Goal: Task Accomplishment & Management: Manage account settings

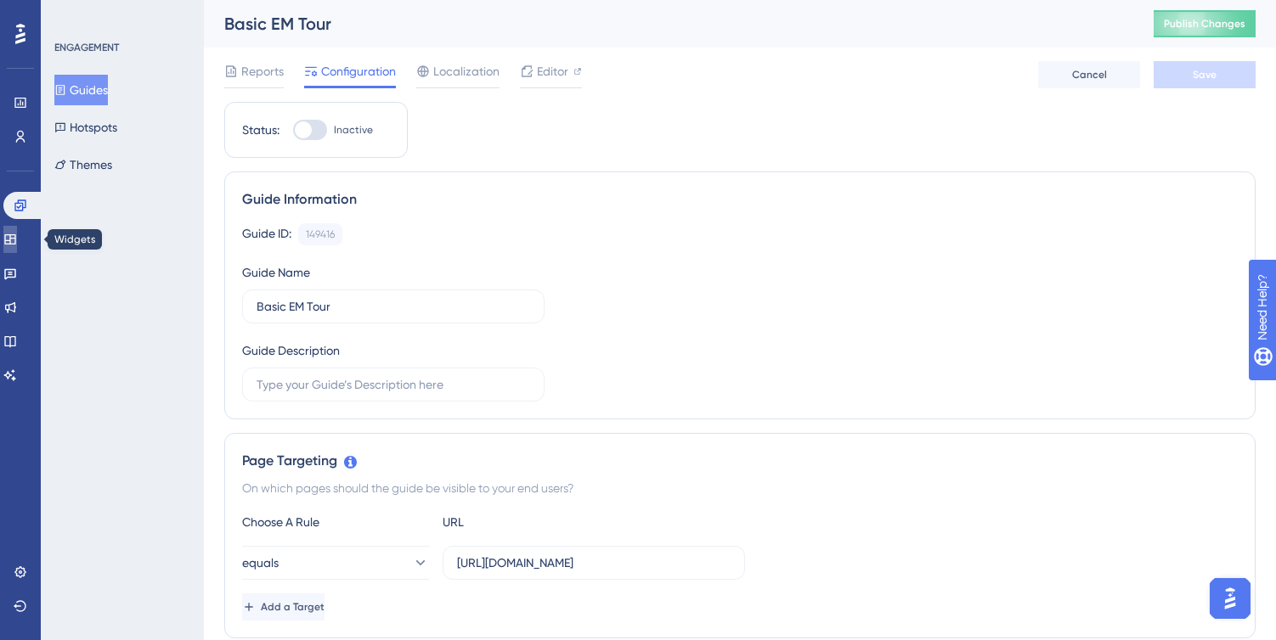
click at [17, 242] on link at bounding box center [10, 239] width 14 height 27
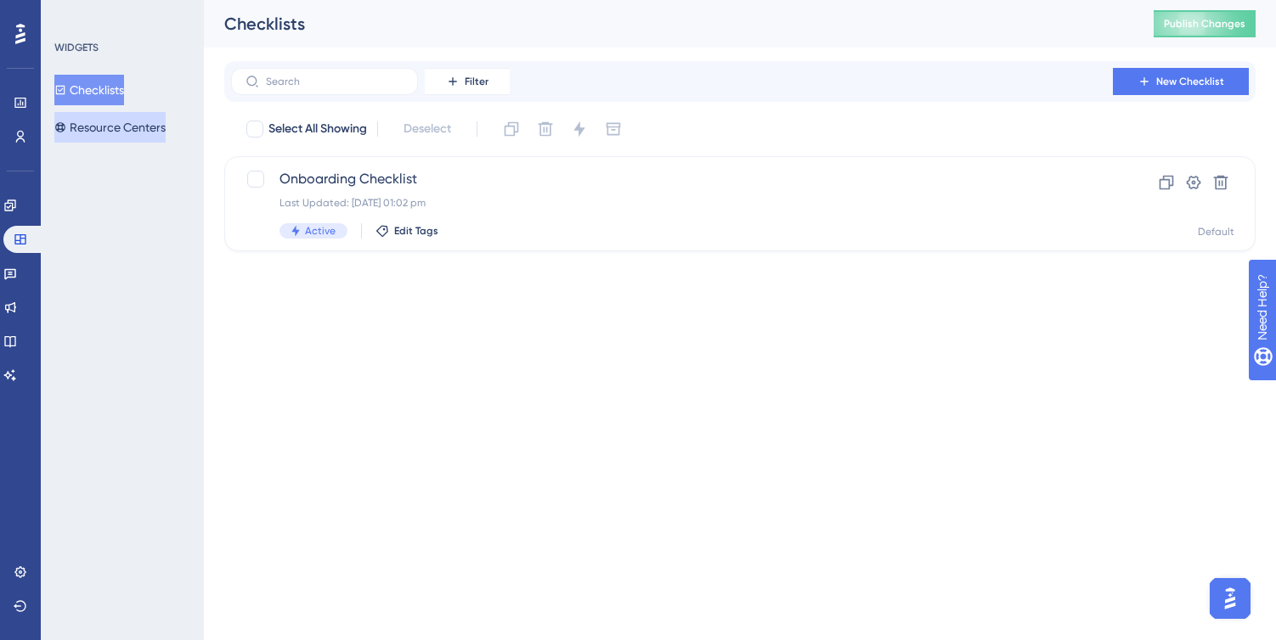
click at [138, 132] on button "Resource Centers" at bounding box center [109, 127] width 111 height 31
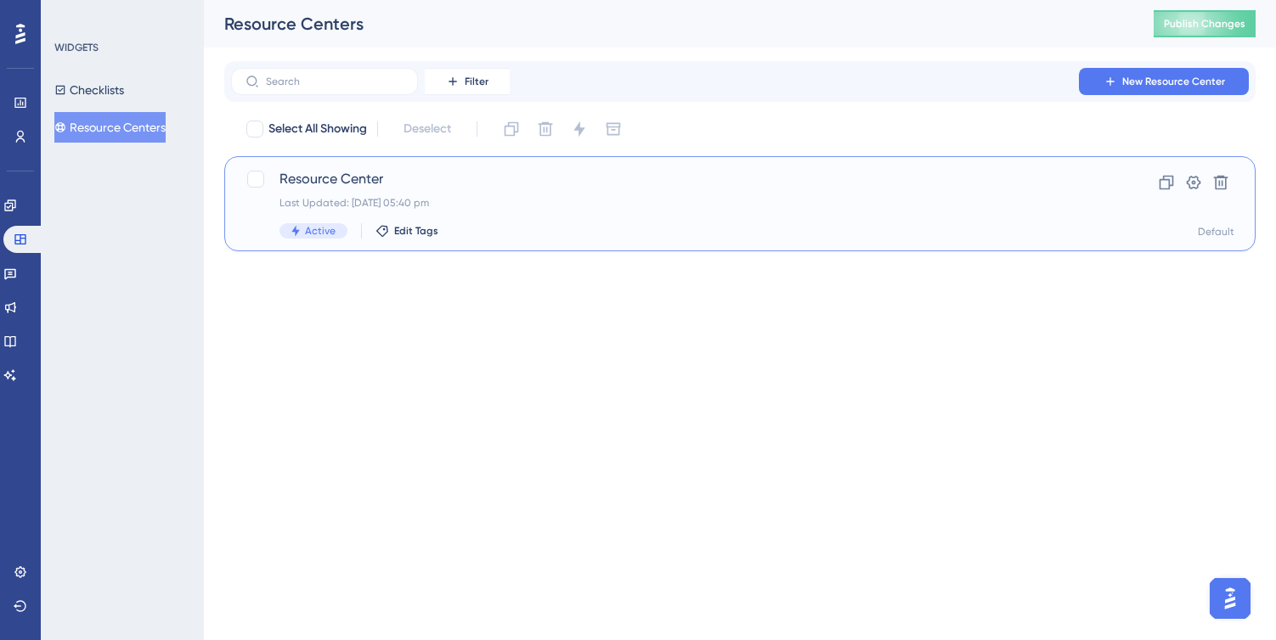
click at [545, 240] on div "Resource Center Last Updated: 12 Aug 2025 05:40 pm Active Edit Tags Clone Setti…" at bounding box center [739, 203] width 1031 height 95
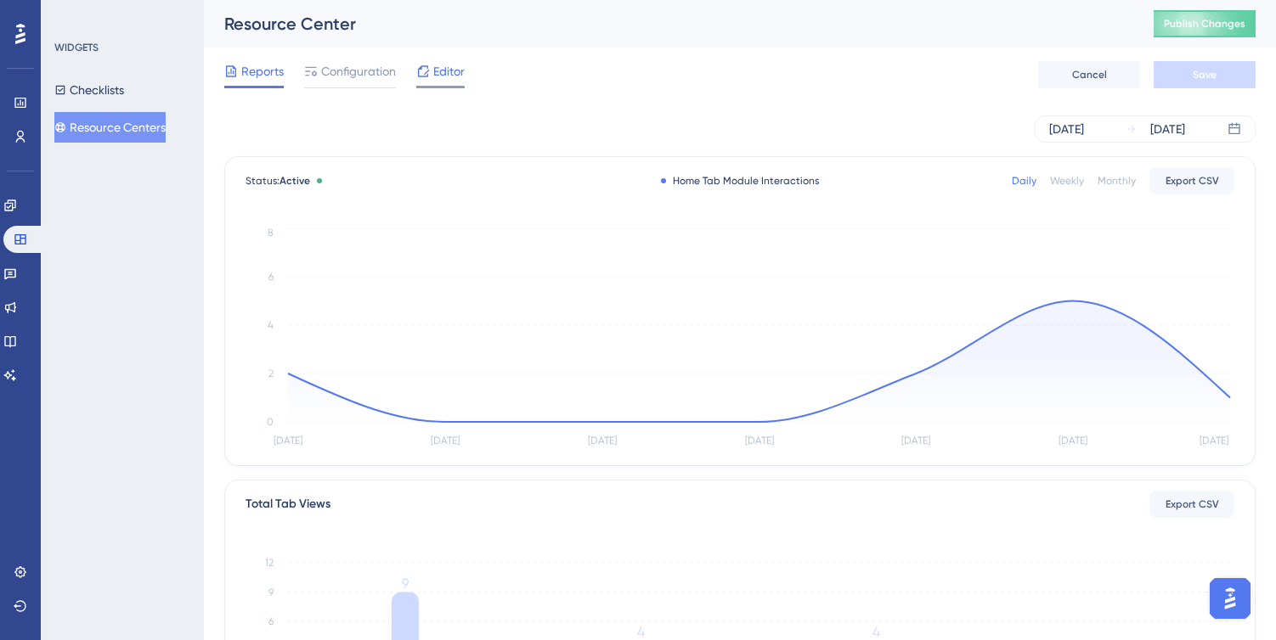
click at [434, 79] on span "Editor" at bounding box center [448, 71] width 31 height 20
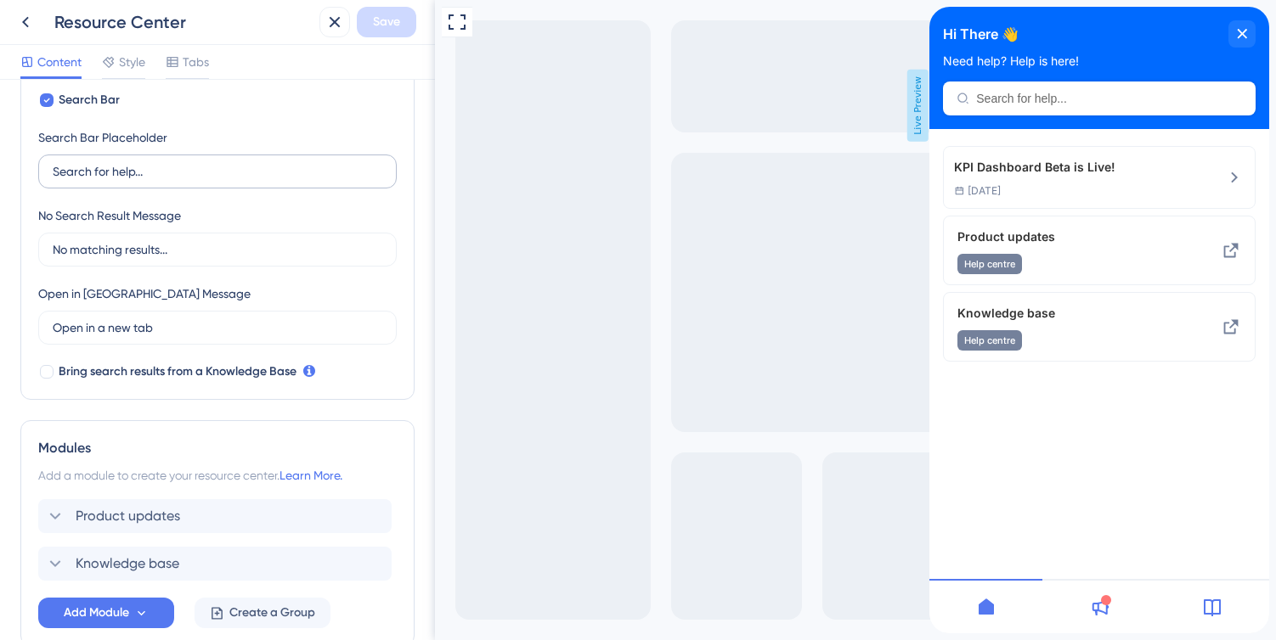
scroll to position [294, 0]
click at [48, 372] on div at bounding box center [47, 370] width 14 height 14
checkbox input "true"
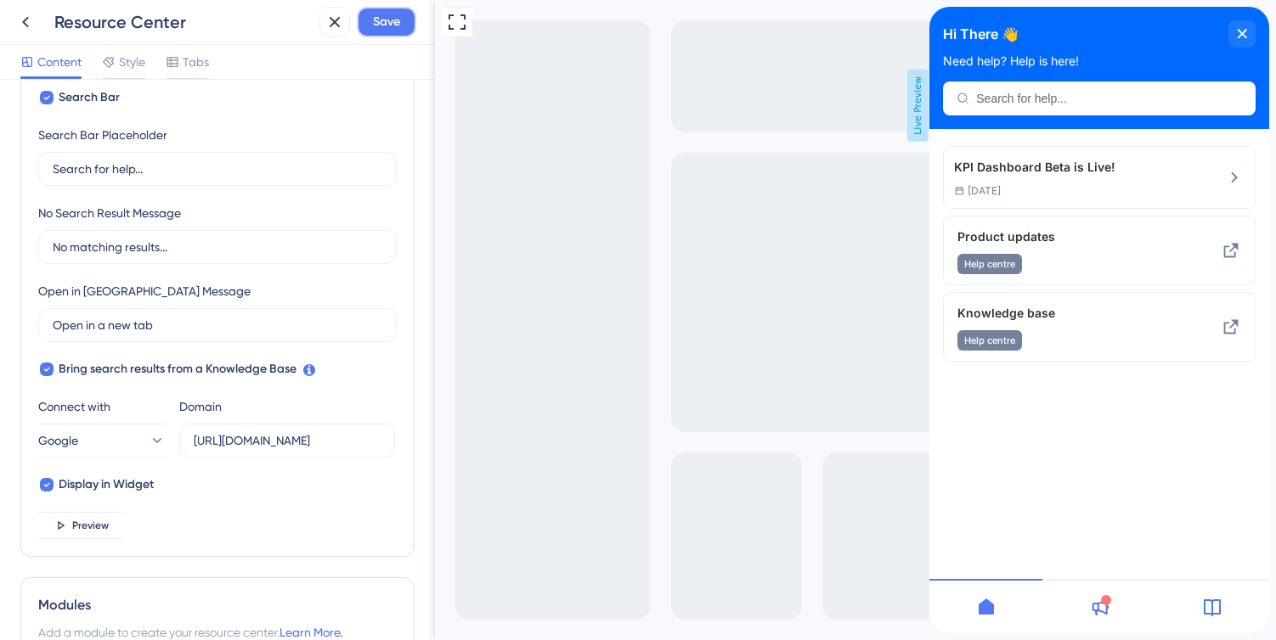
click at [378, 23] on span "Save" at bounding box center [386, 22] width 27 height 20
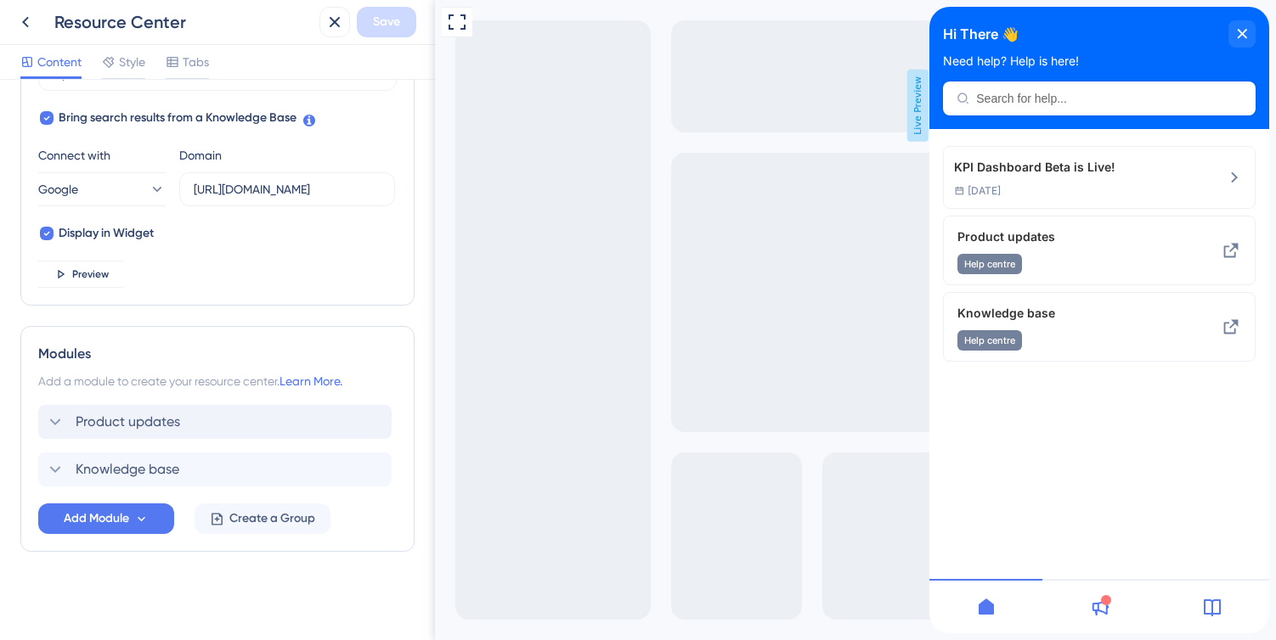
scroll to position [544, 0]
click at [50, 473] on icon at bounding box center [55, 471] width 20 height 20
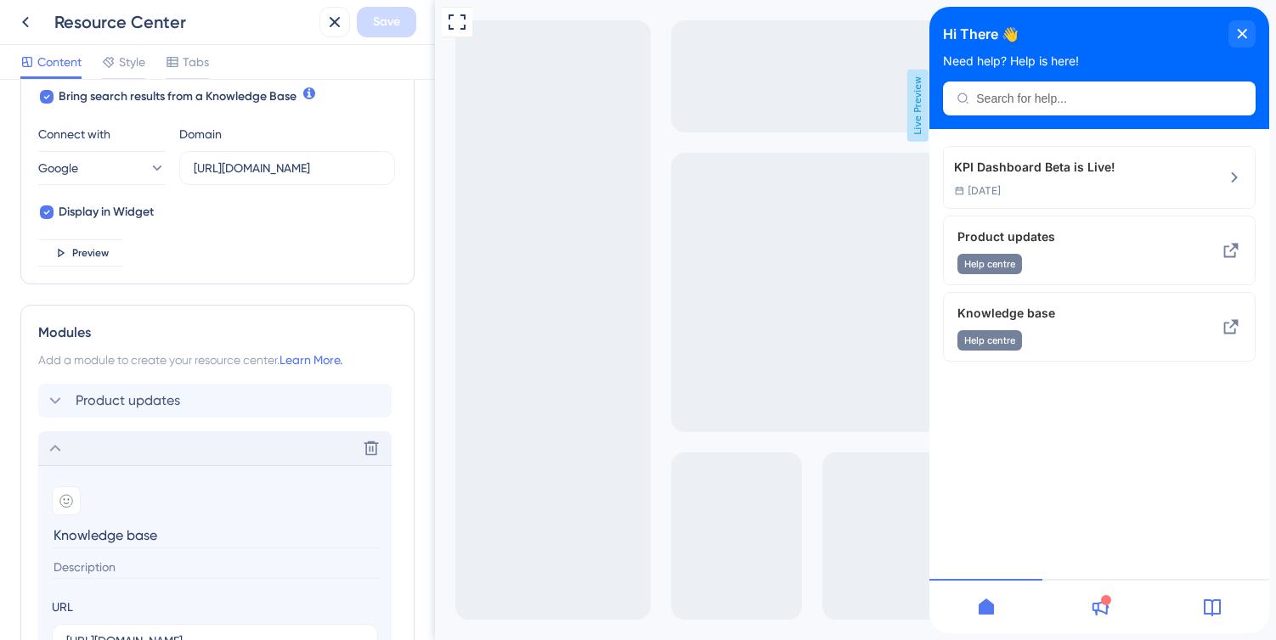
scroll to position [565, 0]
click at [54, 396] on icon at bounding box center [55, 402] width 20 height 20
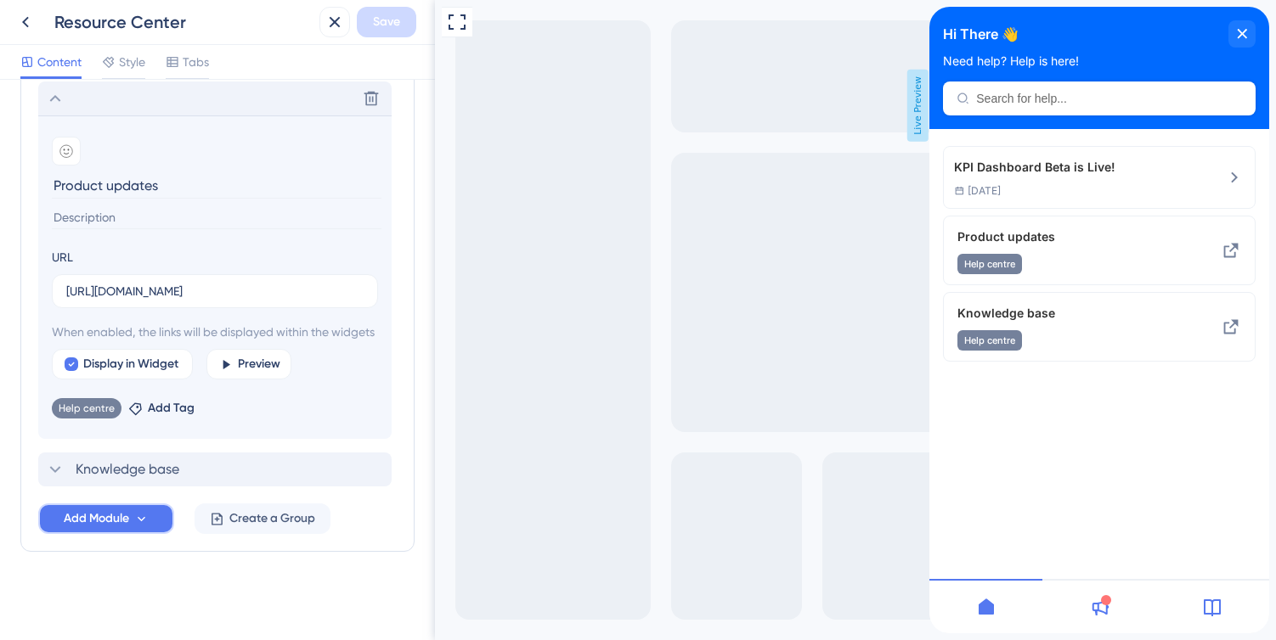
click at [132, 515] on button "Add Module" at bounding box center [106, 519] width 136 height 31
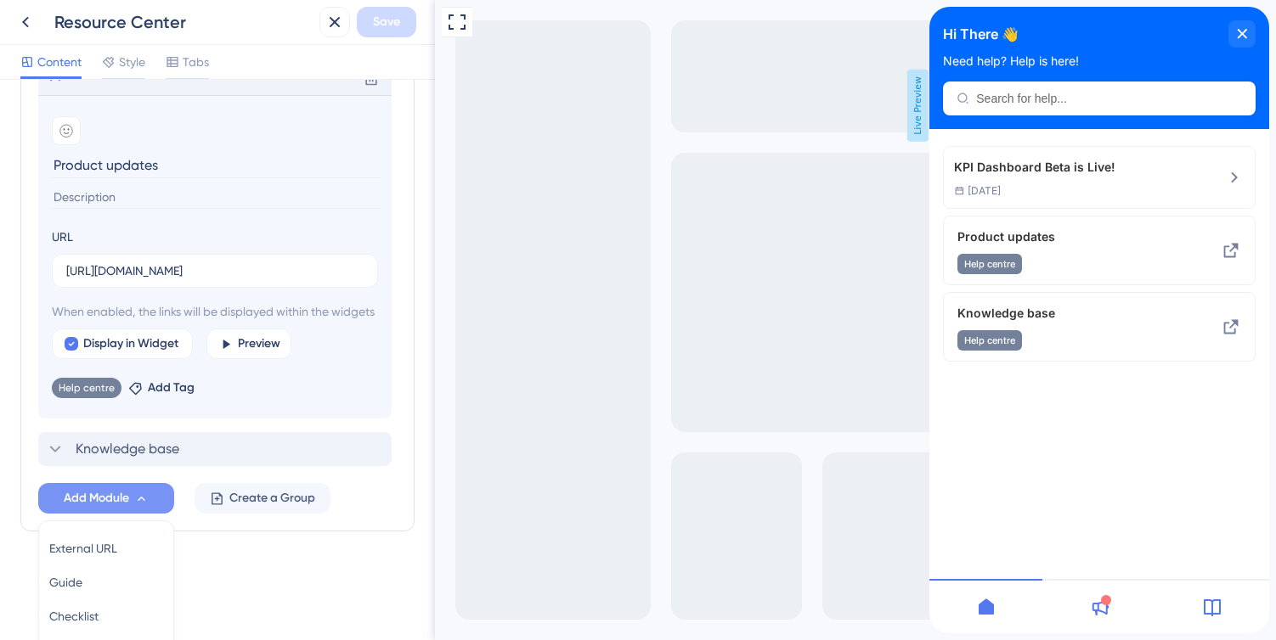
scroll to position [1050, 0]
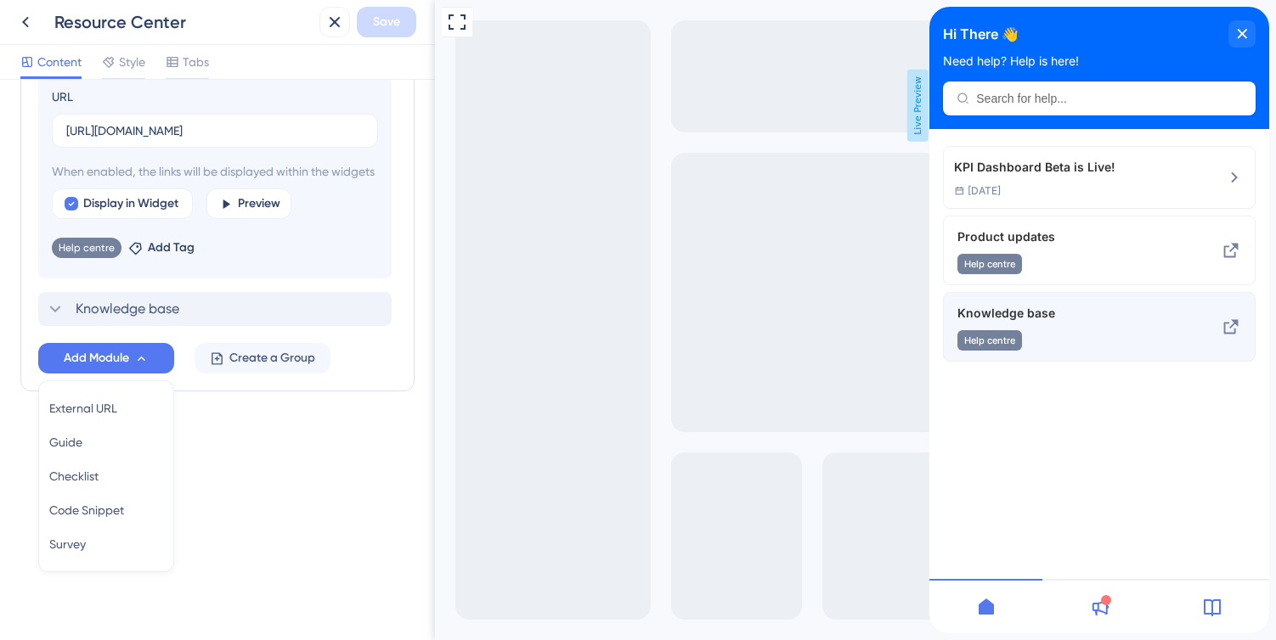
click at [1077, 332] on div "Help centre" at bounding box center [1070, 340] width 227 height 20
click at [982, 338] on span "Help centre" at bounding box center [989, 341] width 51 height 14
click at [1229, 317] on icon at bounding box center [1231, 327] width 20 height 20
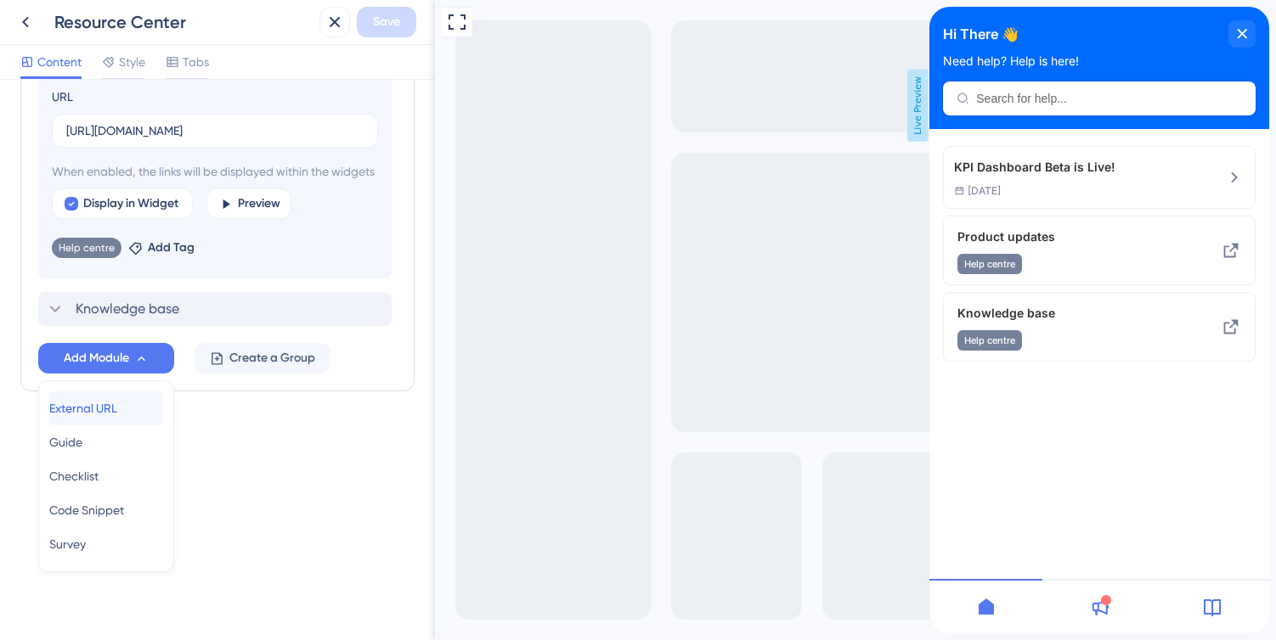
click at [134, 410] on div "External URL External URL" at bounding box center [106, 409] width 114 height 34
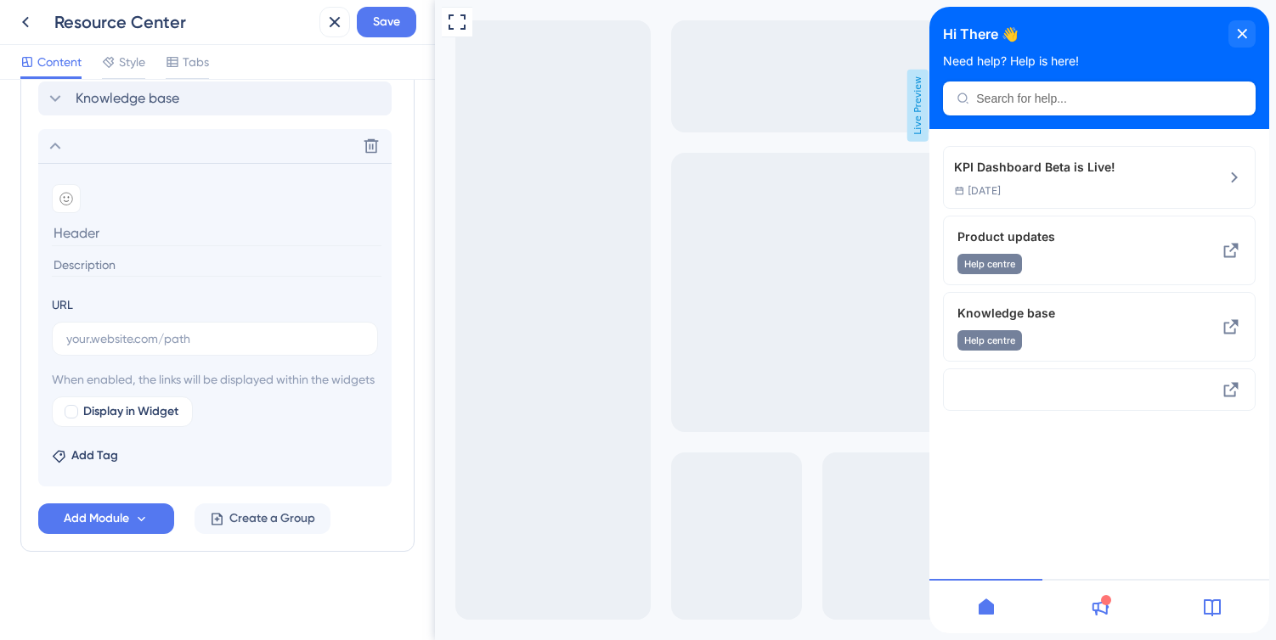
scroll to position [937, 0]
click at [217, 330] on input "text" at bounding box center [214, 339] width 297 height 19
paste input "[URL][DOMAIN_NAME]"
type input "[URL][DOMAIN_NAME]"
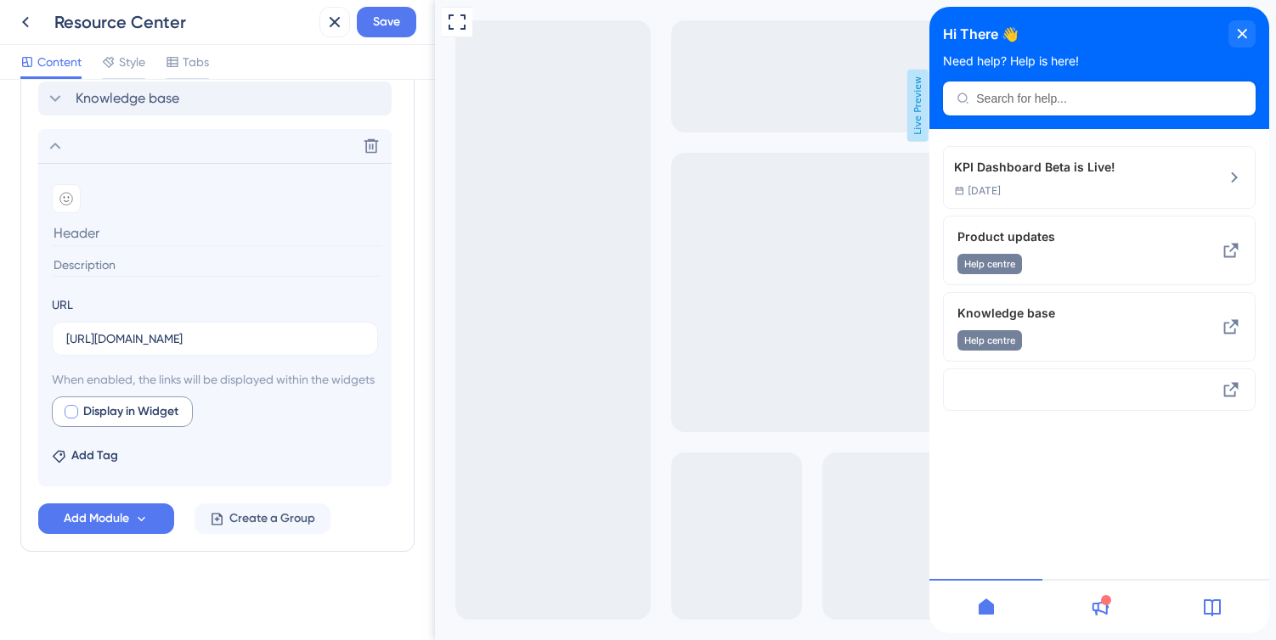
scroll to position [0, 0]
click at [75, 415] on div at bounding box center [72, 412] width 14 height 14
checkbox input "true"
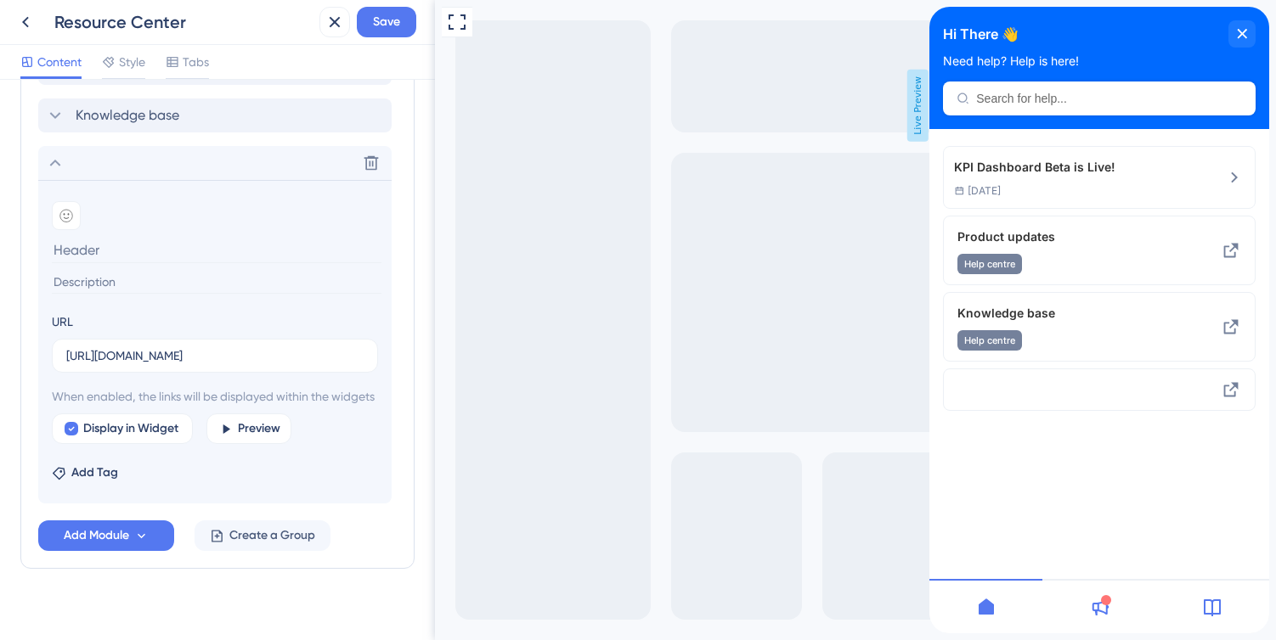
scroll to position [905, 0]
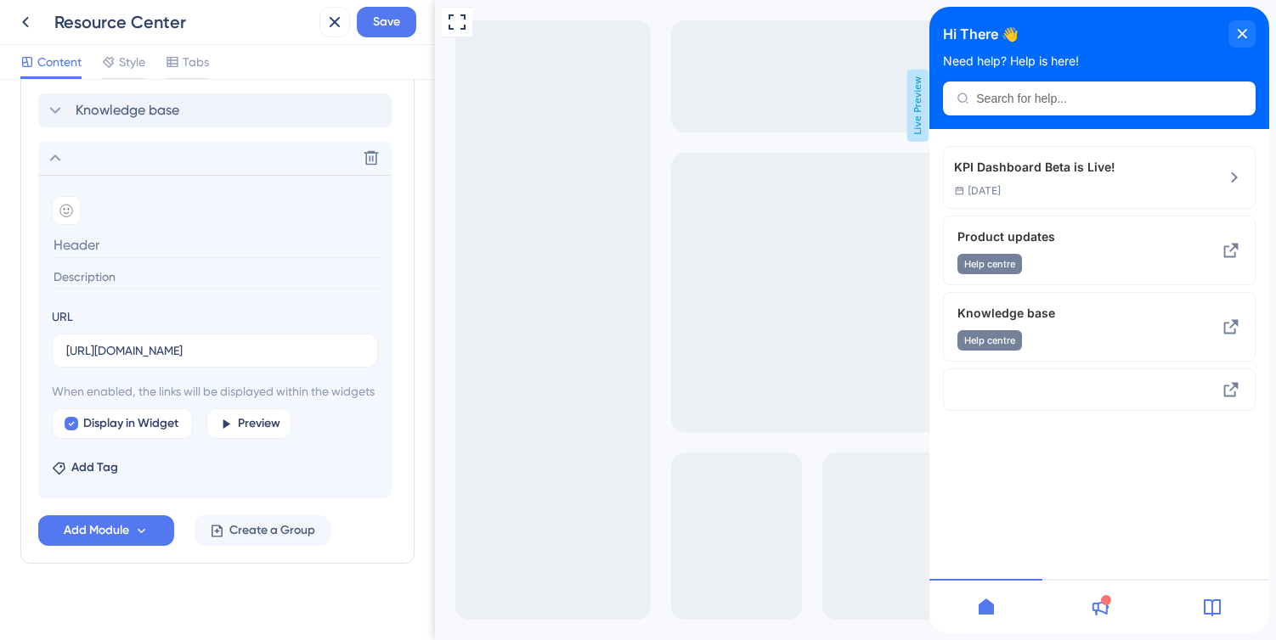
click at [135, 246] on input at bounding box center [217, 245] width 330 height 26
type input "L"
type input "Energy by unit"
click at [229, 429] on icon at bounding box center [226, 424] width 7 height 9
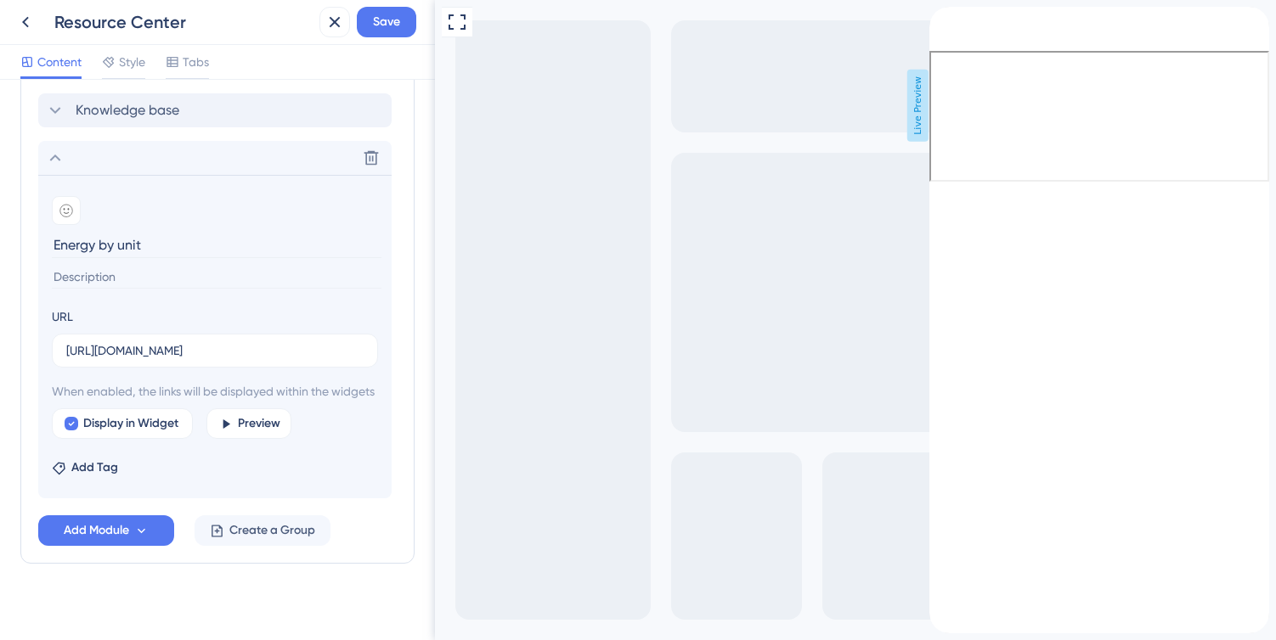
click at [943, 20] on icon "back to header" at bounding box center [936, 14] width 14 height 14
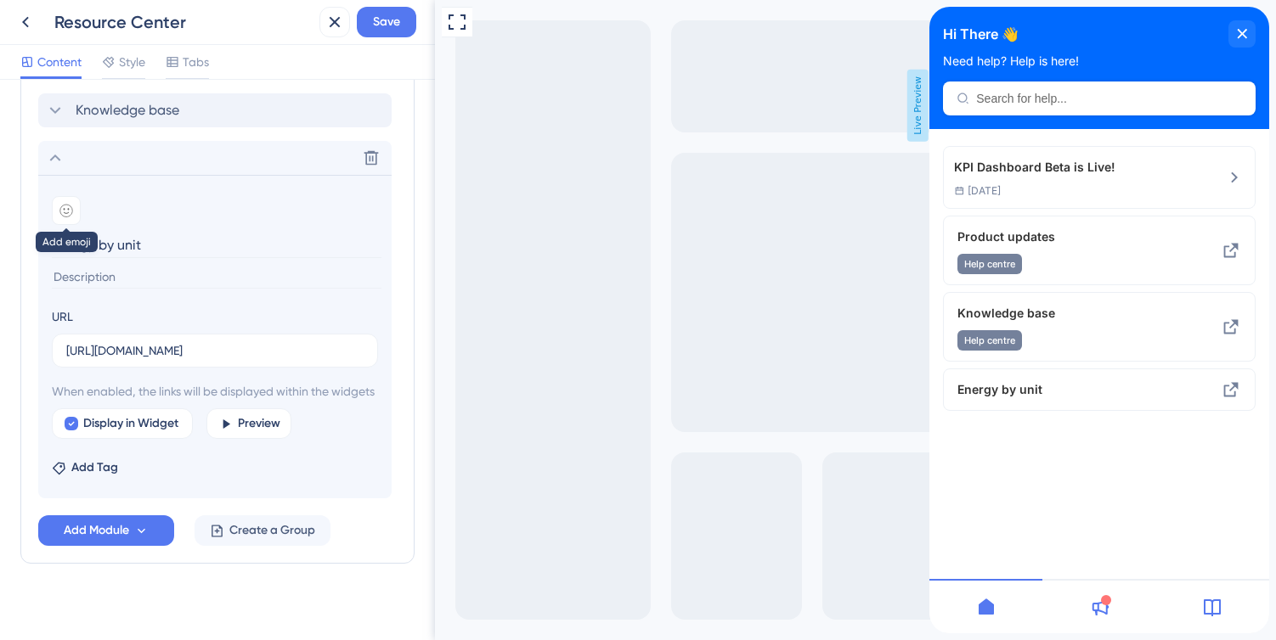
click at [63, 206] on icon at bounding box center [66, 211] width 14 height 14
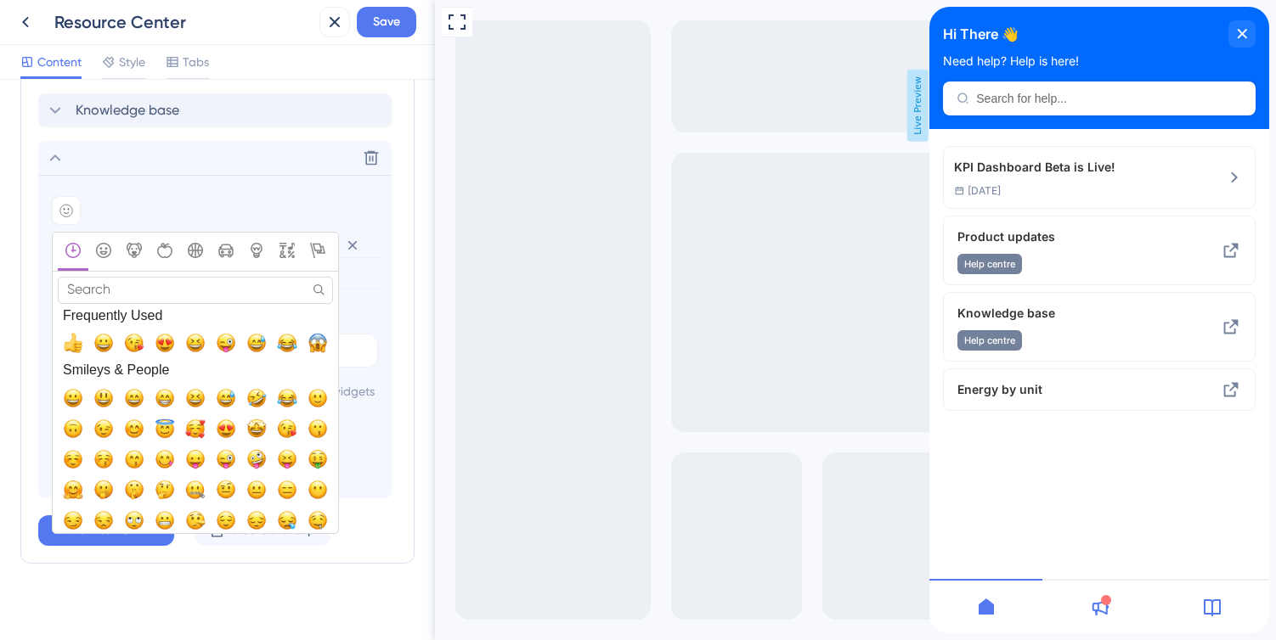
click at [182, 206] on div "Add emoji" at bounding box center [215, 210] width 326 height 29
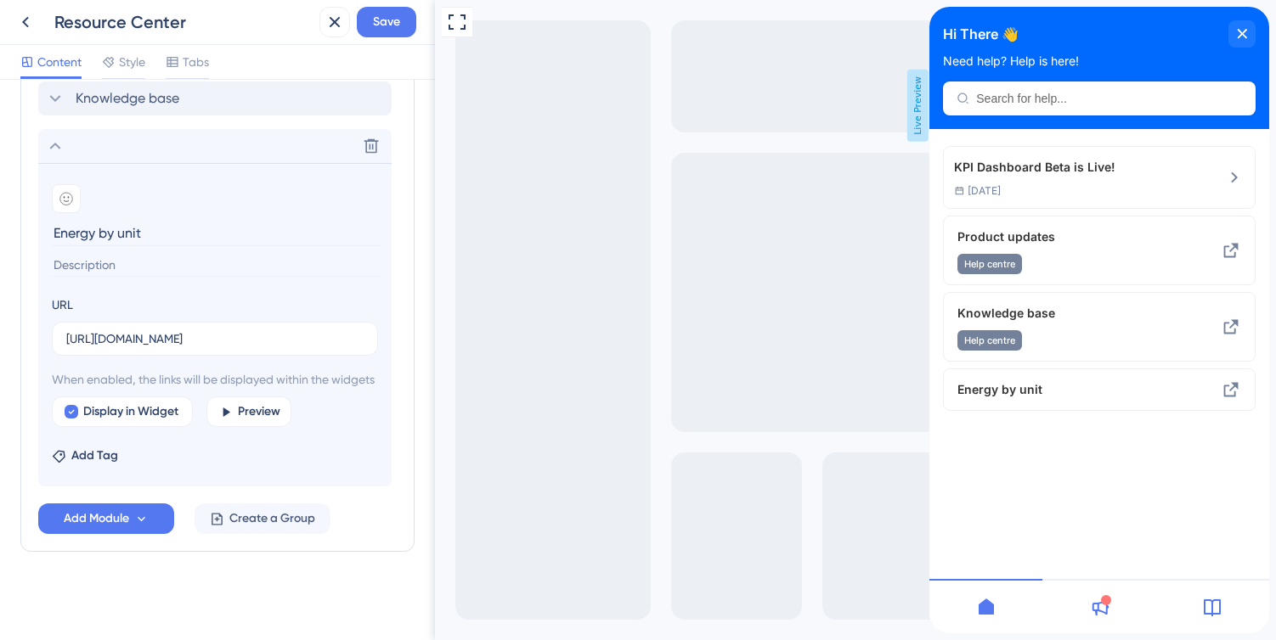
scroll to position [905, 0]
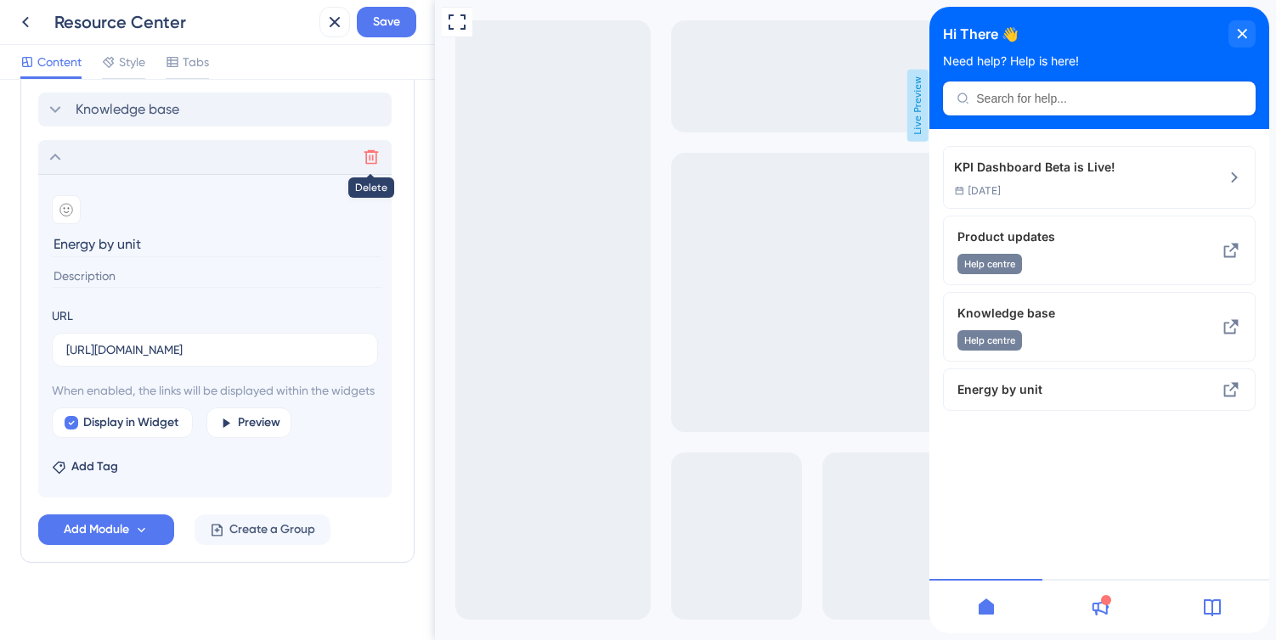
click at [371, 163] on icon at bounding box center [371, 157] width 14 height 14
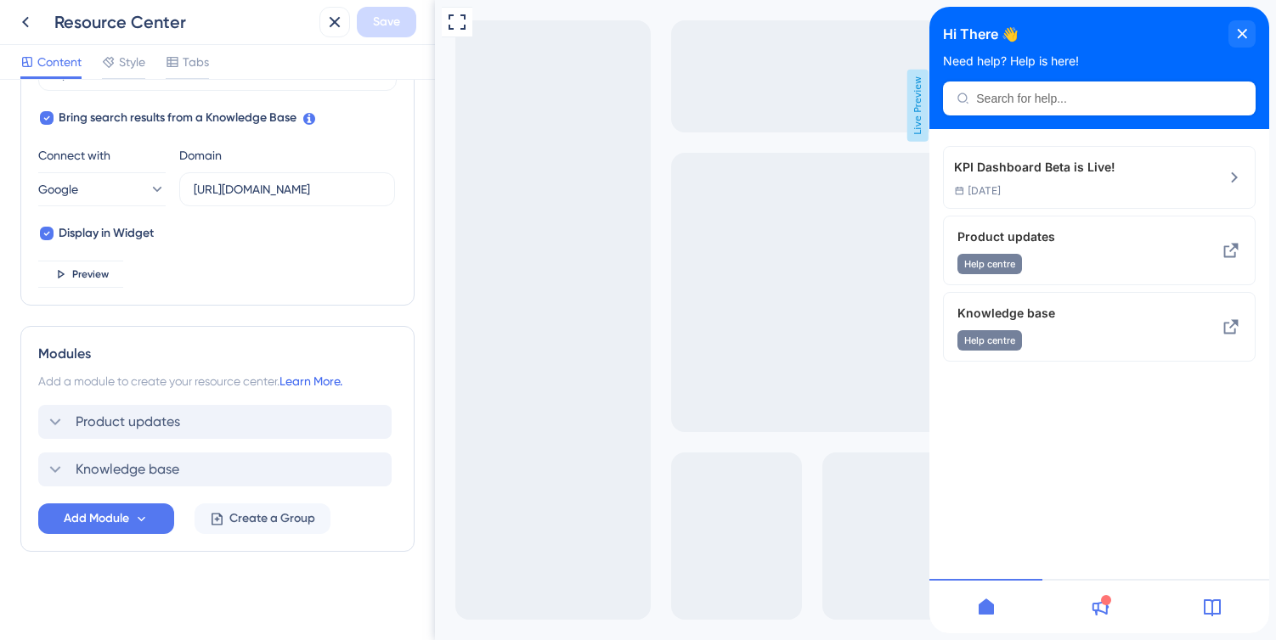
click at [337, 382] on link "Learn More." at bounding box center [310, 382] width 63 height 14
click at [333, 20] on icon at bounding box center [335, 22] width 11 height 11
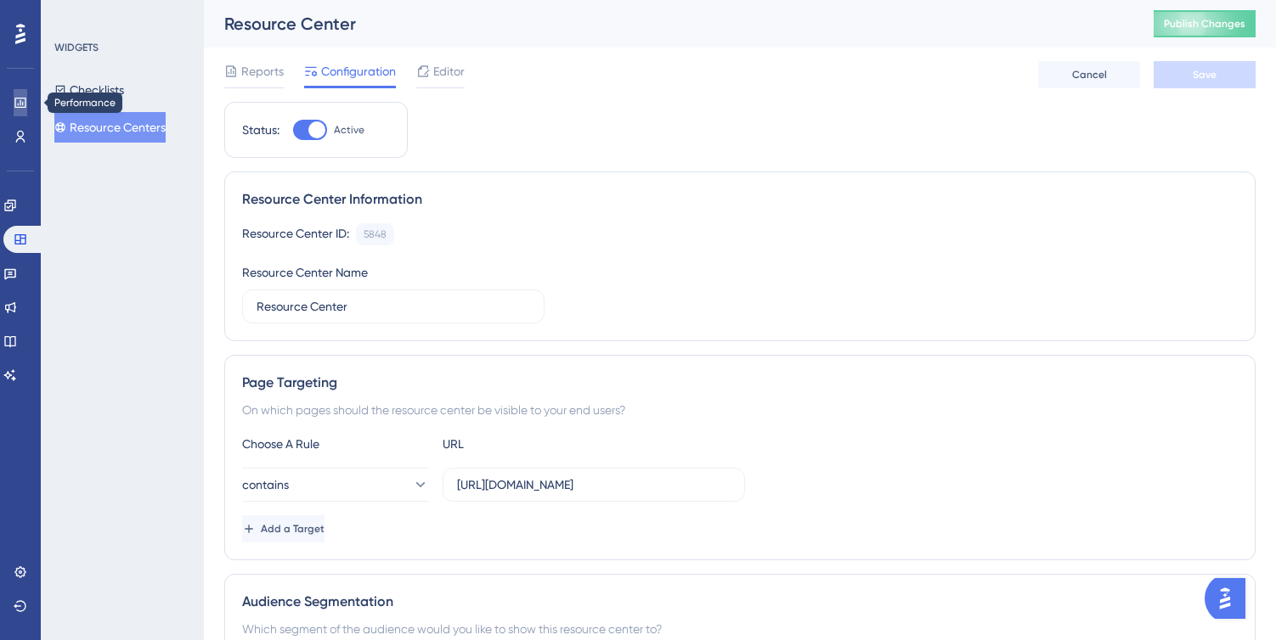
click at [14, 104] on link at bounding box center [21, 102] width 14 height 27
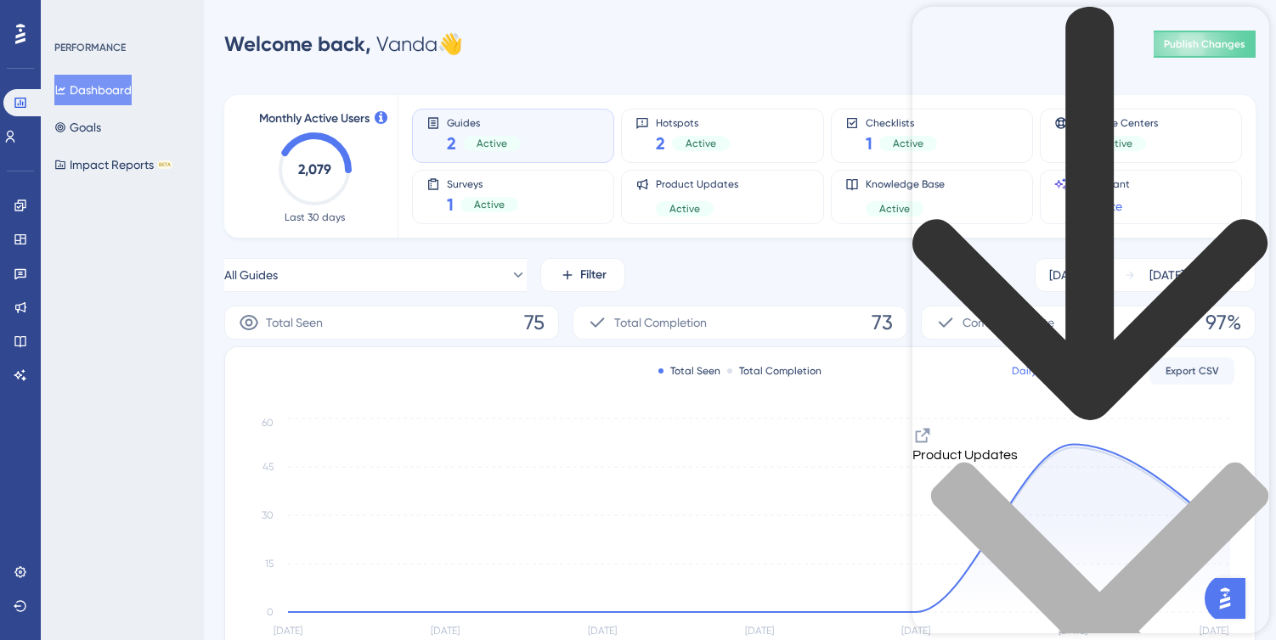
click at [933, 34] on icon "back to header" at bounding box center [1090, 215] width 357 height 416
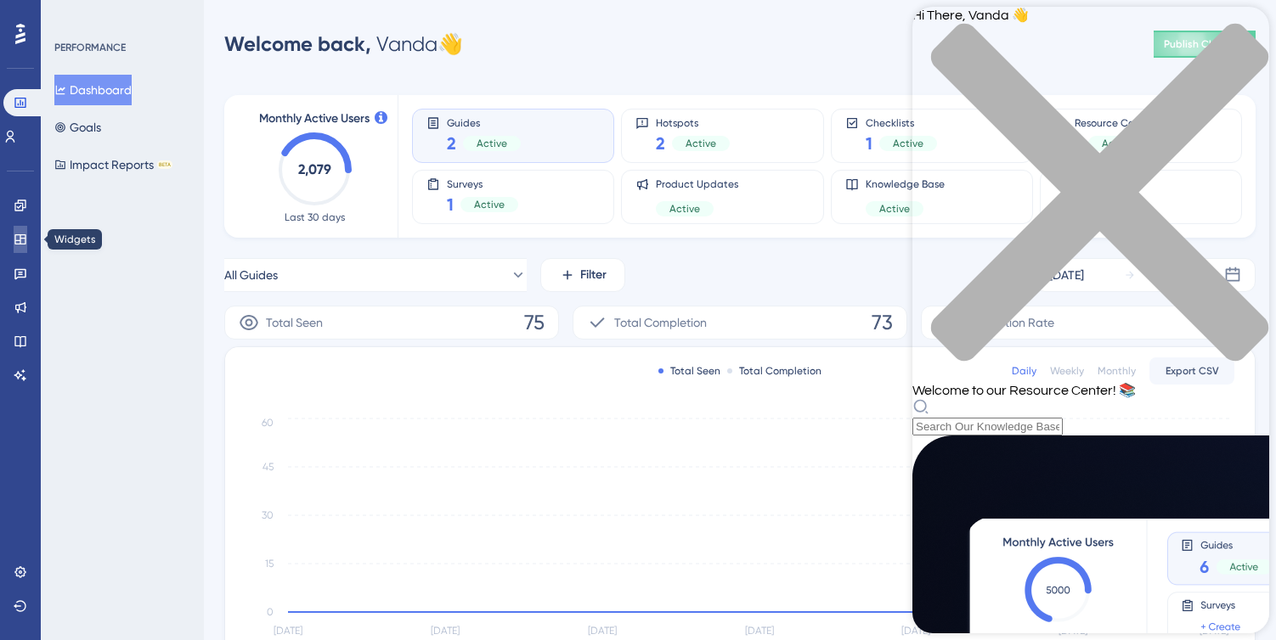
click at [22, 237] on icon at bounding box center [21, 240] width 14 height 14
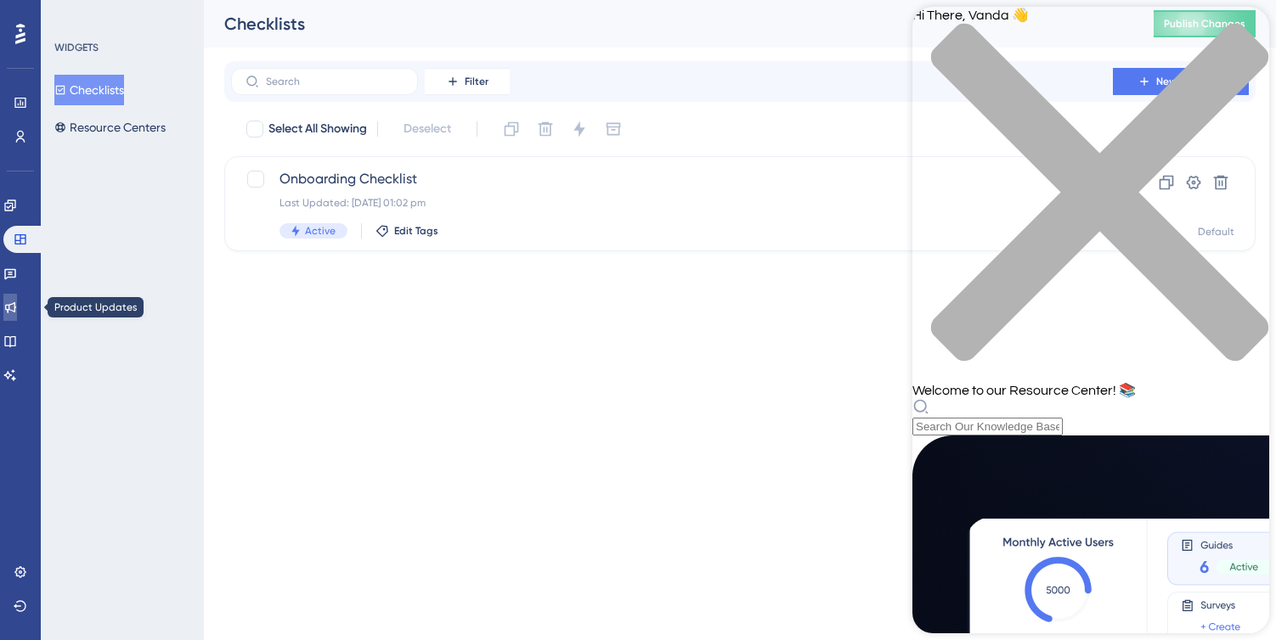
click at [17, 307] on icon at bounding box center [10, 308] width 14 height 14
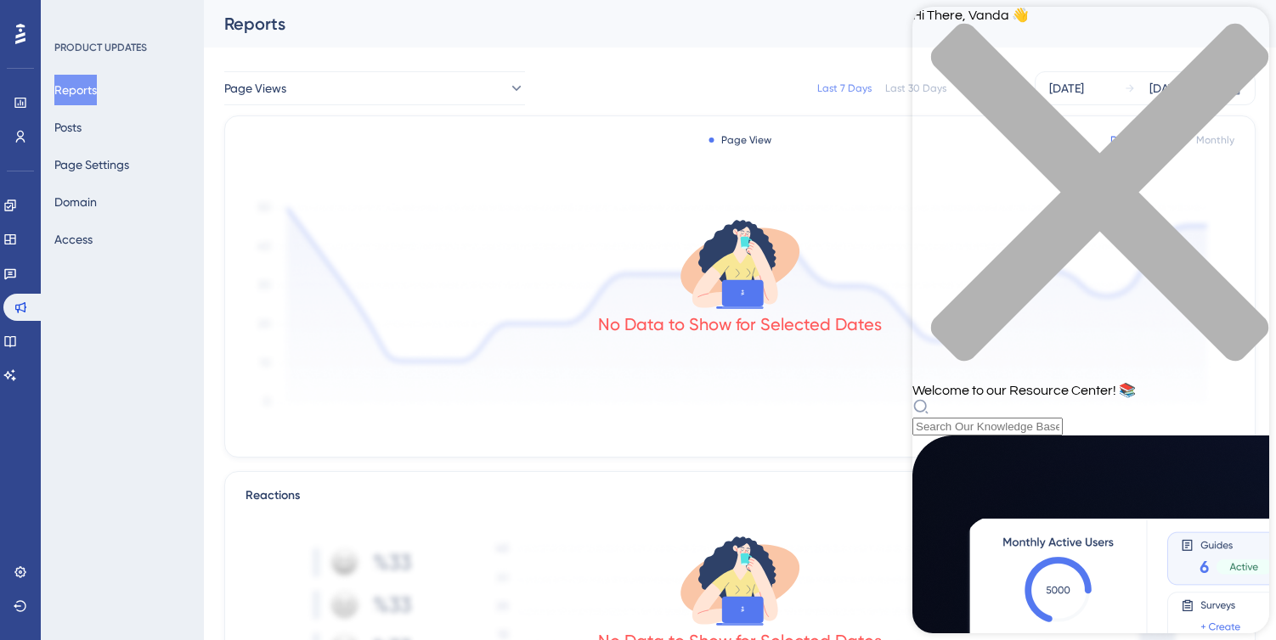
click at [1243, 31] on icon "close resource center" at bounding box center [1099, 192] width 337 height 337
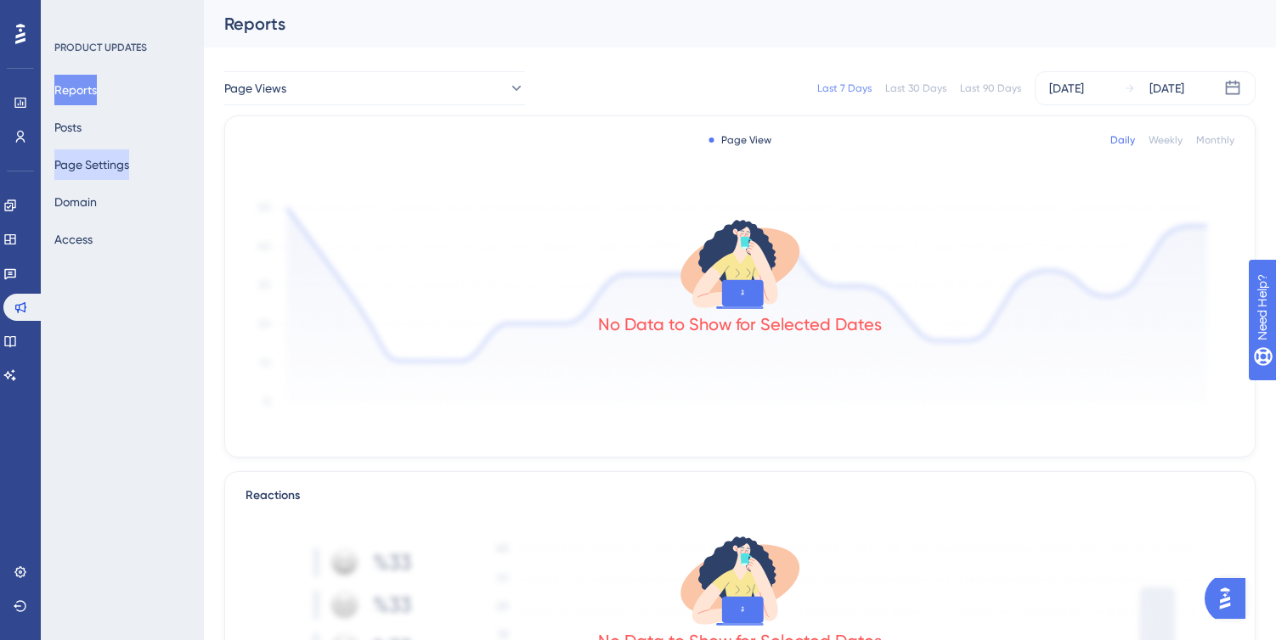
click at [96, 173] on button "Page Settings" at bounding box center [91, 164] width 75 height 31
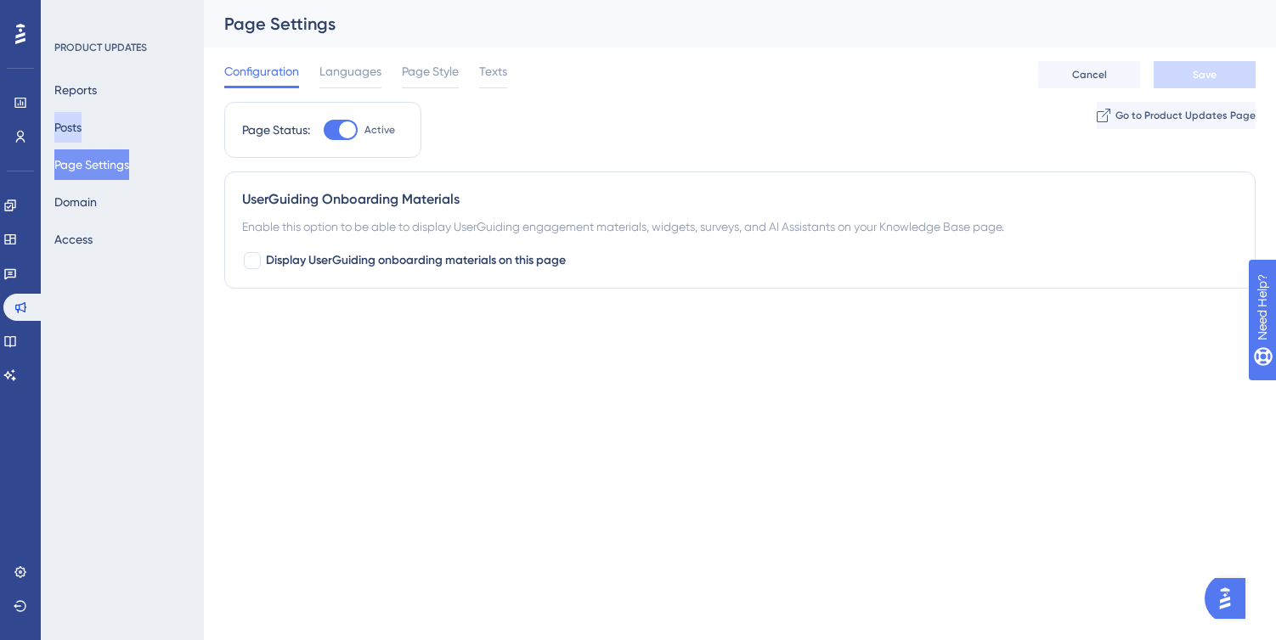
click at [82, 134] on button "Posts" at bounding box center [67, 127] width 27 height 31
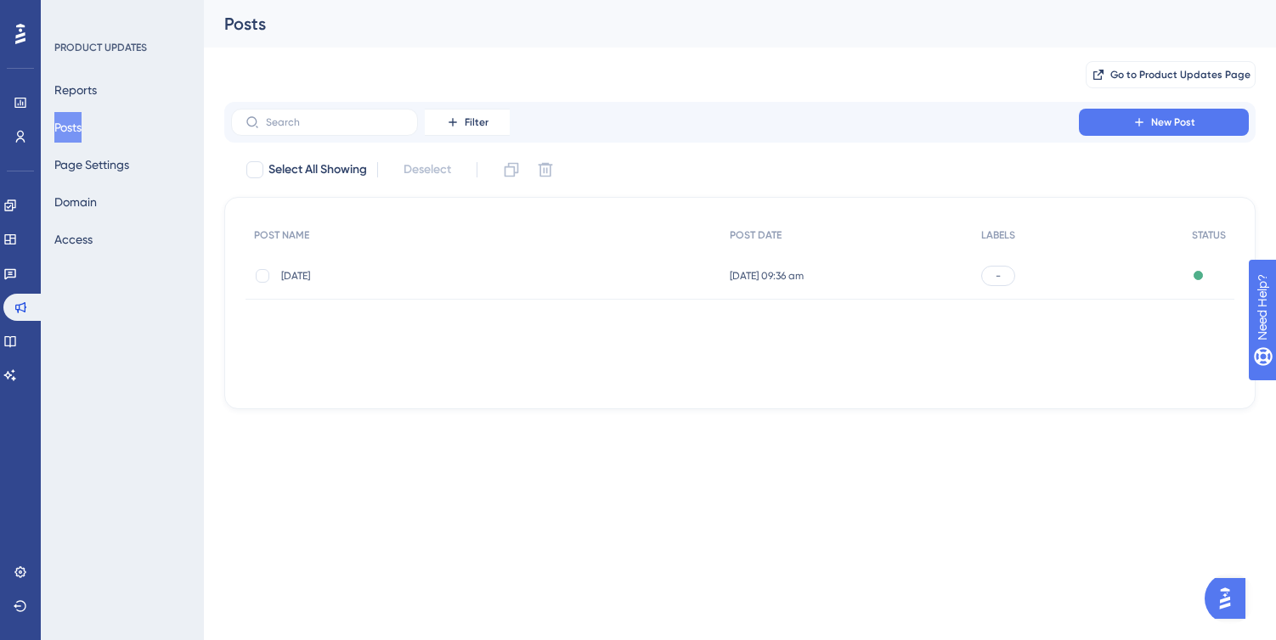
click at [448, 290] on div "June 2025 June 2025" at bounding box center [417, 276] width 272 height 48
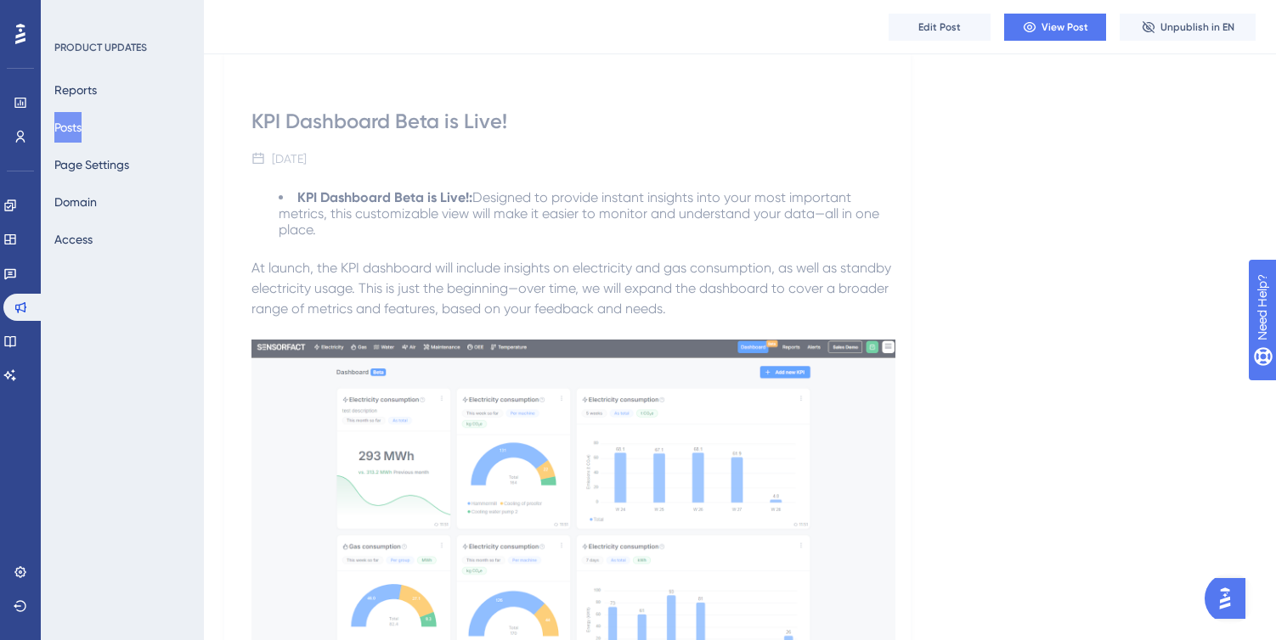
scroll to position [132, 0]
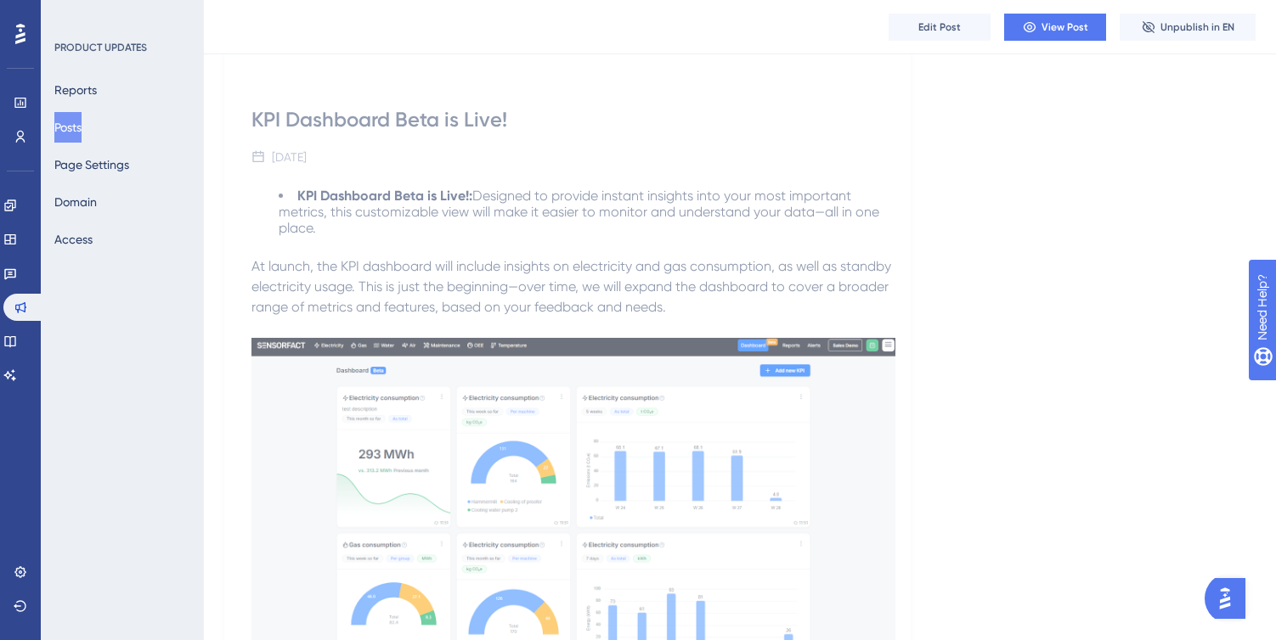
click at [516, 454] on img at bounding box center [573, 506] width 644 height 337
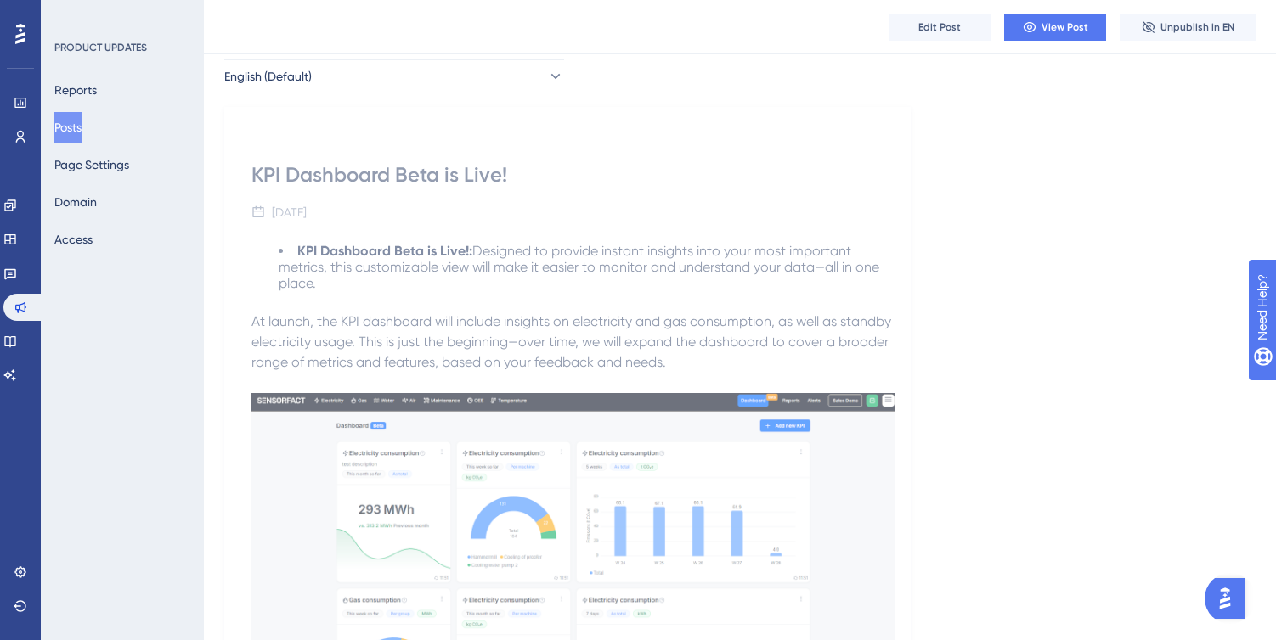
scroll to position [0, 0]
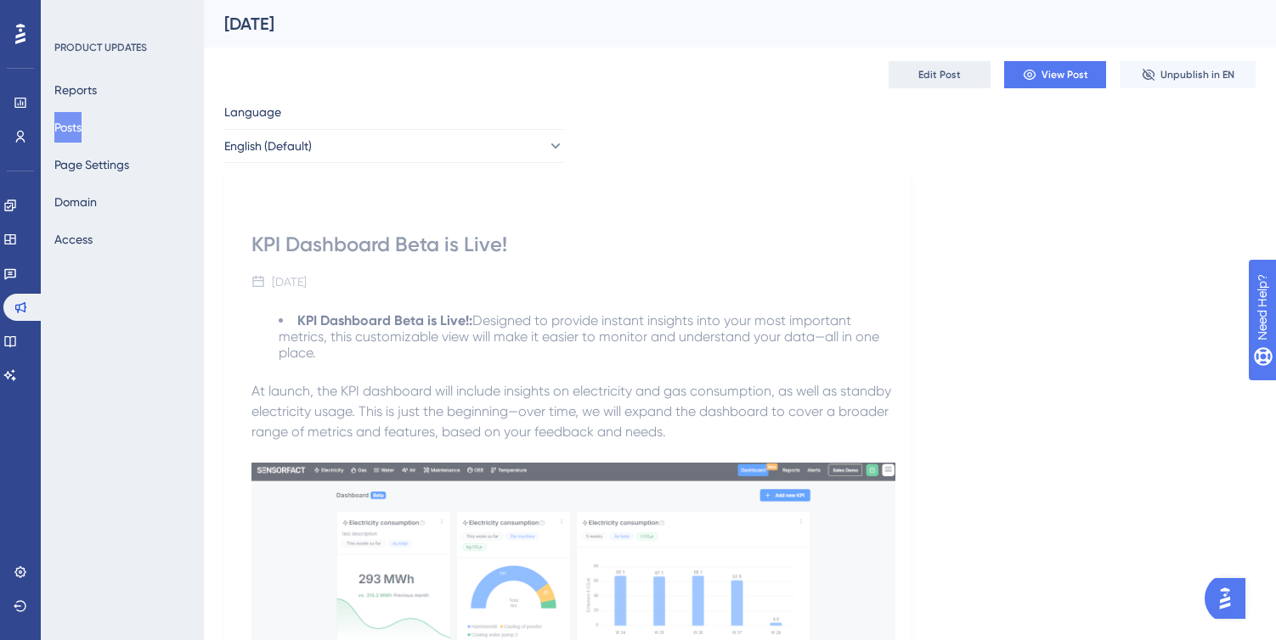
click at [950, 79] on span "Edit Post" at bounding box center [939, 75] width 42 height 14
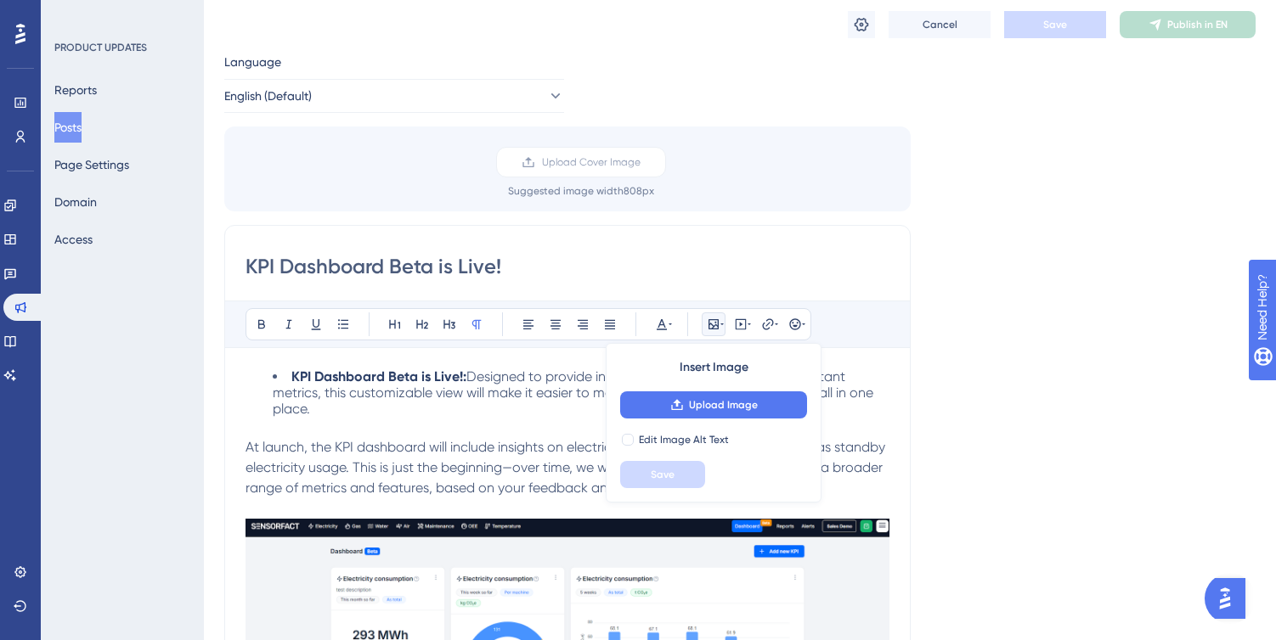
scroll to position [56, 0]
drag, startPoint x: 678, startPoint y: 574, endPoint x: 678, endPoint y: 536, distance: 38.2
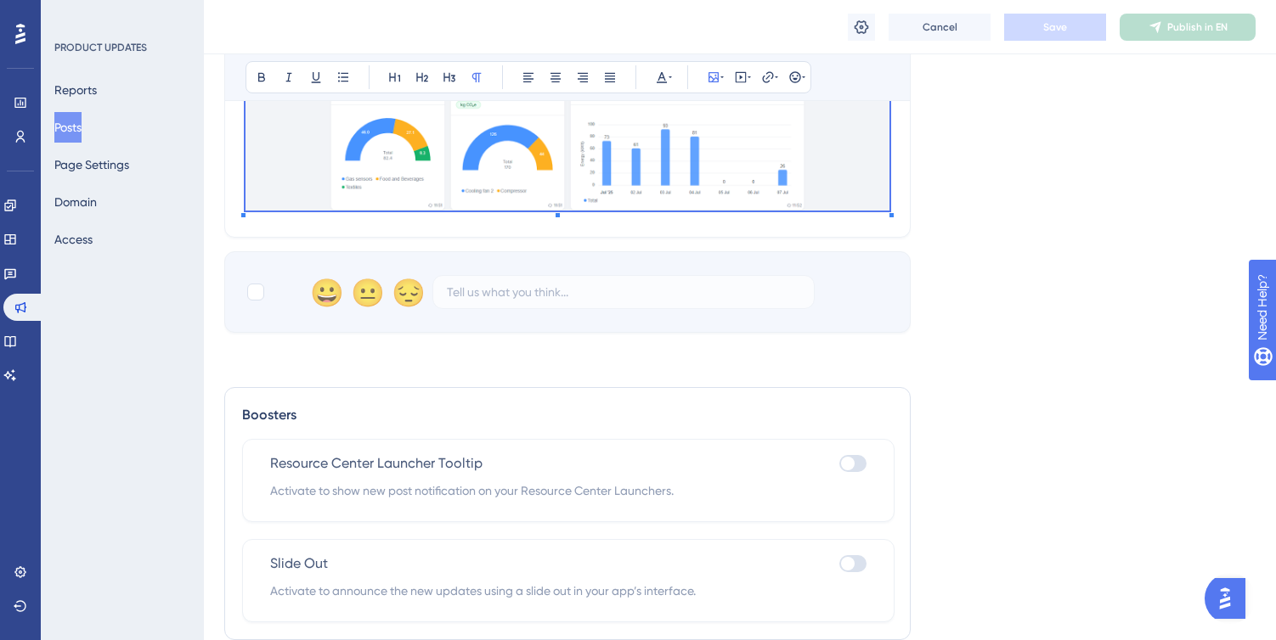
scroll to position [770, 0]
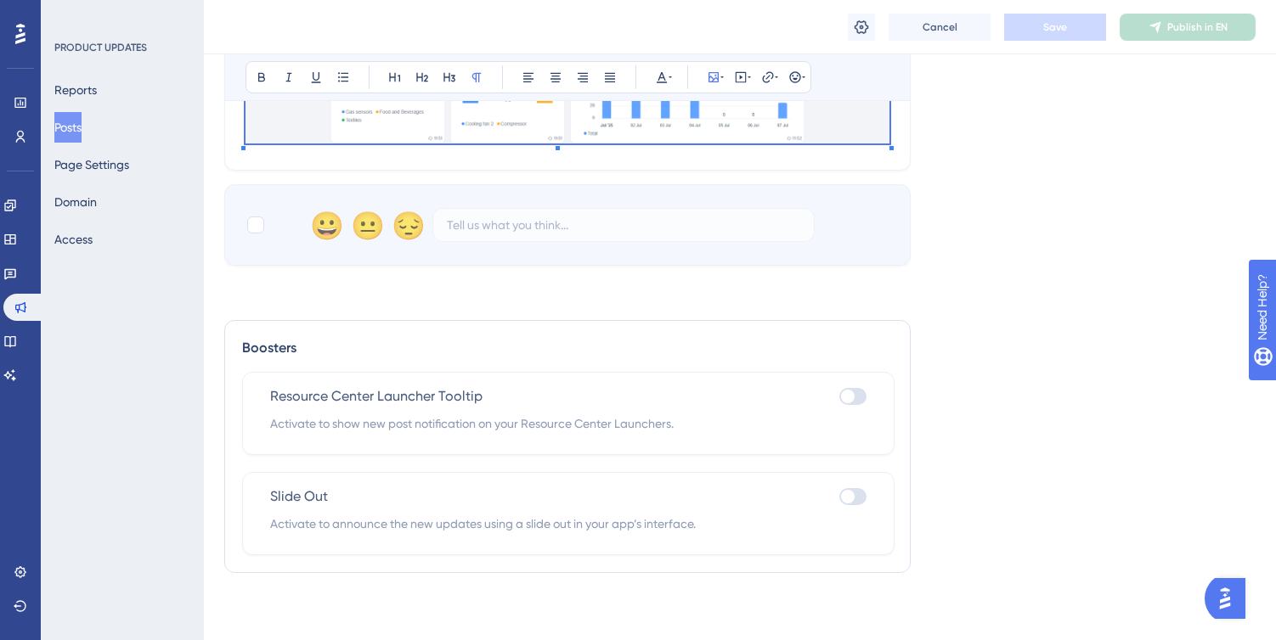
click at [848, 402] on div at bounding box center [848, 397] width 14 height 14
click at [839, 397] on input "checkbox" at bounding box center [838, 397] width 1 height 1
checkbox input "true"
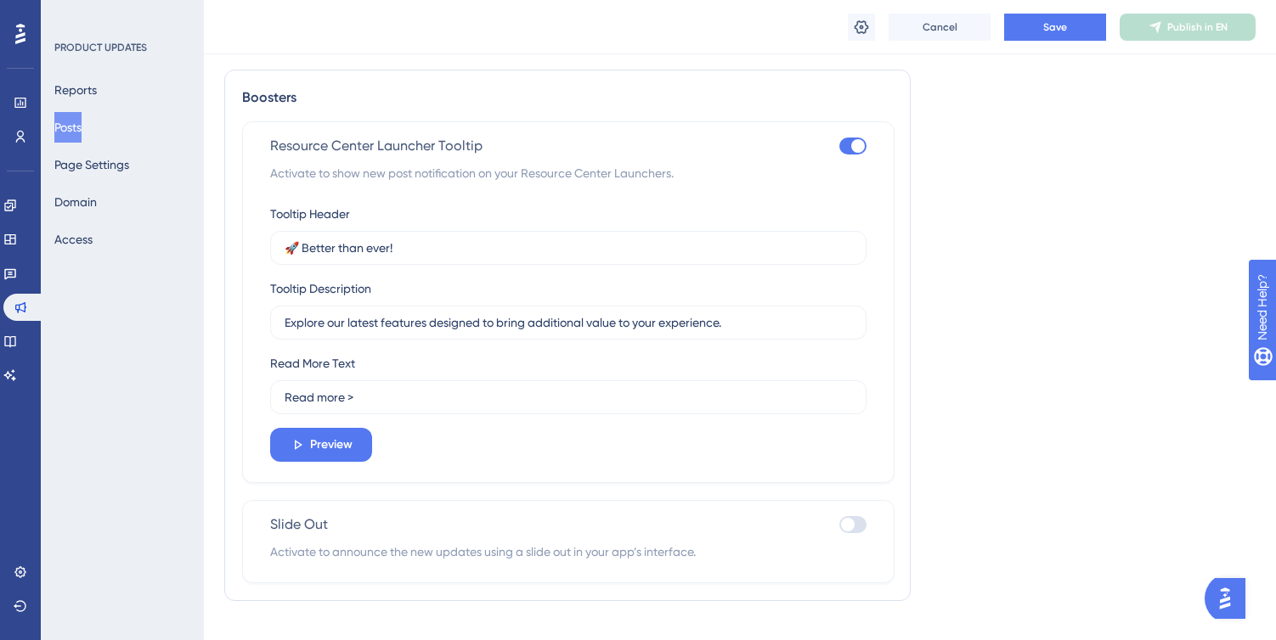
scroll to position [1023, 0]
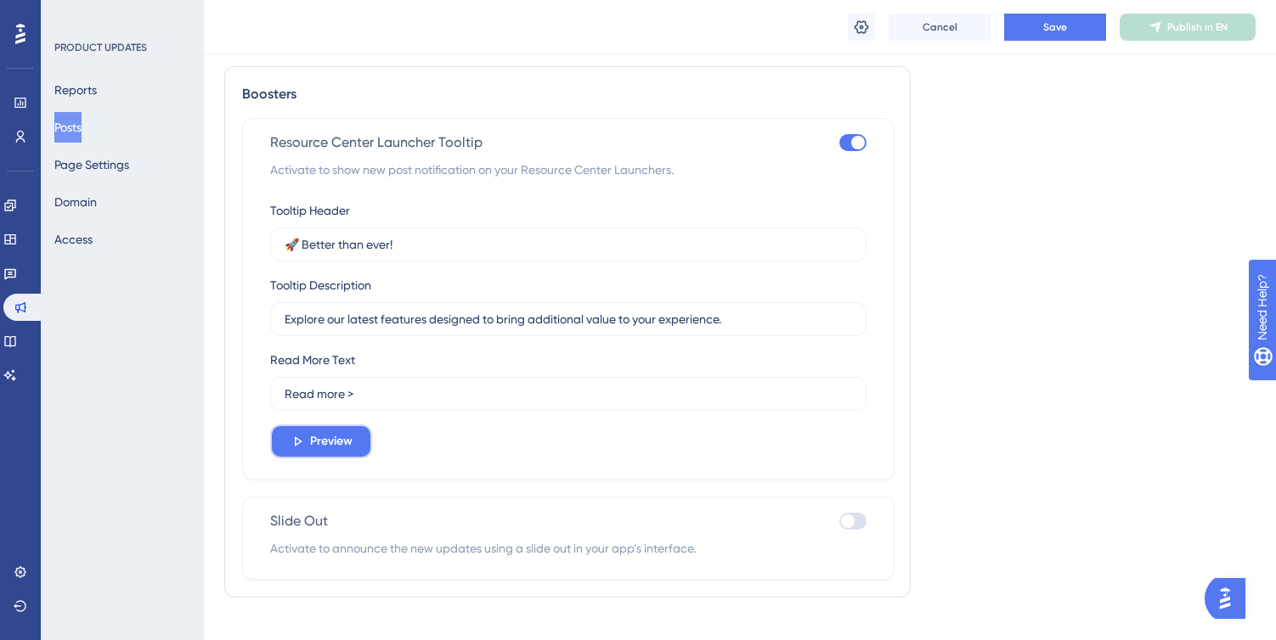
click at [324, 439] on span "Preview" at bounding box center [331, 441] width 42 height 20
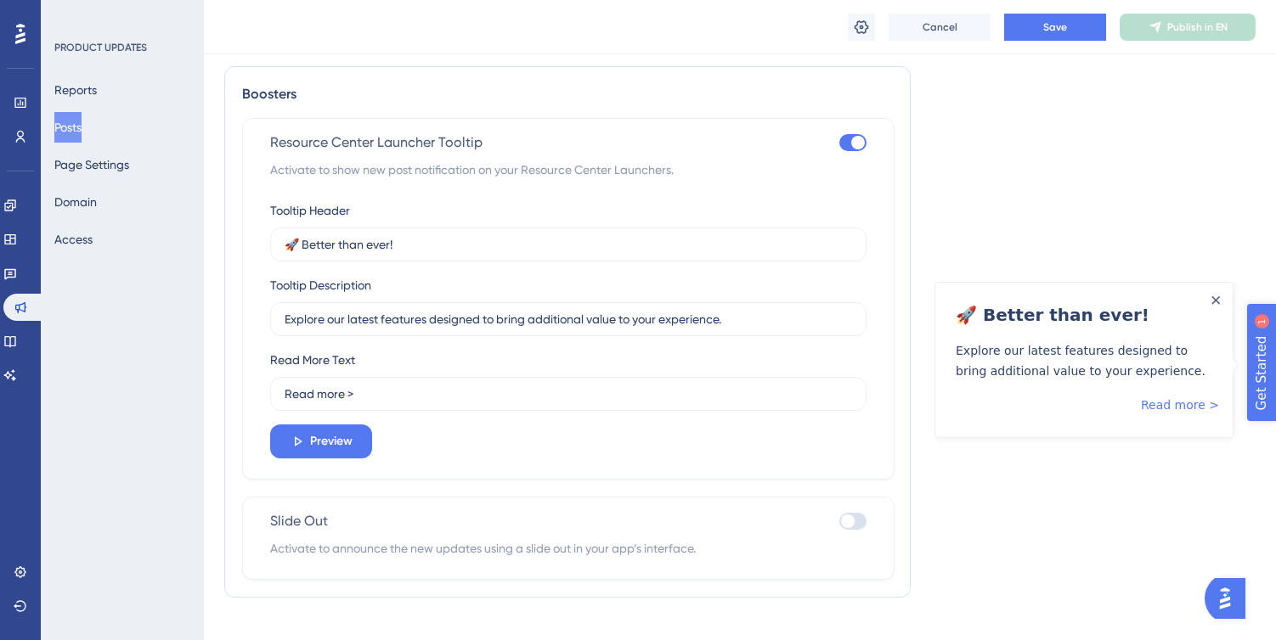
click at [1275, 437] on span "Get Started" at bounding box center [1295, 436] width 75 height 20
click at [1211, 303] on icon "Close Announcement" at bounding box center [1215, 300] width 8 height 8
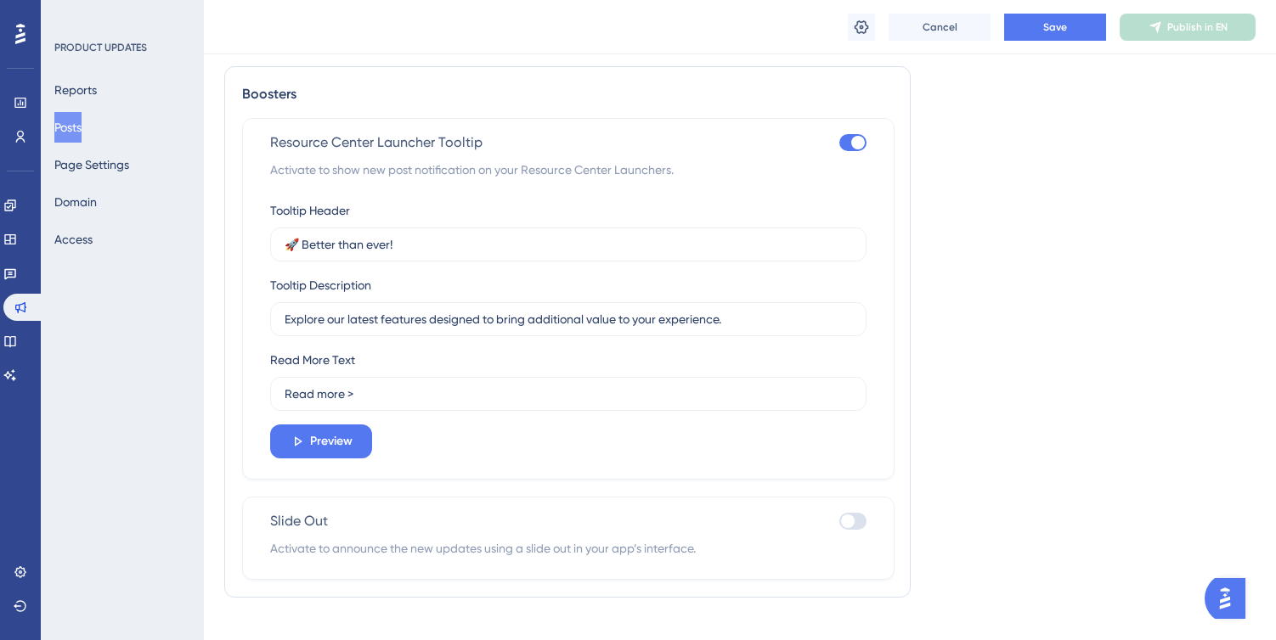
click at [845, 515] on div at bounding box center [848, 522] width 14 height 14
click at [839, 522] on input "checkbox" at bounding box center [838, 522] width 1 height 1
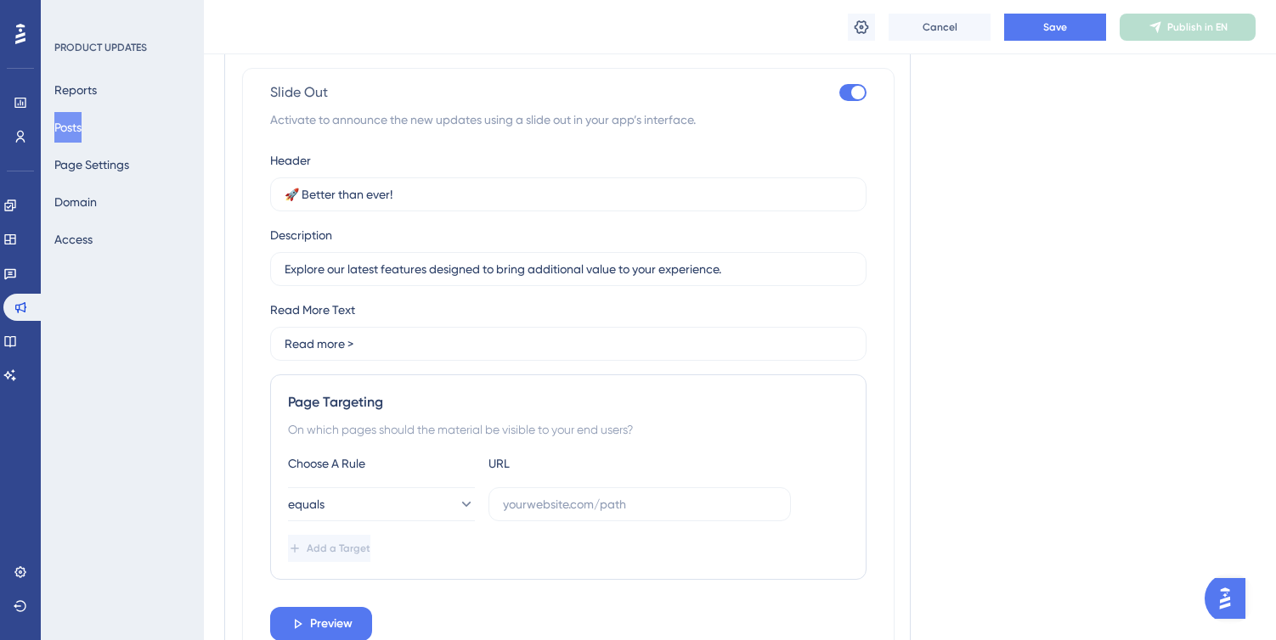
scroll to position [1499, 0]
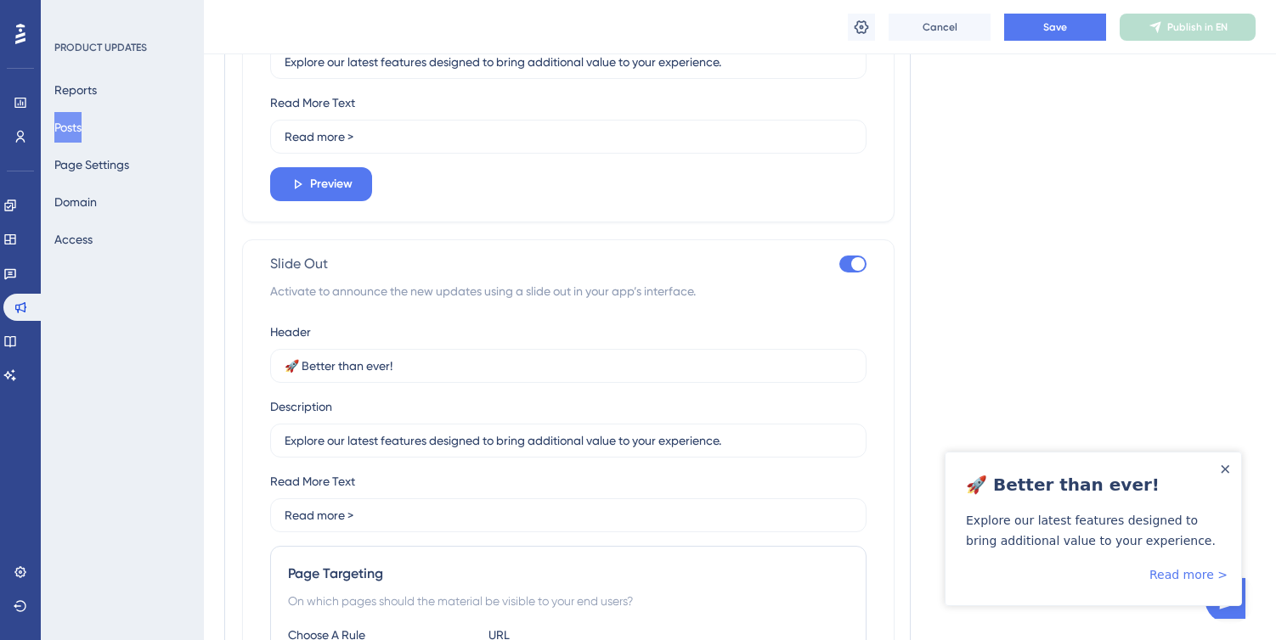
click at [848, 263] on div at bounding box center [852, 264] width 27 height 17
click at [839, 264] on input "checkbox" at bounding box center [838, 264] width 1 height 1
checkbox input "false"
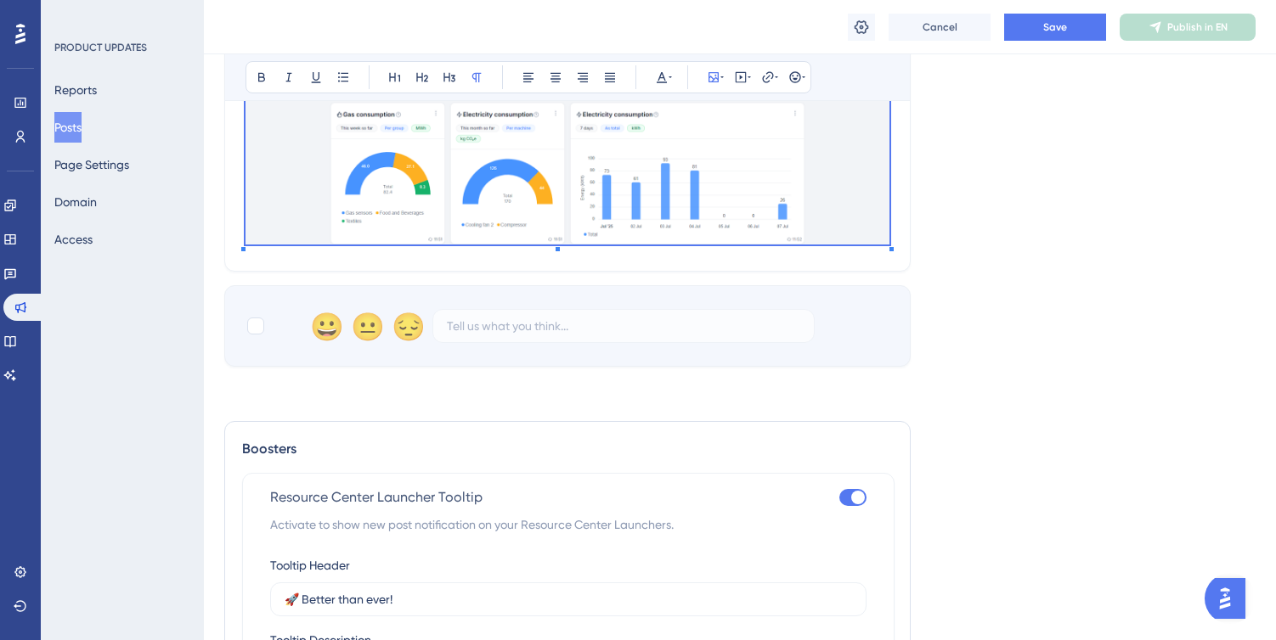
scroll to position [677, 0]
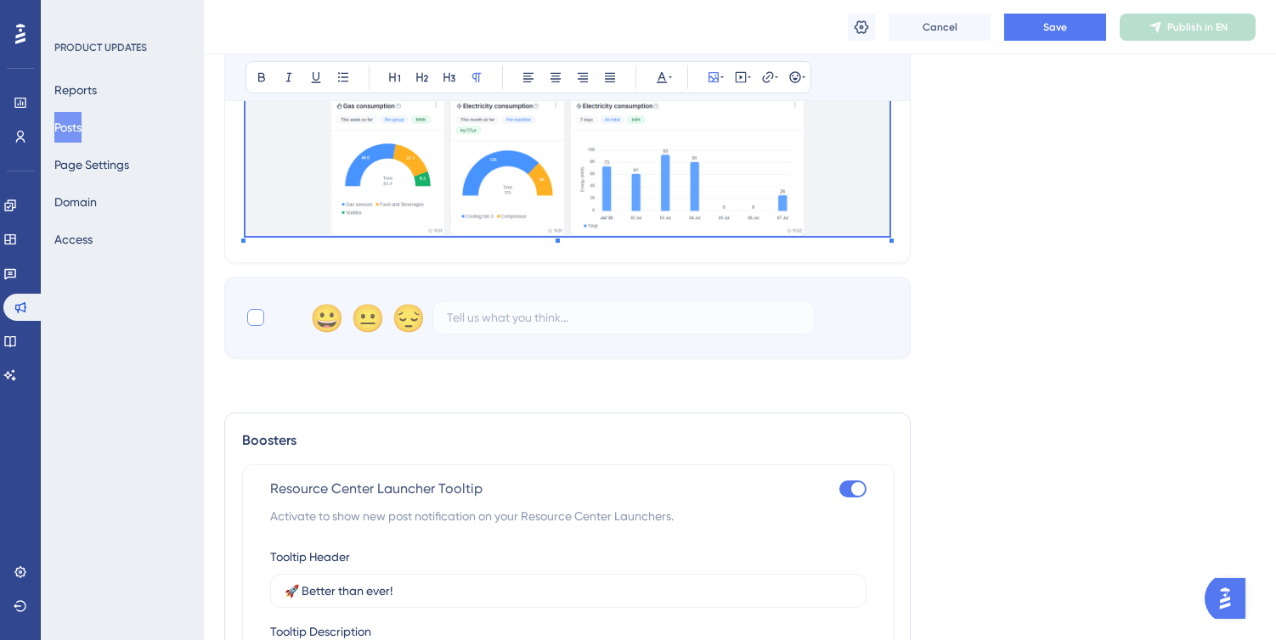
click at [251, 317] on div at bounding box center [255, 317] width 17 height 17
checkbox input "true"
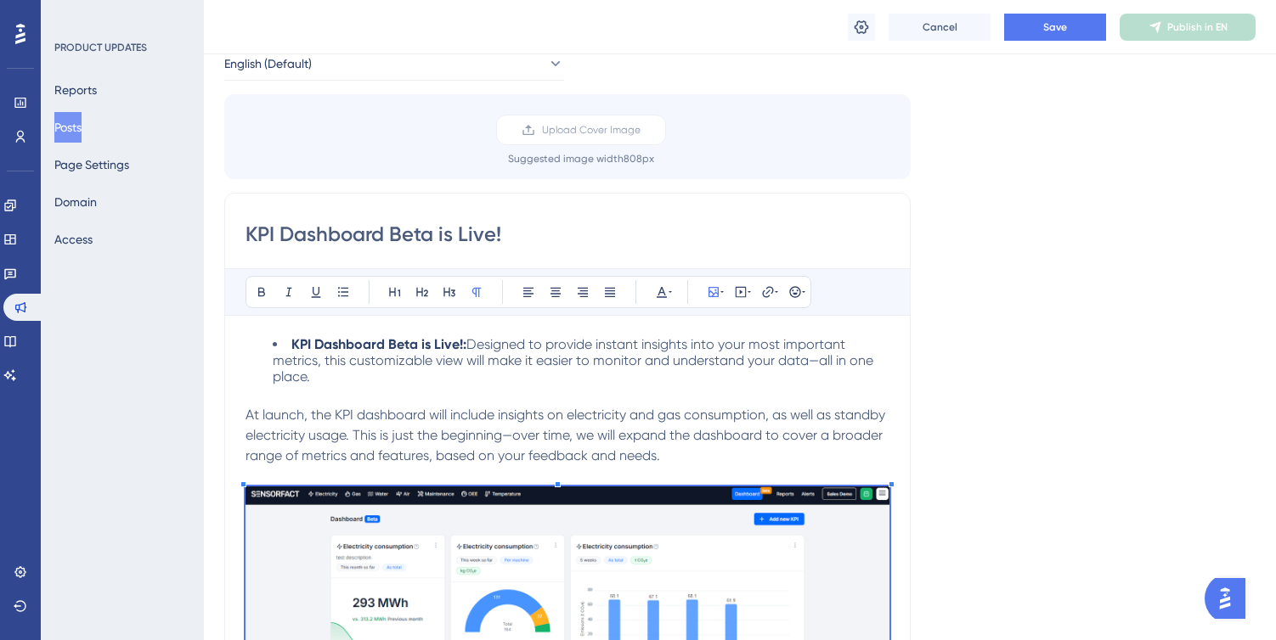
scroll to position [62, 0]
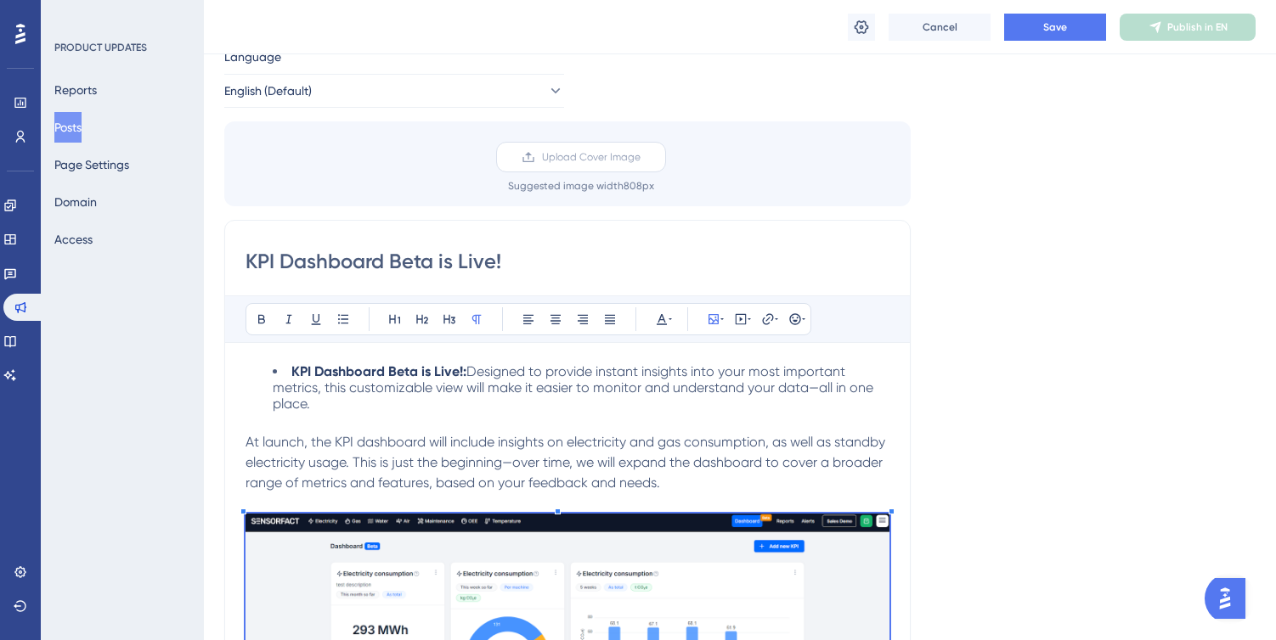
click at [590, 157] on span "Upload Cover Image" at bounding box center [591, 157] width 99 height 14
click at [640, 157] on input "Upload Cover Image" at bounding box center [640, 157] width 0 height 0
click at [616, 155] on span "Upload Cover Image" at bounding box center [591, 157] width 99 height 14
click at [640, 157] on input "Upload Cover Image" at bounding box center [640, 157] width 0 height 0
click at [606, 164] on label "Upload Cover Image" at bounding box center [581, 157] width 170 height 31
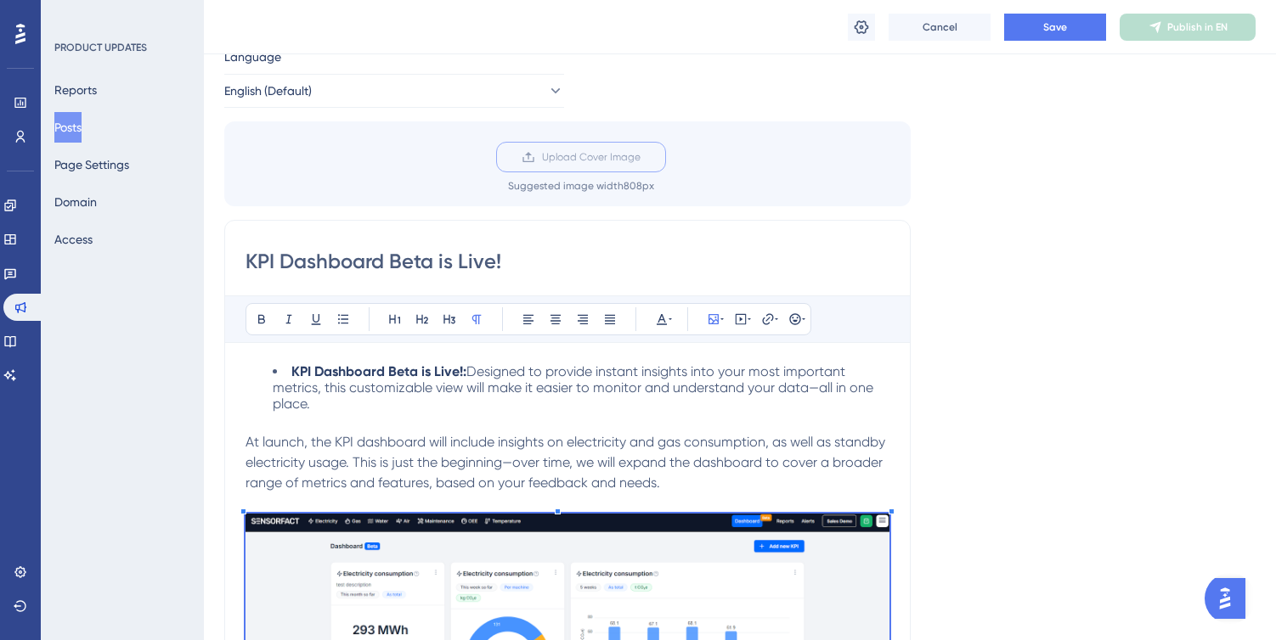
click at [640, 157] on input "Upload Cover Image" at bounding box center [640, 157] width 0 height 0
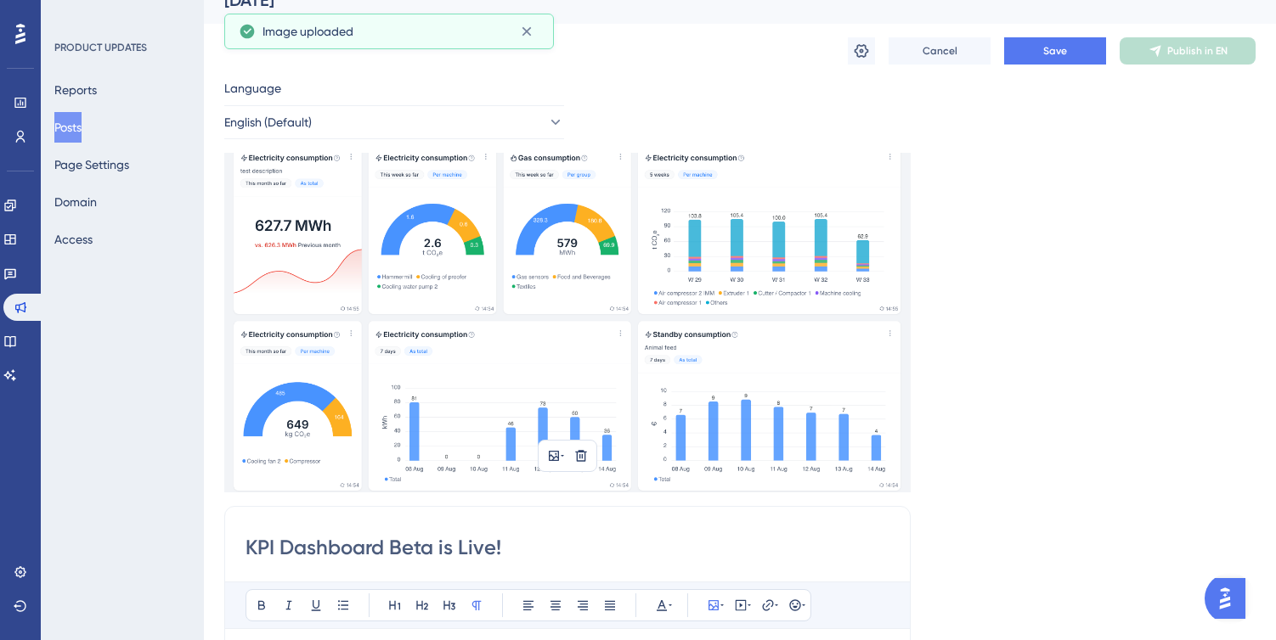
scroll to position [43, 0]
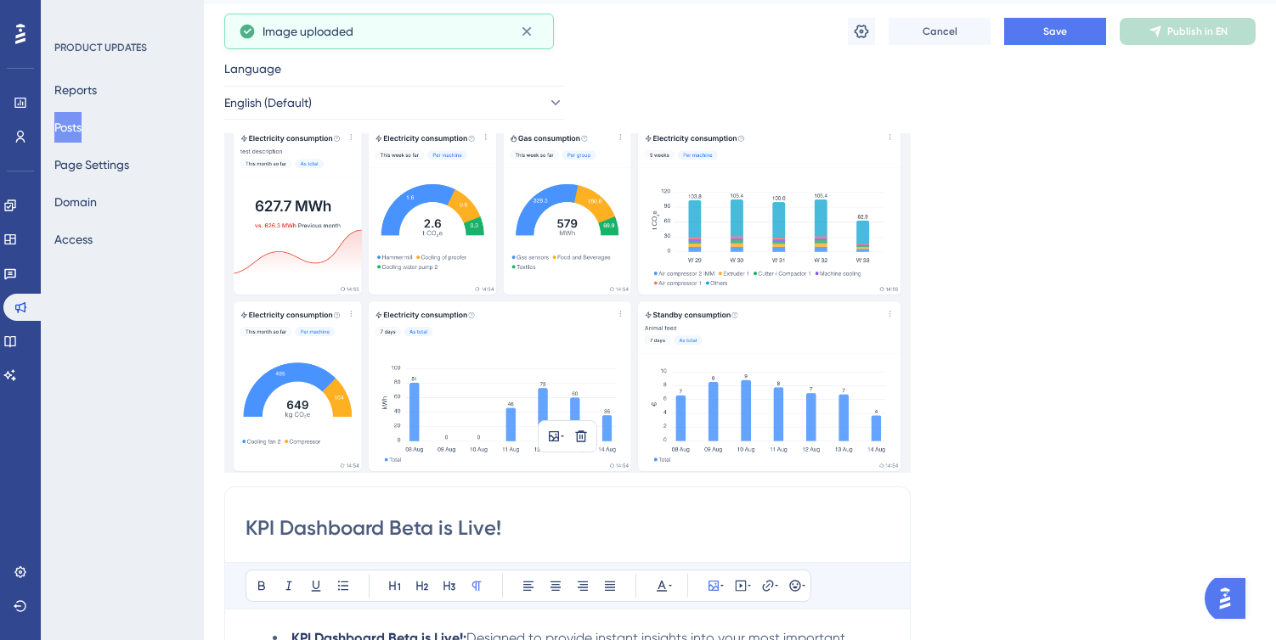
click at [768, 268] on img at bounding box center [567, 303] width 686 height 340
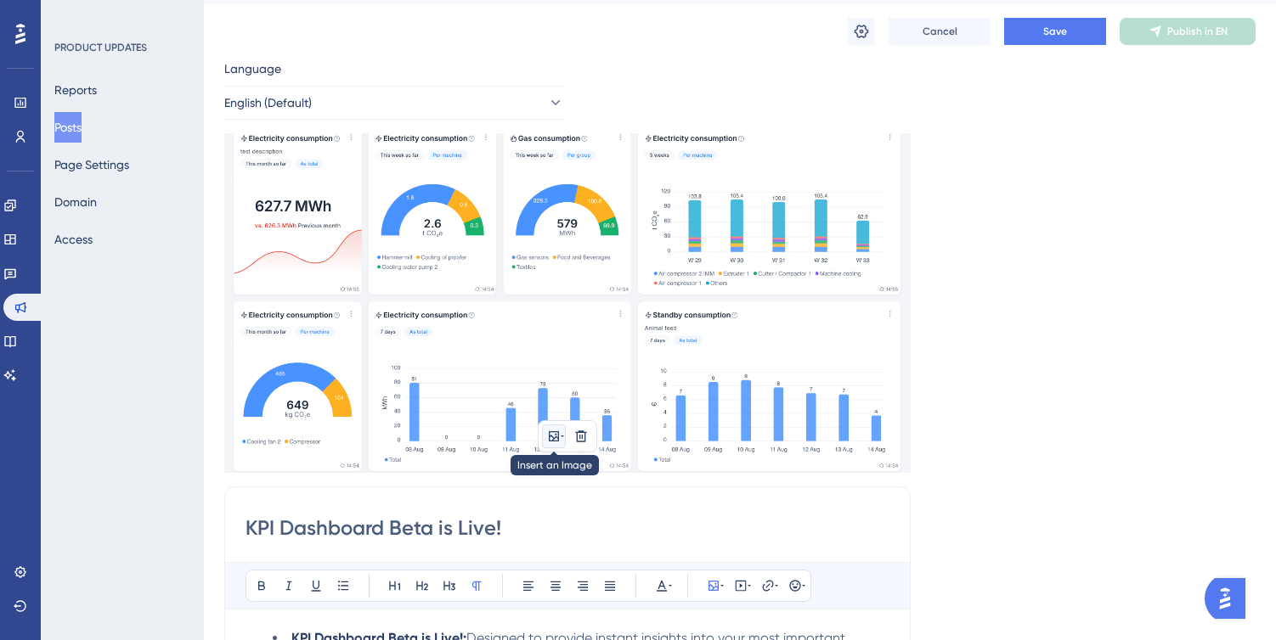
click at [558, 438] on icon at bounding box center [554, 436] width 10 height 10
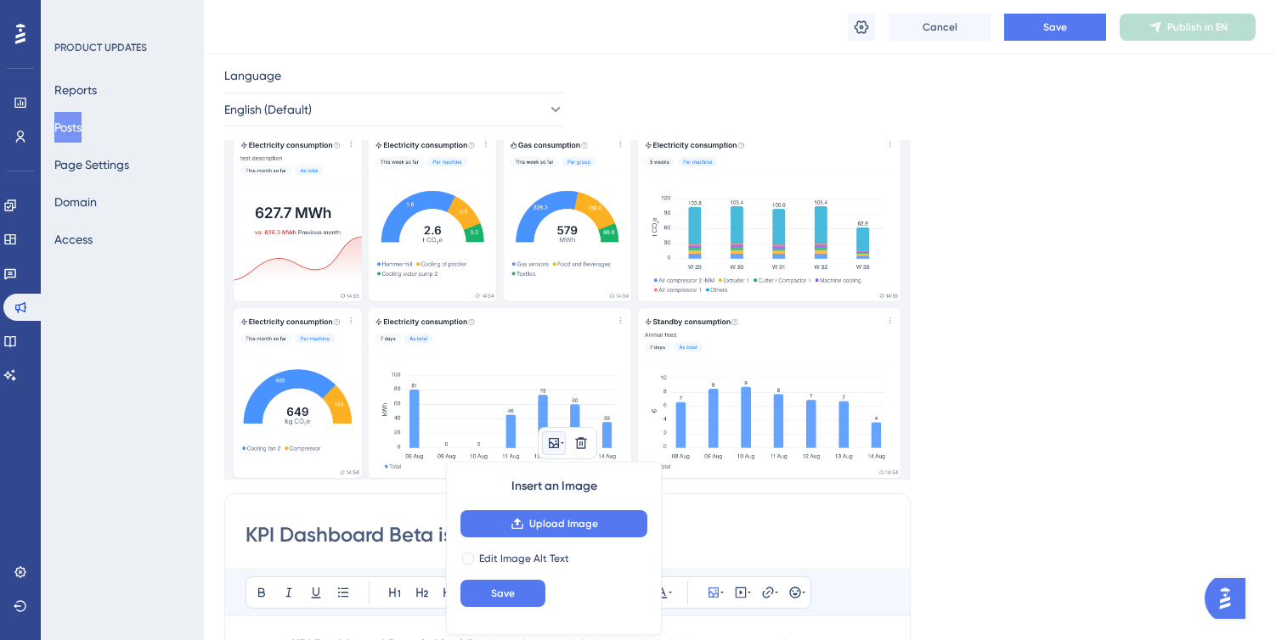
scroll to position [59, 0]
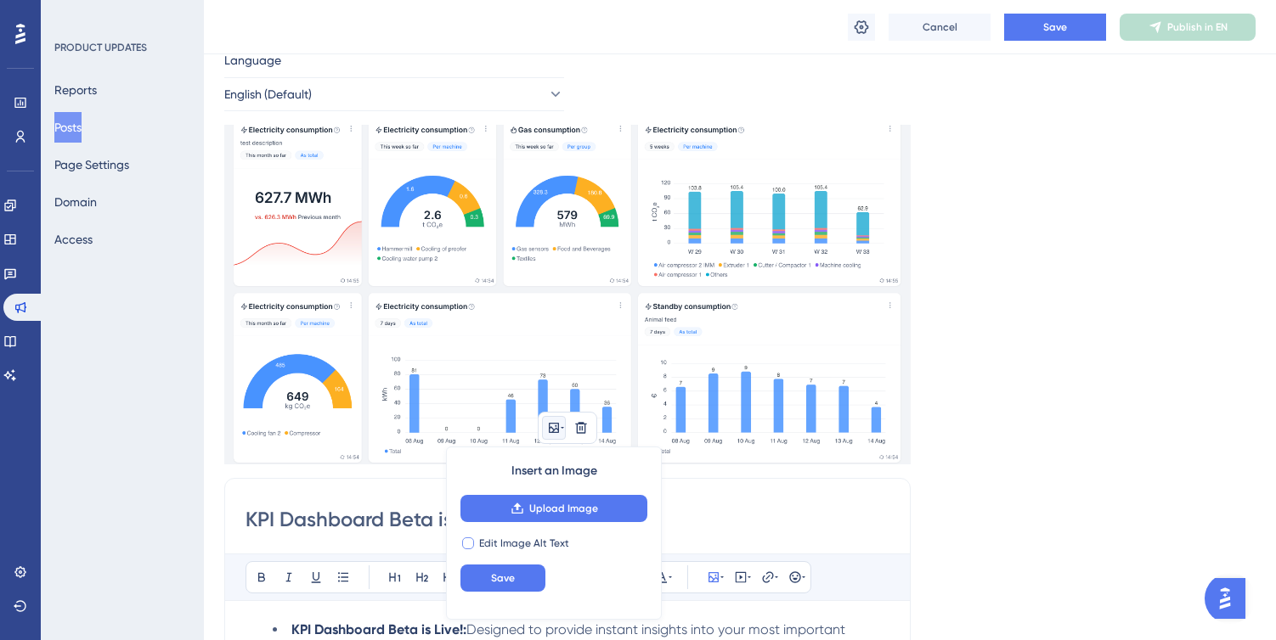
click at [468, 547] on div at bounding box center [468, 544] width 12 height 12
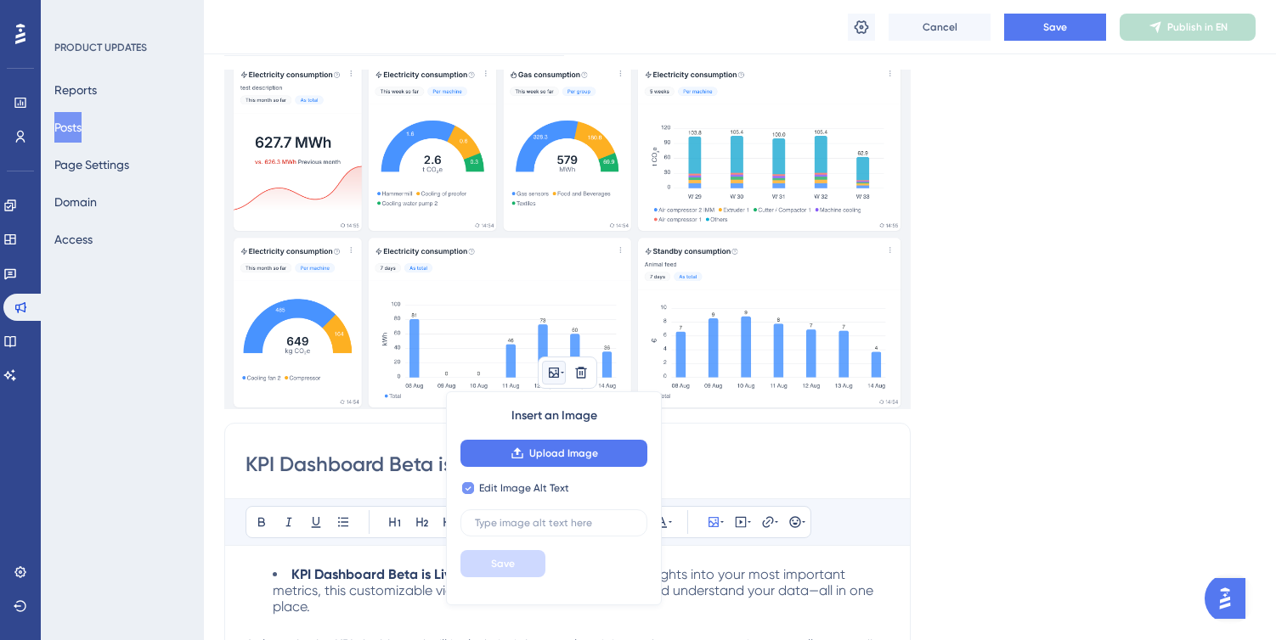
scroll to position [116, 0]
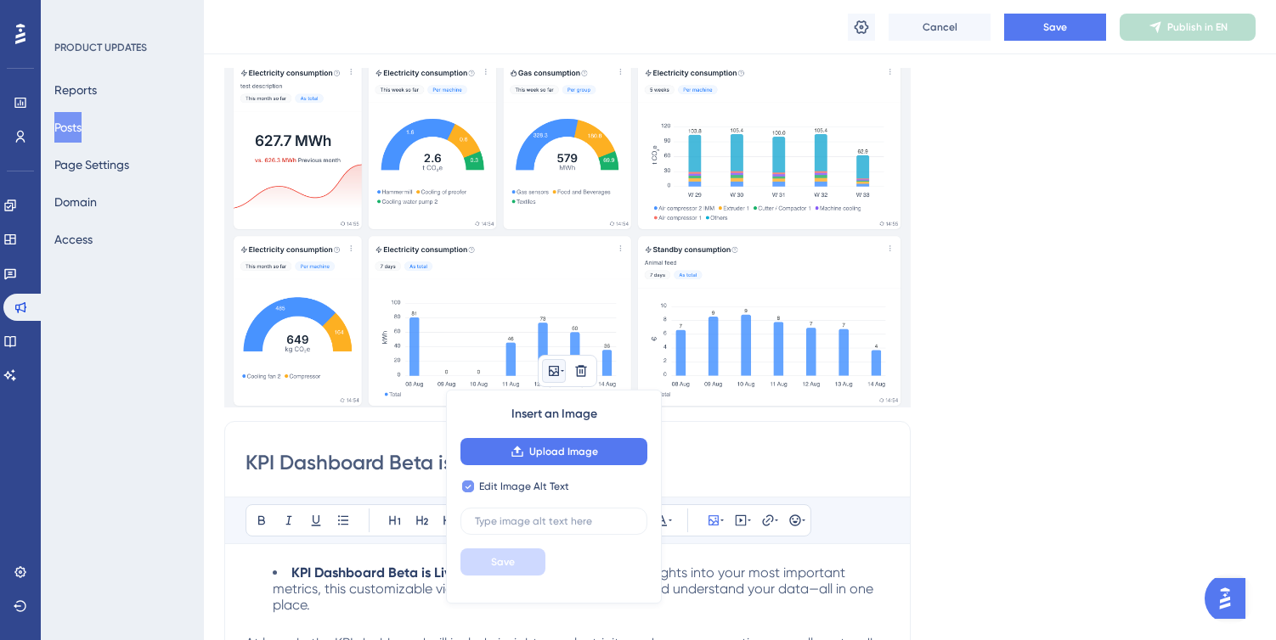
click at [562, 487] on span "Edit Image Alt Text" at bounding box center [524, 487] width 90 height 14
checkbox input "false"
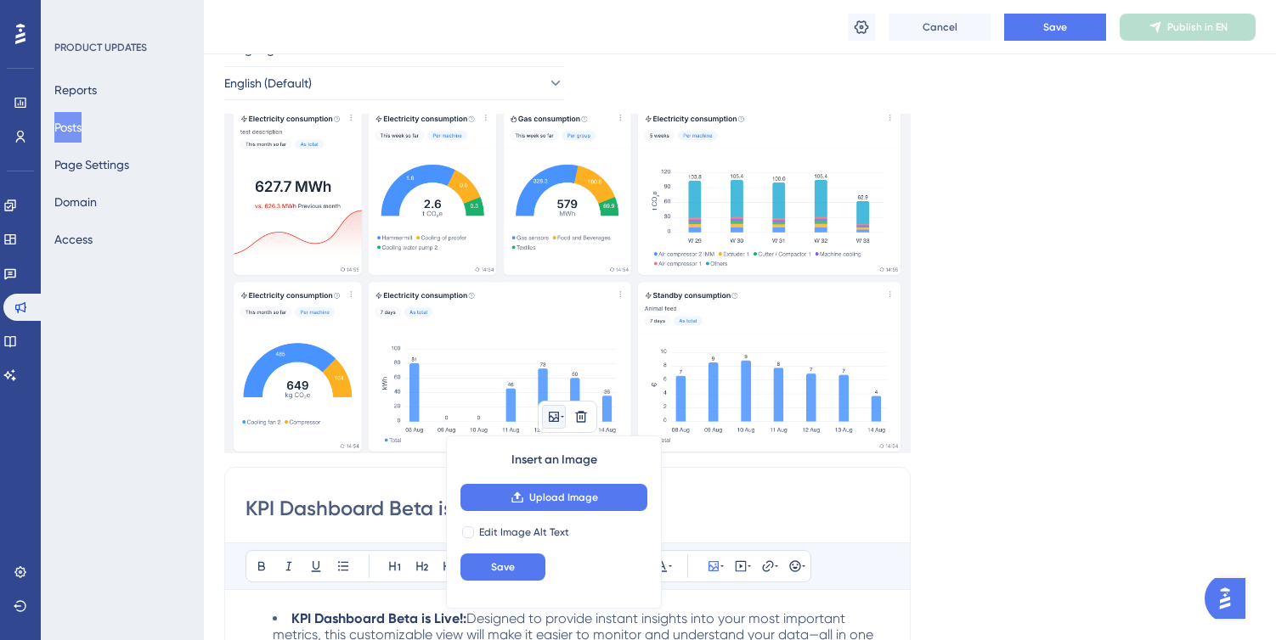
scroll to position [73, 0]
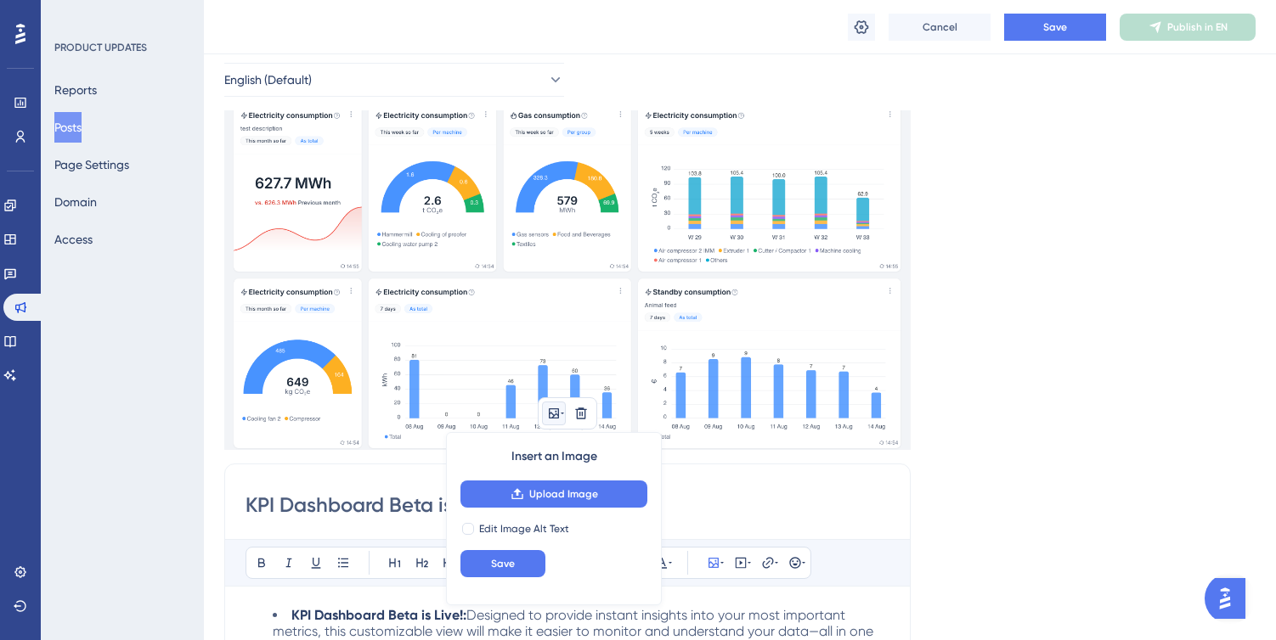
click at [608, 317] on img at bounding box center [567, 280] width 686 height 340
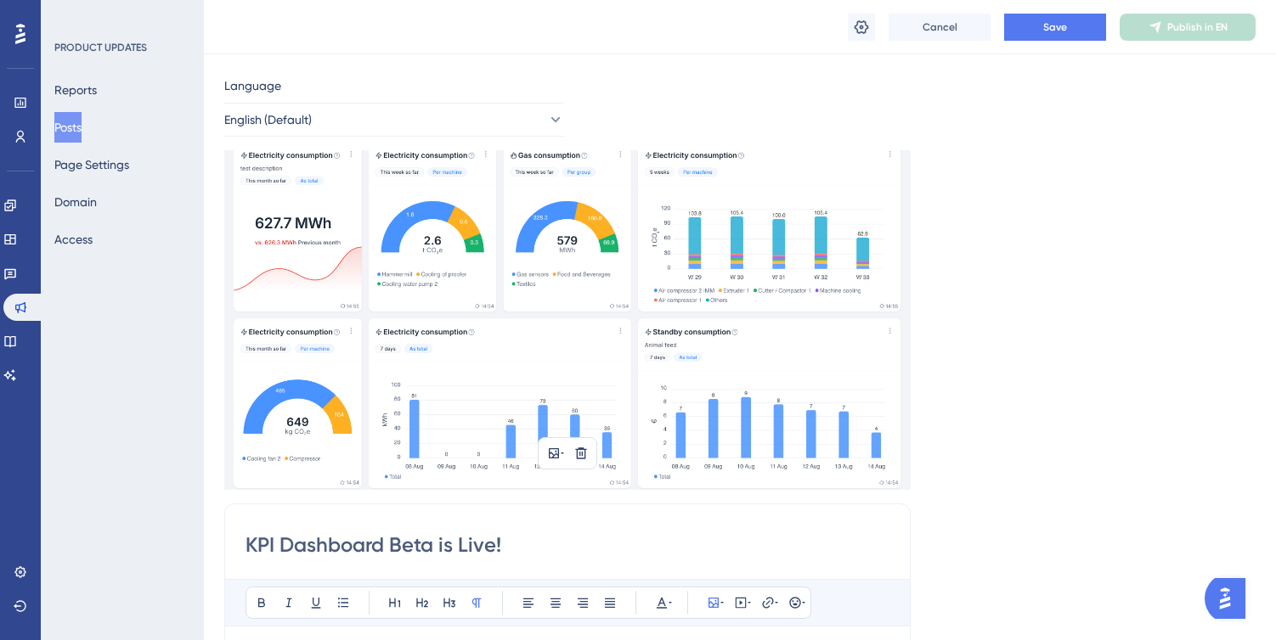
scroll to position [26, 0]
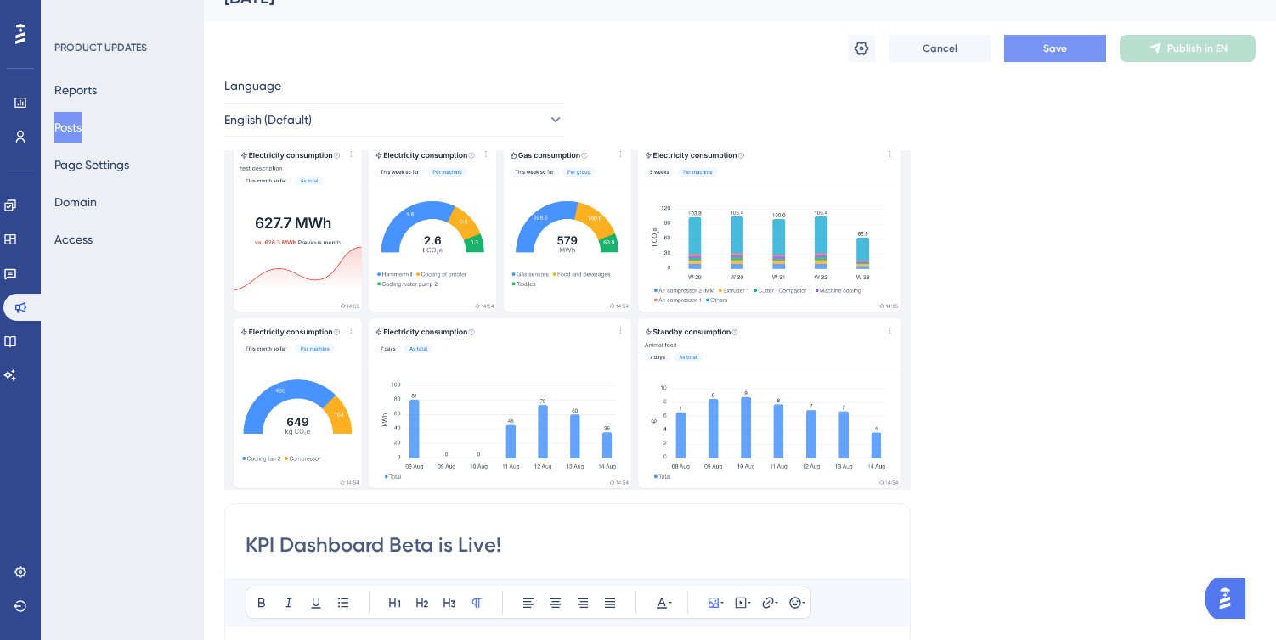
click at [1046, 50] on span "Save" at bounding box center [1055, 49] width 24 height 14
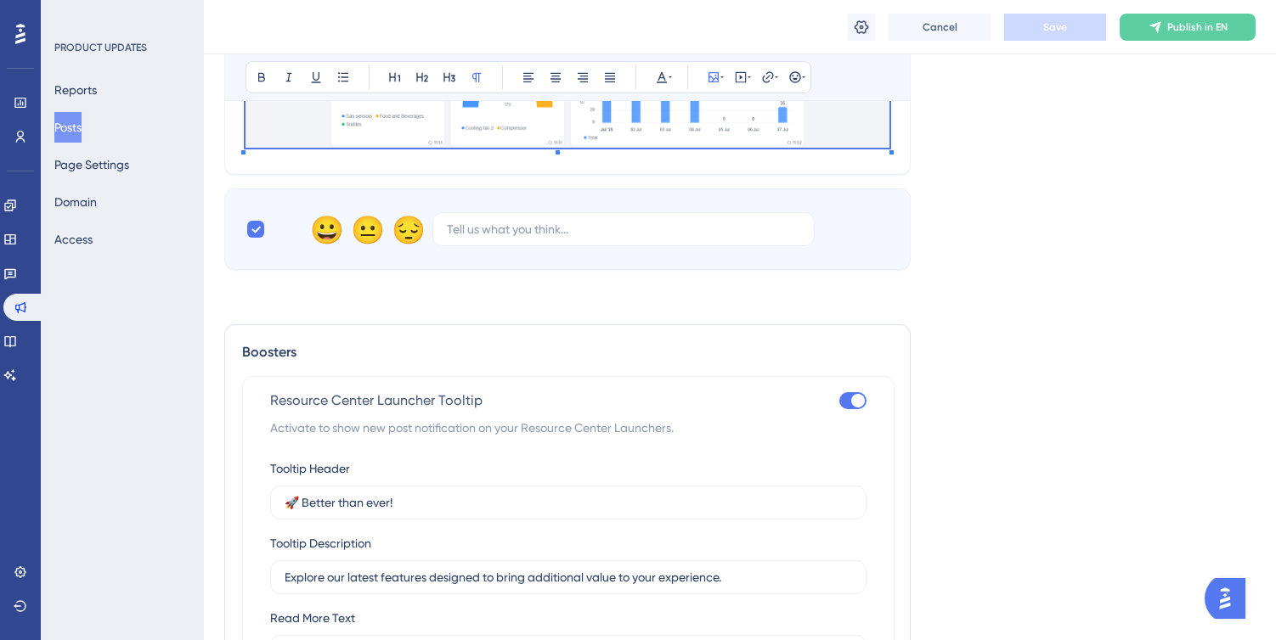
scroll to position [1303, 0]
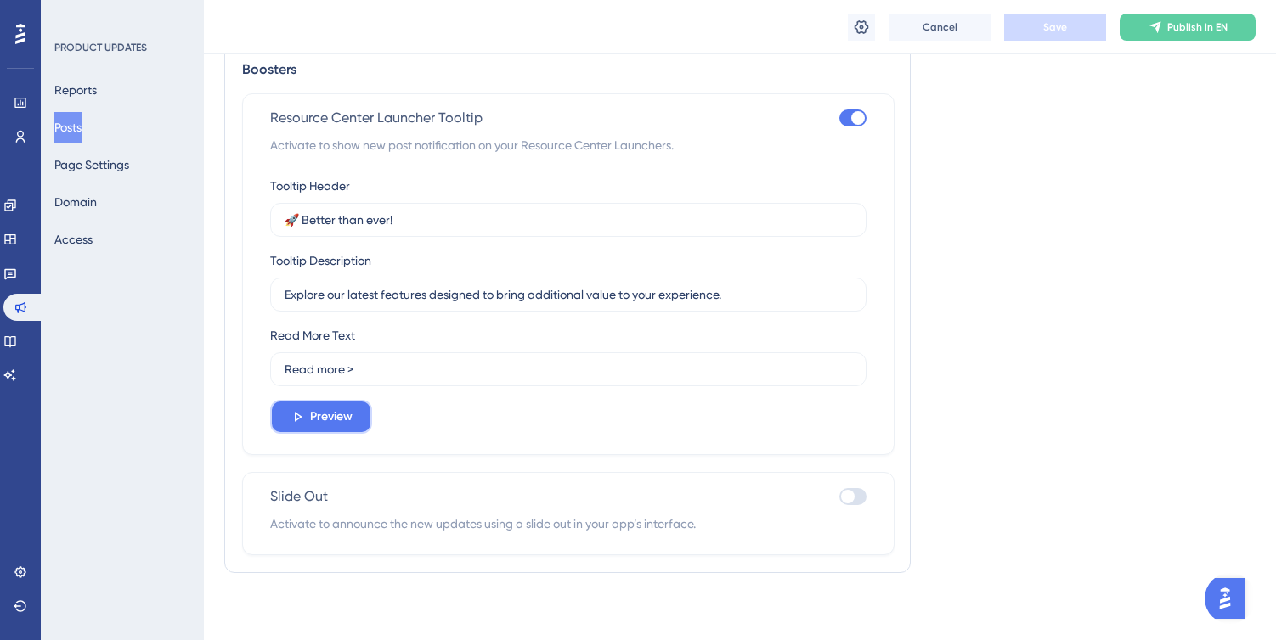
click at [347, 420] on span "Preview" at bounding box center [331, 417] width 42 height 20
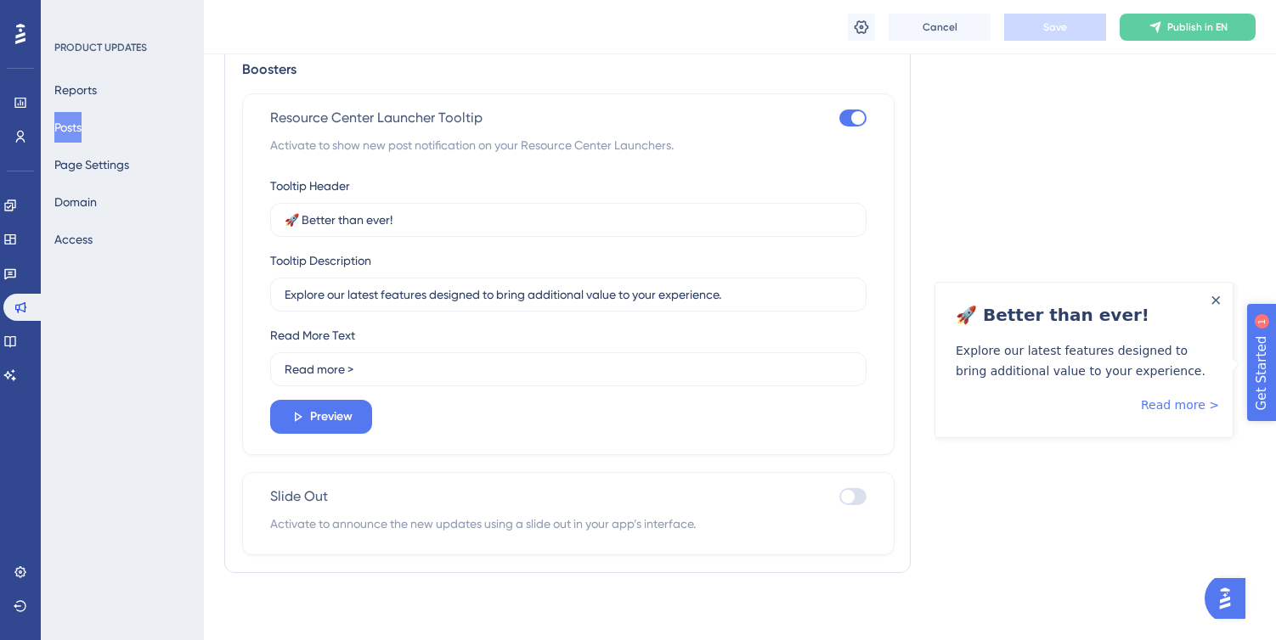
click at [1275, 435] on span "Get Started" at bounding box center [1295, 436] width 75 height 20
click at [1275, 443] on span "Get Started" at bounding box center [1295, 436] width 75 height 20
click at [1275, 437] on span "Get Started" at bounding box center [1295, 436] width 75 height 20
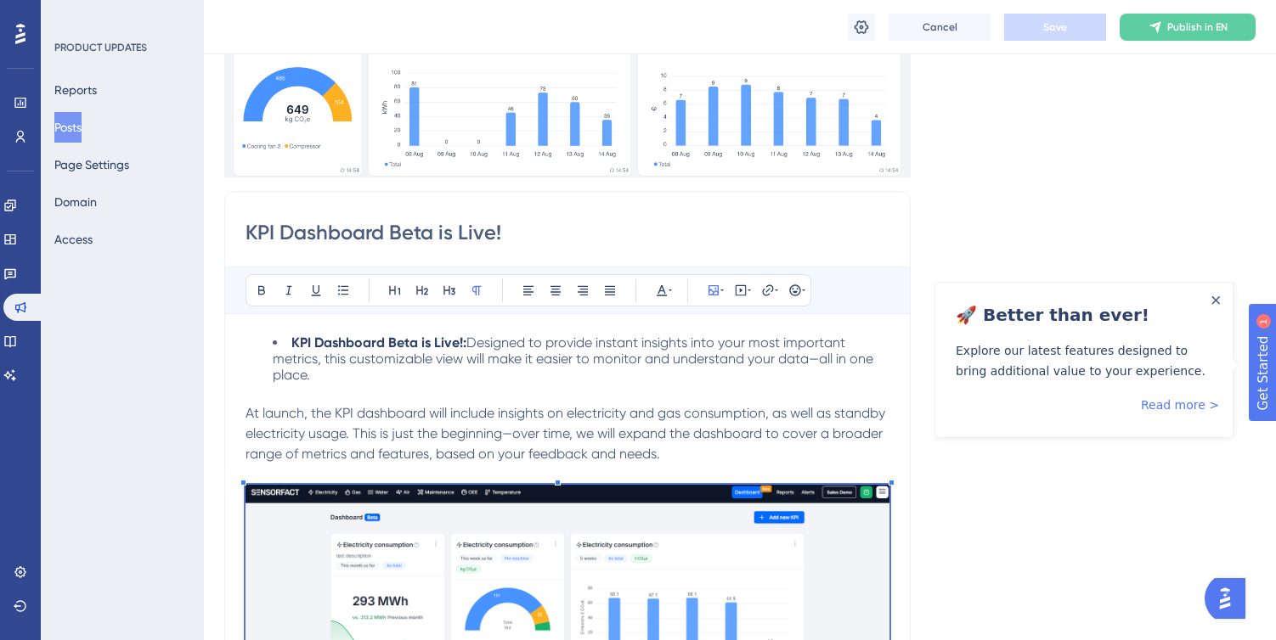
scroll to position [254, 0]
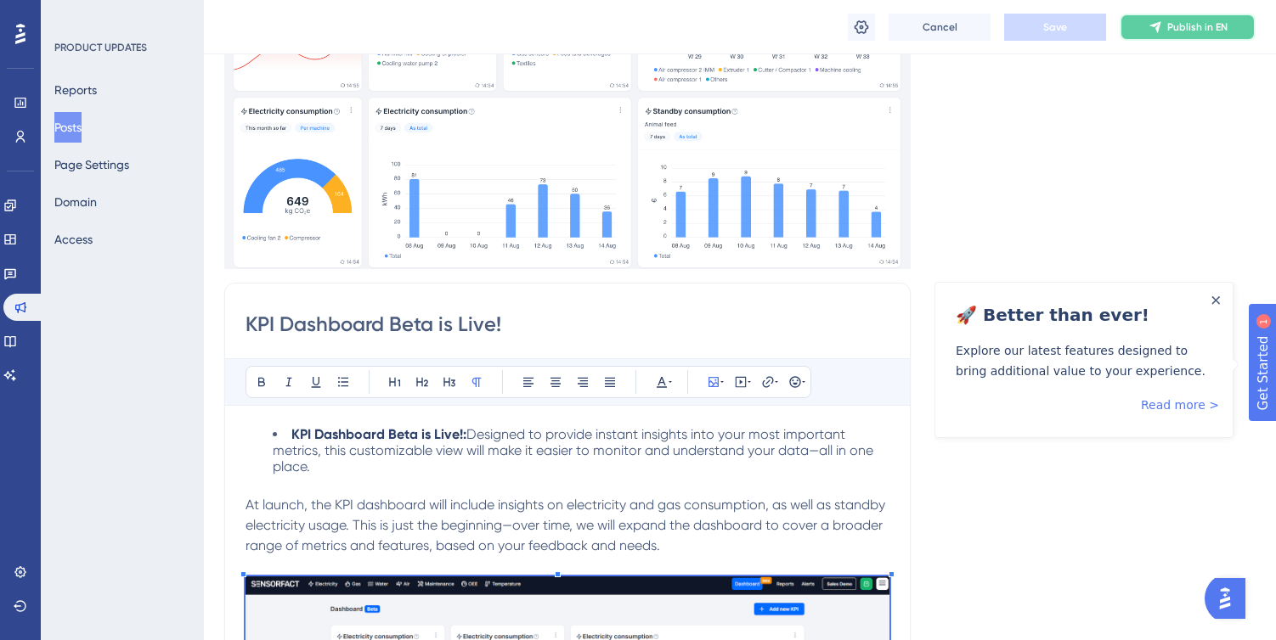
click at [1139, 32] on button "Publish in EN" at bounding box center [1187, 27] width 136 height 27
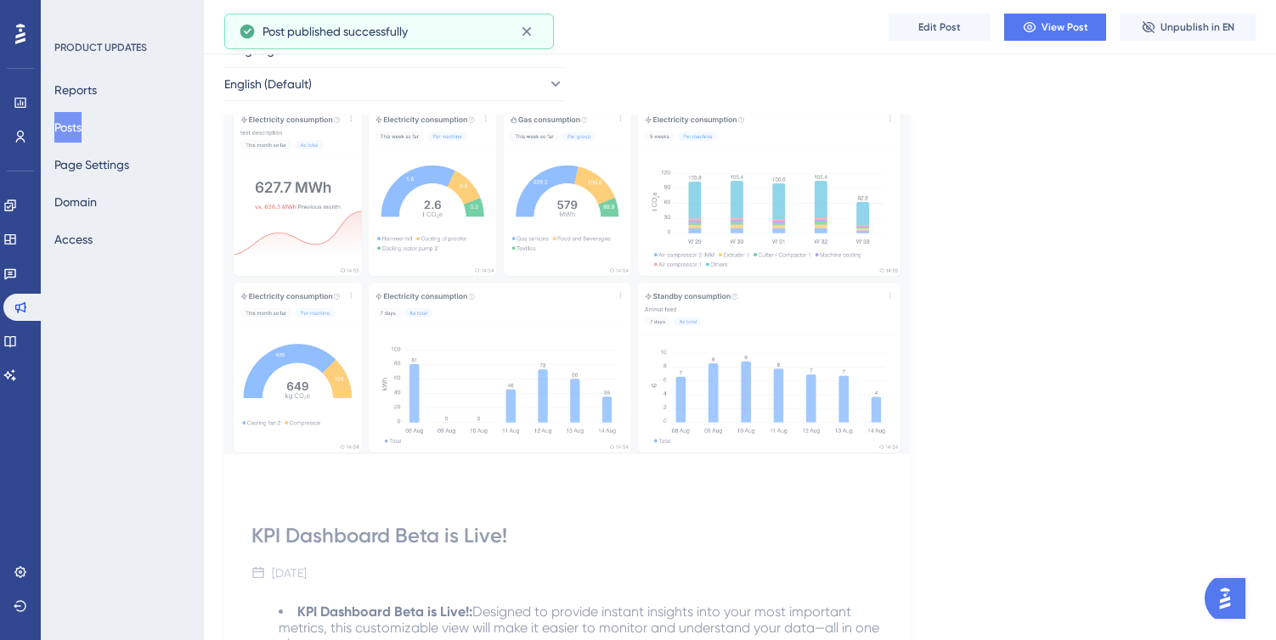
scroll to position [0, 0]
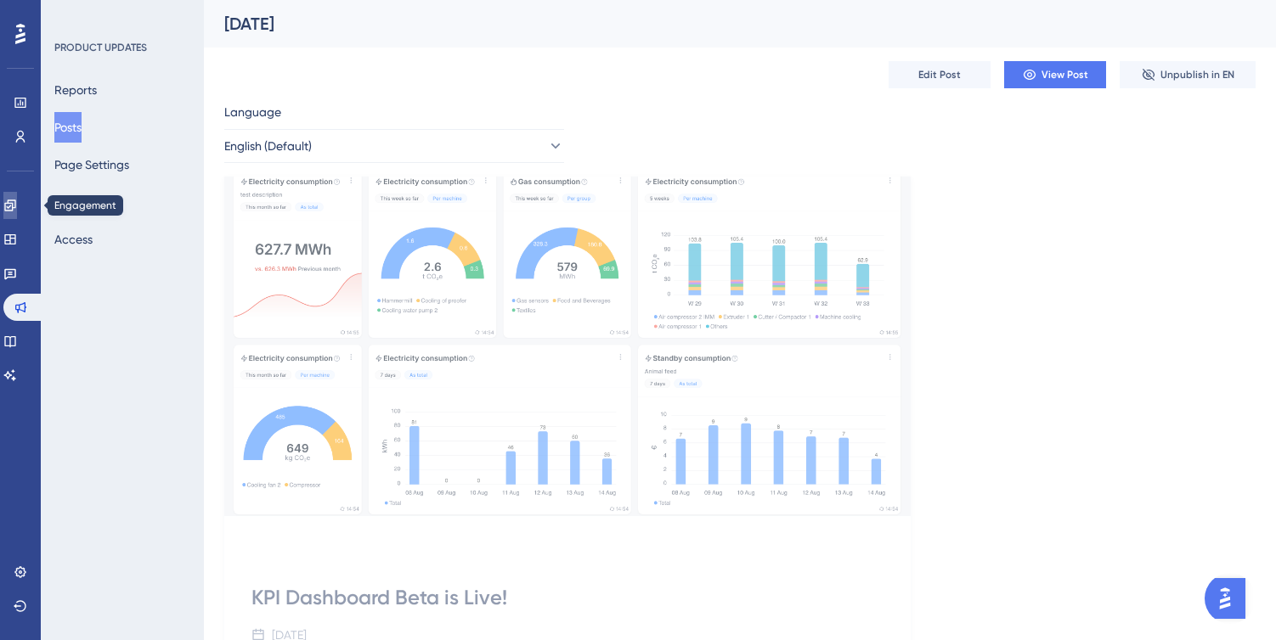
click at [14, 204] on icon at bounding box center [10, 206] width 14 height 14
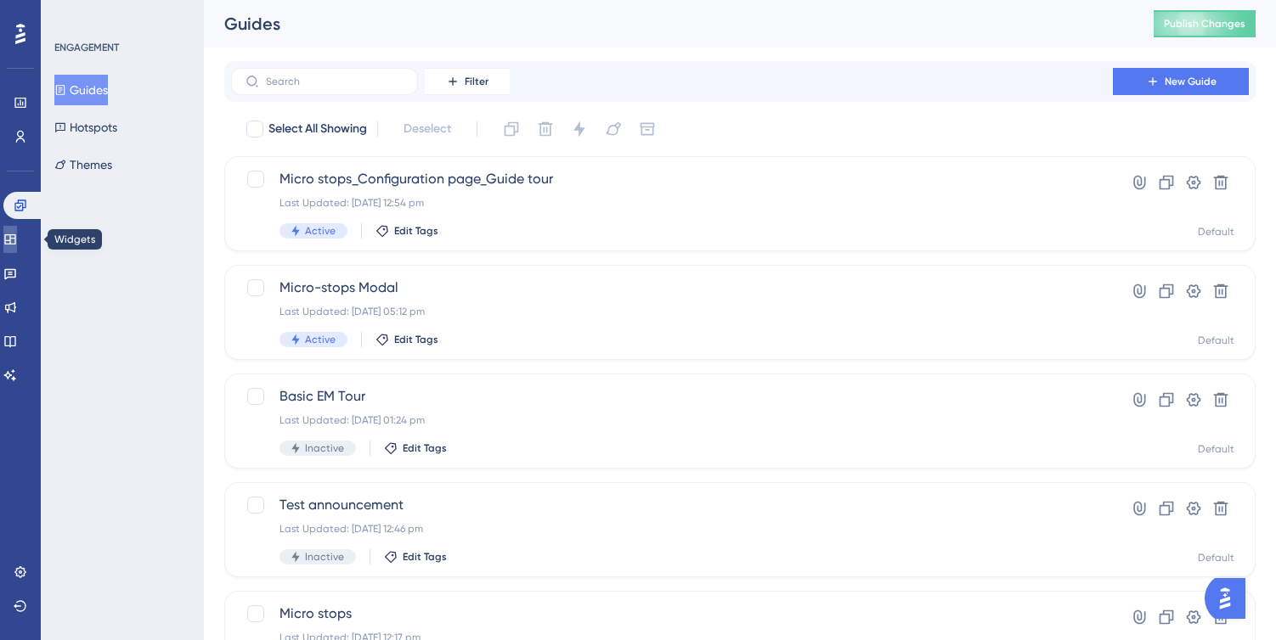
click at [15, 234] on icon at bounding box center [9, 239] width 11 height 10
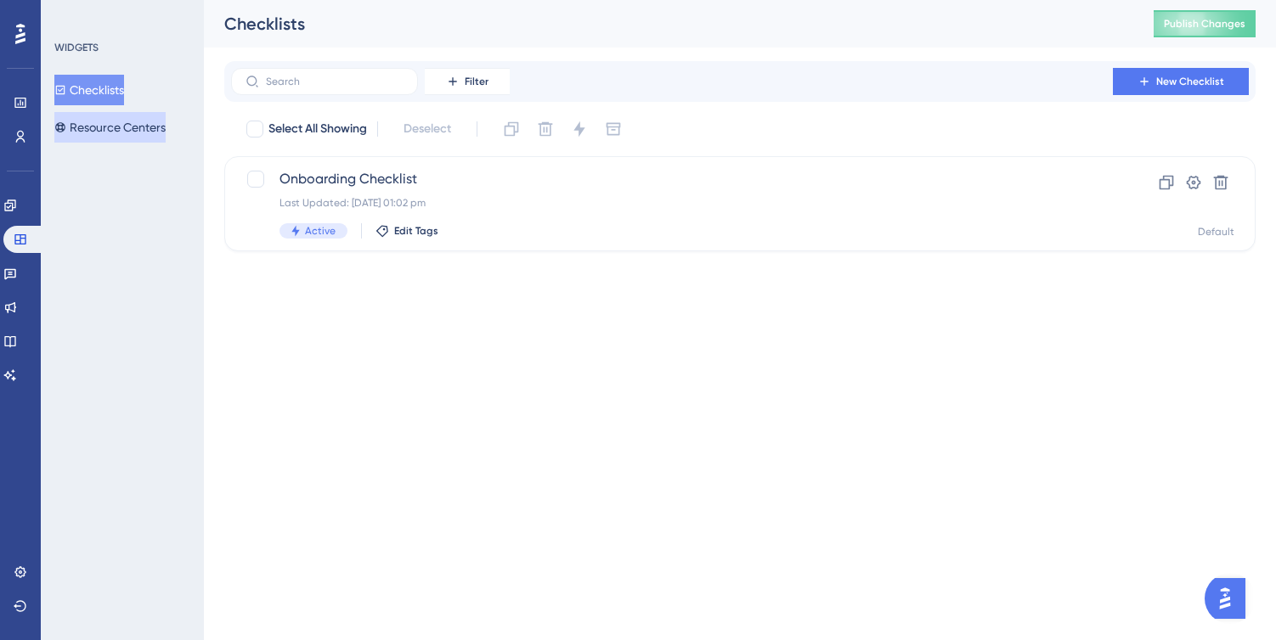
click at [113, 123] on button "Resource Centers" at bounding box center [109, 127] width 111 height 31
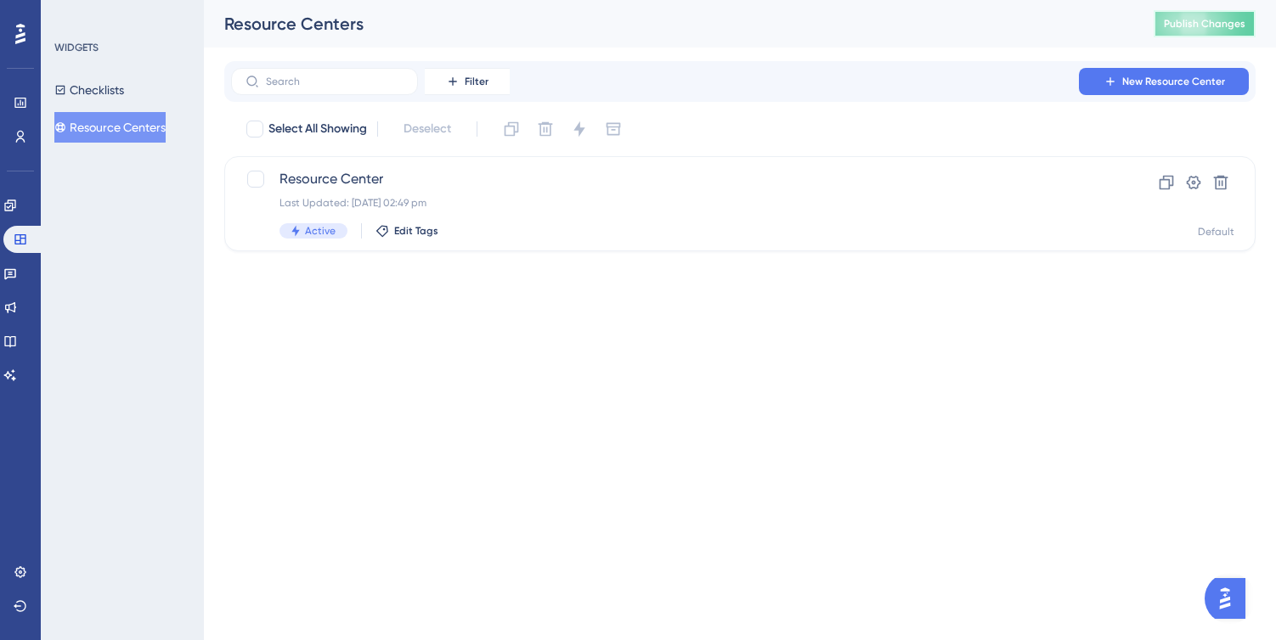
click at [1185, 25] on span "Publish Changes" at bounding box center [1205, 24] width 82 height 14
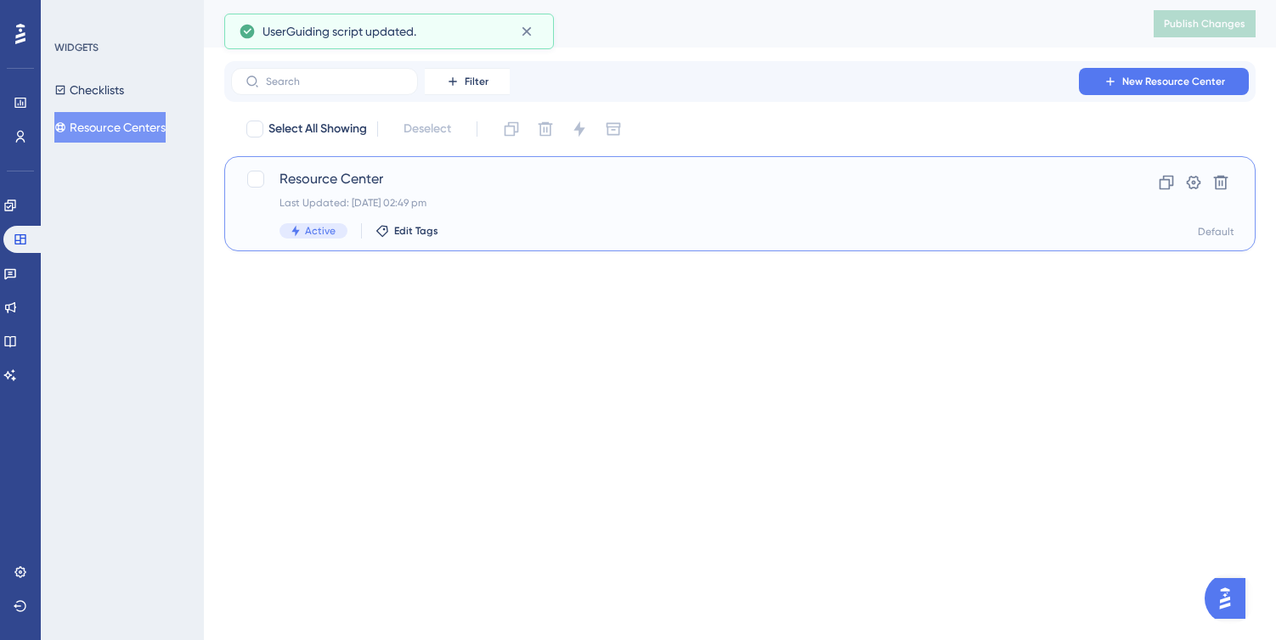
click at [871, 220] on div "Resource Center Last Updated: 14 Aug 2025 02:49 pm Active Edit Tags" at bounding box center [671, 204] width 785 height 70
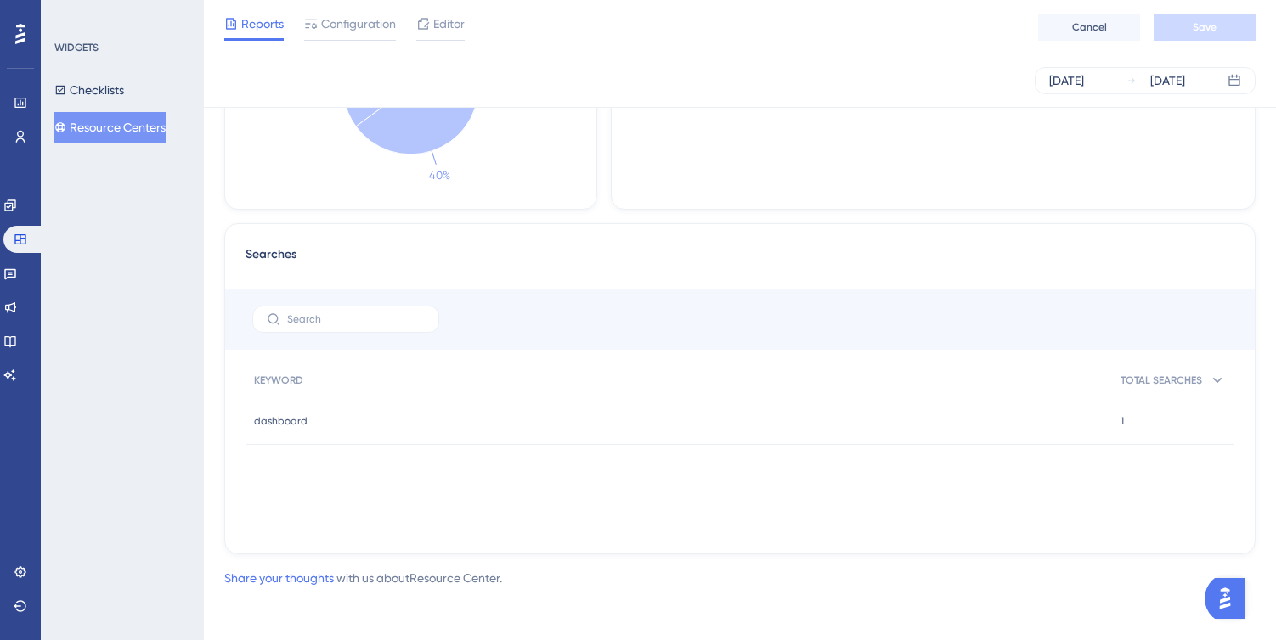
scroll to position [833, 0]
click at [803, 403] on div "dashboard dashboard" at bounding box center [678, 419] width 866 height 48
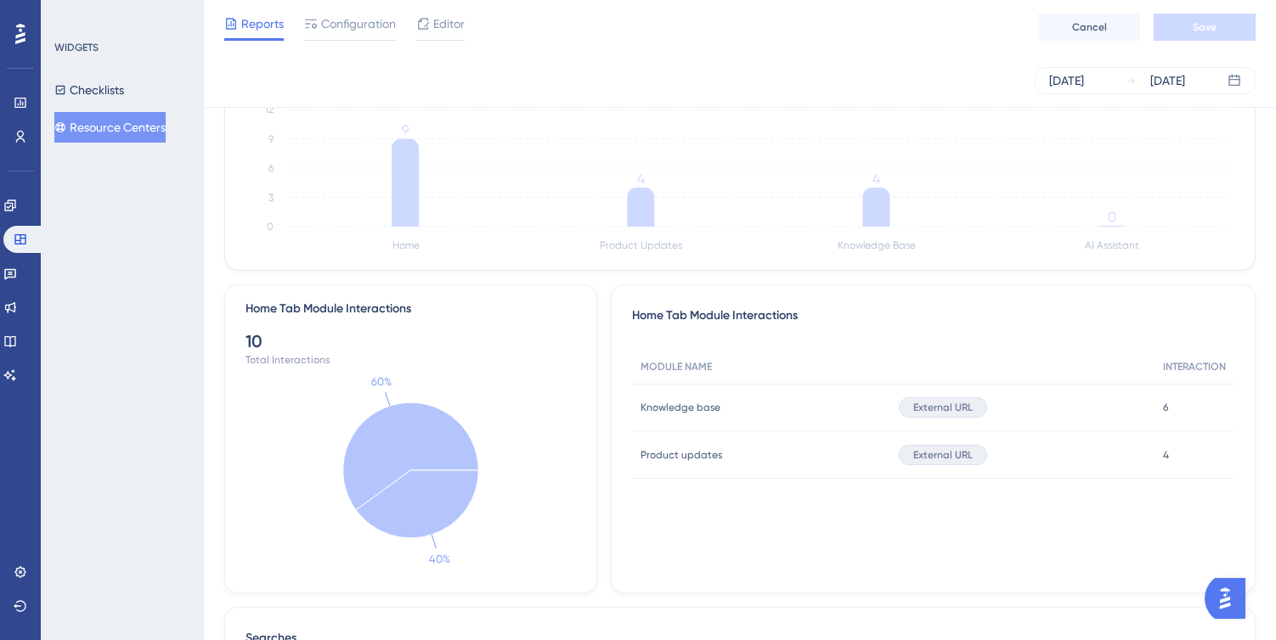
scroll to position [0, 0]
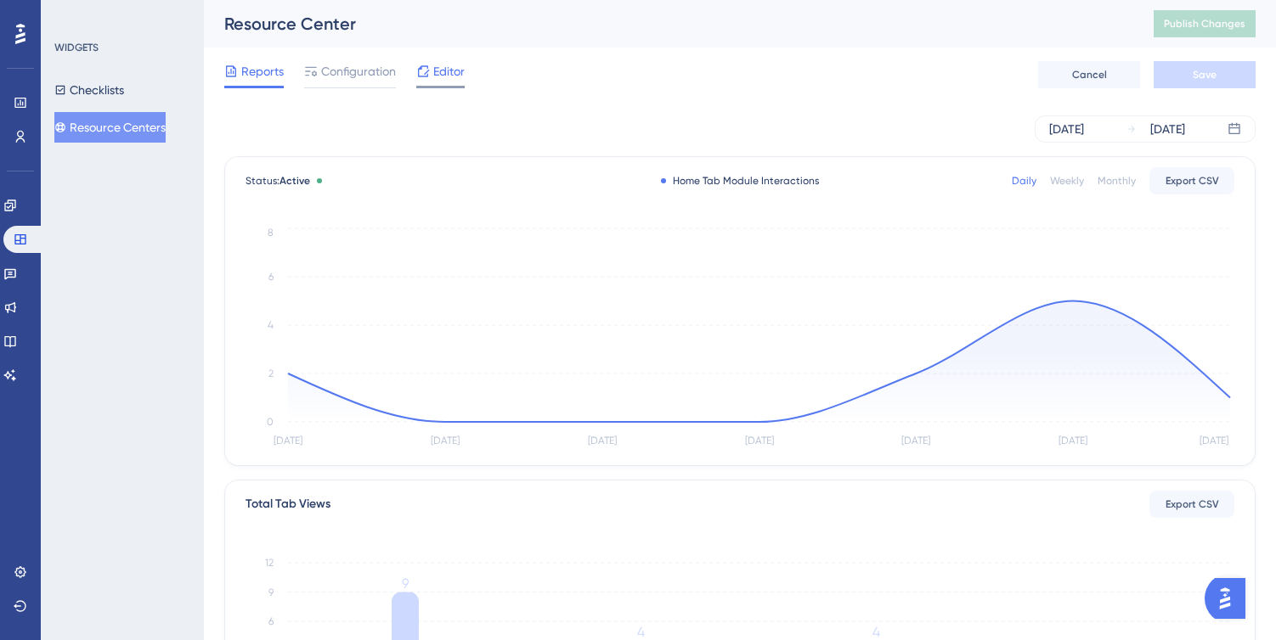
click at [451, 76] on span "Editor" at bounding box center [448, 71] width 31 height 20
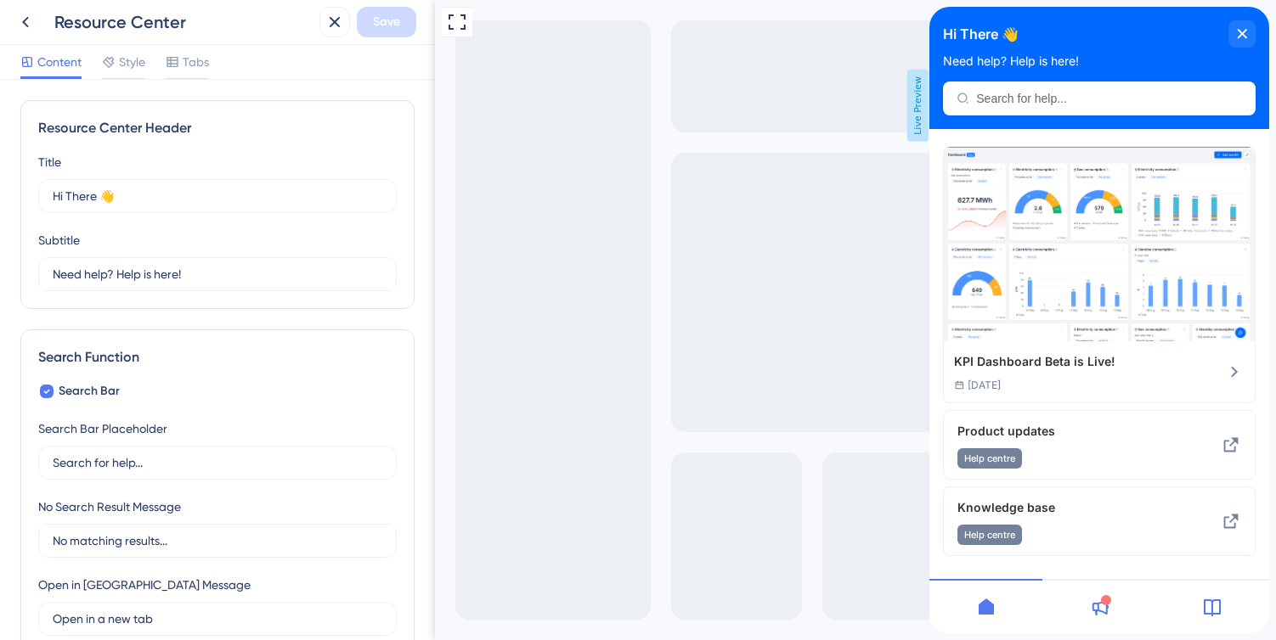
click at [1107, 615] on icon at bounding box center [1099, 607] width 20 height 20
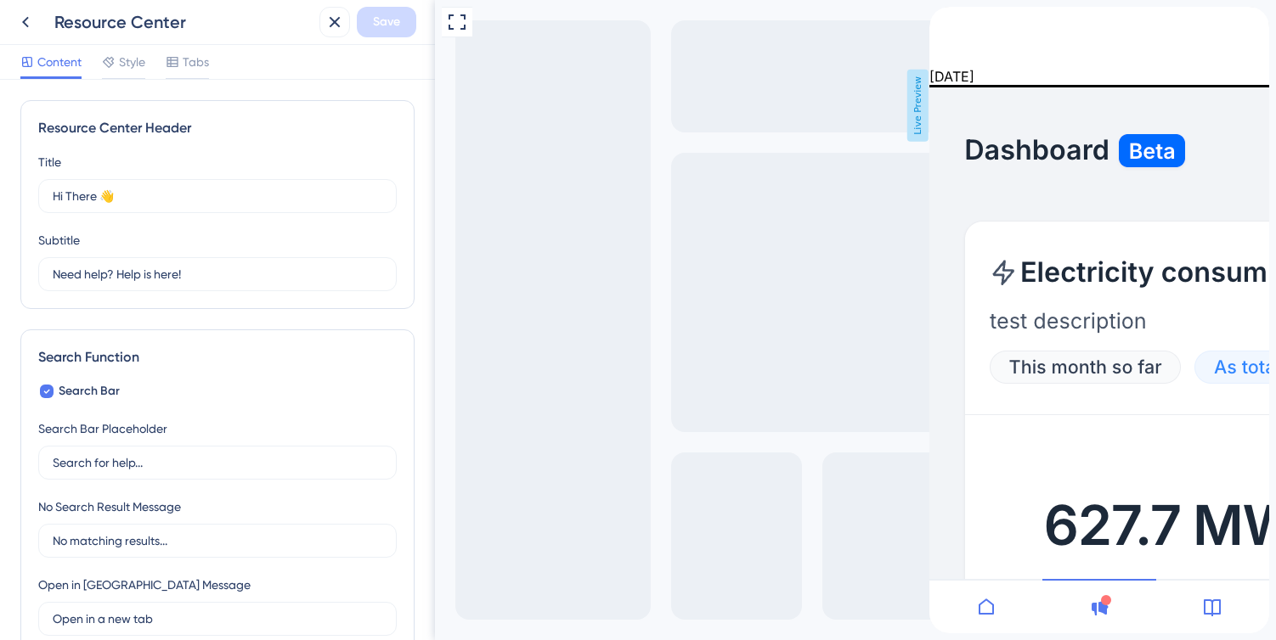
click at [943, 20] on icon "back to header" at bounding box center [936, 14] width 14 height 14
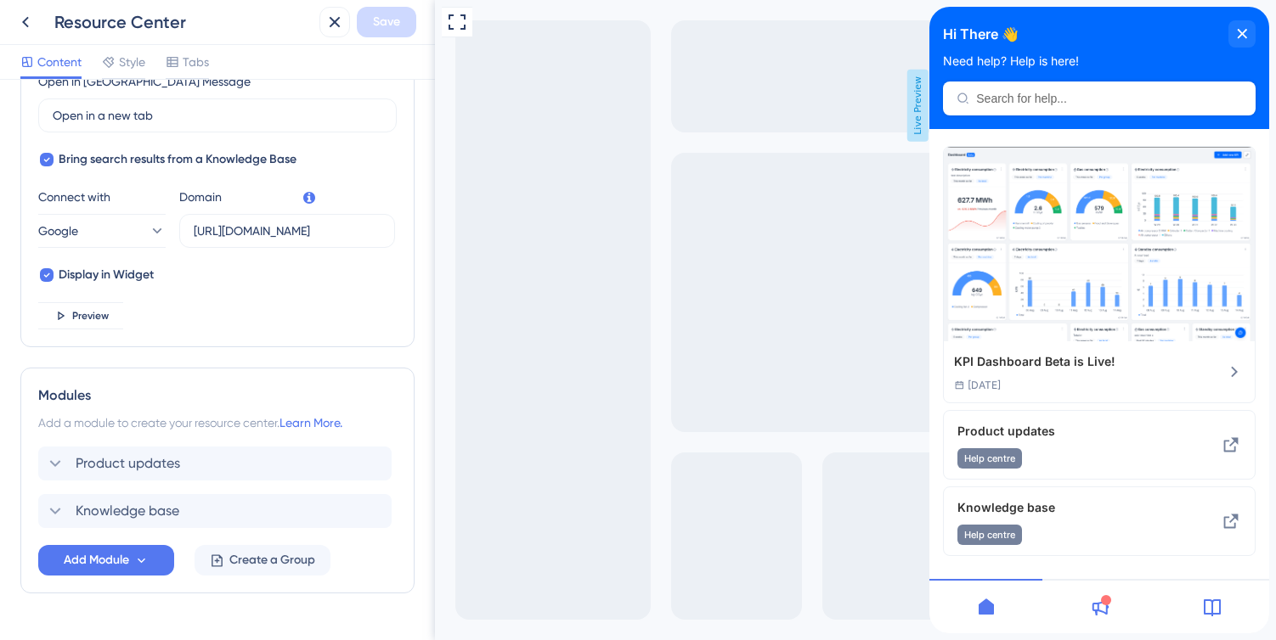
scroll to position [545, 0]
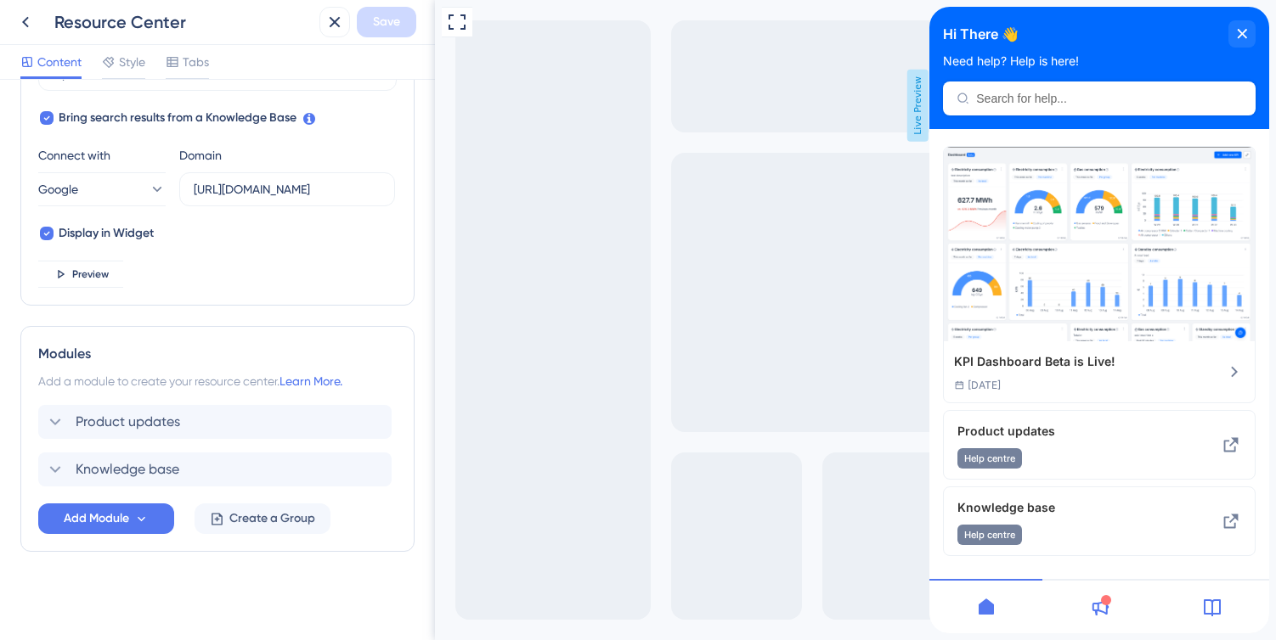
click at [1090, 609] on icon at bounding box center [1099, 607] width 20 height 20
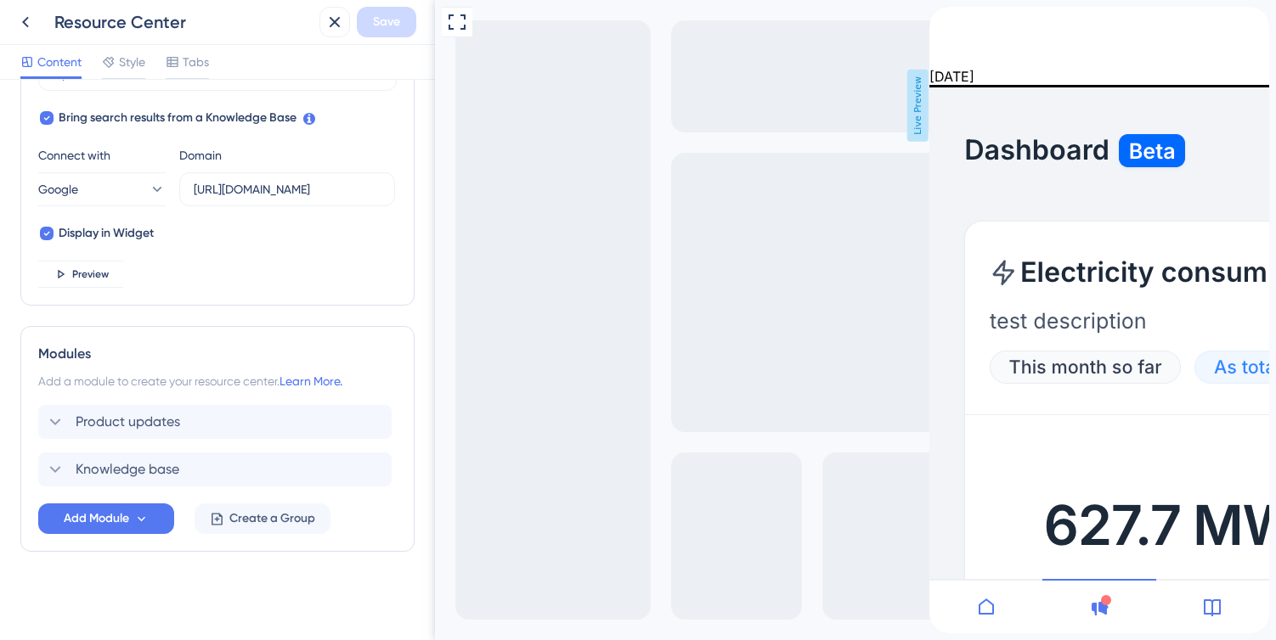
click at [1209, 617] on icon at bounding box center [1212, 607] width 20 height 20
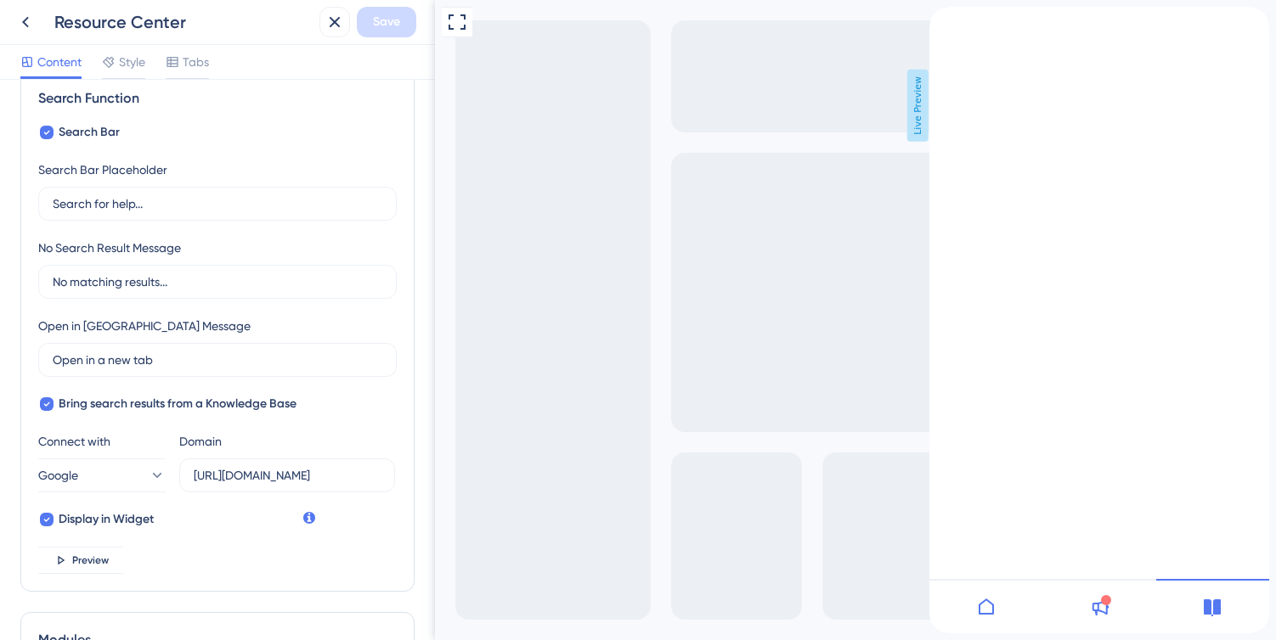
scroll to position [0, 0]
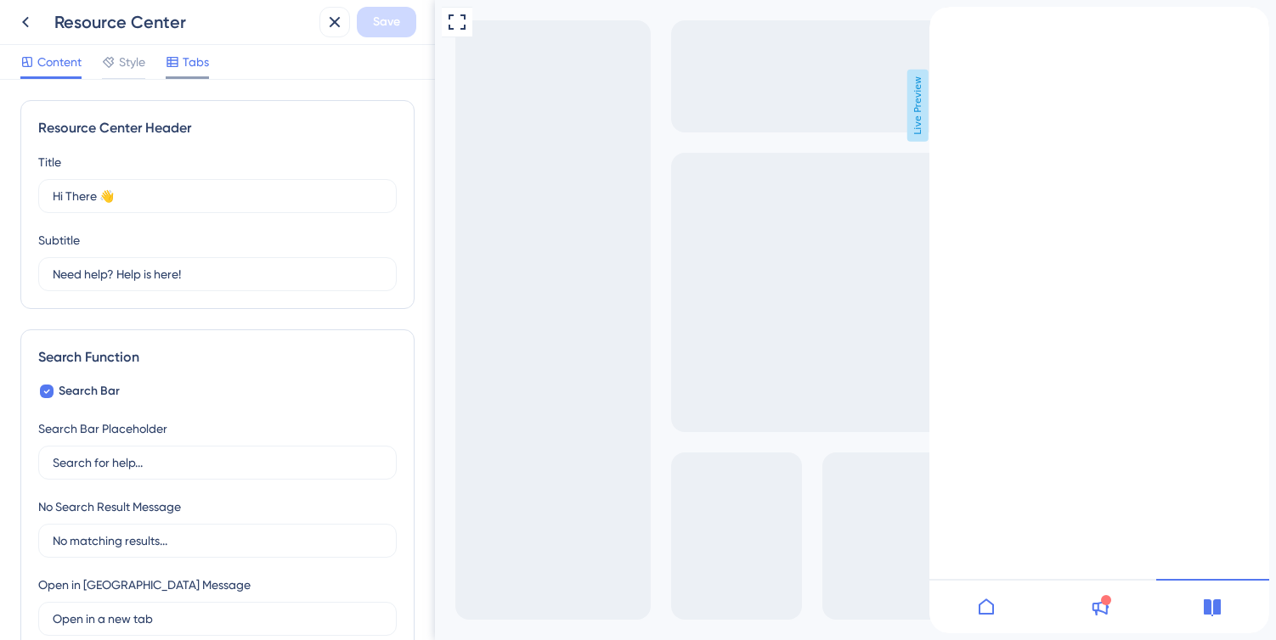
click at [199, 70] on span "Tabs" at bounding box center [196, 62] width 26 height 20
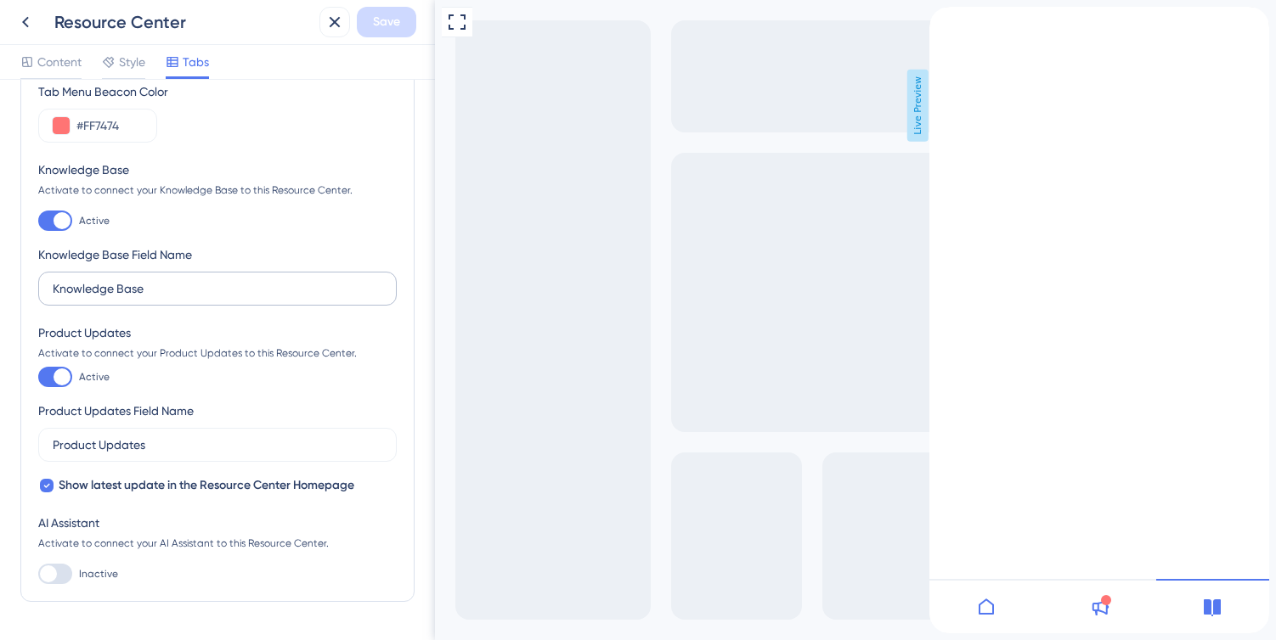
scroll to position [183, 0]
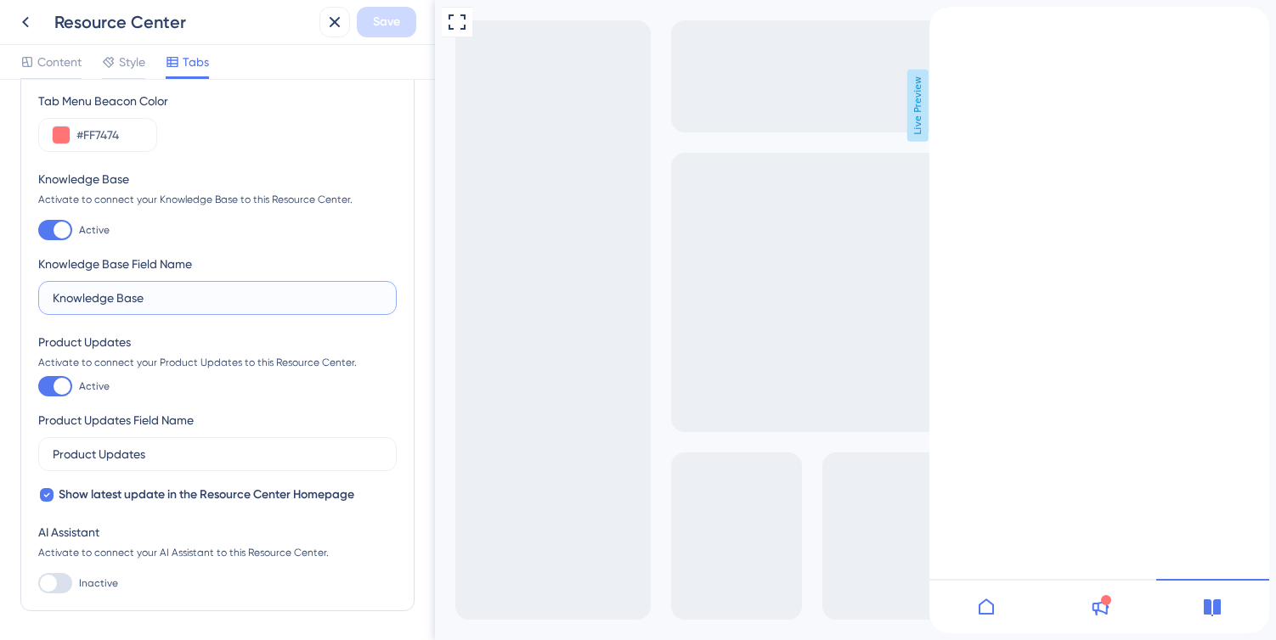
click at [165, 291] on input "Knowledge Base" at bounding box center [218, 298] width 330 height 19
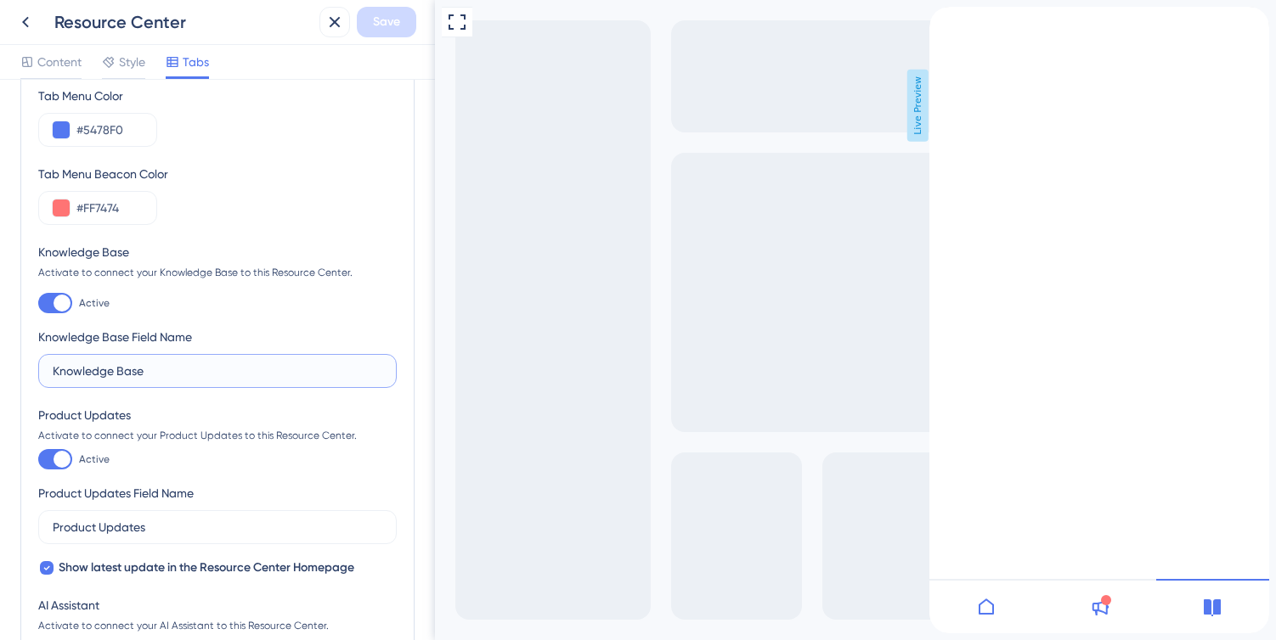
scroll to position [105, 0]
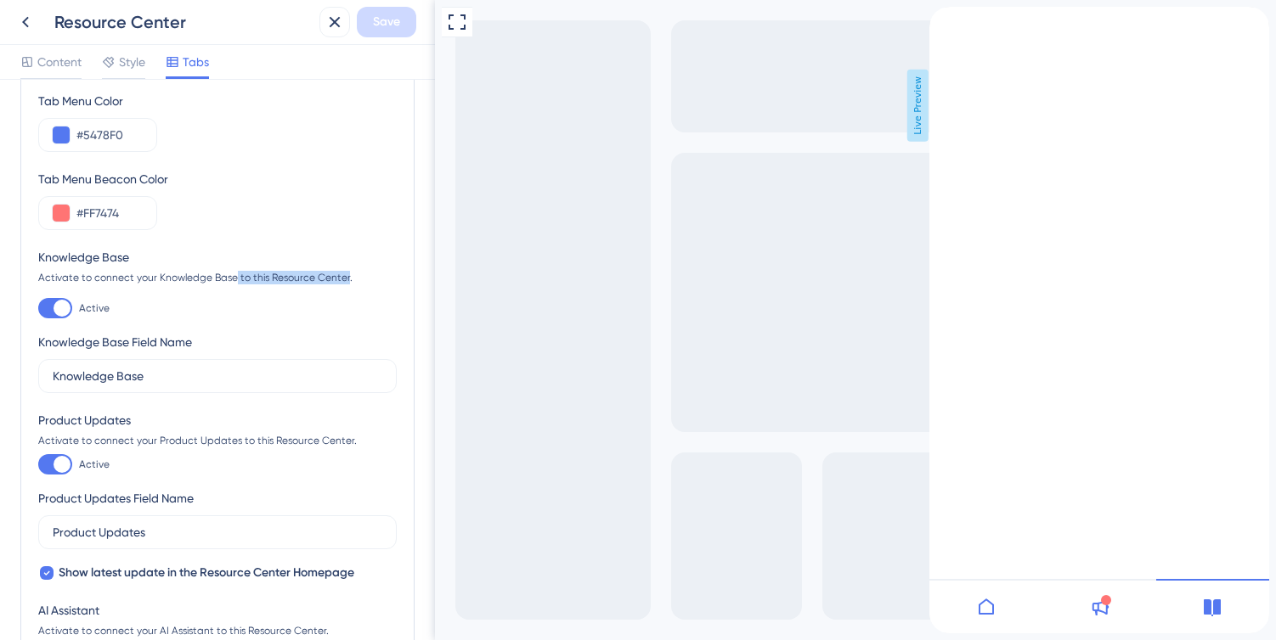
drag, startPoint x: 231, startPoint y: 281, endPoint x: 344, endPoint y: 282, distance: 113.0
click at [344, 282] on div "Activate to connect your Knowledge Base to this Resource Center." at bounding box center [217, 278] width 358 height 14
click at [144, 301] on div "Knowledge Base Activate to connect your Knowledge Base to this Resource Center.…" at bounding box center [217, 320] width 358 height 146
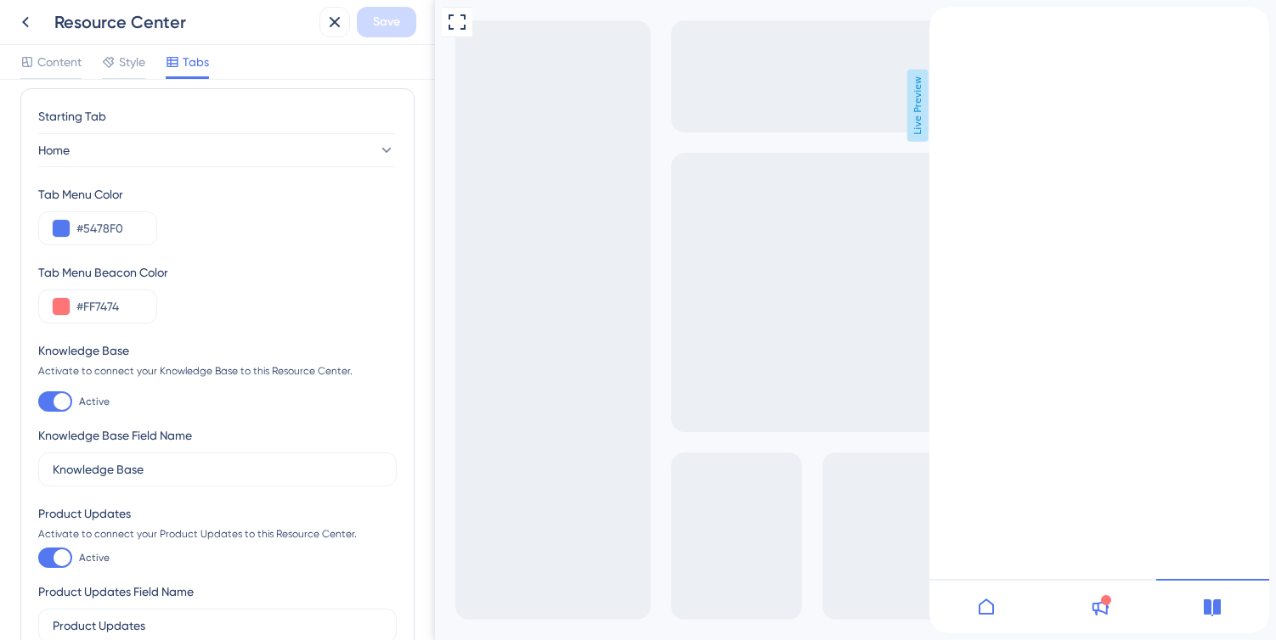
scroll to position [0, 0]
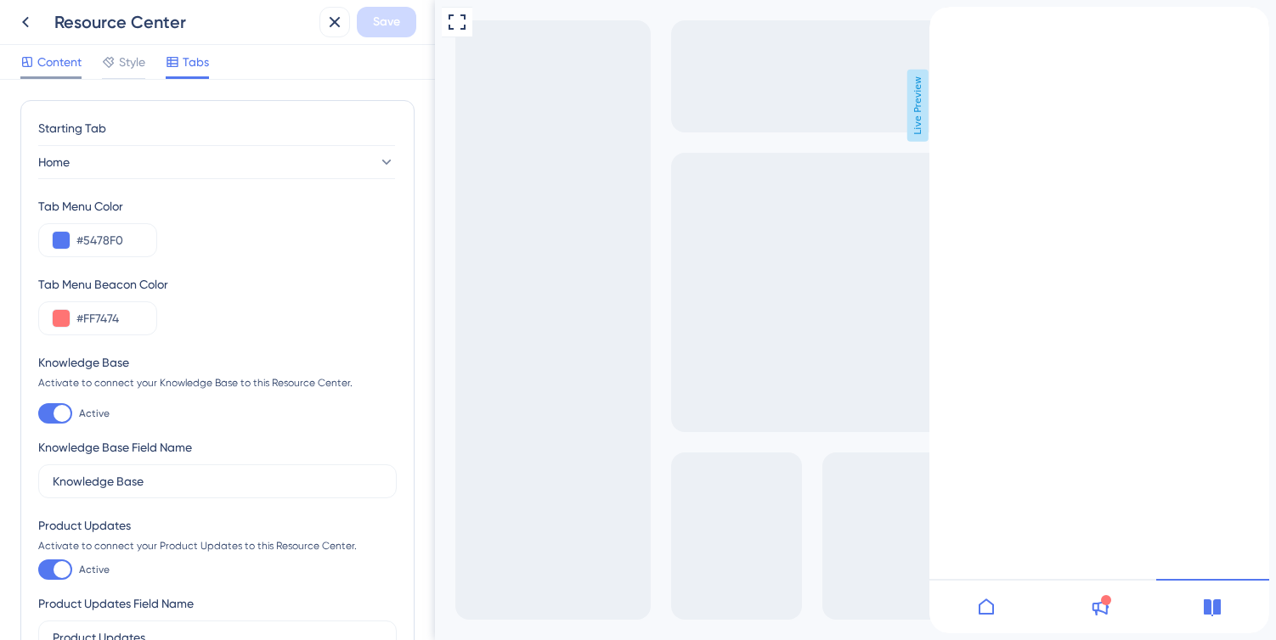
click at [65, 63] on span "Content" at bounding box center [59, 62] width 44 height 20
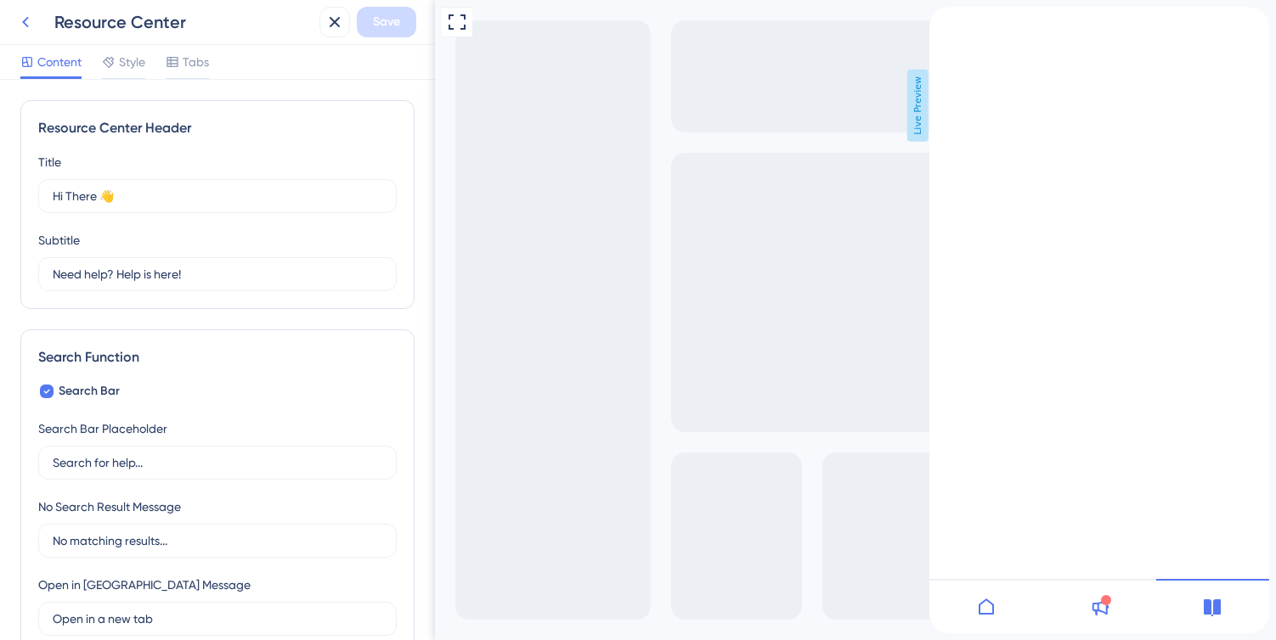
click at [25, 25] on icon at bounding box center [25, 22] width 7 height 11
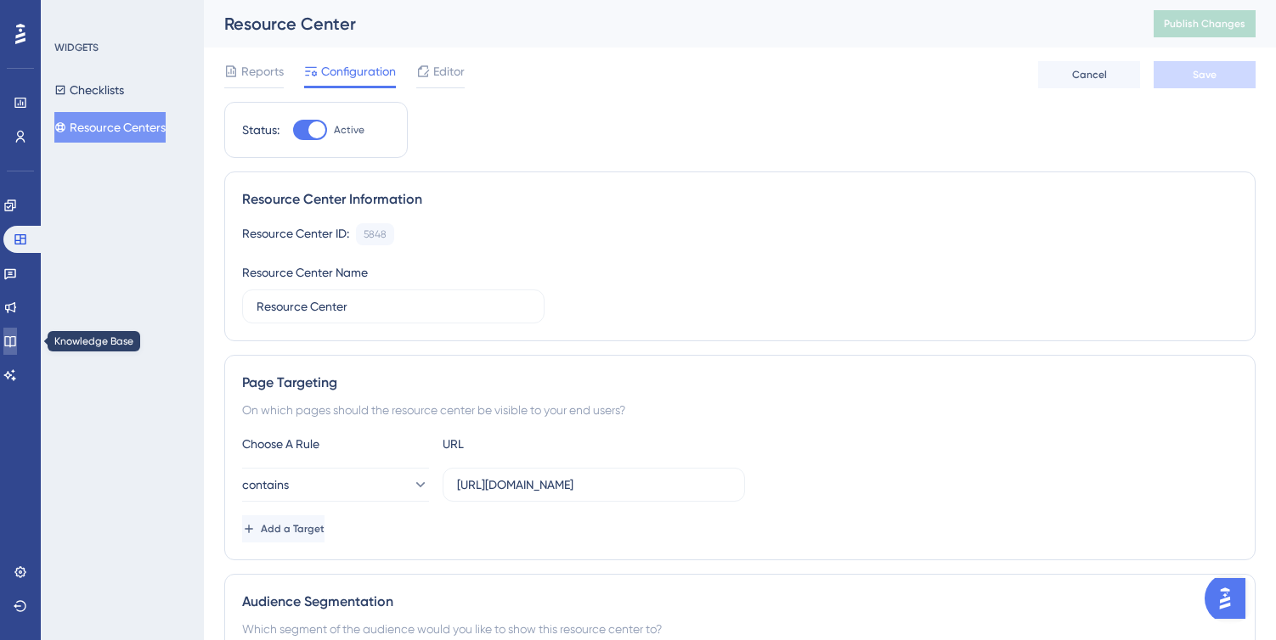
click at [17, 340] on icon at bounding box center [10, 342] width 14 height 14
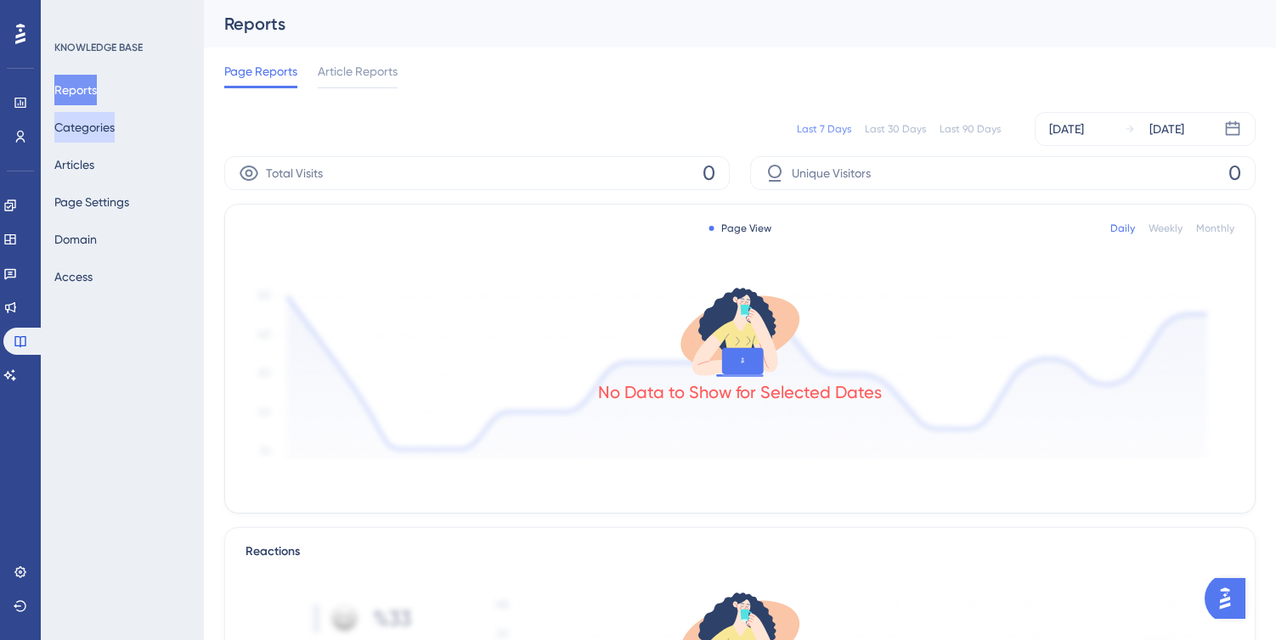
click at [110, 131] on button "Categories" at bounding box center [84, 127] width 60 height 31
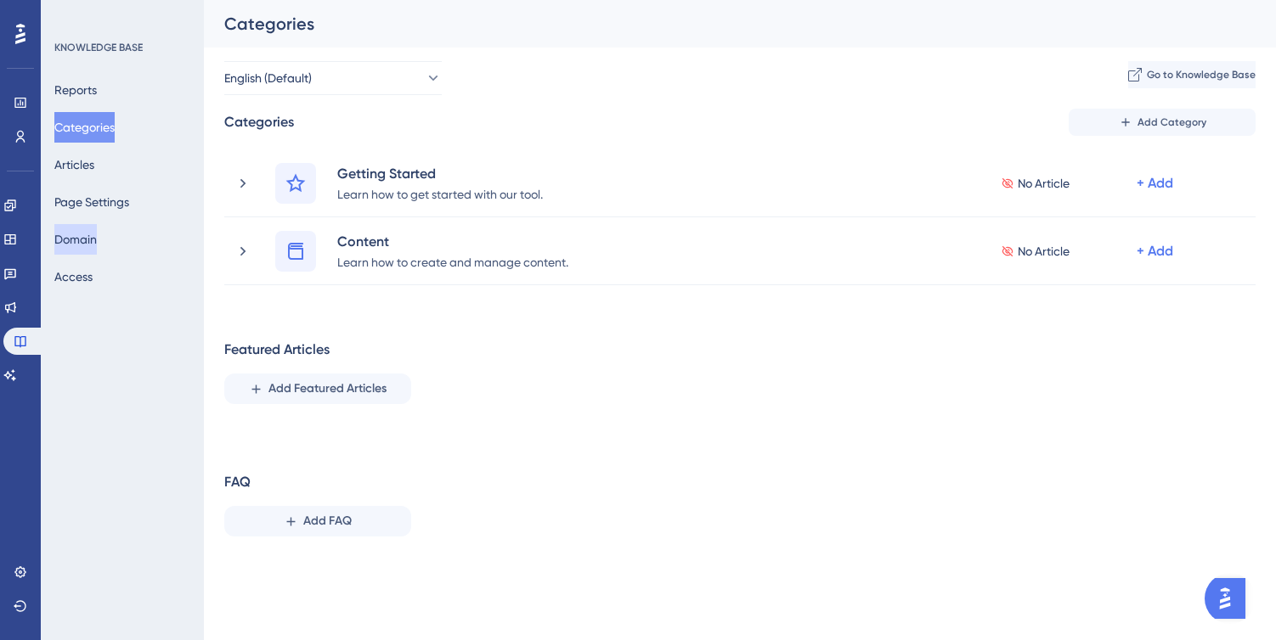
click at [97, 236] on button "Domain" at bounding box center [75, 239] width 42 height 31
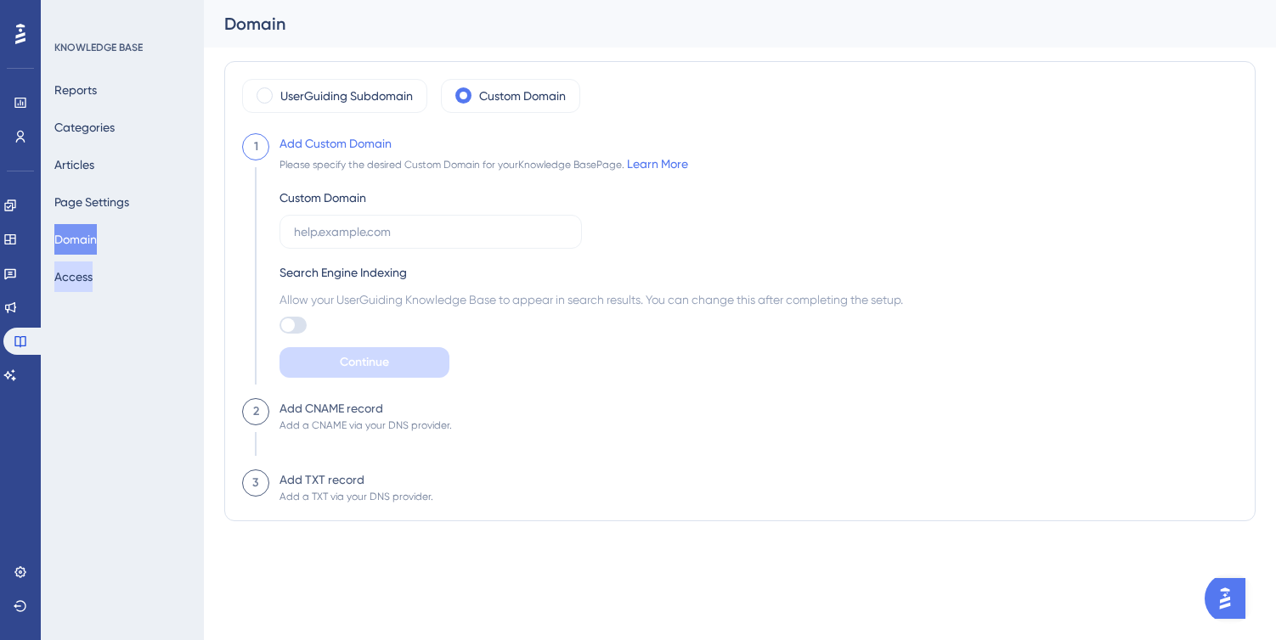
click at [93, 281] on button "Access" at bounding box center [73, 277] width 38 height 31
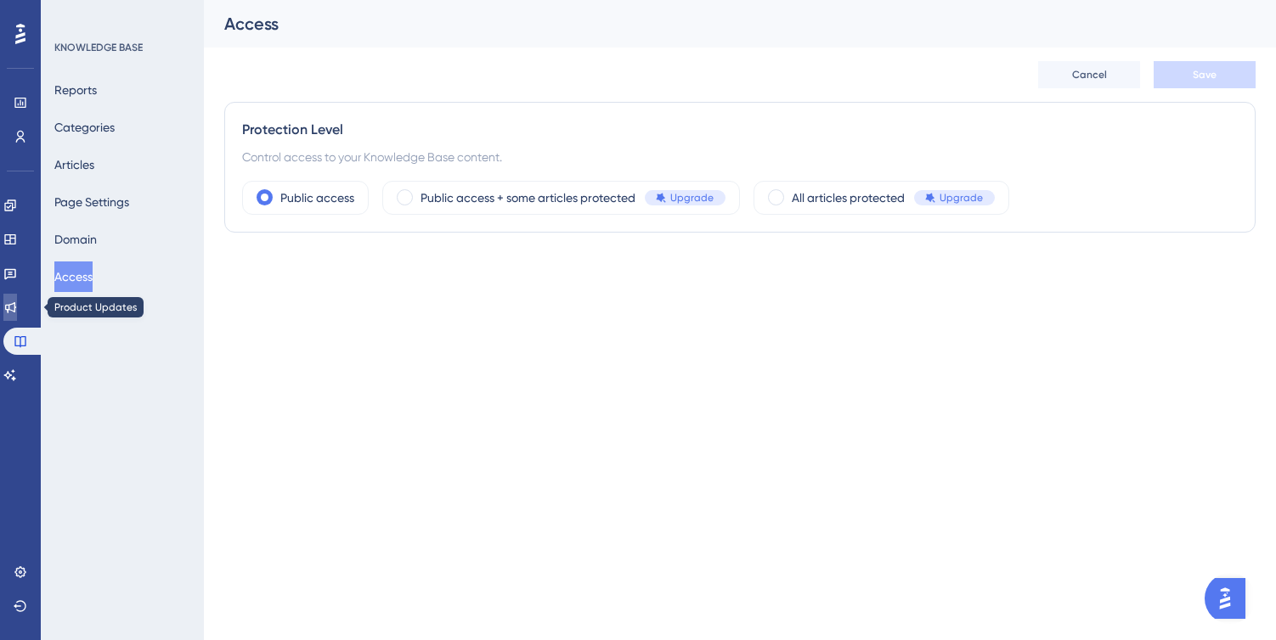
click at [17, 306] on icon at bounding box center [10, 308] width 14 height 14
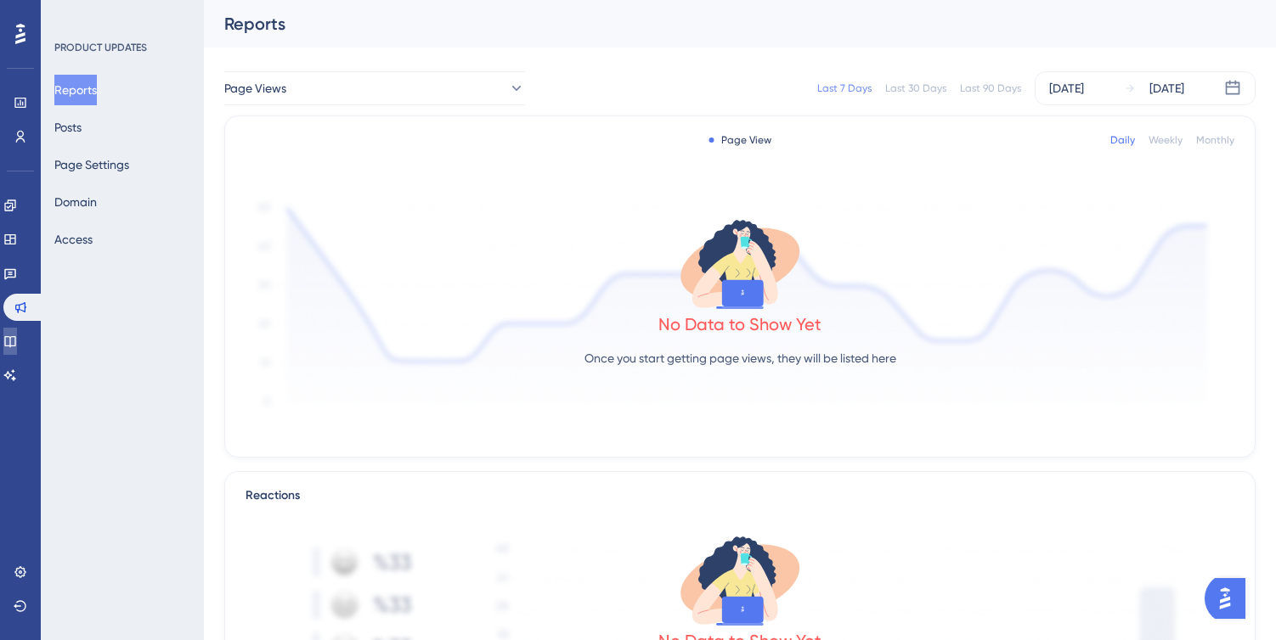
click at [17, 352] on link at bounding box center [10, 341] width 14 height 27
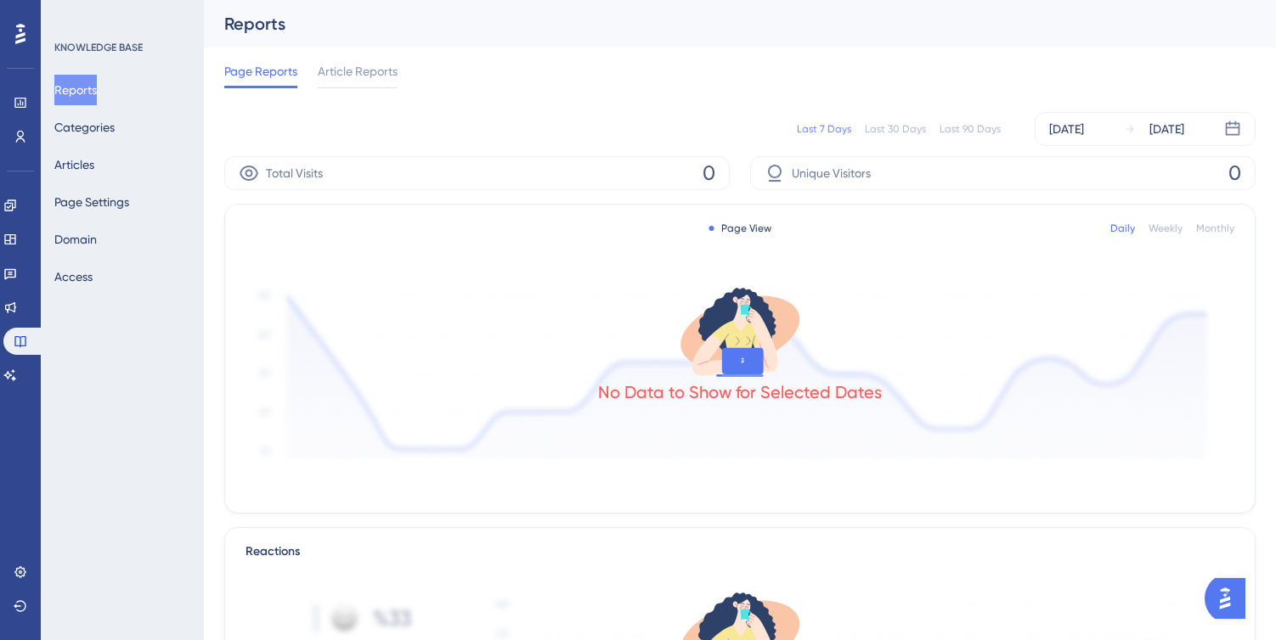
click at [1232, 603] on img "Open AI Assistant Launcher" at bounding box center [1224, 599] width 31 height 31
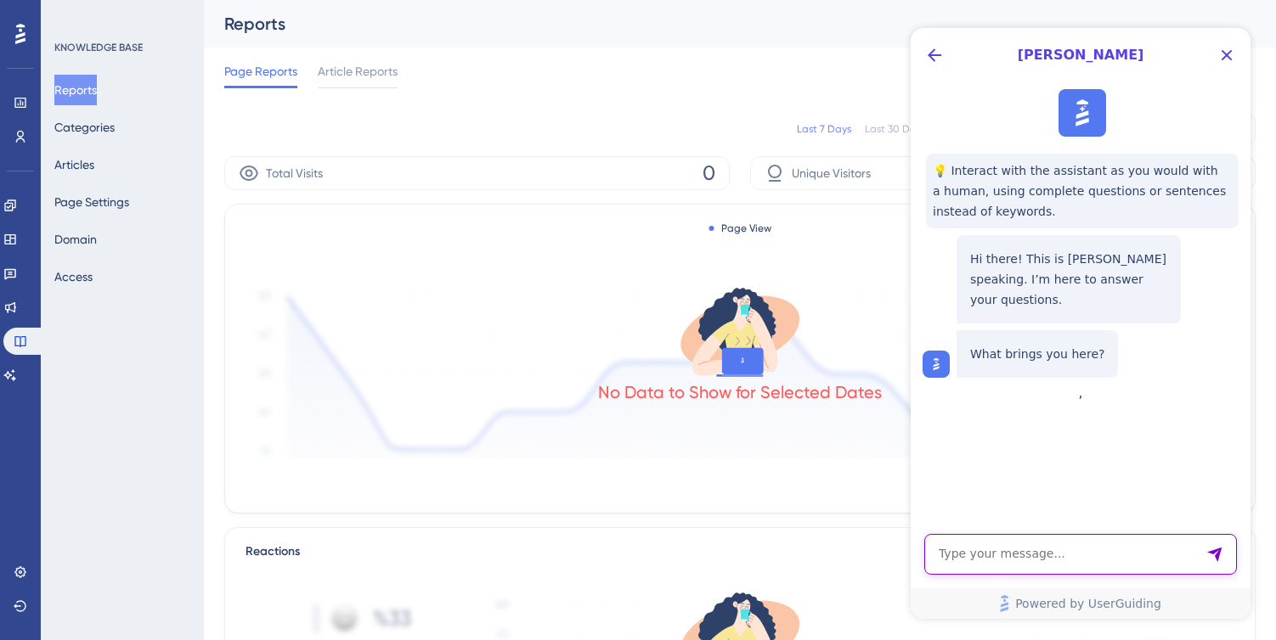
click at [1018, 557] on textarea "AI Assistant Text Input" at bounding box center [1080, 554] width 313 height 41
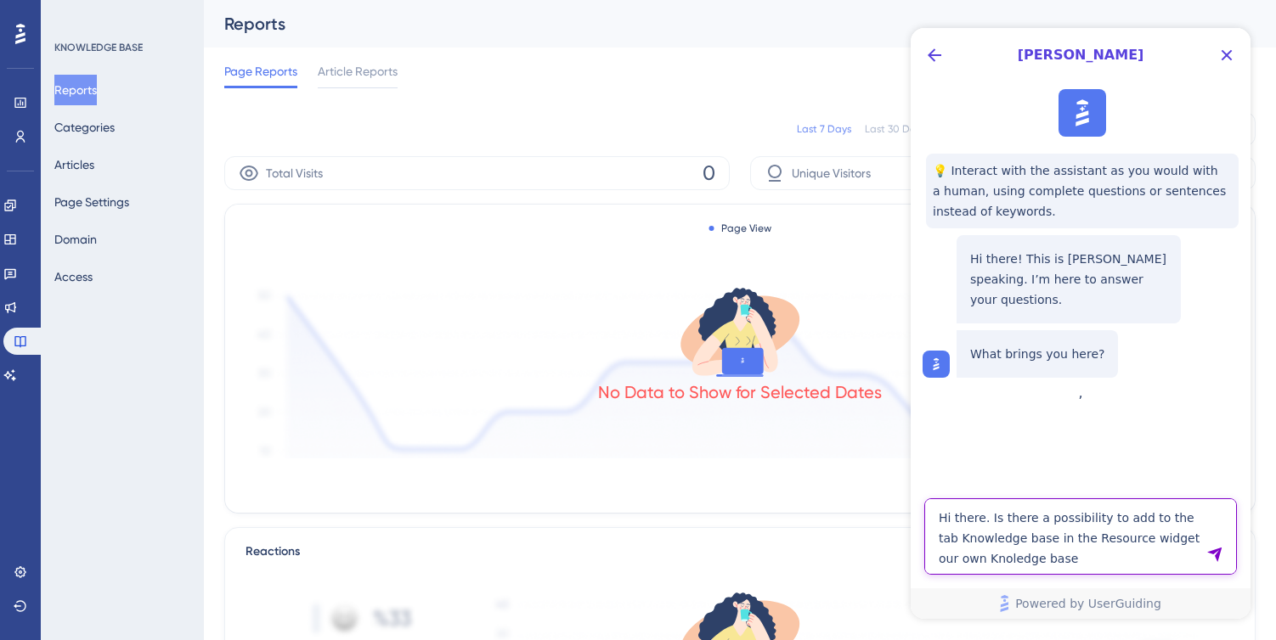
click at [988, 560] on textarea "Hi there. Is there a possibility to add to the tab Knowledge base in the Resour…" at bounding box center [1080, 537] width 313 height 76
drag, startPoint x: 961, startPoint y: 555, endPoint x: 980, endPoint y: 581, distance: 32.3
click at [961, 555] on textarea "Hi there. Is there a possibility to add to the tab Knowledge base in the Resour…" at bounding box center [1080, 537] width 313 height 76
click at [1118, 557] on textarea "Hi there. Is there a possibility to add to the tab Knowledge base in the Resour…" at bounding box center [1080, 537] width 313 height 76
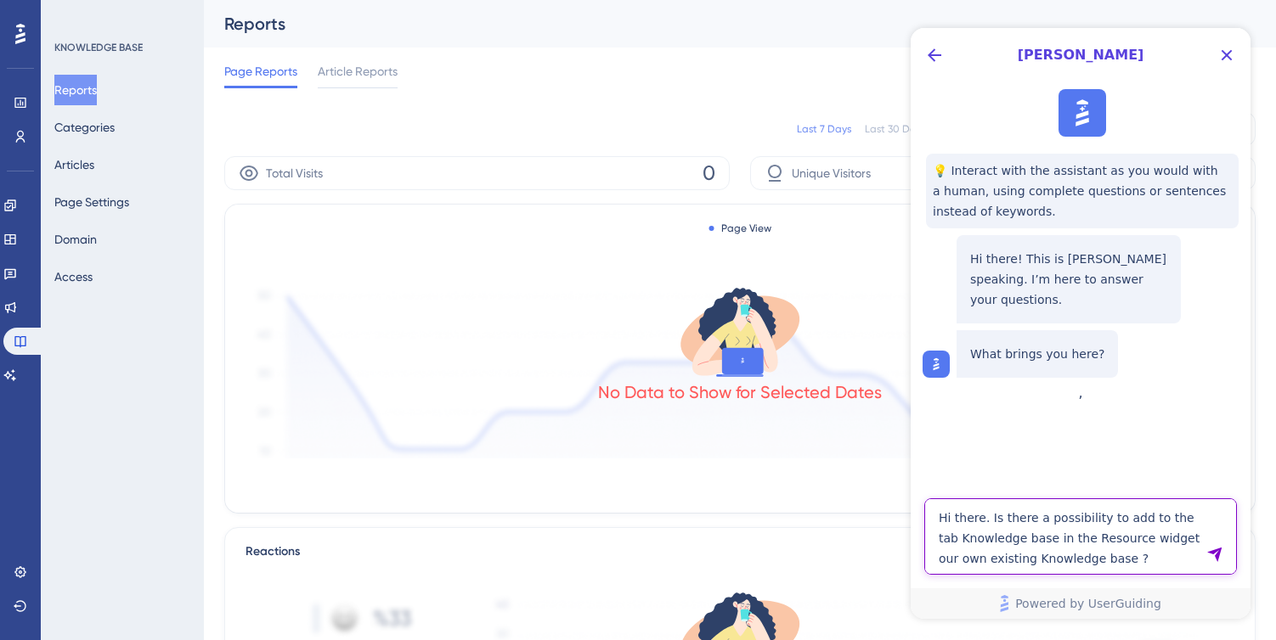
type textarea "Hi there. Is there a possibility to add to the tab Knowledge base in the Resour…"
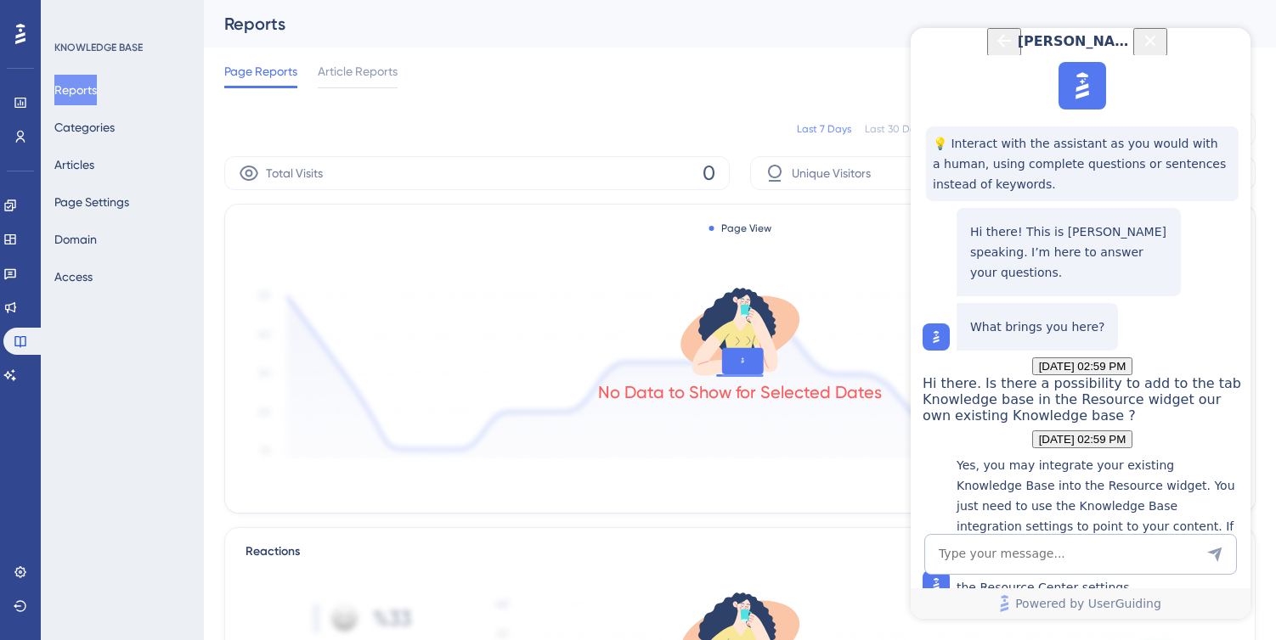
scroll to position [251, 0]
click at [20, 343] on icon at bounding box center [21, 342] width 14 height 14
click at [1027, 558] on textarea "AI Assistant Text Input" at bounding box center [1080, 554] width 313 height 41
type textarea "e"
drag, startPoint x: 1012, startPoint y: 455, endPoint x: 1181, endPoint y: 452, distance: 169.9
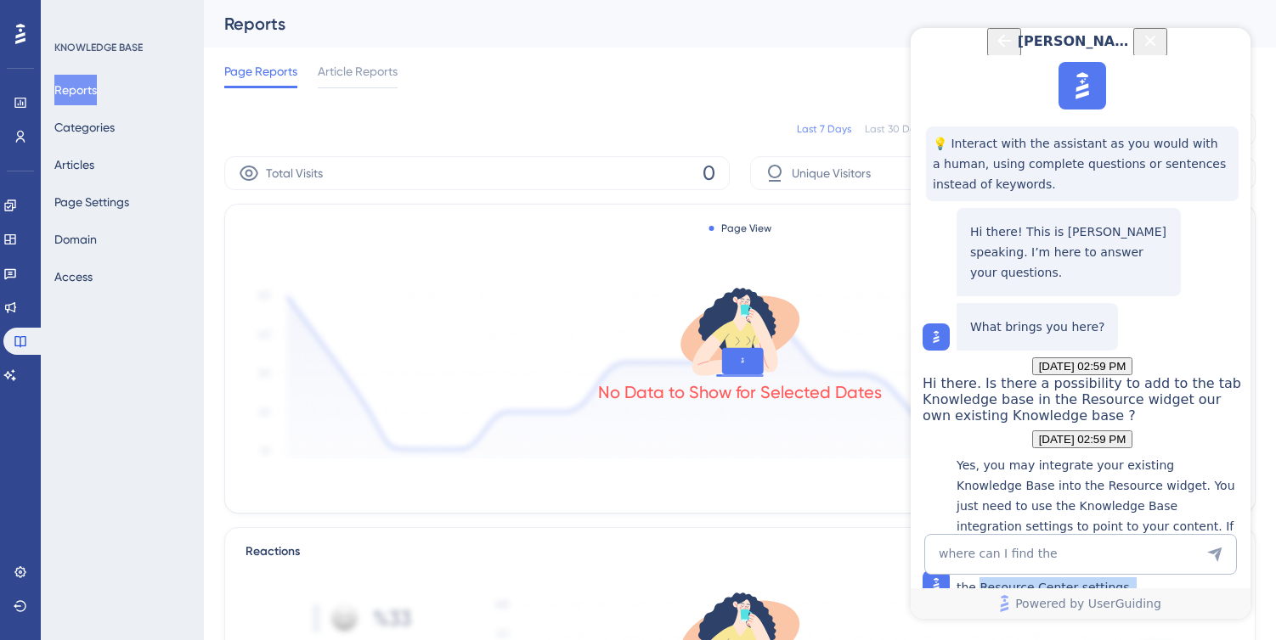
click at [1182, 455] on p "Yes, you may integrate your existing Knowledge Base into the Resource widget. Y…" at bounding box center [1098, 526] width 285 height 143
copy p "Resource Center settings ."
click at [1110, 553] on textarea "where can I find the" at bounding box center [1080, 554] width 313 height 41
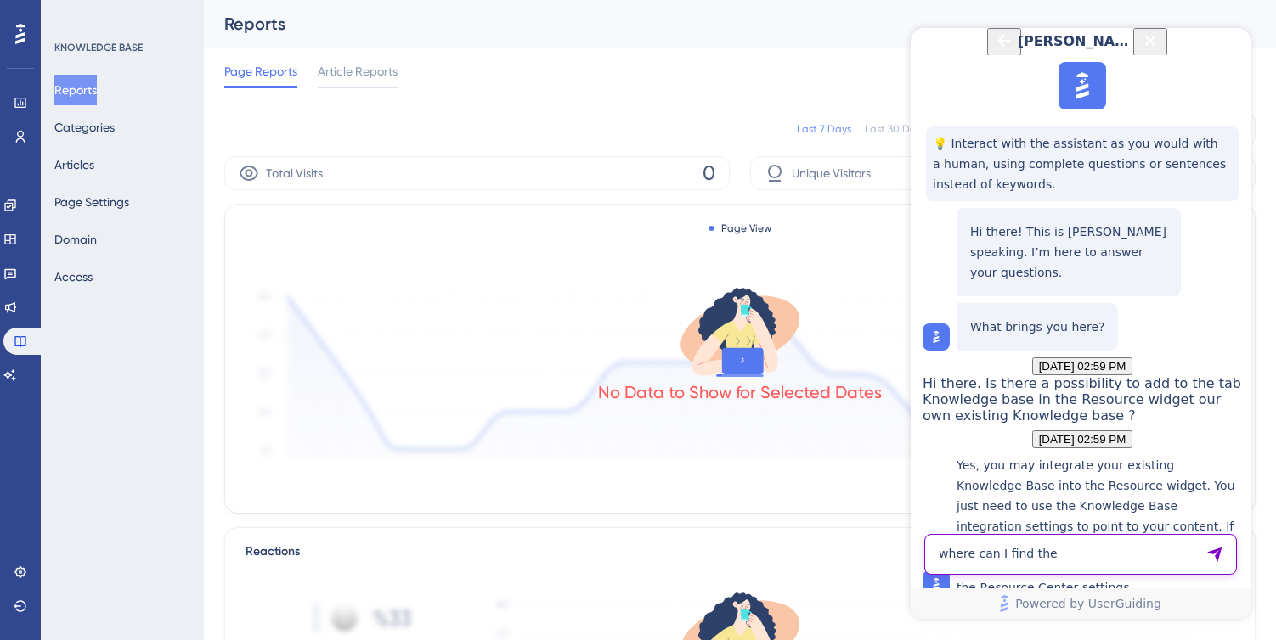
paste textarea "Resource Center settings ."
type textarea "where can I find the Resource Center settings?"
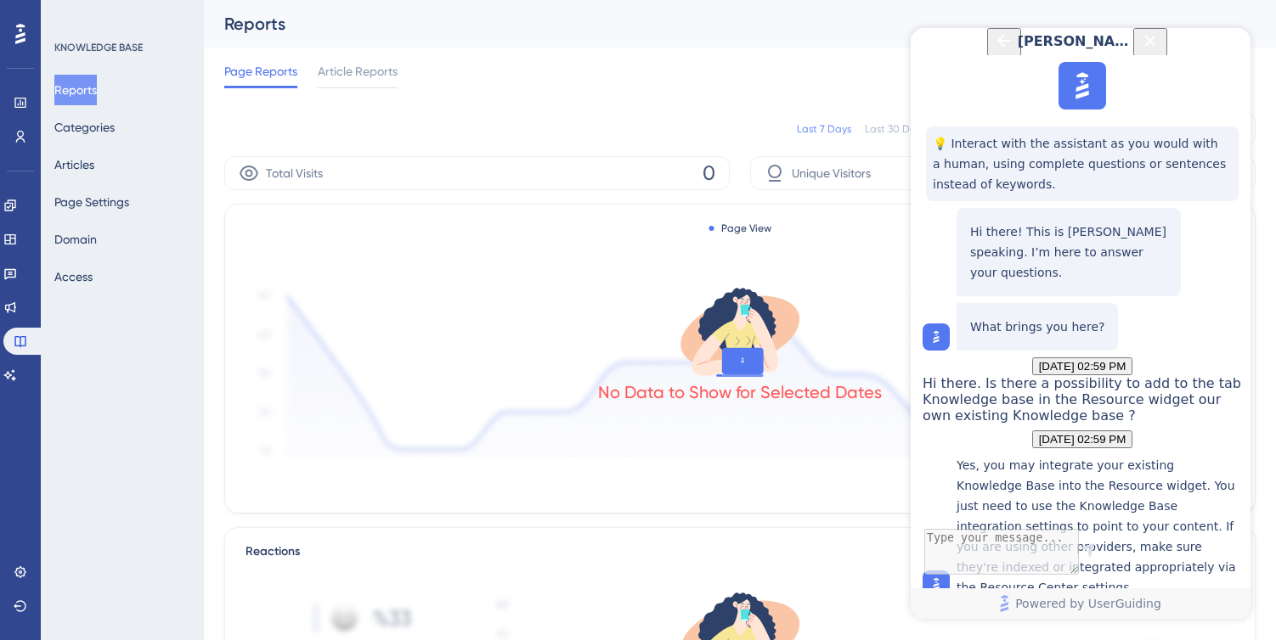
scroll to position [384, 0]
click at [17, 227] on link at bounding box center [10, 239] width 14 height 27
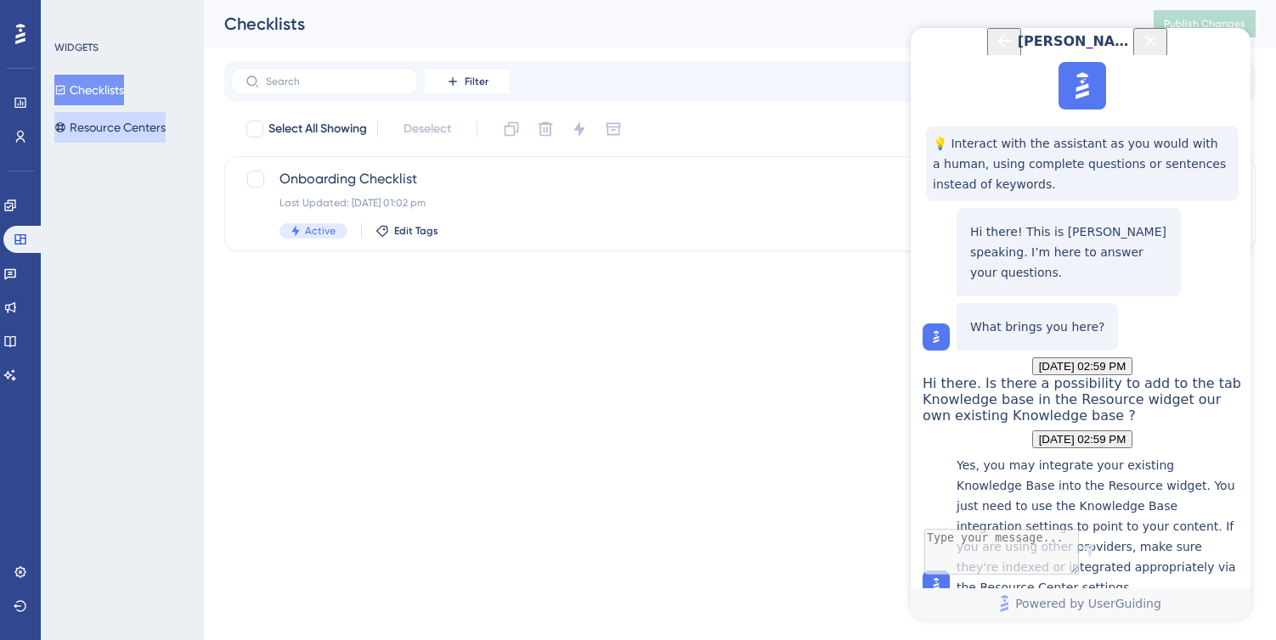
click at [105, 127] on button "Resource Centers" at bounding box center [109, 127] width 111 height 31
click at [496, 234] on div "Active Edit Tags" at bounding box center [671, 230] width 785 height 15
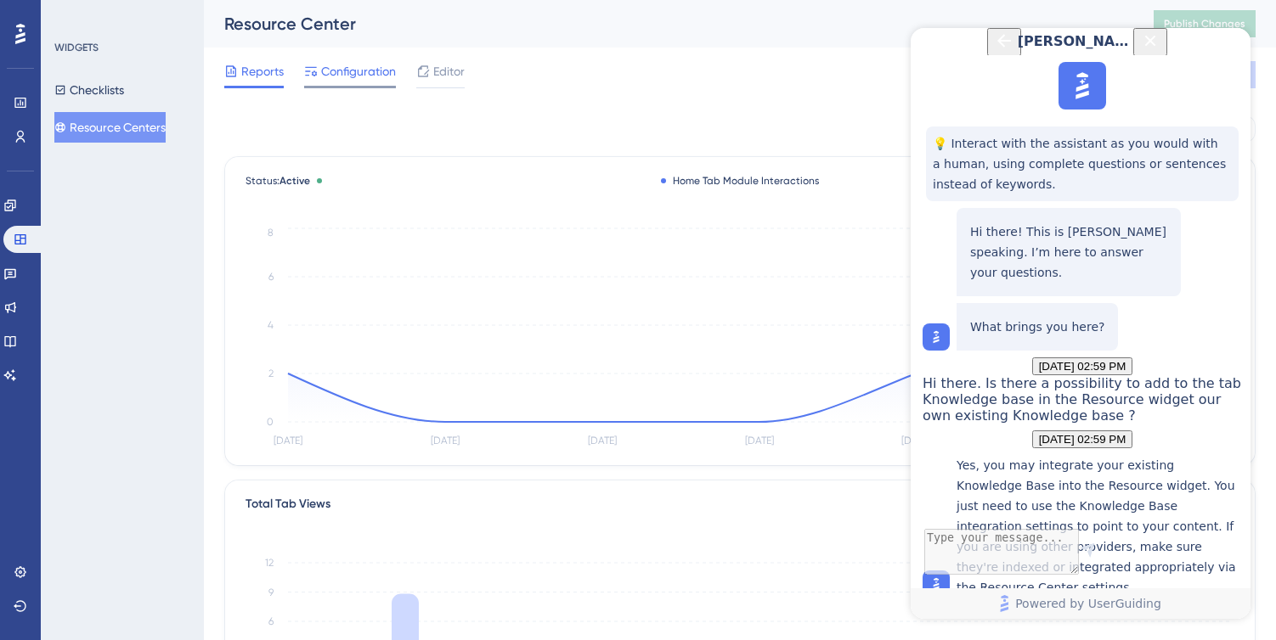
click at [332, 72] on span "Configuration" at bounding box center [358, 71] width 75 height 20
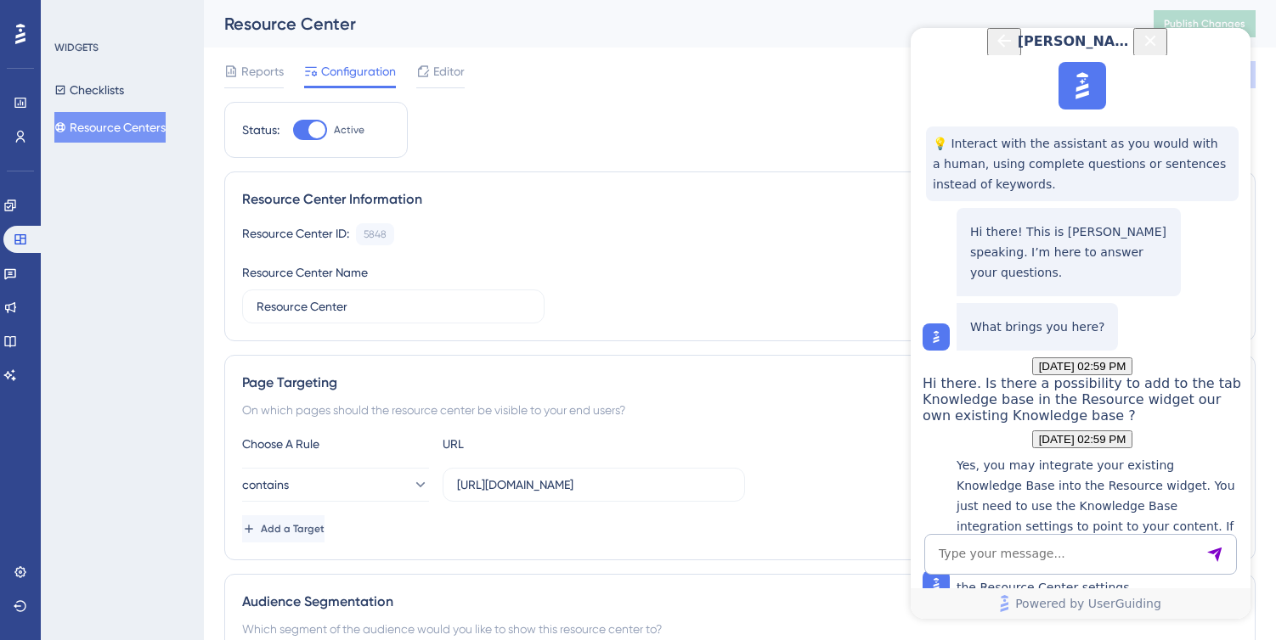
scroll to position [681, 0]
click at [455, 71] on span "Editor" at bounding box center [448, 71] width 31 height 20
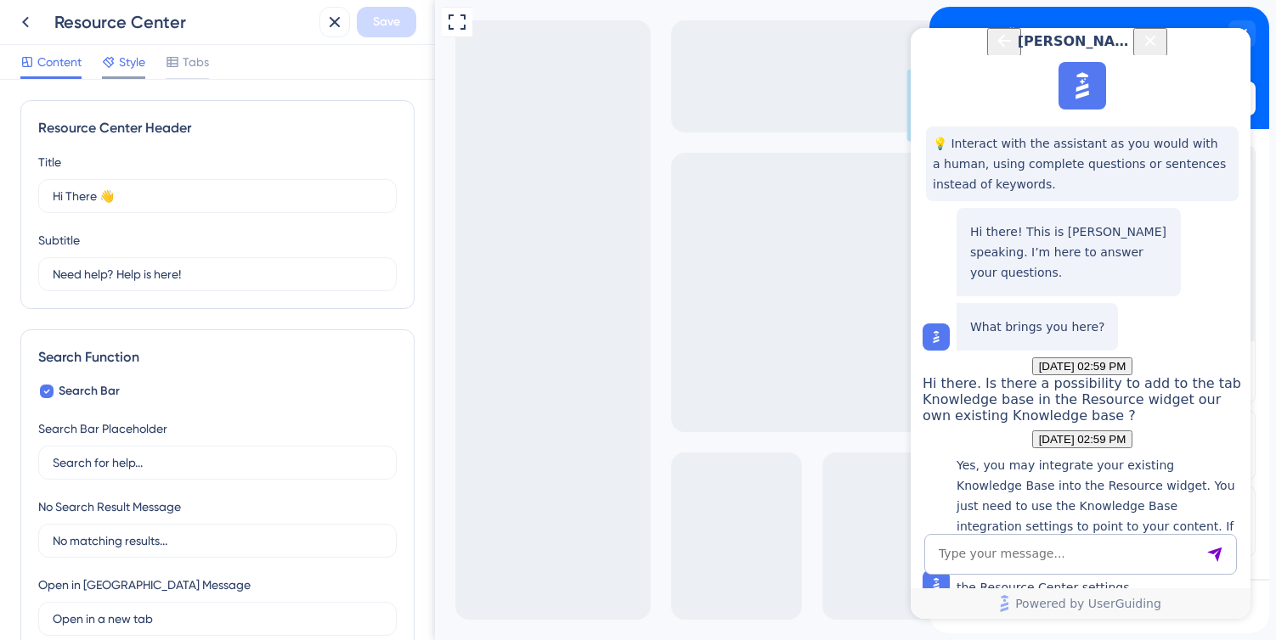
click at [138, 61] on span "Style" at bounding box center [132, 62] width 26 height 20
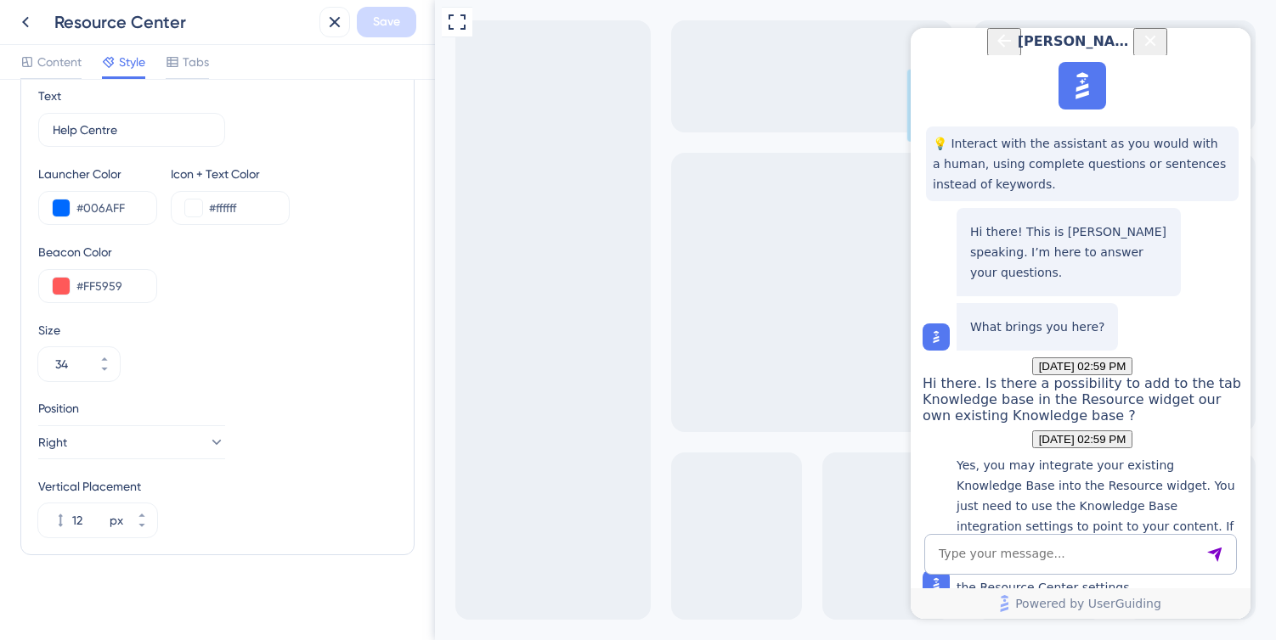
scroll to position [659, 0]
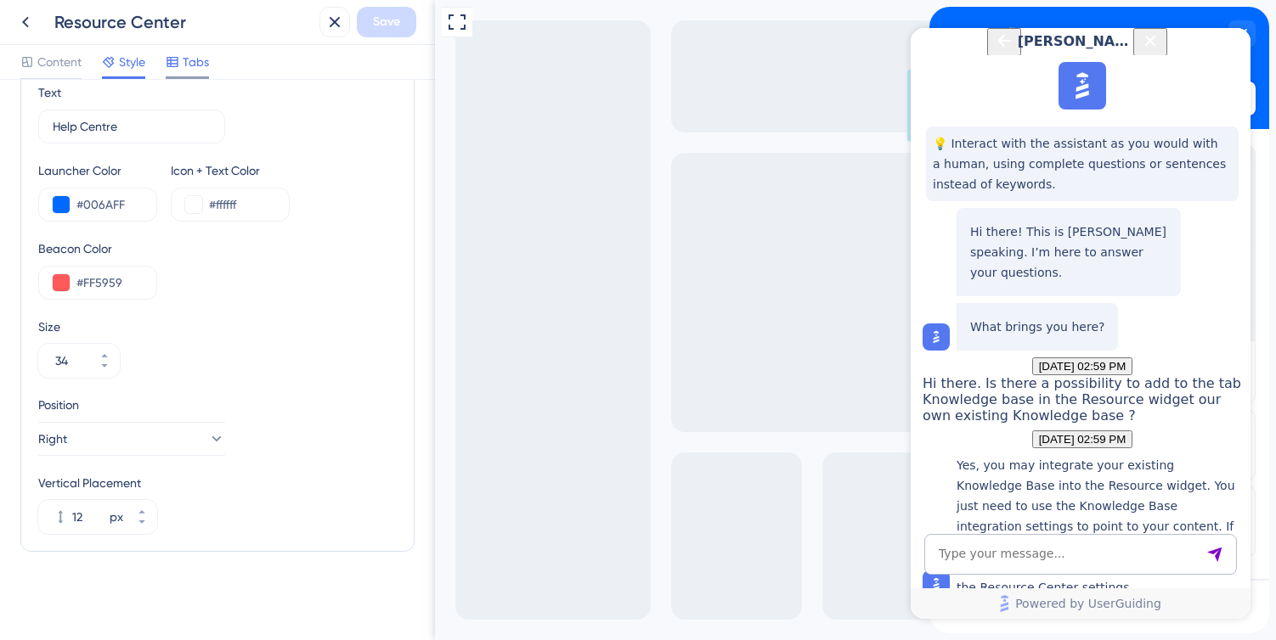
click at [204, 65] on span "Tabs" at bounding box center [196, 62] width 26 height 20
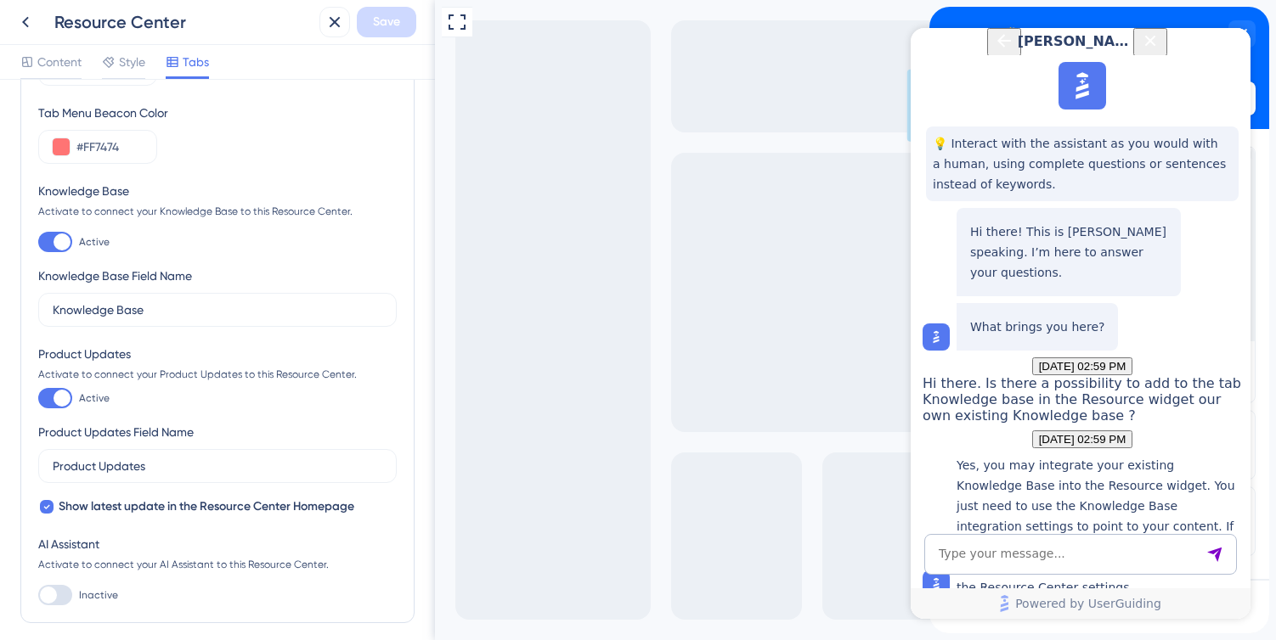
scroll to position [243, 0]
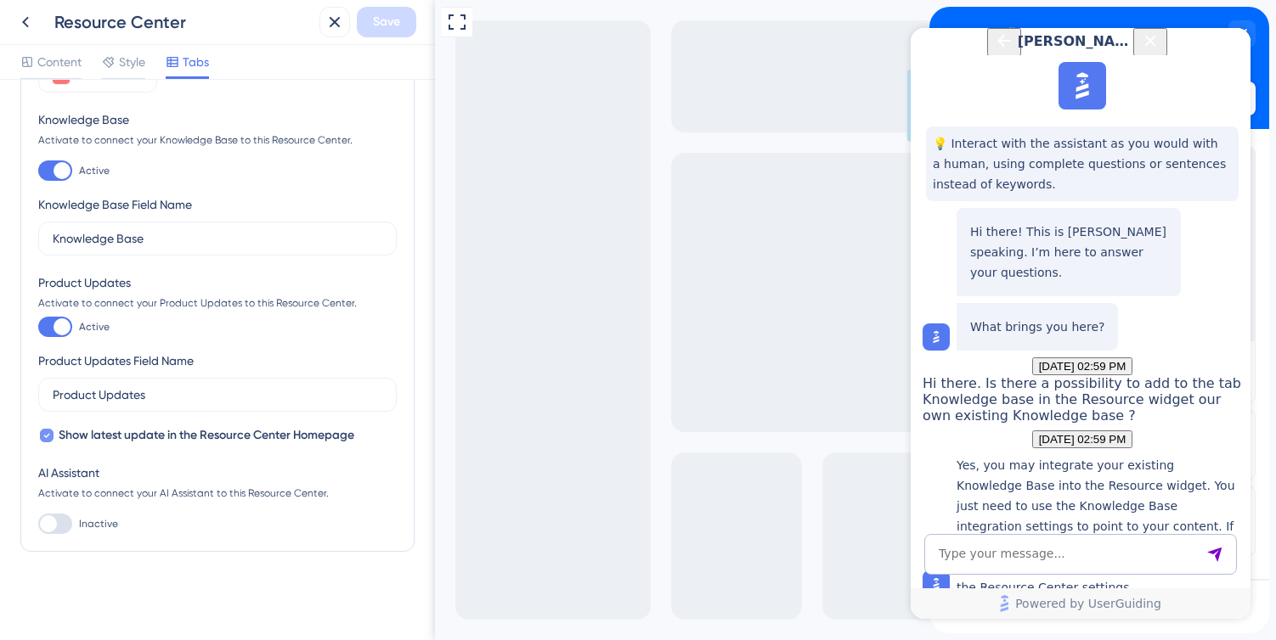
click at [52, 433] on div at bounding box center [47, 436] width 14 height 14
click at [49, 437] on div at bounding box center [47, 436] width 14 height 14
checkbox input "true"
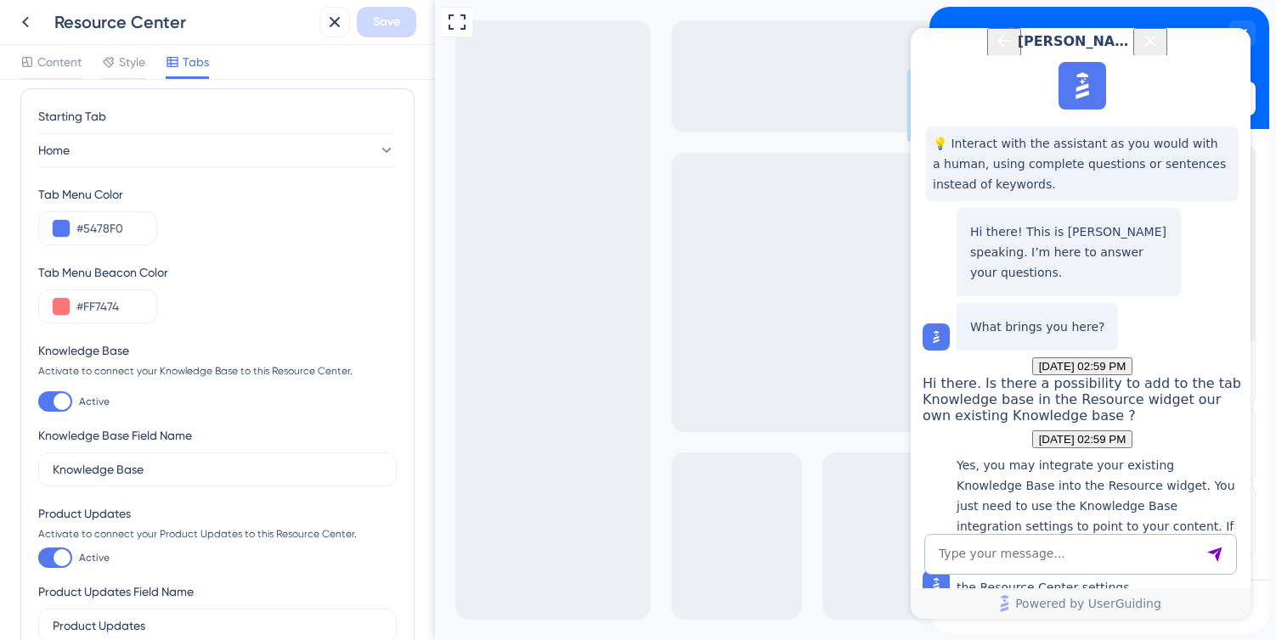
scroll to position [0, 0]
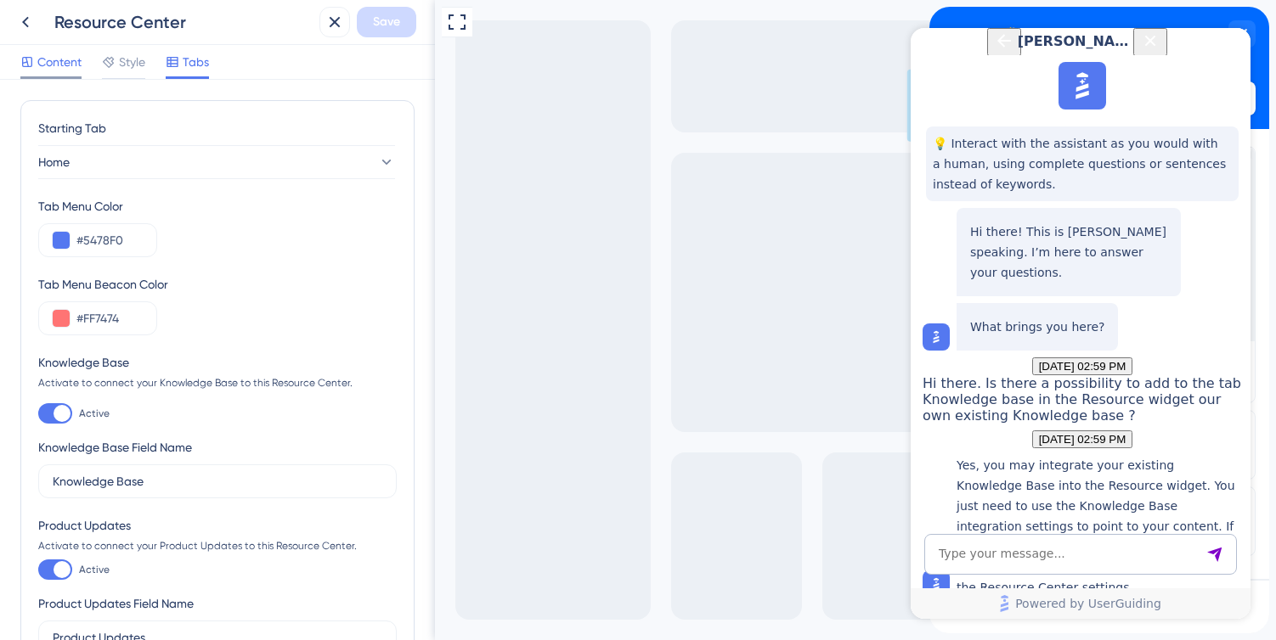
click at [47, 63] on span "Content" at bounding box center [59, 62] width 44 height 20
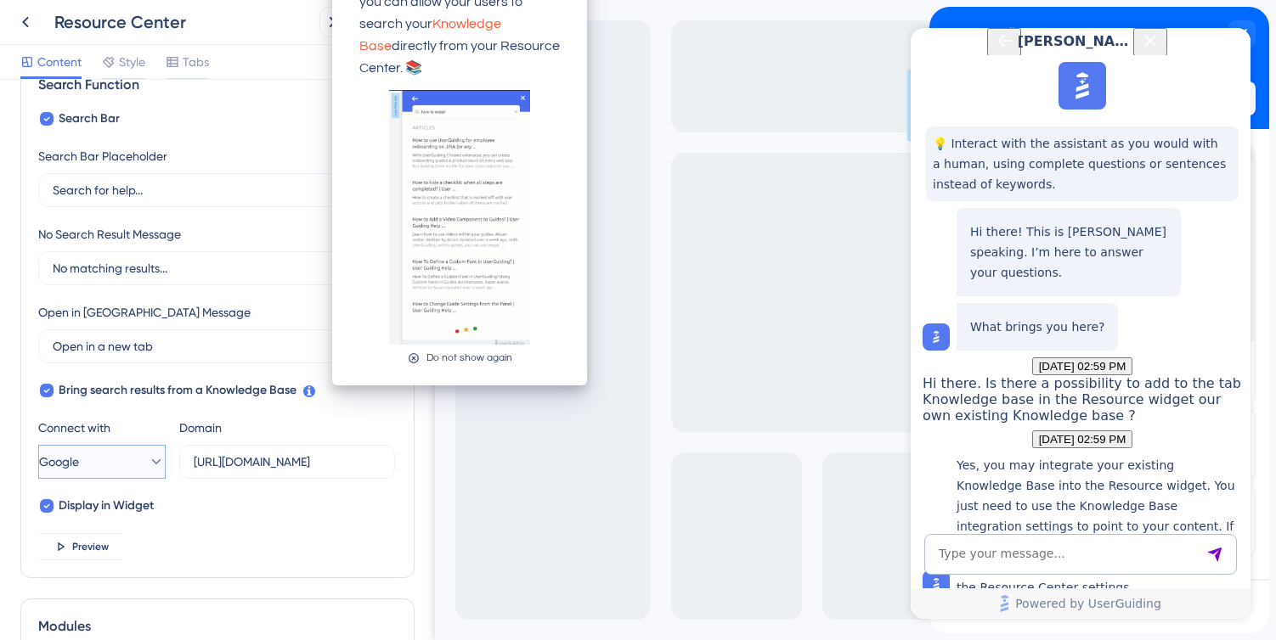
click at [148, 465] on icon at bounding box center [156, 462] width 17 height 17
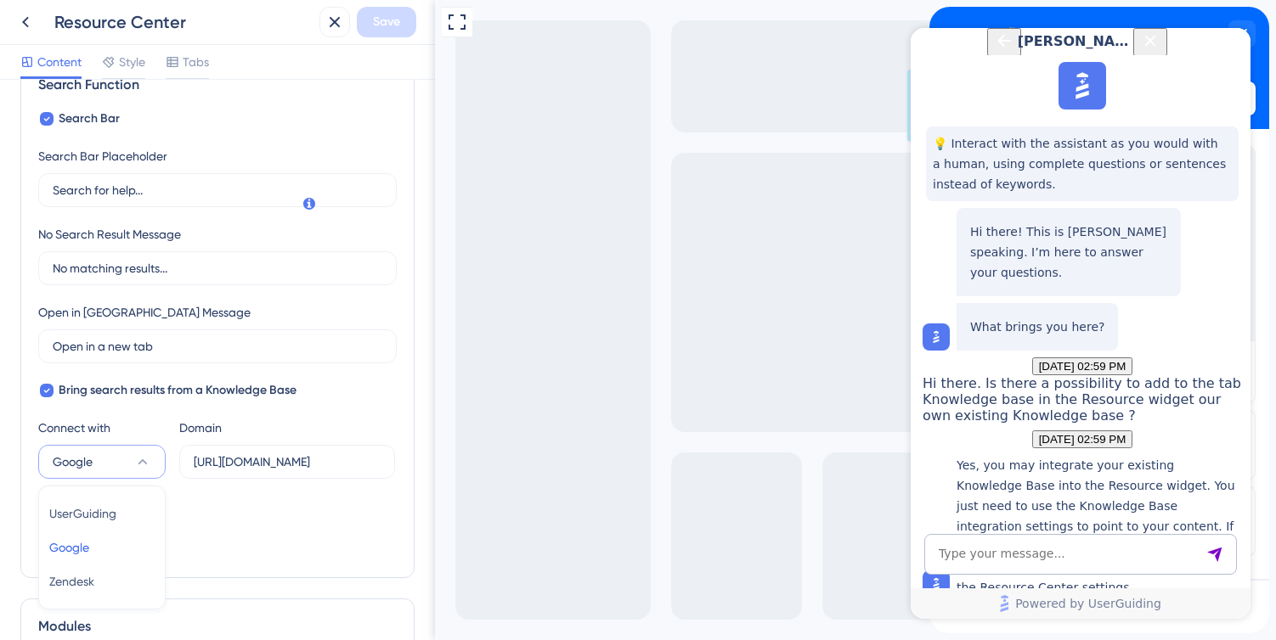
scroll to position [460, 0]
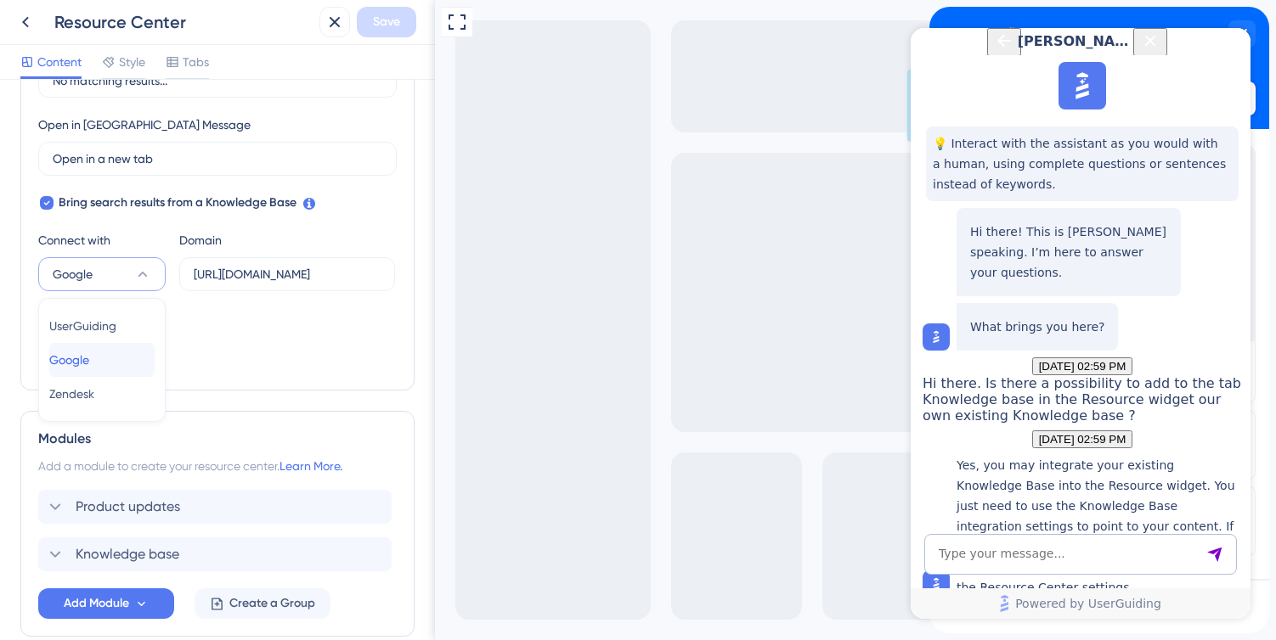
click at [127, 354] on button "Google Google" at bounding box center [101, 360] width 105 height 34
click at [254, 270] on input "text" at bounding box center [287, 274] width 187 height 19
type input "[URL][DOMAIN_NAME]"
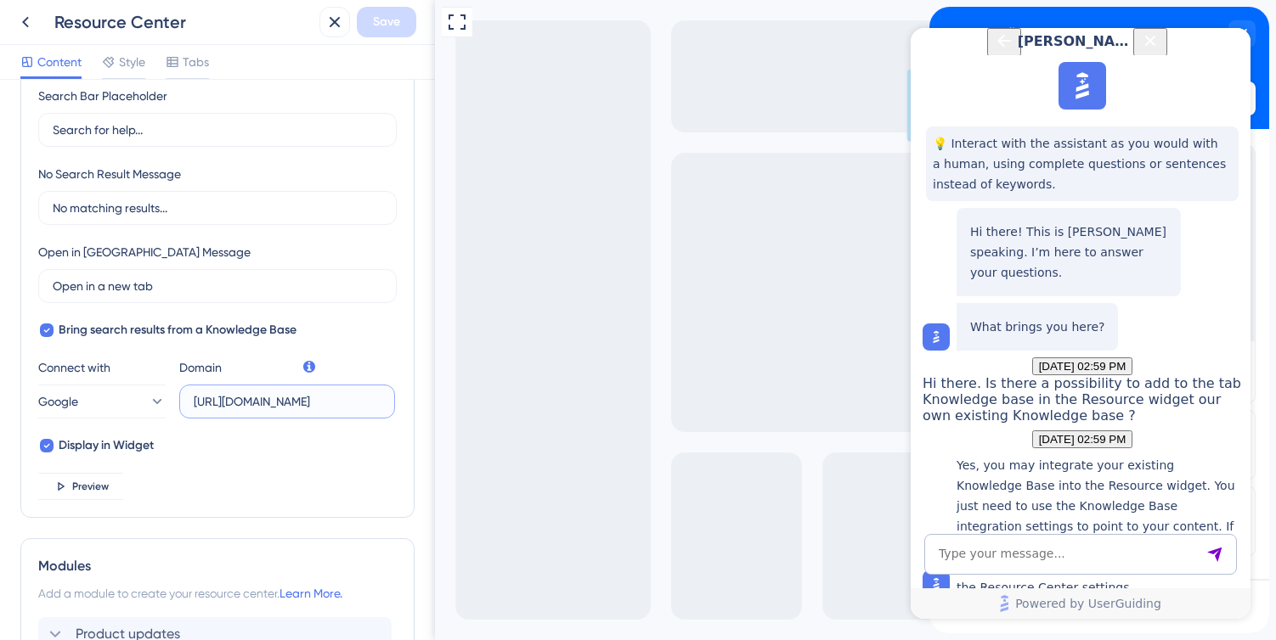
scroll to position [298, 0]
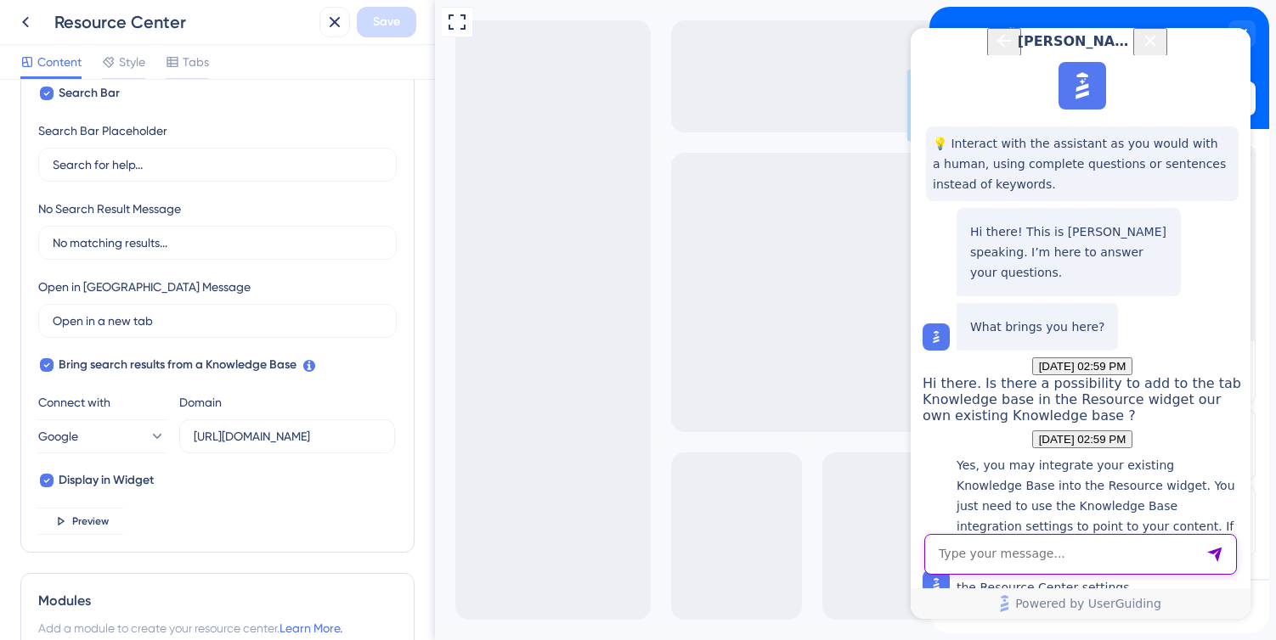
click at [1000, 557] on textarea "AI Assistant Text Input" at bounding box center [1080, 554] width 313 height 41
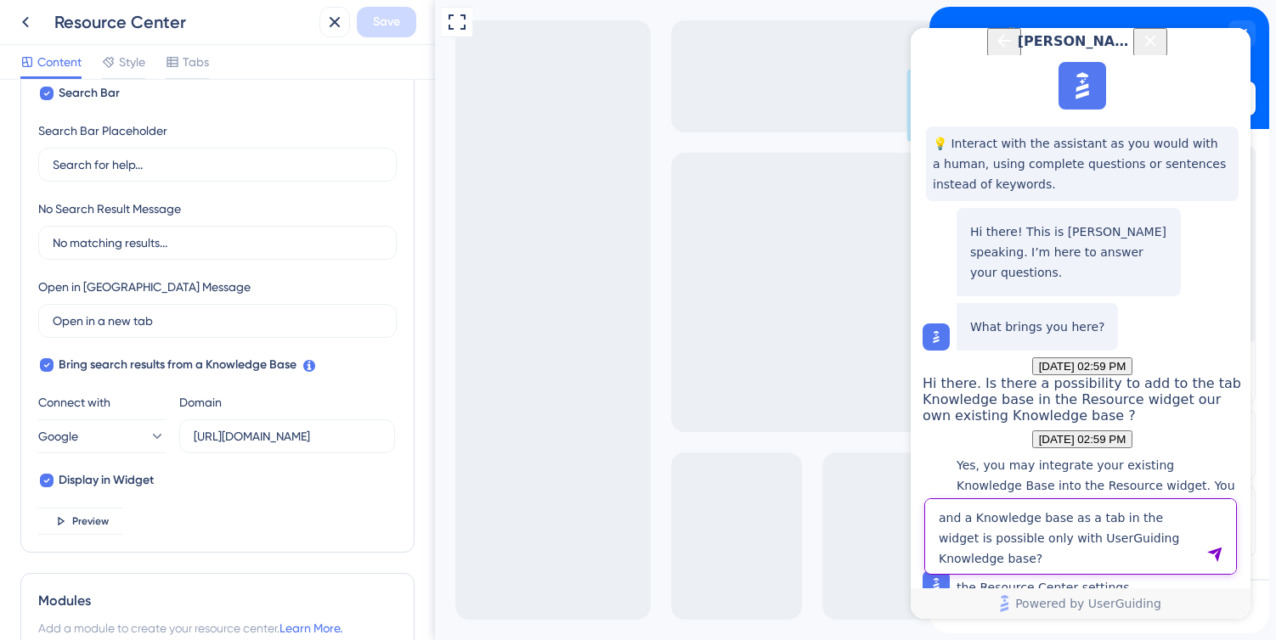
type textarea "and a Knowledge base as a tab in the widget is possible only with UserGuiding K…"
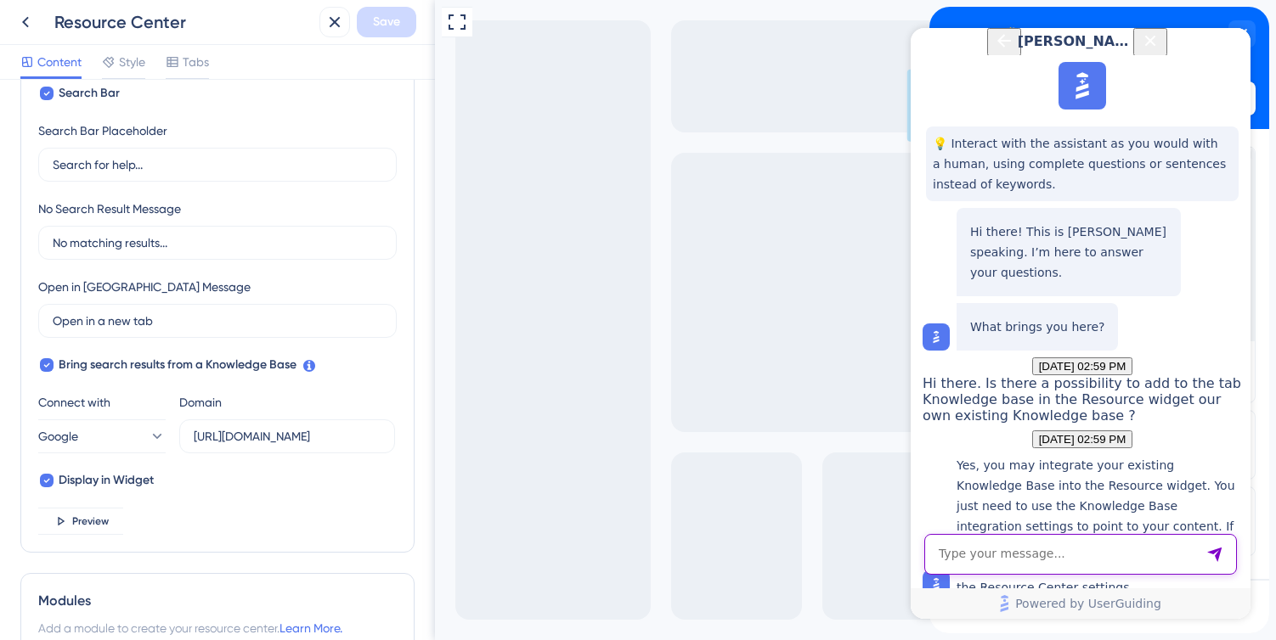
click at [973, 563] on textarea "AI Assistant Text Input" at bounding box center [1080, 554] width 313 height 41
type textarea "tell me more about the tabs in the Resource center?"
click at [1024, 547] on textarea "AI Assistant Text Input" at bounding box center [1080, 554] width 313 height 41
type textarea "should be the Knowledge base from UserGuiding?"
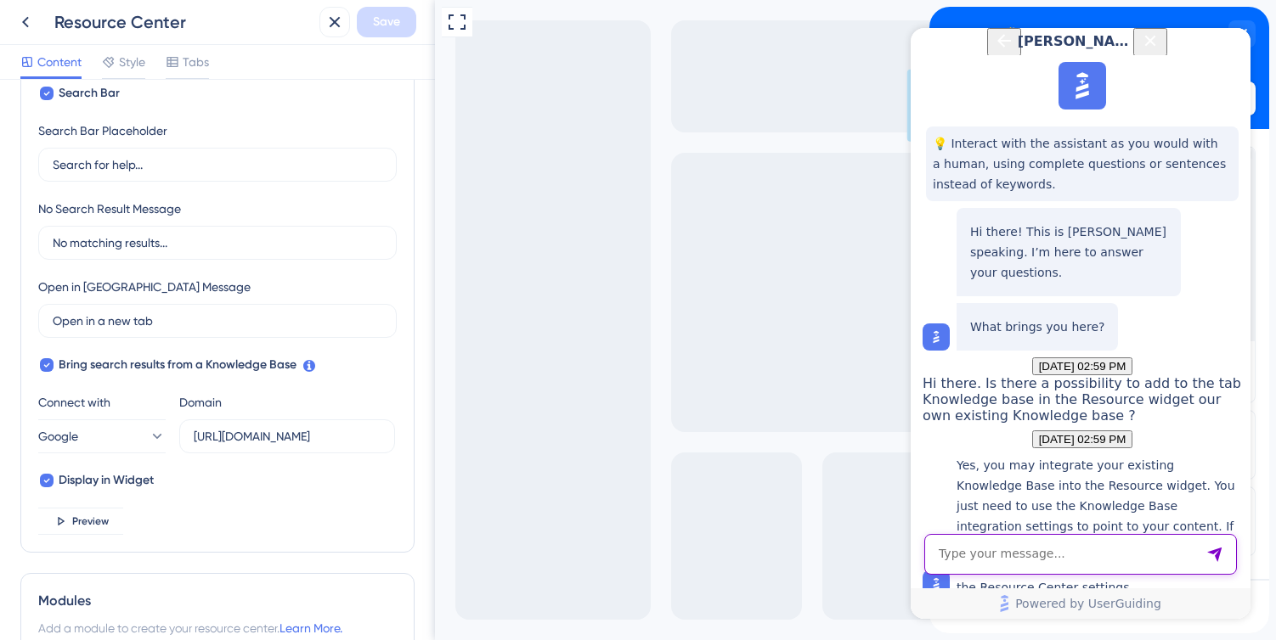
click at [961, 554] on textarea "AI Assistant Text Input" at bounding box center [1080, 554] width 313 height 41
type textarea "and it will be shown in the tab?"
click at [1160, 51] on icon "Close Button" at bounding box center [1150, 41] width 20 height 20
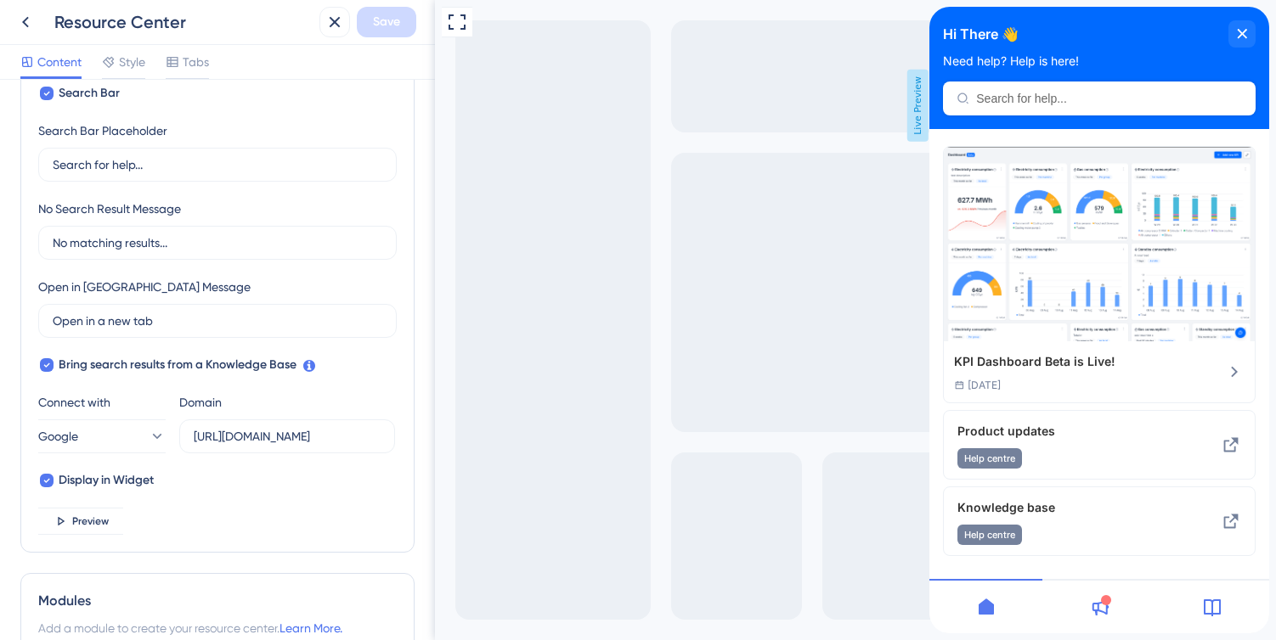
click at [1223, 617] on div at bounding box center [1212, 606] width 113 height 54
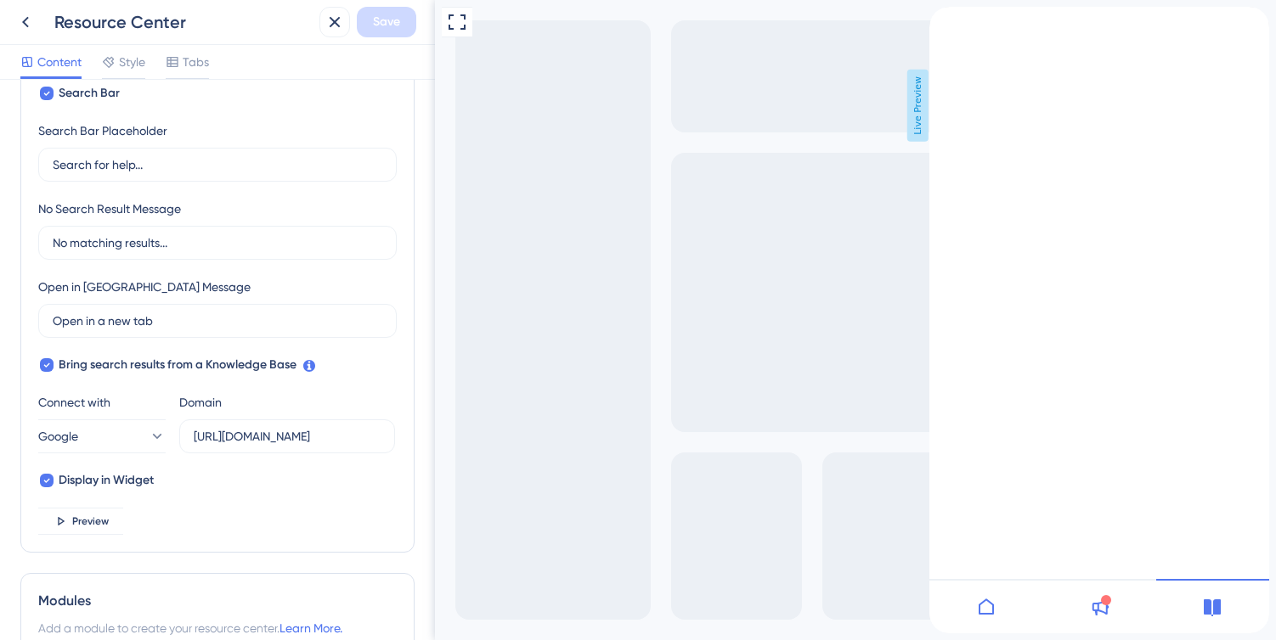
click at [1209, 612] on icon at bounding box center [1212, 608] width 17 height 17
click at [942, 20] on icon "back to header" at bounding box center [936, 14] width 12 height 14
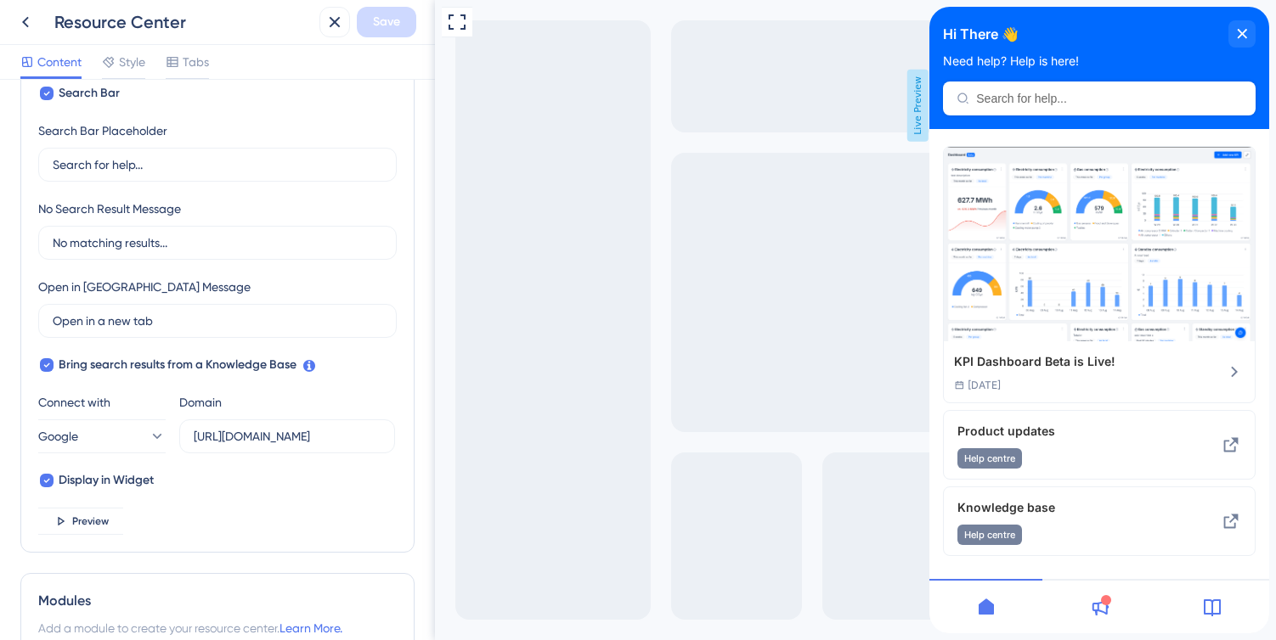
click at [1215, 602] on icon at bounding box center [1212, 607] width 20 height 20
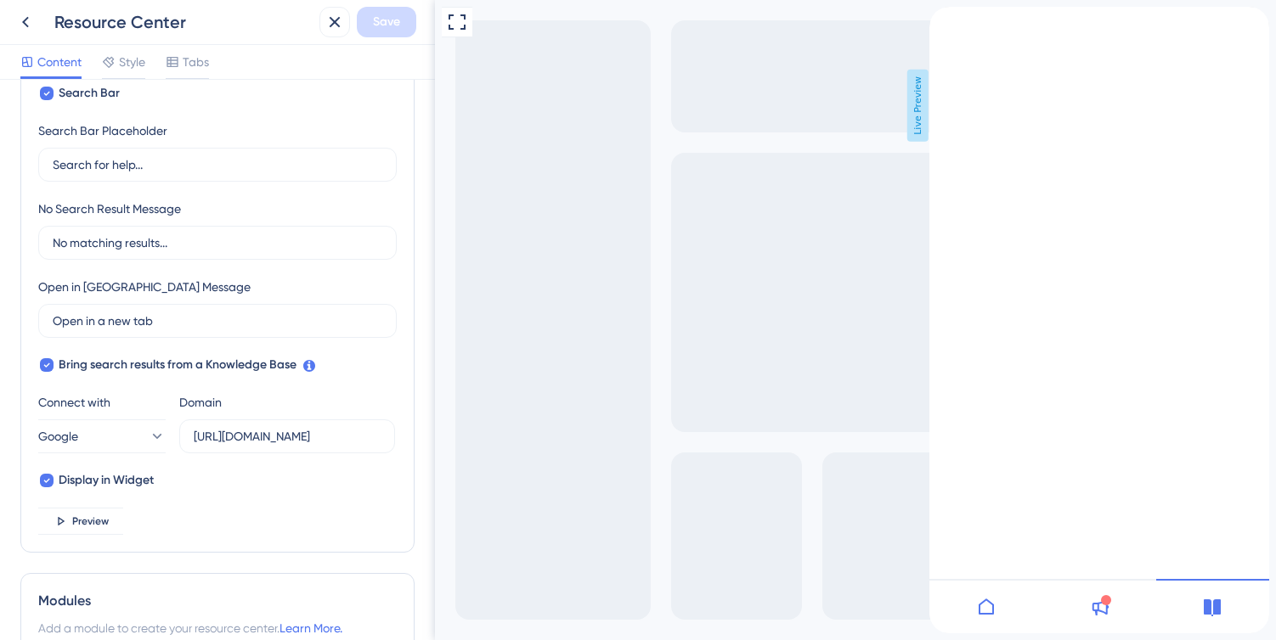
click at [995, 606] on icon at bounding box center [986, 607] width 20 height 20
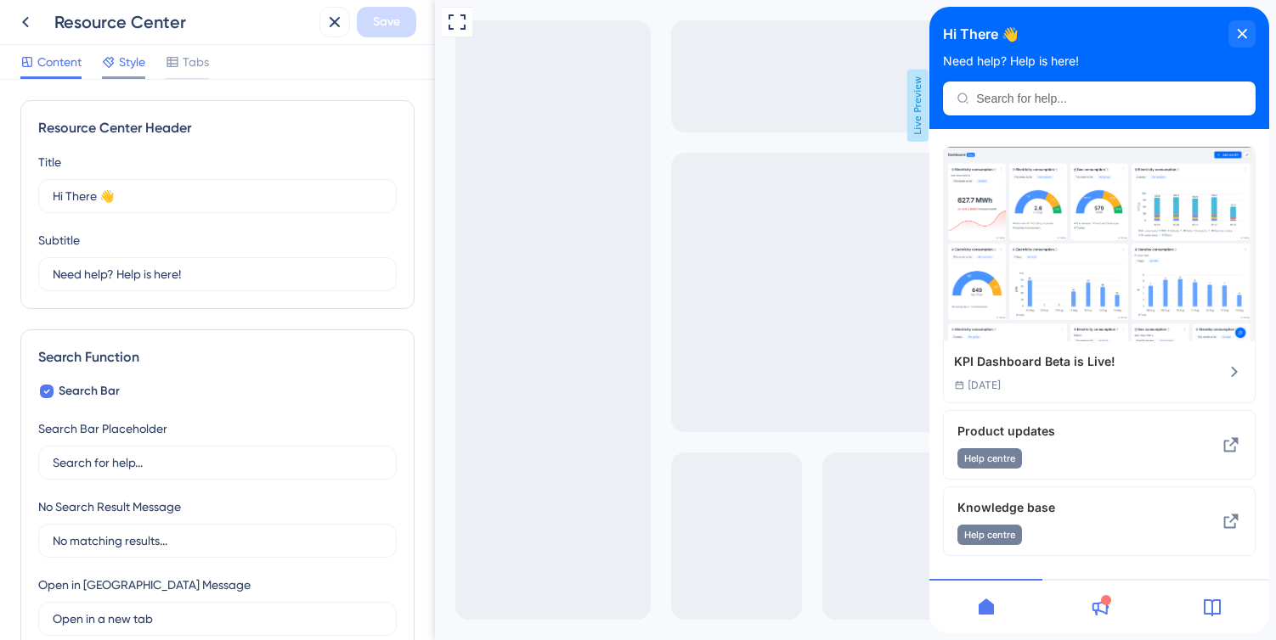
click at [125, 55] on span "Style" at bounding box center [132, 62] width 26 height 20
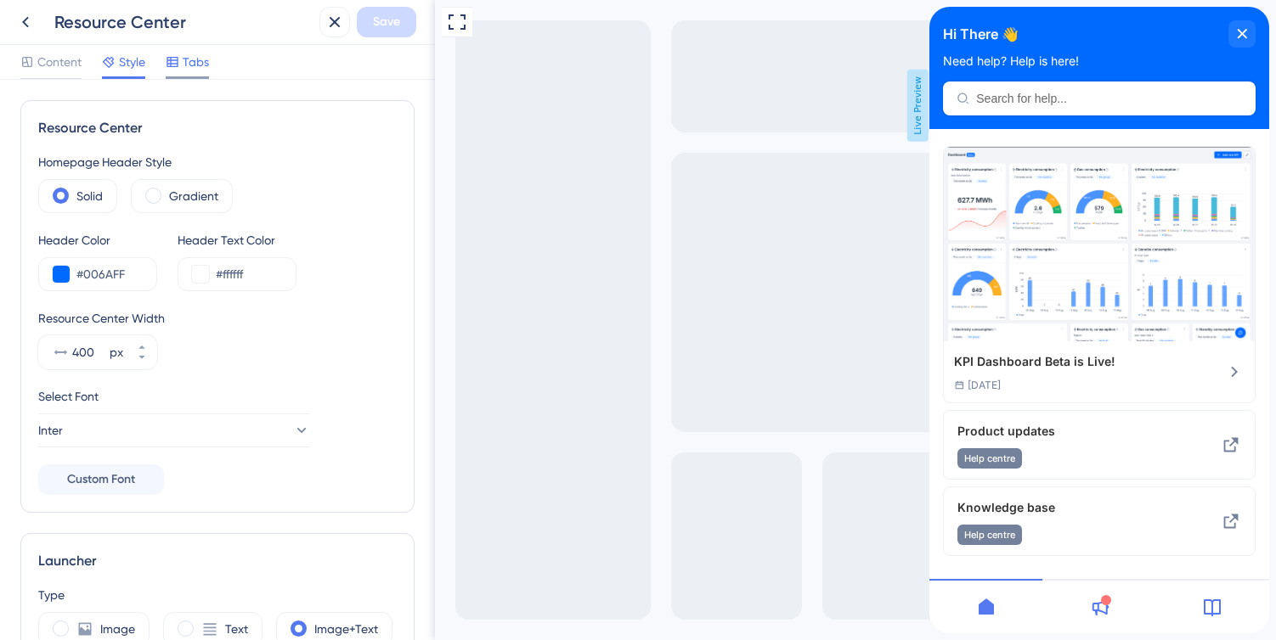
click at [177, 59] on icon at bounding box center [173, 62] width 14 height 14
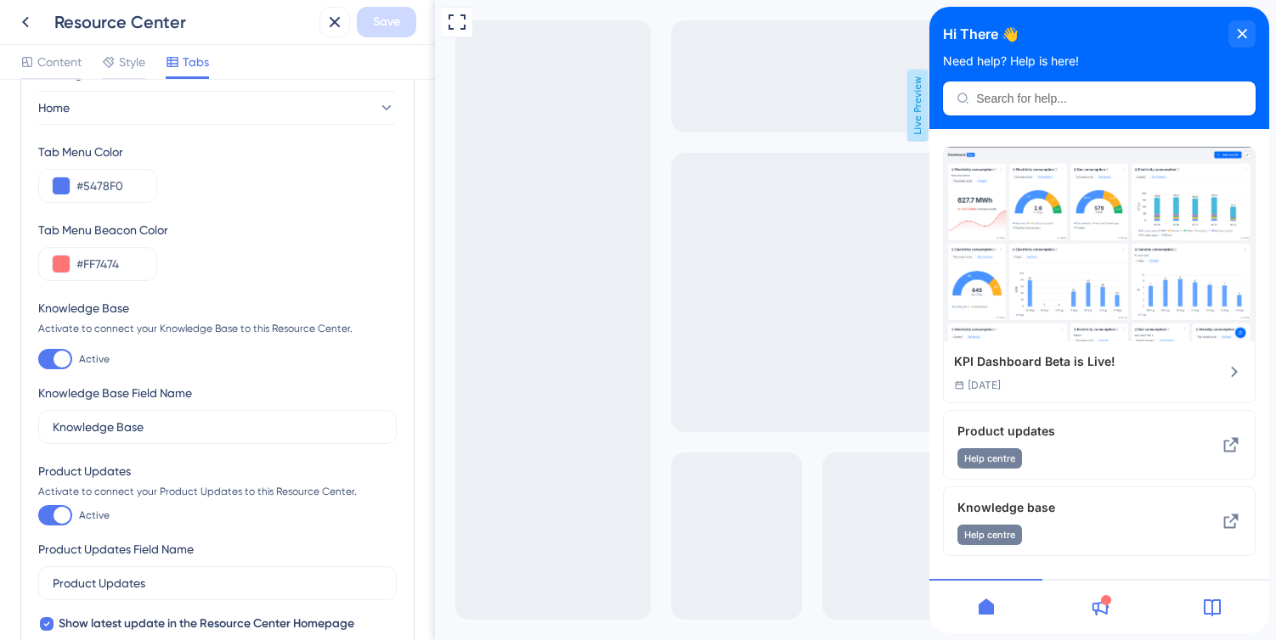
click at [65, 357] on div at bounding box center [62, 359] width 17 height 17
click at [38, 359] on input "Active" at bounding box center [37, 359] width 1 height 1
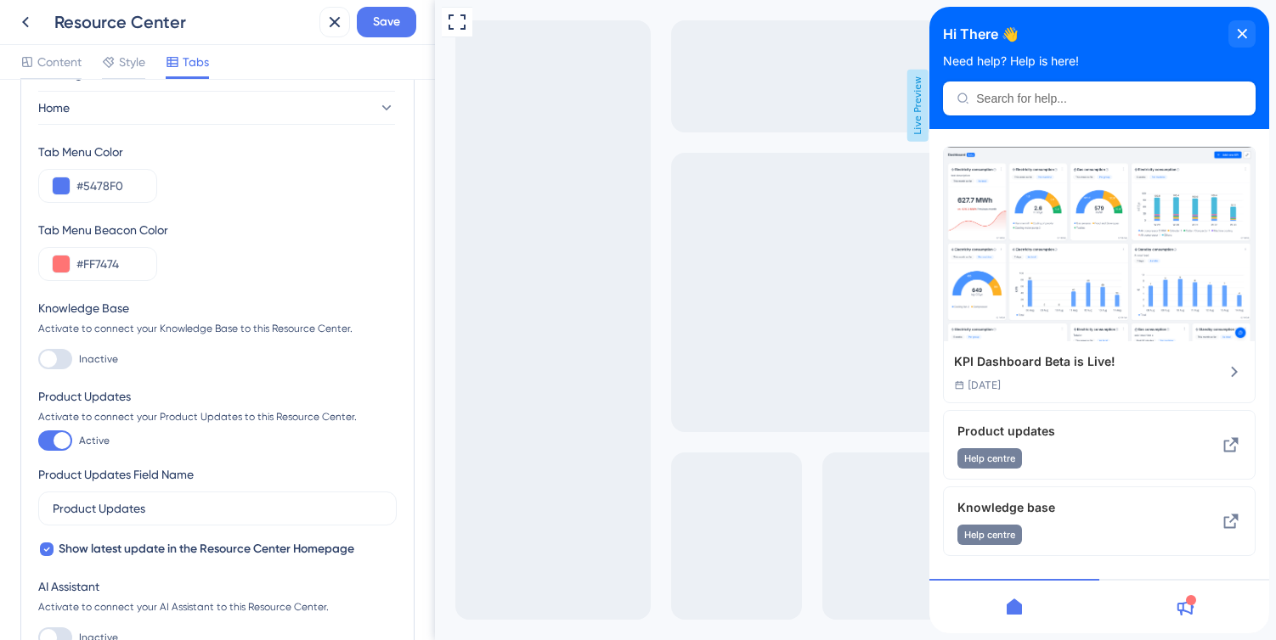
click at [62, 357] on div at bounding box center [55, 359] width 34 height 20
click at [38, 359] on input "Inactive" at bounding box center [37, 359] width 1 height 1
checkbox input "true"
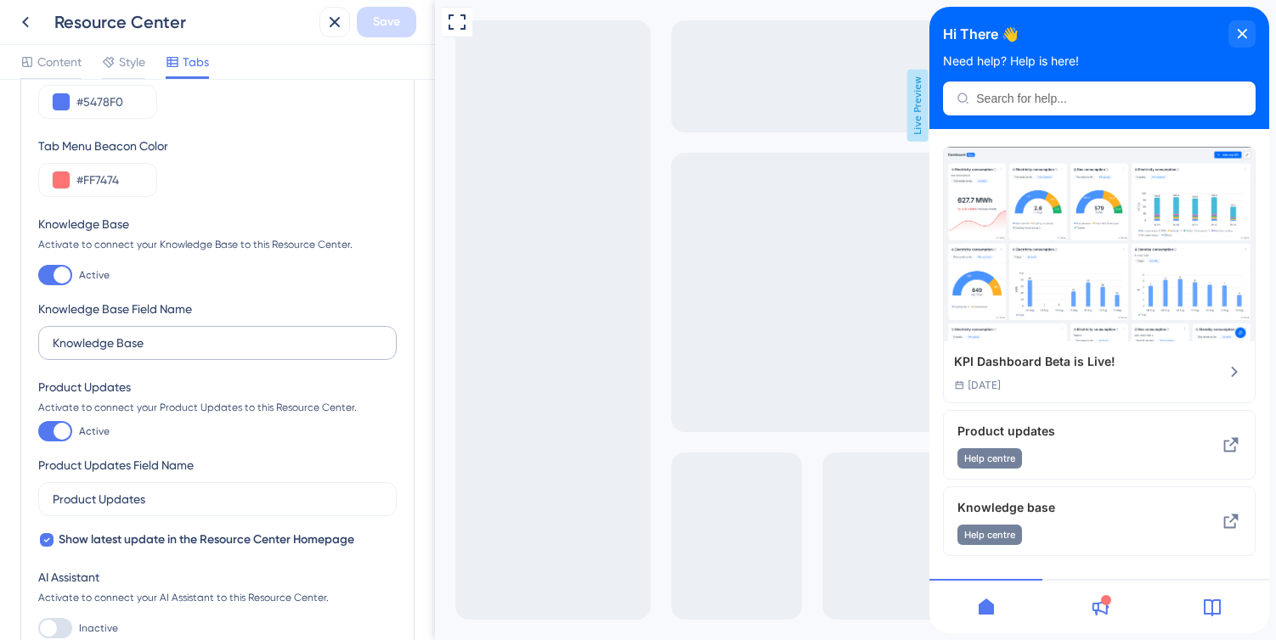
scroll to position [110, 0]
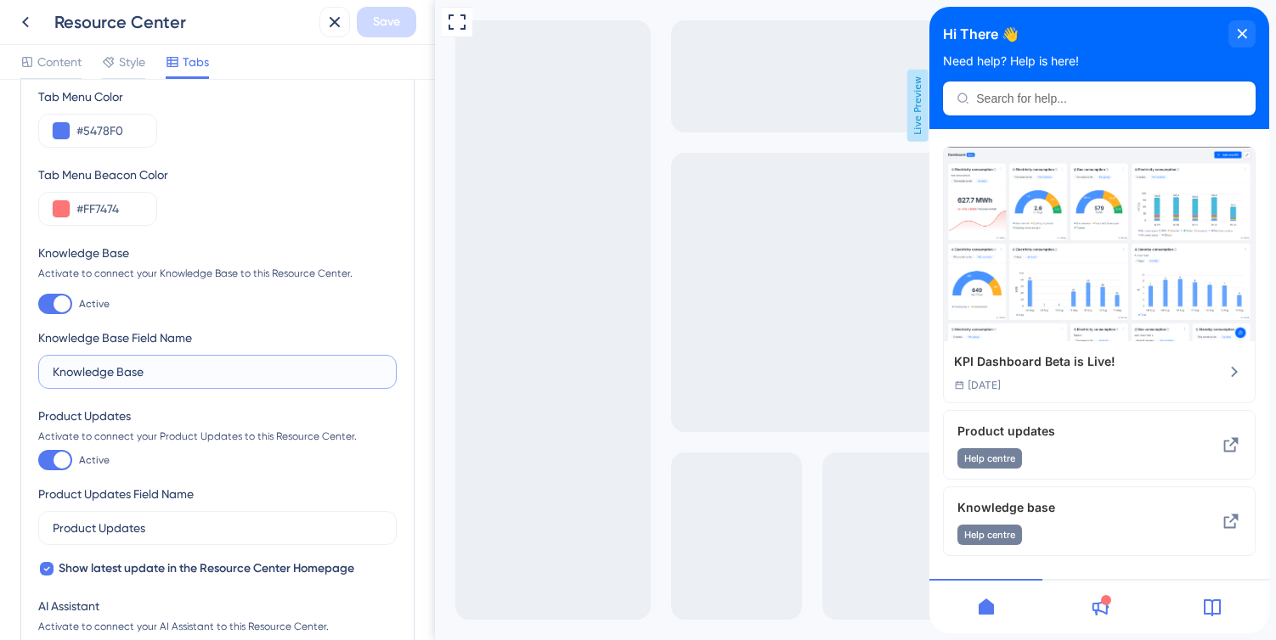
click at [161, 371] on input "Knowledge Base" at bounding box center [218, 372] width 330 height 19
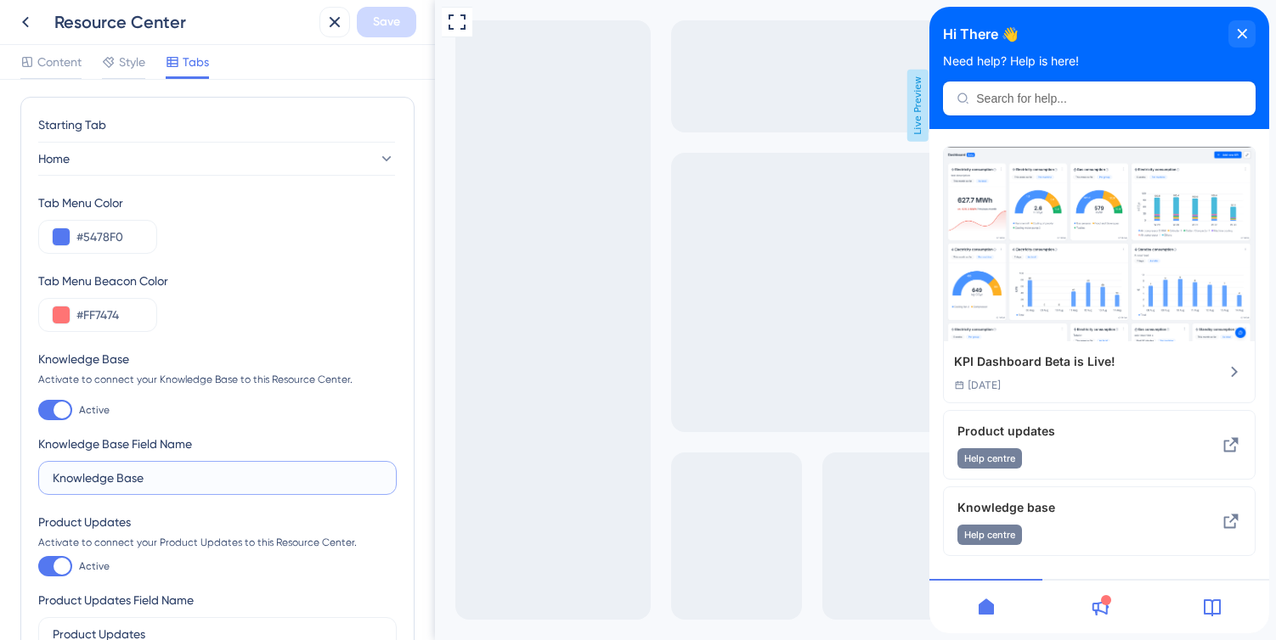
scroll to position [0, 0]
click at [59, 234] on button at bounding box center [61, 240] width 17 height 17
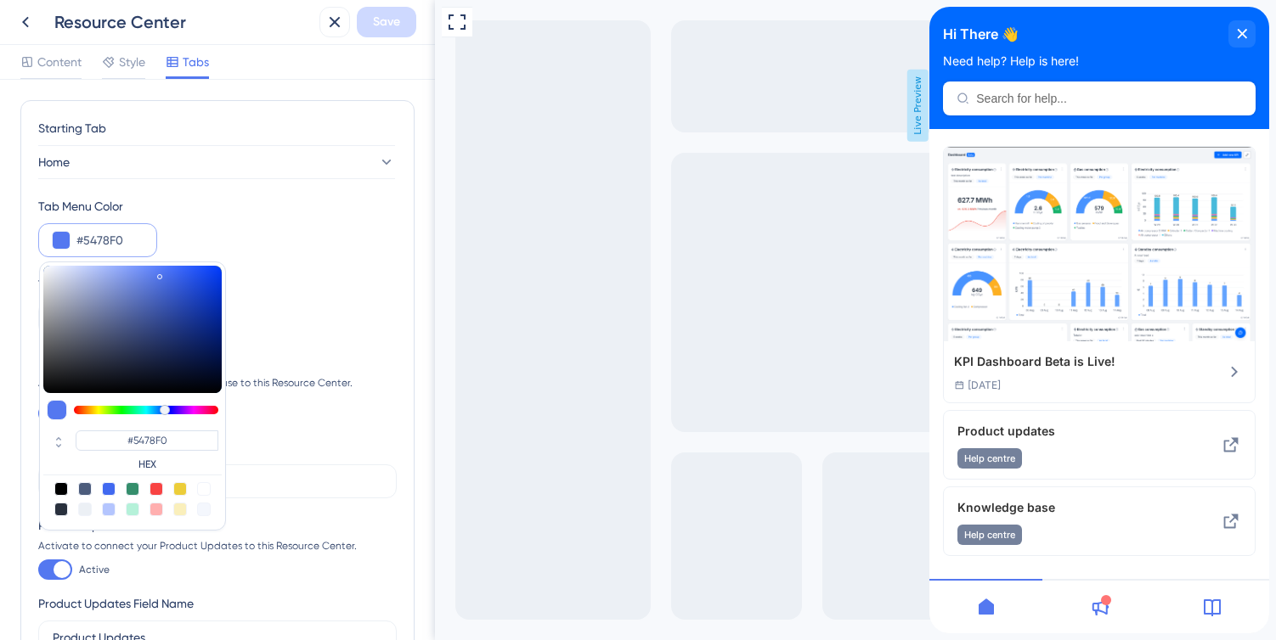
click at [113, 491] on div at bounding box center [109, 489] width 14 height 14
type input "#4169f0"
type input "#4169F0"
click at [321, 280] on div "Tab Menu Beacon Color" at bounding box center [217, 284] width 358 height 20
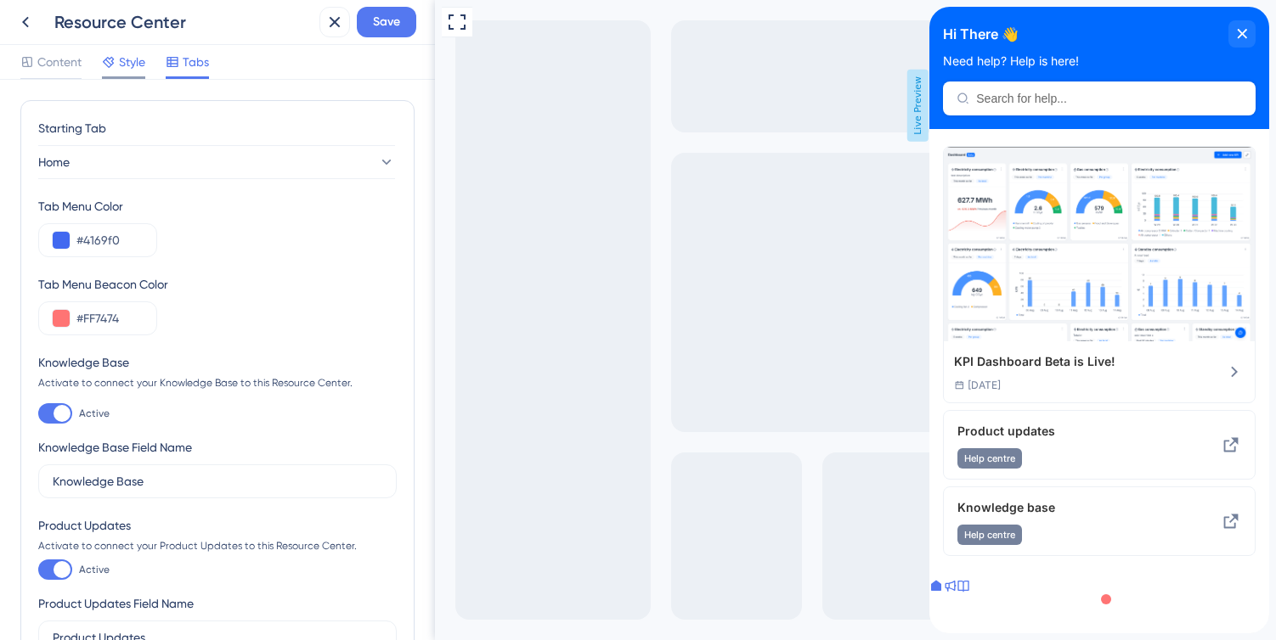
click at [127, 59] on span "Style" at bounding box center [132, 62] width 26 height 20
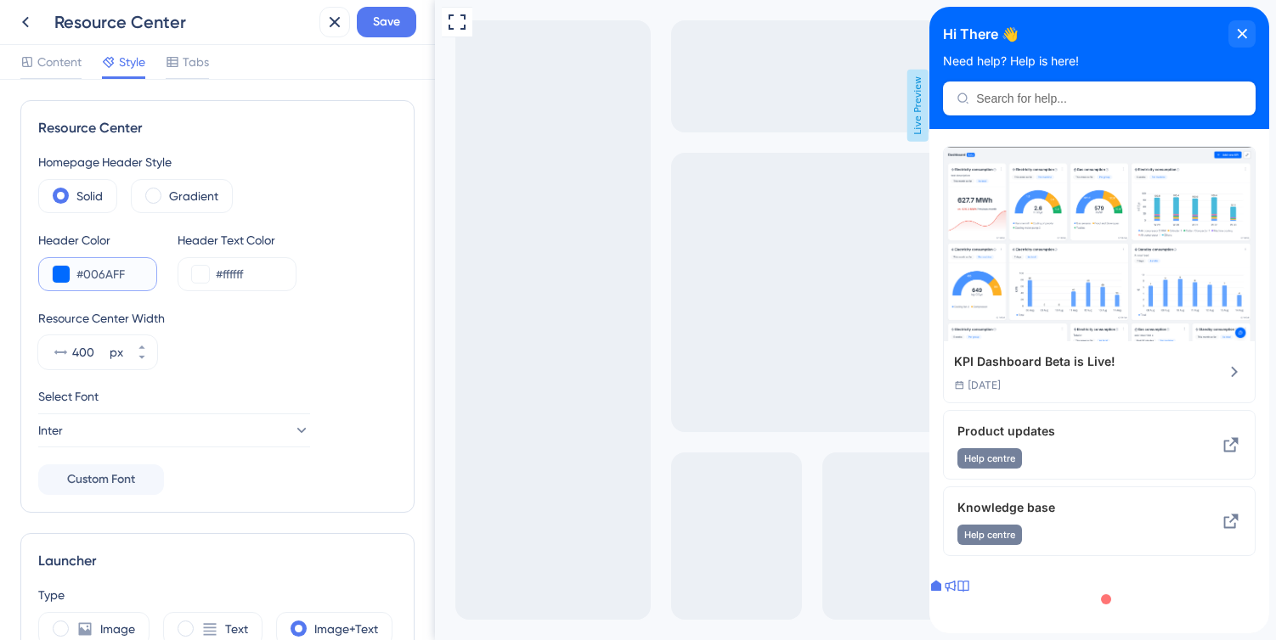
click at [129, 283] on input "#006AFF" at bounding box center [109, 274] width 66 height 20
click at [199, 65] on span "Tabs" at bounding box center [196, 62] width 26 height 20
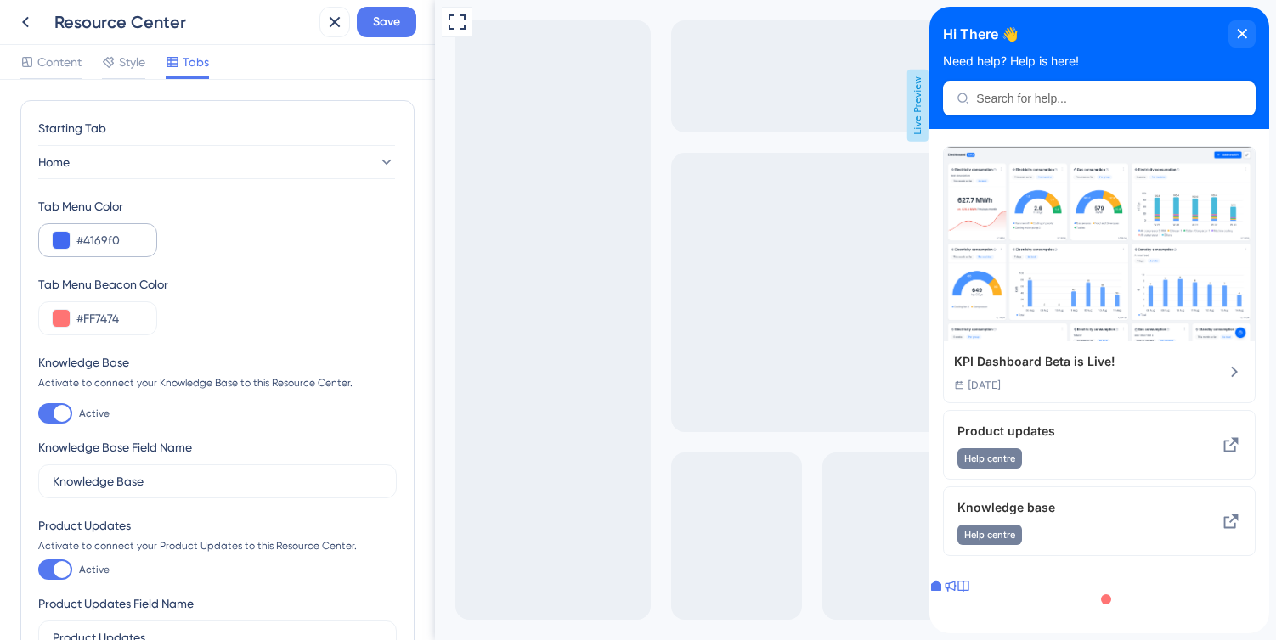
click at [127, 228] on div "#4169f0" at bounding box center [97, 240] width 119 height 34
click at [127, 238] on input "#4169f0" at bounding box center [109, 240] width 66 height 20
paste input "006AFF"
type input "#006AFF"
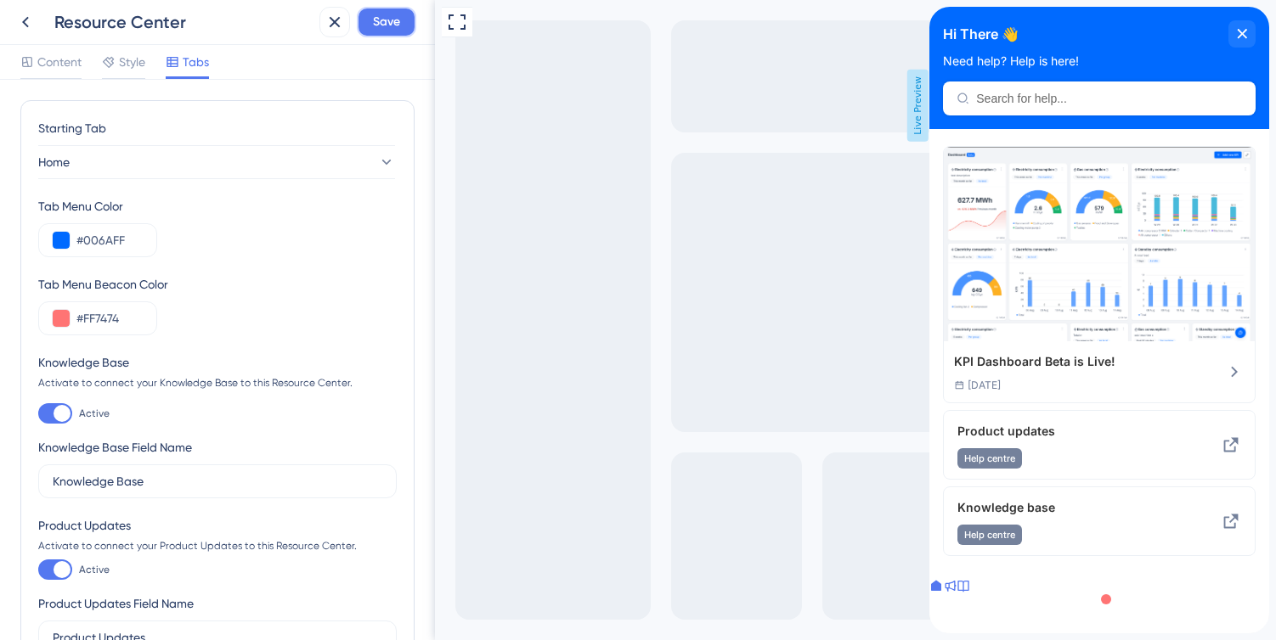
click at [381, 26] on span "Save" at bounding box center [386, 22] width 27 height 20
click at [60, 415] on div at bounding box center [62, 413] width 17 height 17
click at [38, 414] on input "Active" at bounding box center [37, 414] width 1 height 1
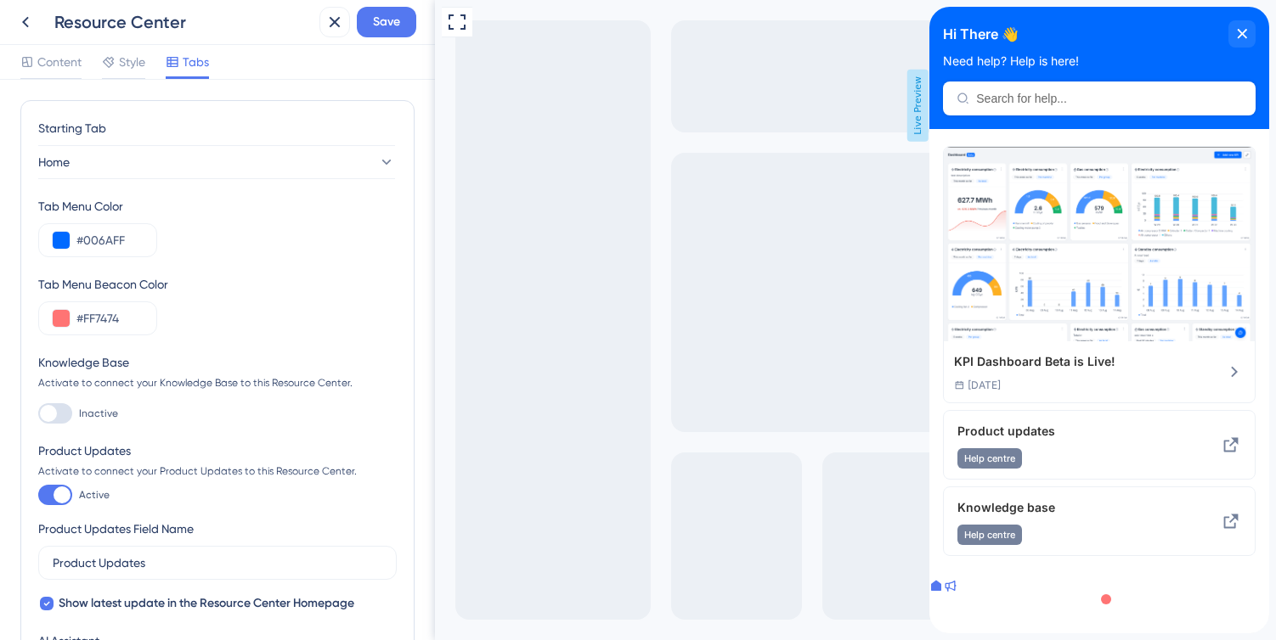
click at [60, 415] on div at bounding box center [55, 413] width 34 height 20
click at [38, 414] on input "Inactive" at bounding box center [37, 414] width 1 height 1
checkbox input "true"
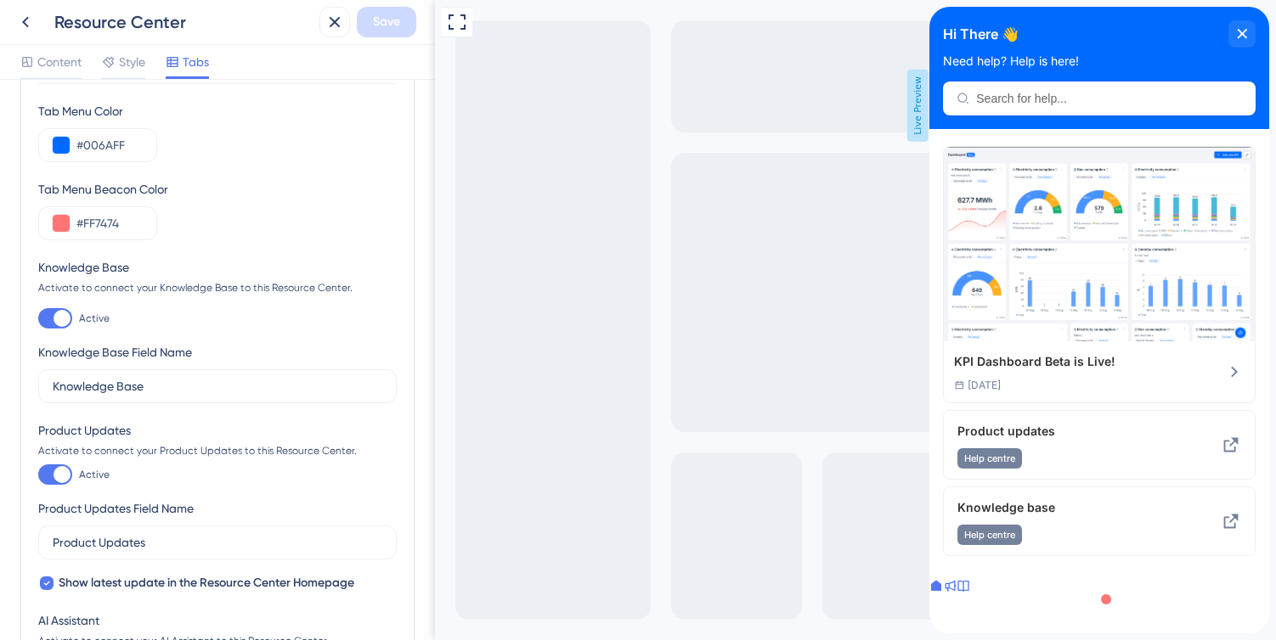
scroll to position [107, 0]
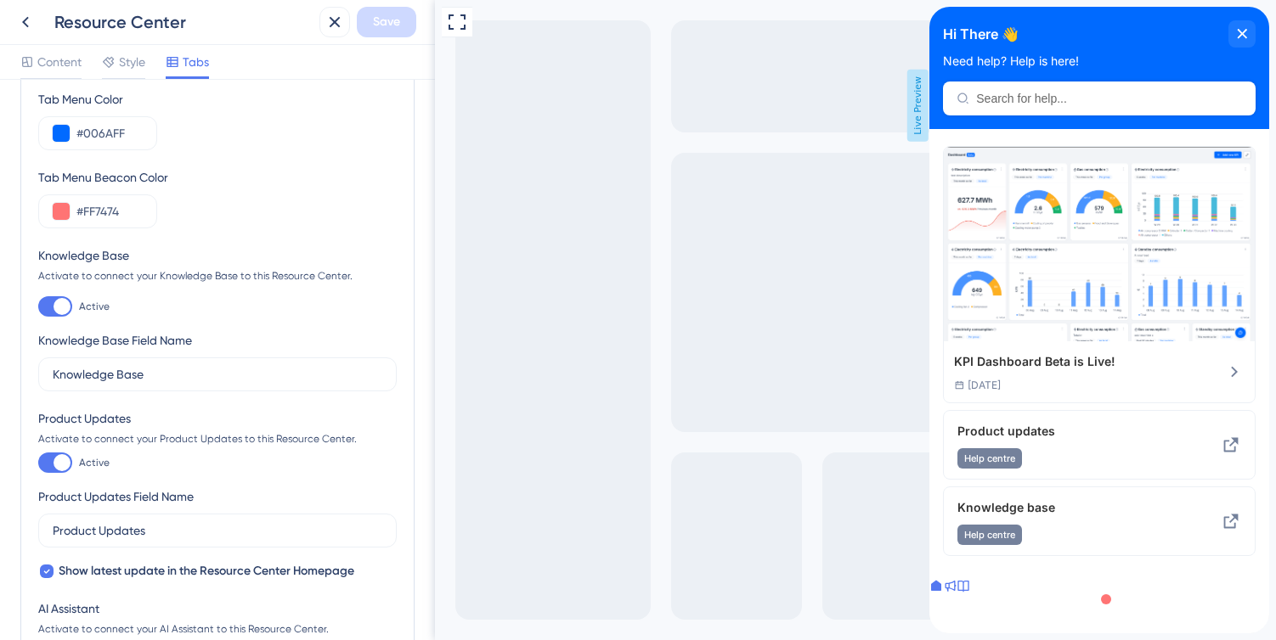
click at [62, 462] on div at bounding box center [62, 462] width 17 height 17
click at [38, 463] on input "Active" at bounding box center [37, 463] width 1 height 1
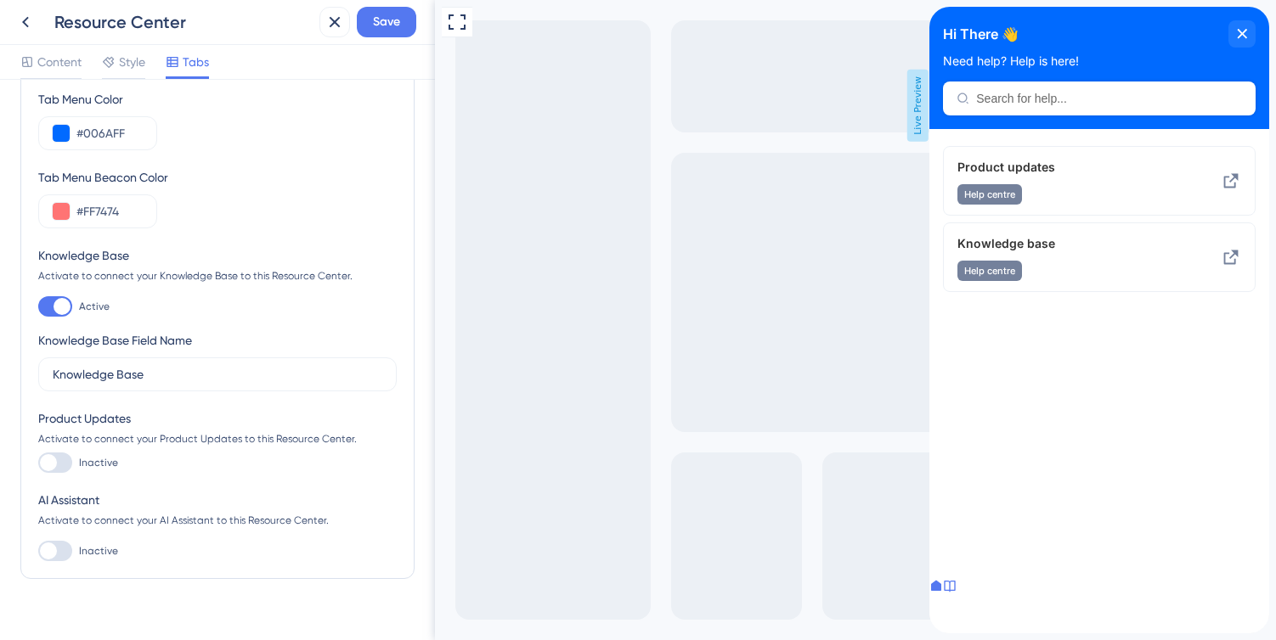
click at [60, 460] on div at bounding box center [55, 463] width 34 height 20
click at [38, 463] on input "Inactive" at bounding box center [37, 463] width 1 height 1
checkbox input "true"
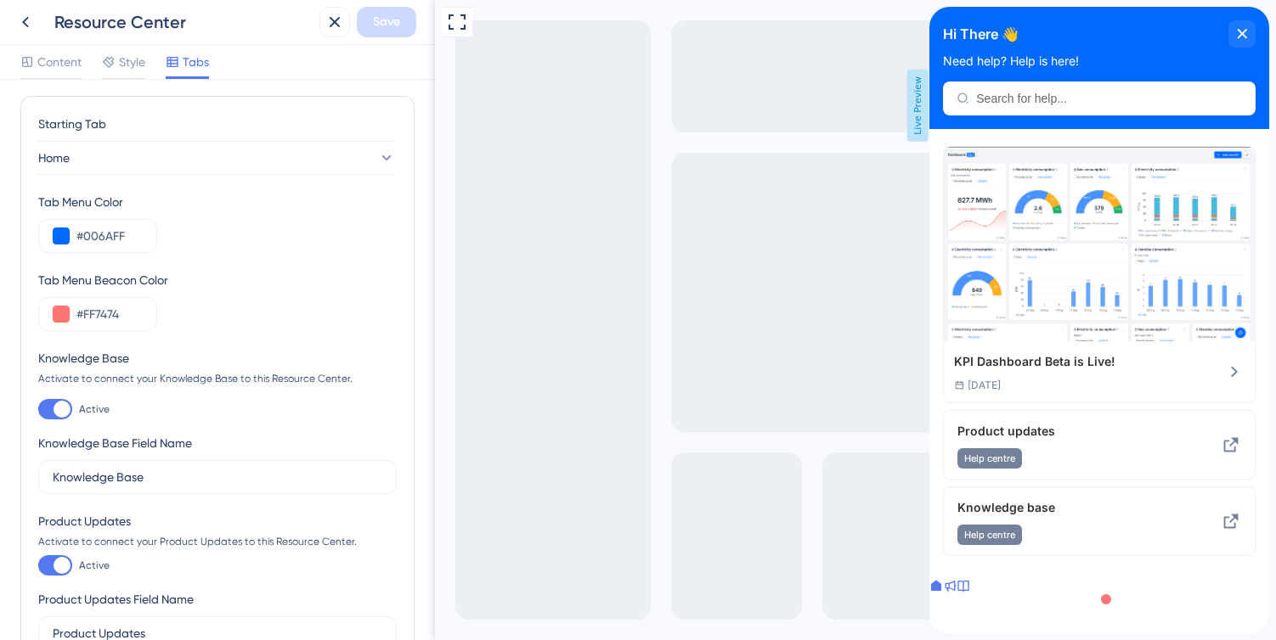
scroll to position [0, 0]
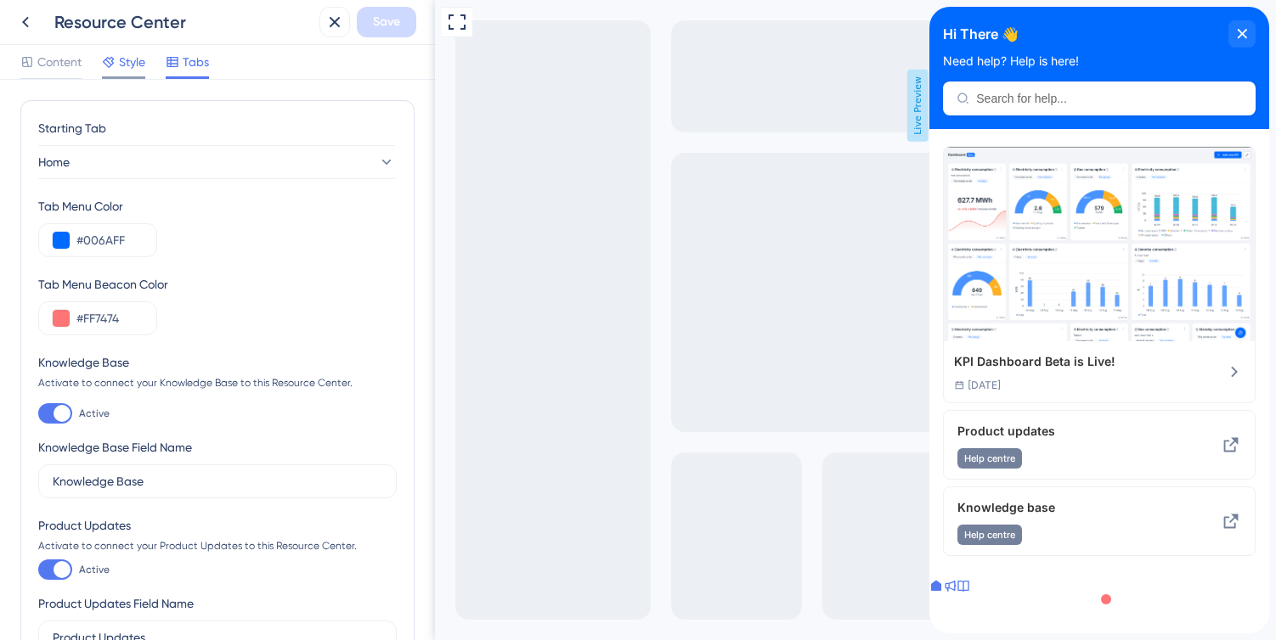
click at [105, 78] on div at bounding box center [123, 77] width 43 height 3
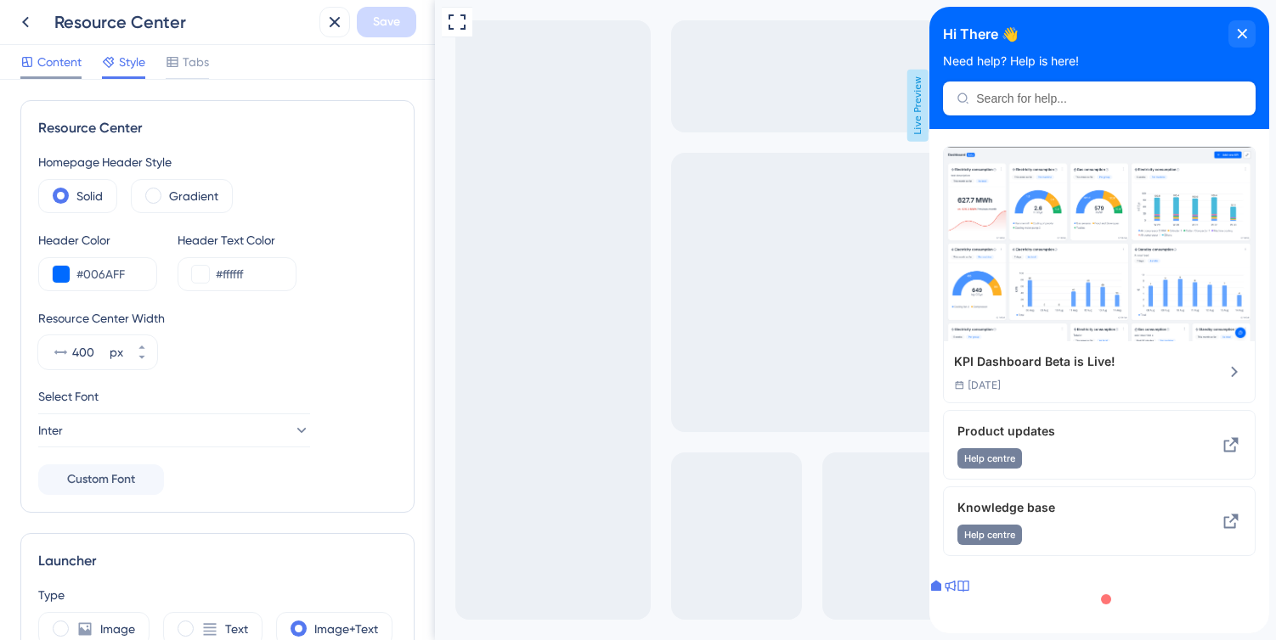
click at [61, 67] on span "Content" at bounding box center [59, 62] width 44 height 20
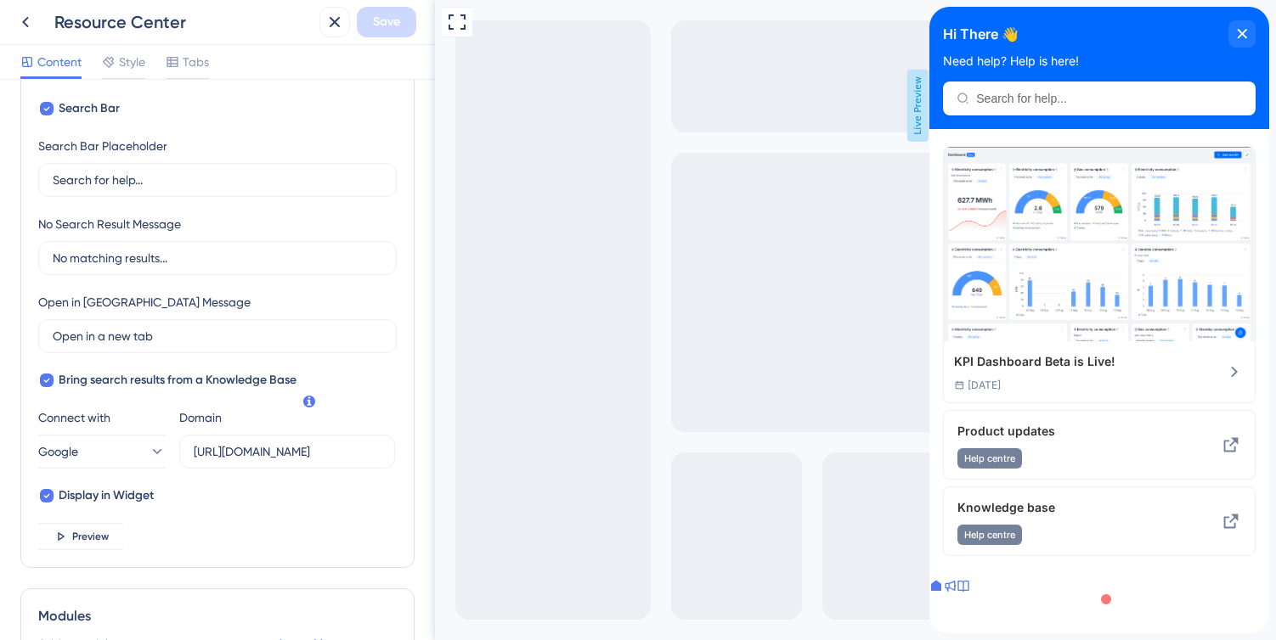
scroll to position [310, 0]
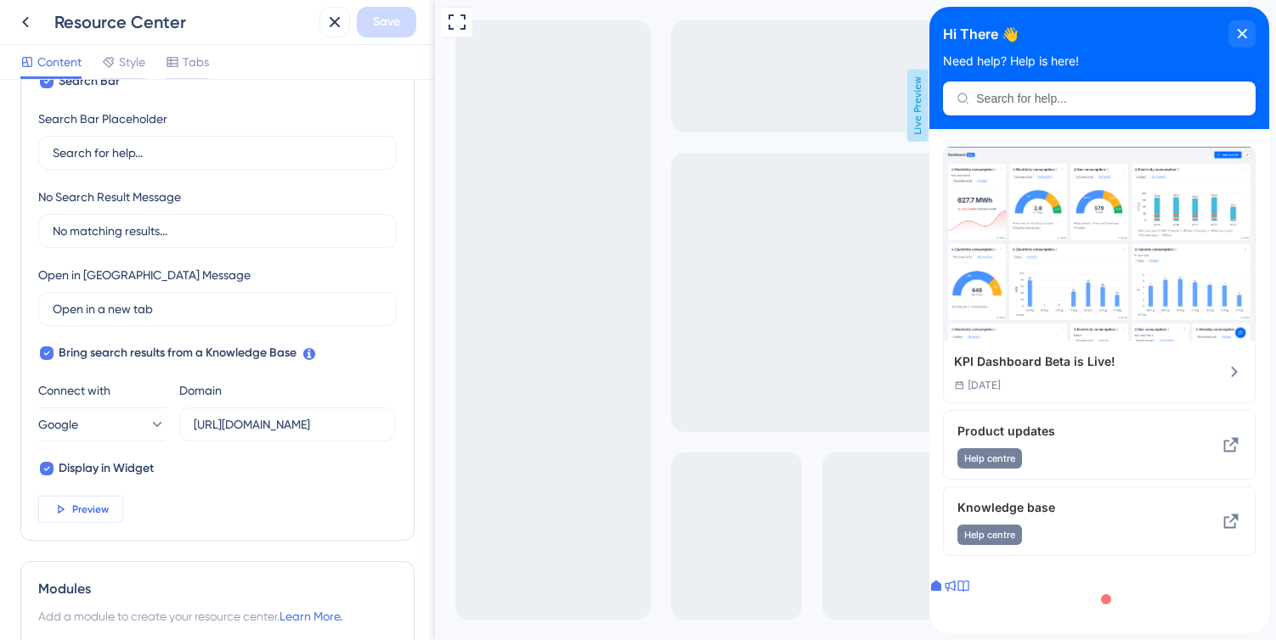
click at [70, 510] on button "Preview" at bounding box center [80, 509] width 85 height 27
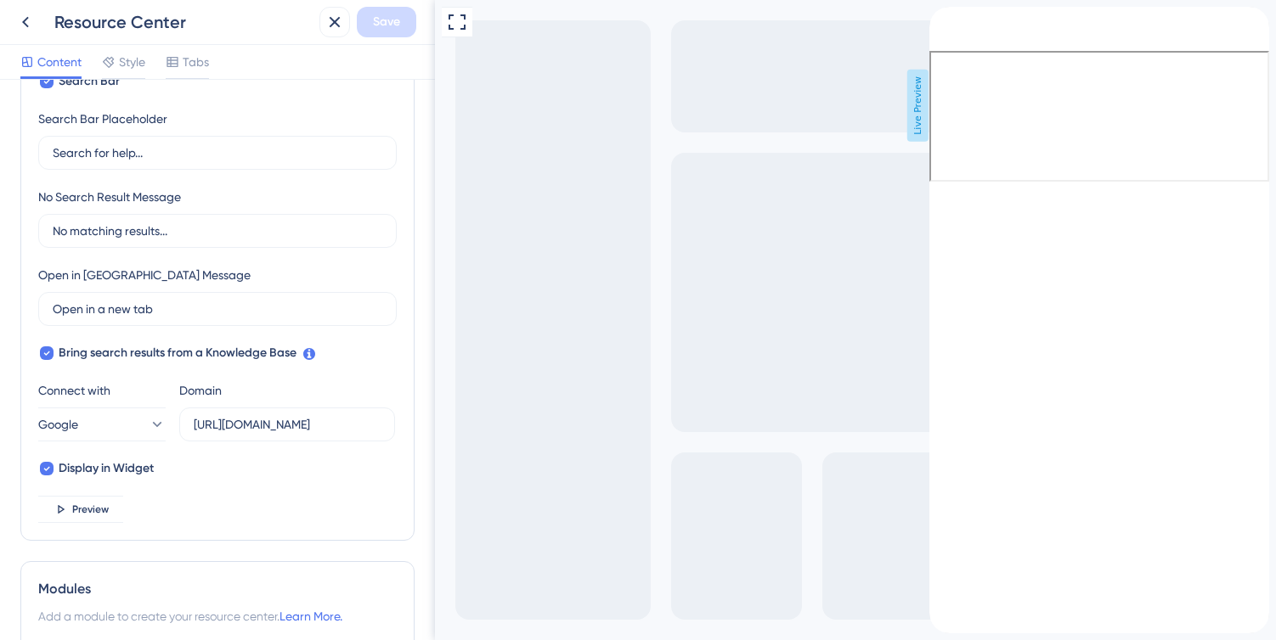
click at [942, 20] on icon "back to header" at bounding box center [936, 14] width 12 height 14
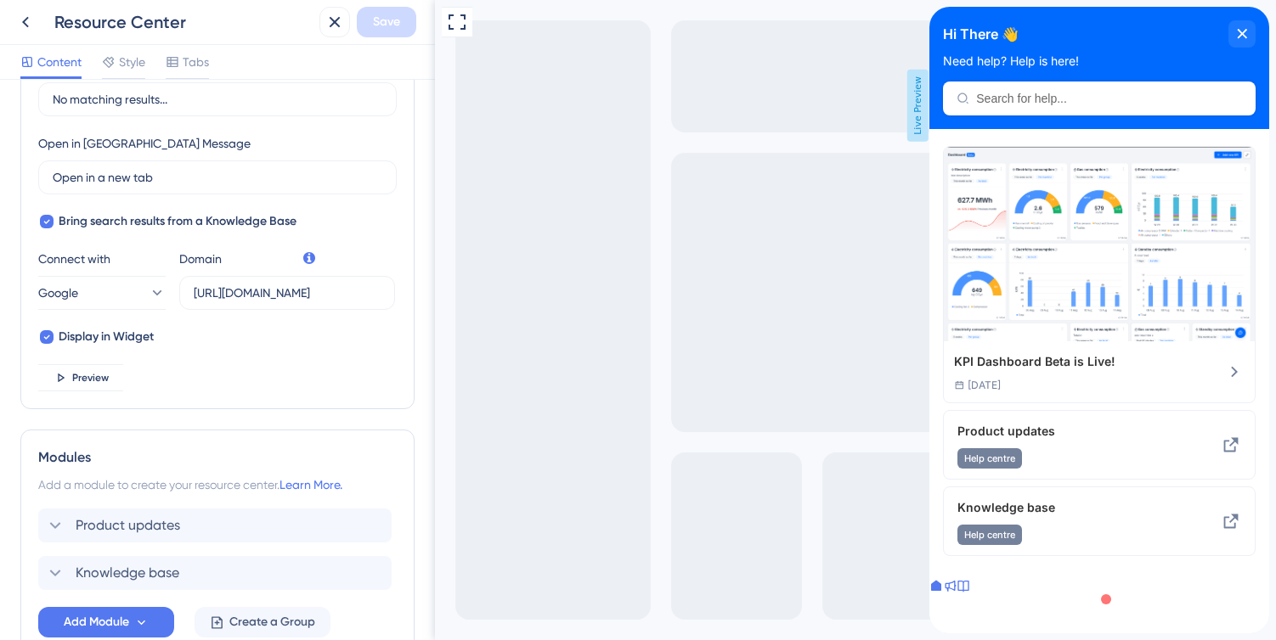
scroll to position [545, 0]
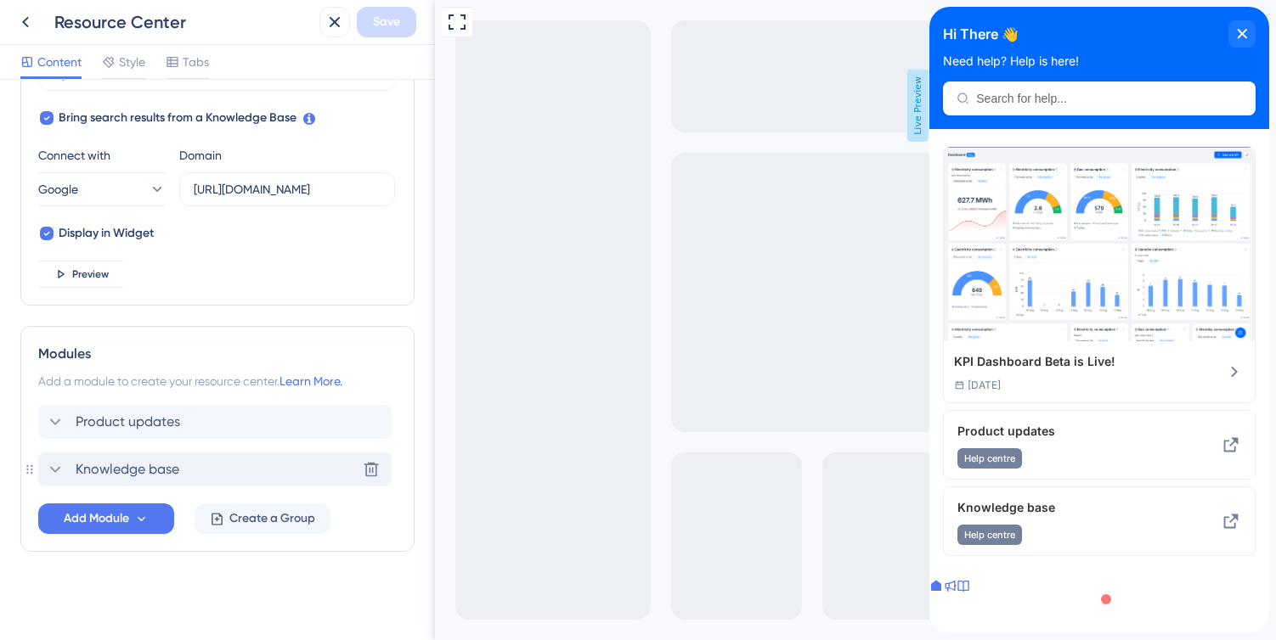
click at [50, 471] on icon at bounding box center [55, 470] width 20 height 20
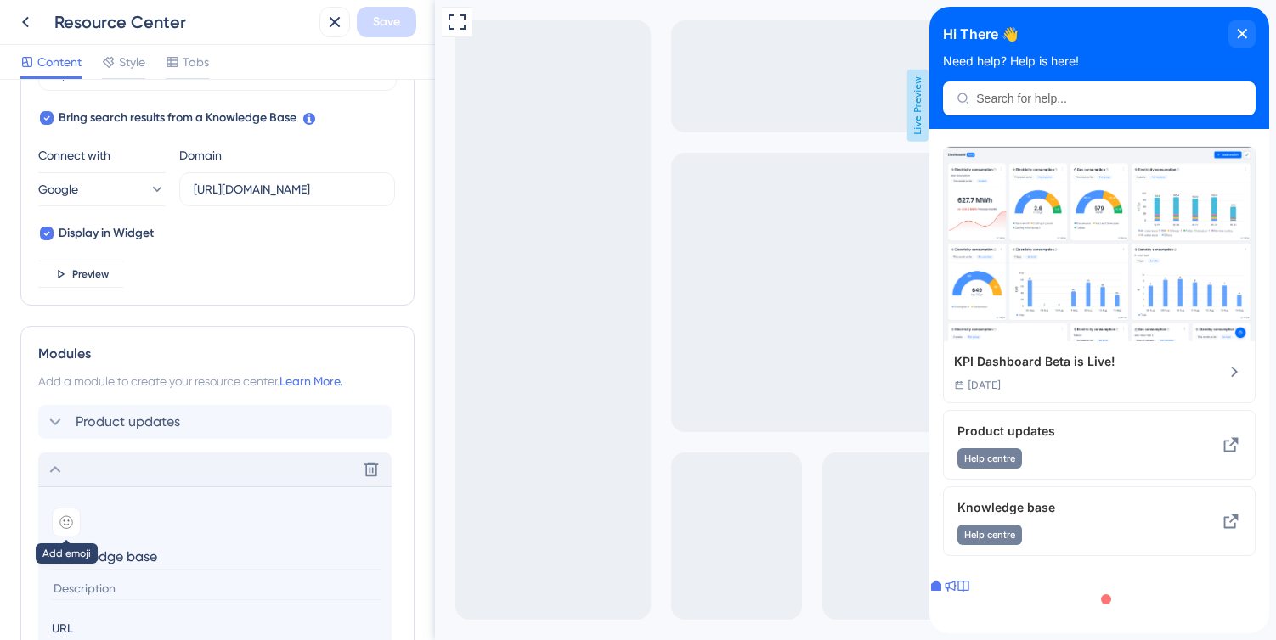
click at [71, 519] on icon at bounding box center [66, 522] width 12 height 12
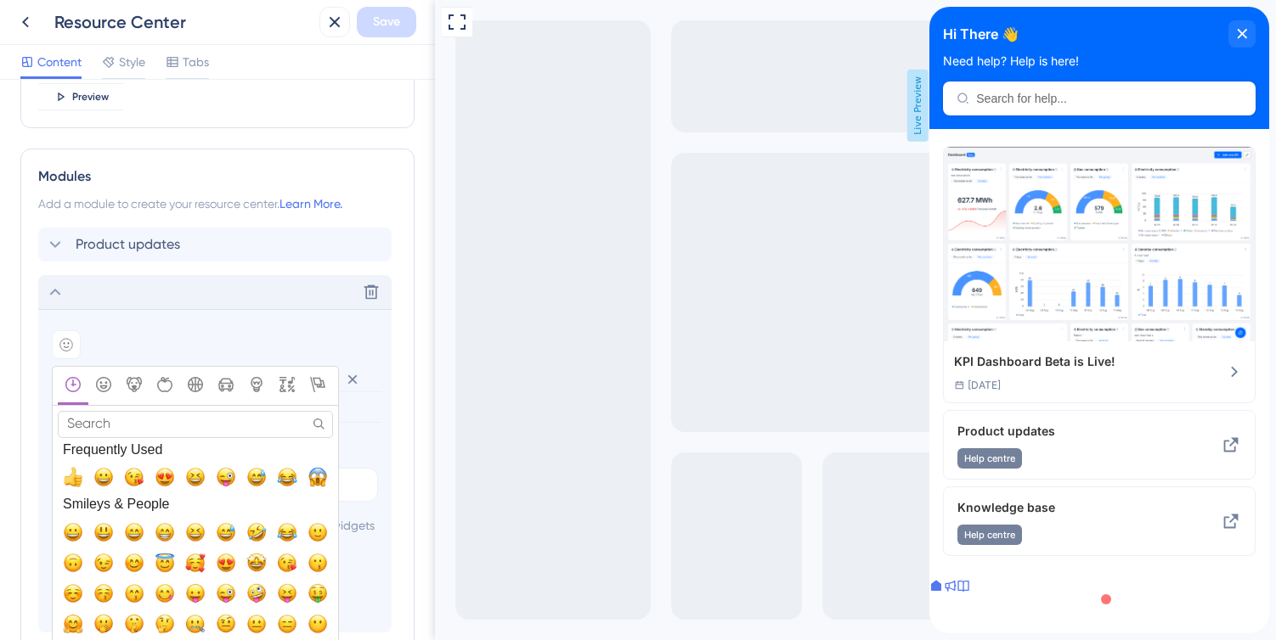
scroll to position [729, 0]
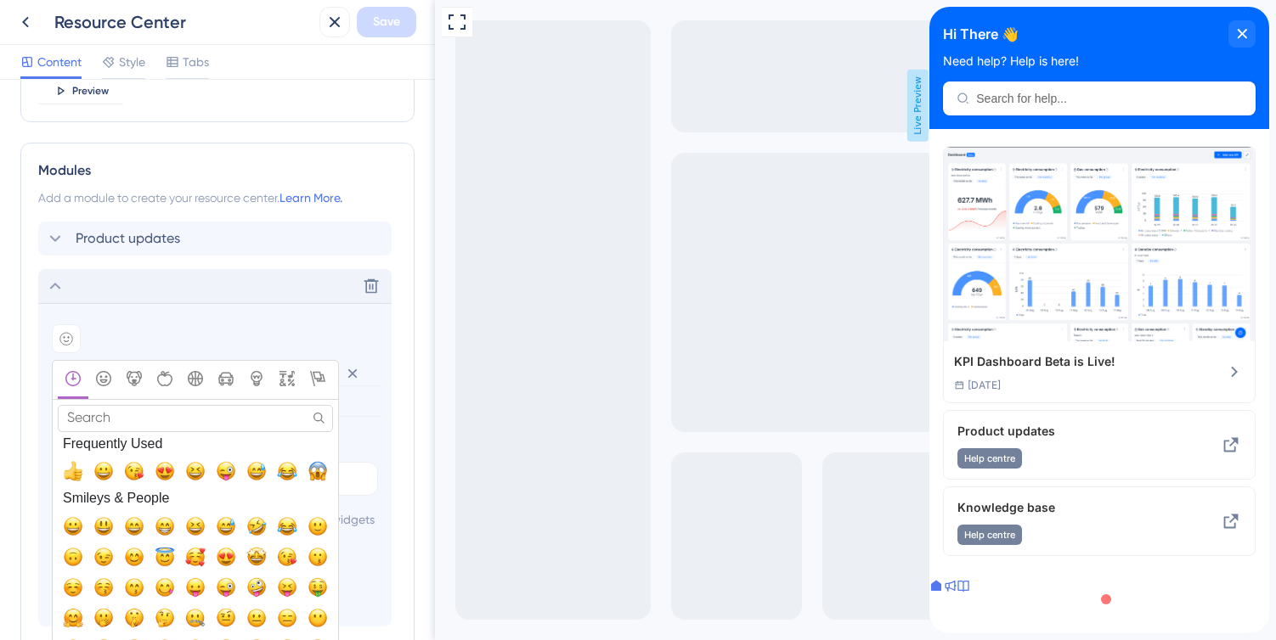
click at [220, 426] on input "Search" at bounding box center [195, 418] width 275 height 26
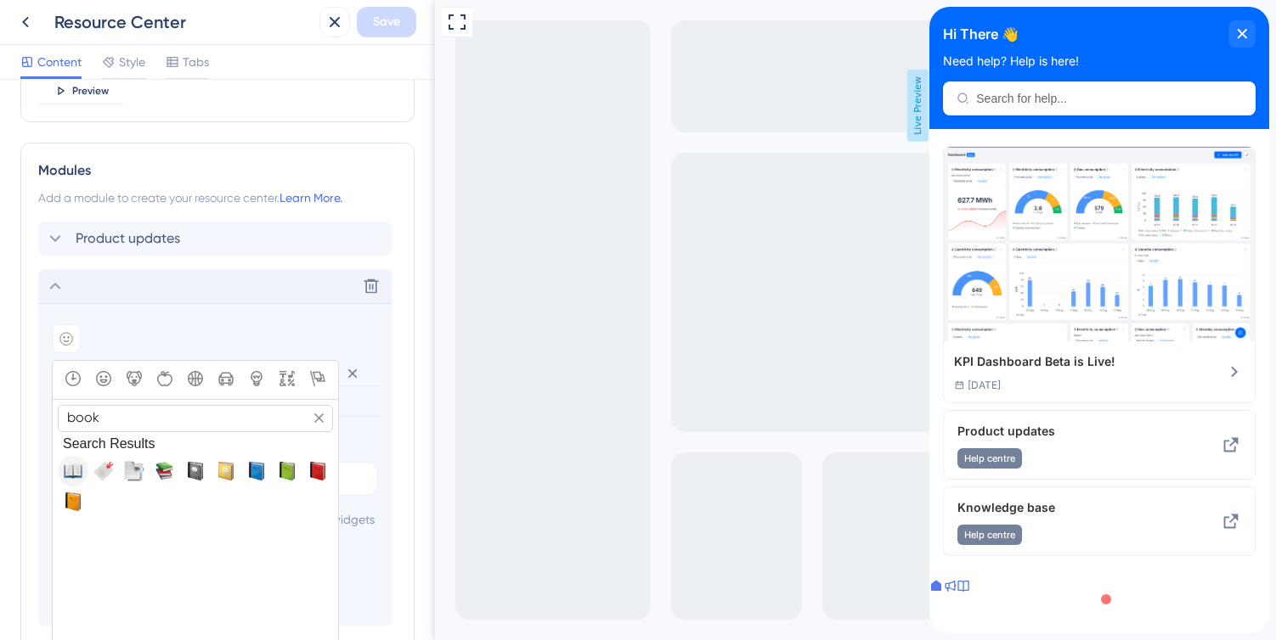
type input "book"
click at [77, 467] on span "📖, book, open_book" at bounding box center [73, 471] width 20 height 20
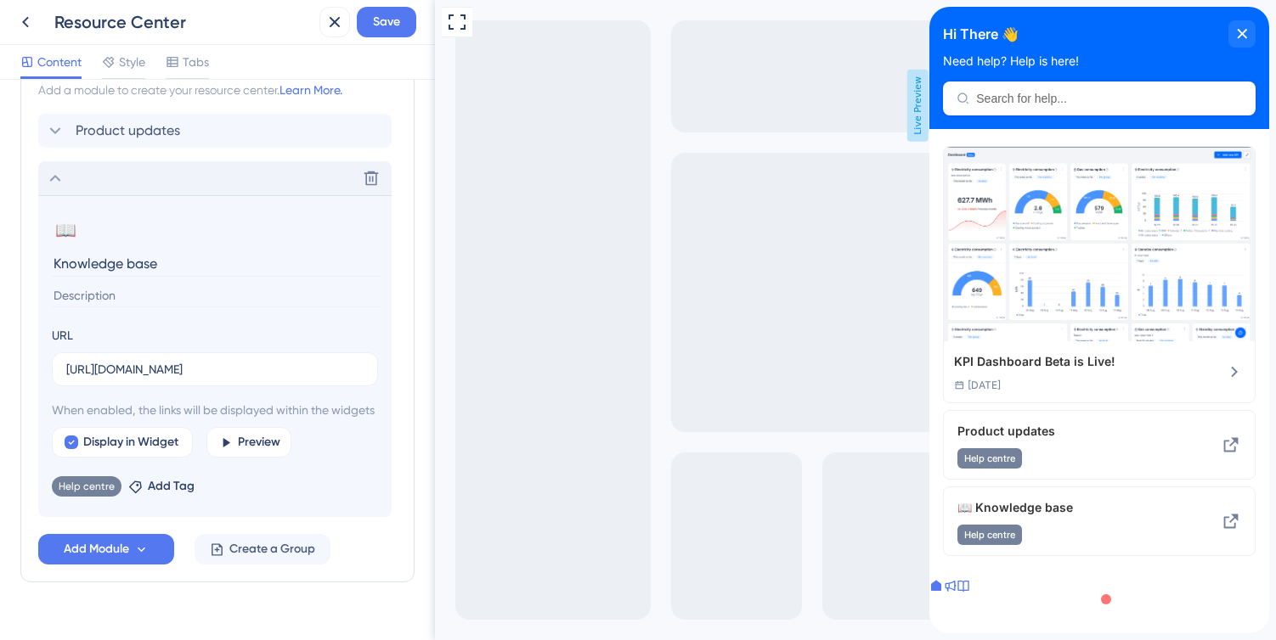
scroll to position [805, 0]
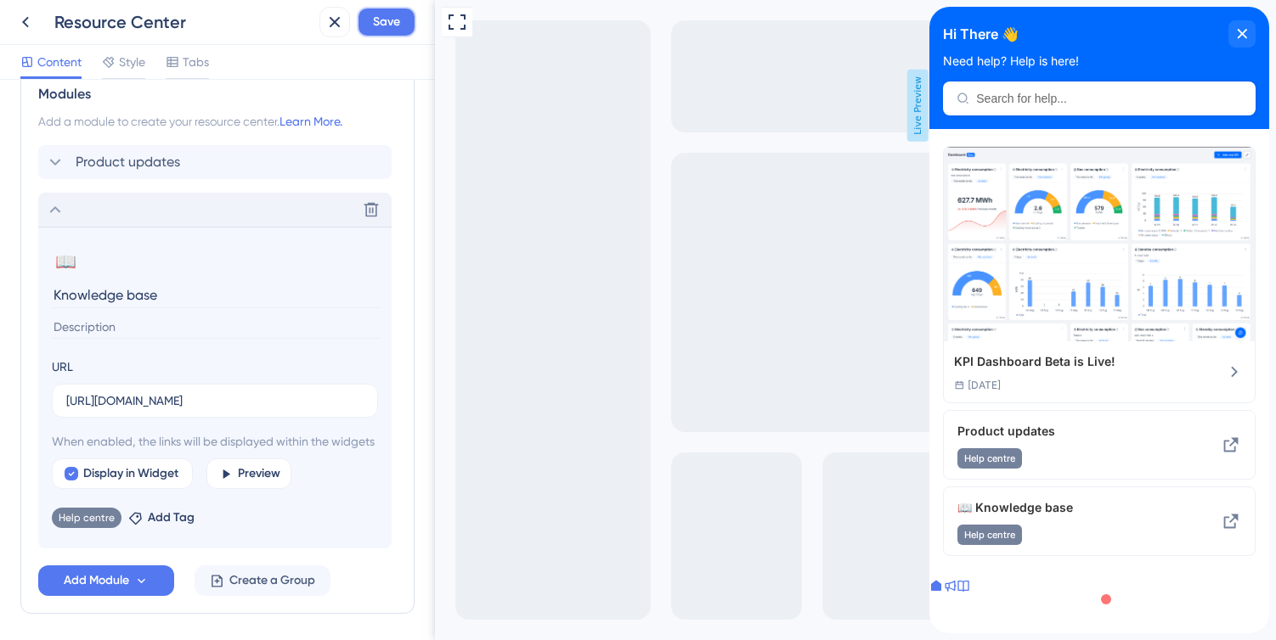
click at [399, 20] on span "Save" at bounding box center [386, 22] width 27 height 20
click at [956, 592] on icon at bounding box center [950, 586] width 11 height 11
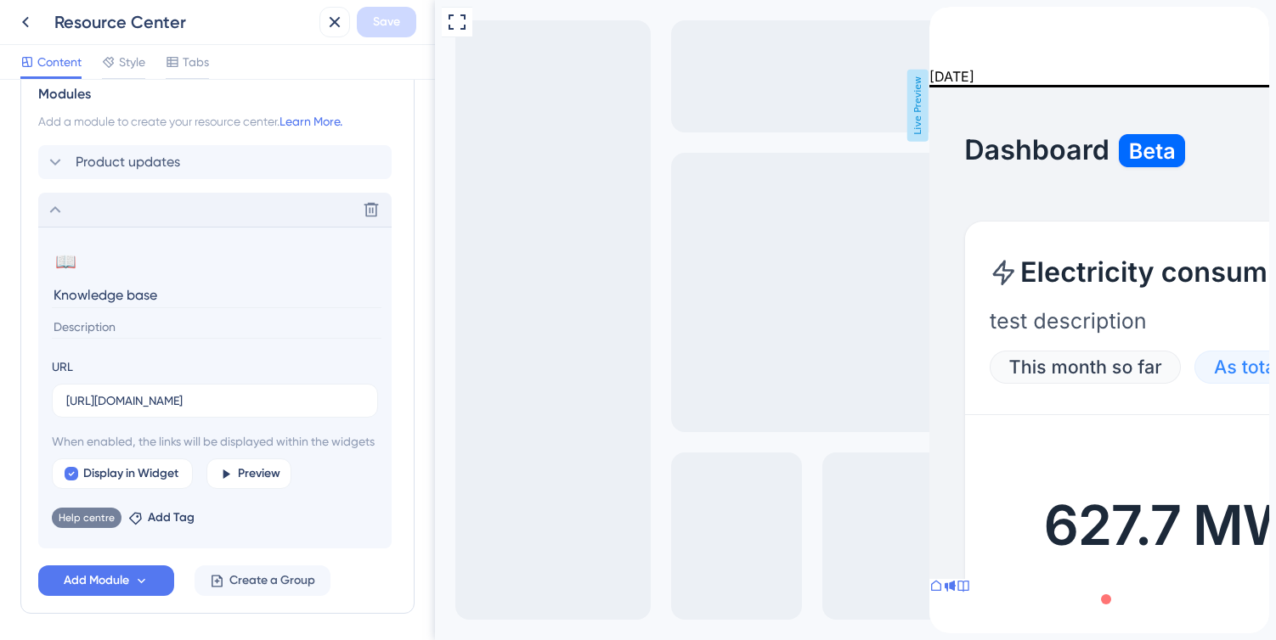
click at [955, 48] on div "Product Updates" at bounding box center [1099, 37] width 340 height 61
click at [943, 20] on icon "back to header" at bounding box center [936, 14] width 14 height 14
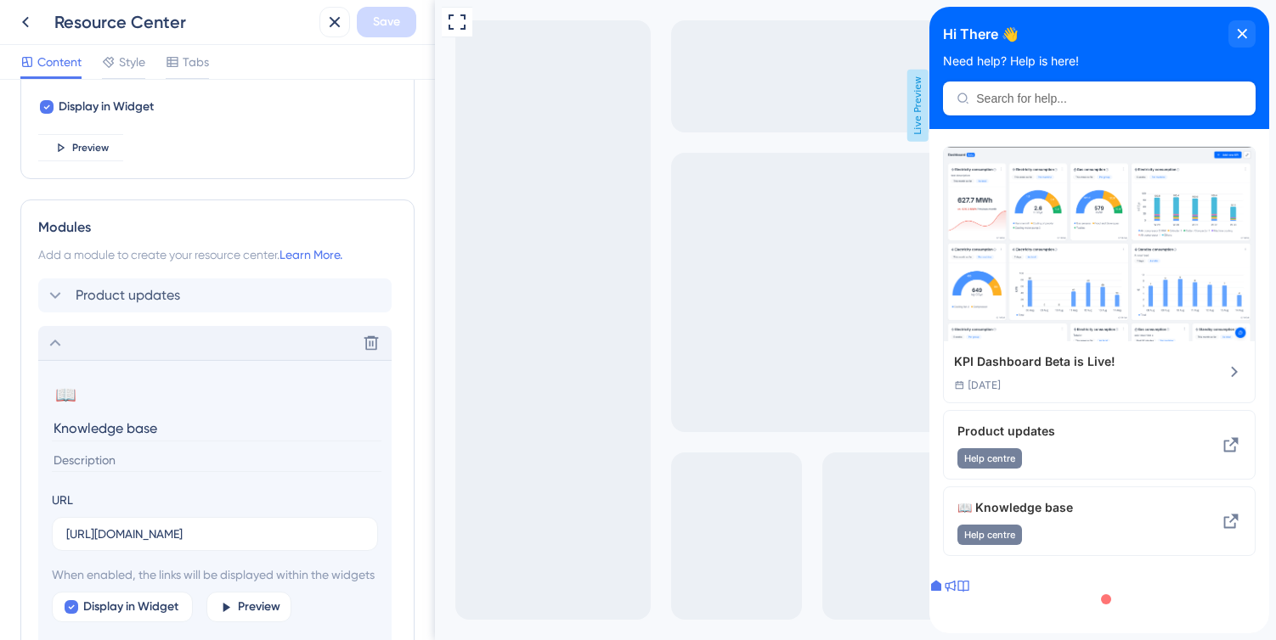
scroll to position [604, 0]
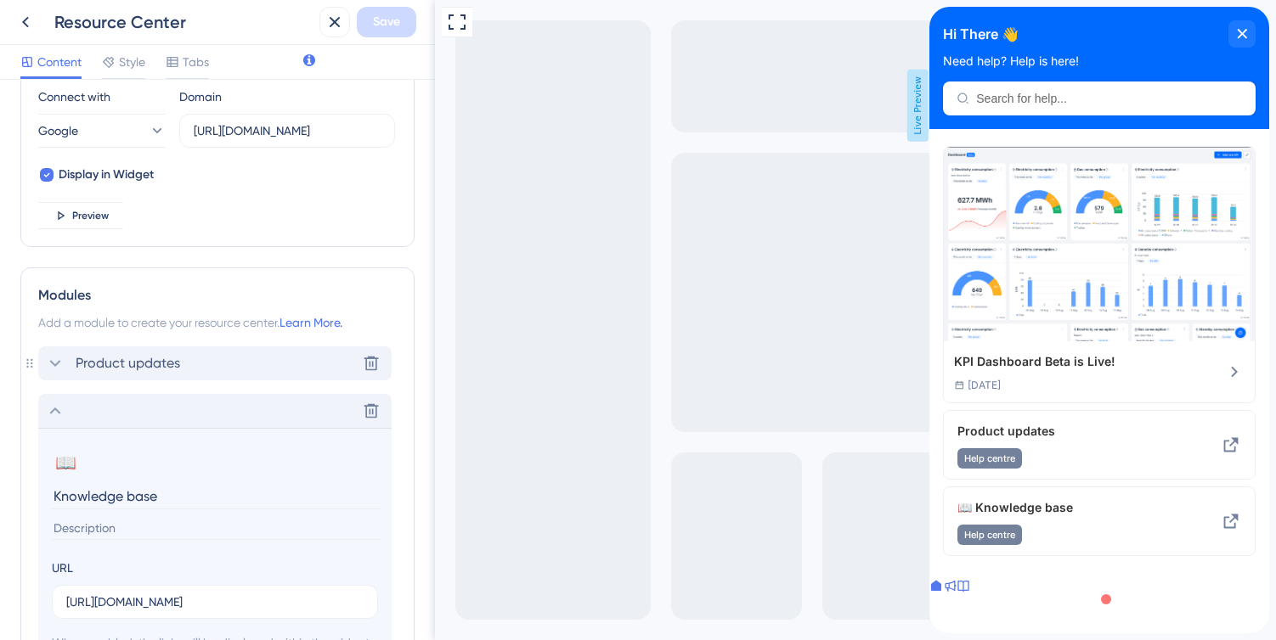
click at [50, 350] on div "Product updates Delete" at bounding box center [214, 364] width 353 height 34
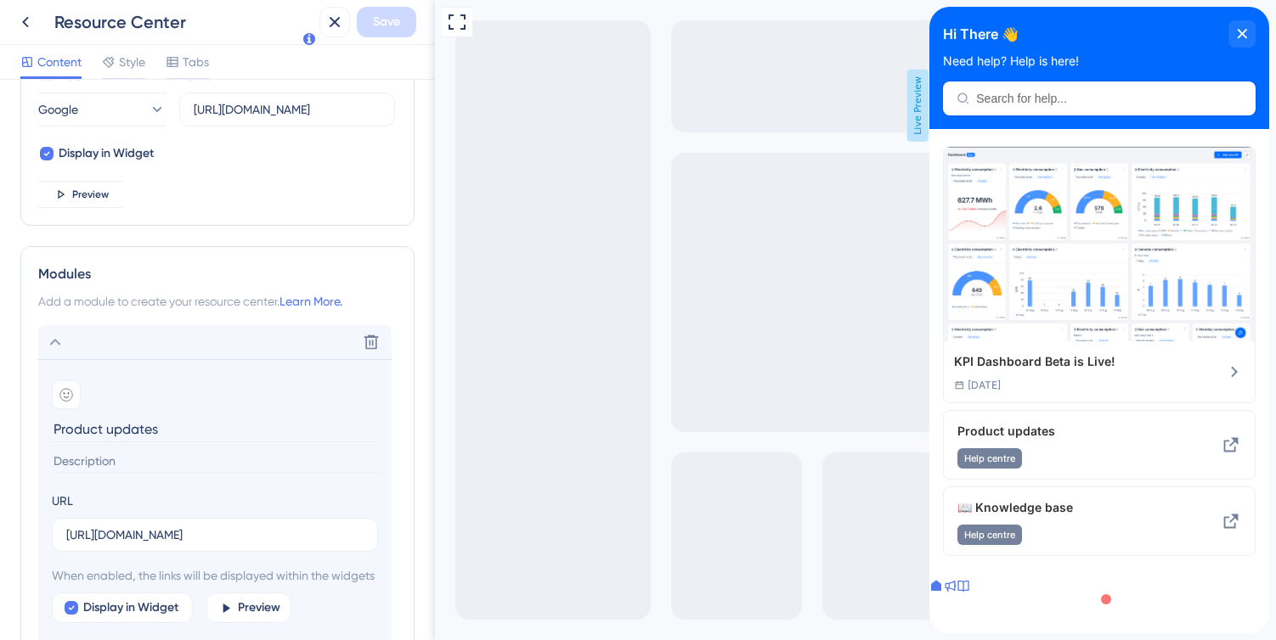
scroll to position [621, 0]
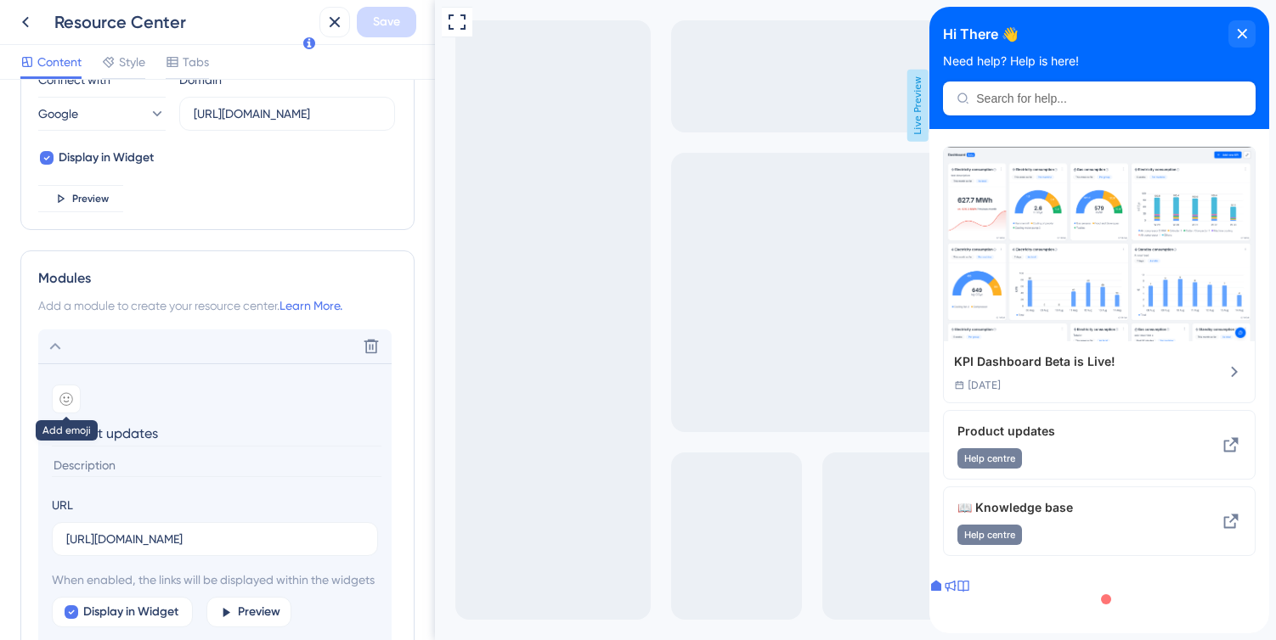
click at [73, 397] on div at bounding box center [66, 399] width 29 height 29
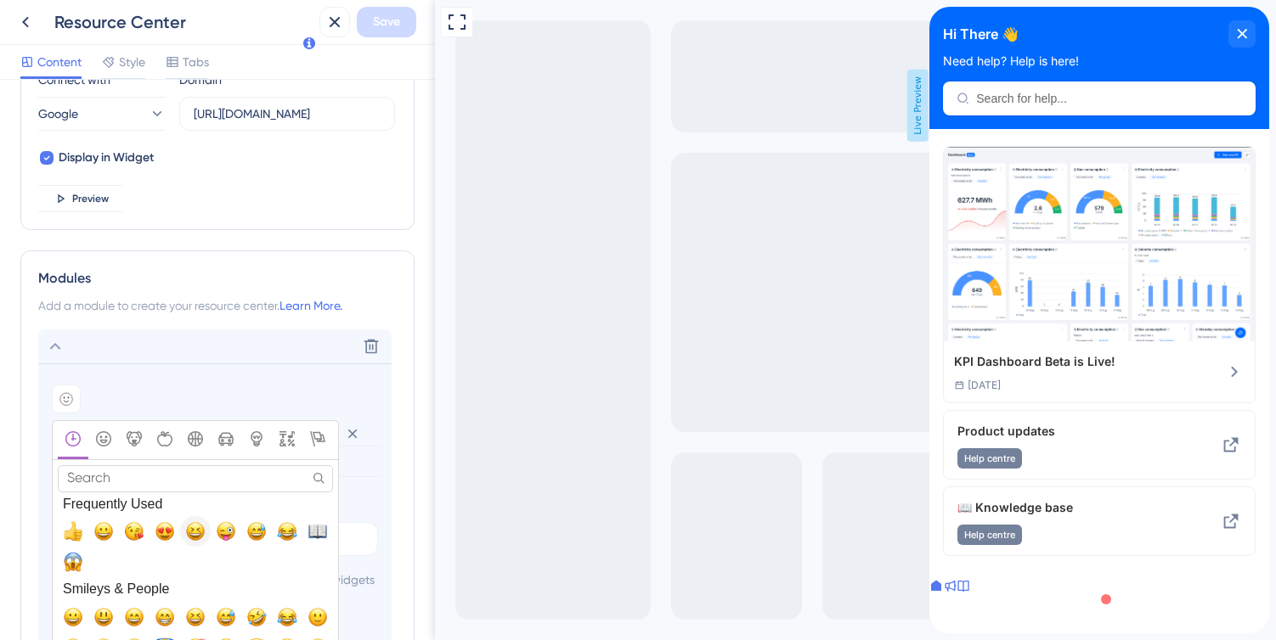
scroll to position [3, 0]
click at [132, 480] on input "Search" at bounding box center [195, 478] width 275 height 26
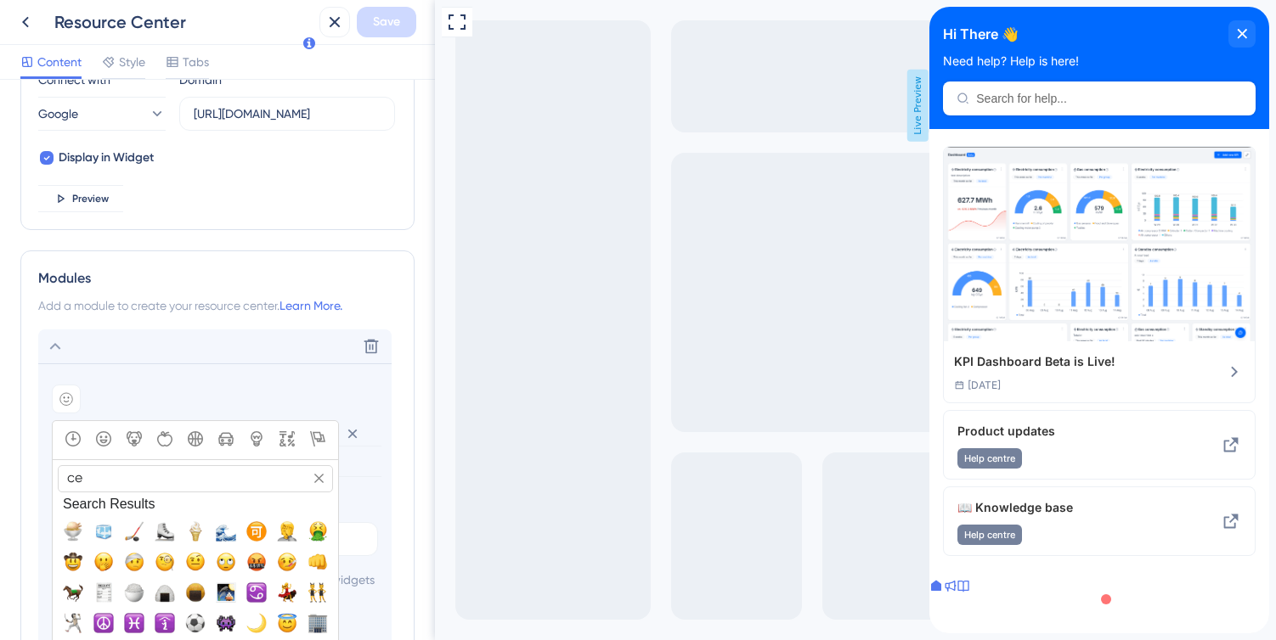
type input "cel"
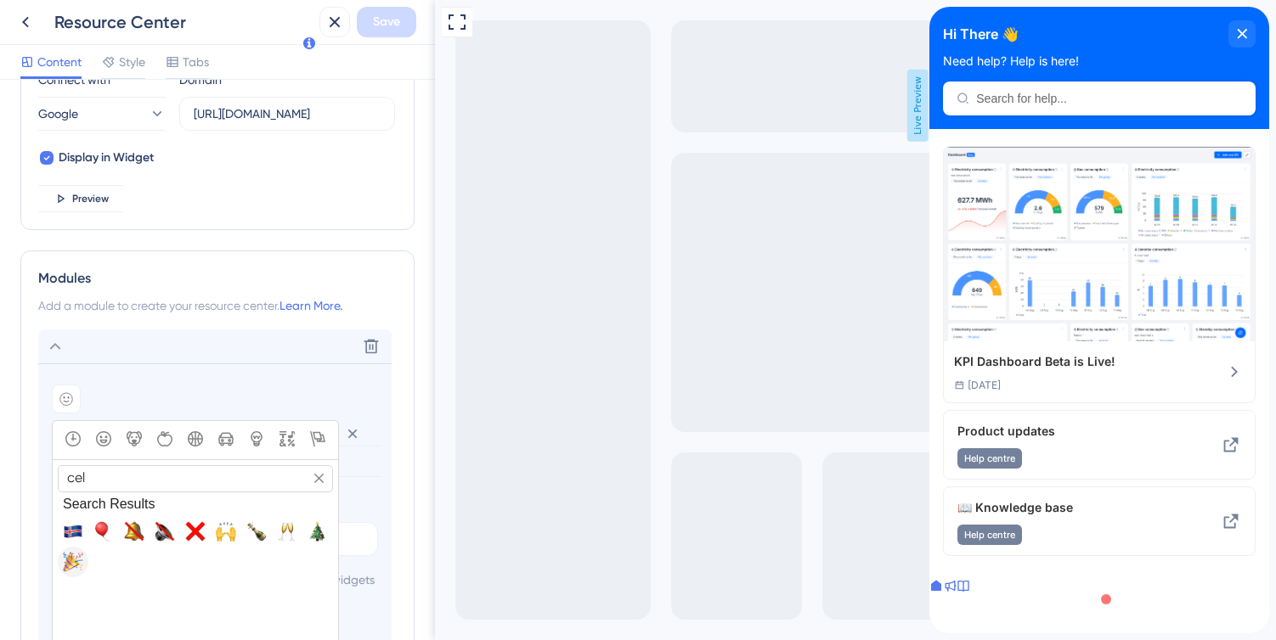
click at [73, 556] on span "🎉, tada" at bounding box center [73, 562] width 20 height 20
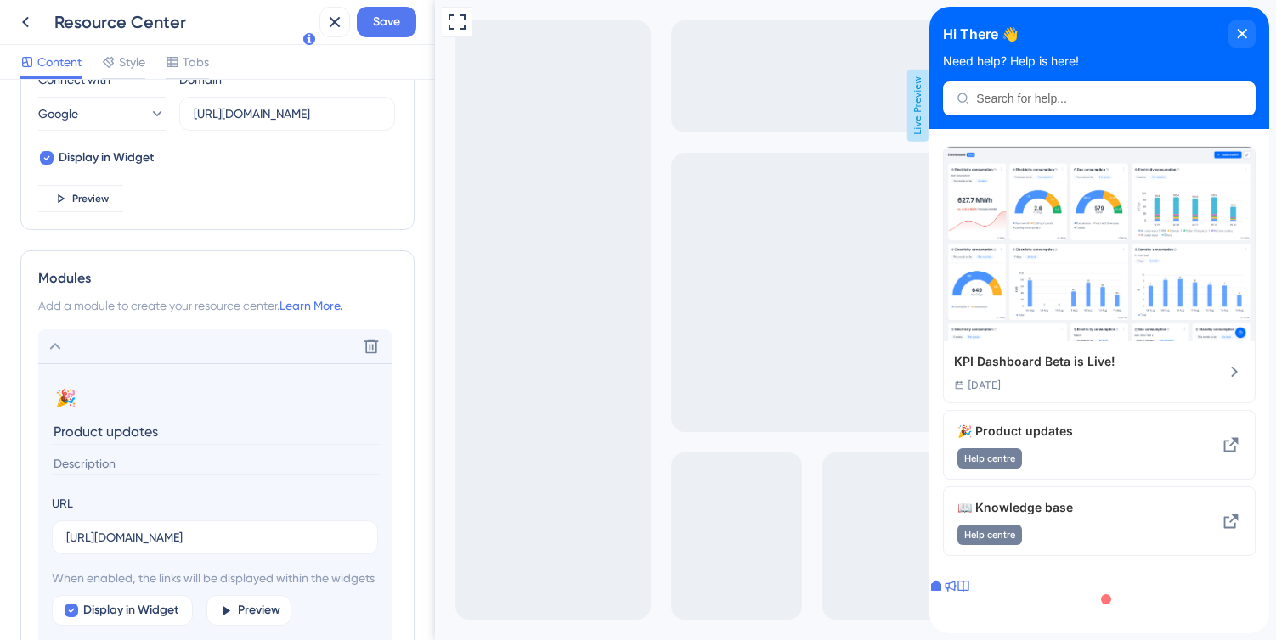
scroll to position [623, 0]
click at [393, 29] on span "Save" at bounding box center [386, 22] width 27 height 20
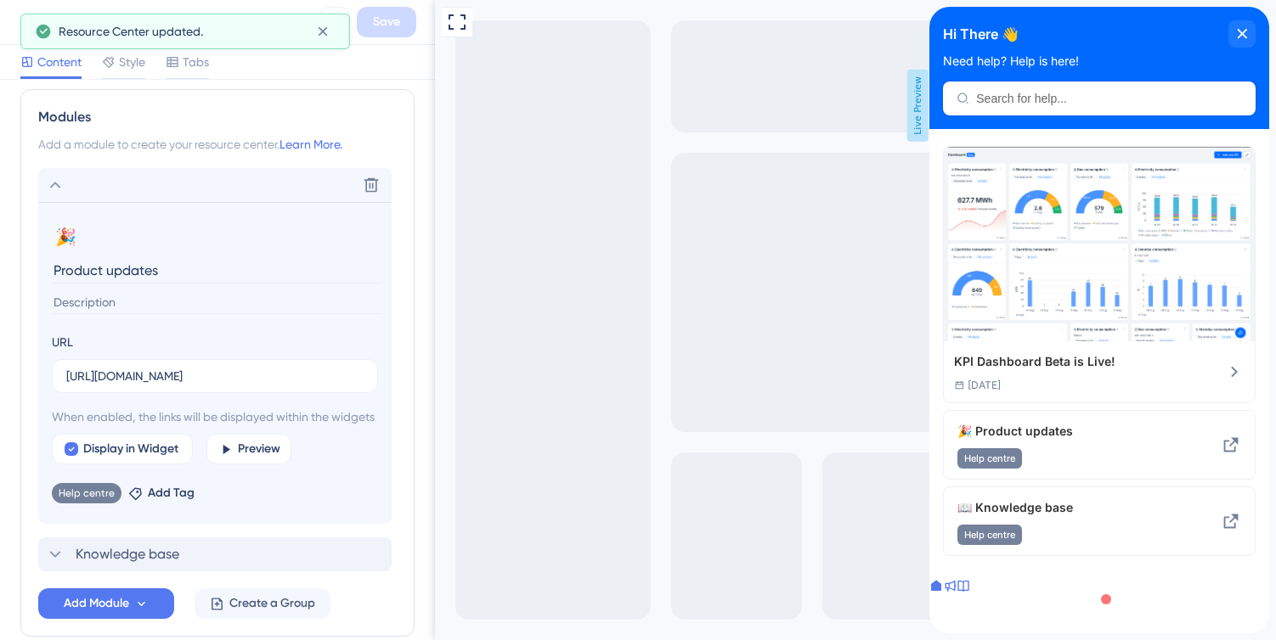
scroll to position [834, 0]
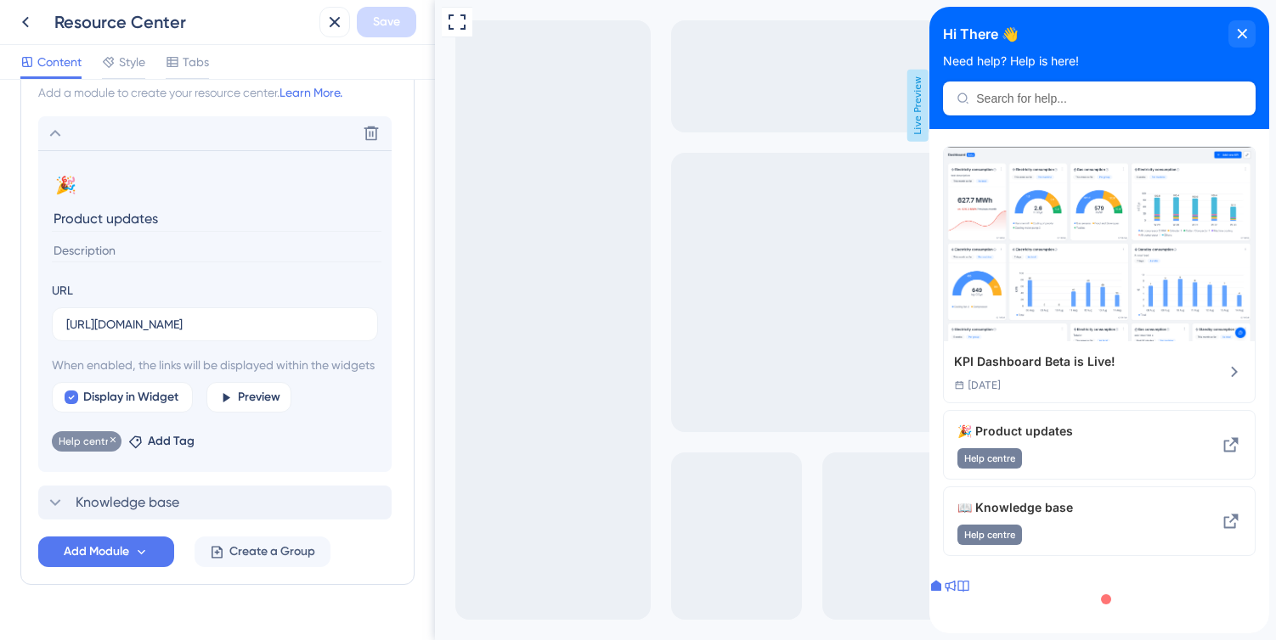
click at [96, 448] on span "Help centre" at bounding box center [87, 442] width 56 height 14
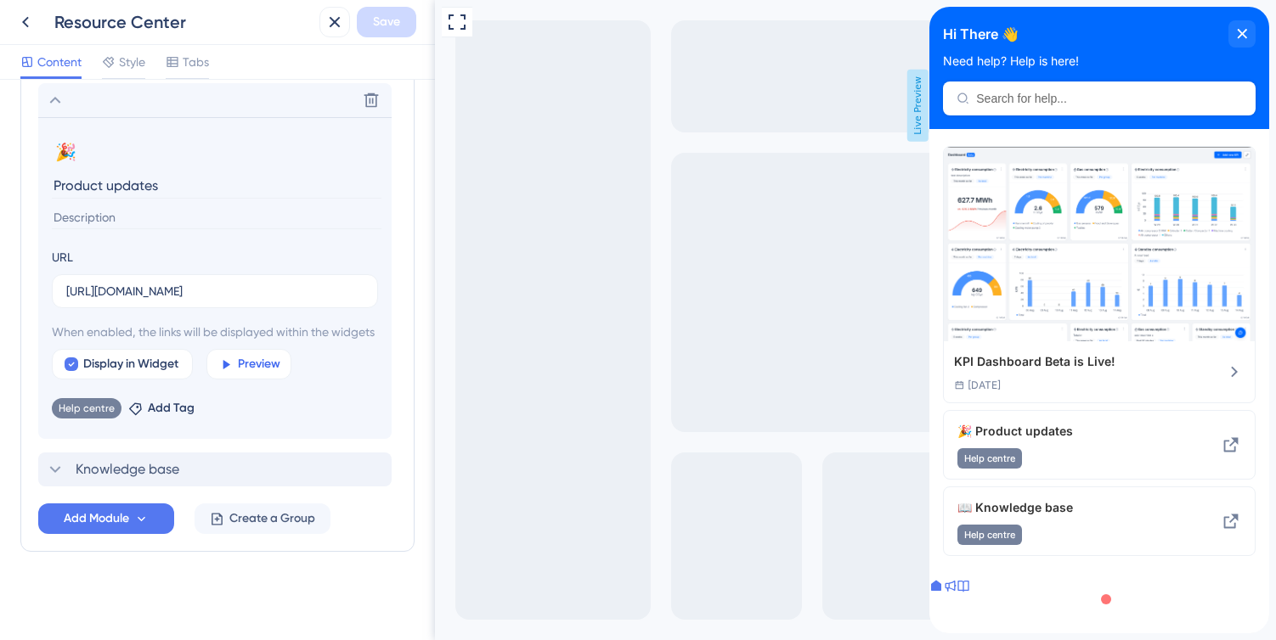
scroll to position [878, 0]
click at [53, 480] on icon at bounding box center [55, 470] width 20 height 20
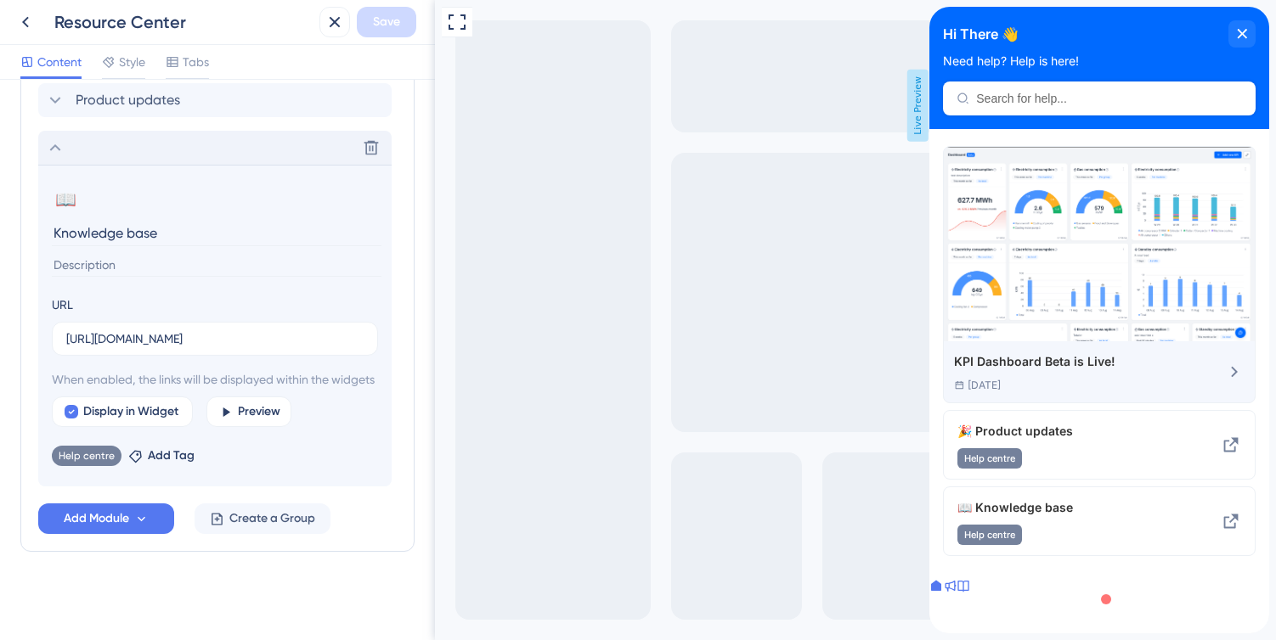
click at [1048, 379] on div "[DATE]" at bounding box center [1034, 386] width 161 height 14
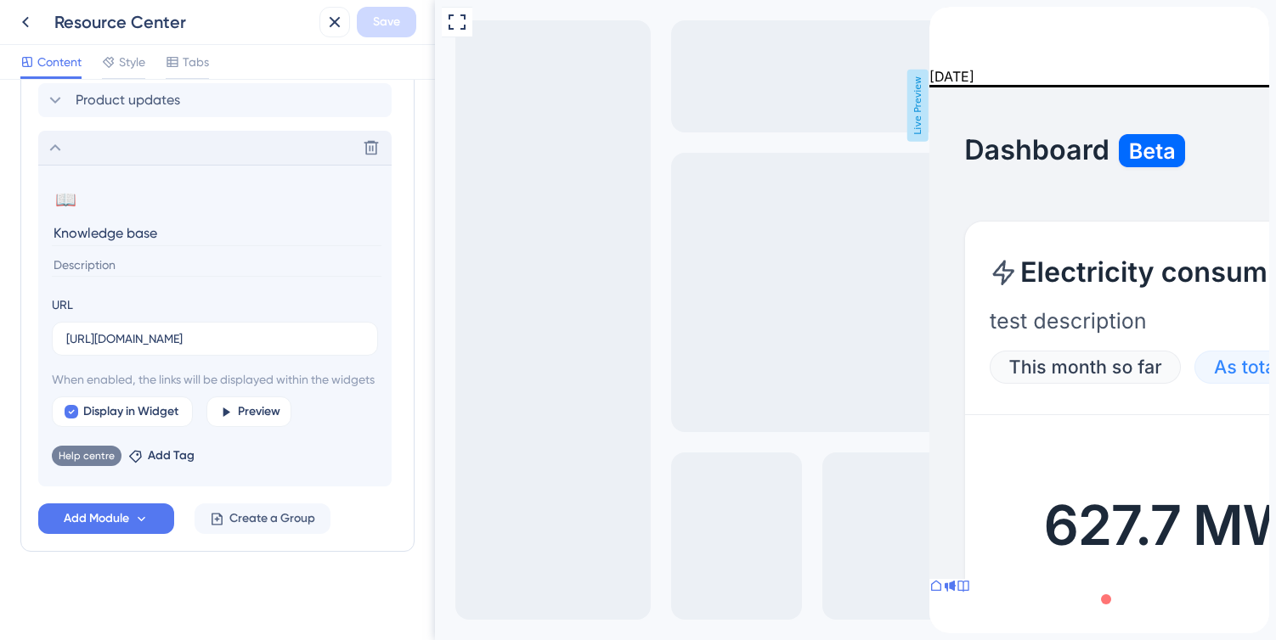
scroll to position [0, 0]
click at [943, 20] on icon "back to header" at bounding box center [936, 14] width 14 height 14
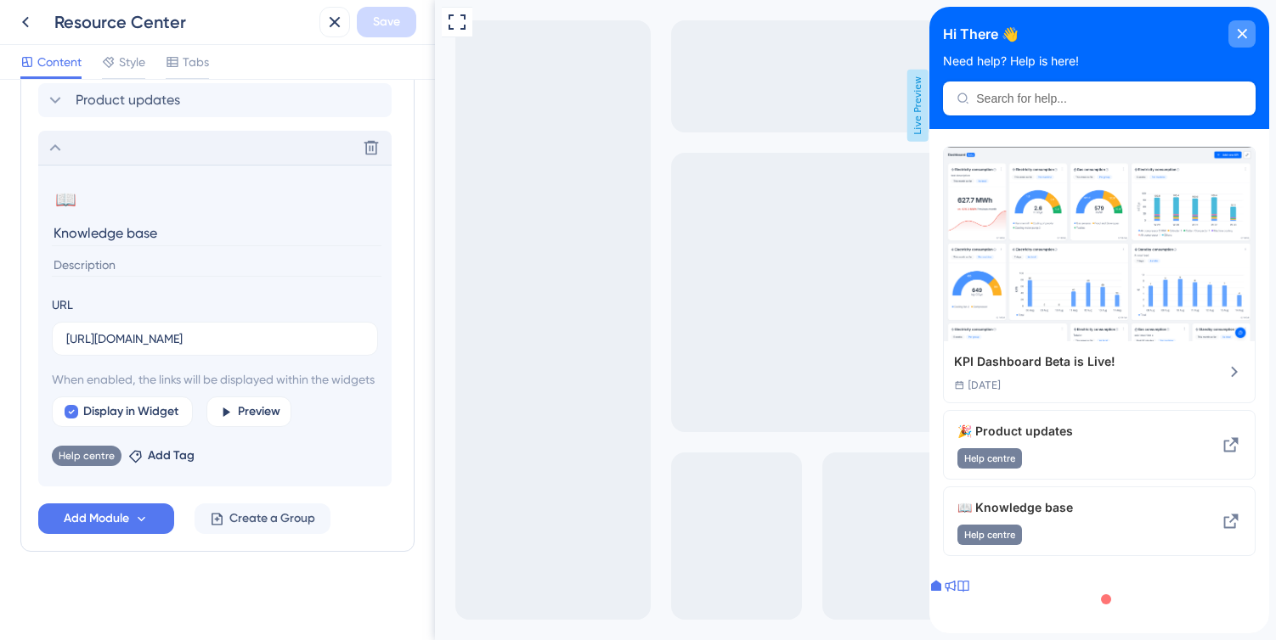
click at [1241, 30] on icon "close resource center" at bounding box center [1242, 34] width 10 height 10
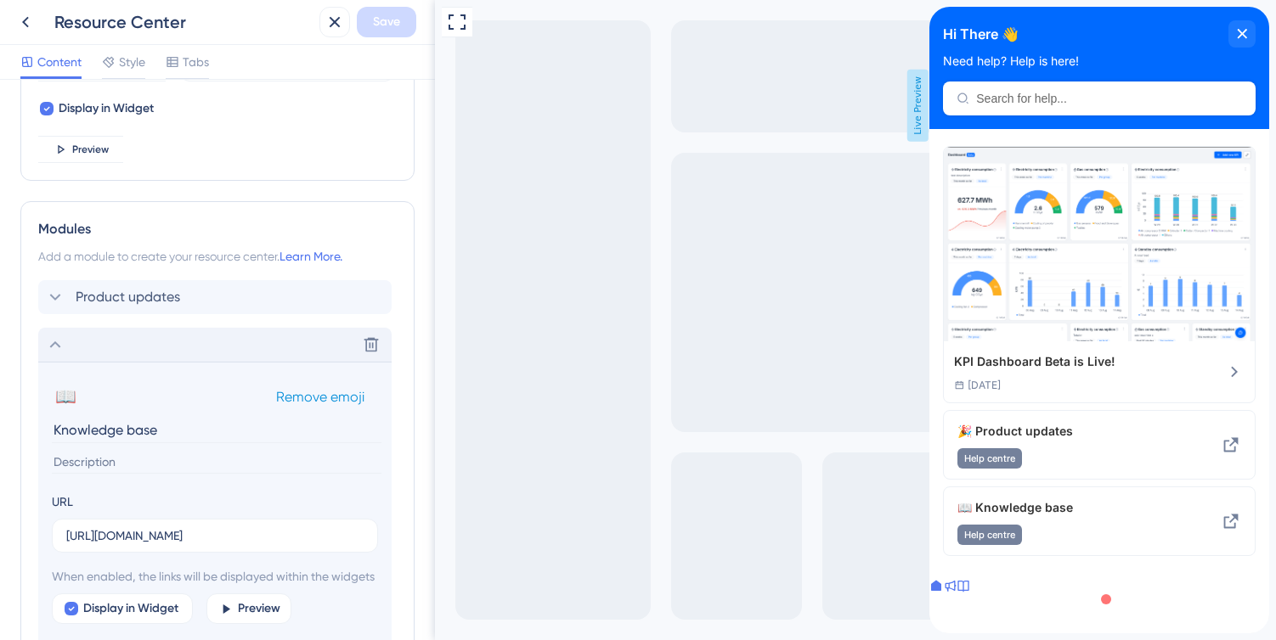
scroll to position [631, 0]
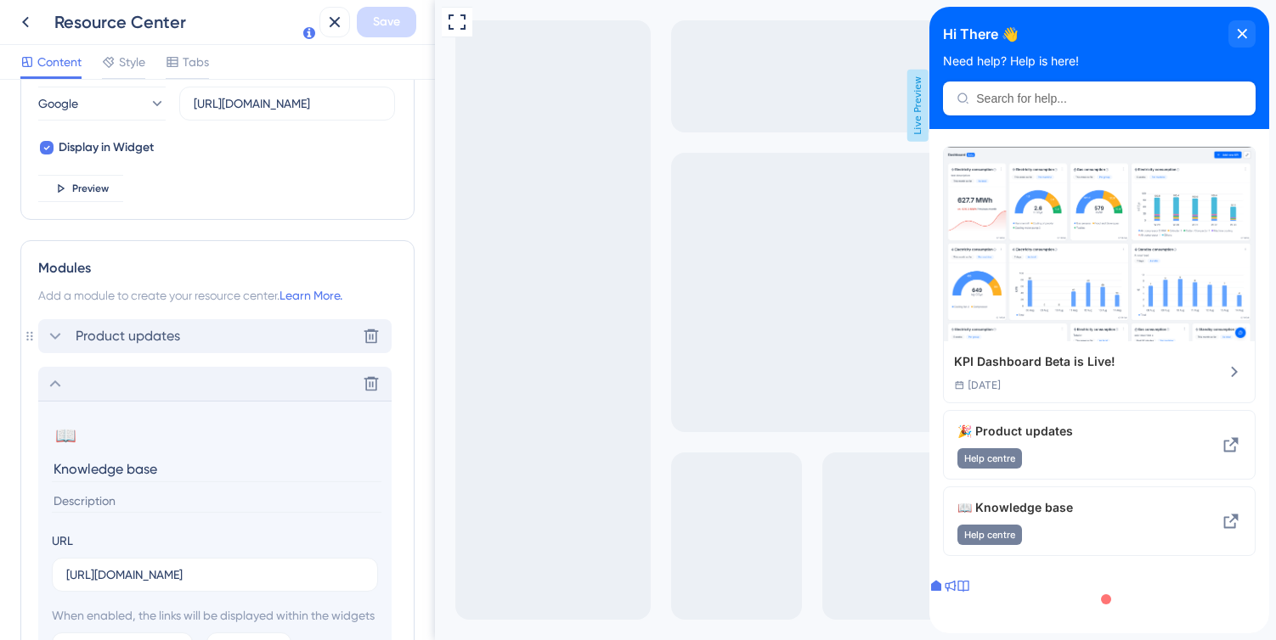
click at [53, 331] on icon at bounding box center [55, 336] width 20 height 20
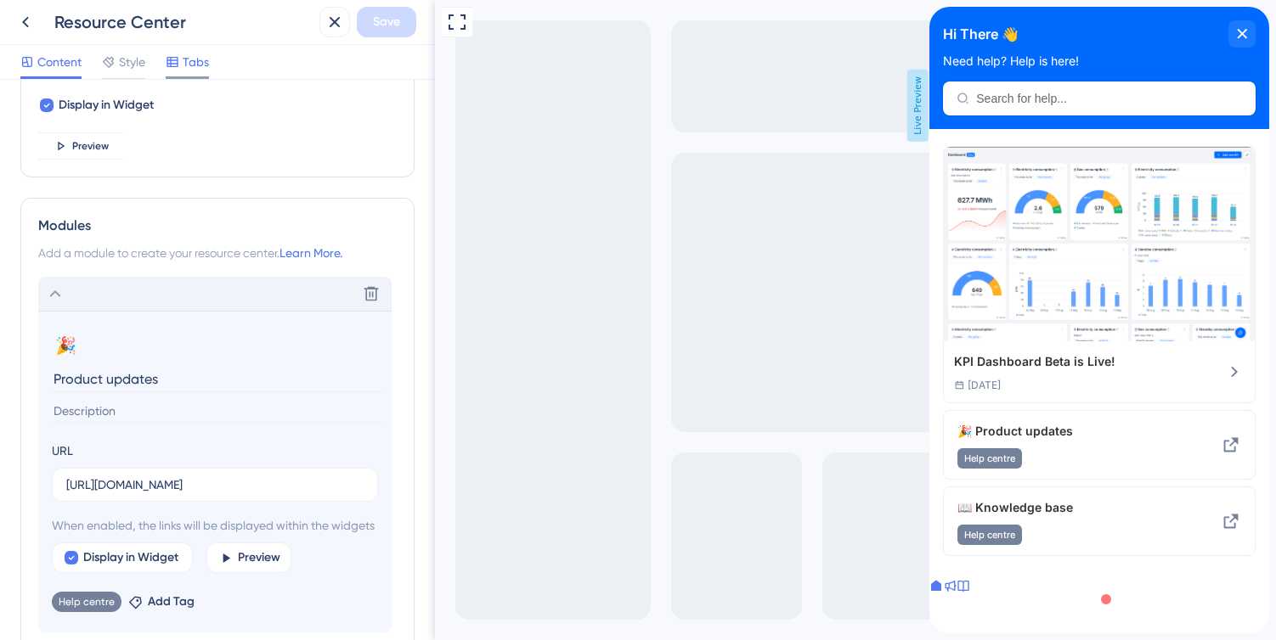
click at [195, 63] on span "Tabs" at bounding box center [196, 62] width 26 height 20
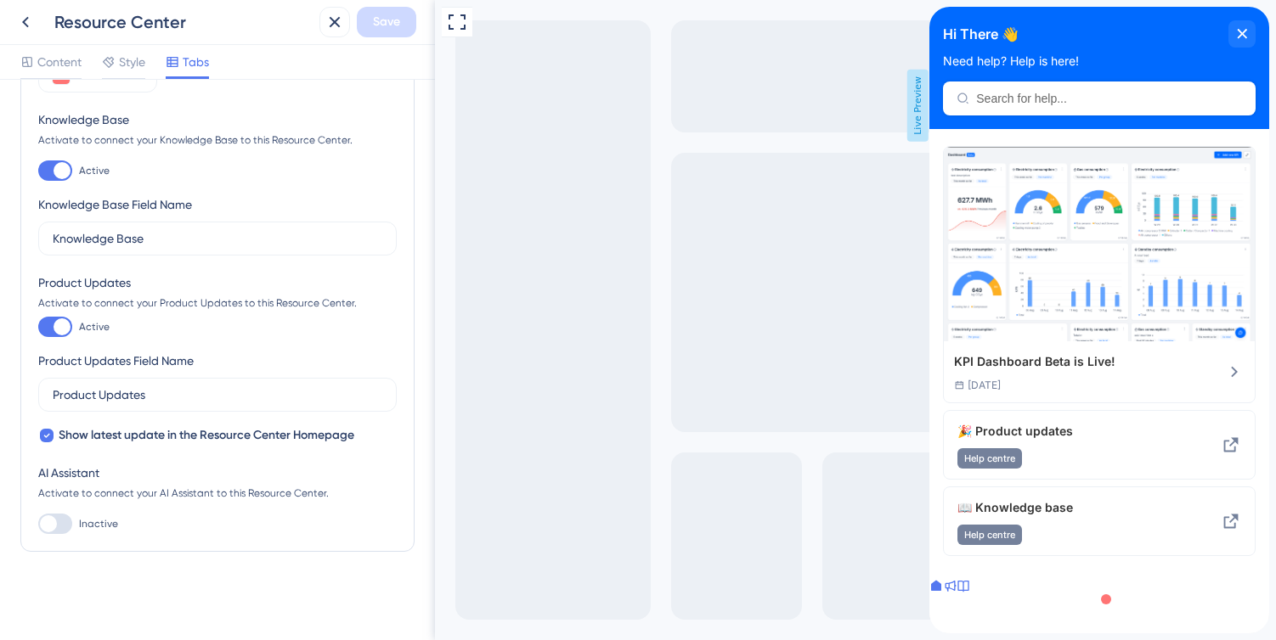
scroll to position [243, 0]
click at [61, 334] on div at bounding box center [62, 327] width 17 height 17
click at [38, 328] on input "Active" at bounding box center [37, 327] width 1 height 1
click at [60, 256] on div "Knowledge Base Field Name Knowledge Base" at bounding box center [217, 225] width 358 height 61
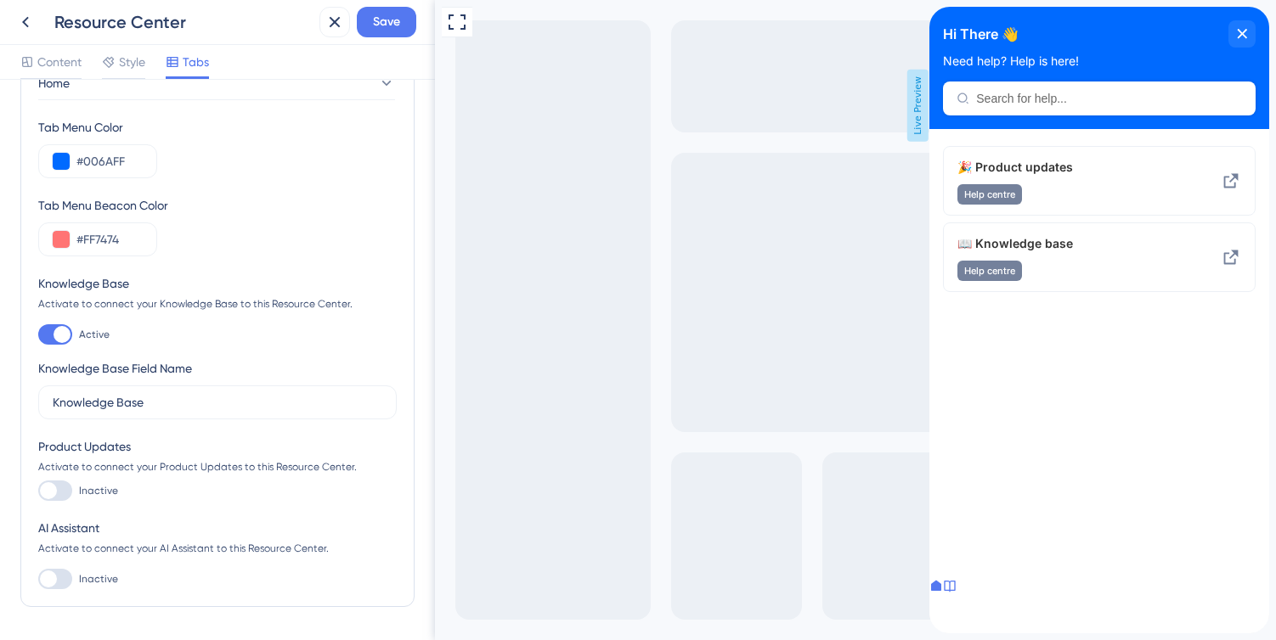
scroll to position [82, 0]
click at [62, 488] on div at bounding box center [55, 488] width 34 height 20
click at [38, 488] on input "Inactive" at bounding box center [37, 488] width 1 height 1
checkbox input "true"
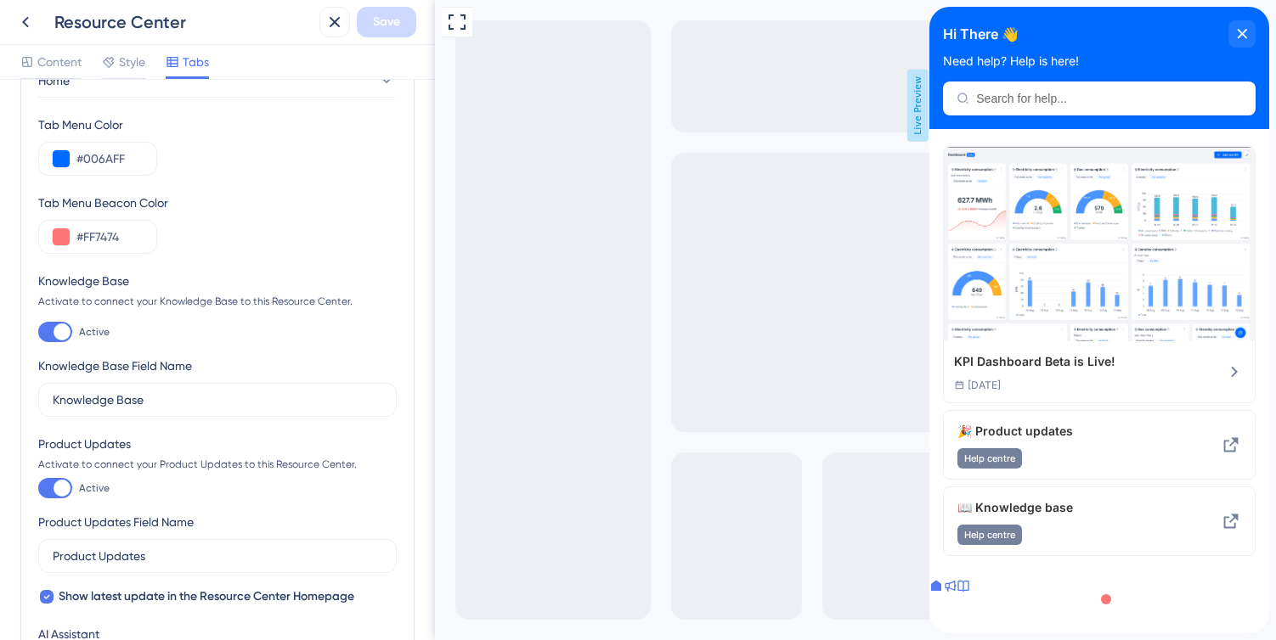
click at [60, 329] on div at bounding box center [62, 332] width 17 height 17
click at [38, 332] on input "Active" at bounding box center [37, 332] width 1 height 1
checkbox input "false"
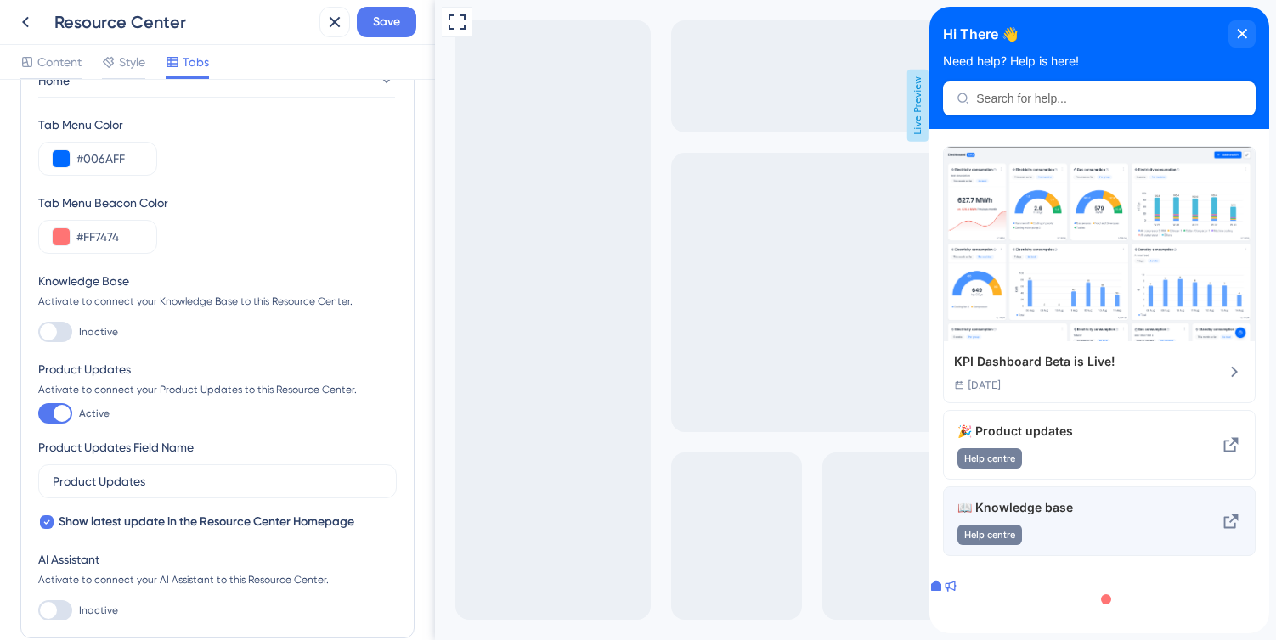
click at [1184, 516] on div "📖 Knowledge base Help centre" at bounding box center [1099, 522] width 313 height 70
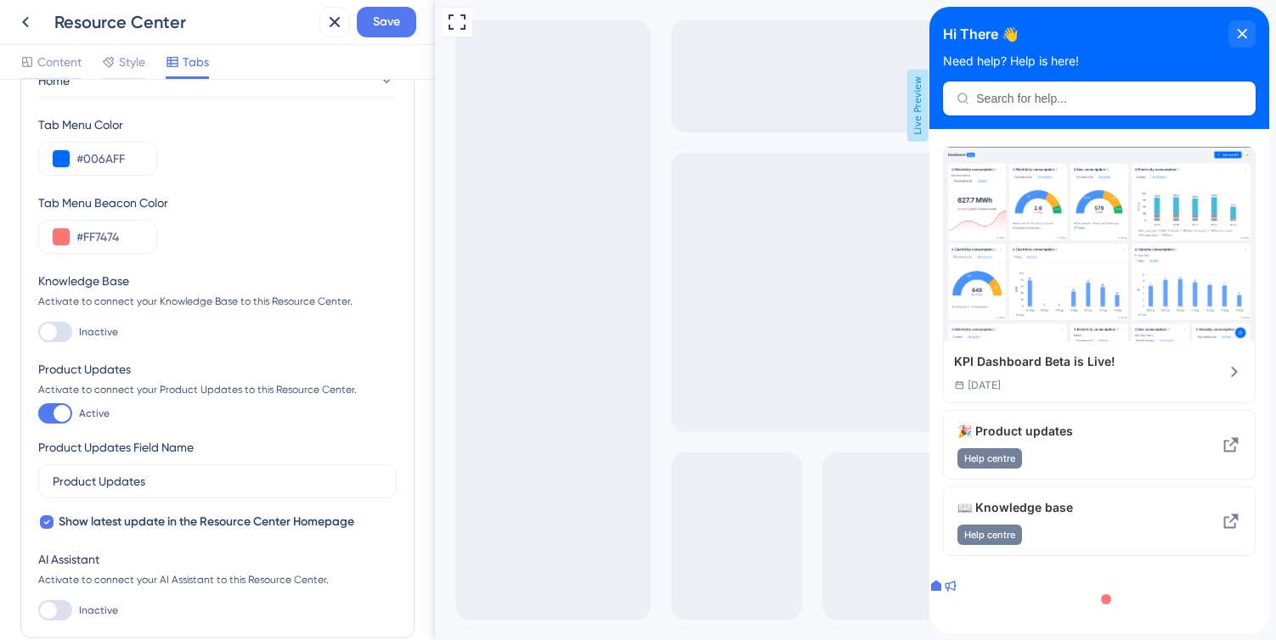
click at [1111, 605] on div at bounding box center [1106, 600] width 10 height 10
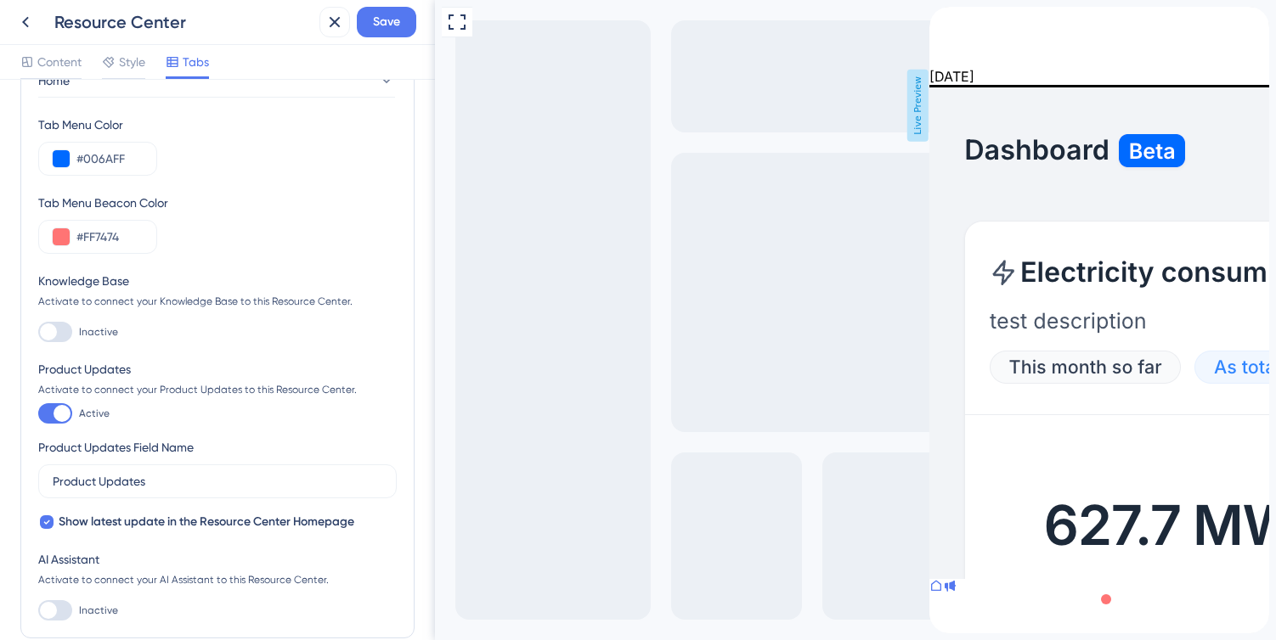
click at [941, 591] on icon at bounding box center [936, 586] width 10 height 10
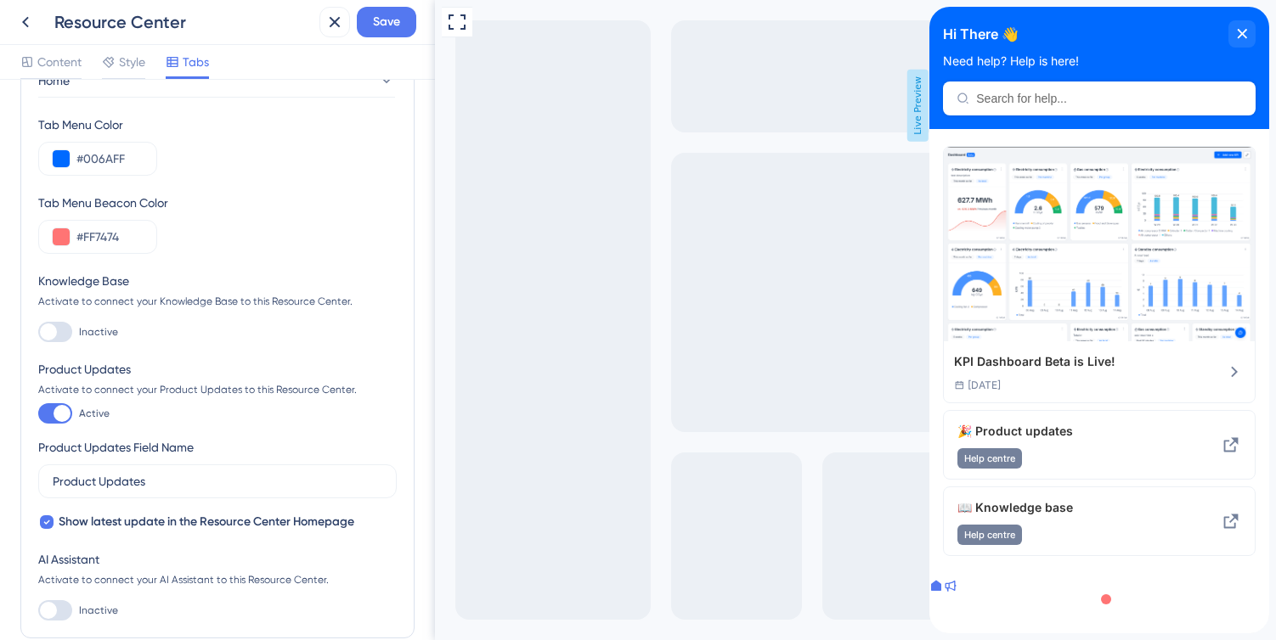
scroll to position [0, 0]
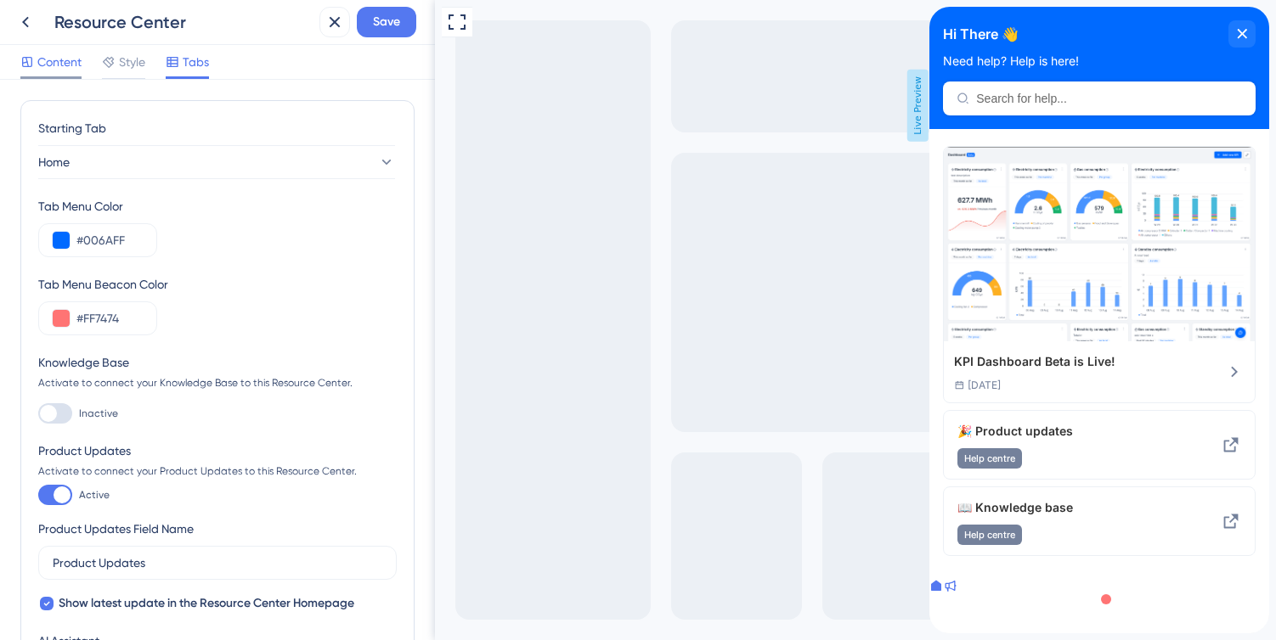
click at [53, 65] on span "Content" at bounding box center [59, 62] width 44 height 20
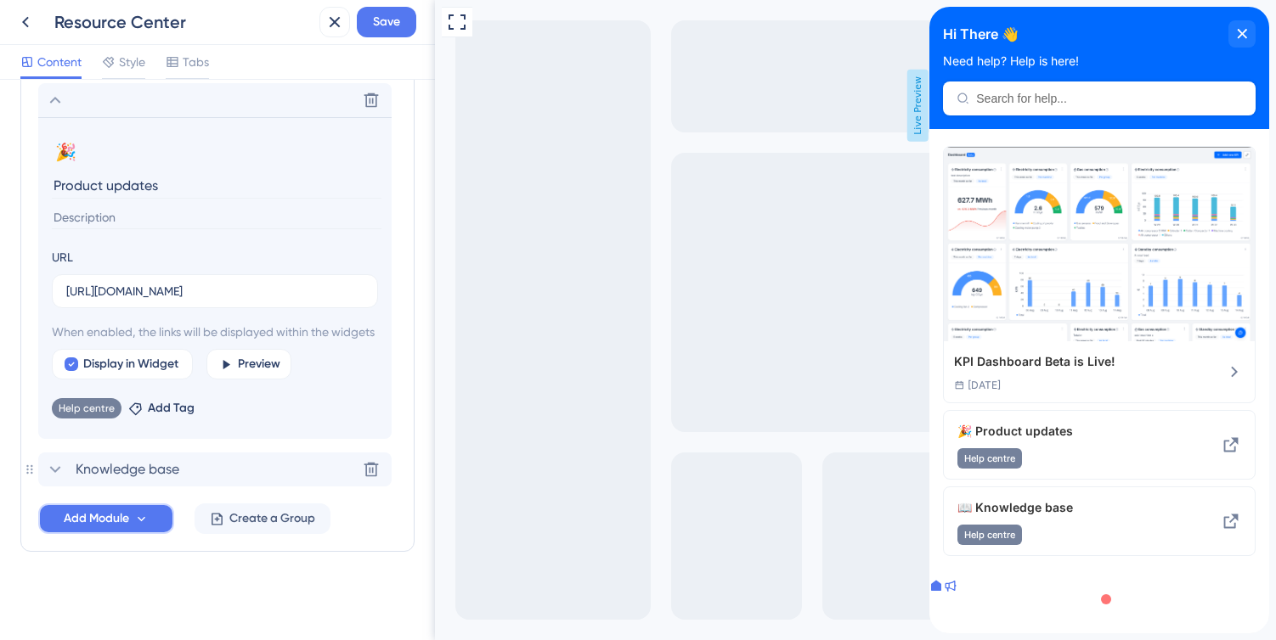
click at [132, 522] on button "Add Module" at bounding box center [106, 519] width 136 height 31
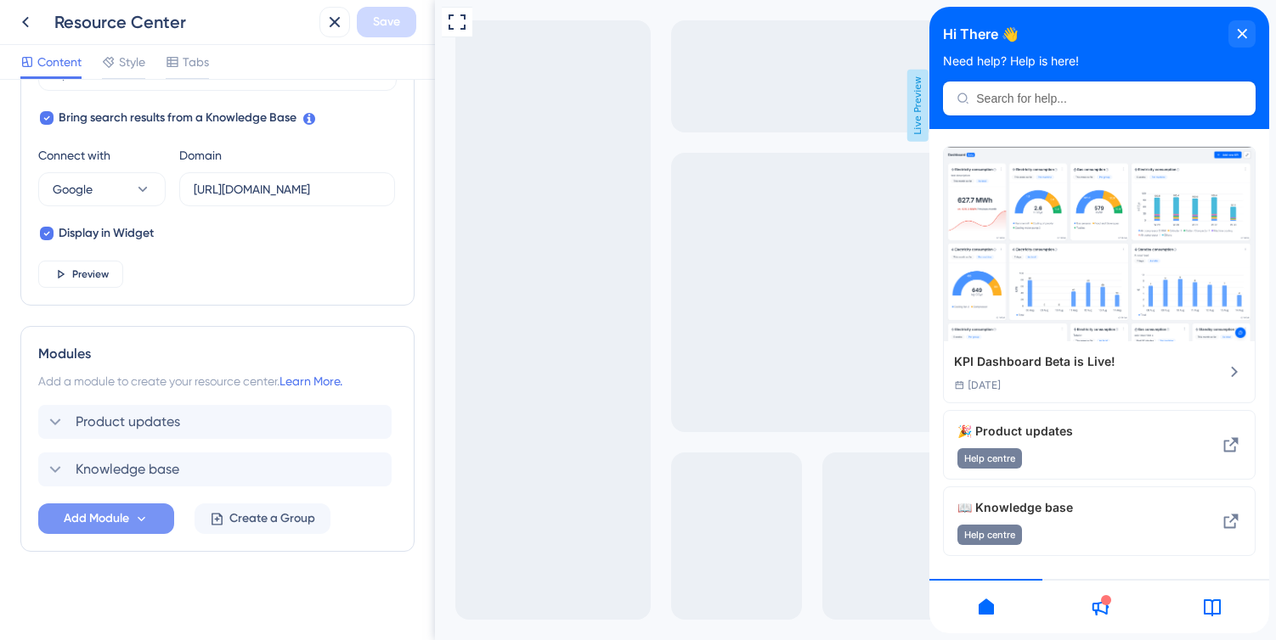
click at [110, 532] on button "Add Module" at bounding box center [106, 519] width 136 height 31
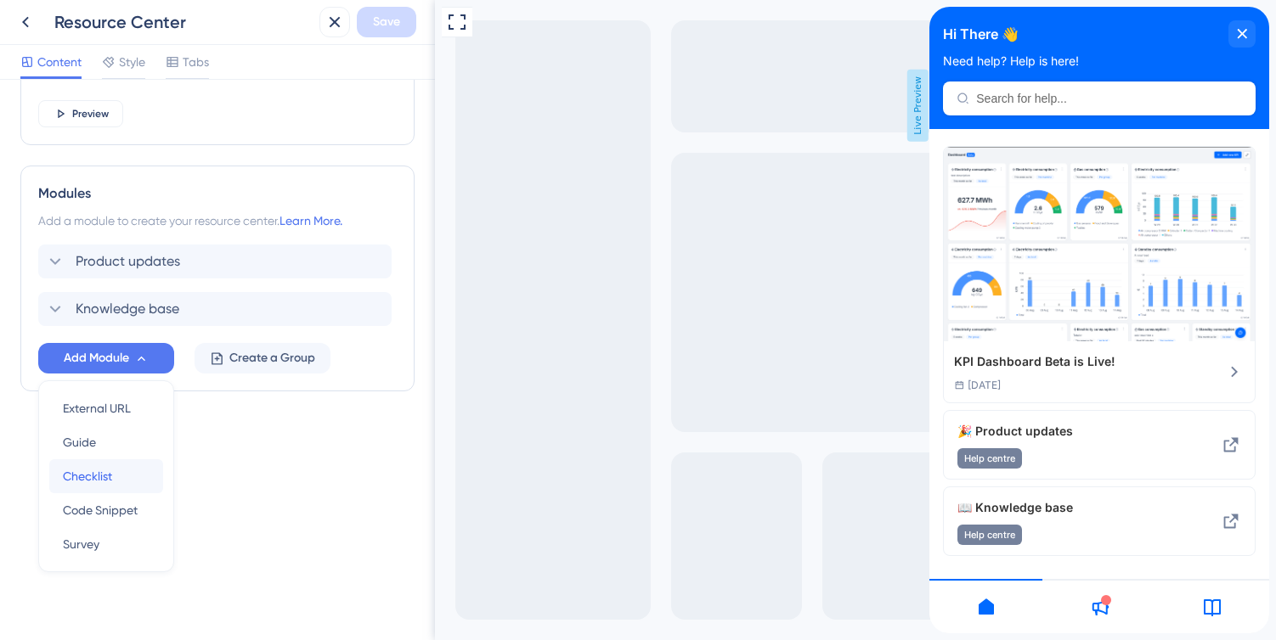
click at [105, 477] on span "Checklist" at bounding box center [87, 476] width 49 height 20
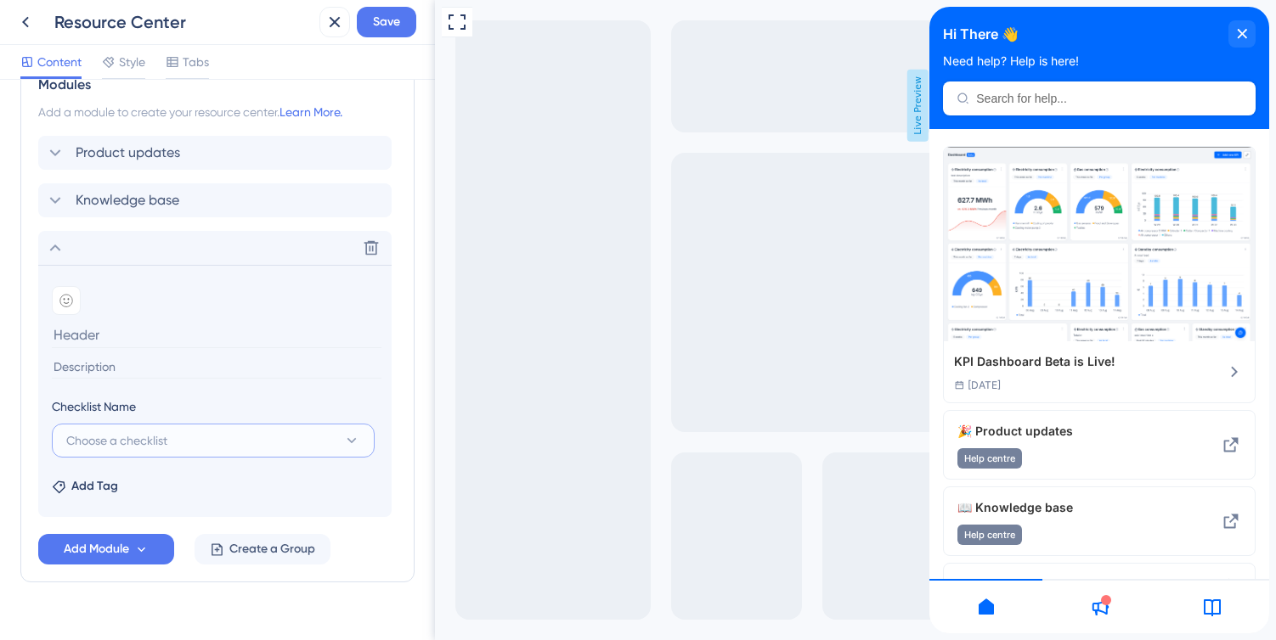
click at [118, 444] on span "Choose a checklist" at bounding box center [116, 441] width 101 height 20
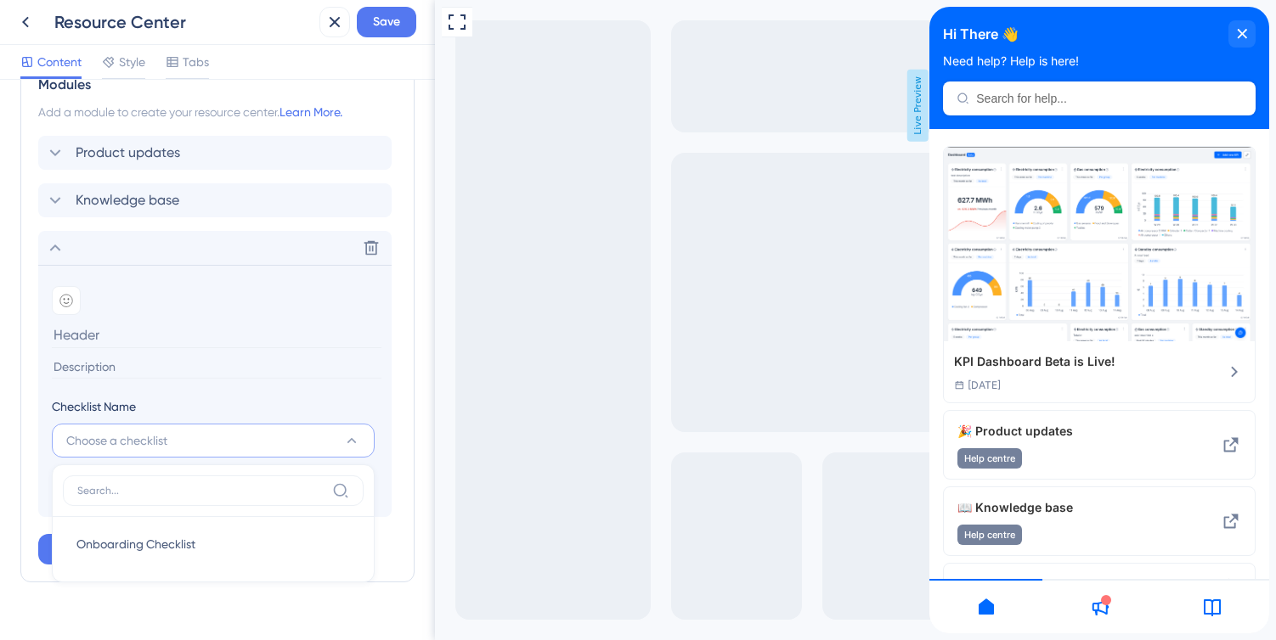
scroll to position [845, 0]
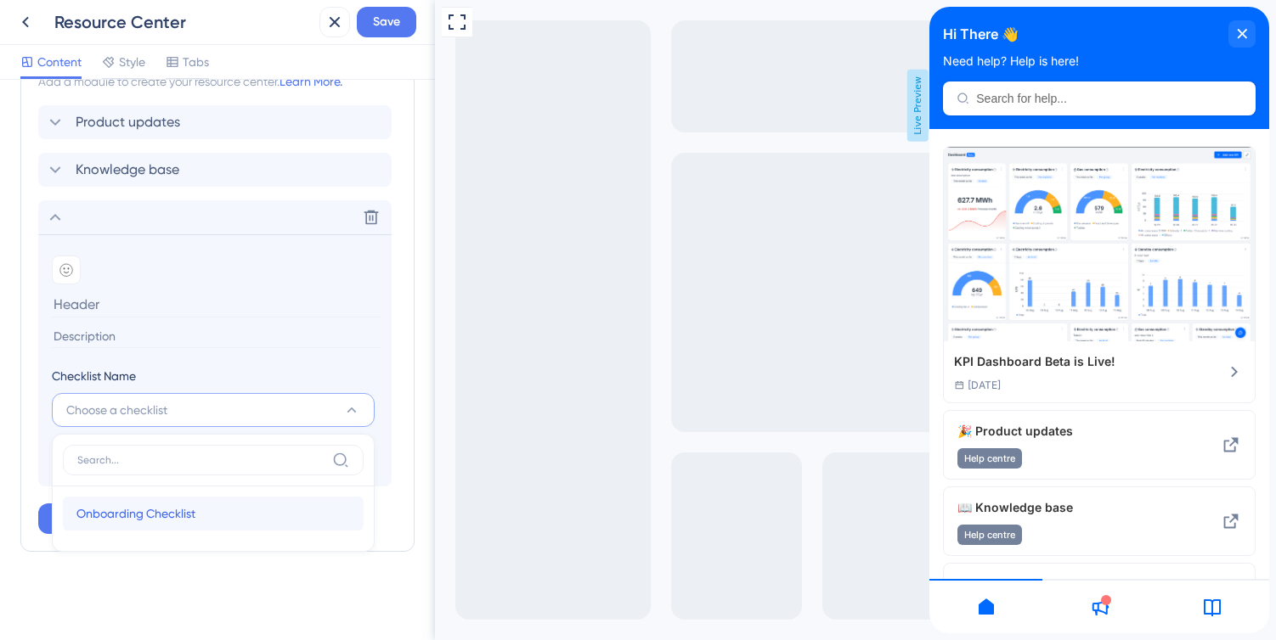
click at [122, 511] on span "Onboarding Checklist" at bounding box center [135, 514] width 119 height 20
type input "Onboarding Checklist"
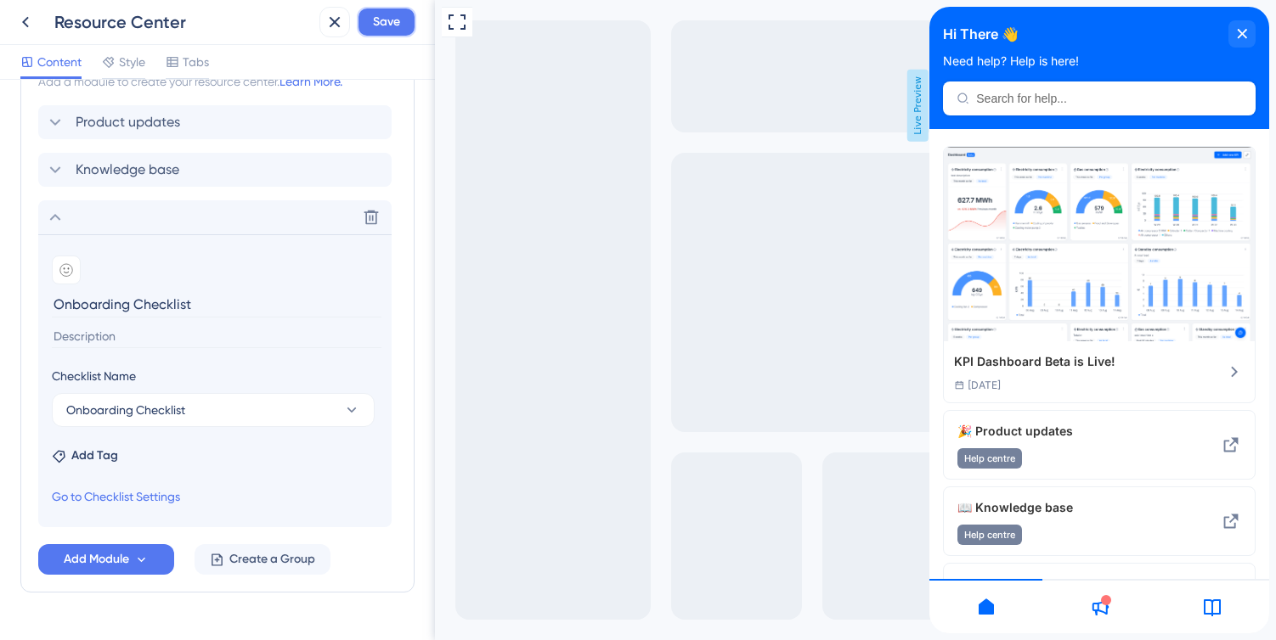
click at [376, 28] on span "Save" at bounding box center [386, 22] width 27 height 20
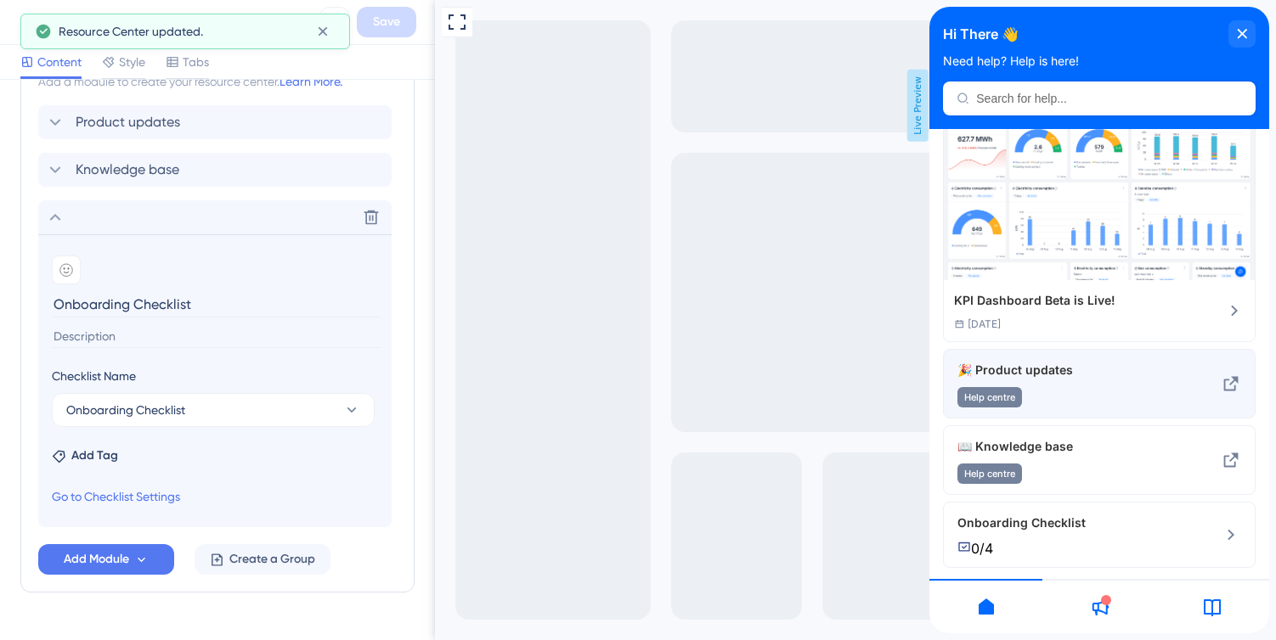
scroll to position [74, 0]
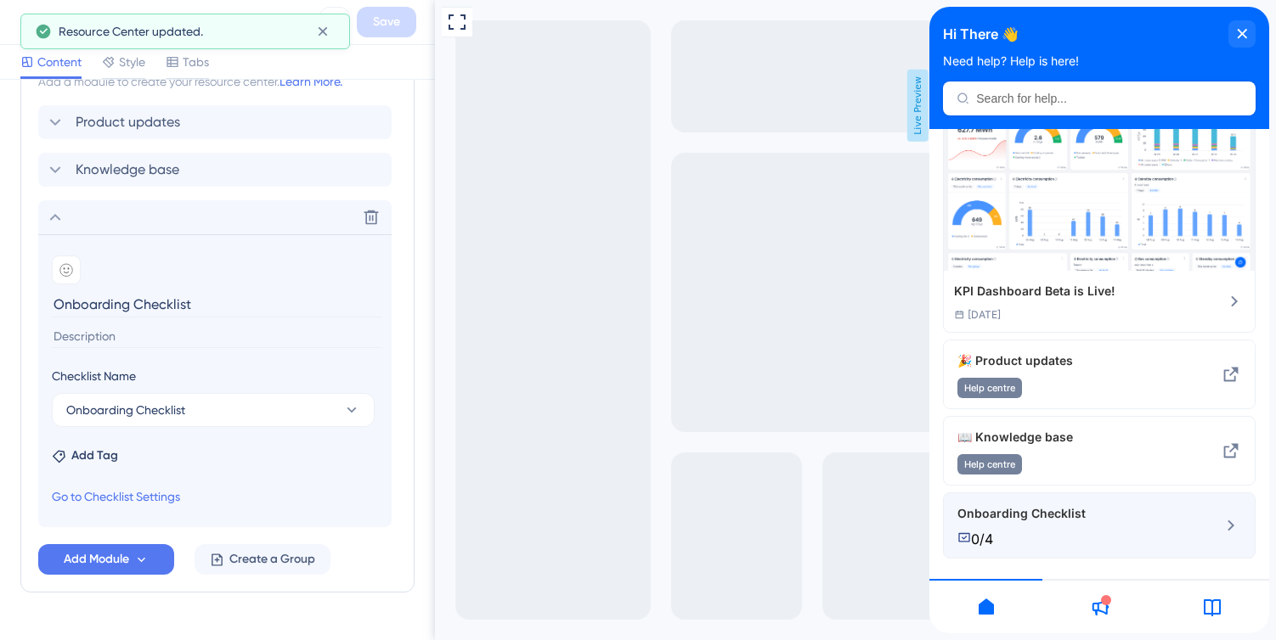
click at [1041, 540] on div "0/4" at bounding box center [1070, 539] width 227 height 17
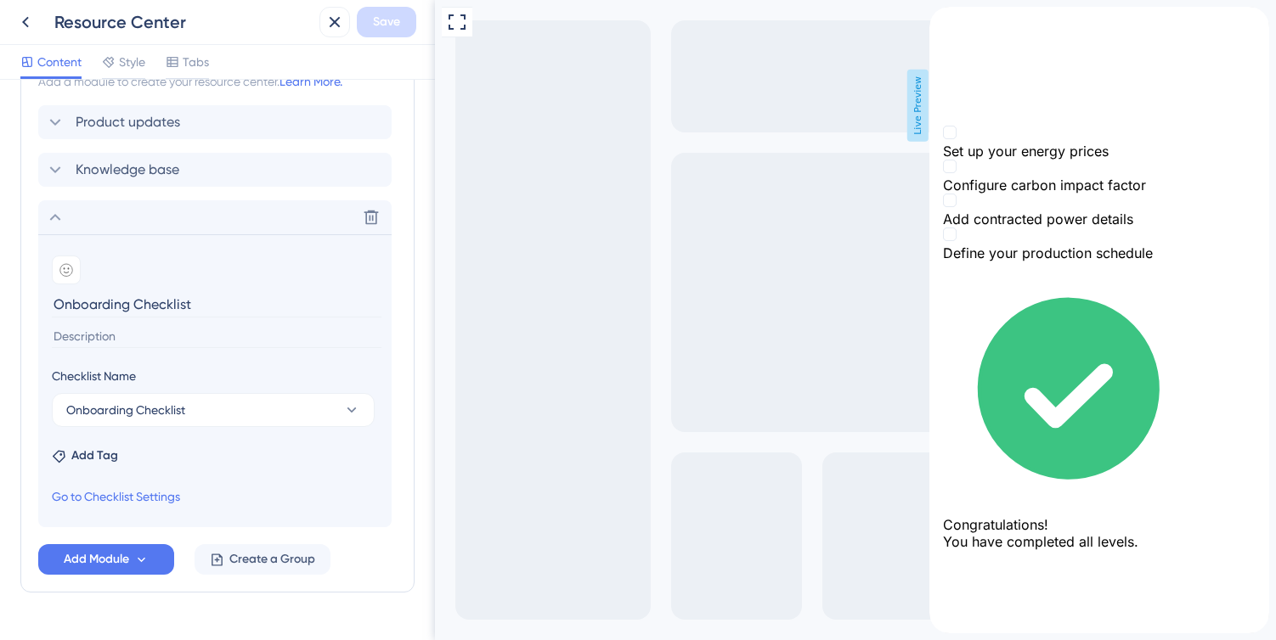
click at [943, 20] on icon "back to header" at bounding box center [936, 14] width 14 height 14
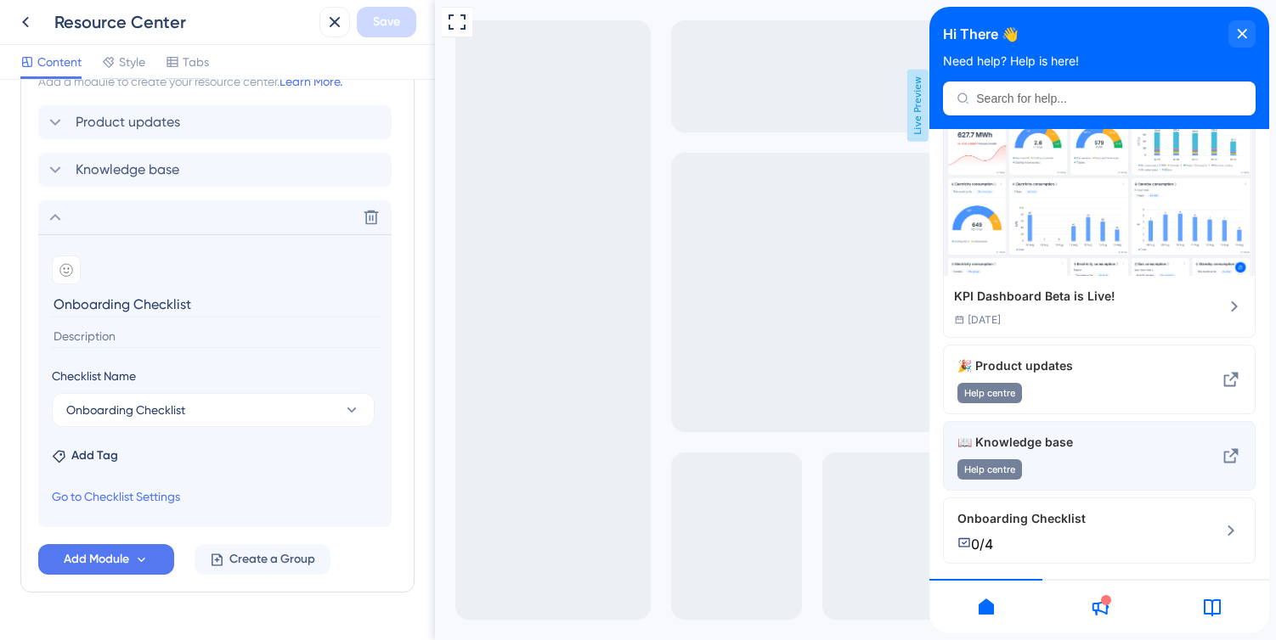
scroll to position [74, 0]
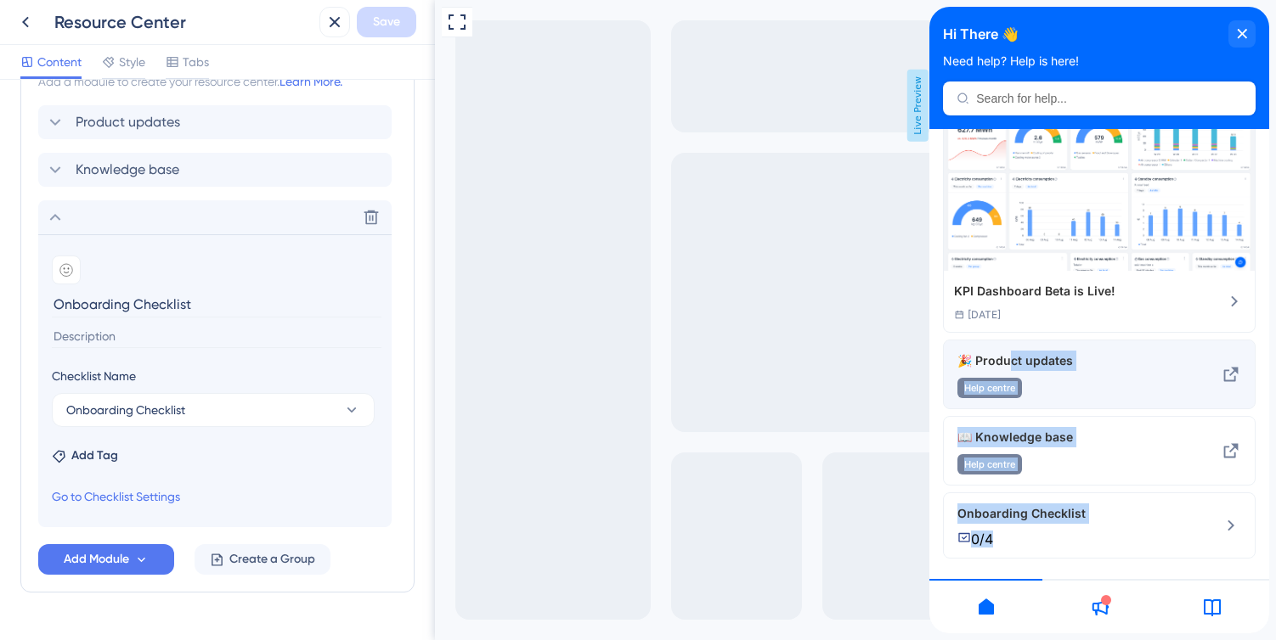
drag, startPoint x: 1007, startPoint y: 532, endPoint x: 1006, endPoint y: 349, distance: 182.6
click at [1006, 349] on div "KPI Dashboard Beta is Live! [DATE] 🎉 Product updates Help centre 📖 Knowledge ba…" at bounding box center [1099, 317] width 313 height 483
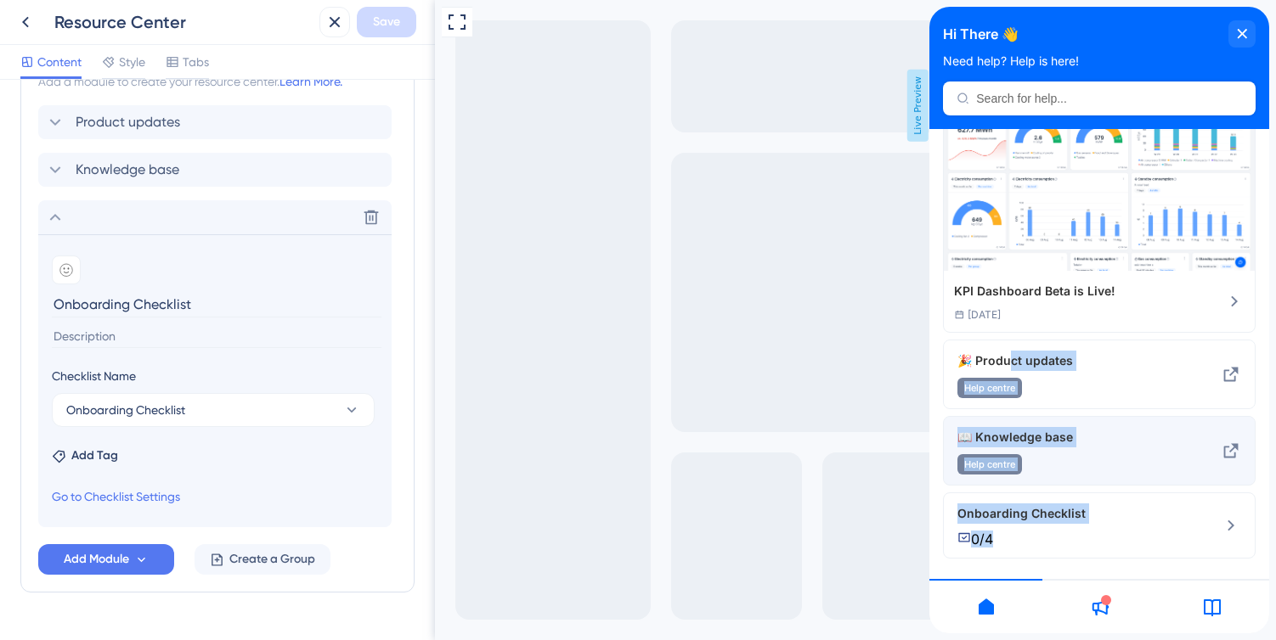
click at [1091, 467] on div "Help centre" at bounding box center [1070, 464] width 227 height 20
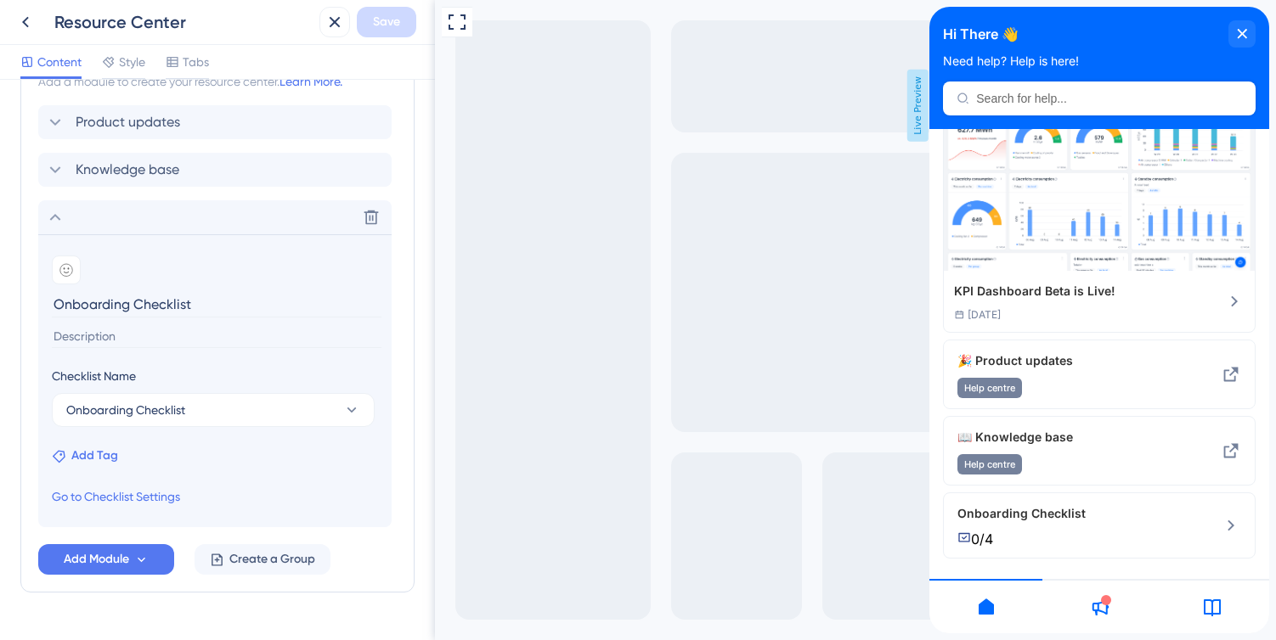
click at [87, 451] on span "Add Tag" at bounding box center [94, 456] width 47 height 20
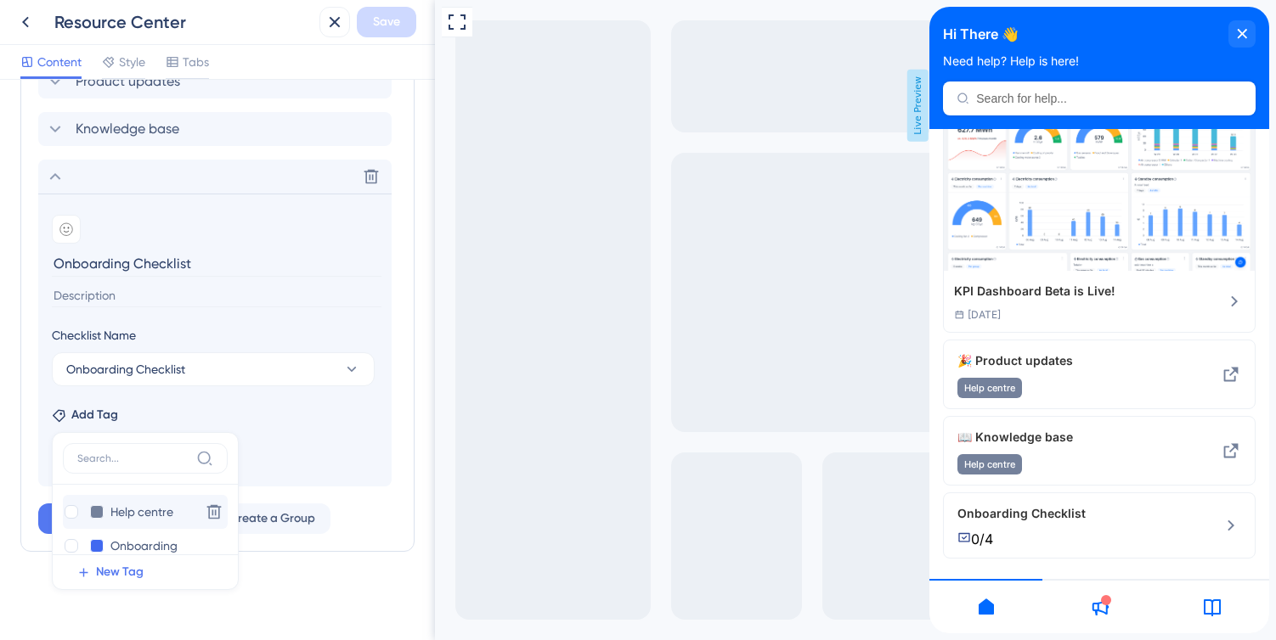
scroll to position [19, 0]
click at [72, 529] on div at bounding box center [72, 528] width 14 height 14
checkbox input "true"
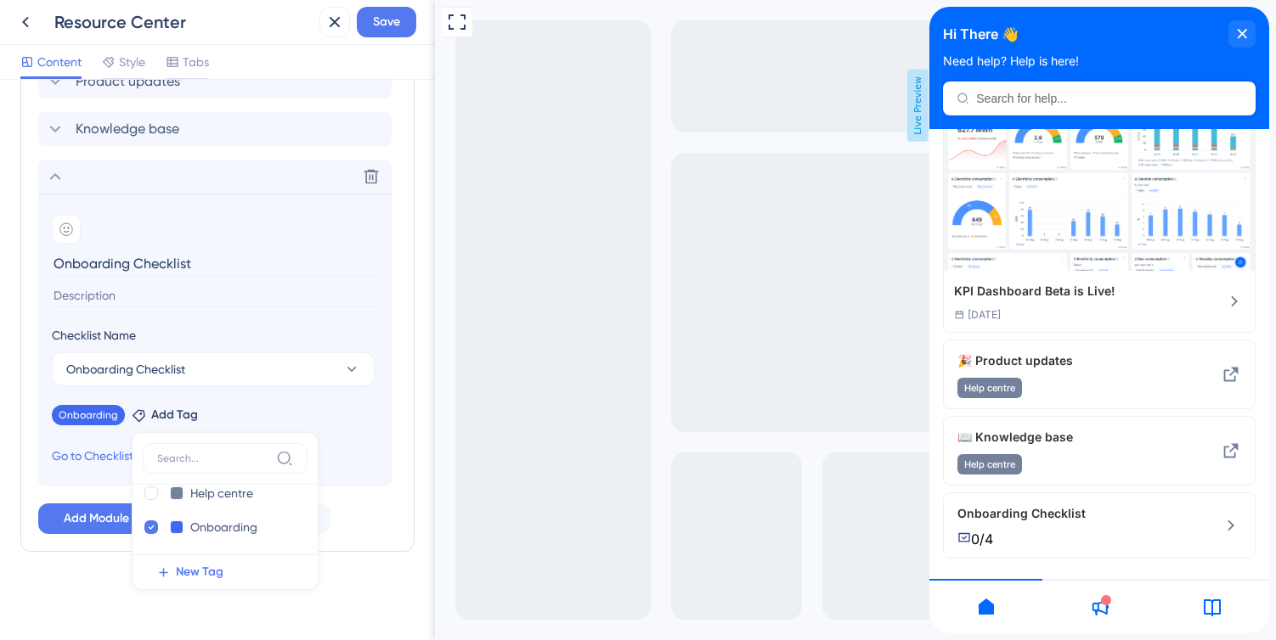
click at [122, 299] on input at bounding box center [217, 296] width 330 height 23
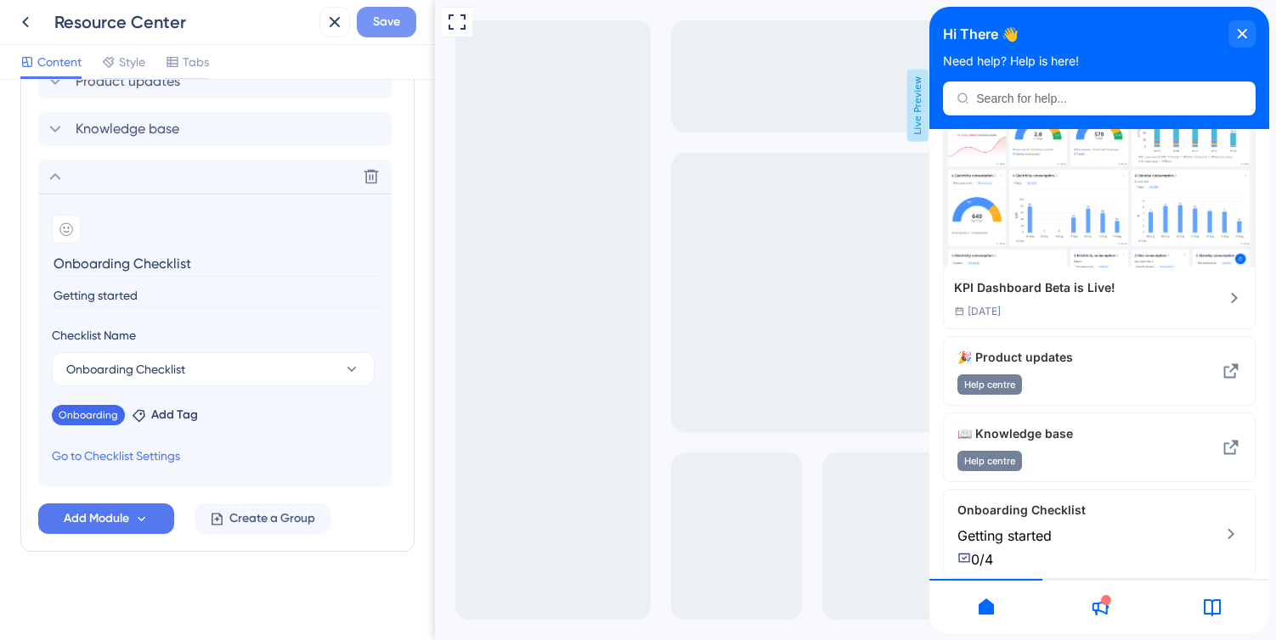
type input "Getting started"
click at [402, 21] on button "Save" at bounding box center [386, 22] width 59 height 31
click at [126, 521] on span "Add Module" at bounding box center [96, 519] width 65 height 20
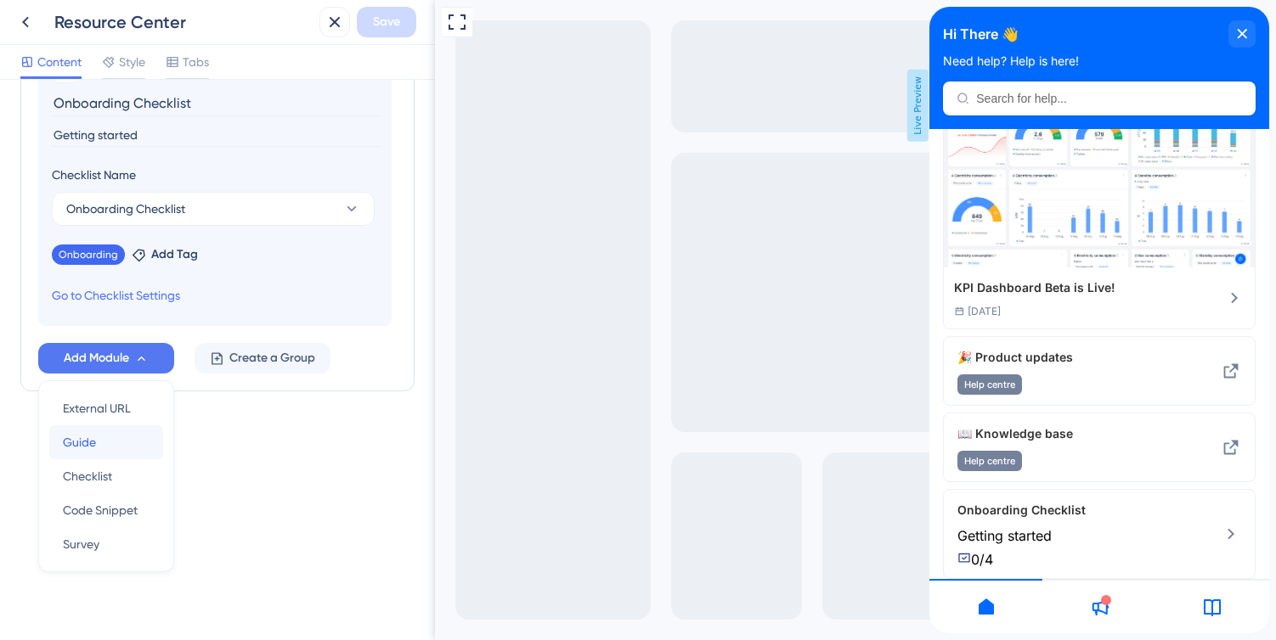
click at [109, 443] on div "Guide Guide" at bounding box center [106, 443] width 87 height 34
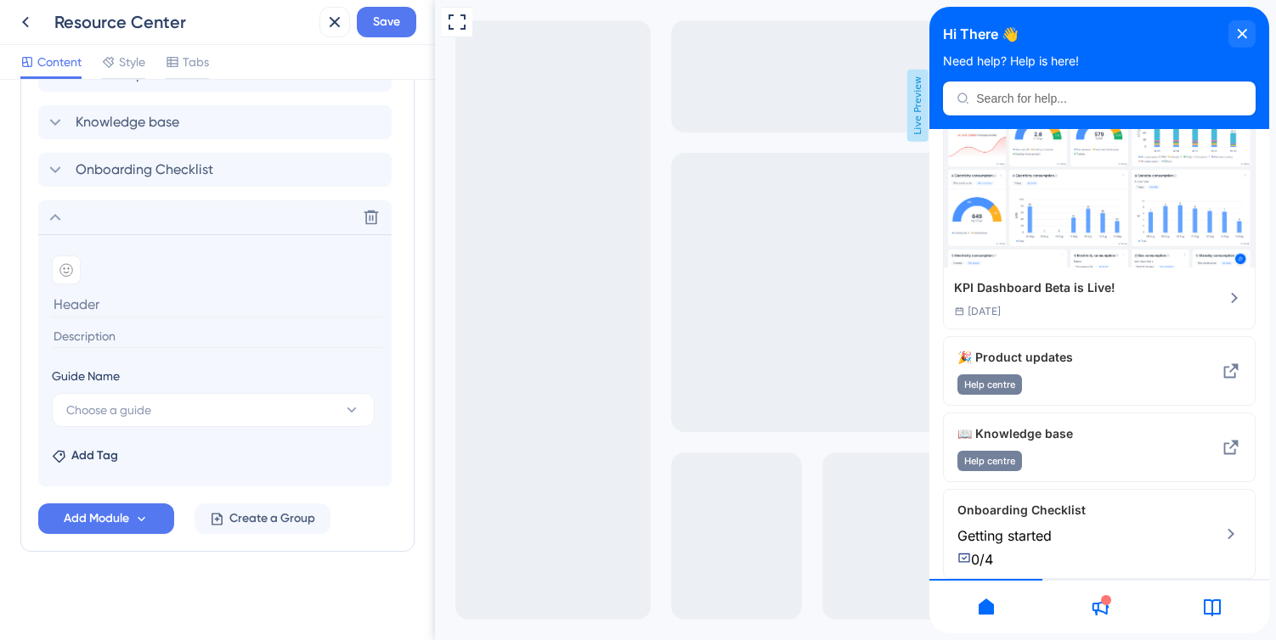
scroll to position [893, 0]
click at [121, 415] on span "Choose a guide" at bounding box center [108, 410] width 85 height 20
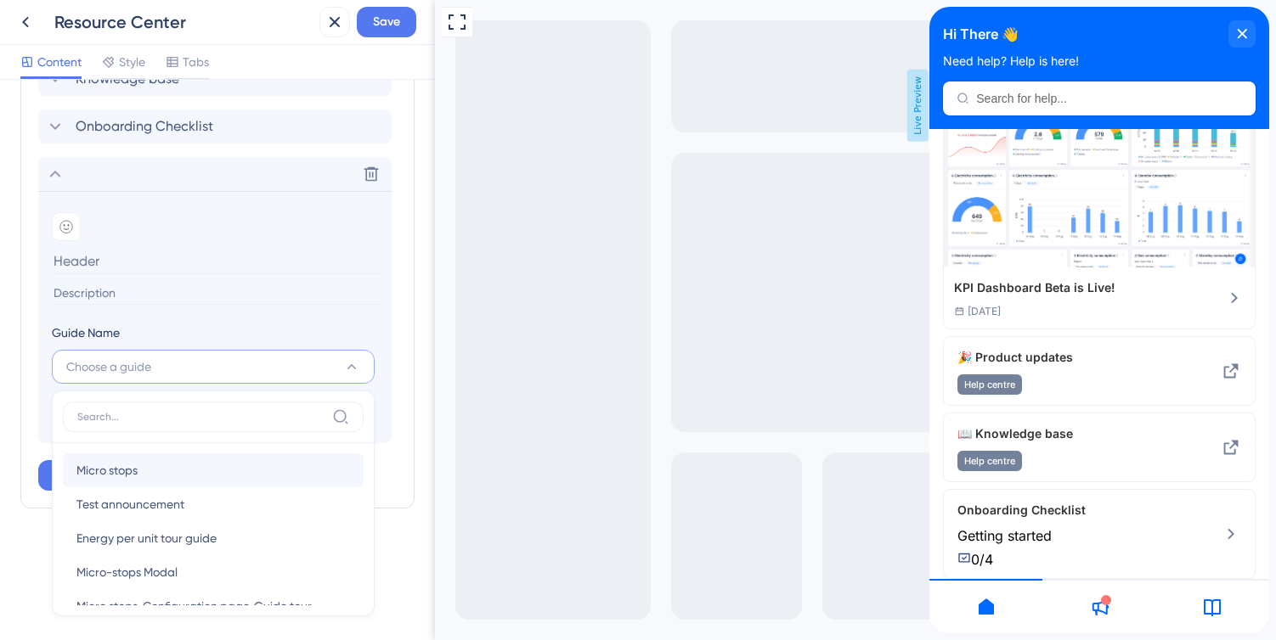
scroll to position [62, 0]
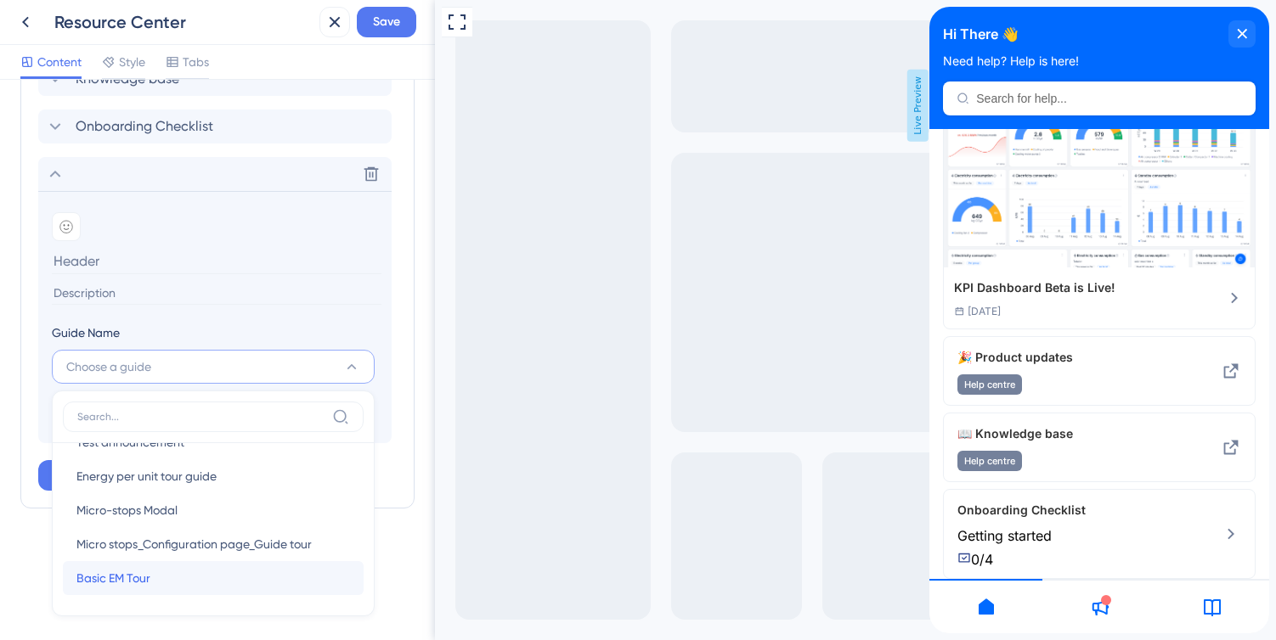
click at [135, 568] on span "Basic EM Tour" at bounding box center [113, 578] width 74 height 20
type input "Basic EM Tour"
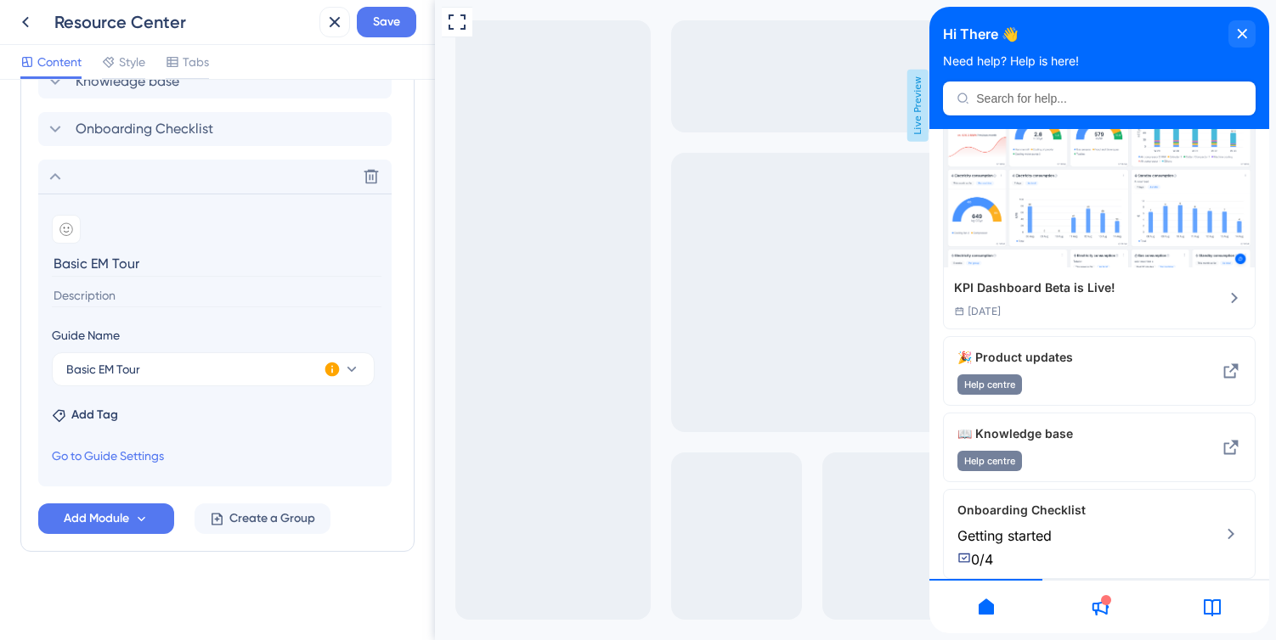
click at [116, 296] on input at bounding box center [217, 296] width 330 height 23
type input "Taking first steps"
drag, startPoint x: 139, startPoint y: 262, endPoint x: 12, endPoint y: 262, distance: 127.4
click at [12, 262] on div "Resource Center Header Title Hi There 👋 17 Hi There 👋 Subtitle Need help? Help …" at bounding box center [217, 360] width 435 height 561
type input "Welcome to the dashboard"
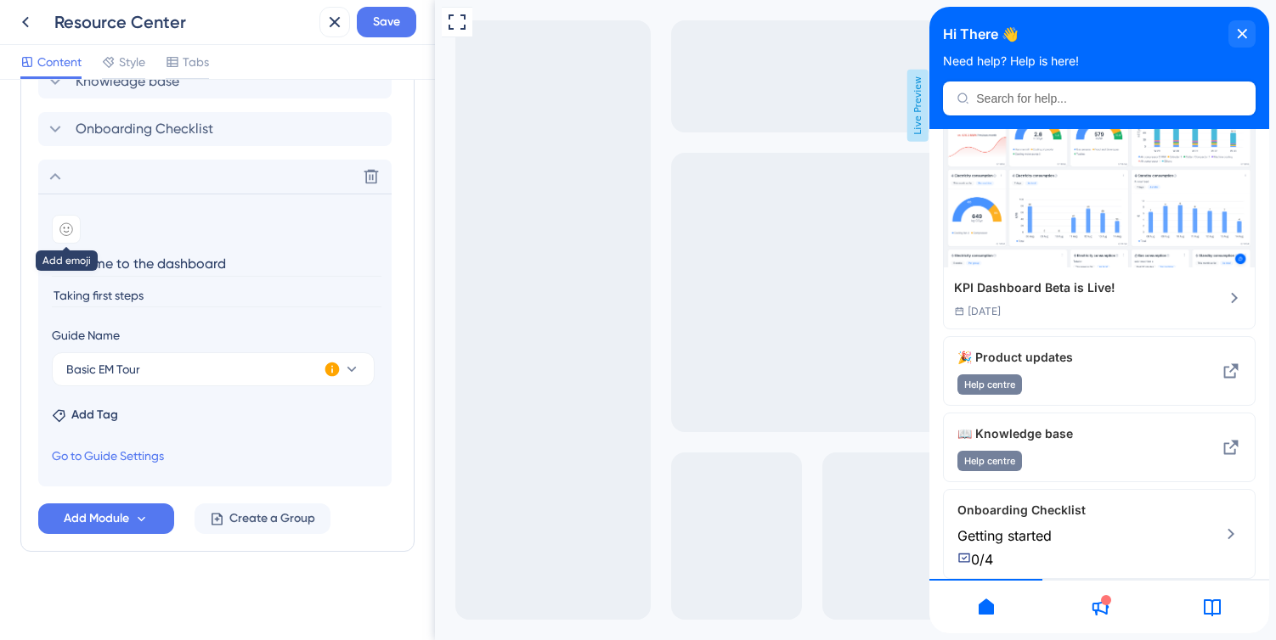
click at [63, 238] on div at bounding box center [66, 229] width 29 height 29
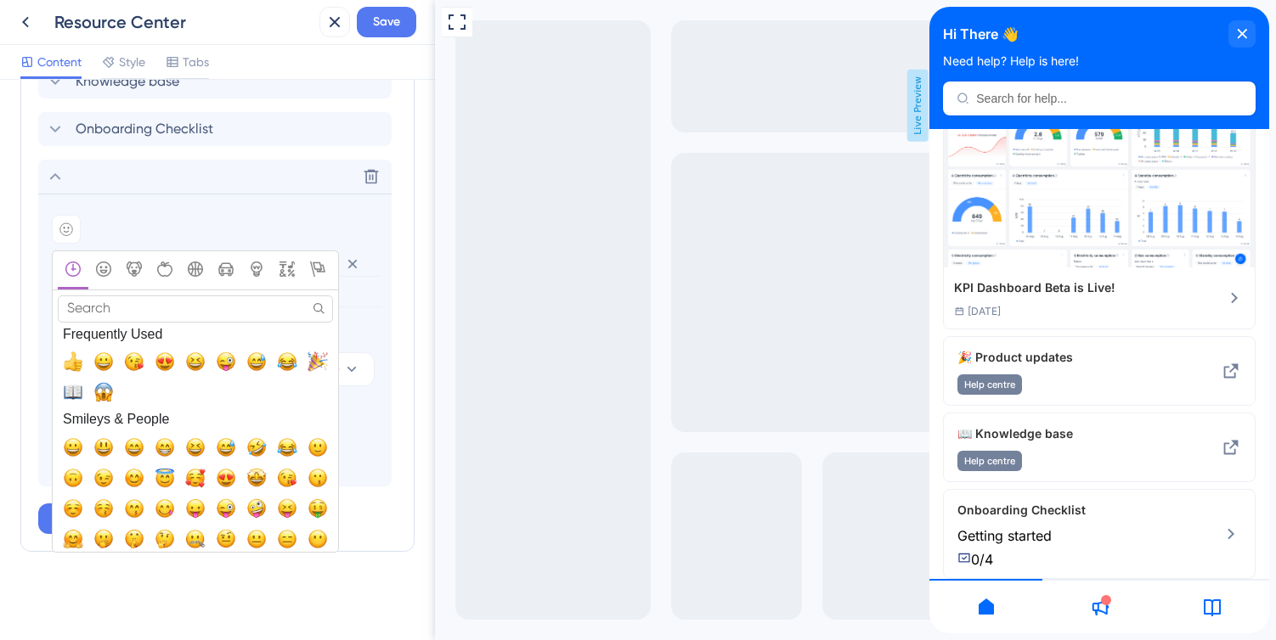
click at [119, 315] on input "Search" at bounding box center [195, 309] width 275 height 26
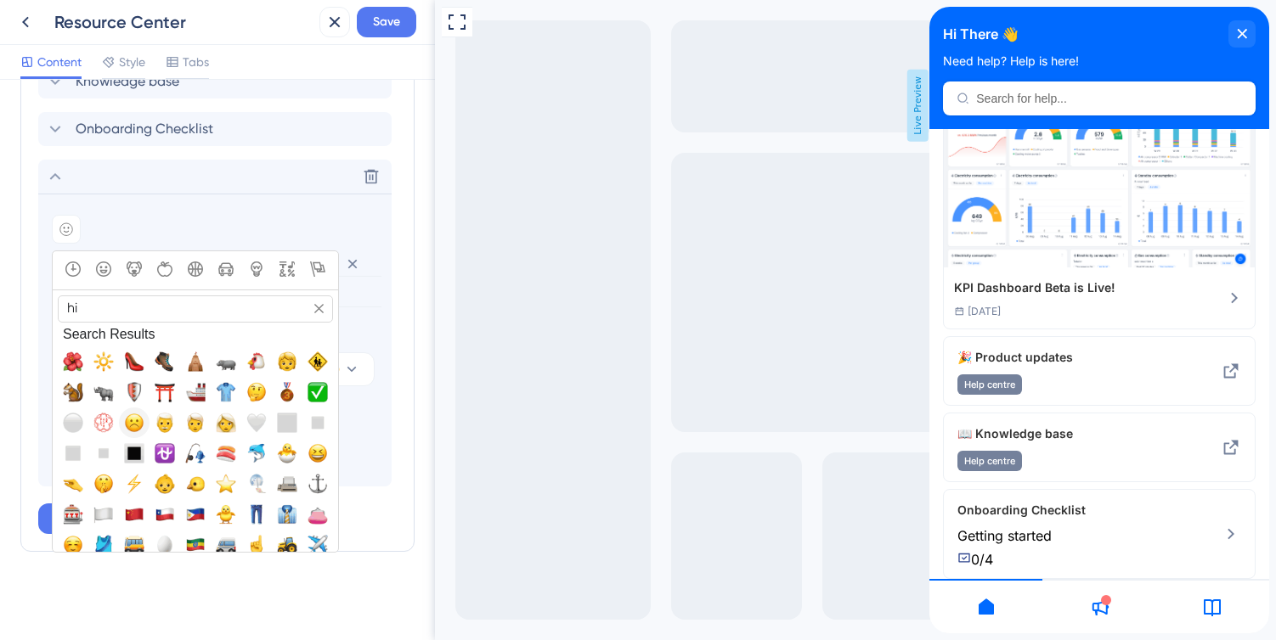
type input "h"
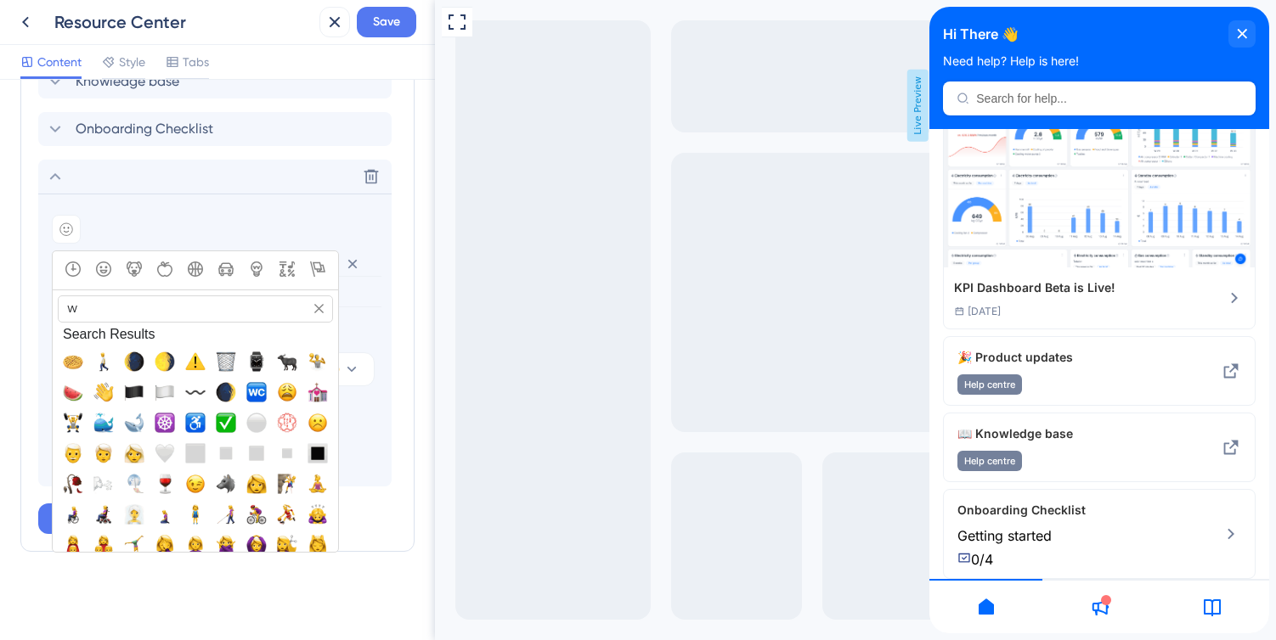
type input "wa"
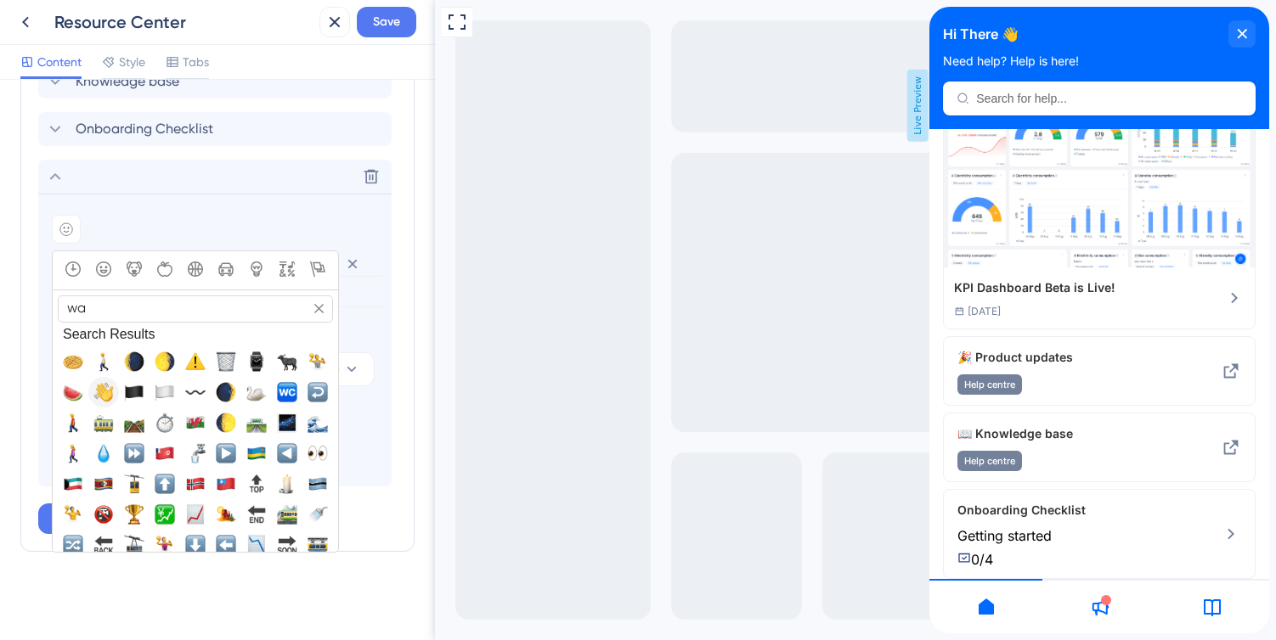
click at [99, 387] on span "👋, wave" at bounding box center [103, 392] width 20 height 20
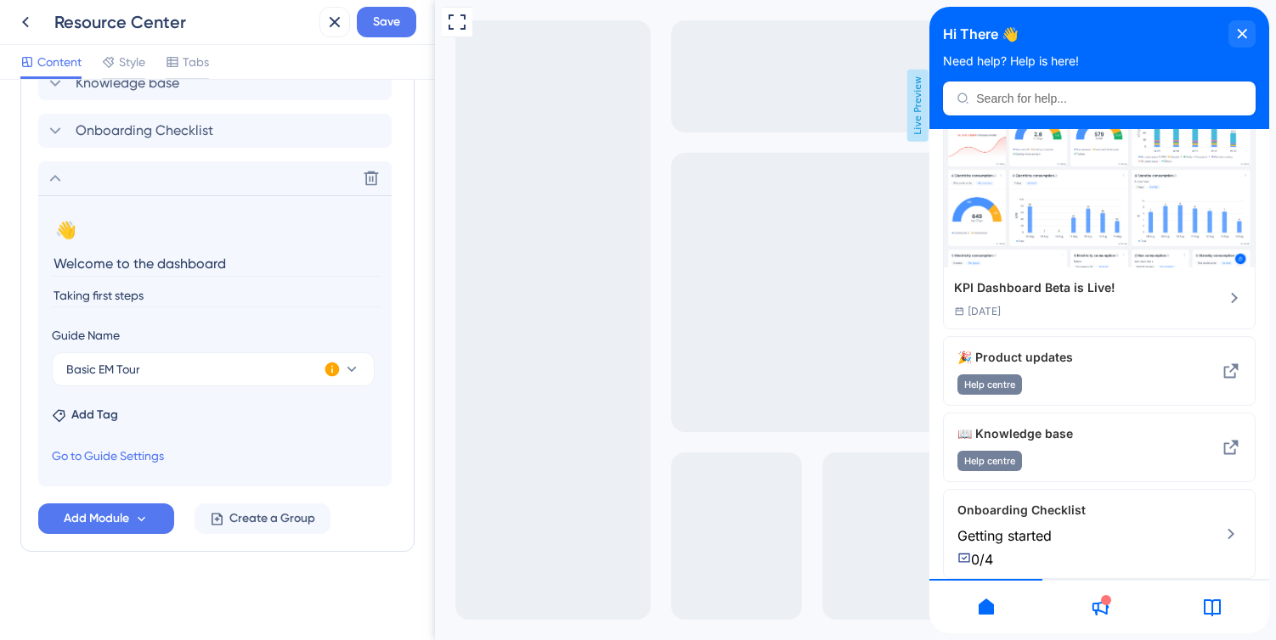
scroll to position [932, 0]
click at [95, 419] on span "Add Tag" at bounding box center [94, 415] width 47 height 20
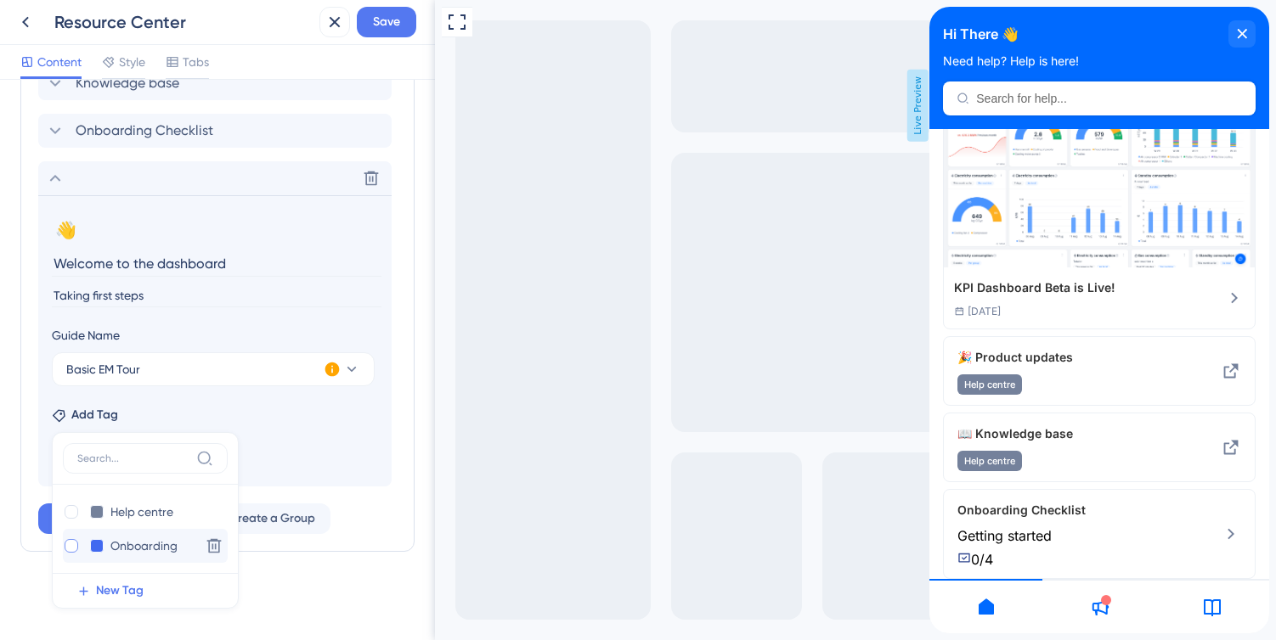
click at [75, 544] on div at bounding box center [72, 546] width 14 height 14
checkbox input "true"
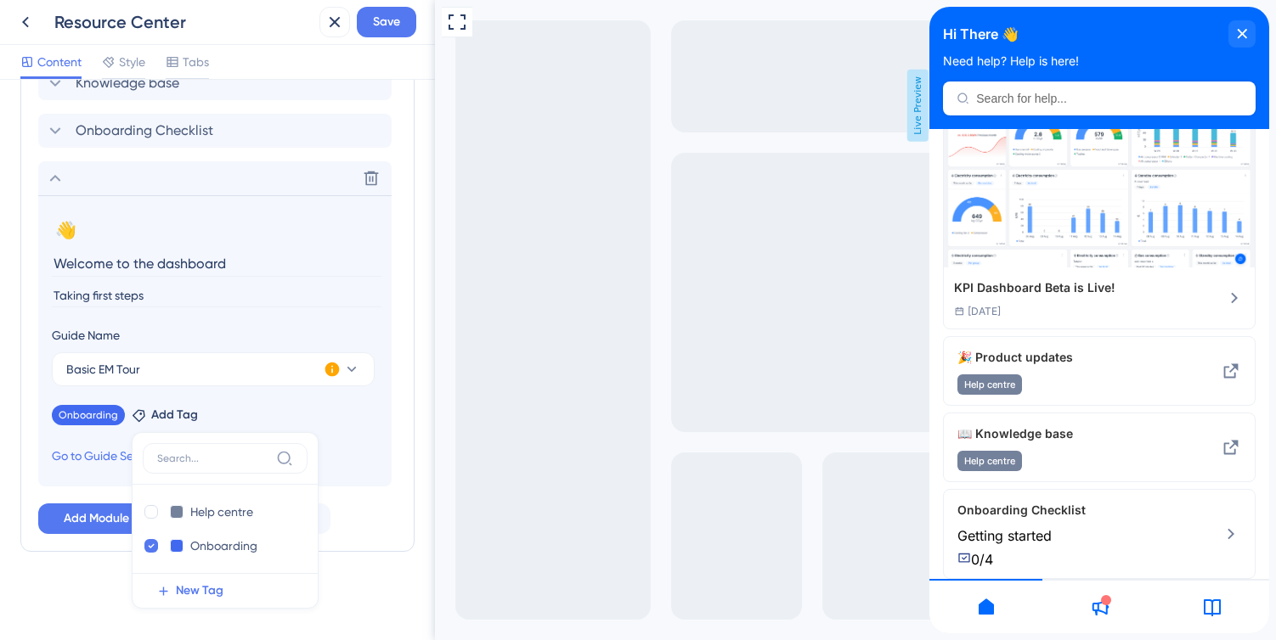
click at [341, 438] on section "👋 Change emoji Remove emoji Welcome to the dashboard Taking first steps Guide N…" at bounding box center [214, 340] width 353 height 291
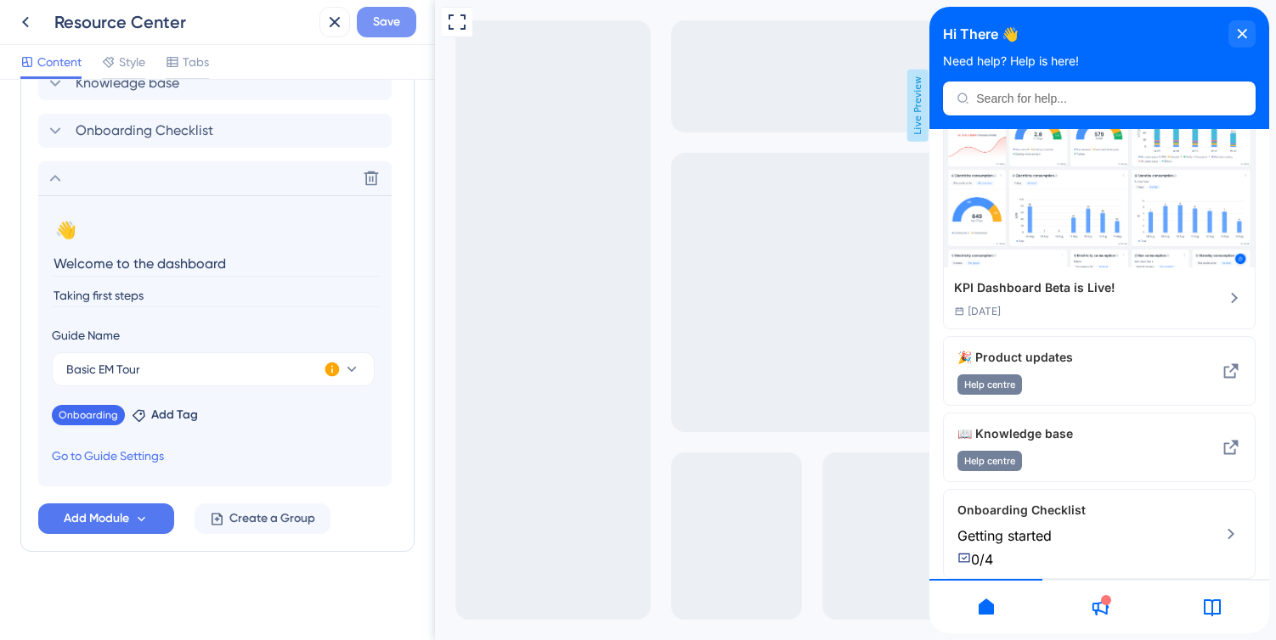
click at [386, 25] on span "Save" at bounding box center [386, 22] width 27 height 20
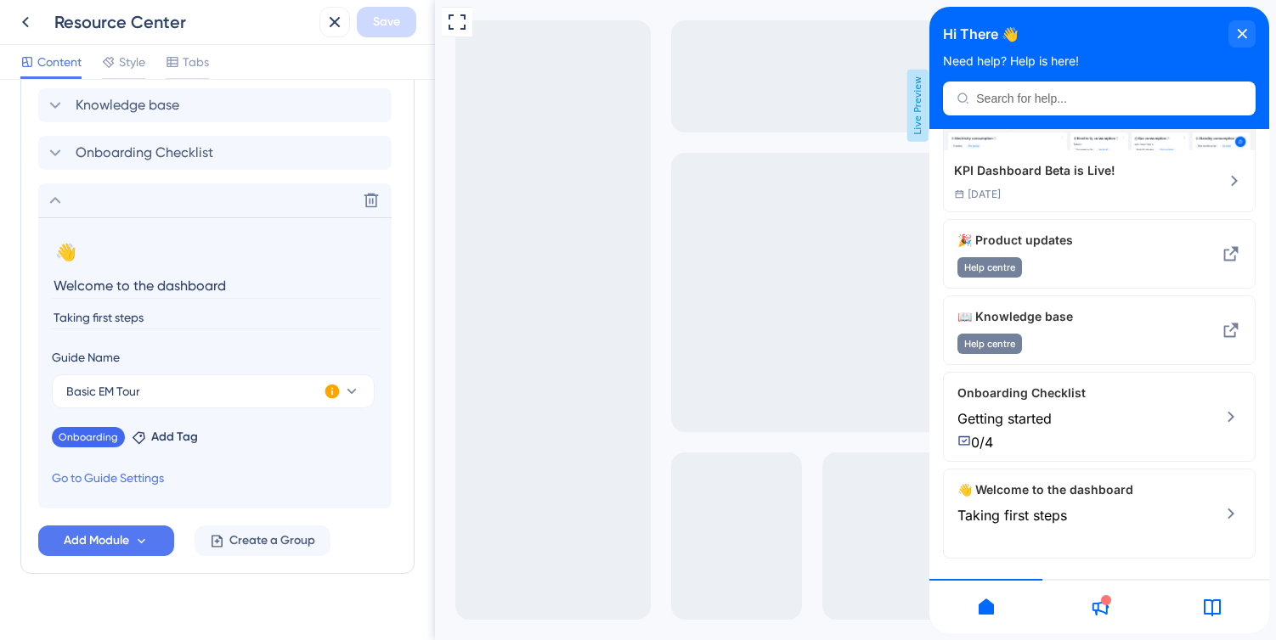
scroll to position [904, 0]
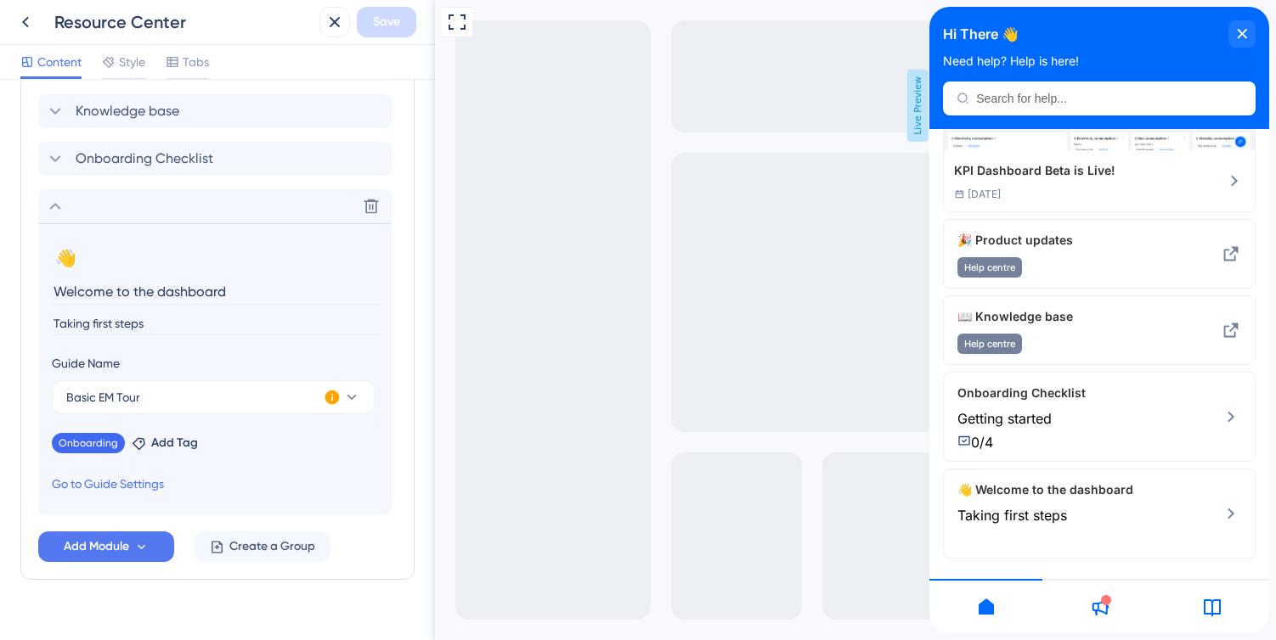
click at [91, 319] on input "Taking first steps" at bounding box center [217, 324] width 330 height 23
type input "Taking the first steps"
click at [392, 17] on span "Save" at bounding box center [386, 22] width 27 height 20
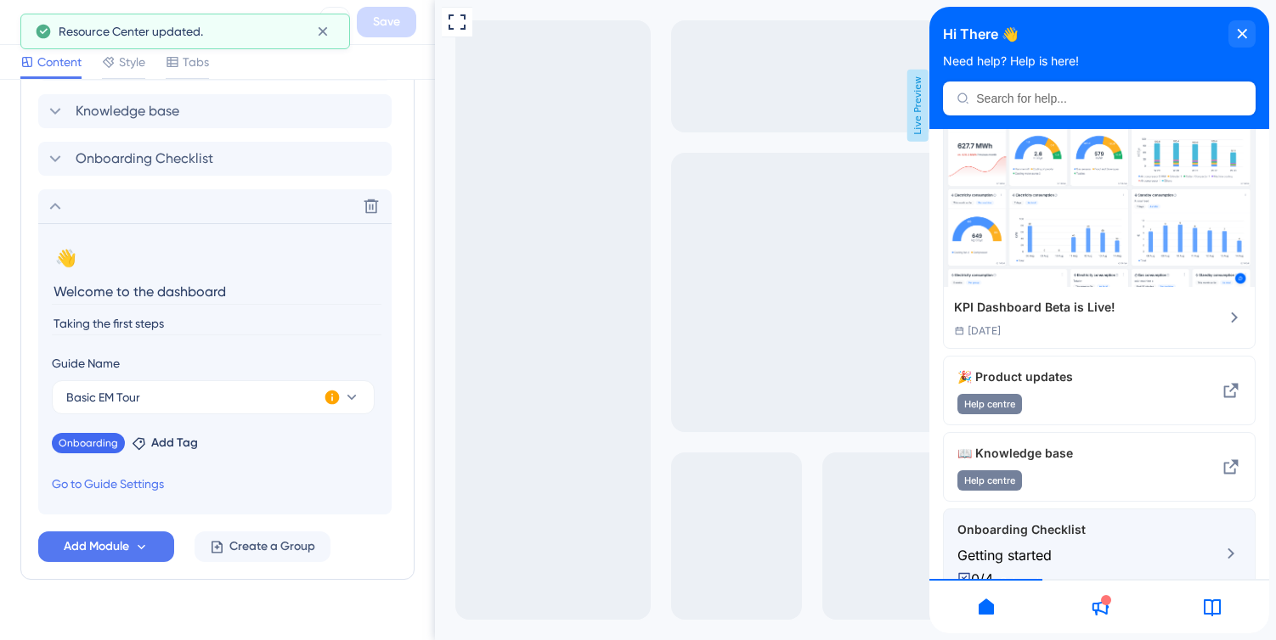
scroll to position [191, 0]
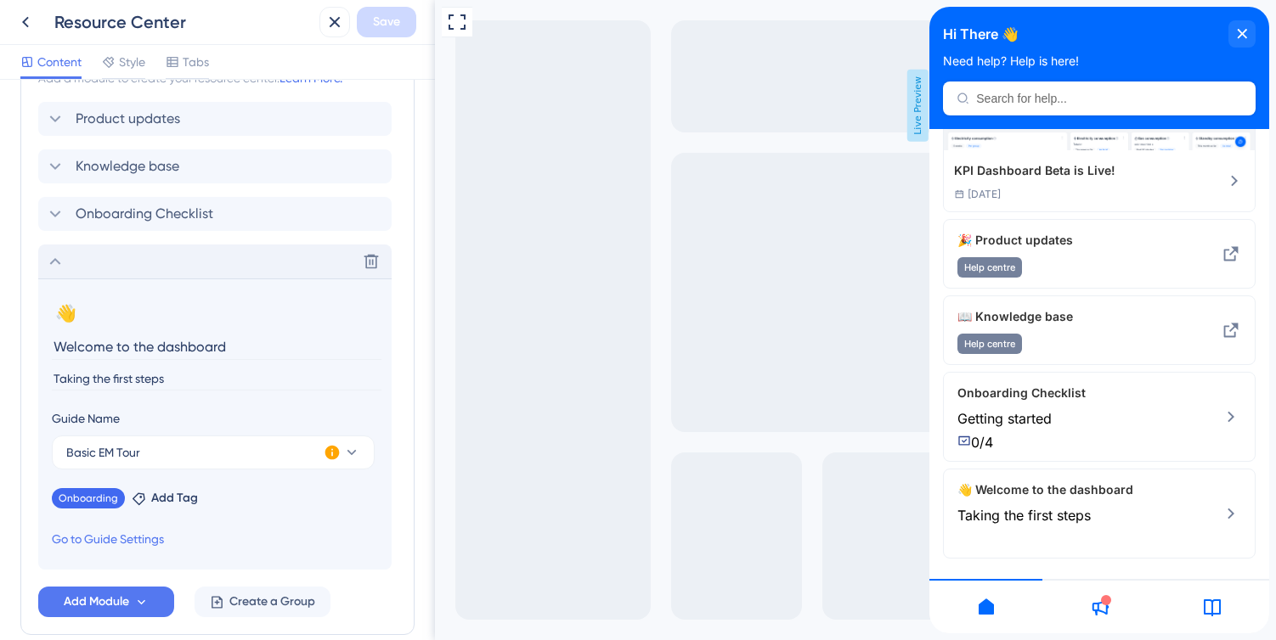
click at [48, 256] on icon at bounding box center [55, 261] width 20 height 20
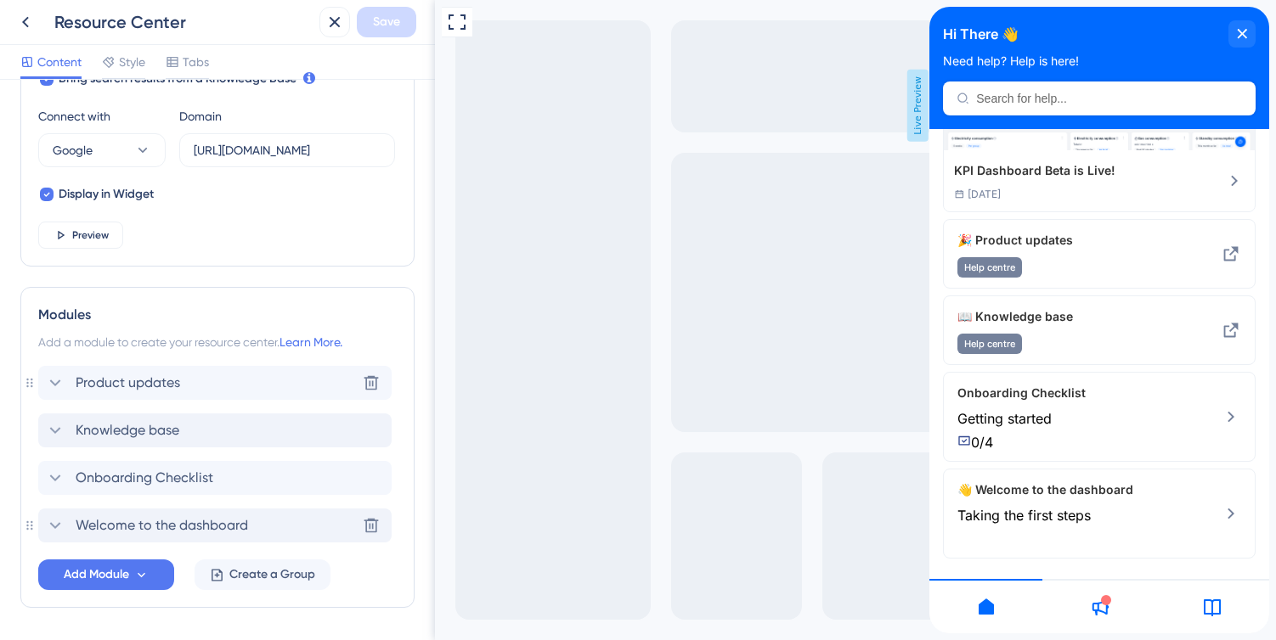
scroll to position [593, 0]
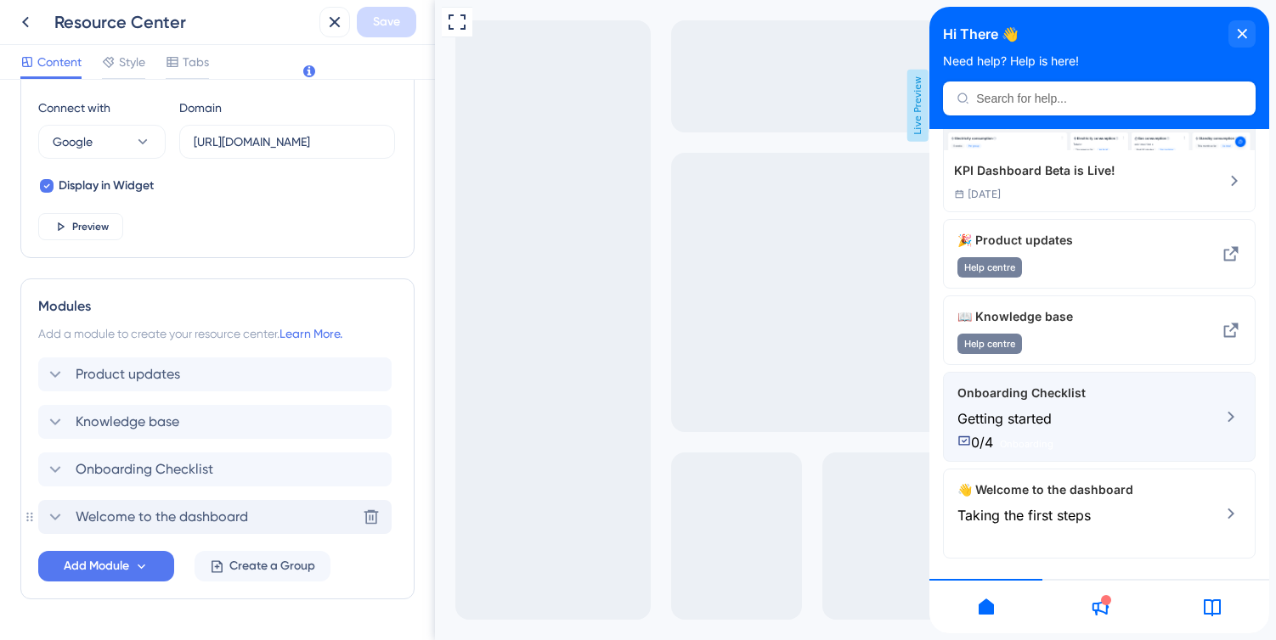
click at [1231, 416] on icon at bounding box center [1230, 417] width 7 height 11
click at [1227, 413] on icon at bounding box center [1231, 417] width 20 height 20
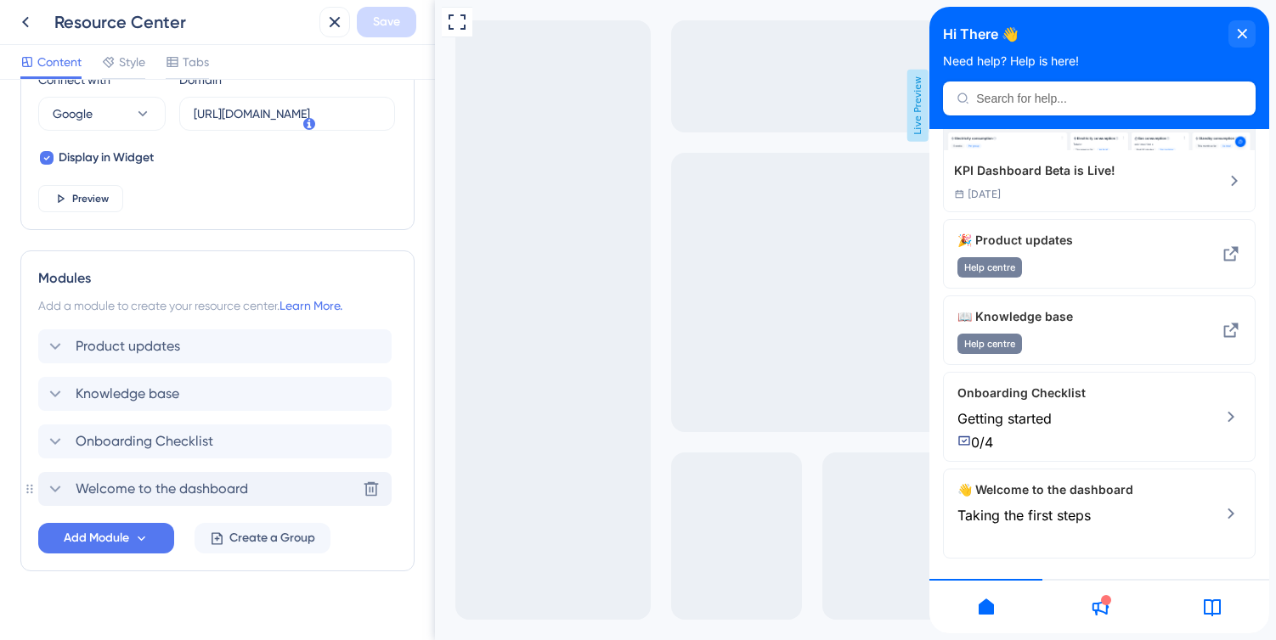
scroll to position [640, 0]
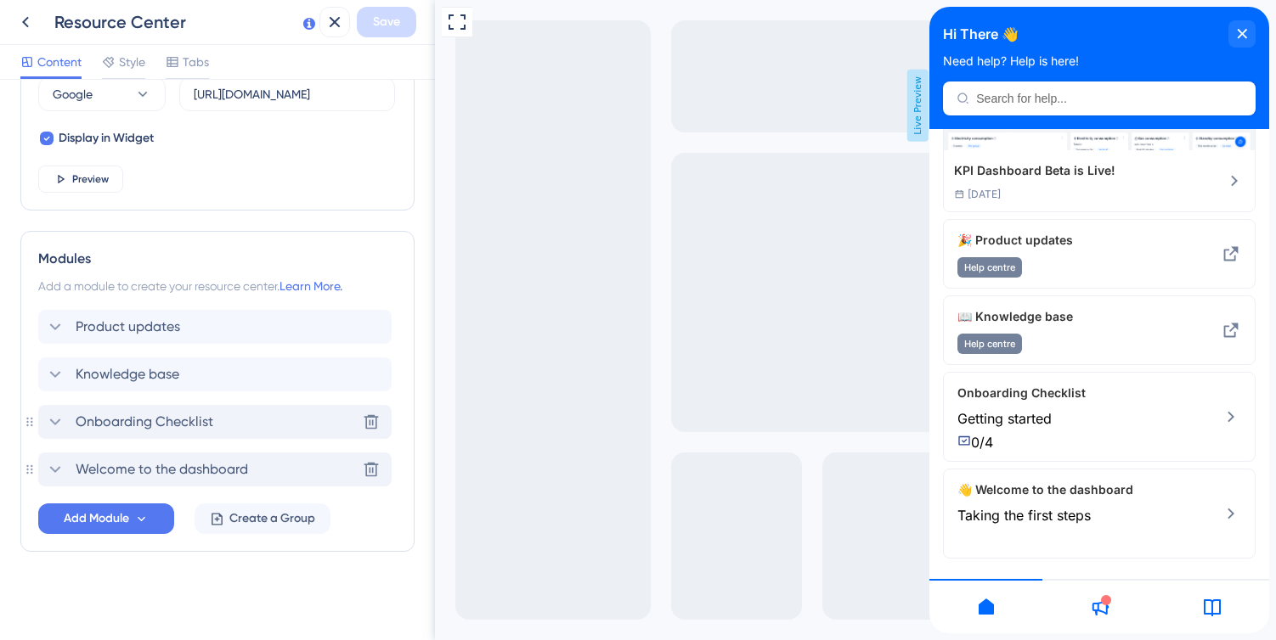
click at [54, 417] on icon at bounding box center [55, 422] width 20 height 20
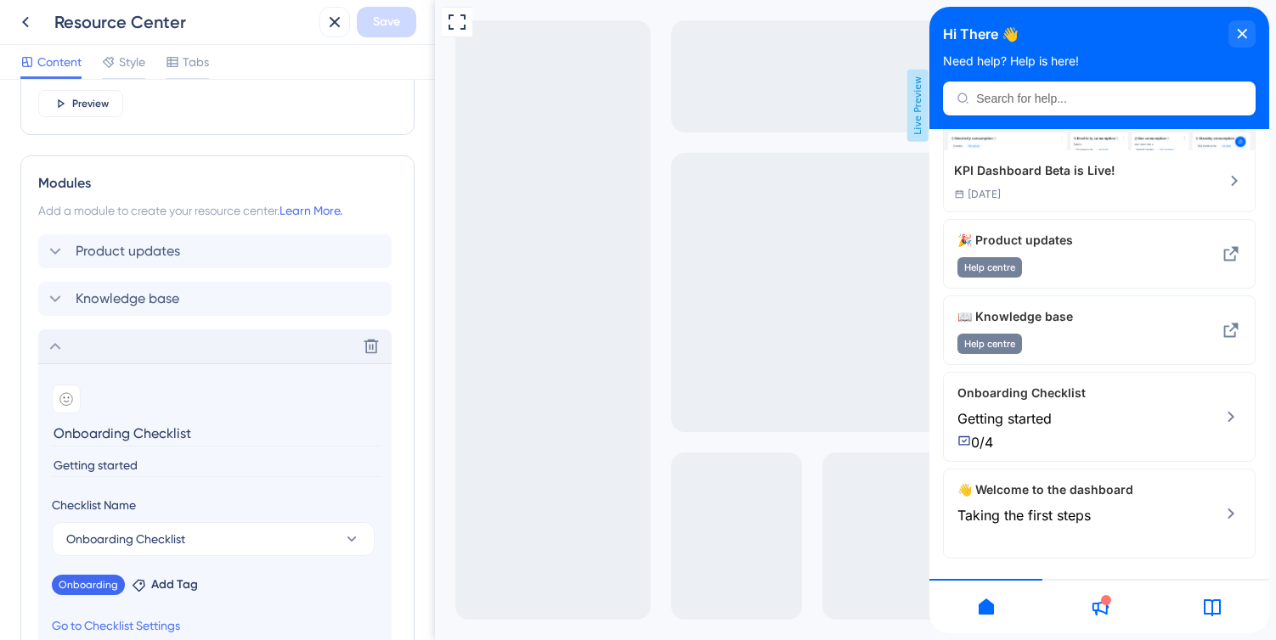
scroll to position [746, 0]
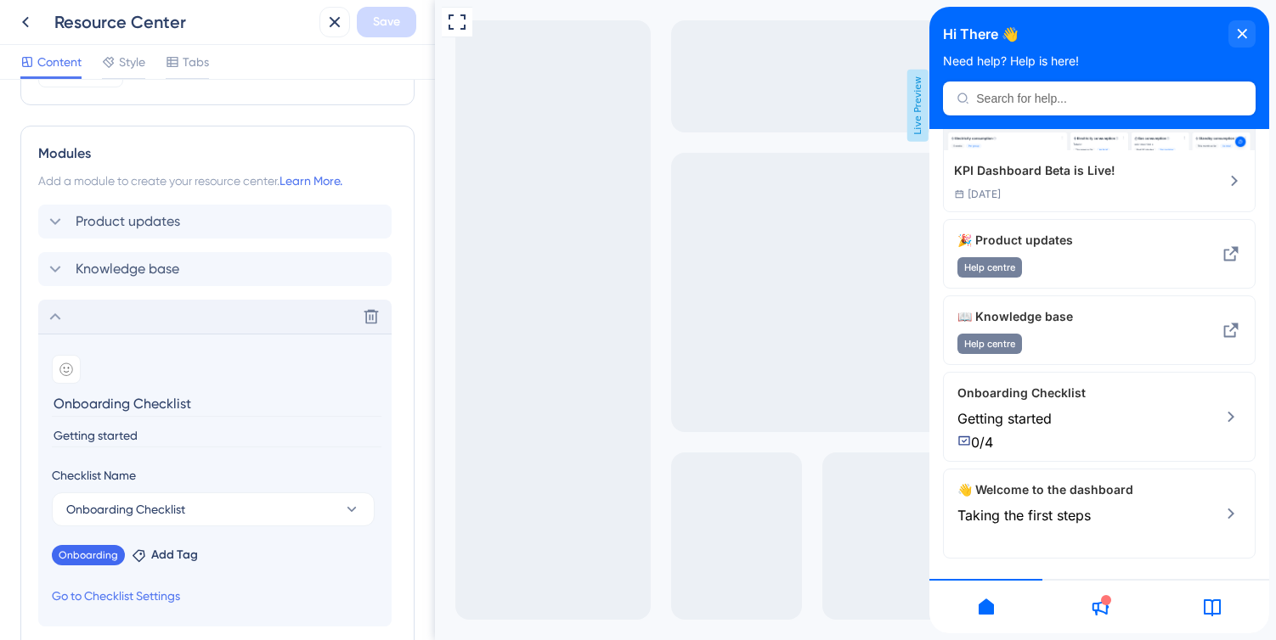
drag, startPoint x: 194, startPoint y: 399, endPoint x: 39, endPoint y: 397, distance: 154.6
click at [39, 397] on section "Add emoji Onboarding Checklist Getting started Checklist Name Onboarding Checkl…" at bounding box center [214, 480] width 353 height 293
click at [370, 20] on button "Save" at bounding box center [386, 22] width 59 height 31
click at [69, 401] on input "4 steps for the perfect onboarding" at bounding box center [217, 404] width 330 height 26
click at [153, 405] on input "4 Steps for the perfect onboarding" at bounding box center [217, 404] width 330 height 26
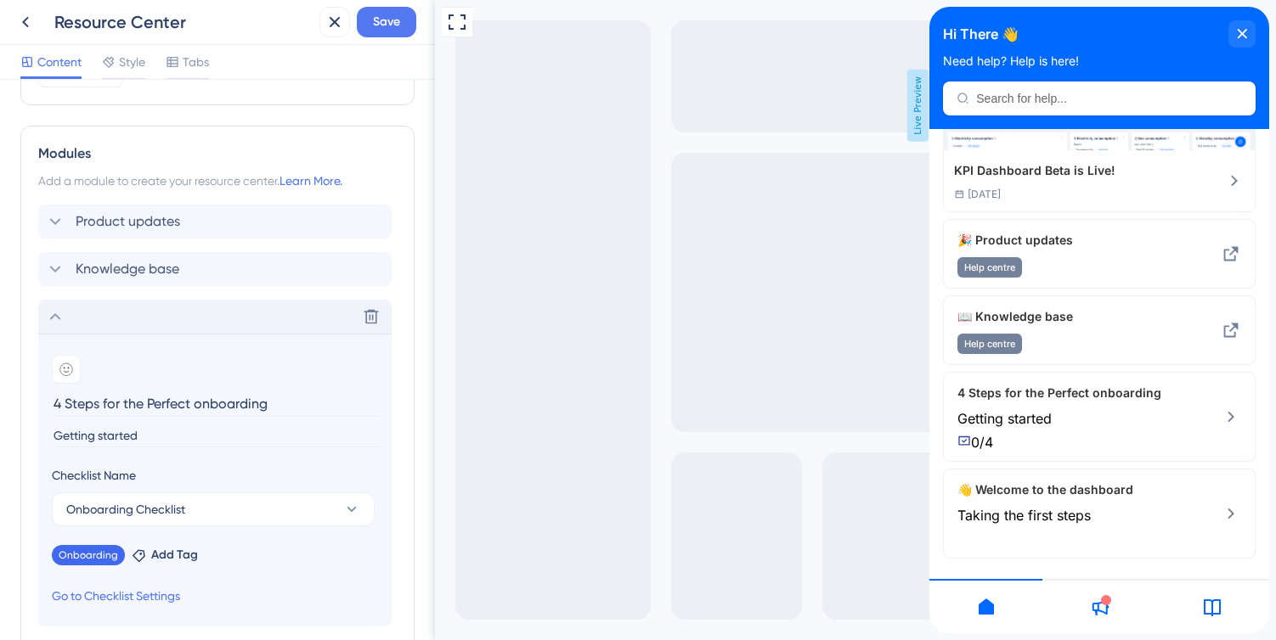
click at [200, 406] on input "4 Steps for the Perfect onboarding" at bounding box center [217, 404] width 330 height 26
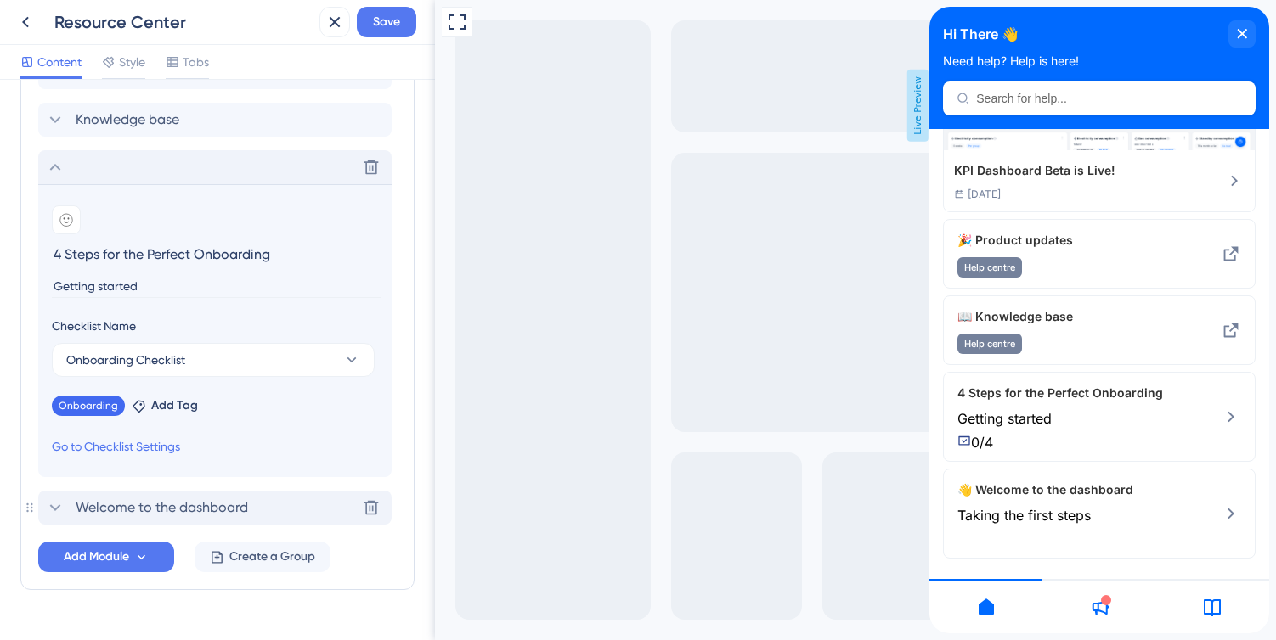
scroll to position [911, 0]
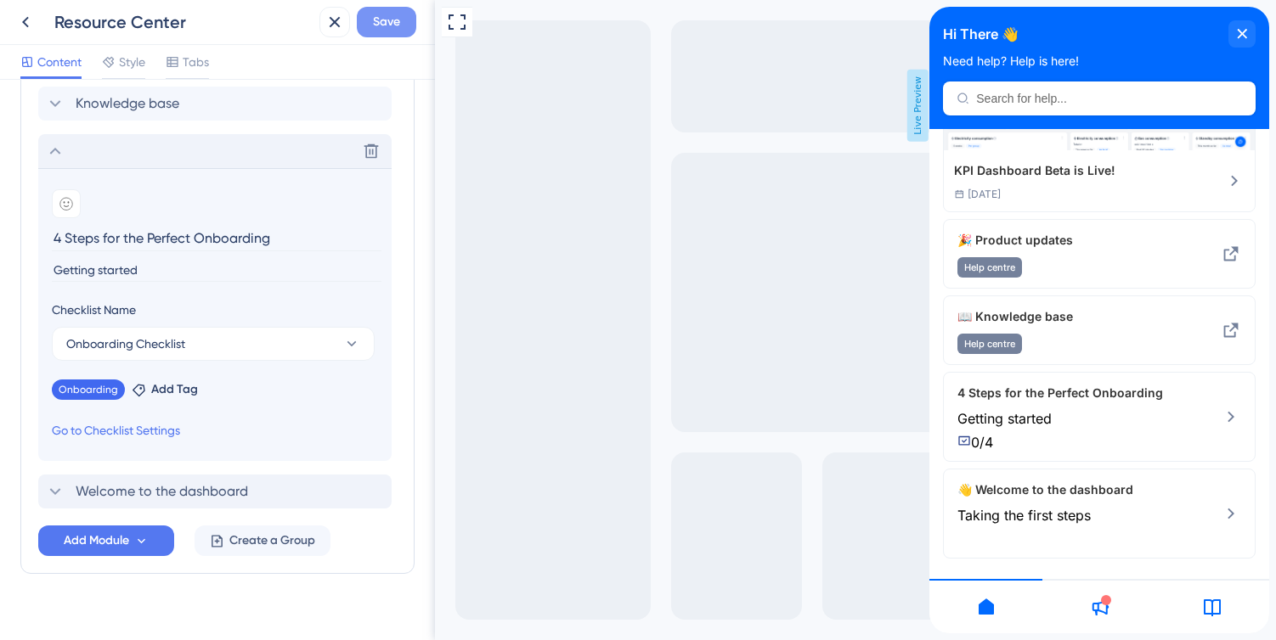
type input "4 Steps for the Perfect Onboarding"
click at [393, 20] on span "Save" at bounding box center [386, 22] width 27 height 20
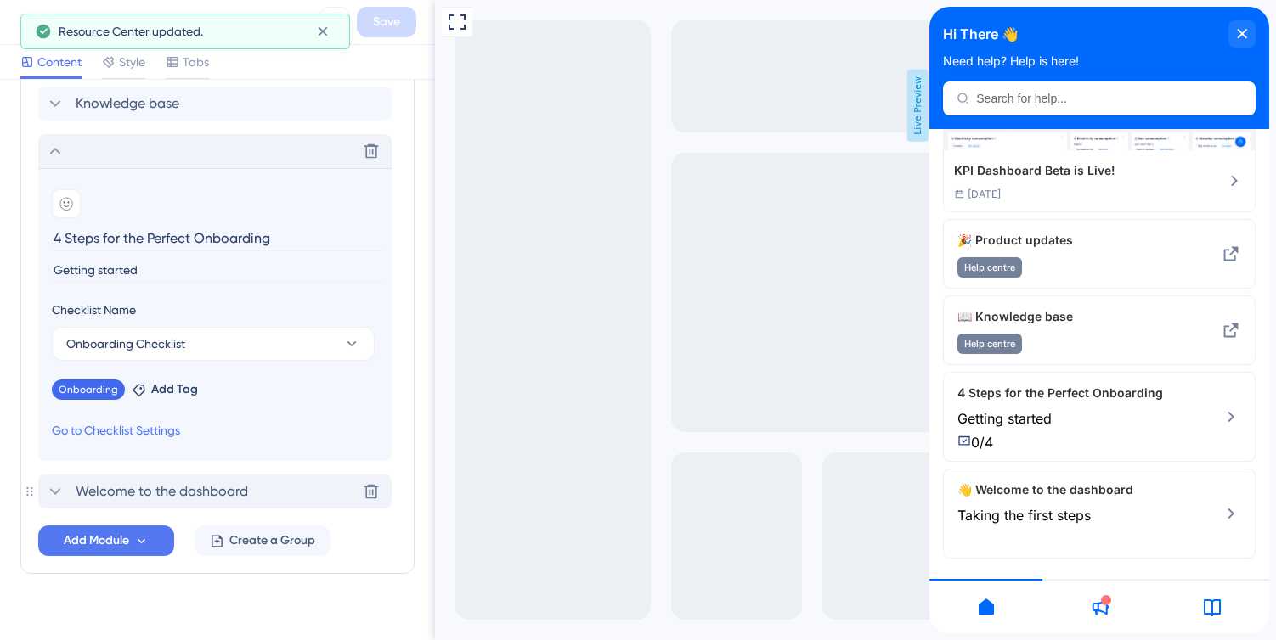
click at [55, 495] on icon at bounding box center [55, 492] width 20 height 20
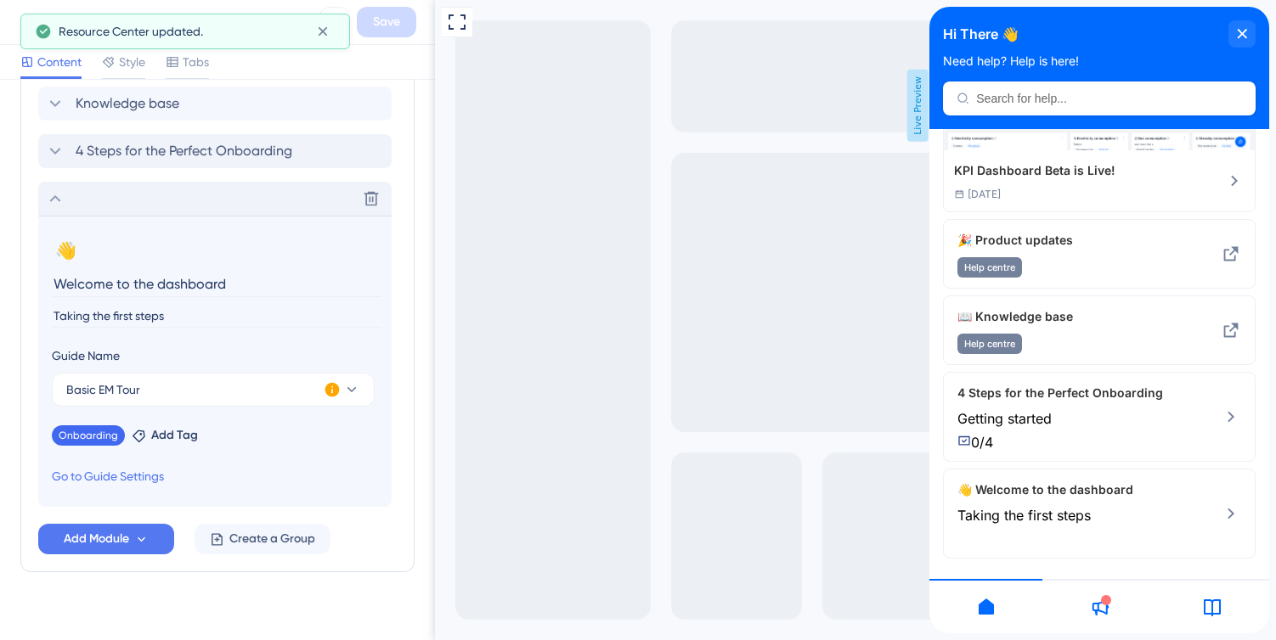
click at [161, 283] on input "Welcome to the dashboard" at bounding box center [217, 284] width 330 height 26
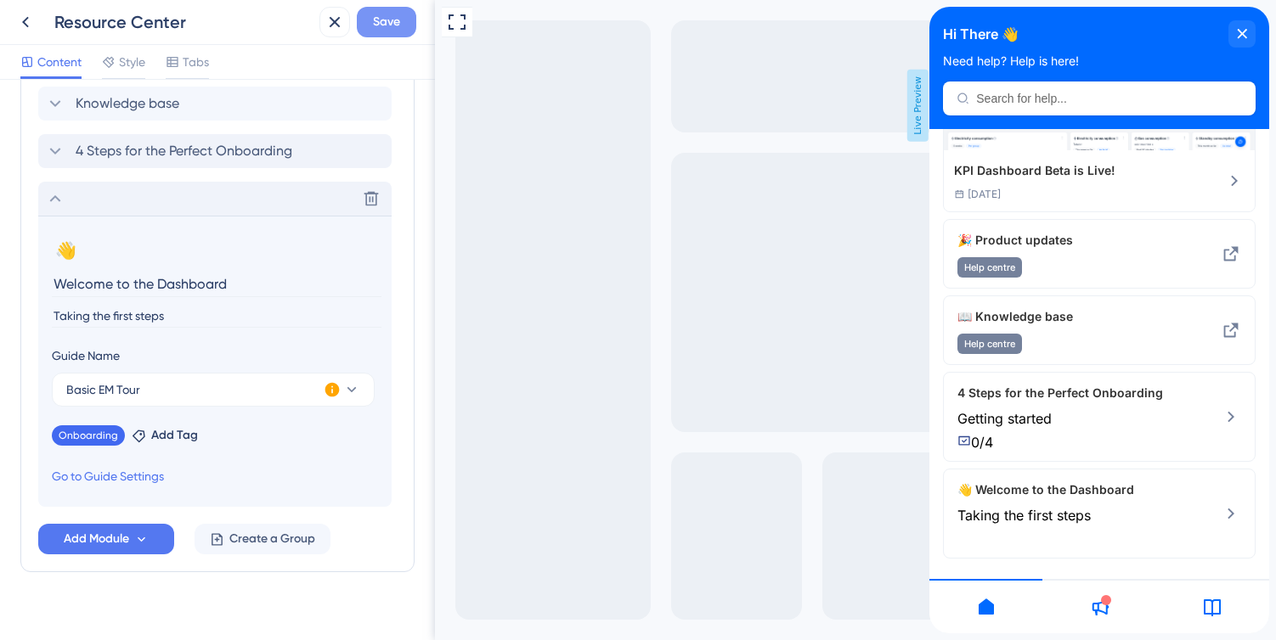
type input "Welcome to the Dashboard"
click at [380, 21] on span "Save" at bounding box center [386, 22] width 27 height 20
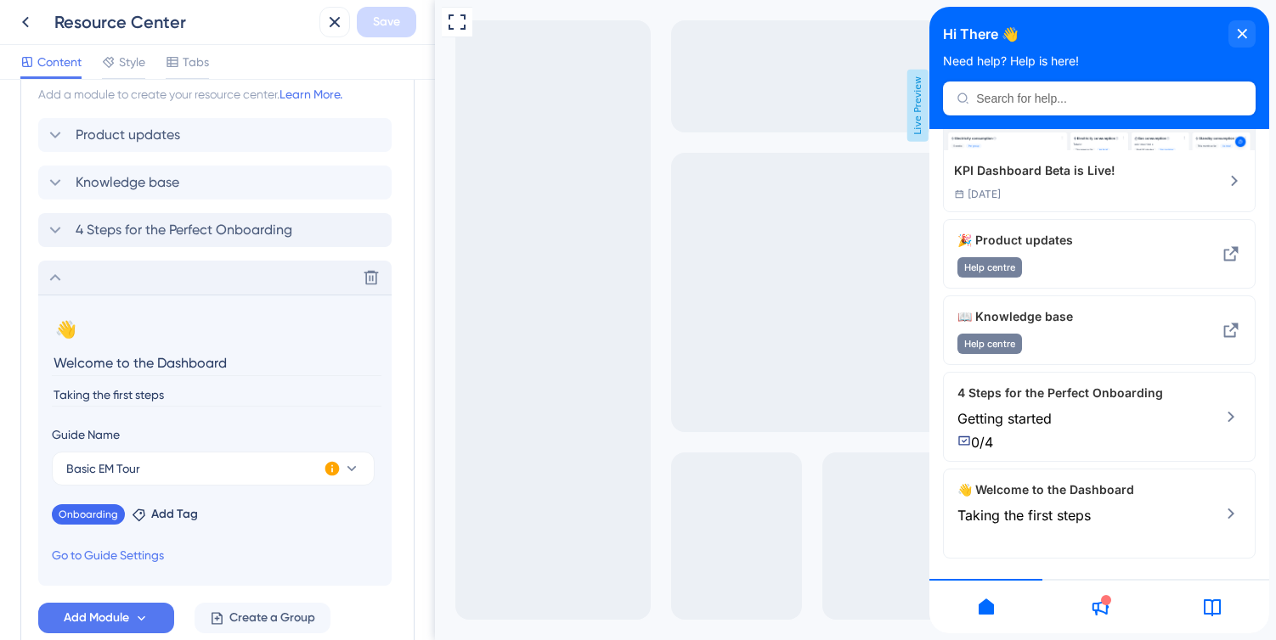
scroll to position [799, 0]
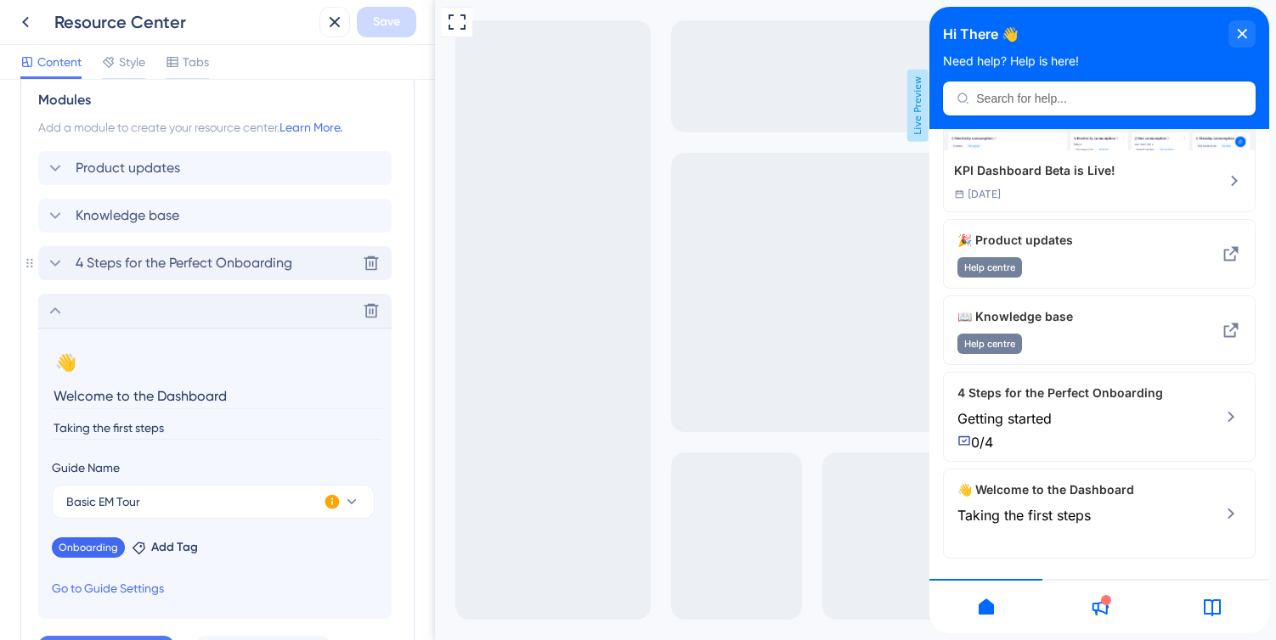
click at [52, 269] on icon at bounding box center [55, 263] width 20 height 20
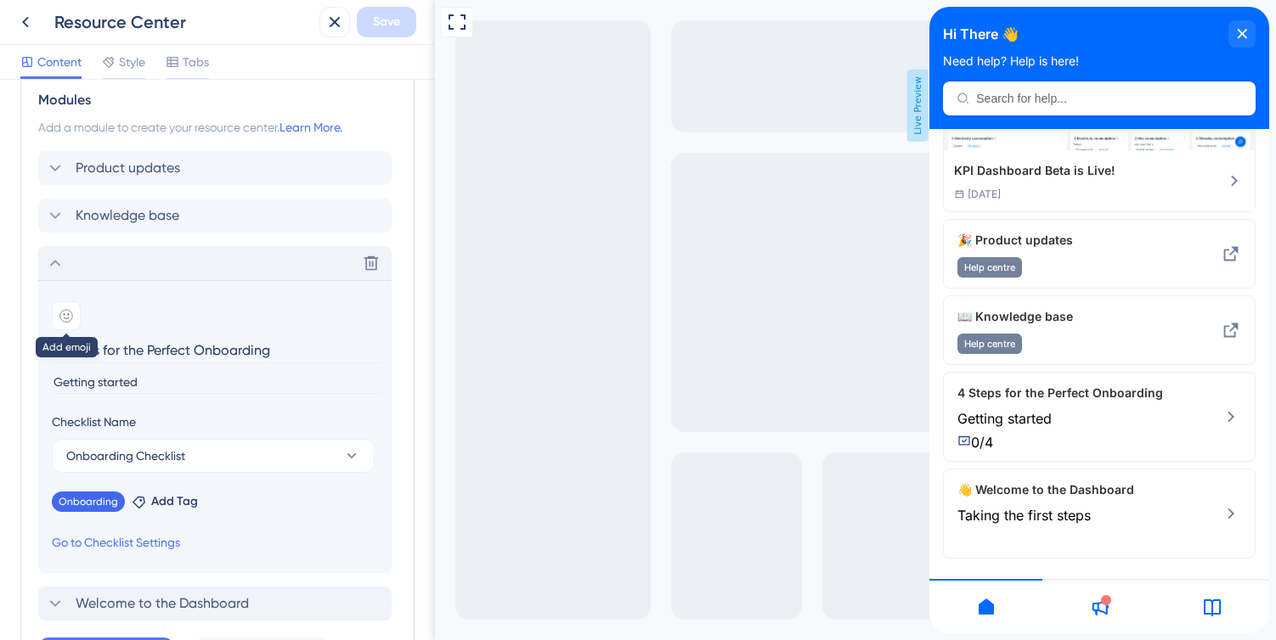
click at [65, 315] on icon at bounding box center [66, 316] width 14 height 14
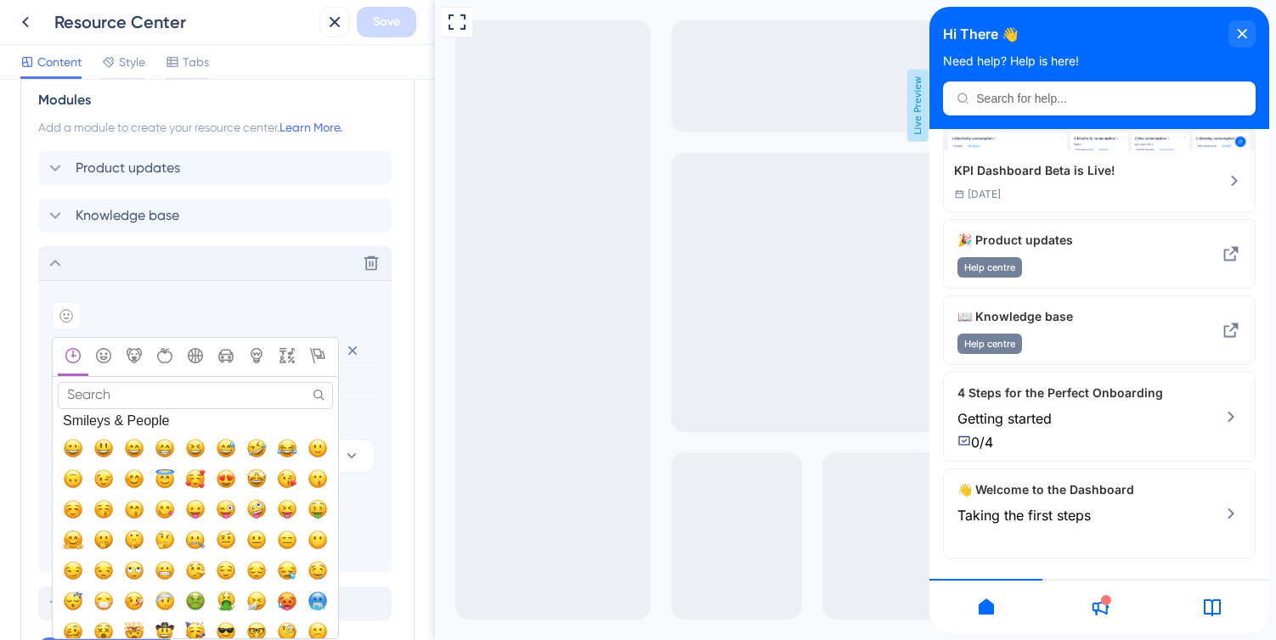
scroll to position [82, 0]
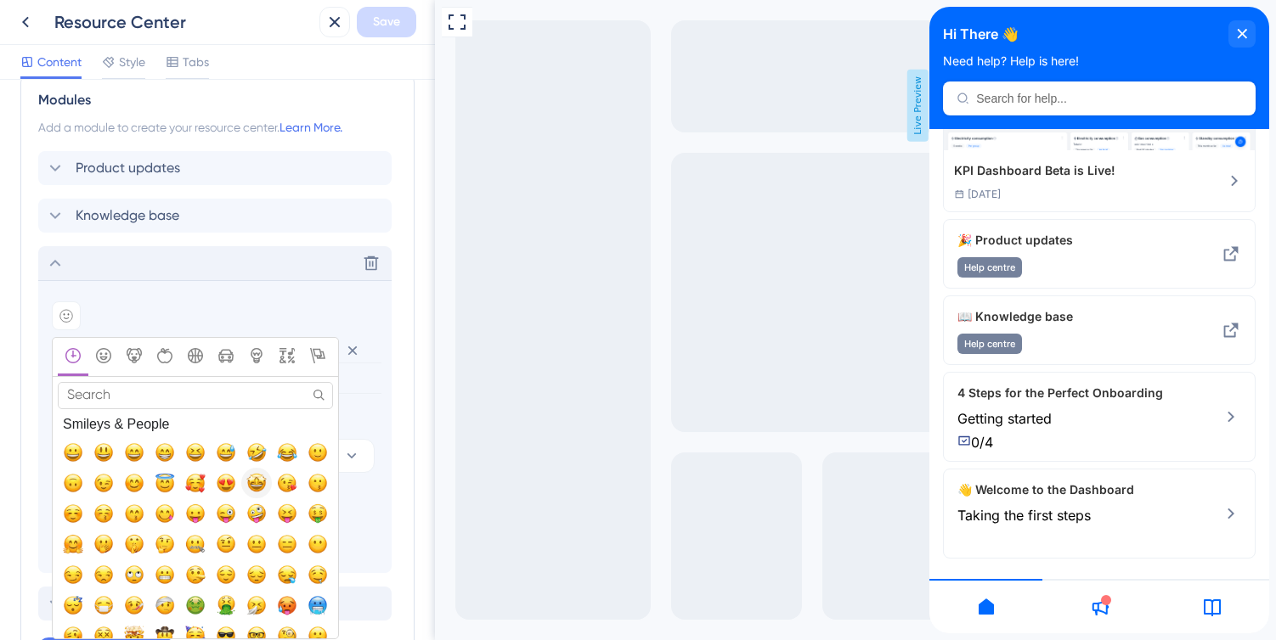
click at [260, 480] on span "🤩, star-struck, grinning_face_with_star_eyes" at bounding box center [256, 482] width 20 height 20
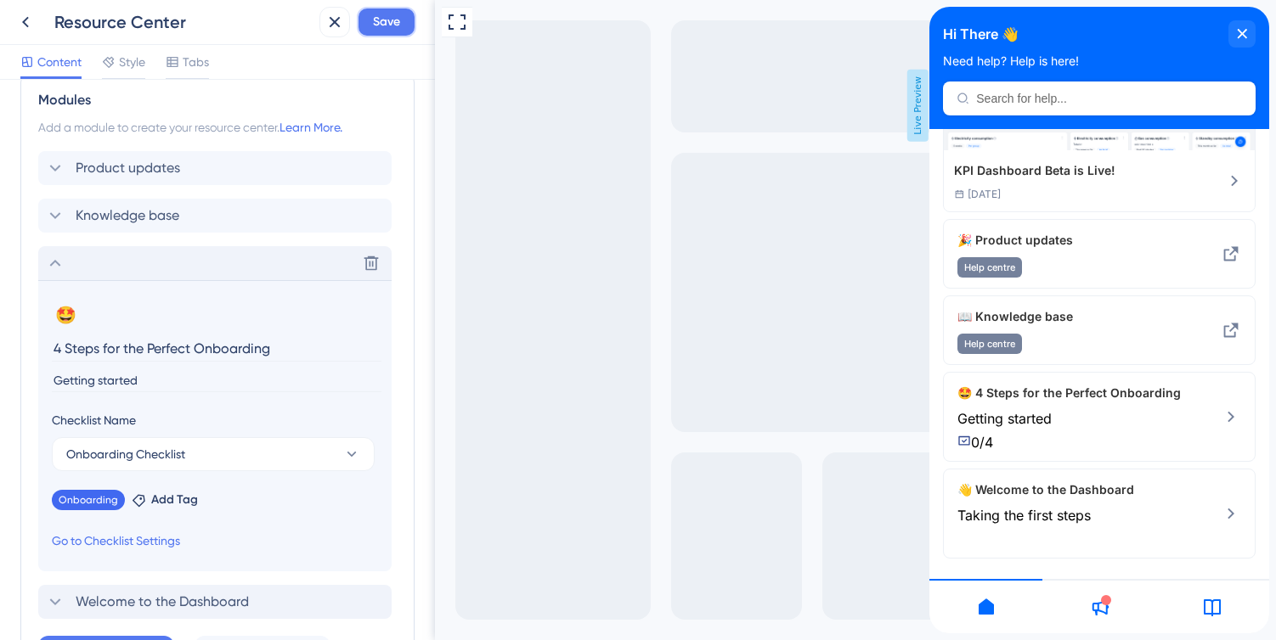
click at [363, 15] on button "Save" at bounding box center [386, 22] width 59 height 31
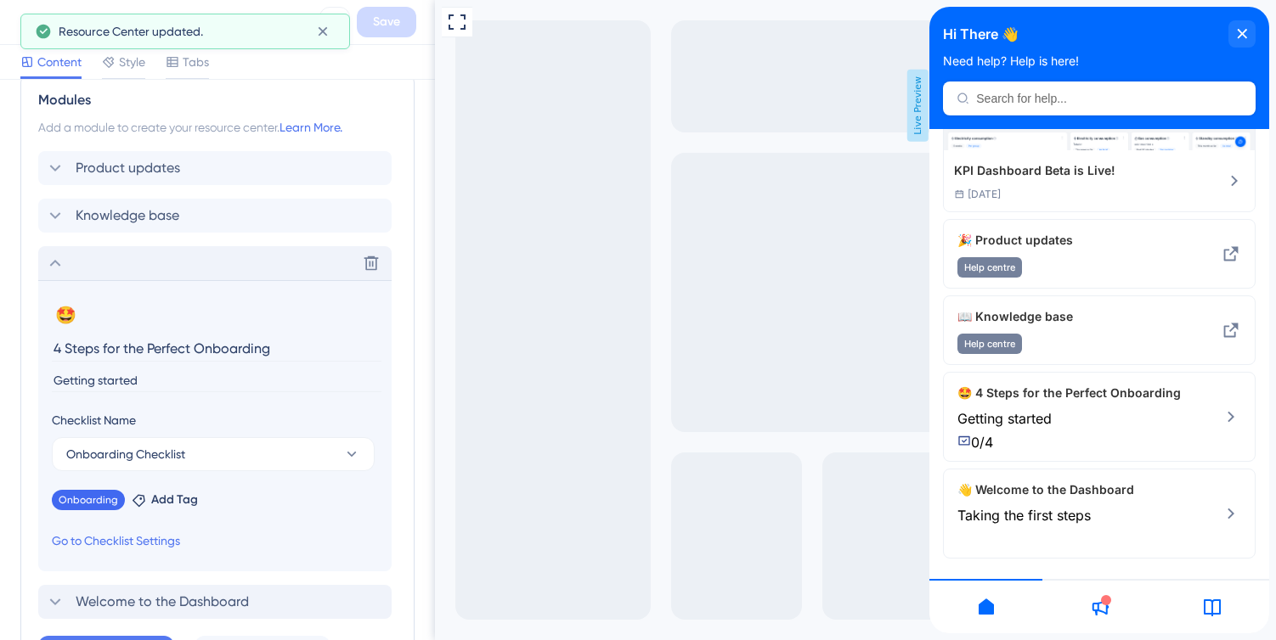
click at [268, 350] on input "4 Steps for the Perfect Onboarding" at bounding box center [217, 348] width 330 height 26
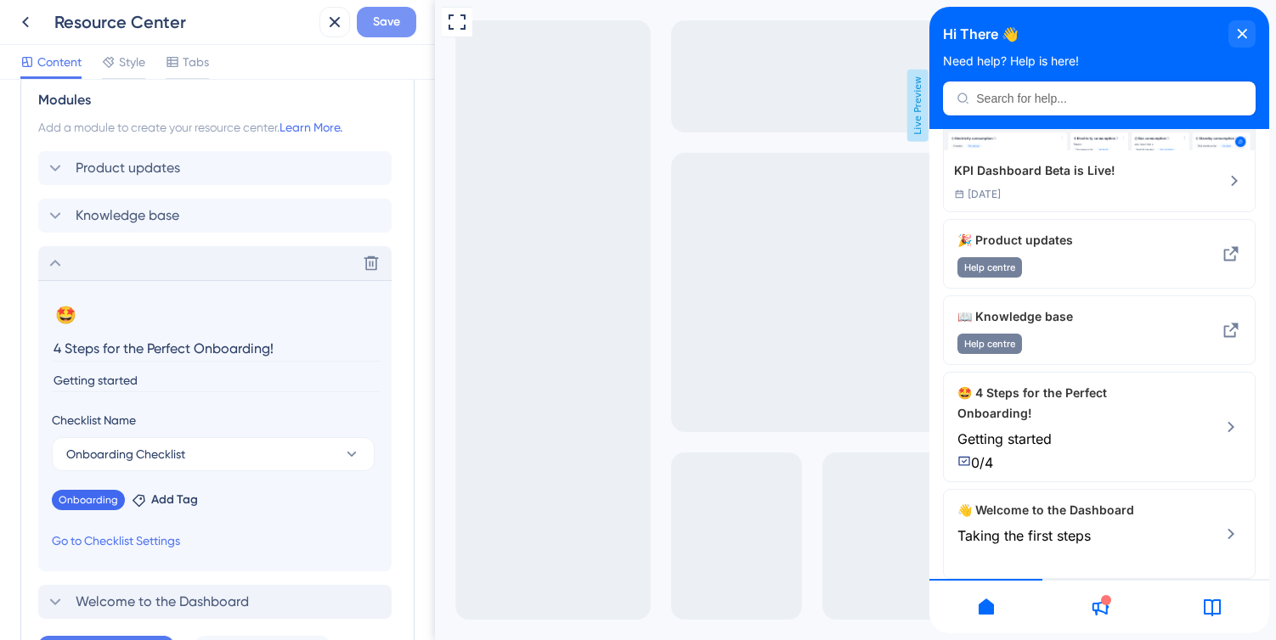
type input "4 Steps for the Perfect Onboarding!"
click at [368, 9] on button "Save" at bounding box center [386, 22] width 59 height 31
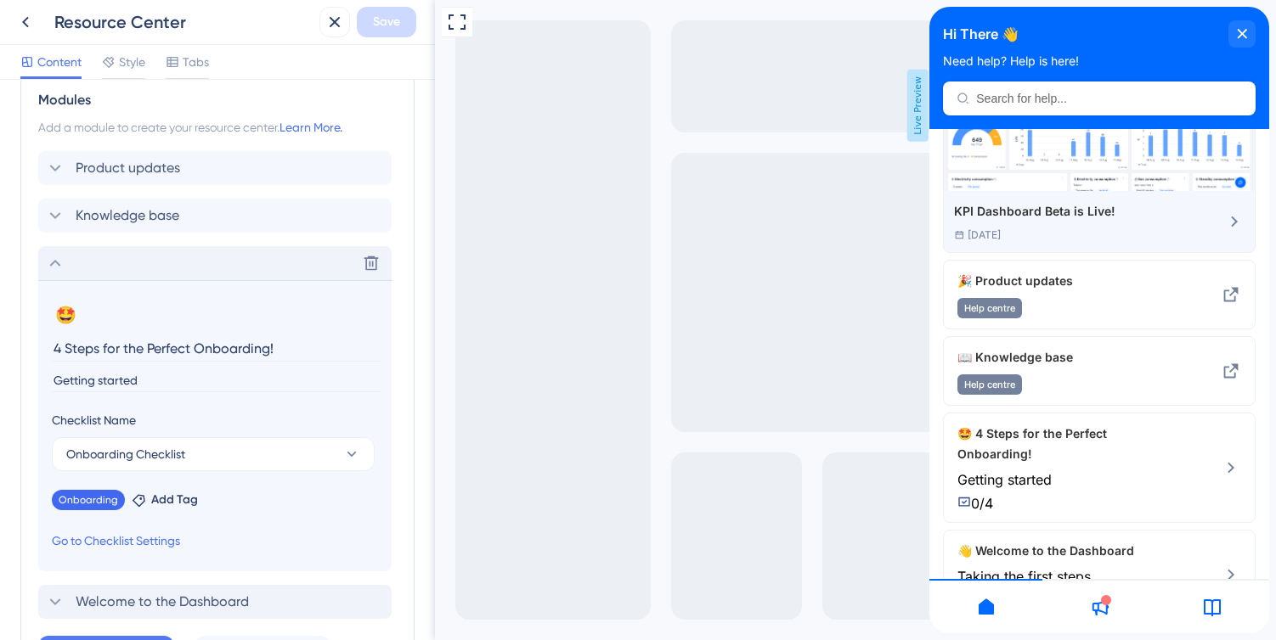
scroll to position [155, 0]
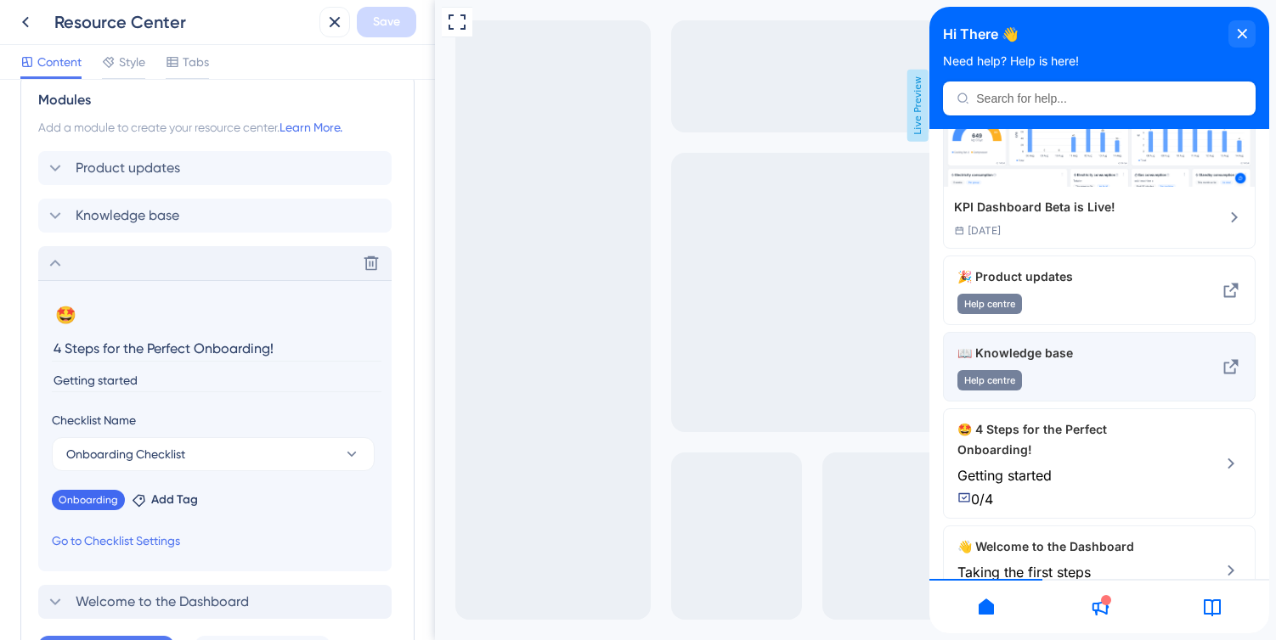
click at [1115, 365] on div "📖 Knowledge base Help centre" at bounding box center [1070, 367] width 227 height 48
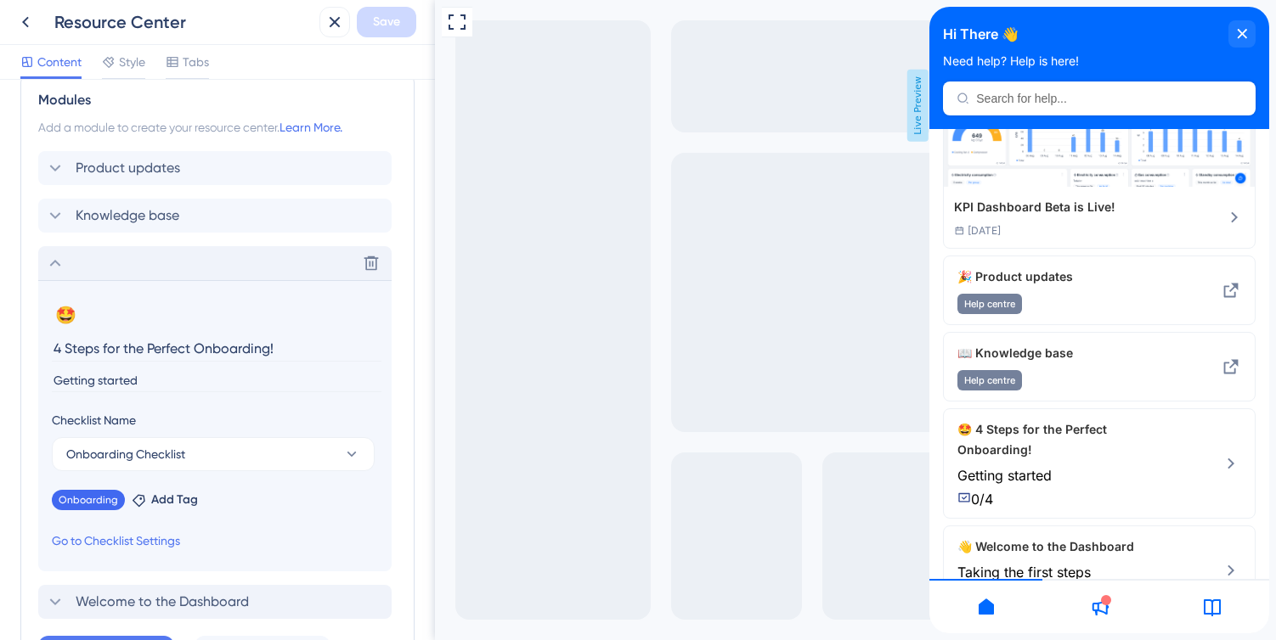
click at [56, 260] on icon at bounding box center [55, 263] width 20 height 20
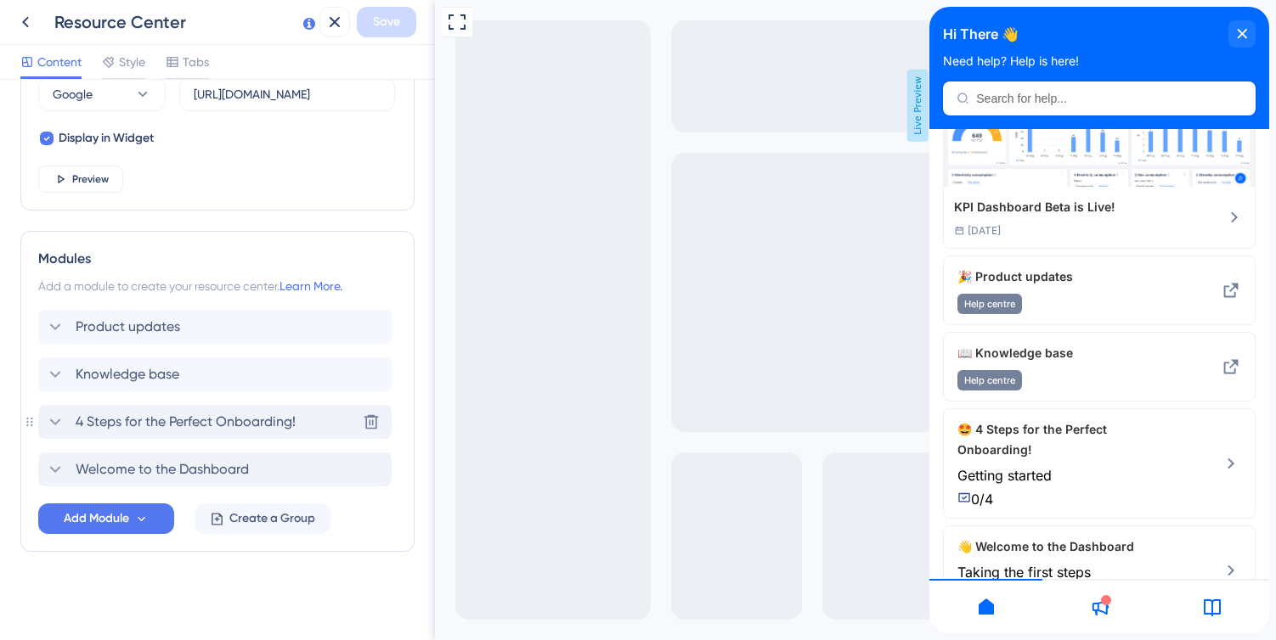
scroll to position [640, 0]
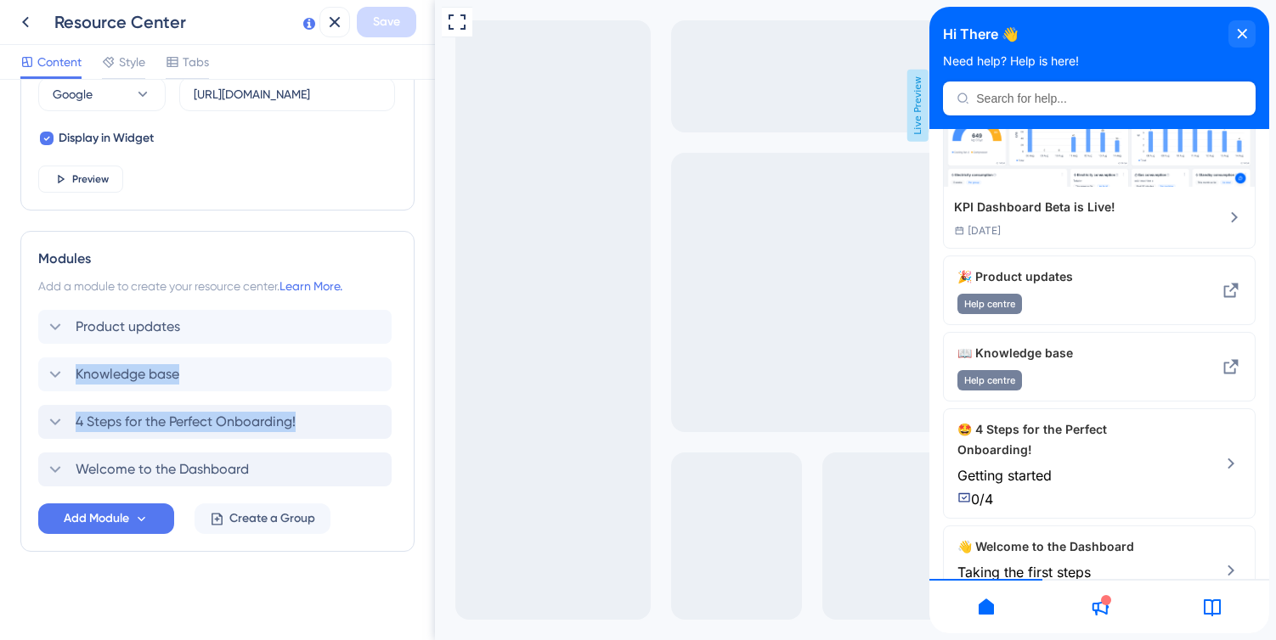
drag, startPoint x: 31, startPoint y: 470, endPoint x: 40, endPoint y: 400, distance: 70.3
click at [40, 399] on div "Modules Add a module to create your resource center. Learn More. Product update…" at bounding box center [217, 391] width 394 height 321
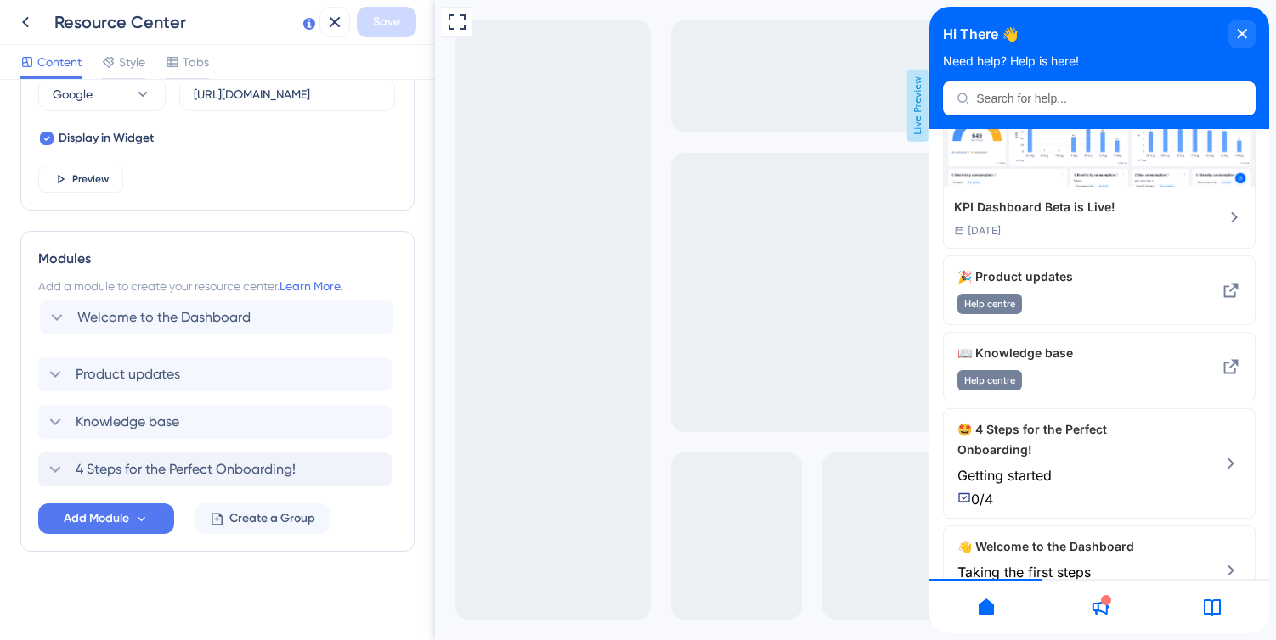
drag, startPoint x: 48, startPoint y: 466, endPoint x: 49, endPoint y: 306, distance: 160.5
click at [49, 306] on div "Modules Add a module to create your resource center. Learn More. Product update…" at bounding box center [217, 391] width 394 height 321
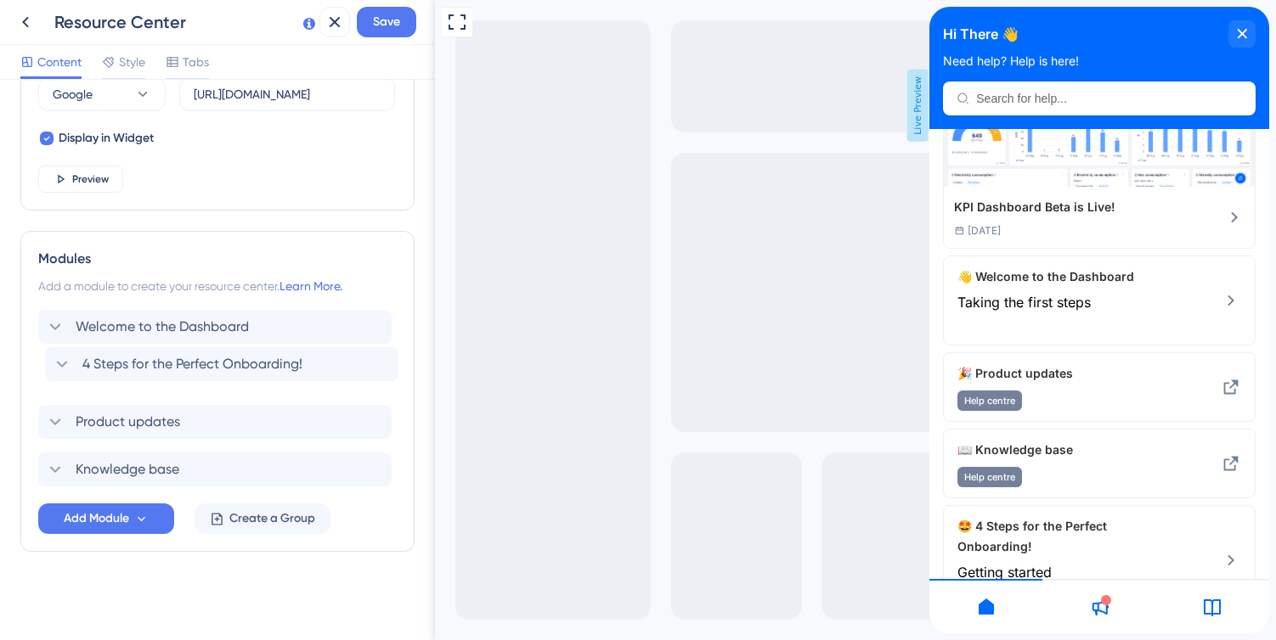
drag, startPoint x: 61, startPoint y: 471, endPoint x: 70, endPoint y: 358, distance: 114.1
click at [70, 358] on div "Welcome to the Dashboard Product updates Knowledge base 4 Steps for the Perfect…" at bounding box center [217, 398] width 358 height 177
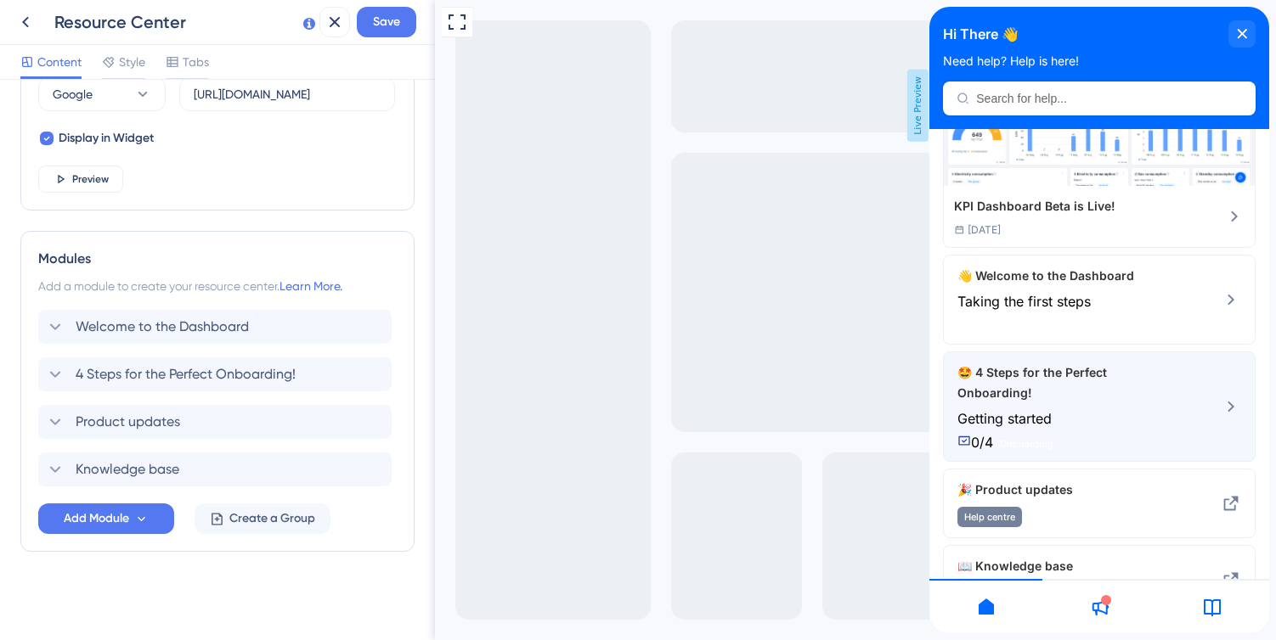
scroll to position [154, 0]
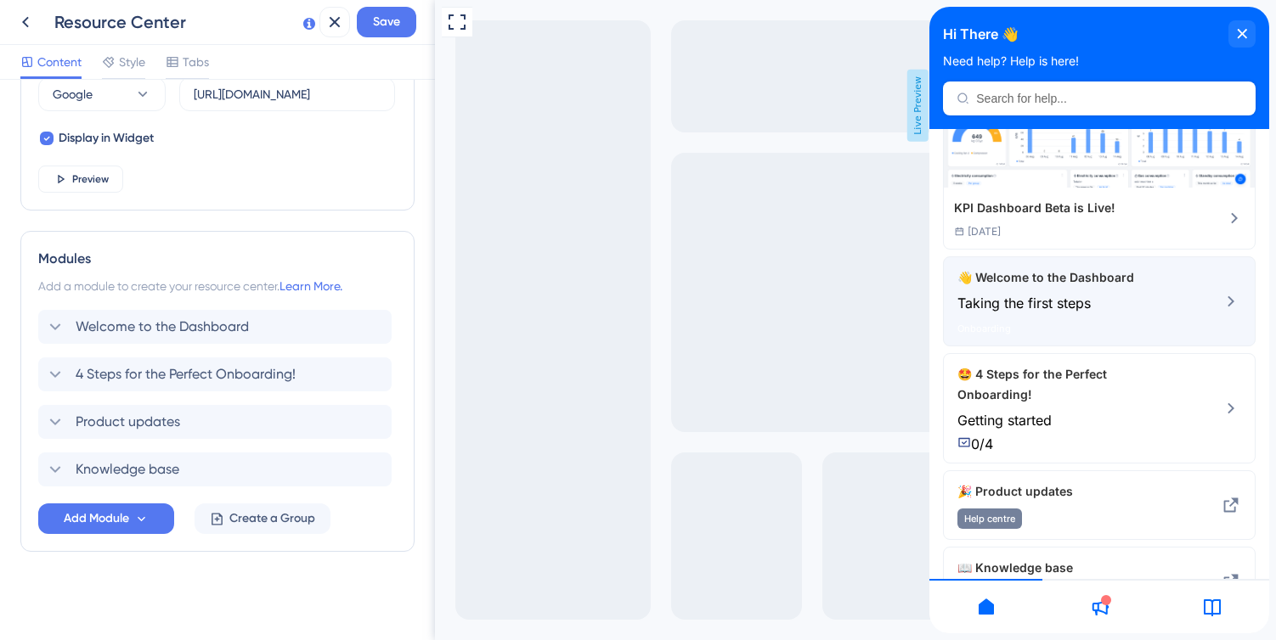
click at [1184, 282] on div "👋 Welcome to the Dashboard Taking the first steps Onboarding" at bounding box center [1099, 302] width 313 height 90
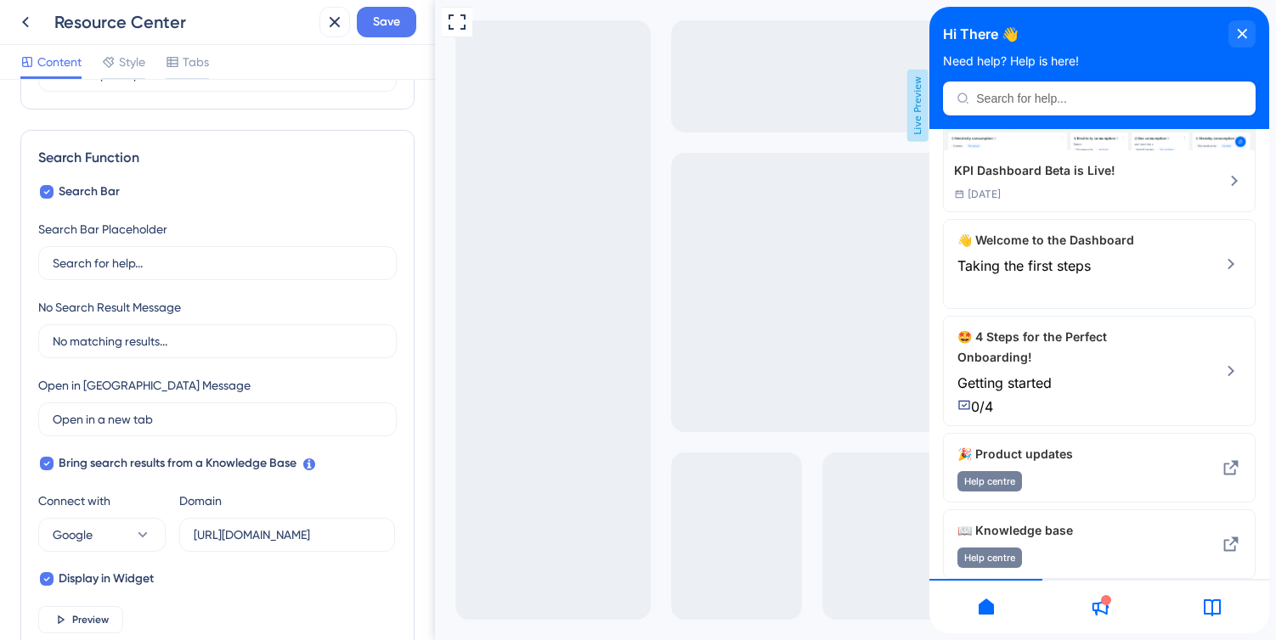
scroll to position [183, 0]
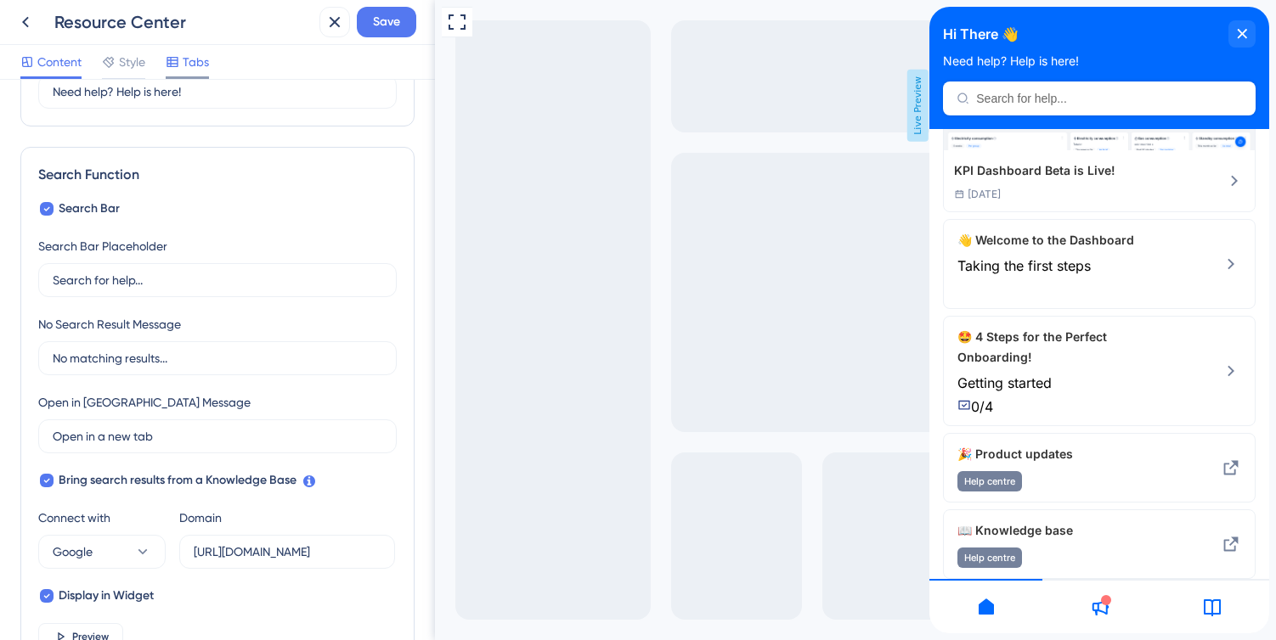
click at [195, 60] on span "Tabs" at bounding box center [196, 62] width 26 height 20
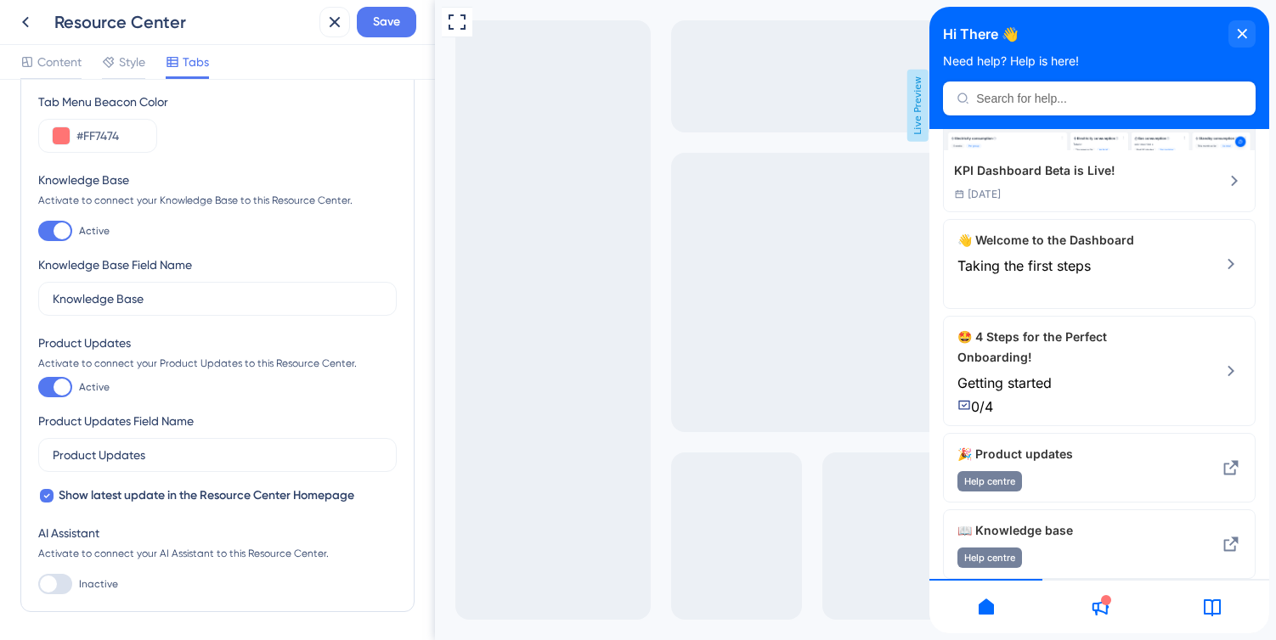
click at [60, 228] on div at bounding box center [62, 231] width 17 height 17
click at [38, 231] on input "Active" at bounding box center [37, 231] width 1 height 1
checkbox input "false"
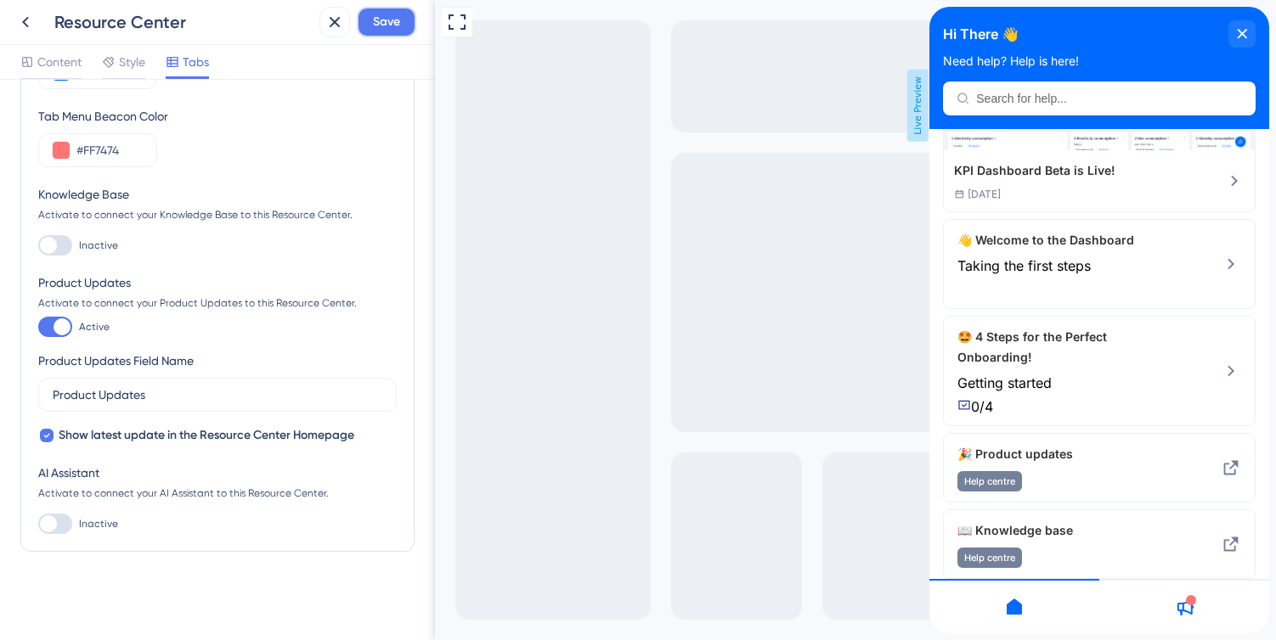
click at [393, 25] on span "Save" at bounding box center [386, 22] width 27 height 20
click at [1183, 601] on icon at bounding box center [1184, 607] width 20 height 20
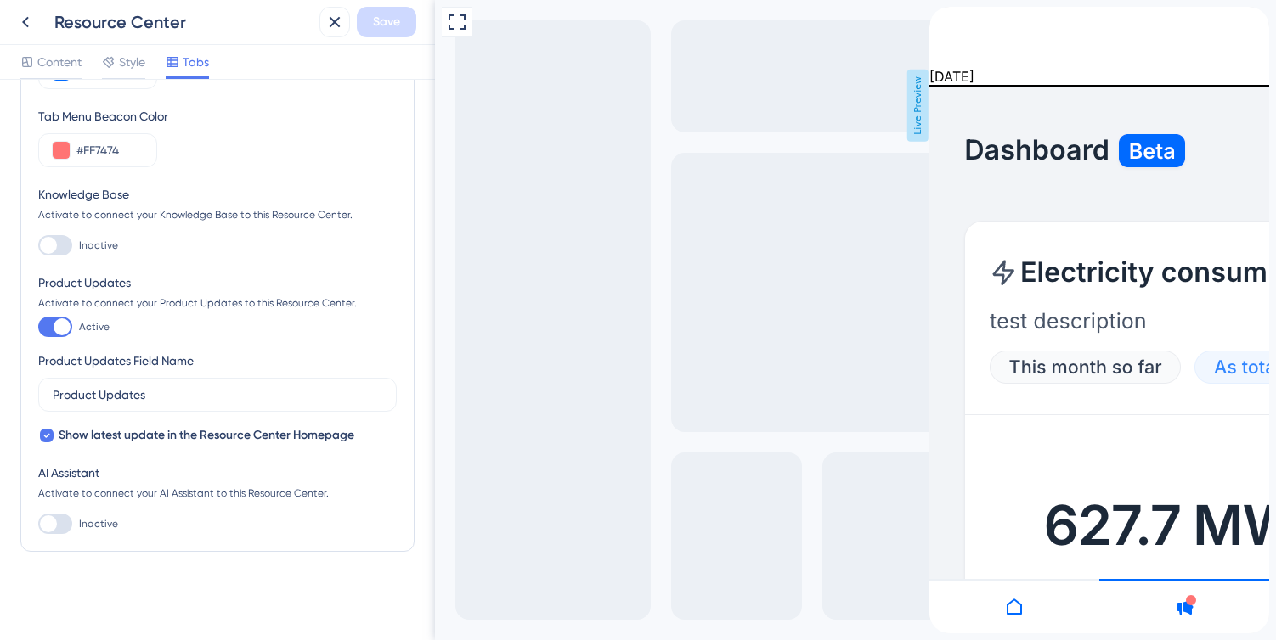
click at [1016, 616] on icon at bounding box center [1014, 607] width 20 height 20
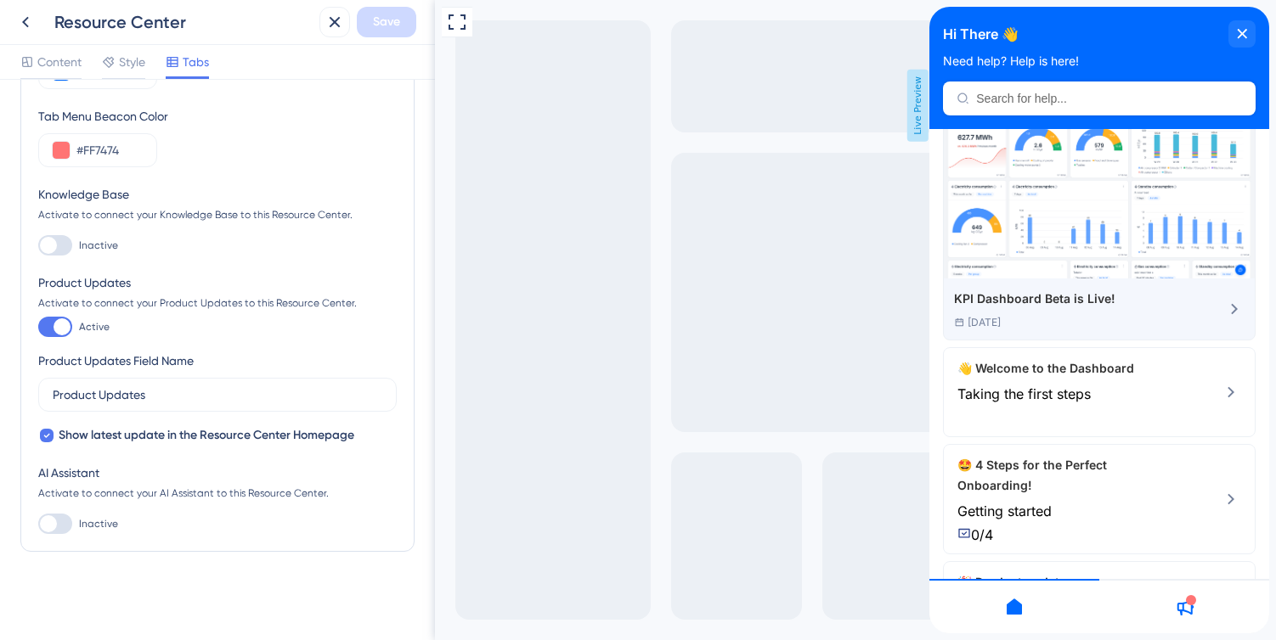
scroll to position [0, 0]
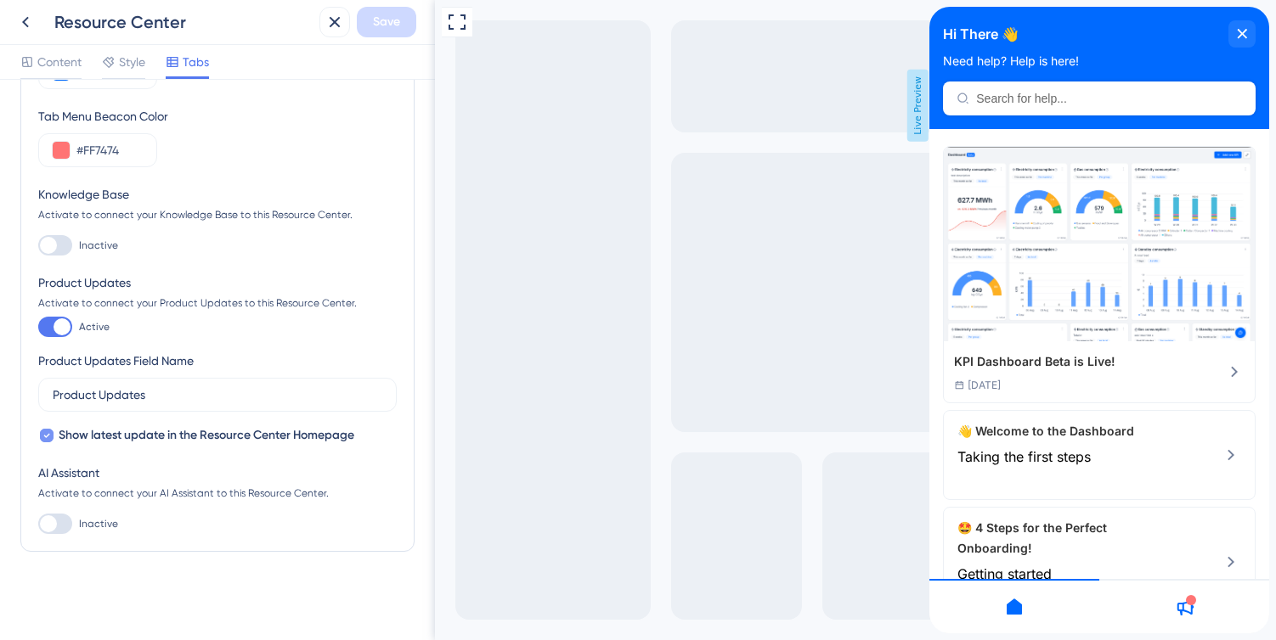
click at [43, 435] on icon at bounding box center [46, 436] width 7 height 14
checkbox input "false"
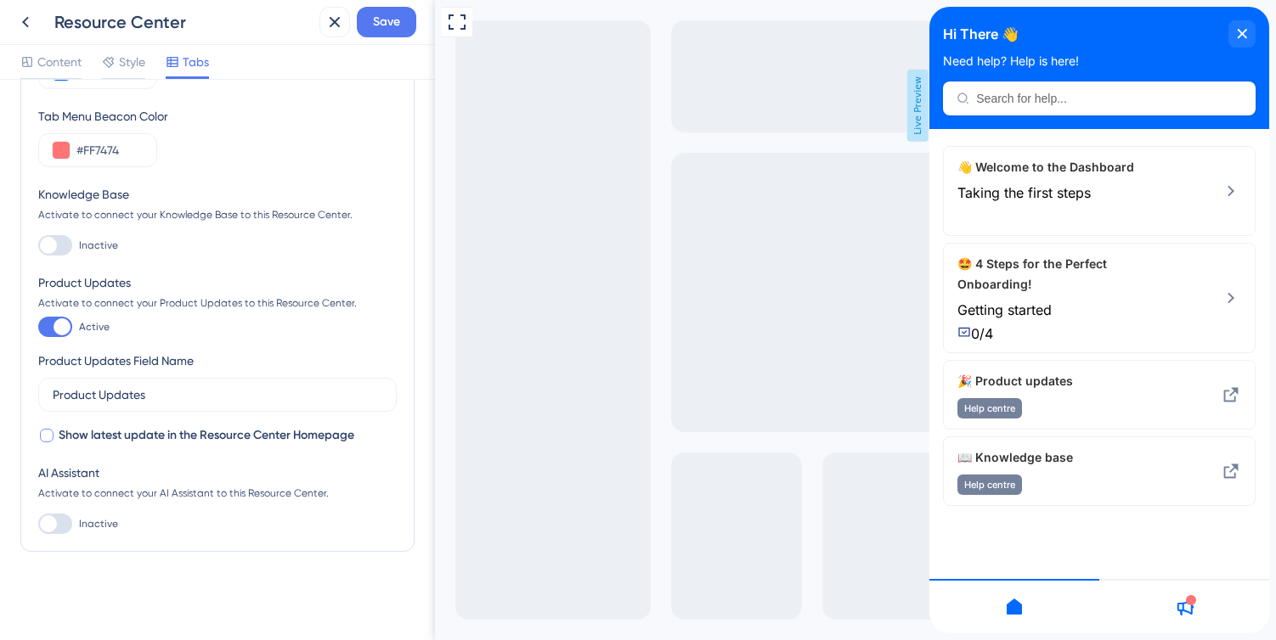
click at [1095, 103] on div "Hi There 👋 Need help? Help is here!" at bounding box center [1099, 68] width 340 height 122
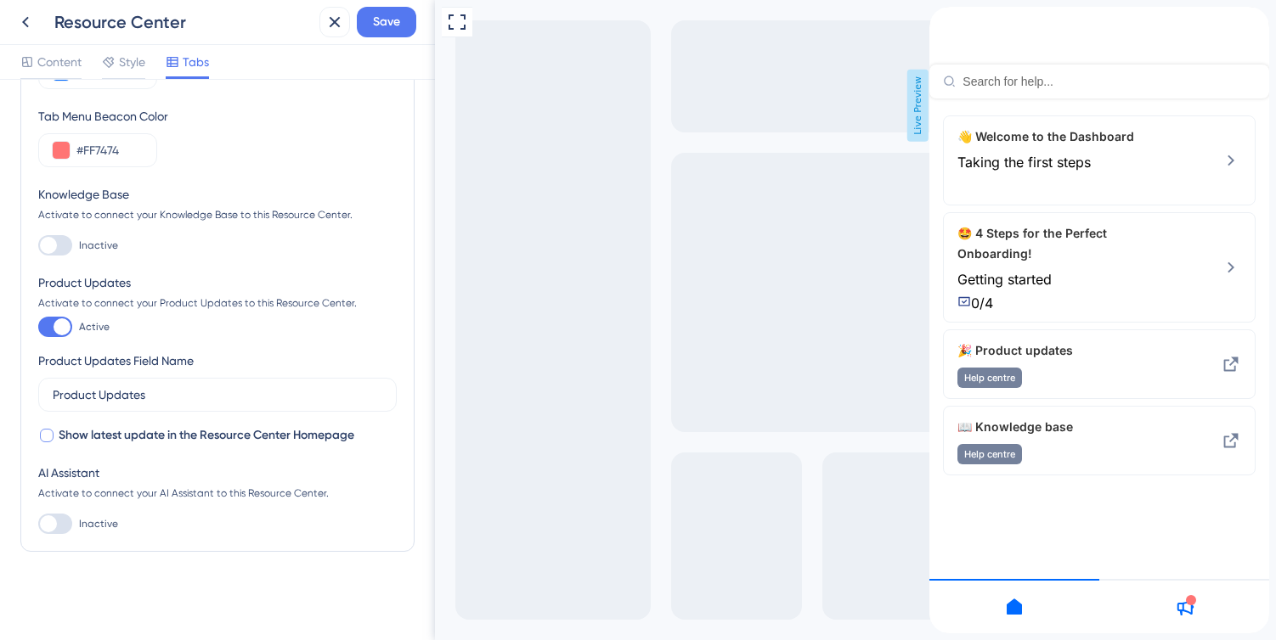
type input "energy per unit"
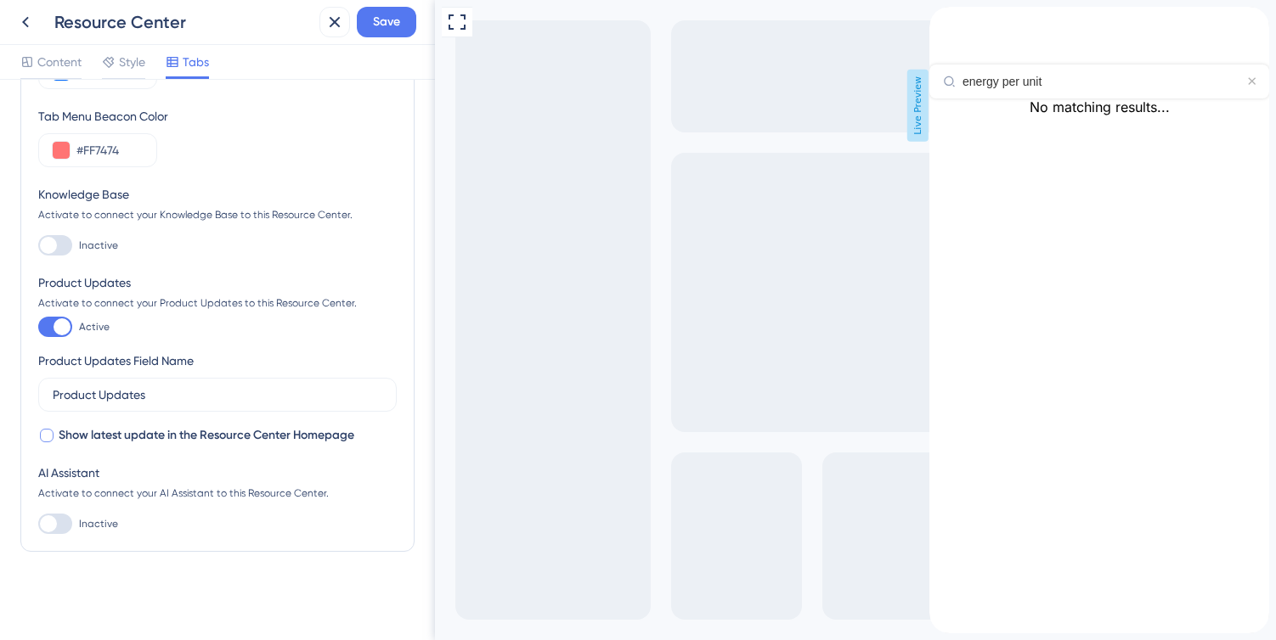
click at [955, 24] on div "back to header" at bounding box center [942, 15] width 27 height 17
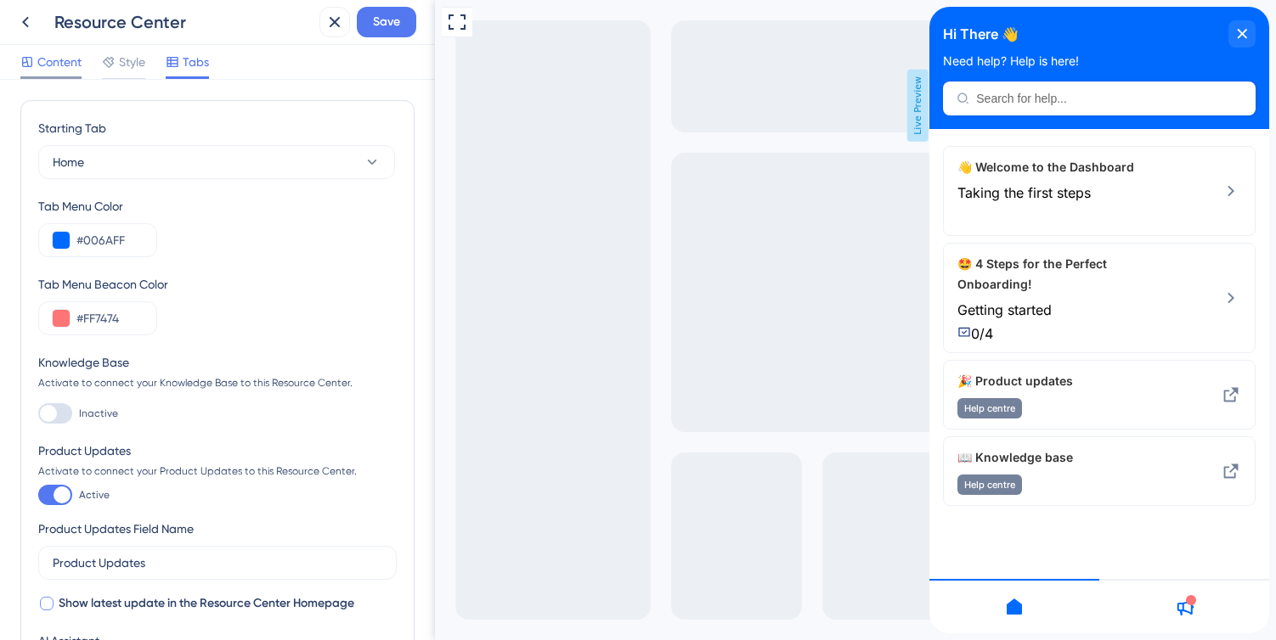
click at [52, 57] on span "Content" at bounding box center [59, 62] width 44 height 20
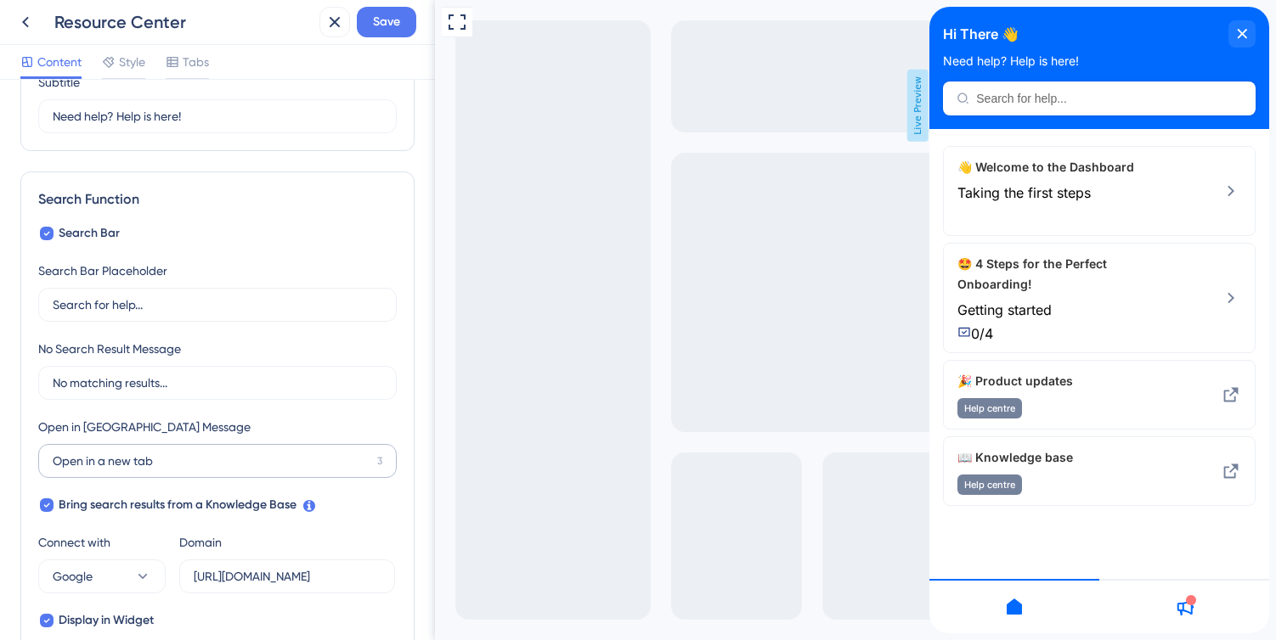
scroll to position [144, 0]
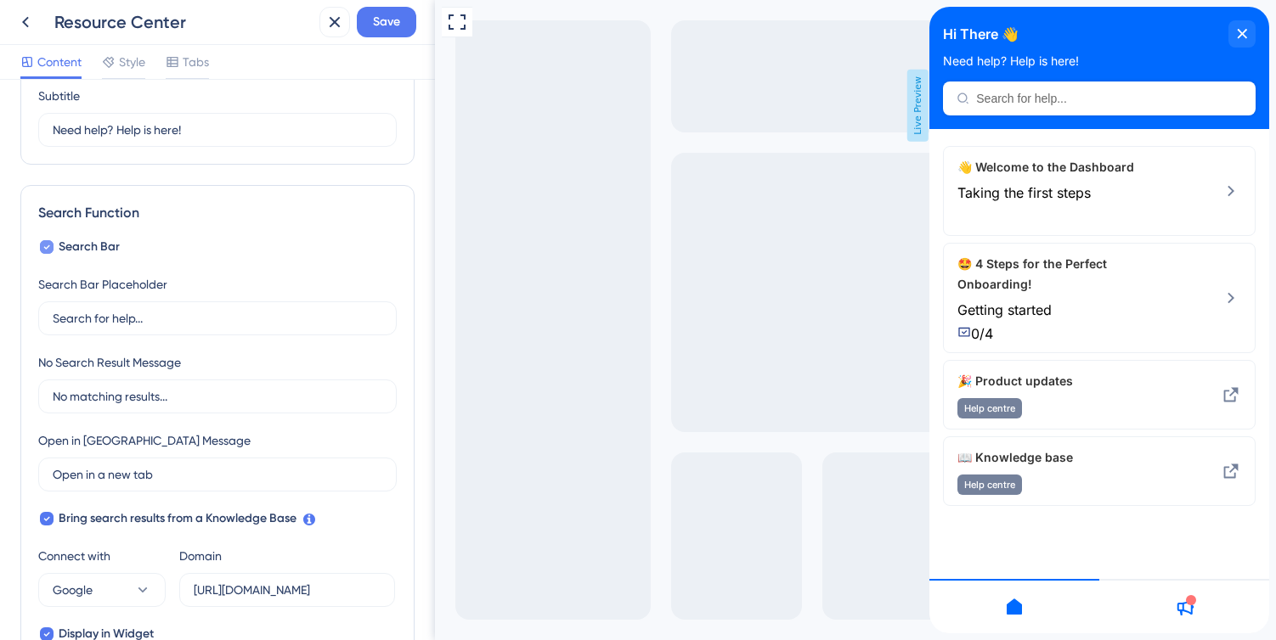
click at [41, 245] on div at bounding box center [47, 247] width 14 height 14
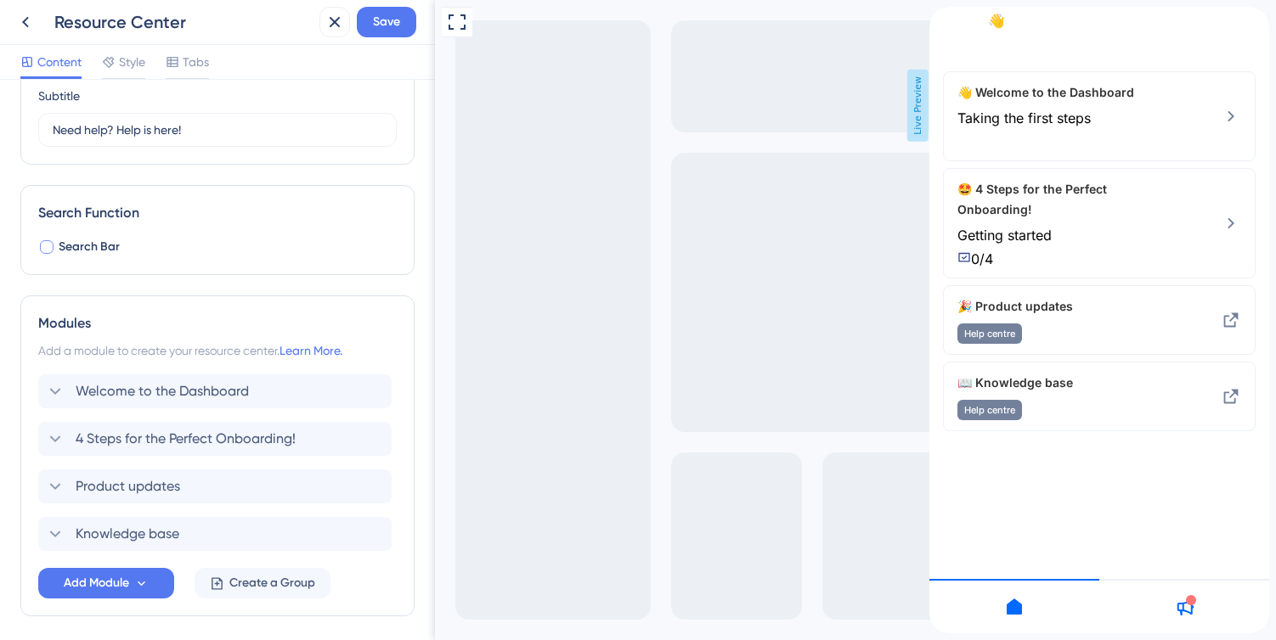
click at [41, 245] on div at bounding box center [47, 247] width 14 height 14
checkbox input "true"
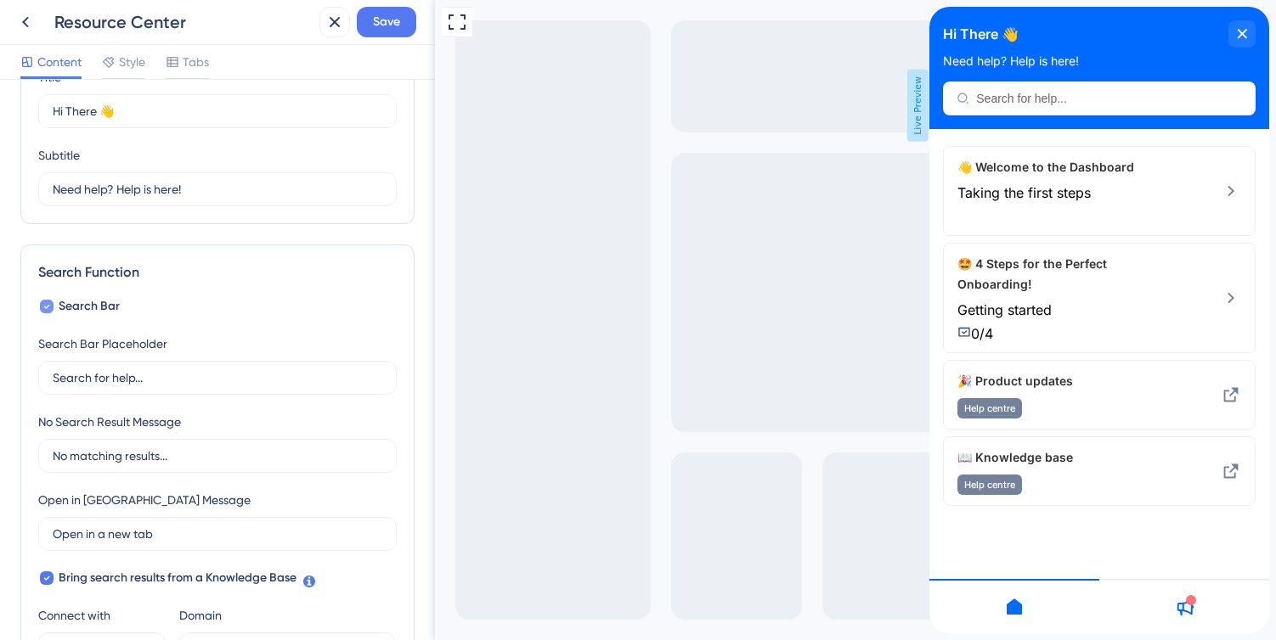
scroll to position [82, 0]
drag, startPoint x: 188, startPoint y: 198, endPoint x: 4, endPoint y: 197, distance: 183.5
click at [4, 197] on div "Resource Center Header Title Hi There 👋 17 Hi There 👋 Subtitle Need help? Help …" at bounding box center [217, 360] width 435 height 561
type input "Learn all you need here!"
click at [381, 20] on span "Save" at bounding box center [386, 22] width 27 height 20
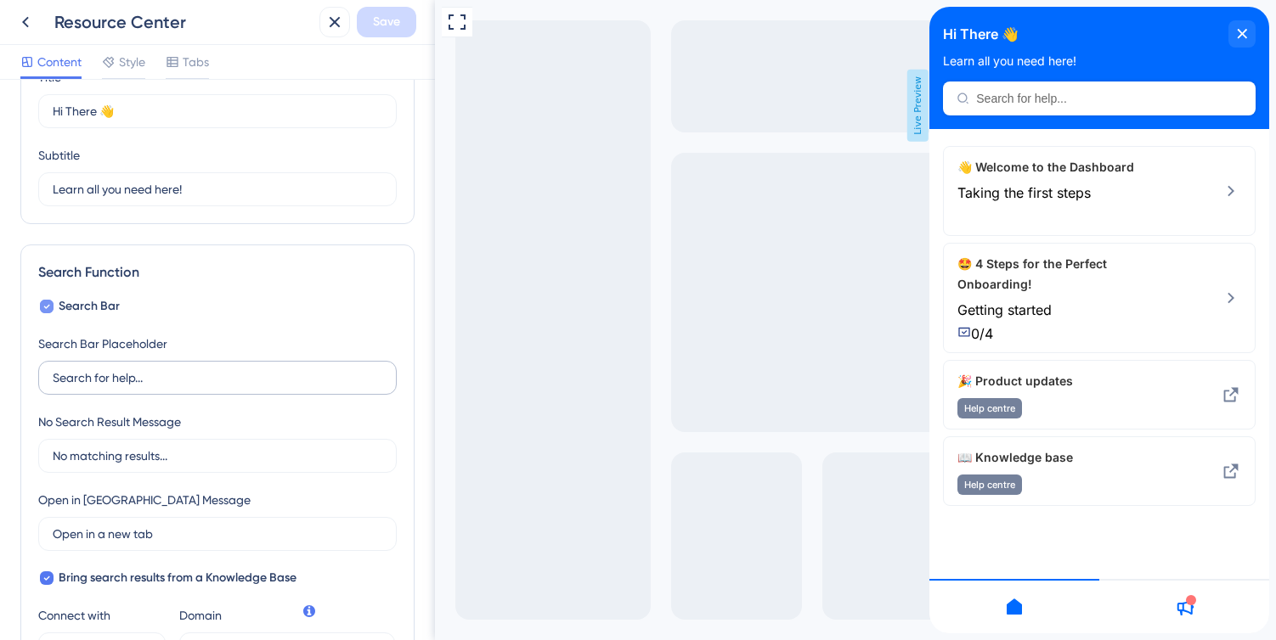
scroll to position [0, 0]
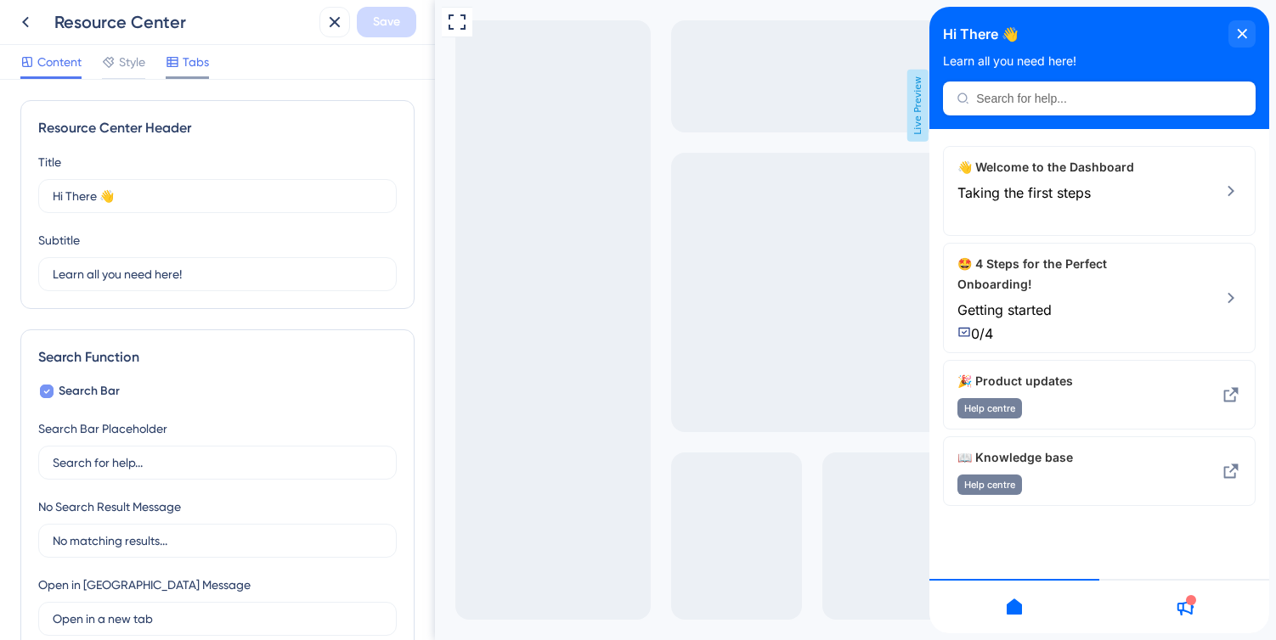
click at [198, 69] on span "Tabs" at bounding box center [196, 62] width 26 height 20
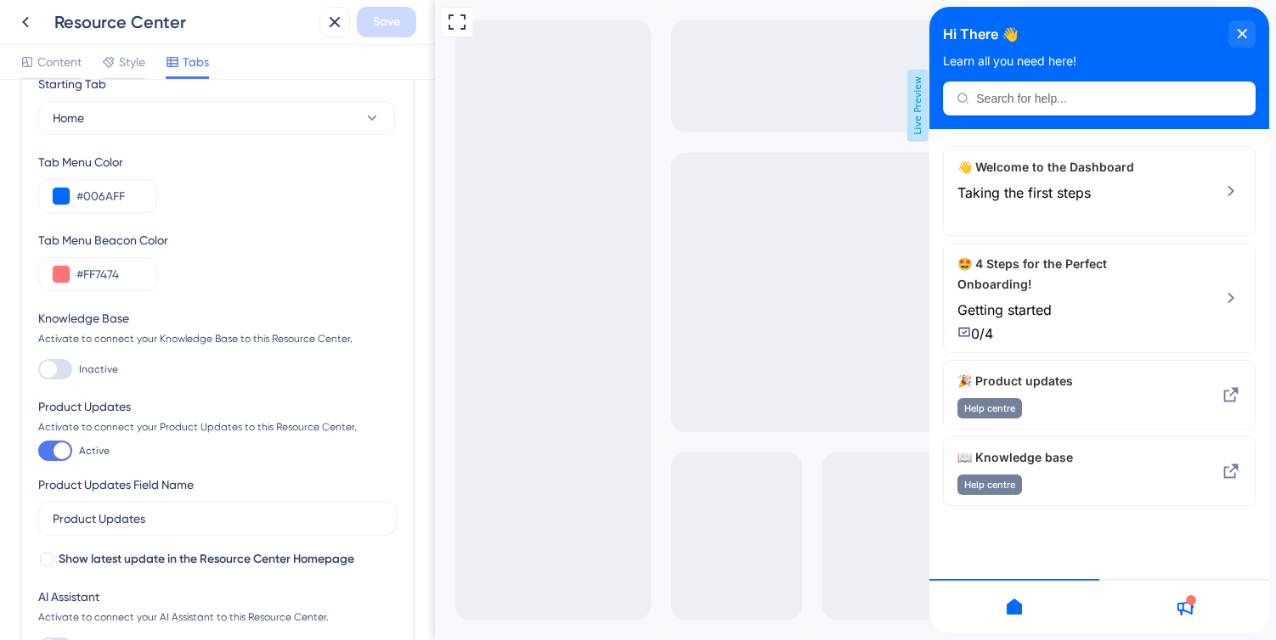
scroll to position [56, 0]
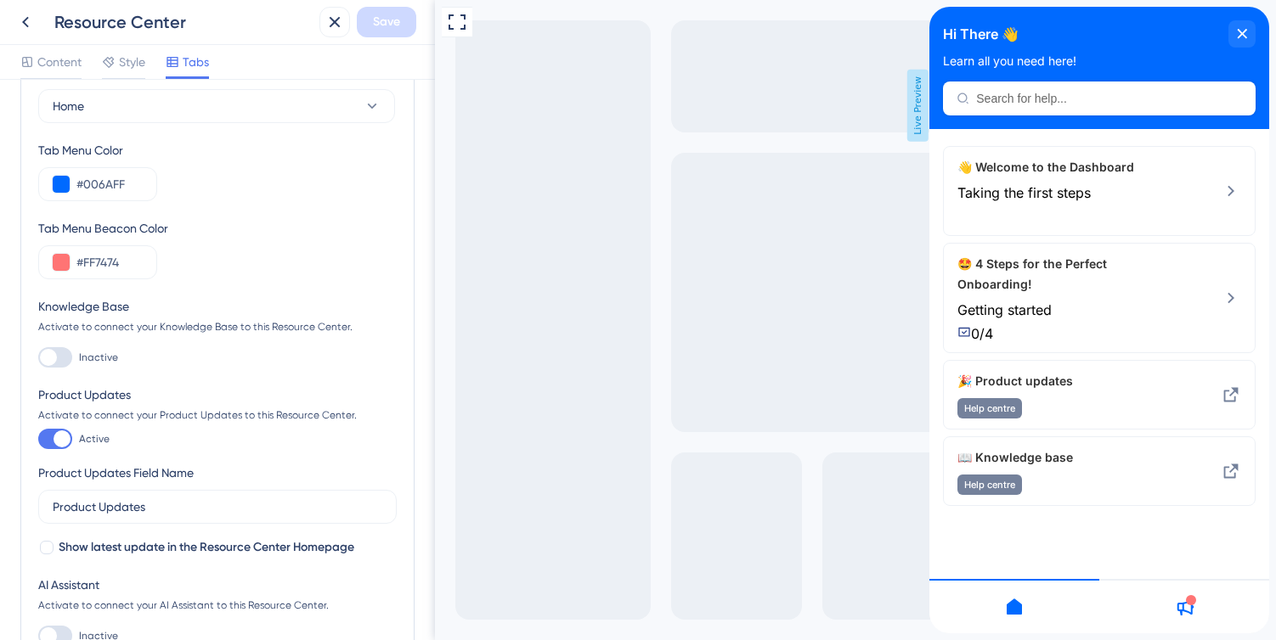
click at [64, 436] on div at bounding box center [62, 439] width 17 height 17
click at [38, 439] on input "Active" at bounding box center [37, 439] width 1 height 1
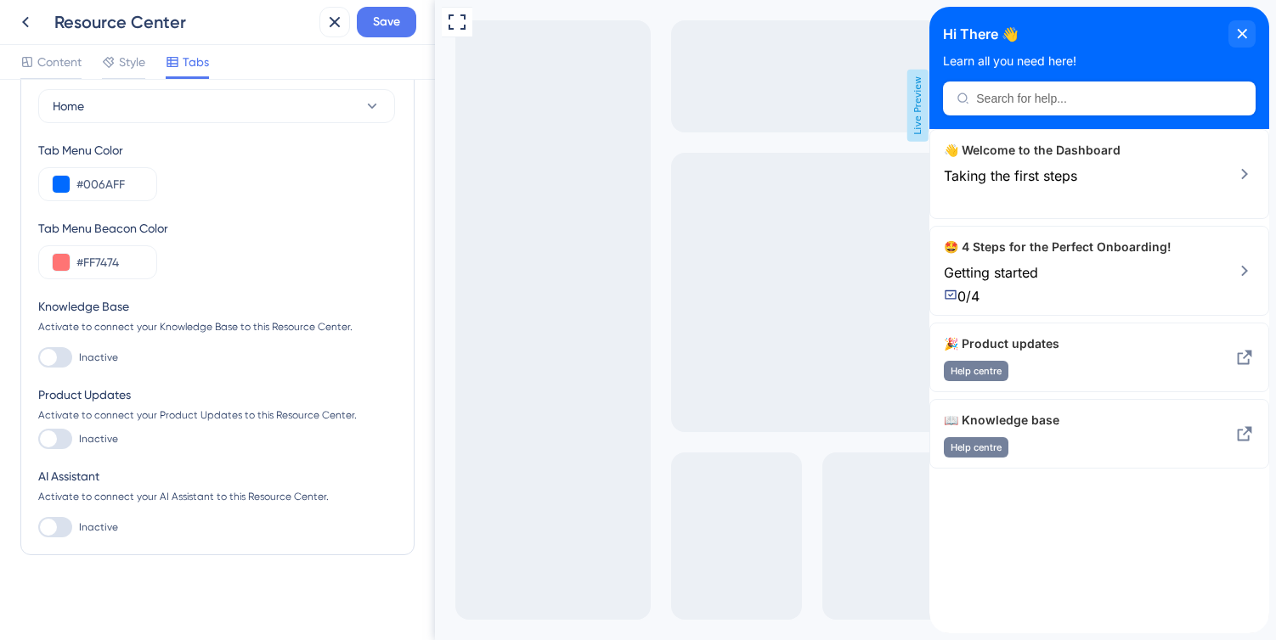
click at [64, 436] on div at bounding box center [55, 439] width 34 height 20
click at [38, 439] on input "Inactive" at bounding box center [37, 439] width 1 height 1
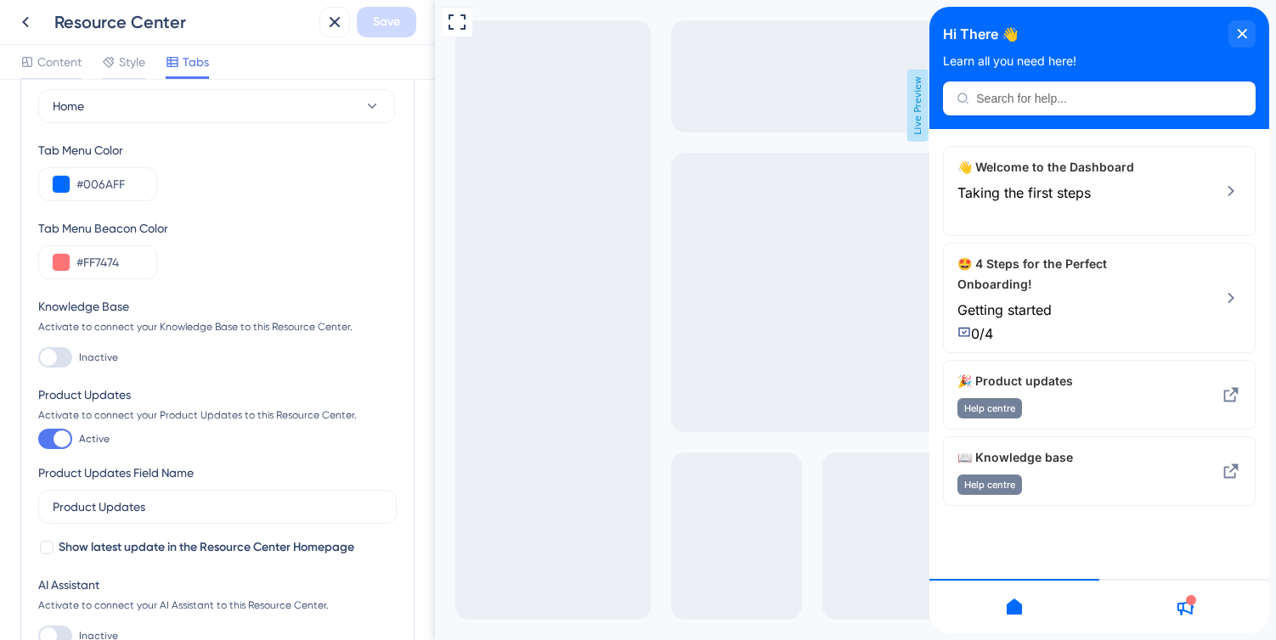
click at [65, 434] on div at bounding box center [62, 439] width 17 height 17
click at [38, 439] on input "Active" at bounding box center [37, 439] width 1 height 1
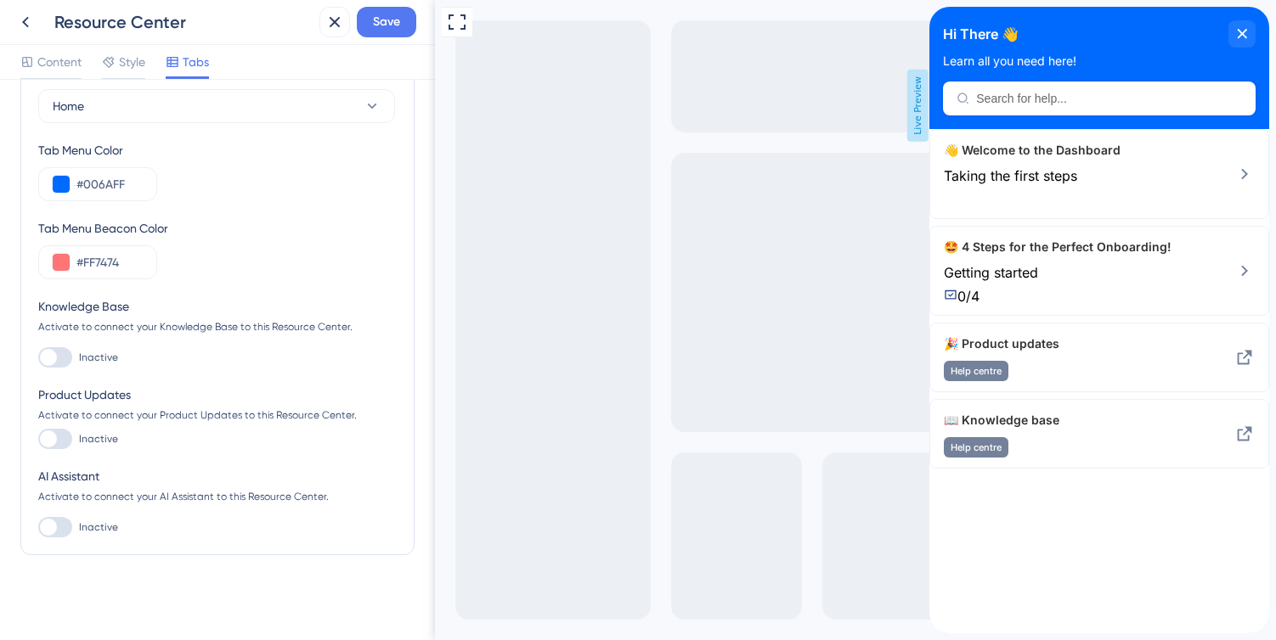
click at [65, 434] on div at bounding box center [55, 439] width 34 height 20
click at [38, 439] on input "Inactive" at bounding box center [37, 439] width 1 height 1
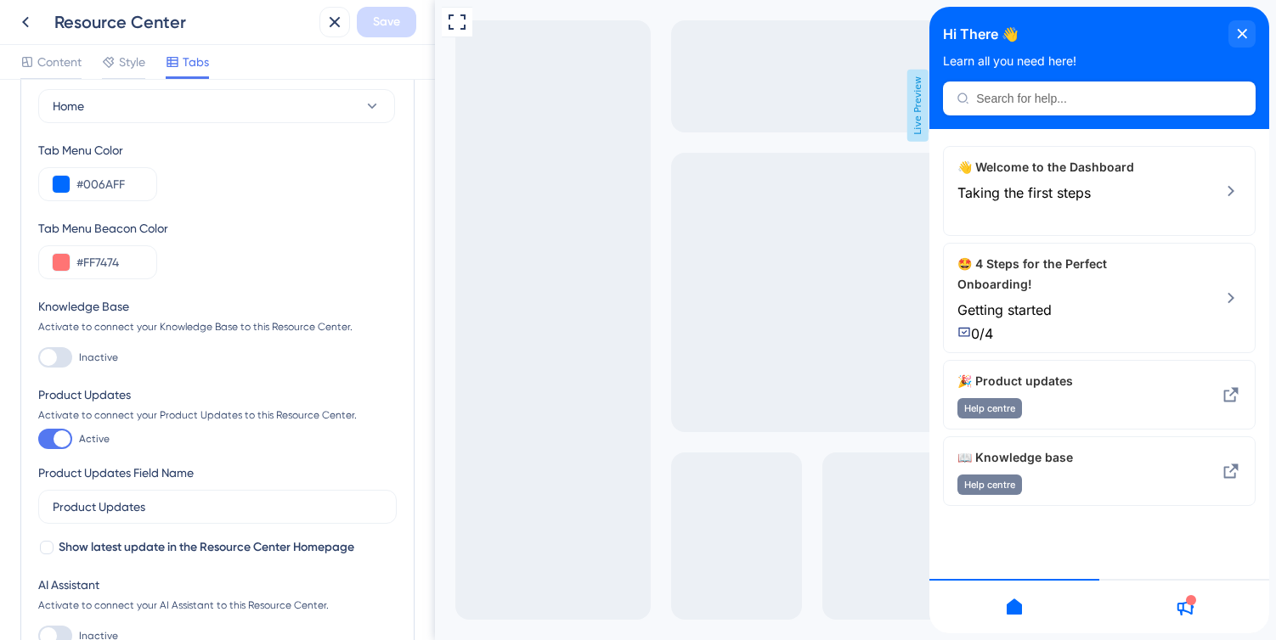
click at [65, 434] on div at bounding box center [62, 439] width 17 height 17
click at [38, 439] on input "Active" at bounding box center [37, 439] width 1 height 1
checkbox input "false"
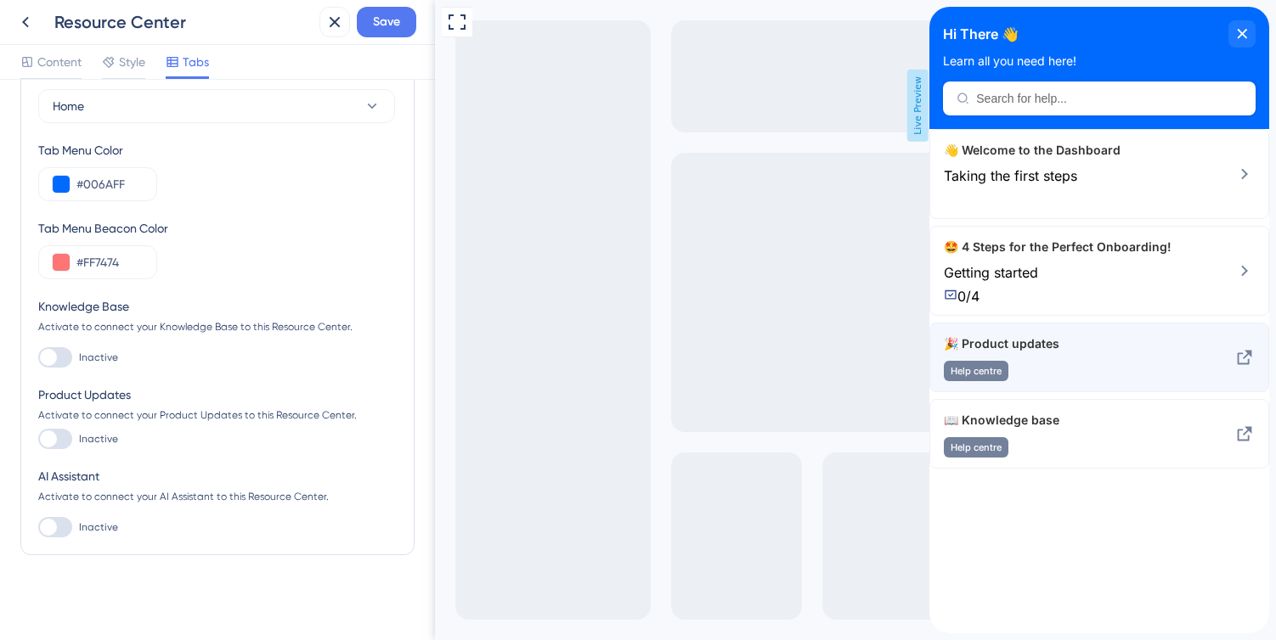
click at [1101, 354] on span "🎉 Product updates" at bounding box center [1068, 344] width 249 height 20
click at [1079, 379] on div "Help centre" at bounding box center [1068, 371] width 249 height 20
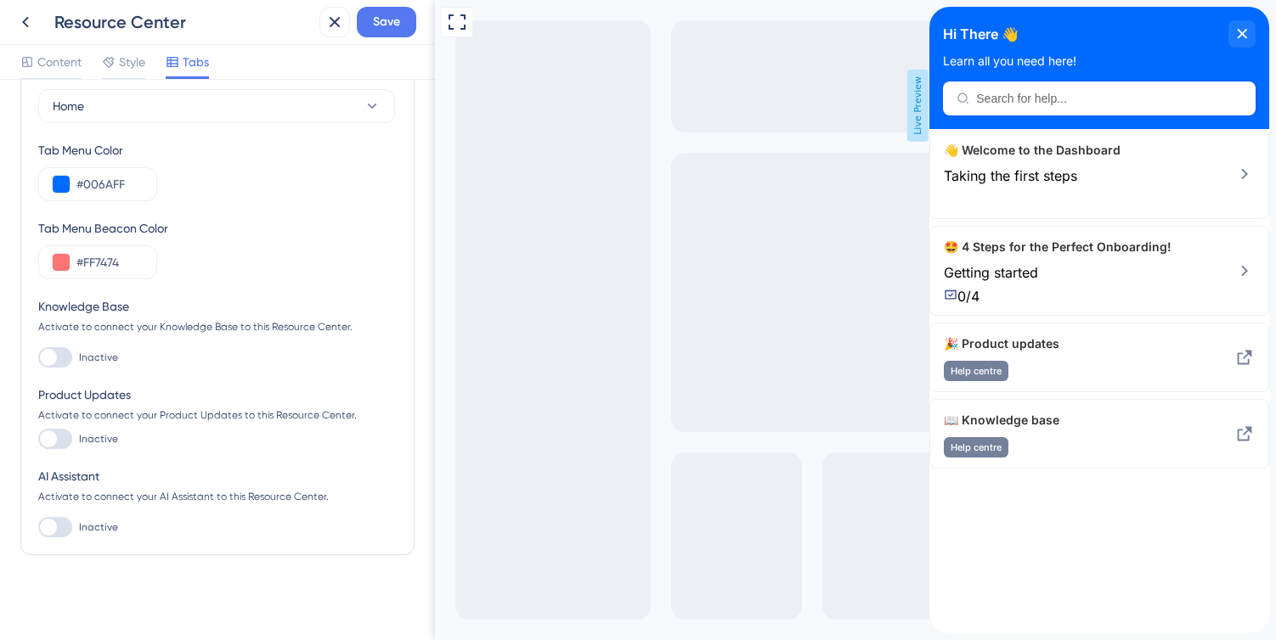
scroll to position [0, 0]
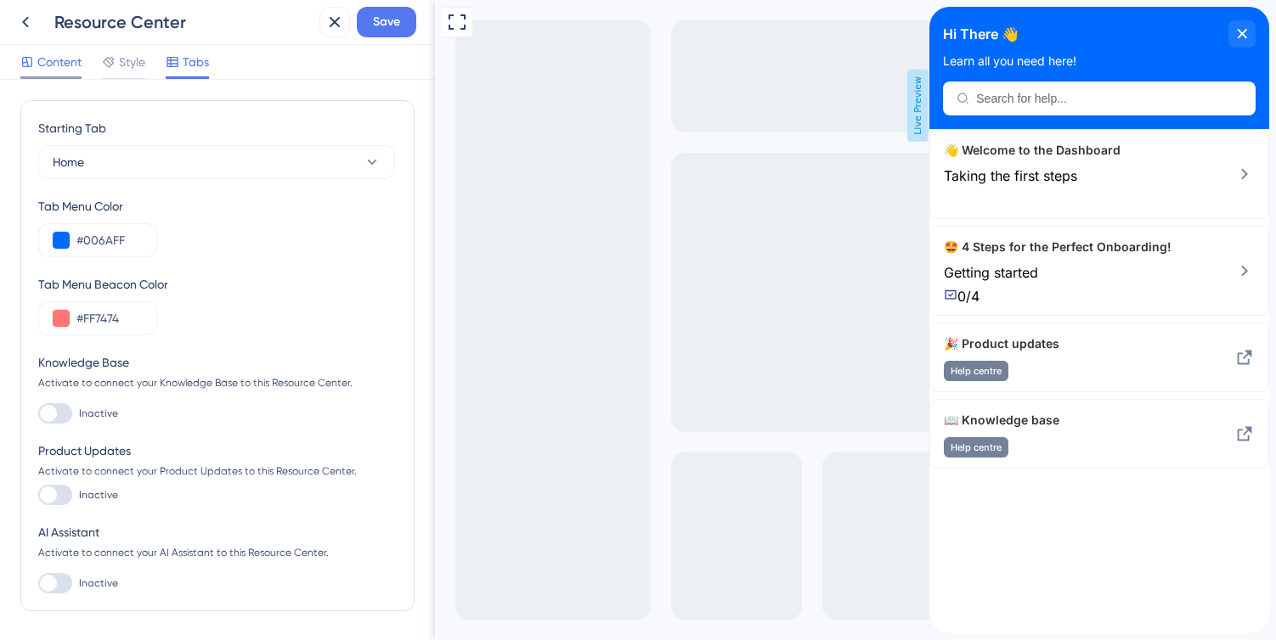
click at [58, 52] on span "Content" at bounding box center [59, 62] width 44 height 20
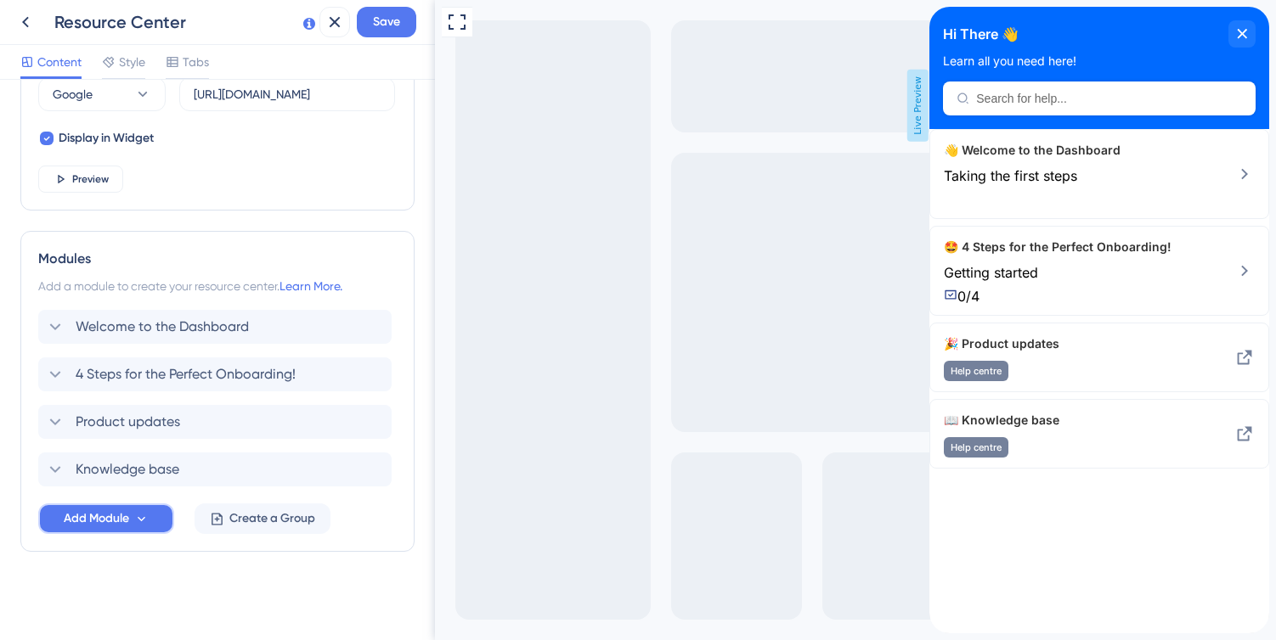
click at [121, 525] on span "Add Module" at bounding box center [96, 519] width 65 height 20
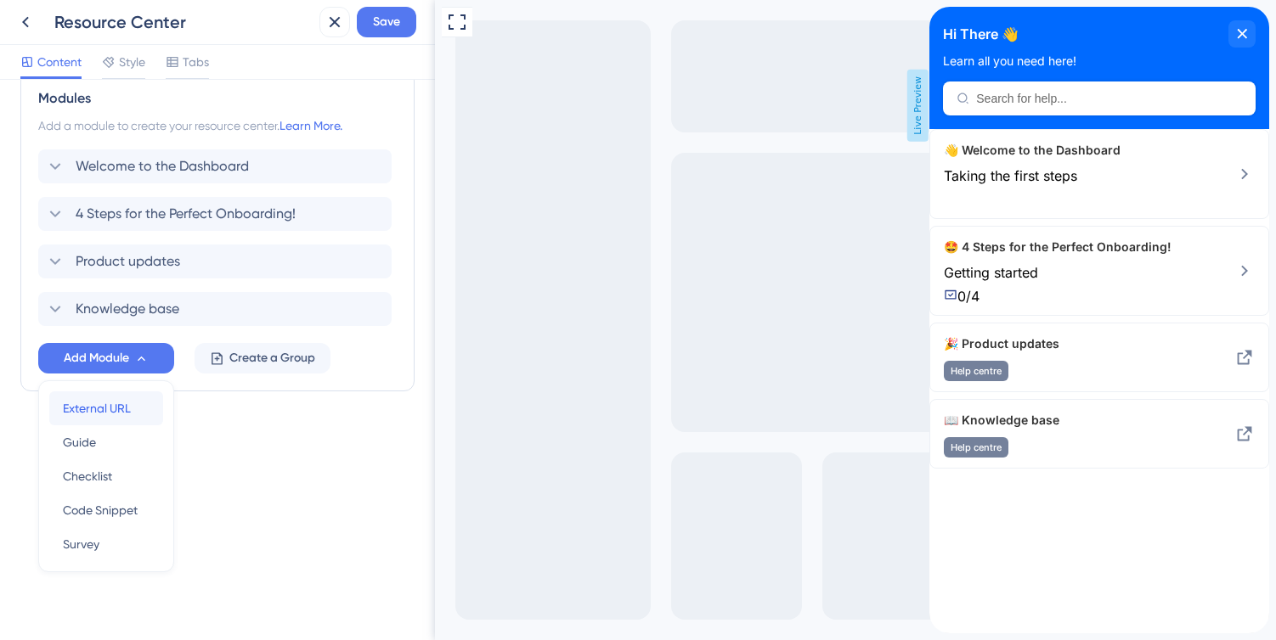
click at [121, 415] on span "External URL" at bounding box center [97, 408] width 68 height 20
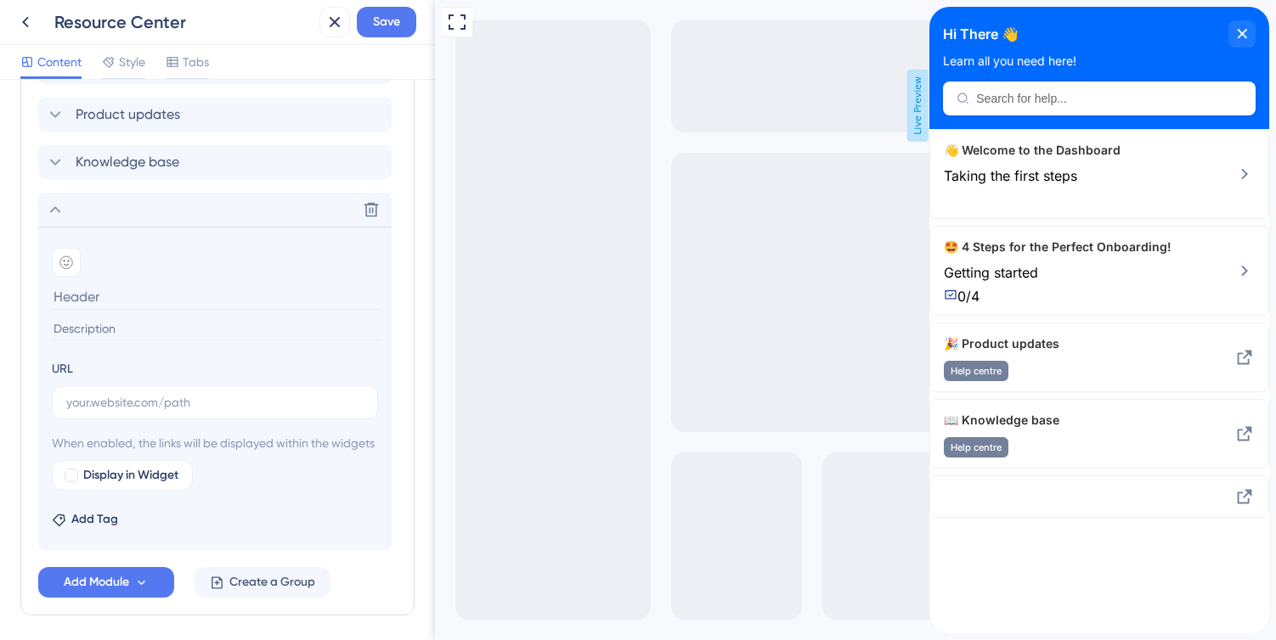
scroll to position [950, 0]
click at [365, 205] on icon at bounding box center [371, 207] width 14 height 14
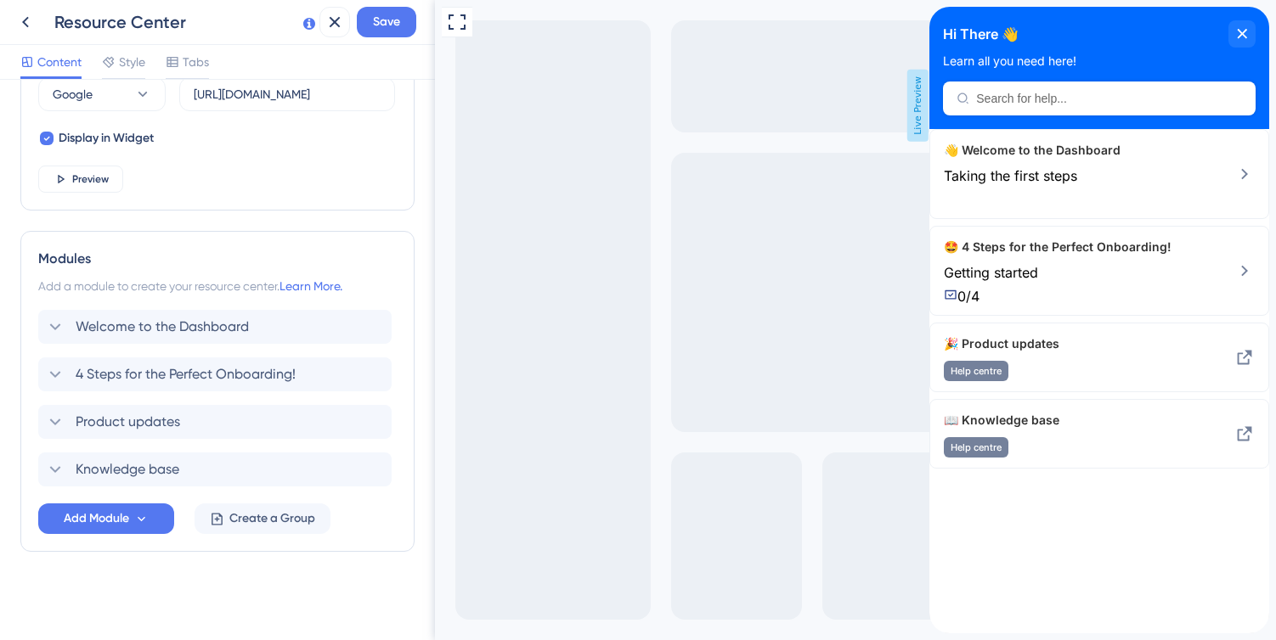
scroll to position [640, 0]
click at [395, 14] on span "Save" at bounding box center [386, 22] width 27 height 20
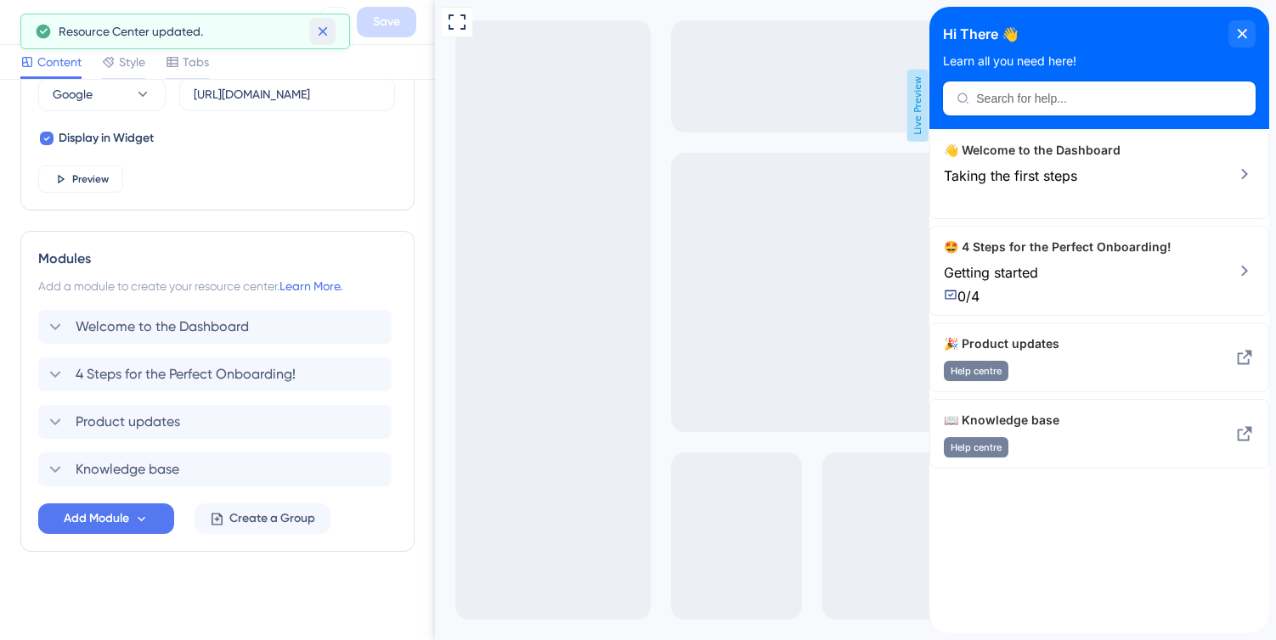
click at [321, 31] on icon at bounding box center [322, 31] width 9 height 9
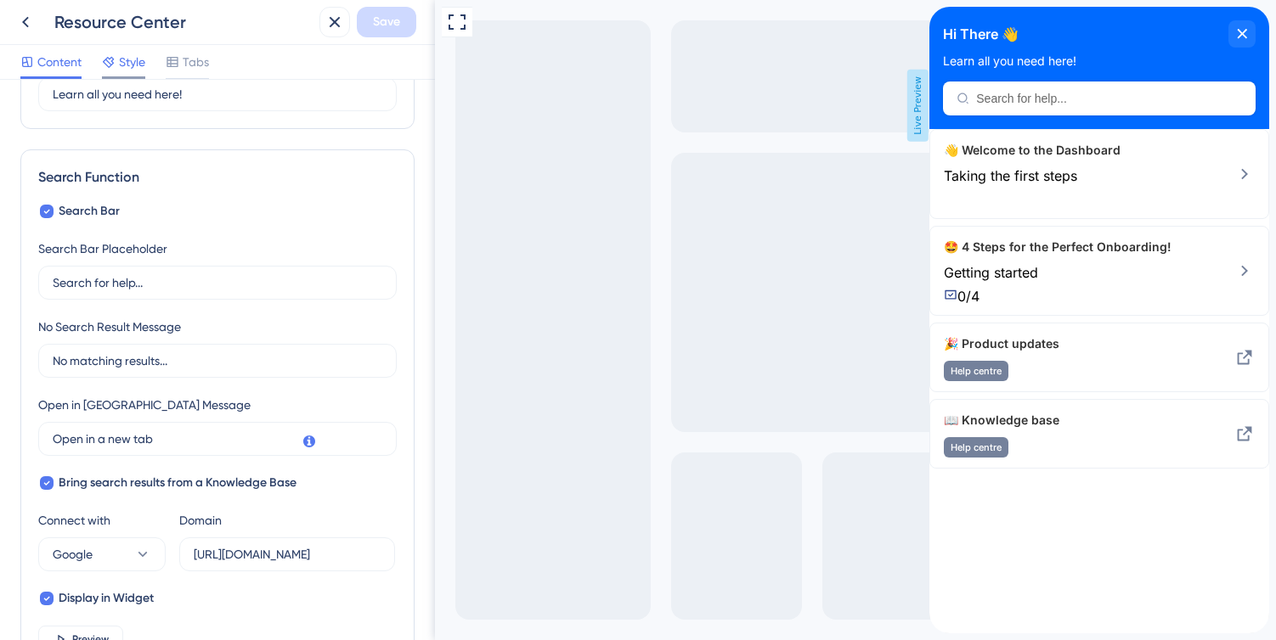
scroll to position [138, 0]
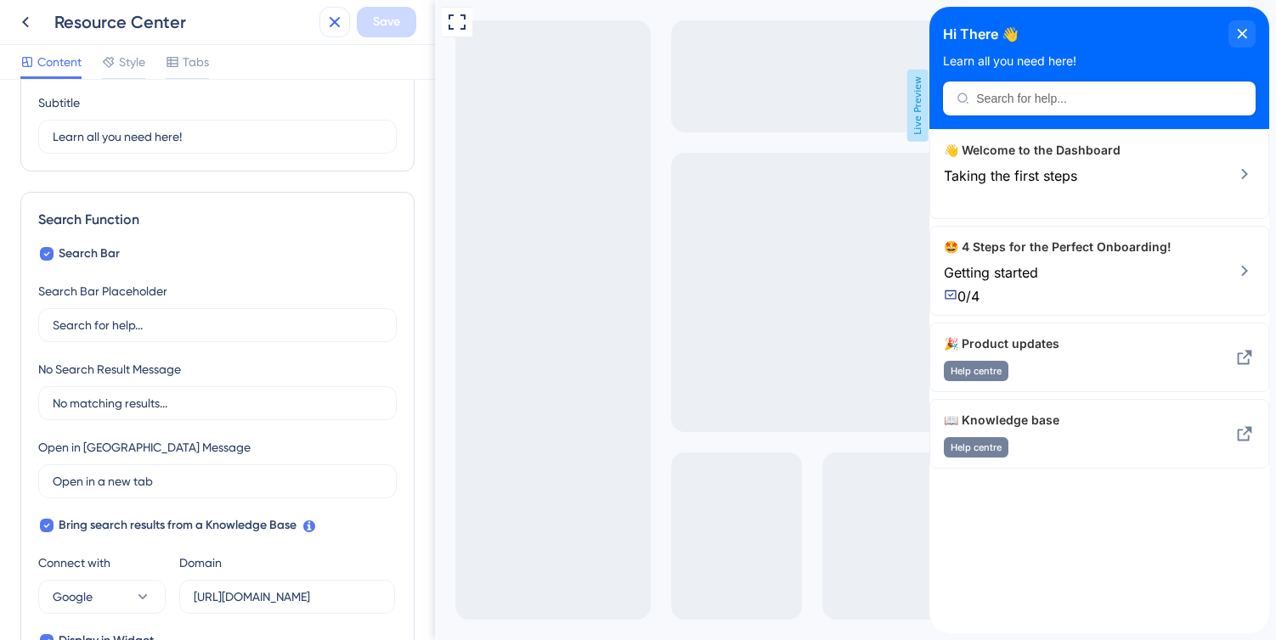
click at [343, 20] on icon at bounding box center [334, 22] width 20 height 20
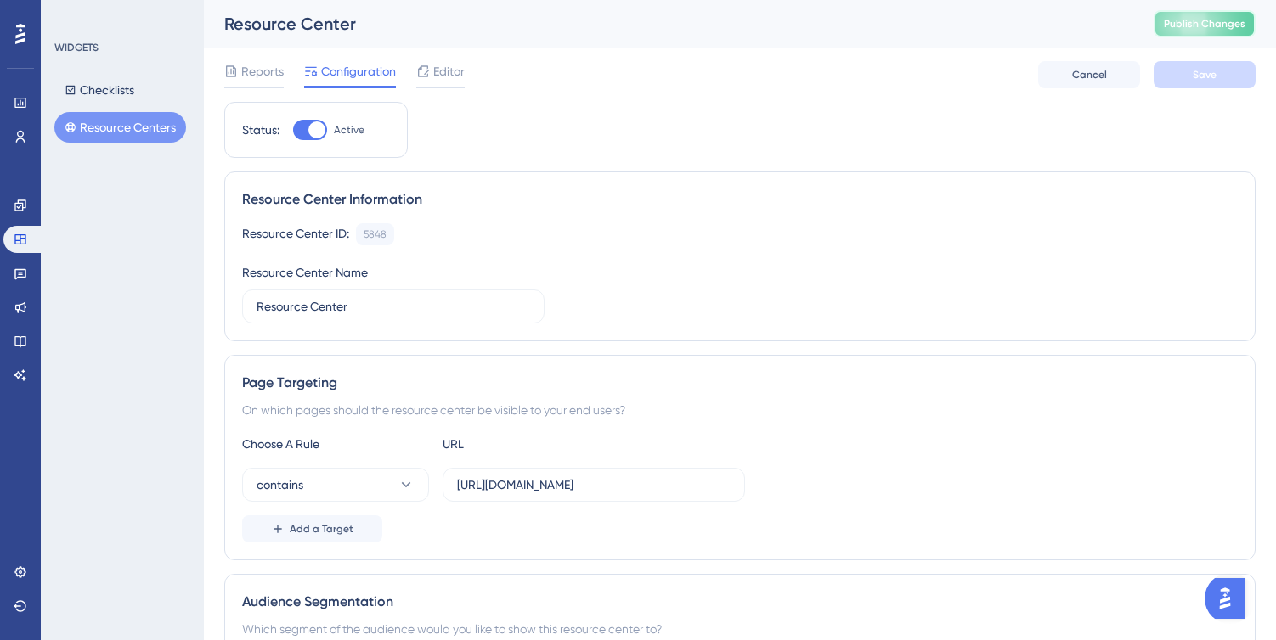
click at [1194, 14] on button "Publish Changes" at bounding box center [1204, 23] width 102 height 27
click at [154, 126] on button "Resource Centers" at bounding box center [120, 127] width 132 height 31
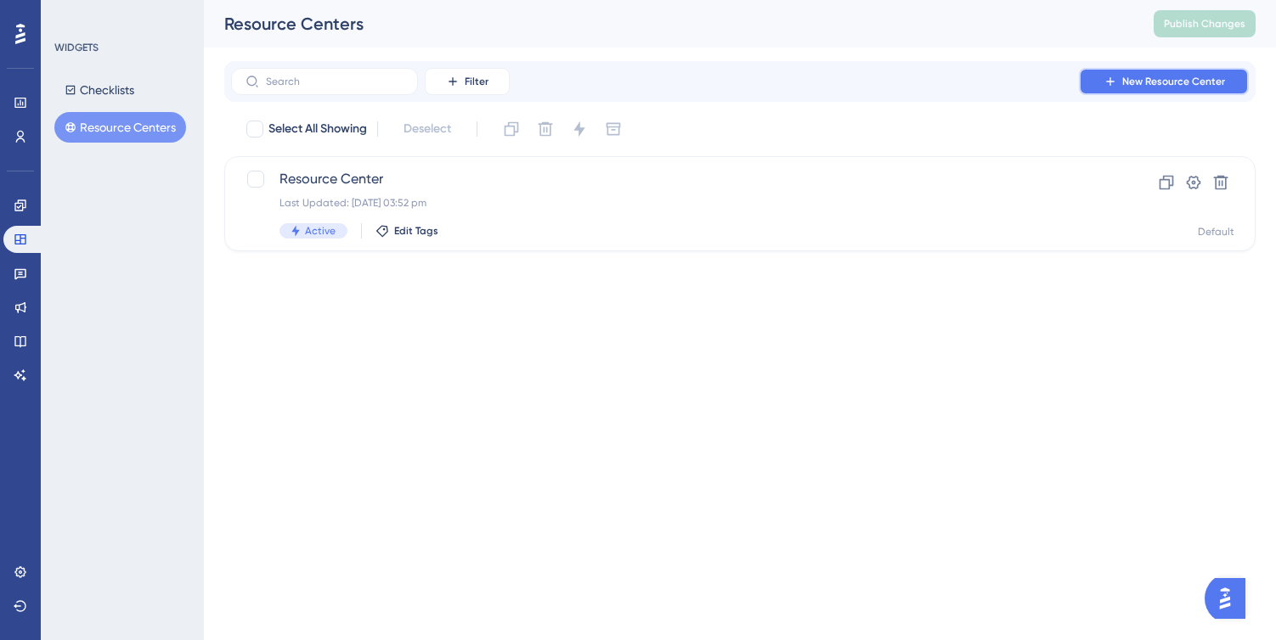
click at [1176, 81] on span "New Resource Center" at bounding box center [1173, 82] width 103 height 14
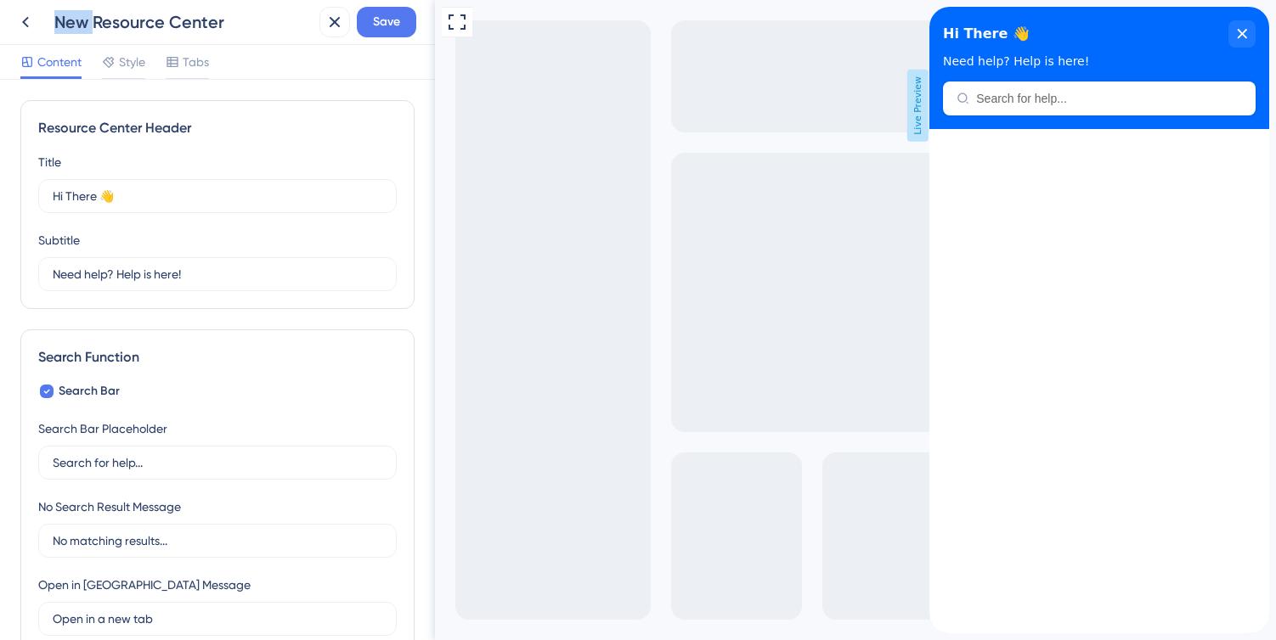
drag, startPoint x: 91, startPoint y: 20, endPoint x: 46, endPoint y: 20, distance: 45.0
click at [46, 20] on div "New Resource Center" at bounding box center [161, 22] width 302 height 31
click at [67, 20] on div "New Resource Center" at bounding box center [183, 22] width 258 height 24
drag, startPoint x: 84, startPoint y: 20, endPoint x: 36, endPoint y: 20, distance: 48.4
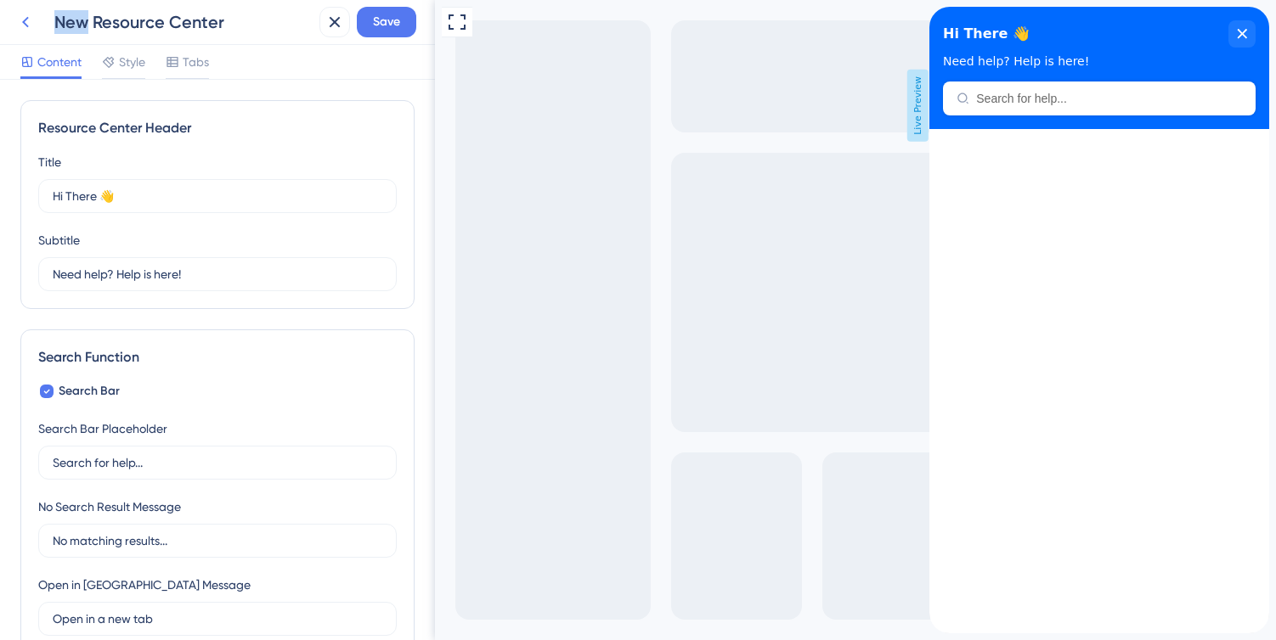
click at [36, 20] on div "New Resource Center" at bounding box center [161, 22] width 302 height 31
click at [59, 24] on div "New Resource Center" at bounding box center [183, 22] width 258 height 24
click at [76, 23] on div "New Resource Center" at bounding box center [183, 22] width 258 height 24
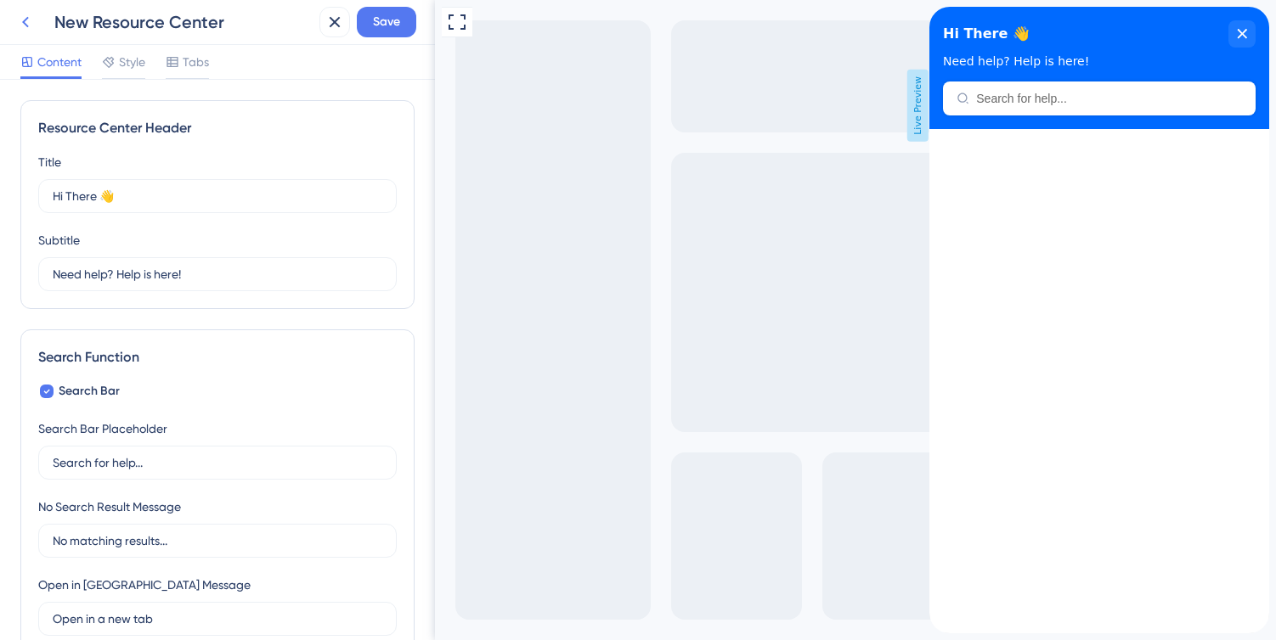
click at [21, 25] on icon at bounding box center [25, 22] width 20 height 20
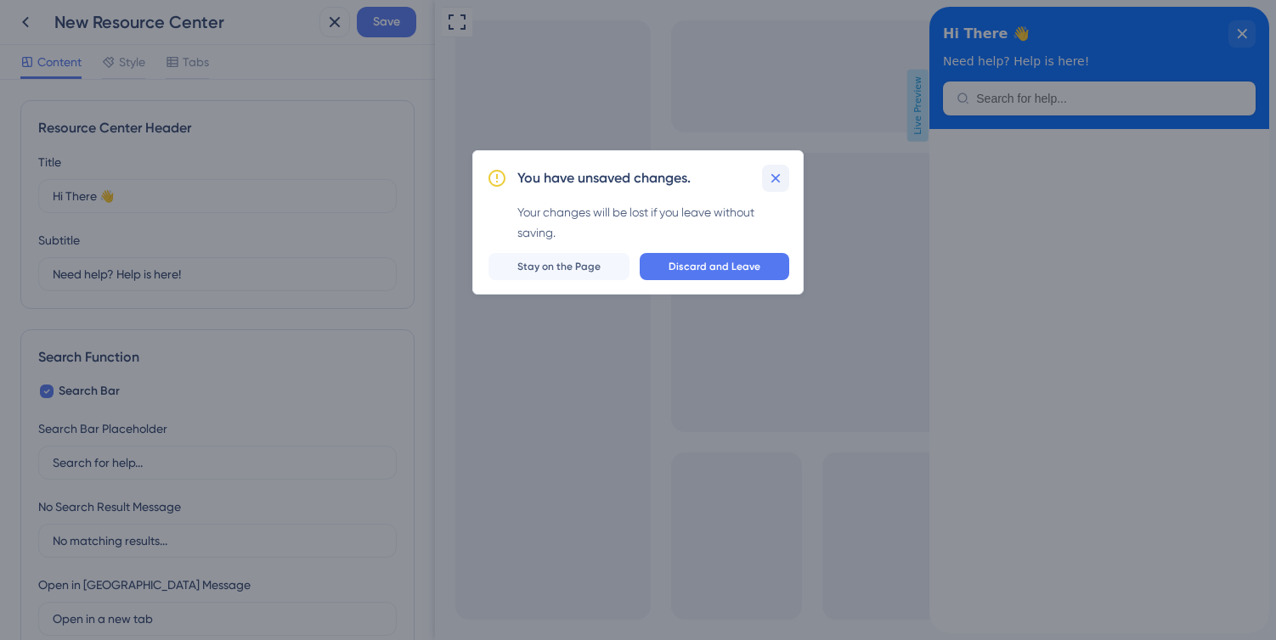
click at [781, 168] on button at bounding box center [775, 178] width 27 height 27
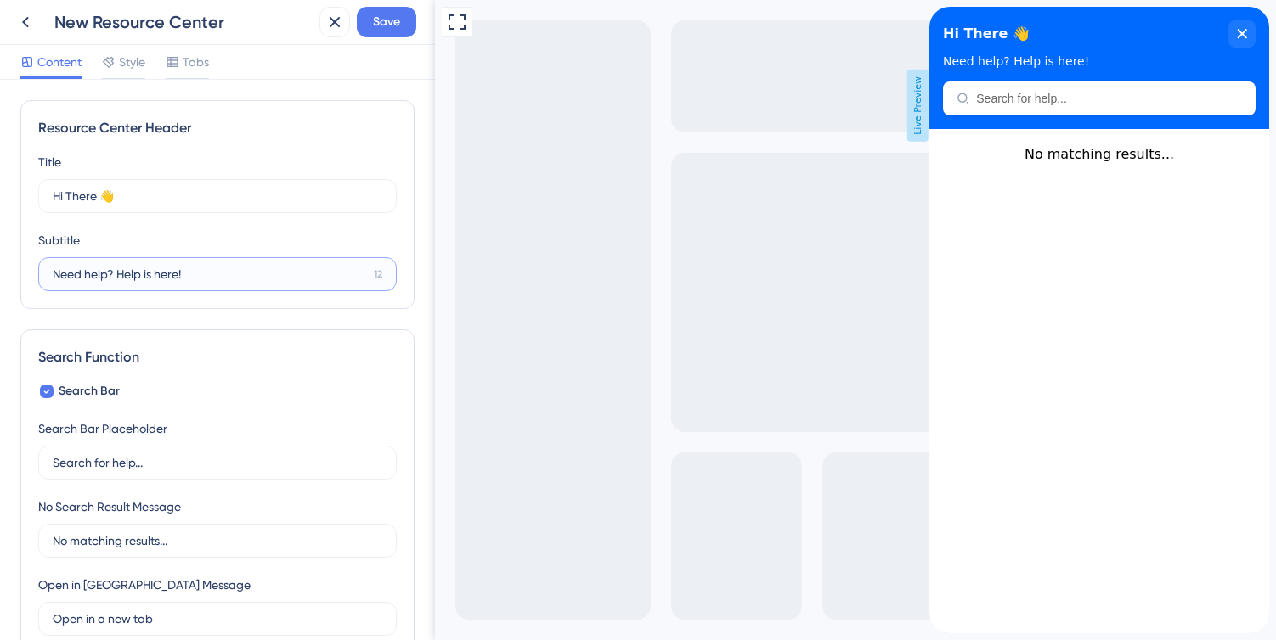
drag, startPoint x: 183, startPoint y: 279, endPoint x: 58, endPoint y: 268, distance: 125.3
click at [58, 268] on input "Need help? Help is here!" at bounding box center [210, 274] width 314 height 19
click at [333, 16] on icon at bounding box center [334, 22] width 20 height 20
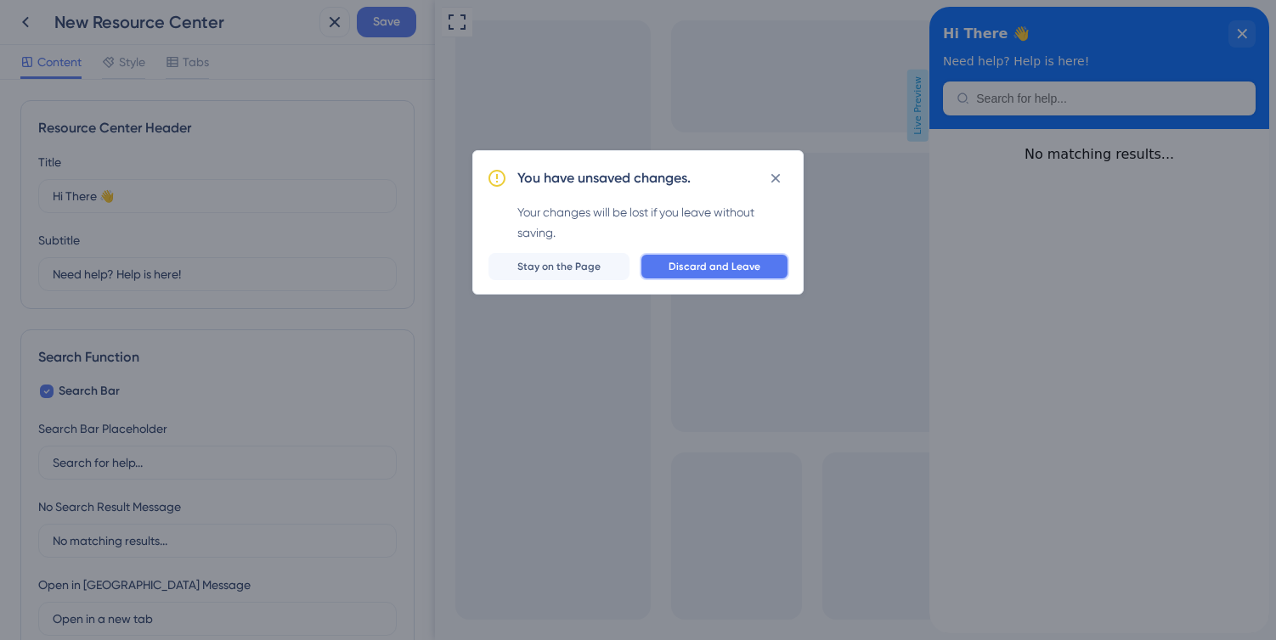
click at [680, 274] on button "Discard and Leave" at bounding box center [714, 266] width 149 height 27
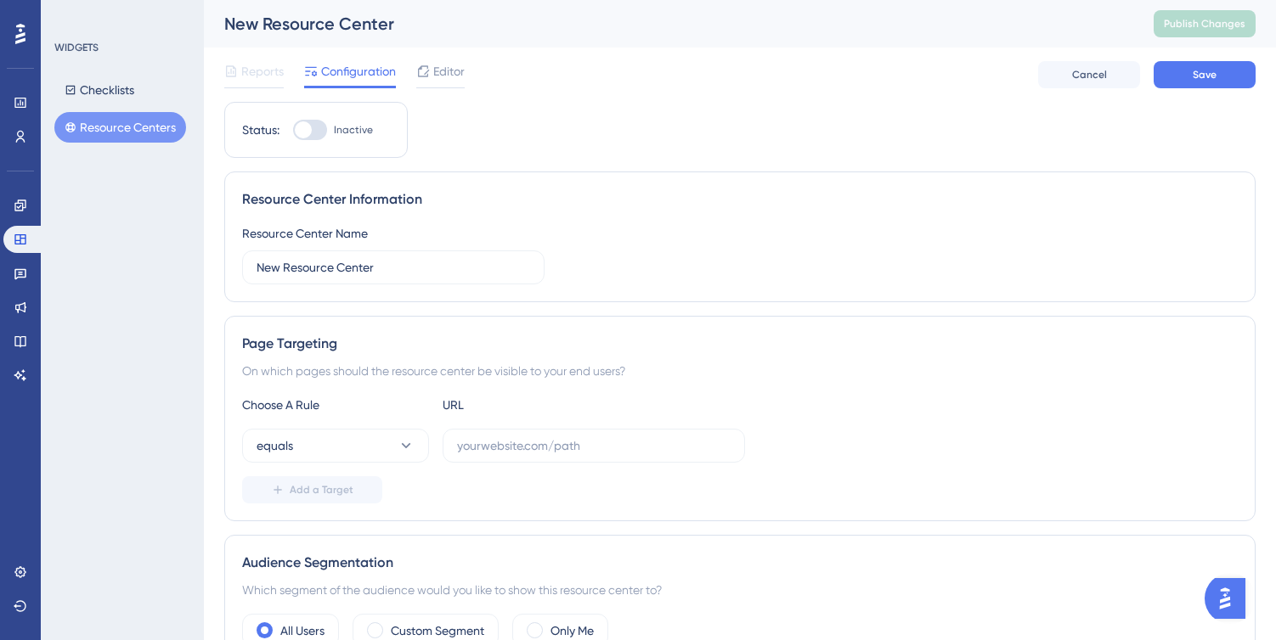
click at [122, 124] on button "Resource Centers" at bounding box center [120, 127] width 132 height 31
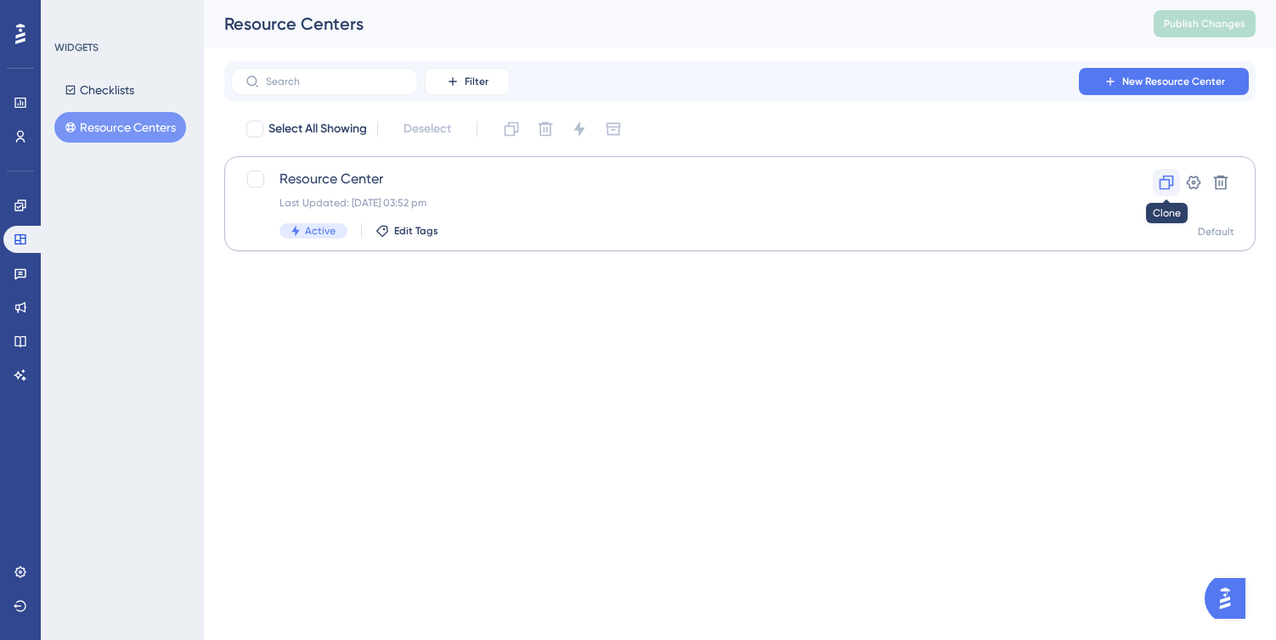
click at [1165, 179] on icon at bounding box center [1166, 183] width 14 height 14
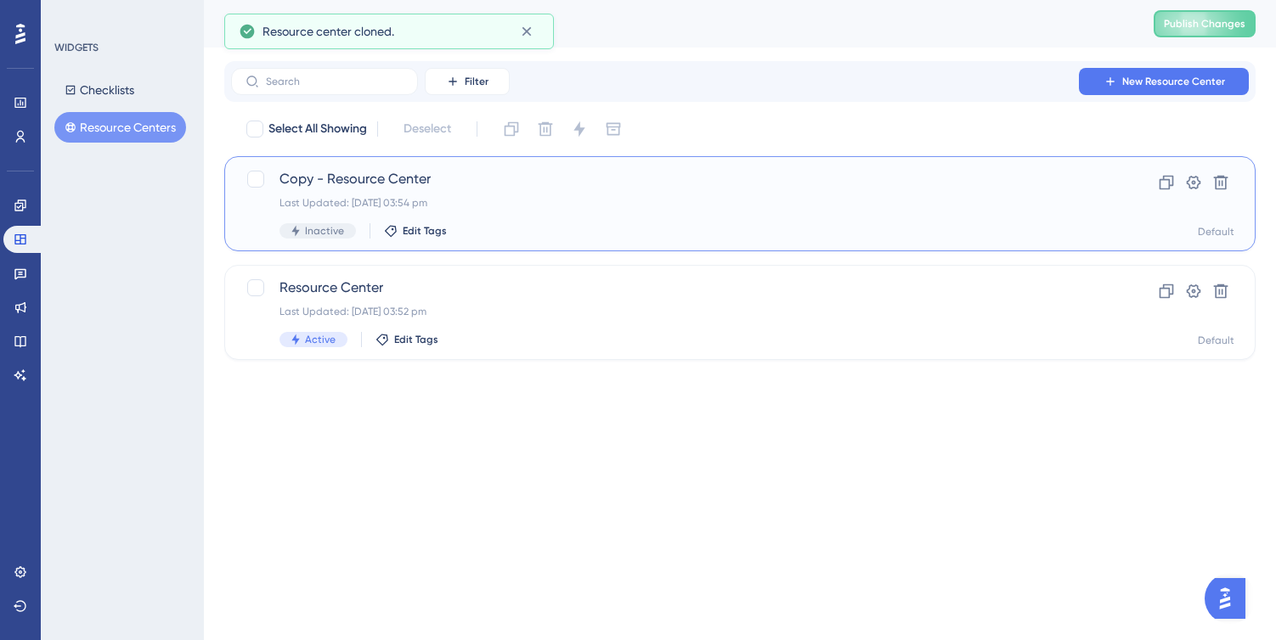
click at [426, 178] on span "Copy - Resource Center" at bounding box center [671, 179] width 785 height 20
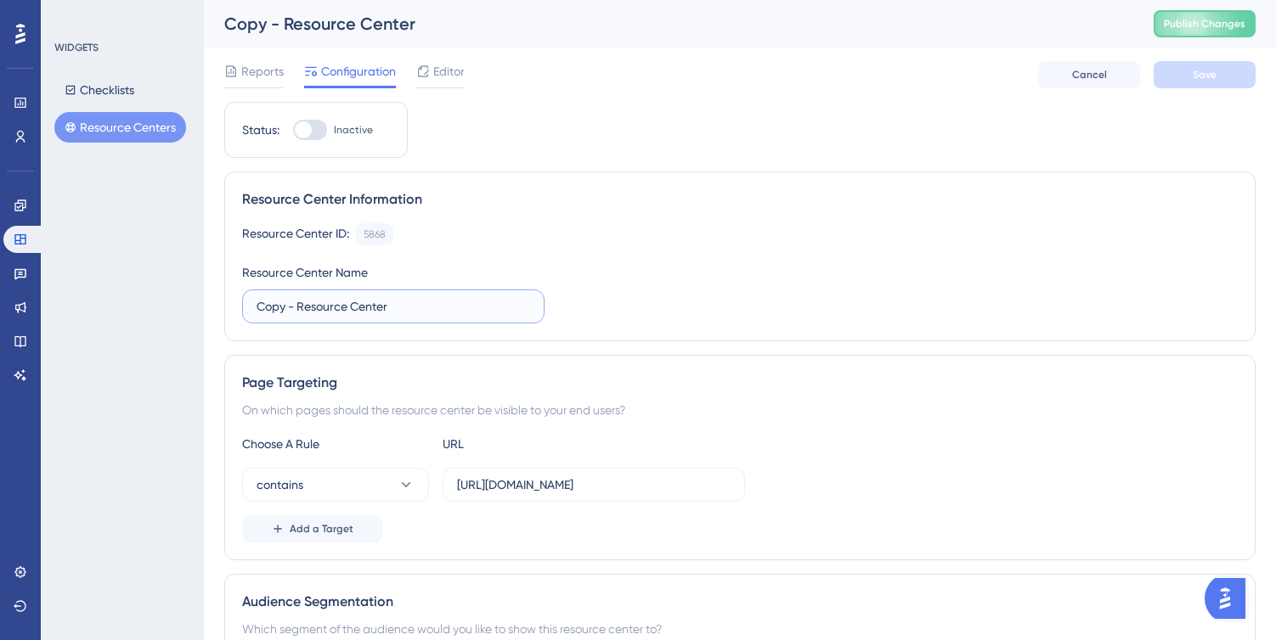
drag, startPoint x: 287, startPoint y: 303, endPoint x: 247, endPoint y: 302, distance: 39.9
click at [247, 302] on label "Copy - Resource Center" at bounding box center [393, 307] width 302 height 34
click at [278, 308] on input "Leackege Finder - Resource Center" at bounding box center [393, 306] width 273 height 19
drag, startPoint x: 339, startPoint y: 308, endPoint x: 235, endPoint y: 305, distance: 103.7
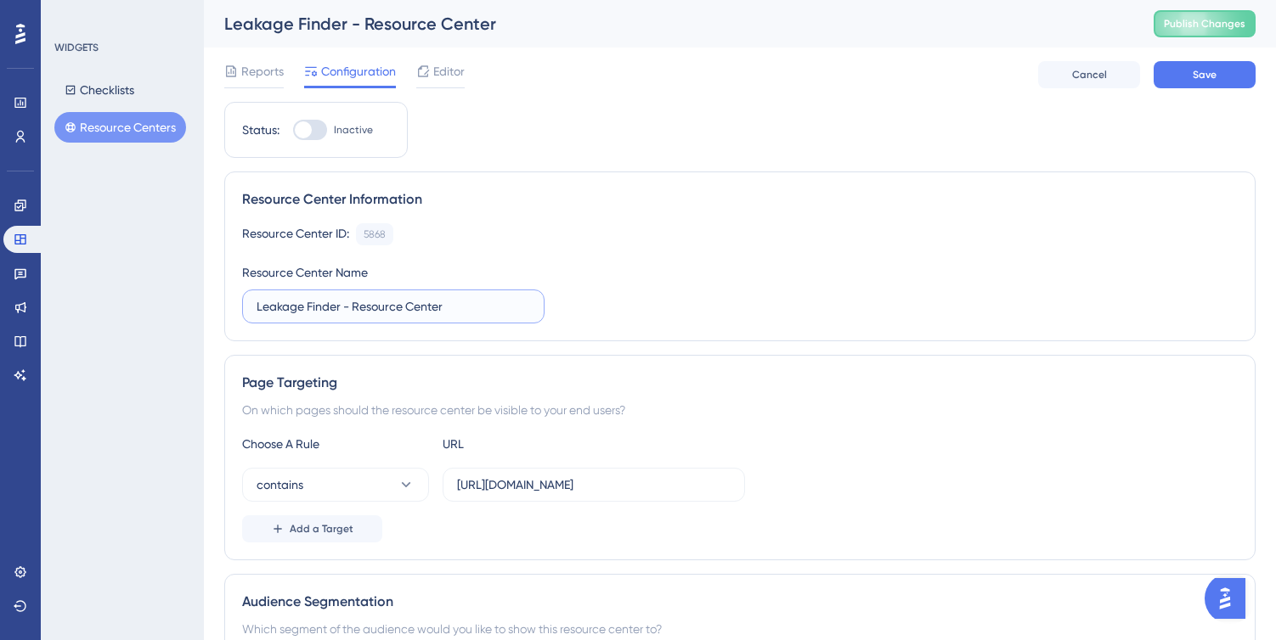
click at [235, 305] on div "Resource Center Information Resource Center ID: 5868 Copy Resource Center Name …" at bounding box center [739, 257] width 1031 height 170
click at [309, 310] on input "Energy by unit - Resource Center" at bounding box center [393, 306] width 273 height 19
type input "Energy per unit - Resource Center"
click at [640, 279] on div "Resource Center ID: 5868 Copy Resource Center Name Energy per unit - Resource C…" at bounding box center [739, 273] width 995 height 100
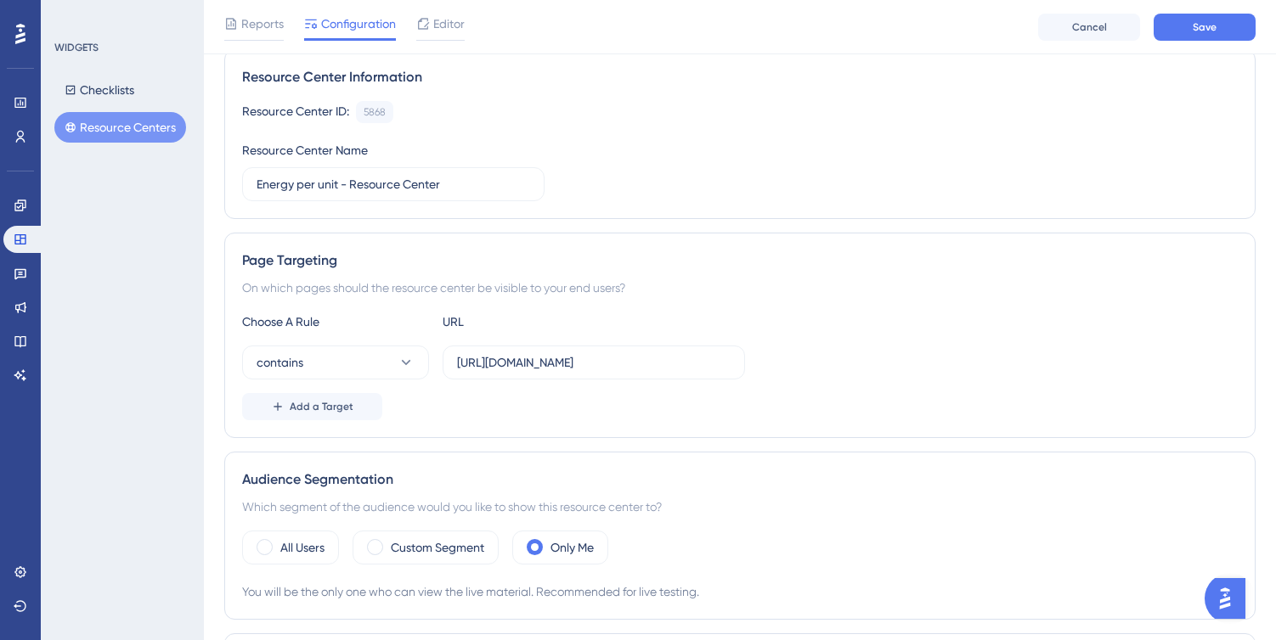
scroll to position [138, 0]
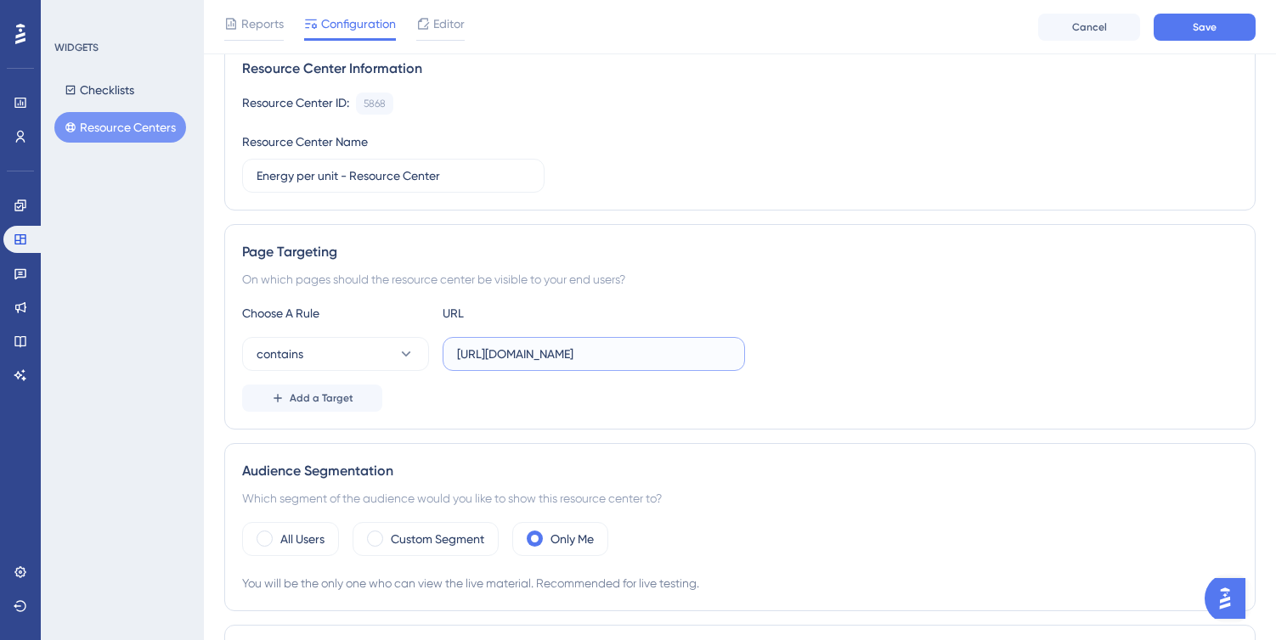
click at [680, 353] on input "[URL][DOMAIN_NAME]" at bounding box center [593, 354] width 273 height 19
paste input "/analysis/energy-by-unit"
type input "[URL][DOMAIN_NAME]"
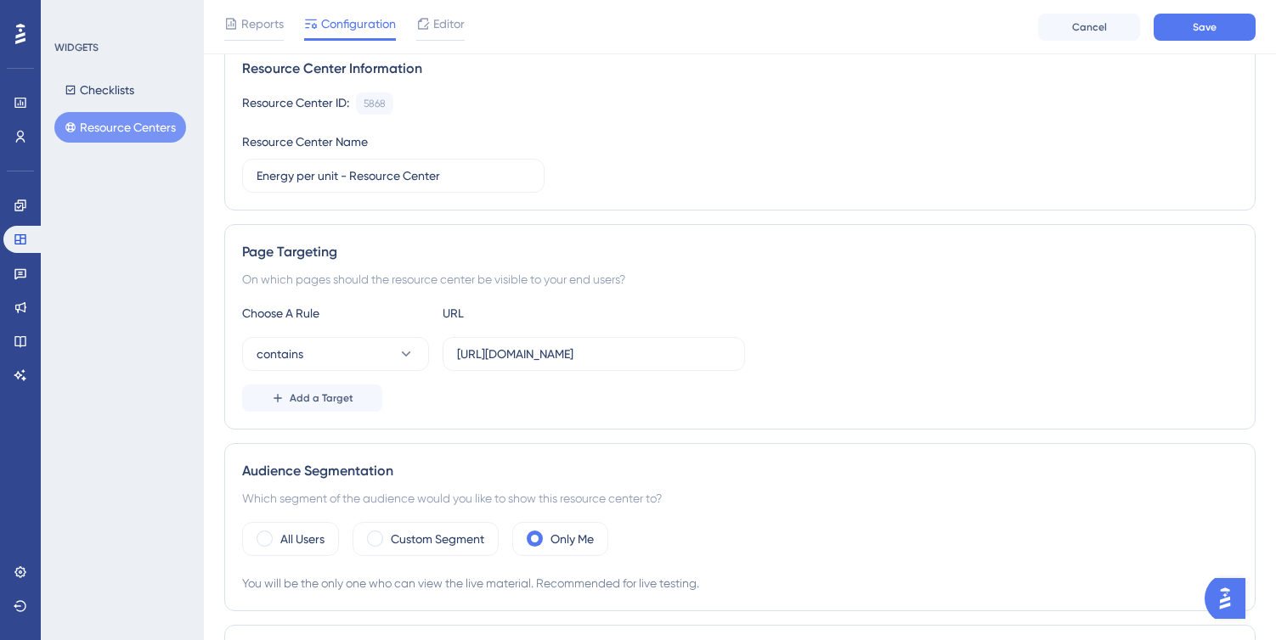
click at [906, 331] on div "Choose A Rule URL contains [URL][DOMAIN_NAME] Add a Target" at bounding box center [739, 357] width 995 height 109
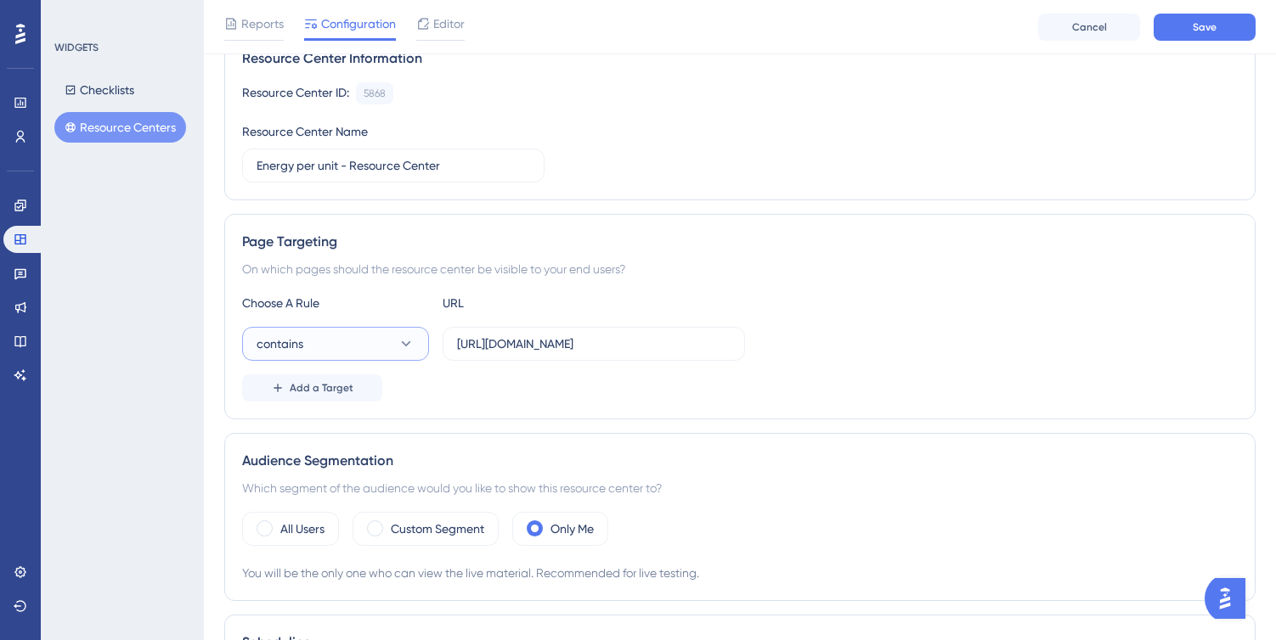
click at [392, 346] on button "contains" at bounding box center [335, 344] width 187 height 34
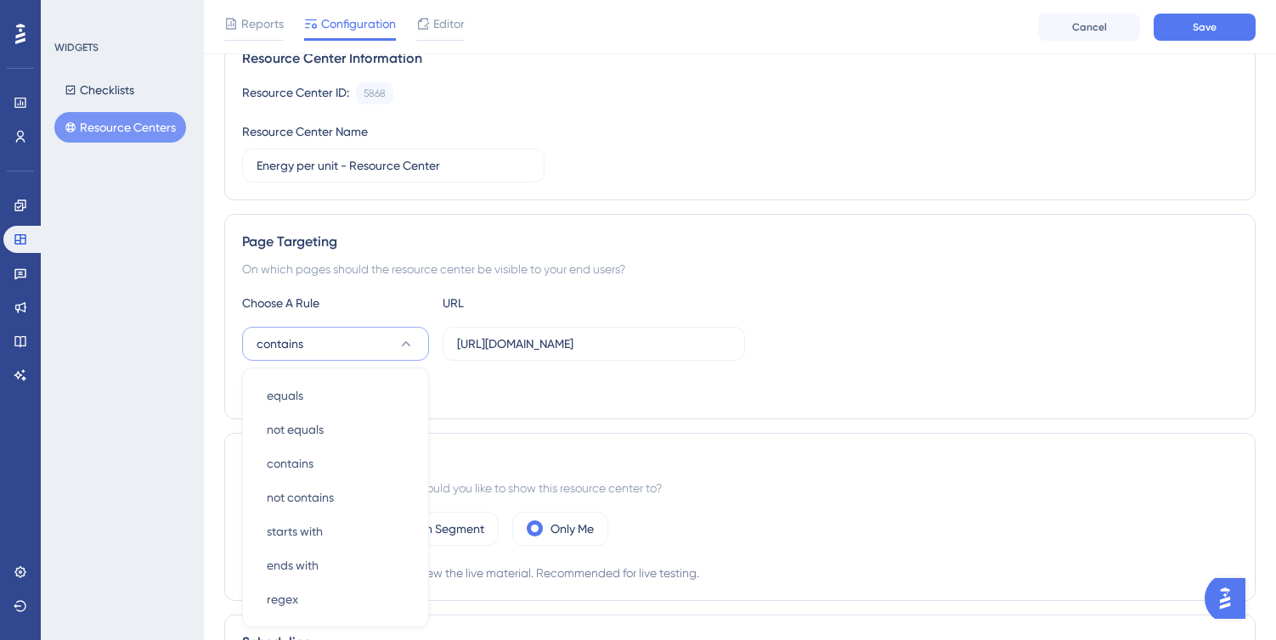
scroll to position [325, 0]
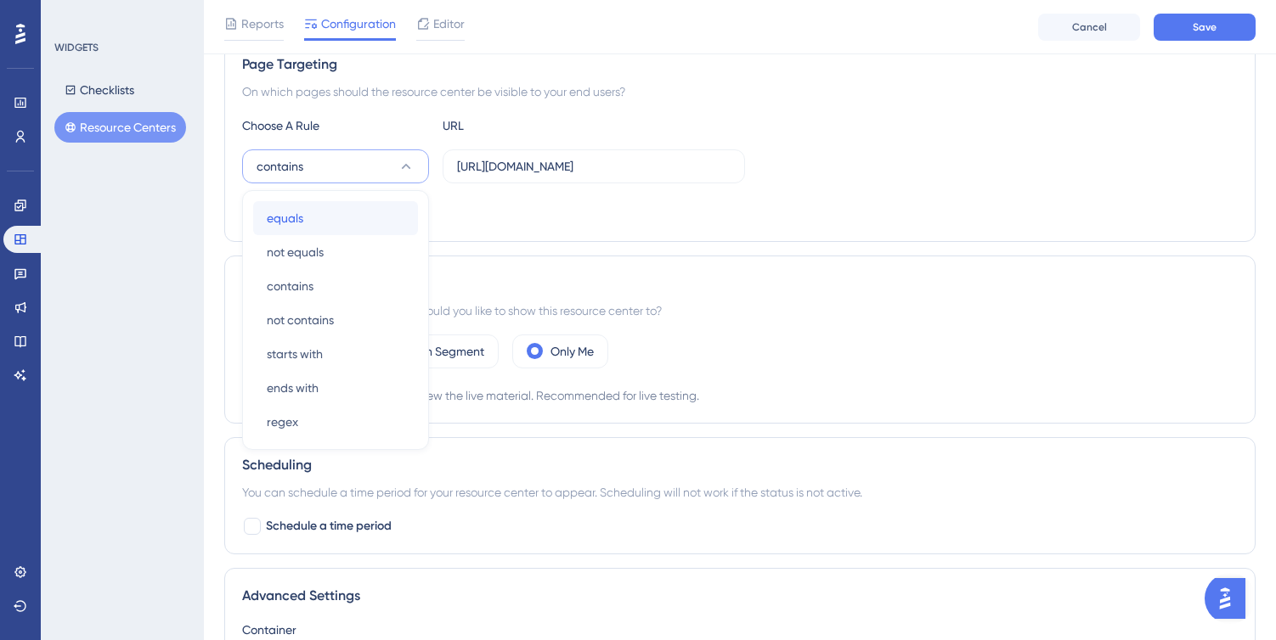
click at [385, 217] on div "equals equals" at bounding box center [336, 218] width 138 height 34
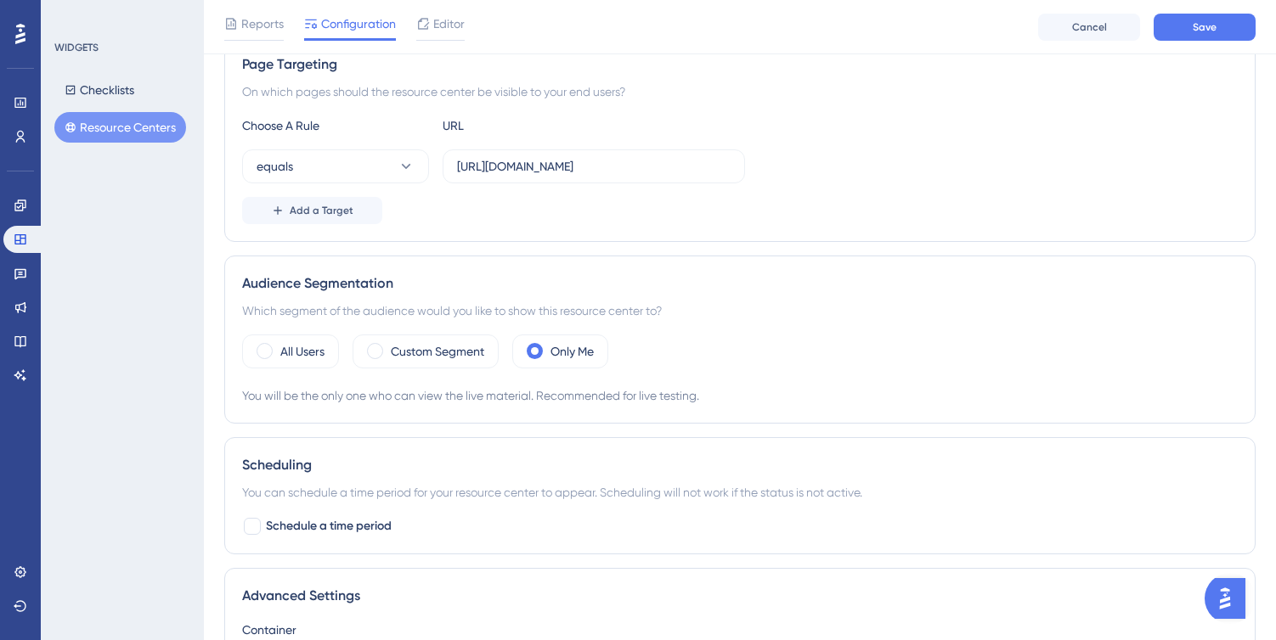
click at [571, 211] on div "Add a Target" at bounding box center [739, 210] width 995 height 27
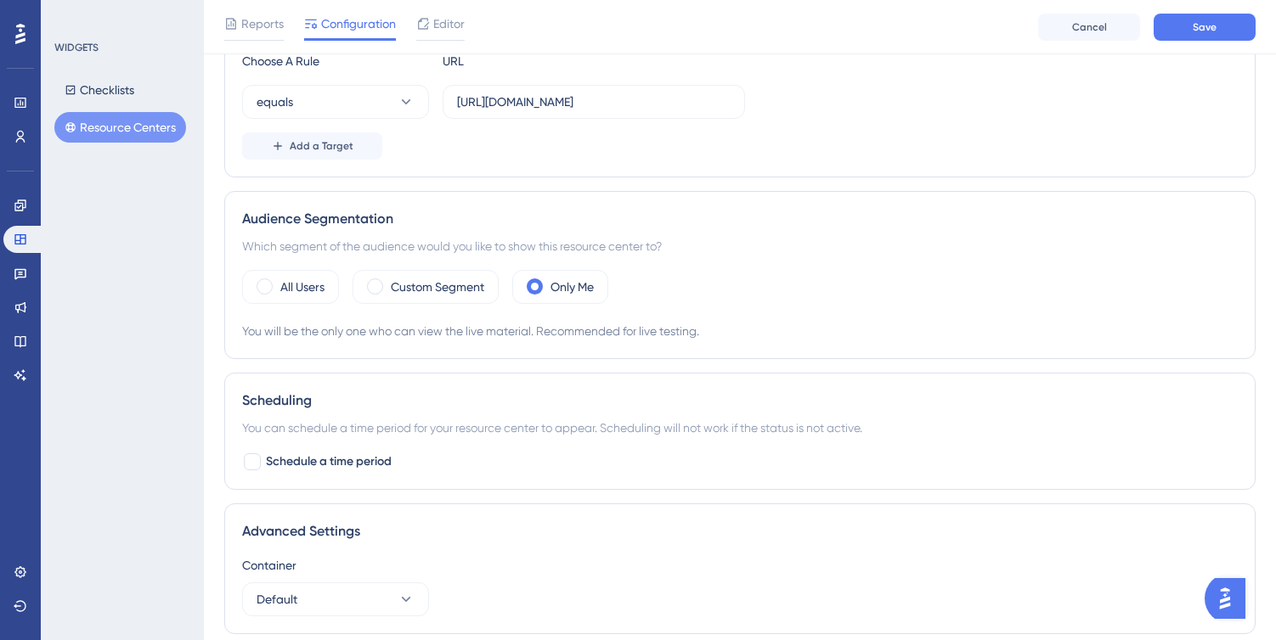
scroll to position [0, 0]
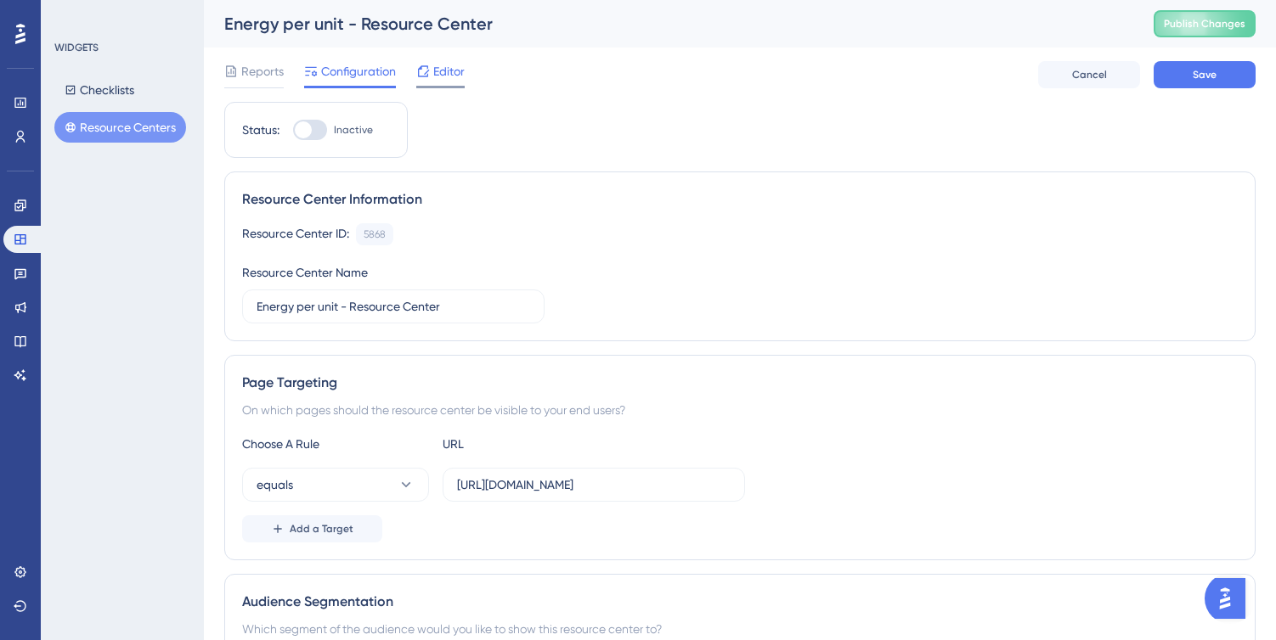
click at [437, 70] on span "Editor" at bounding box center [448, 71] width 31 height 20
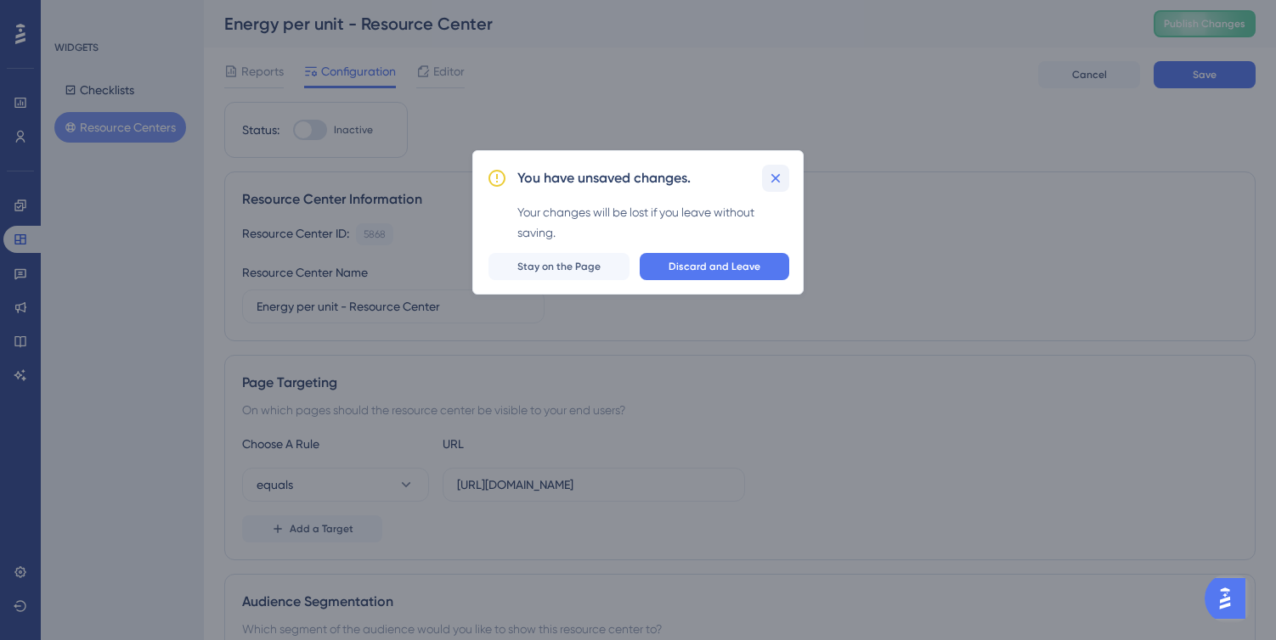
click at [787, 182] on button at bounding box center [775, 178] width 27 height 27
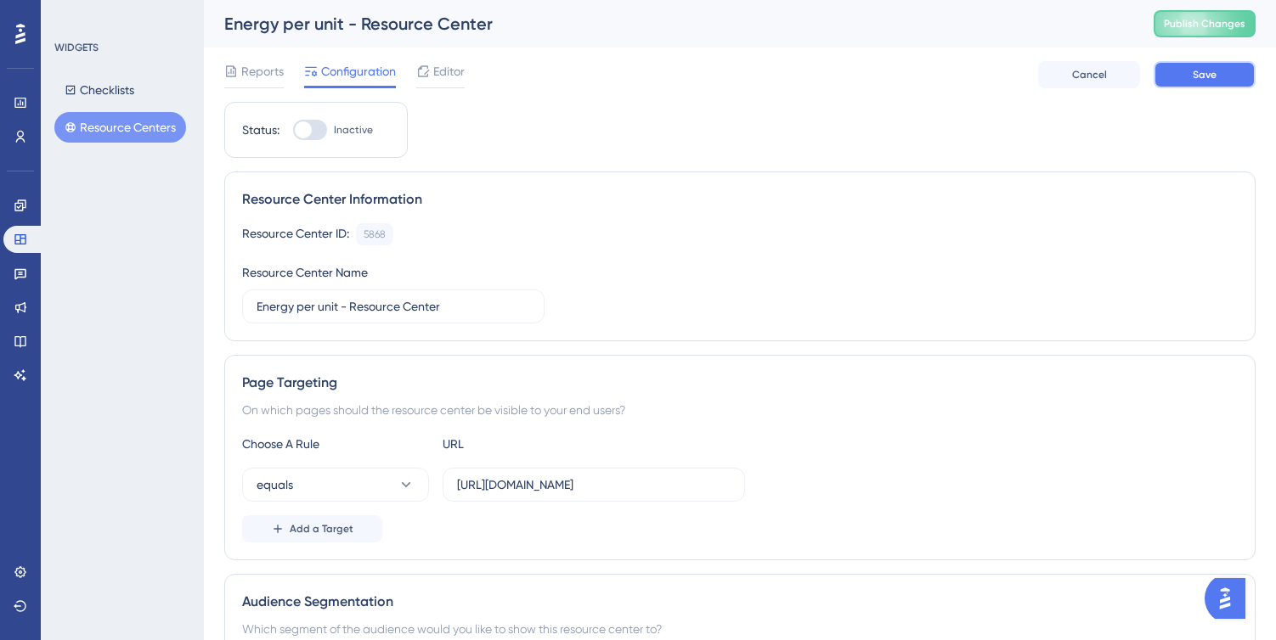
click at [1228, 69] on button "Save" at bounding box center [1204, 74] width 102 height 27
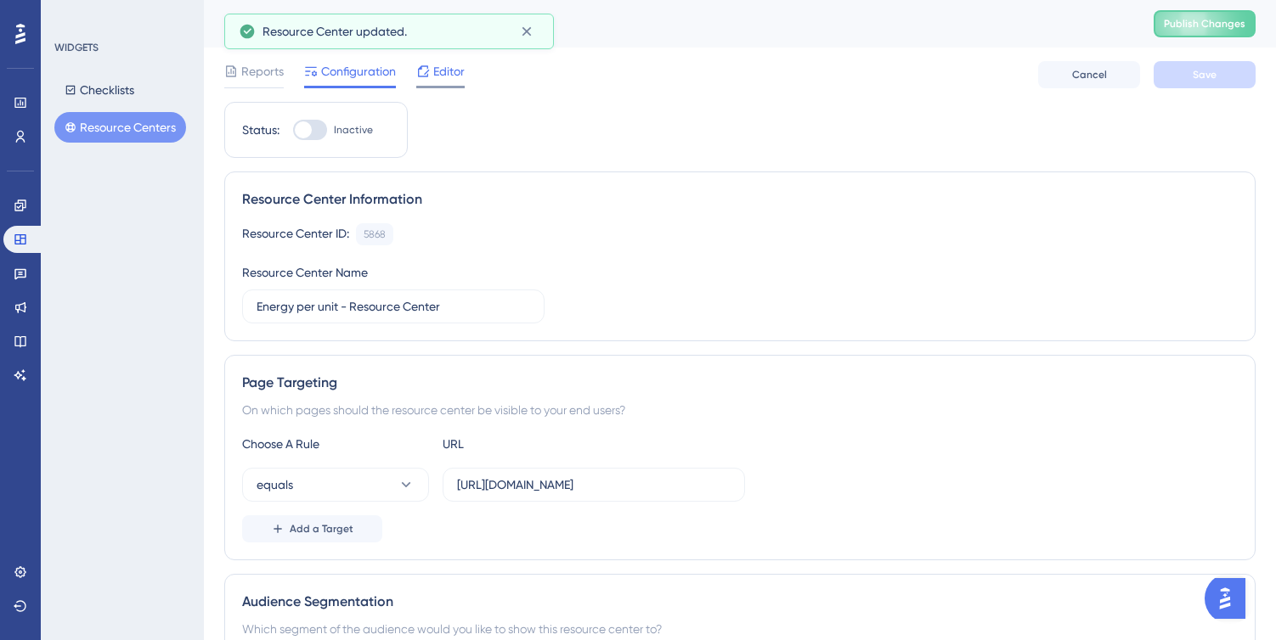
click at [451, 70] on span "Editor" at bounding box center [448, 71] width 31 height 20
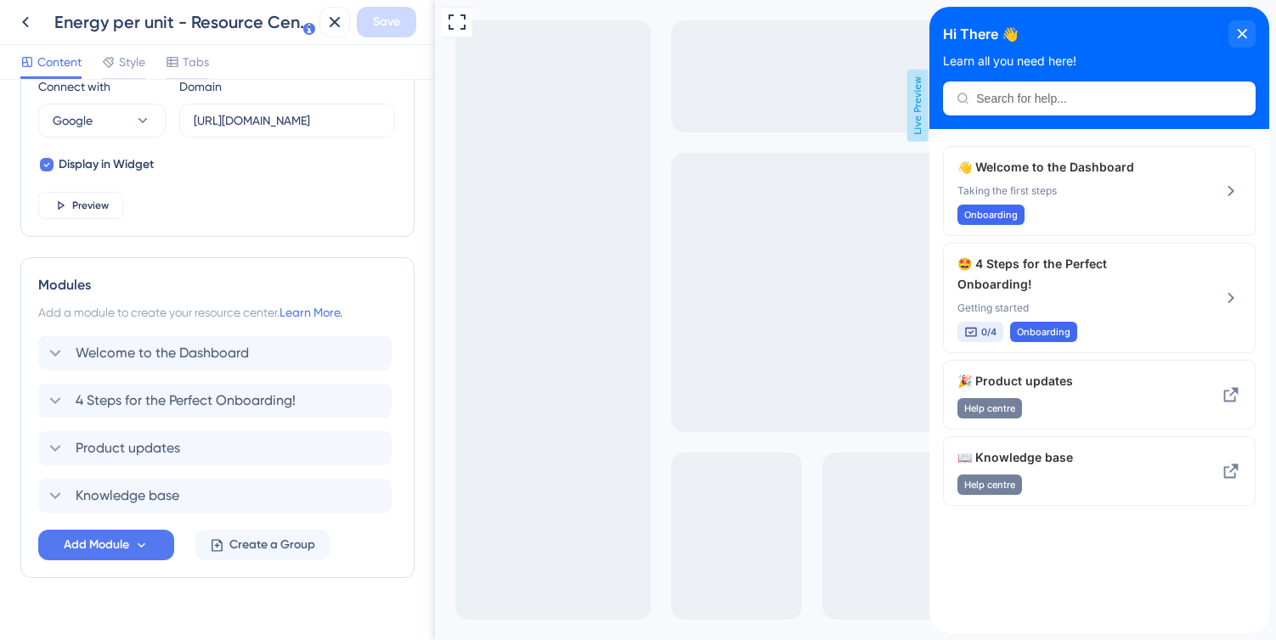
scroll to position [635, 0]
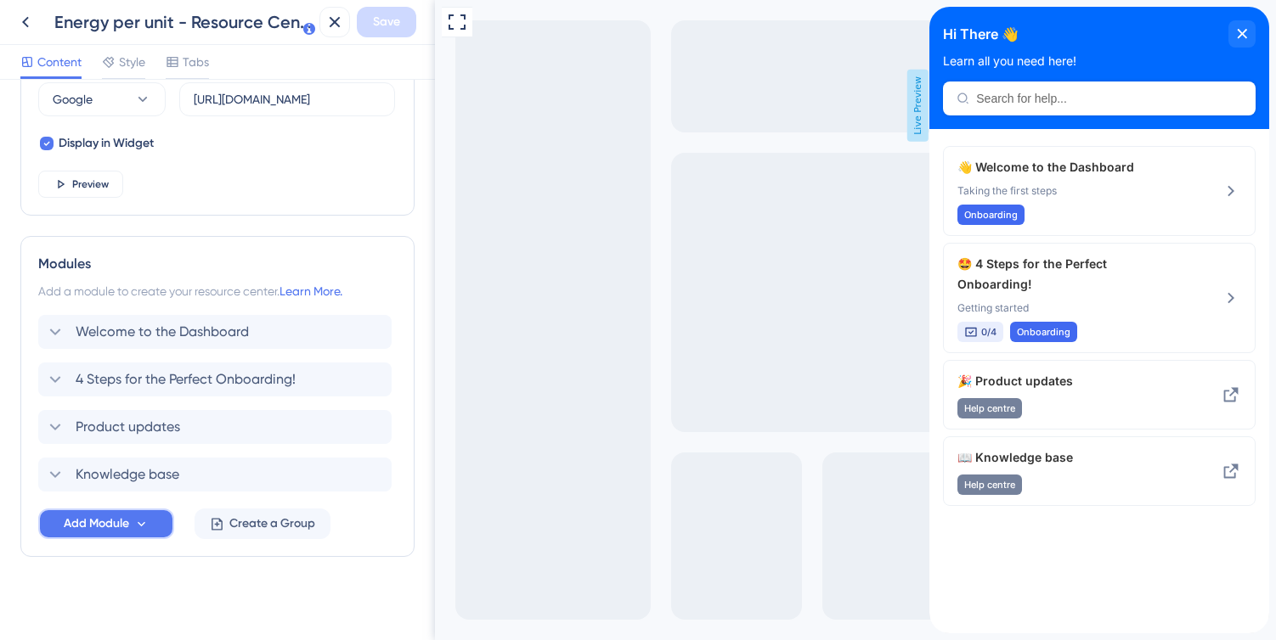
click at [139, 526] on icon at bounding box center [141, 524] width 14 height 14
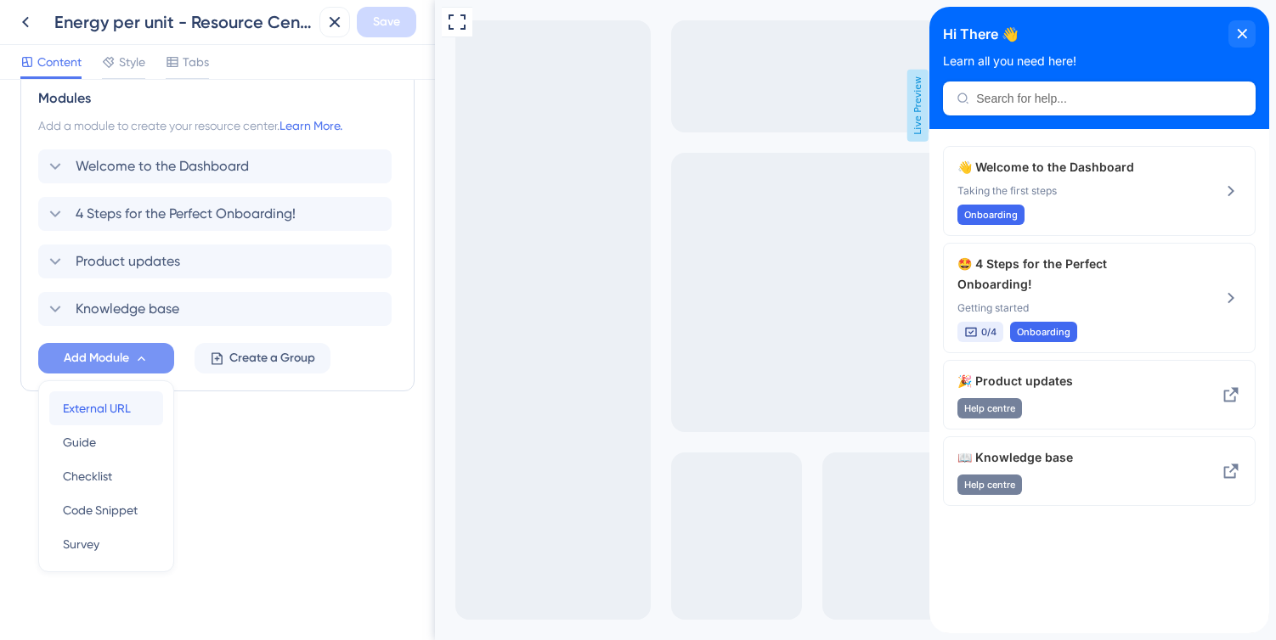
click at [97, 398] on span "External URL" at bounding box center [97, 408] width 68 height 20
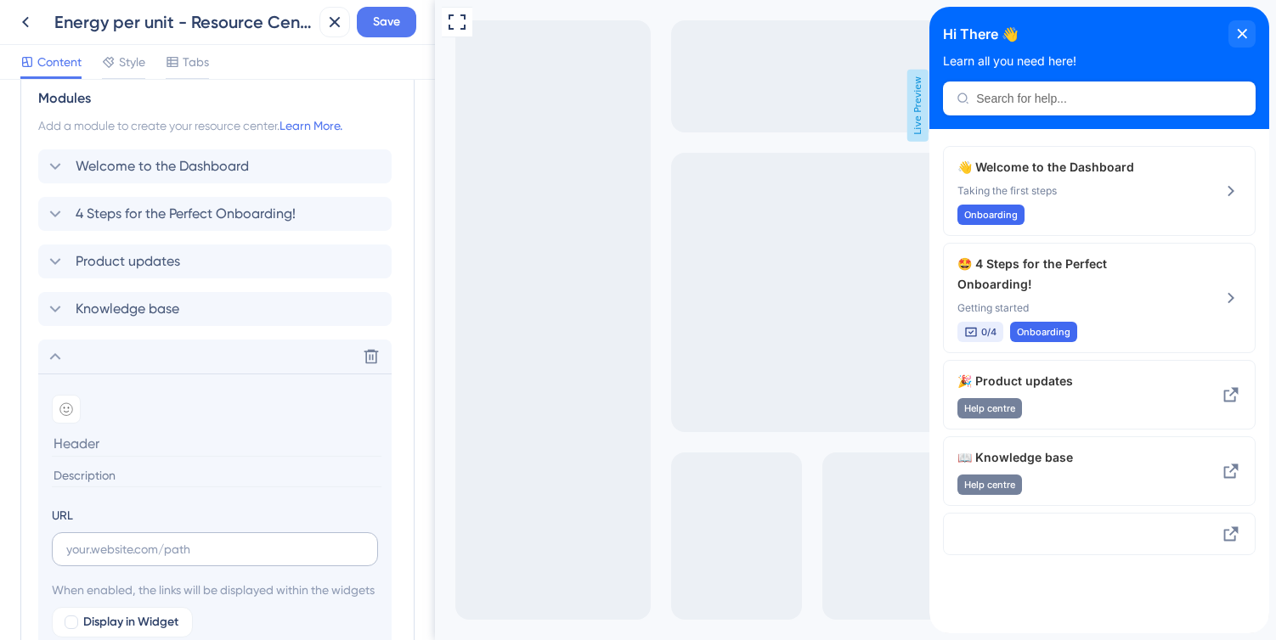
click at [150, 559] on label at bounding box center [215, 550] width 326 height 34
click at [150, 559] on input "text" at bounding box center [214, 549] width 297 height 19
paste input "[URL][DOMAIN_NAME]"
type input "[URL][DOMAIN_NAME]"
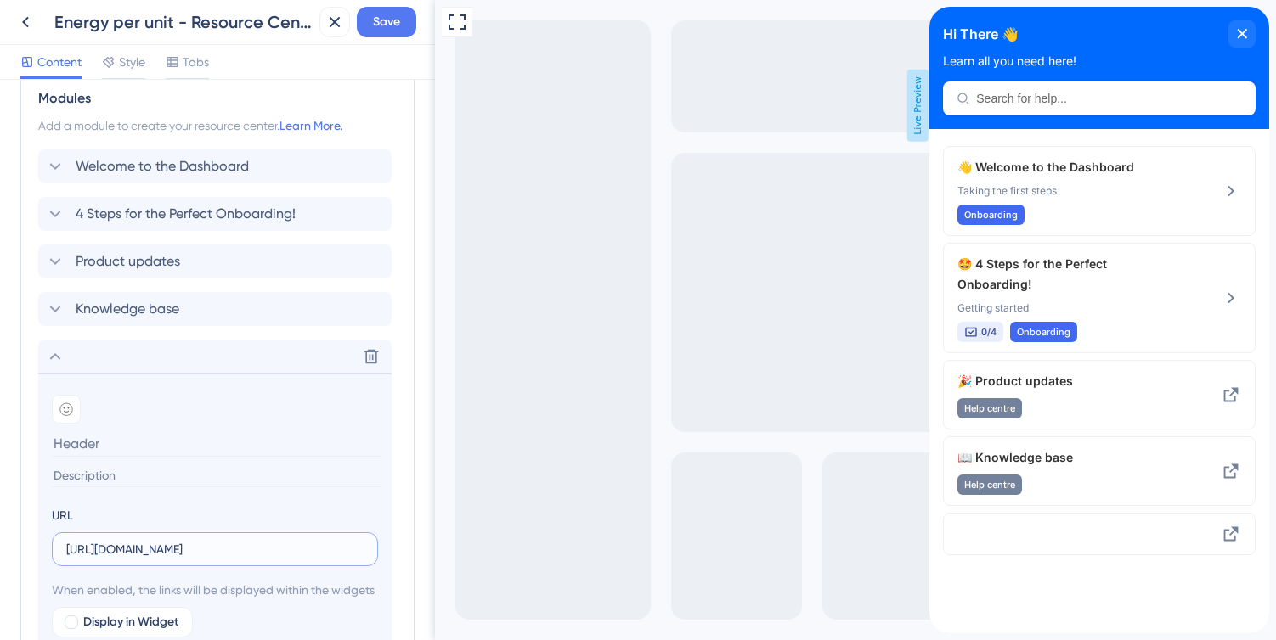
scroll to position [0, 0]
click at [85, 452] on input at bounding box center [217, 444] width 330 height 26
paste input "Calculate and save energy per unit"
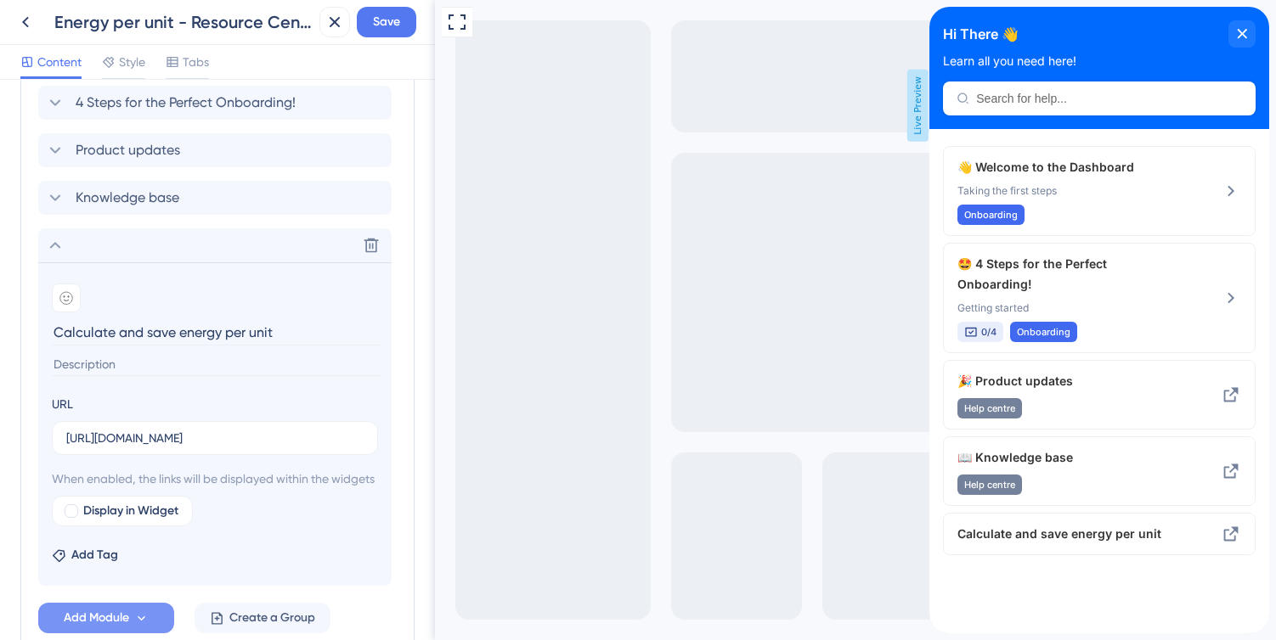
scroll to position [913, 0]
type input "Calculate and save energy per unit"
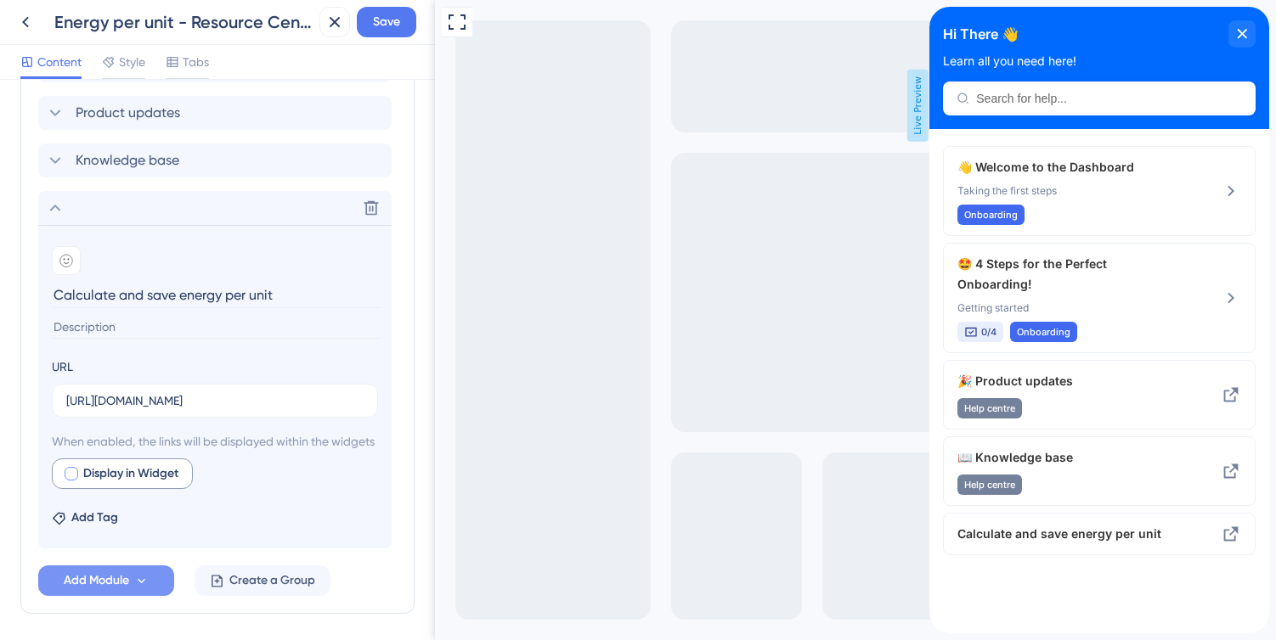
click at [68, 481] on div at bounding box center [72, 474] width 14 height 14
checkbox input "true"
click at [268, 484] on span "Preview" at bounding box center [259, 474] width 42 height 20
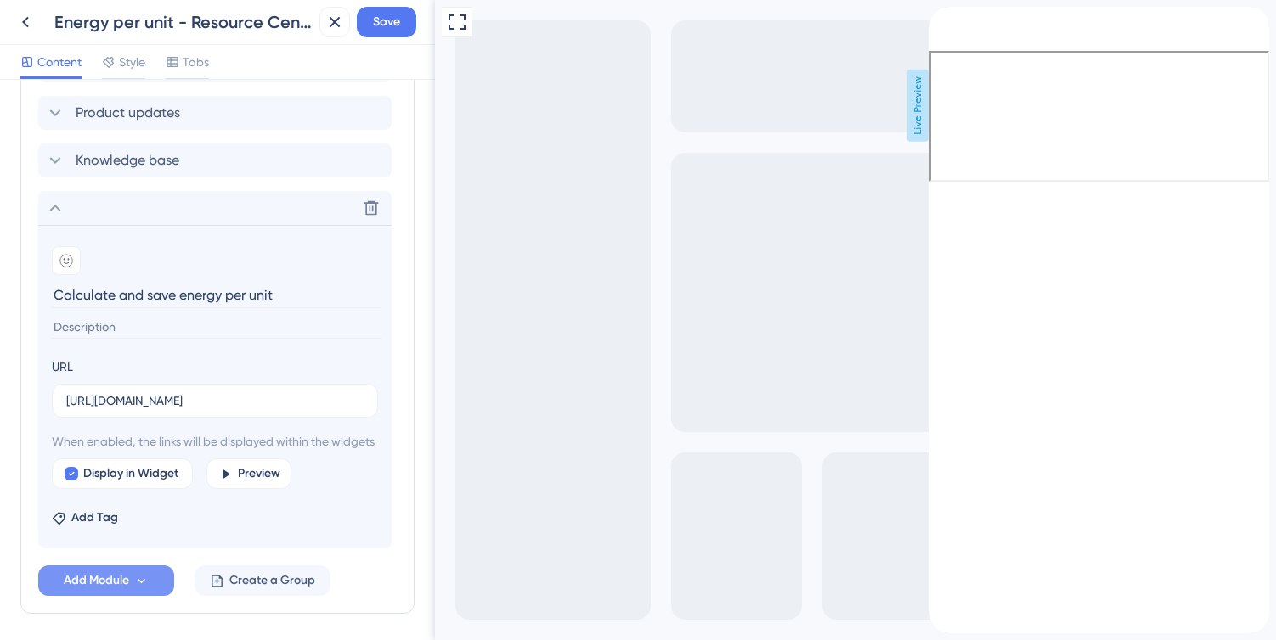
click at [943, 24] on div "back to header" at bounding box center [936, 15] width 14 height 17
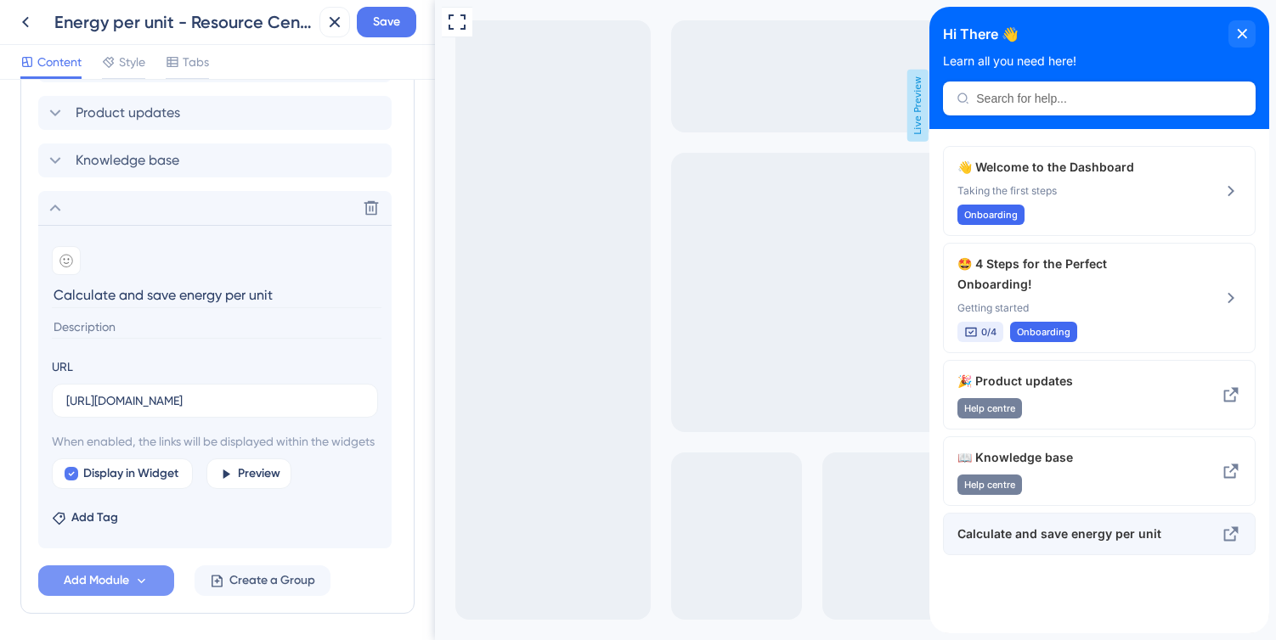
click at [1091, 524] on span "Calculate and save energy per unit" at bounding box center [1070, 534] width 227 height 20
click at [238, 489] on button "Preview" at bounding box center [248, 474] width 85 height 31
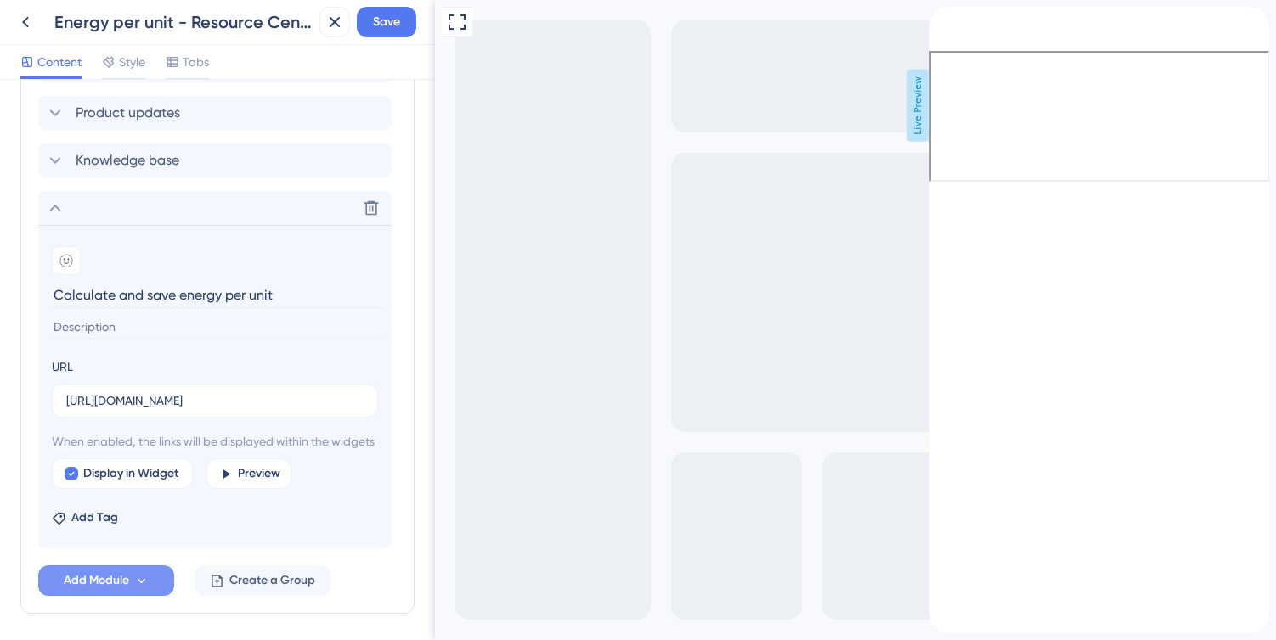
click at [943, 20] on icon "back to header" at bounding box center [936, 14] width 14 height 14
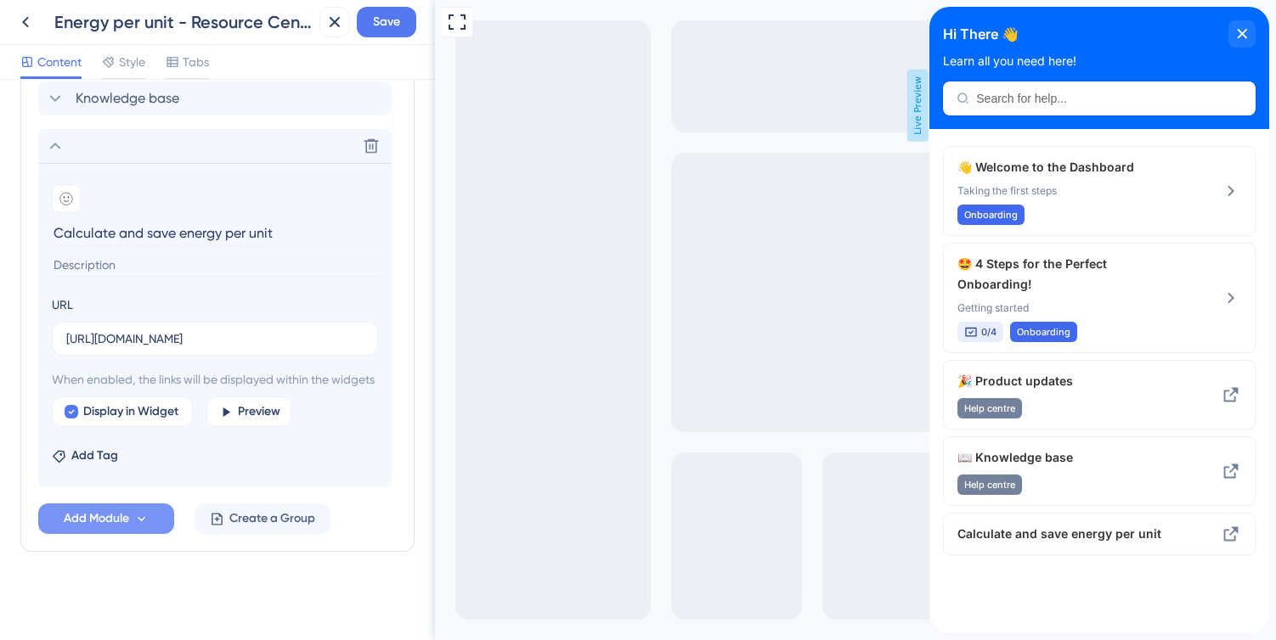
scroll to position [1032, 0]
click at [235, 528] on span "Create a Group" at bounding box center [272, 519] width 86 height 20
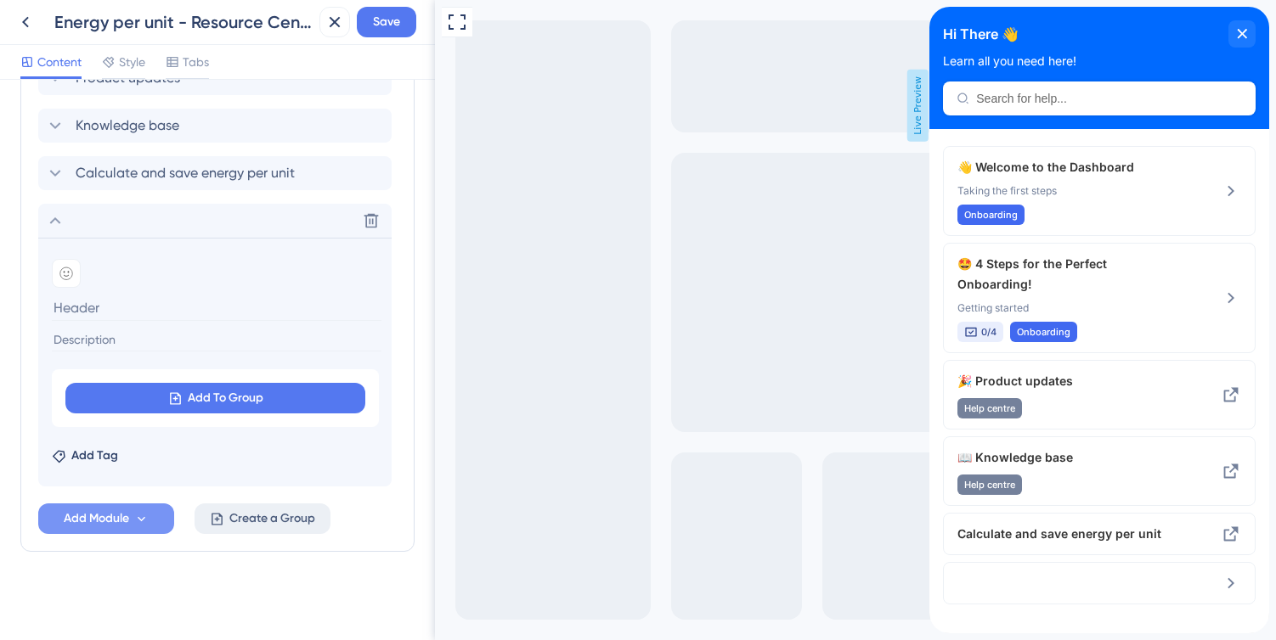
scroll to position [984, 0]
click at [197, 549] on div "Modules Add a module to create your resource center. Learn More. Welcome to the…" at bounding box center [217, 219] width 394 height 665
click at [364, 223] on icon at bounding box center [371, 220] width 17 height 17
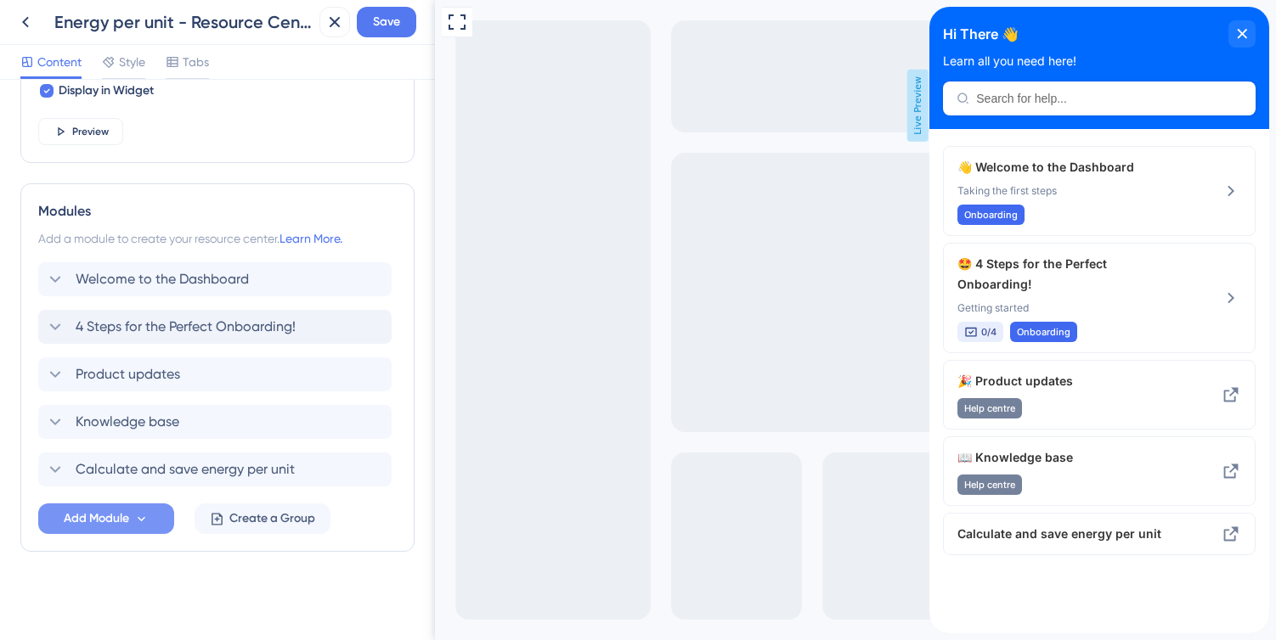
scroll to position [688, 0]
click at [381, 18] on span "Save" at bounding box center [386, 22] width 27 height 20
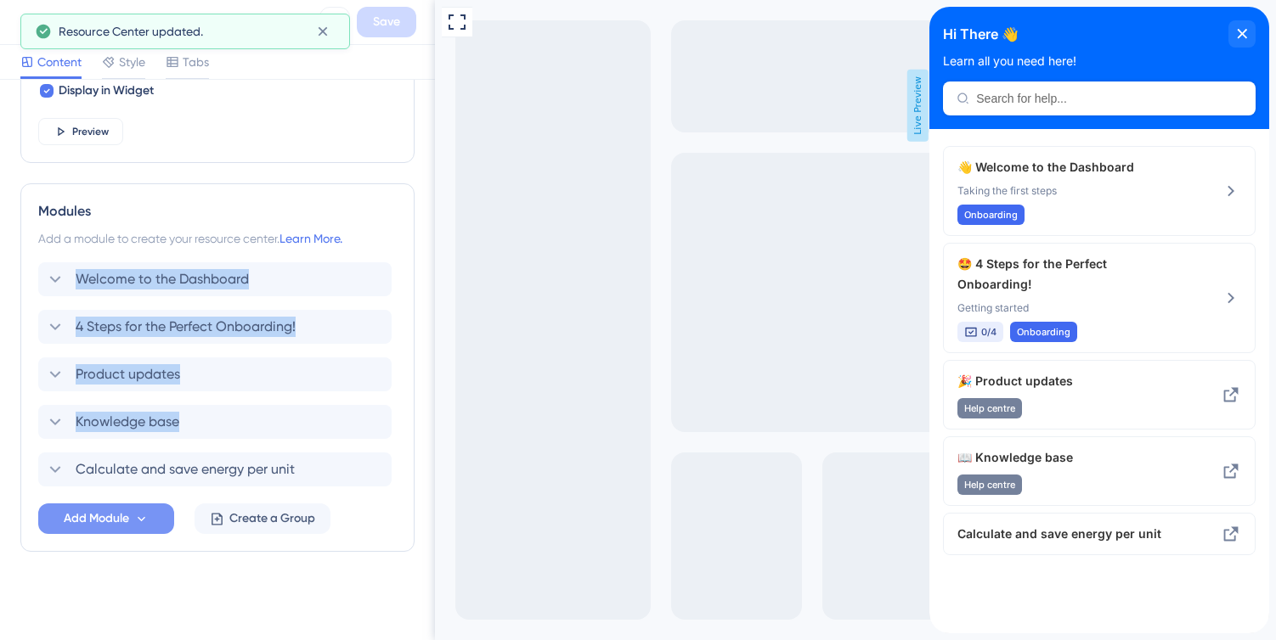
drag, startPoint x: 29, startPoint y: 471, endPoint x: 32, endPoint y: 296, distance: 175.0
click at [32, 296] on div "Modules Add a module to create your resource center. Learn More. Welcome to the…" at bounding box center [217, 367] width 394 height 369
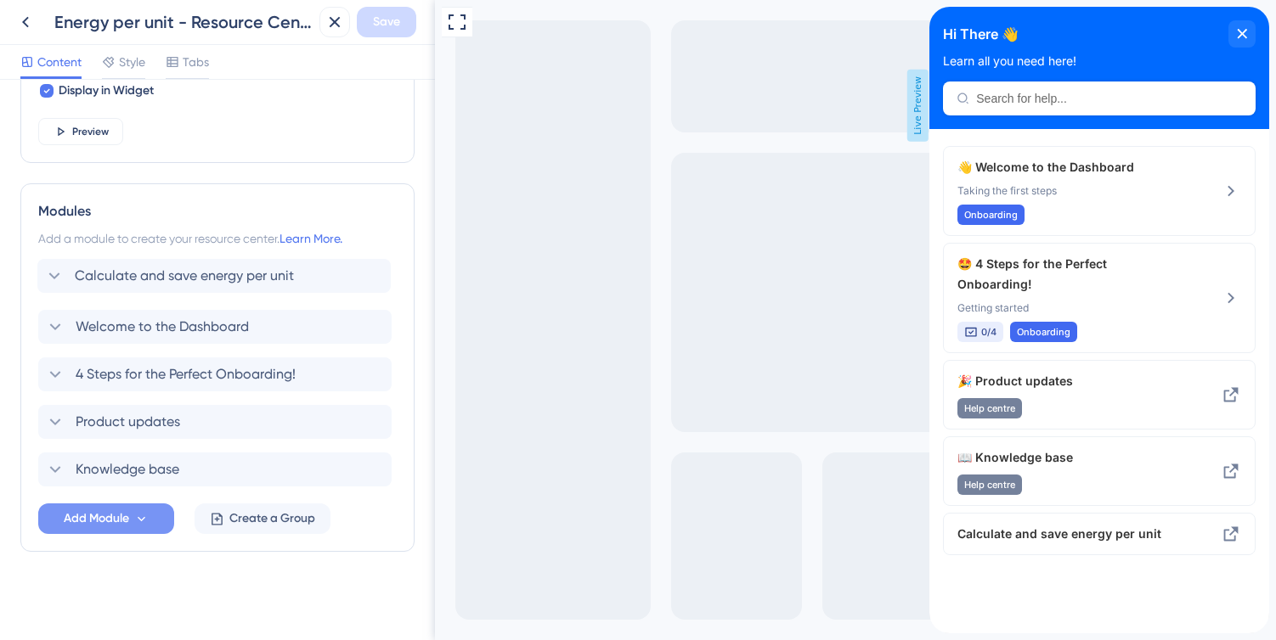
drag, startPoint x: 100, startPoint y: 470, endPoint x: 99, endPoint y: 269, distance: 200.5
click at [99, 269] on div "Welcome to the Dashboard 4 Steps for the Perfect Onboarding! Product updates Kn…" at bounding box center [217, 374] width 358 height 224
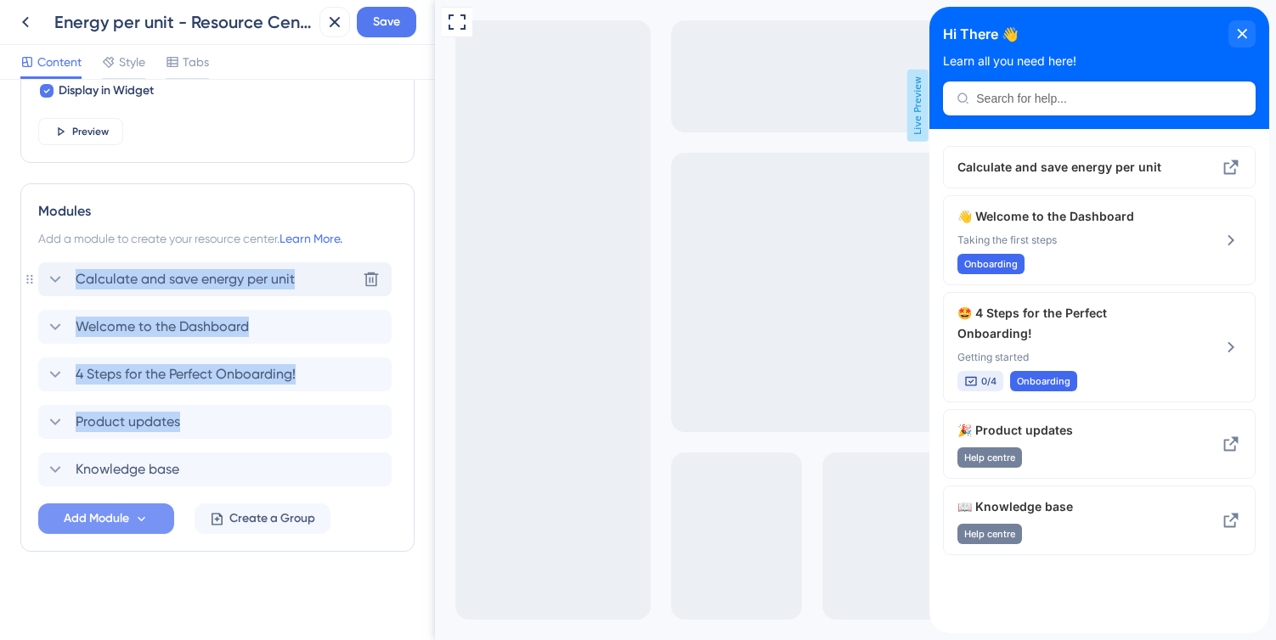
click at [76, 276] on span "Calculate and save energy per unit" at bounding box center [185, 279] width 219 height 20
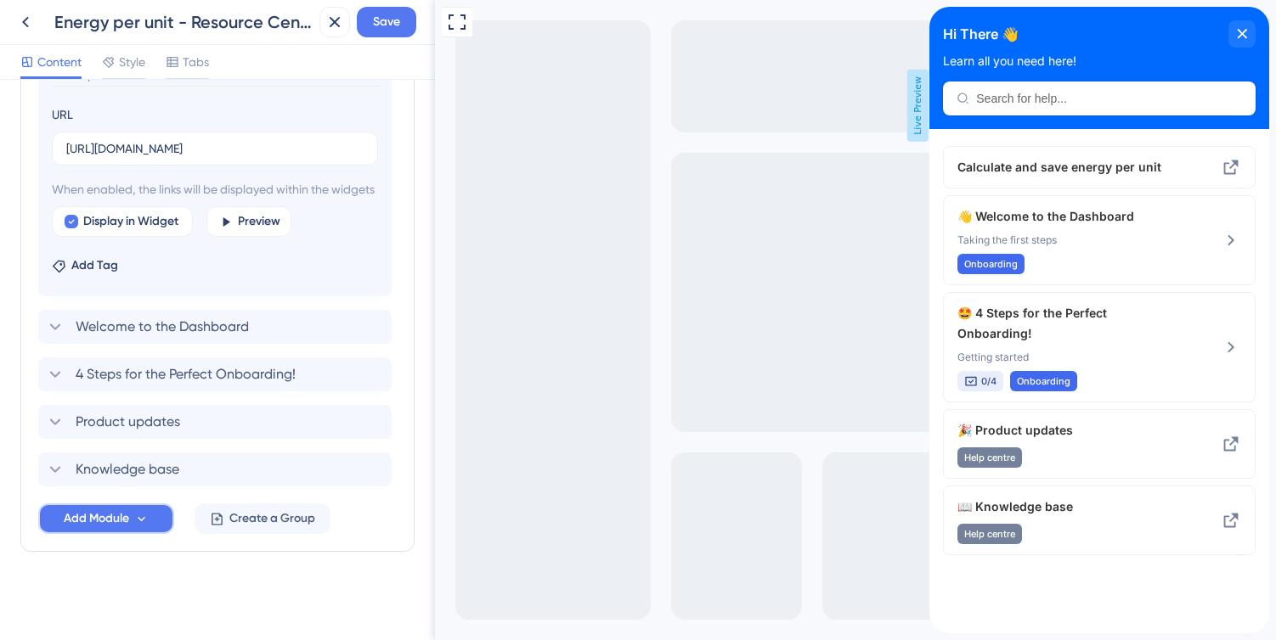
click at [142, 523] on icon at bounding box center [141, 519] width 14 height 14
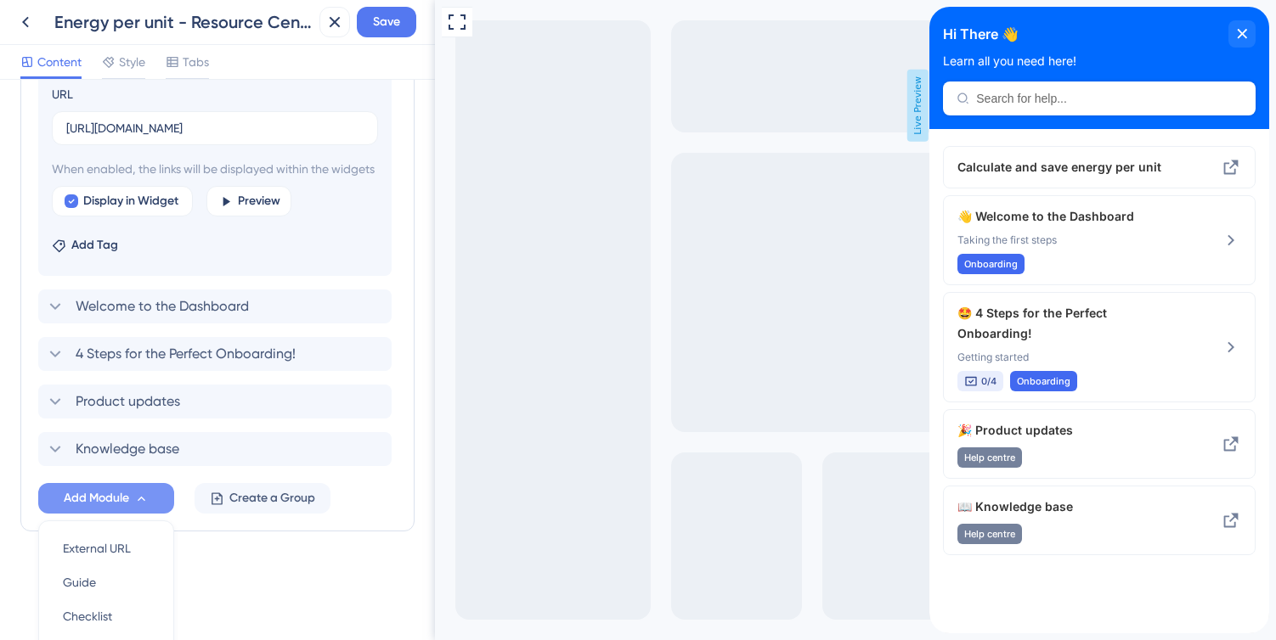
scroll to position [1192, 0]
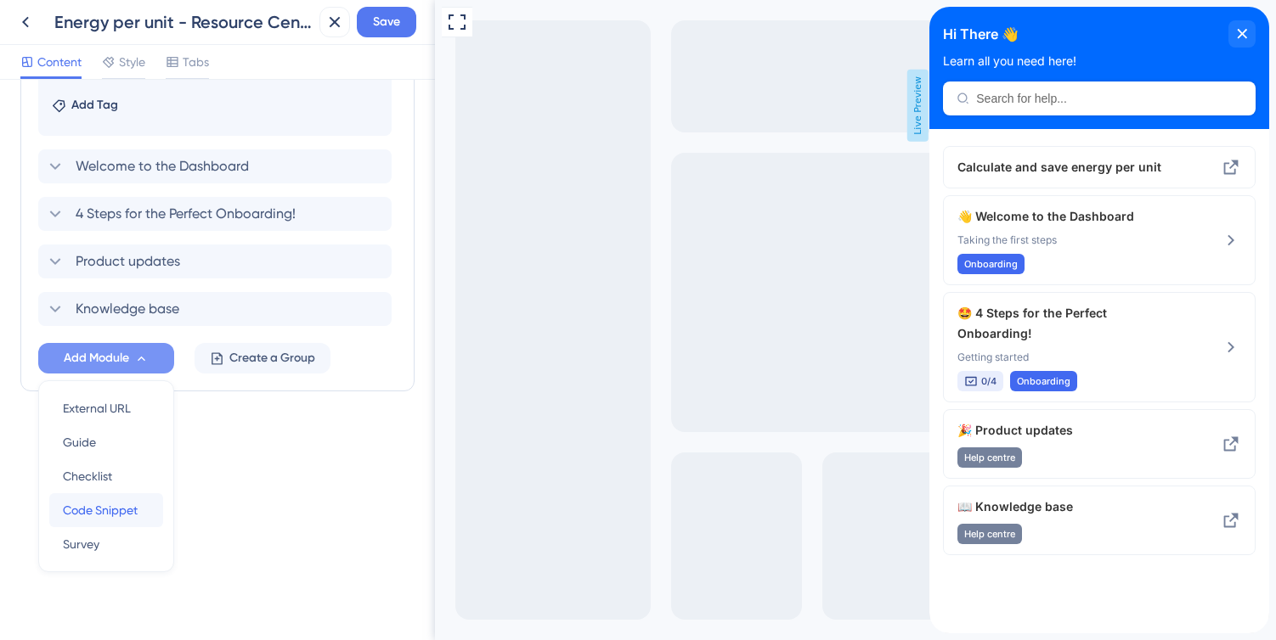
click at [118, 505] on span "Code Snippet" at bounding box center [100, 510] width 75 height 20
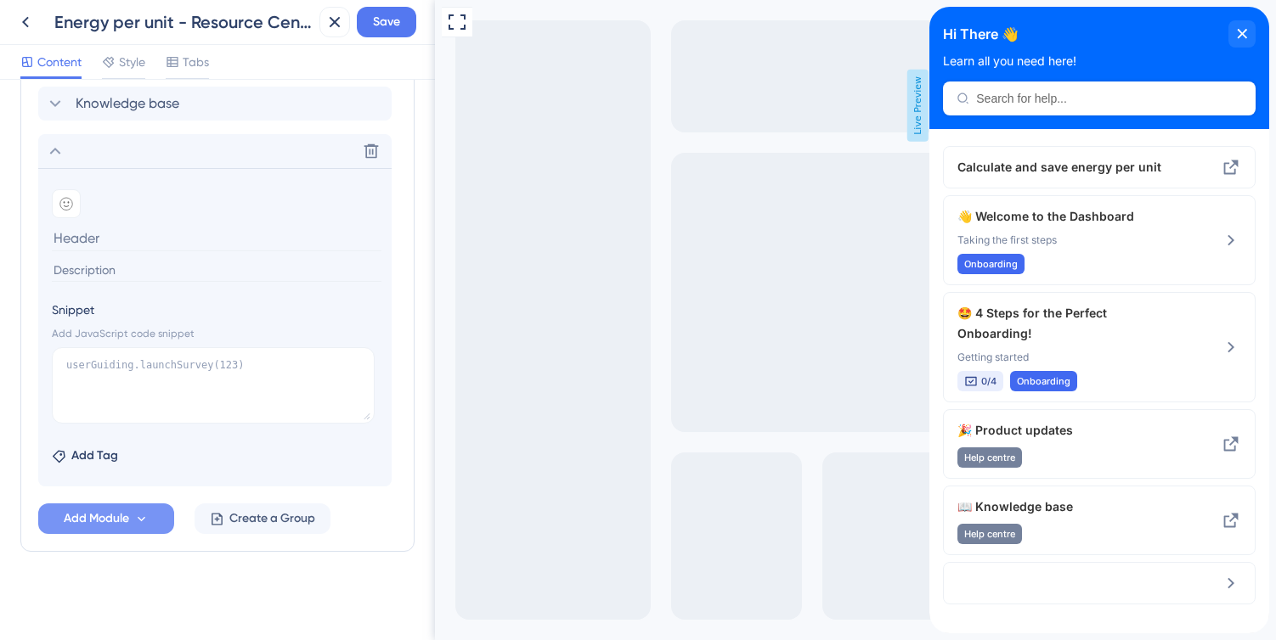
scroll to position [1054, 0]
click at [366, 151] on icon at bounding box center [371, 151] width 17 height 17
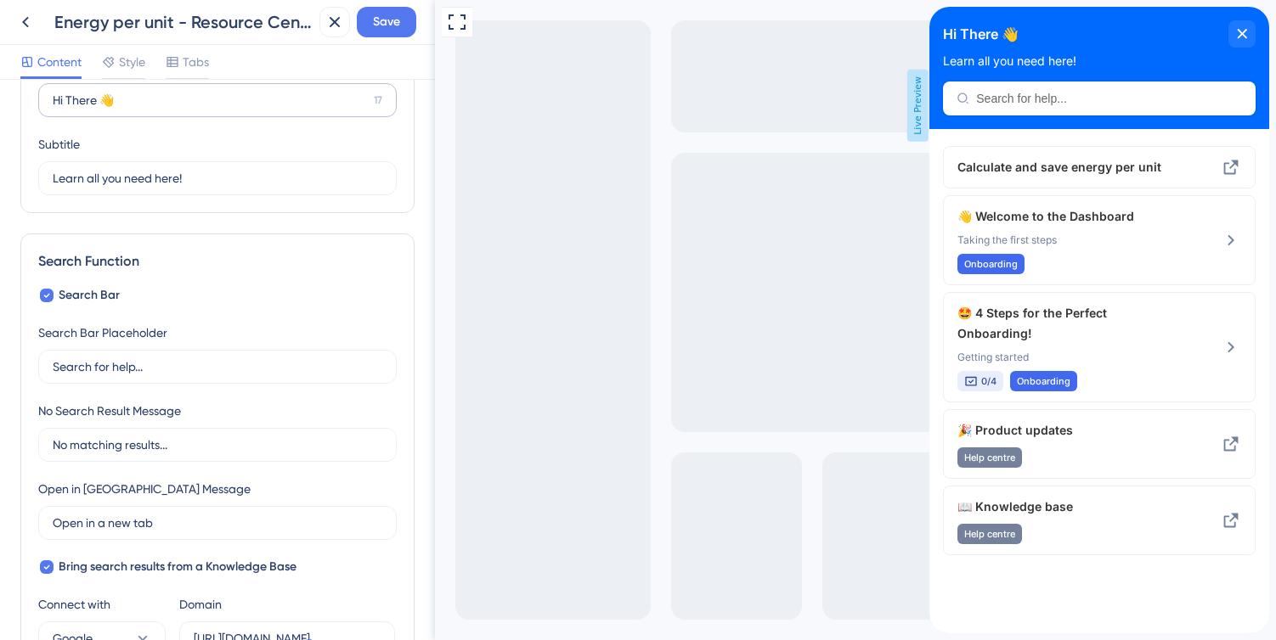
scroll to position [0, 0]
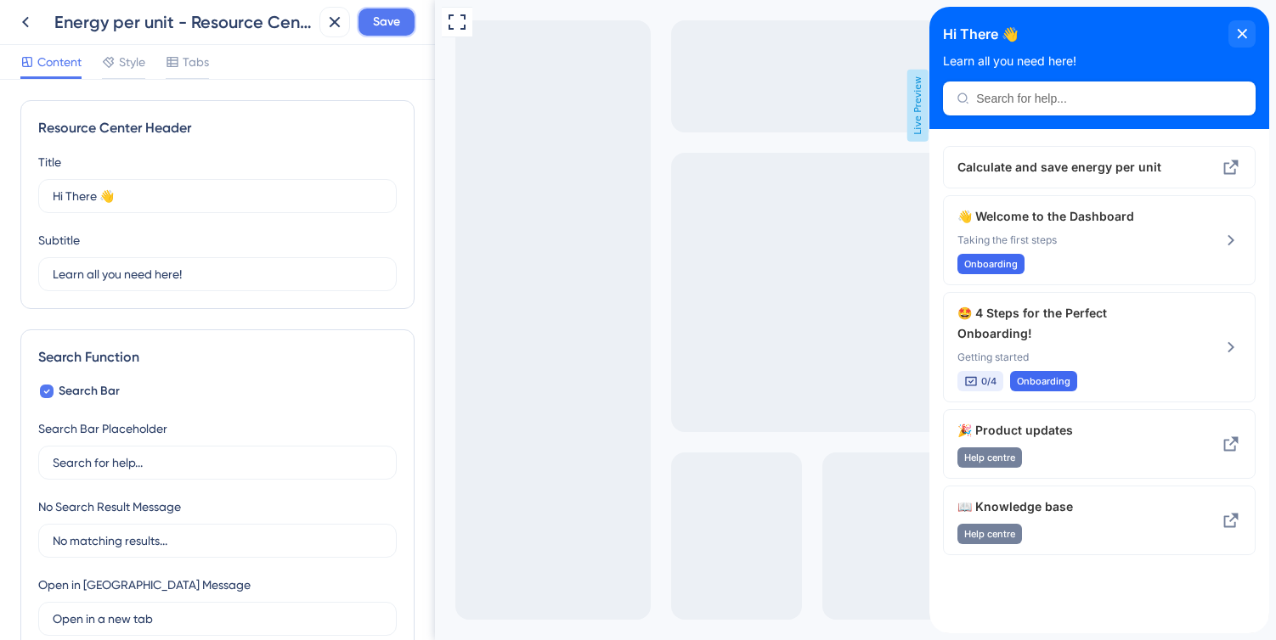
click at [375, 19] on span "Save" at bounding box center [386, 22] width 27 height 20
click at [331, 27] on icon at bounding box center [334, 22] width 20 height 20
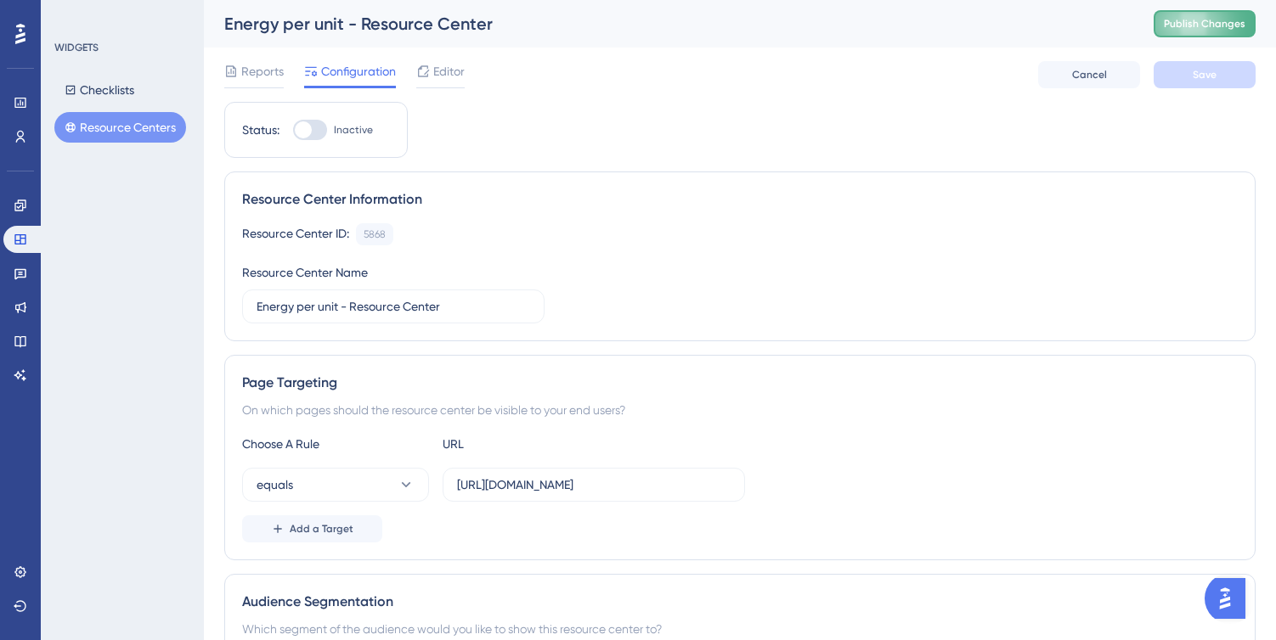
click at [1219, 22] on span "Publish Changes" at bounding box center [1205, 24] width 82 height 14
click at [268, 76] on span "Reports" at bounding box center [262, 71] width 42 height 20
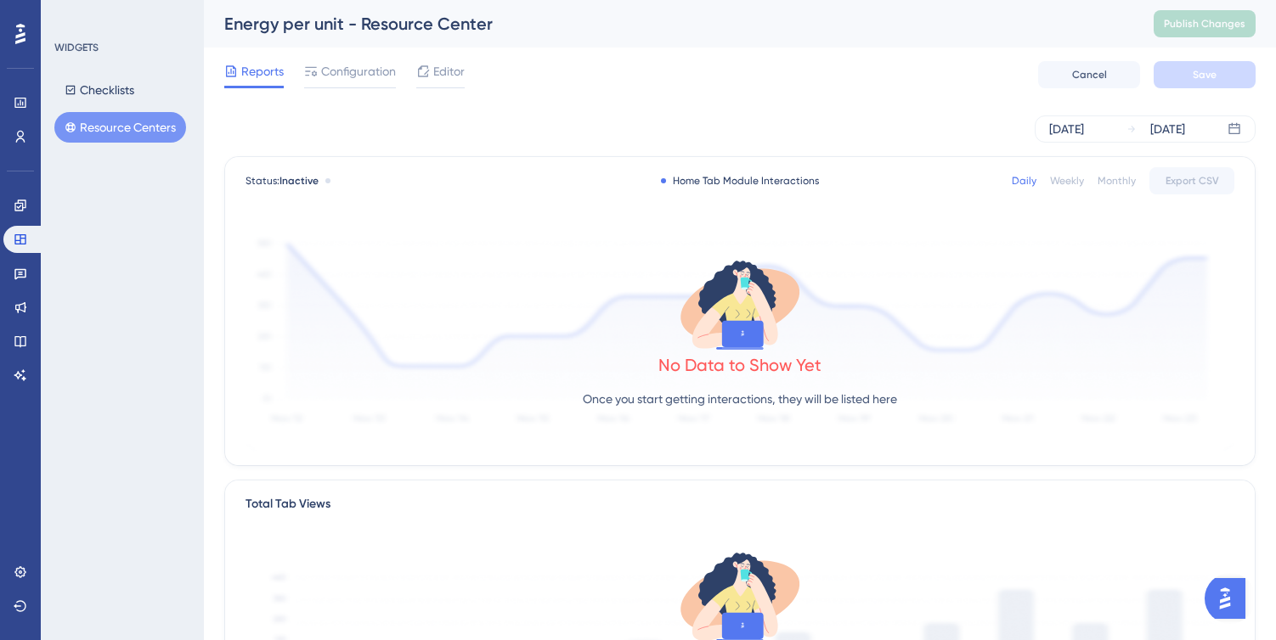
click at [149, 130] on button "Resource Centers" at bounding box center [120, 127] width 132 height 31
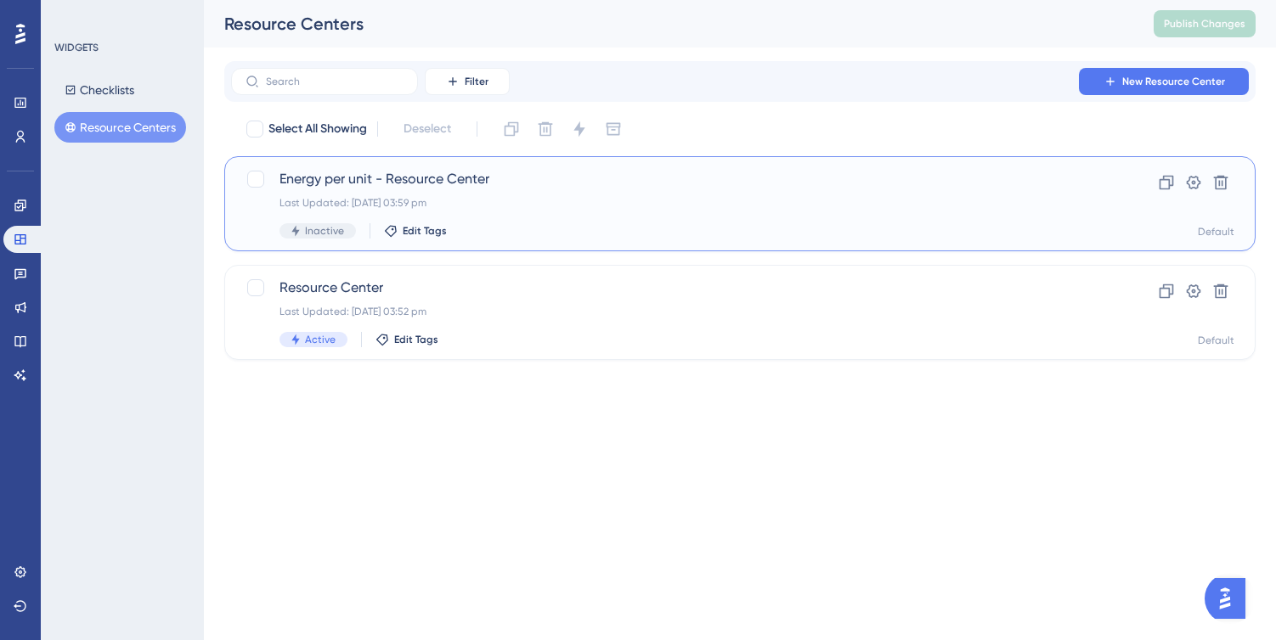
click at [612, 214] on div "Energy per unit - Resource Center Last Updated: [DATE] 03:59 pm Inactive Edit T…" at bounding box center [671, 204] width 785 height 70
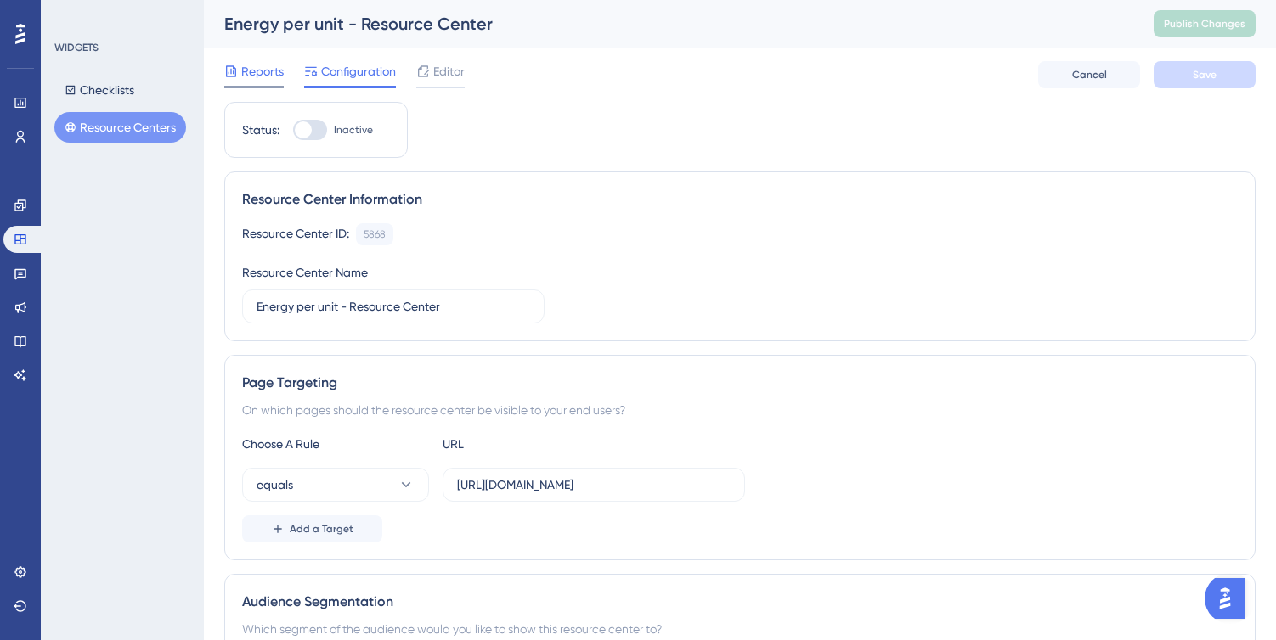
click at [242, 74] on span "Reports" at bounding box center [262, 71] width 42 height 20
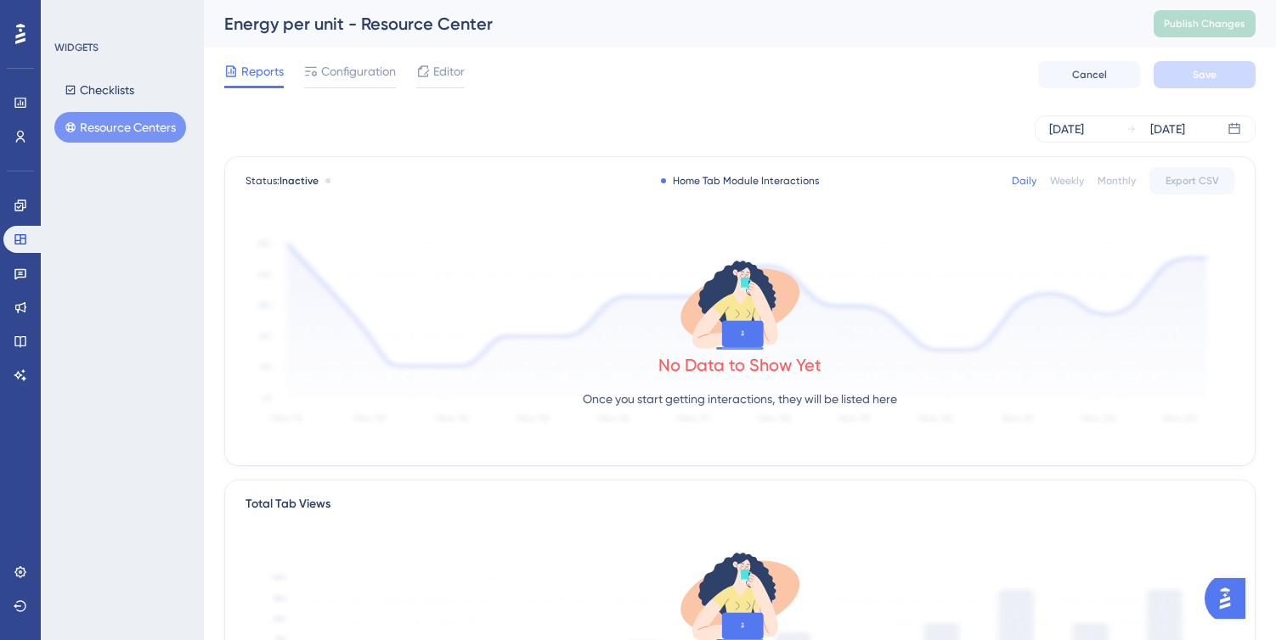
click at [121, 138] on button "Resource Centers" at bounding box center [120, 127] width 132 height 31
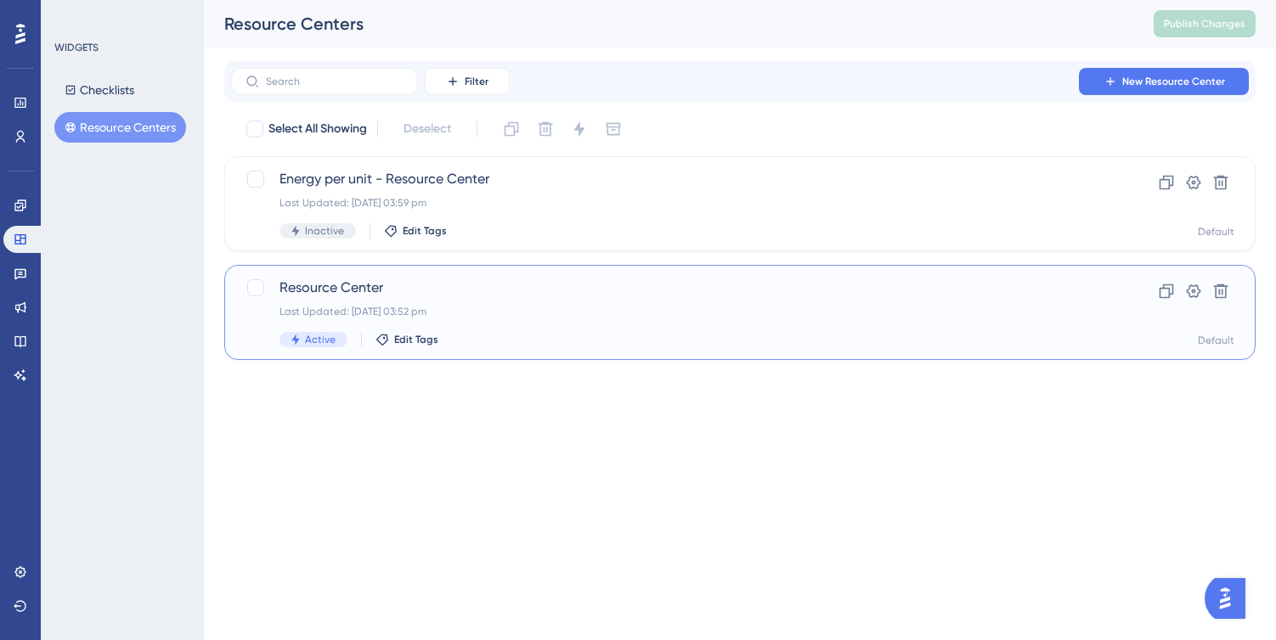
click at [570, 330] on div "Resource Center Last Updated: [DATE] 03:52 pm Active Edit Tags" at bounding box center [671, 313] width 785 height 70
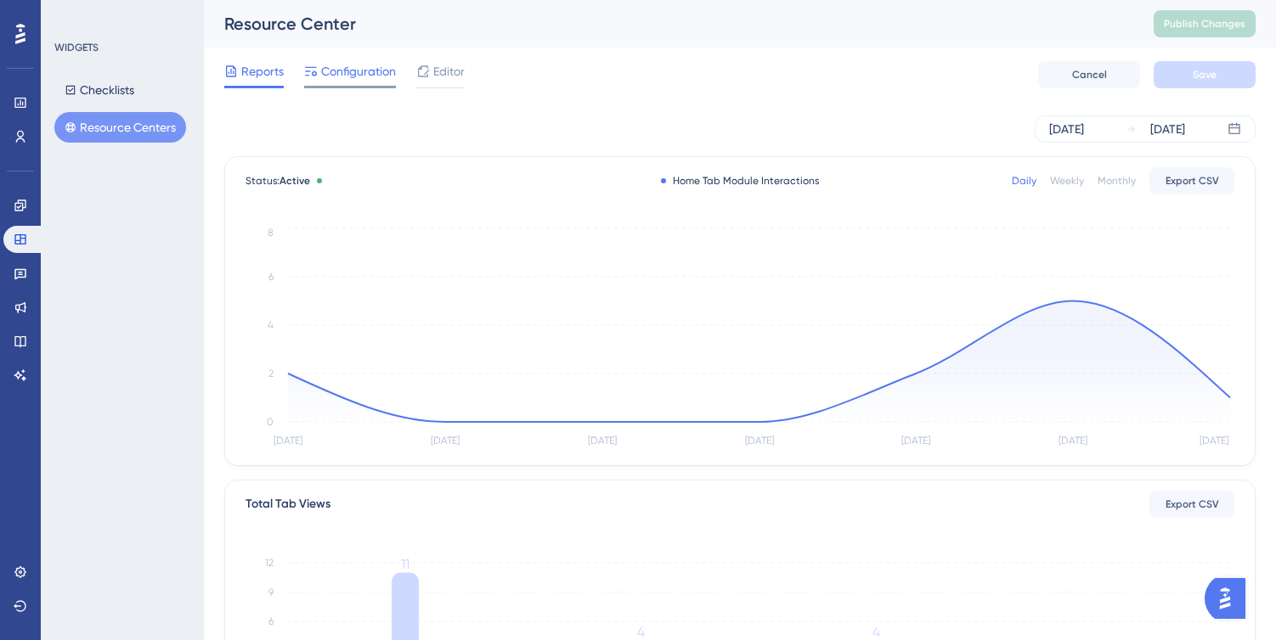
click at [365, 76] on span "Configuration" at bounding box center [358, 71] width 75 height 20
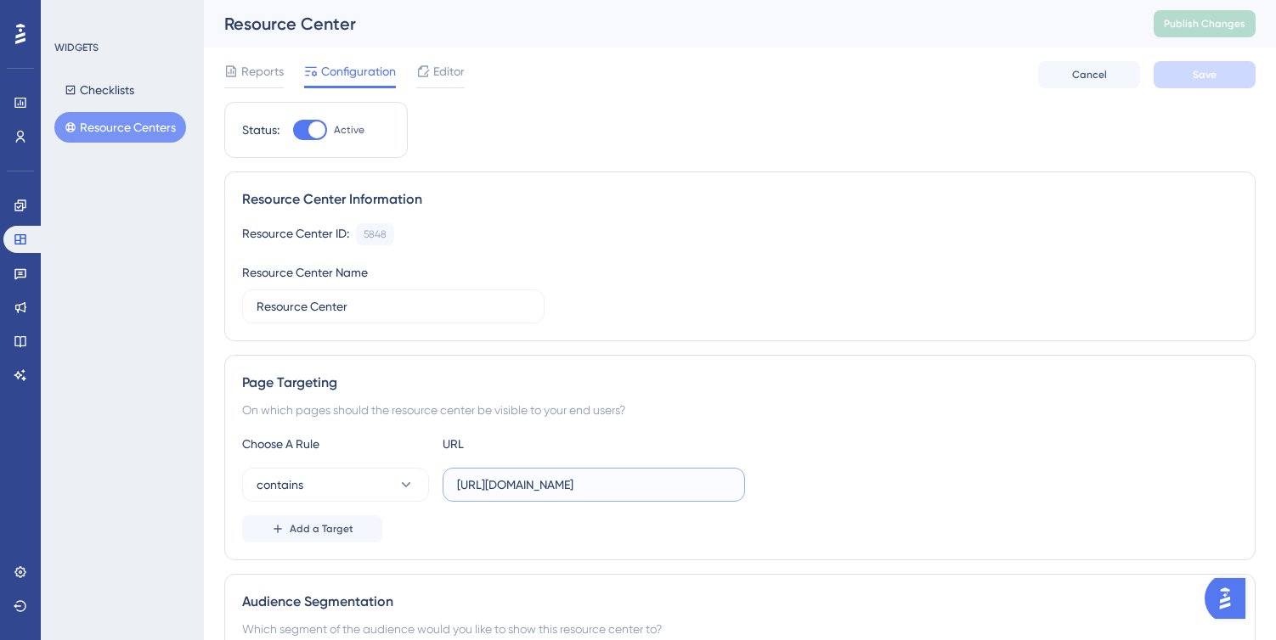
click at [544, 492] on input "[URL][DOMAIN_NAME]" at bounding box center [593, 485] width 273 height 19
paste input "/analysis/power"
type input "[URL][DOMAIN_NAME]"
click at [382, 478] on button "contains" at bounding box center [335, 485] width 187 height 34
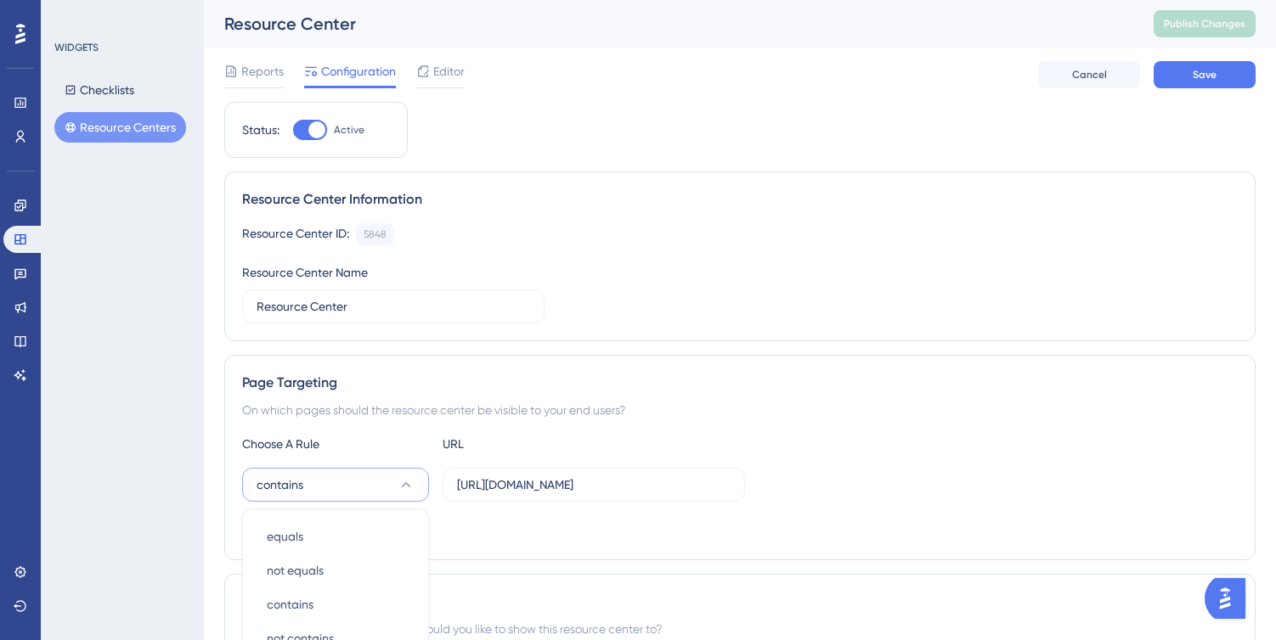
scroll to position [323, 0]
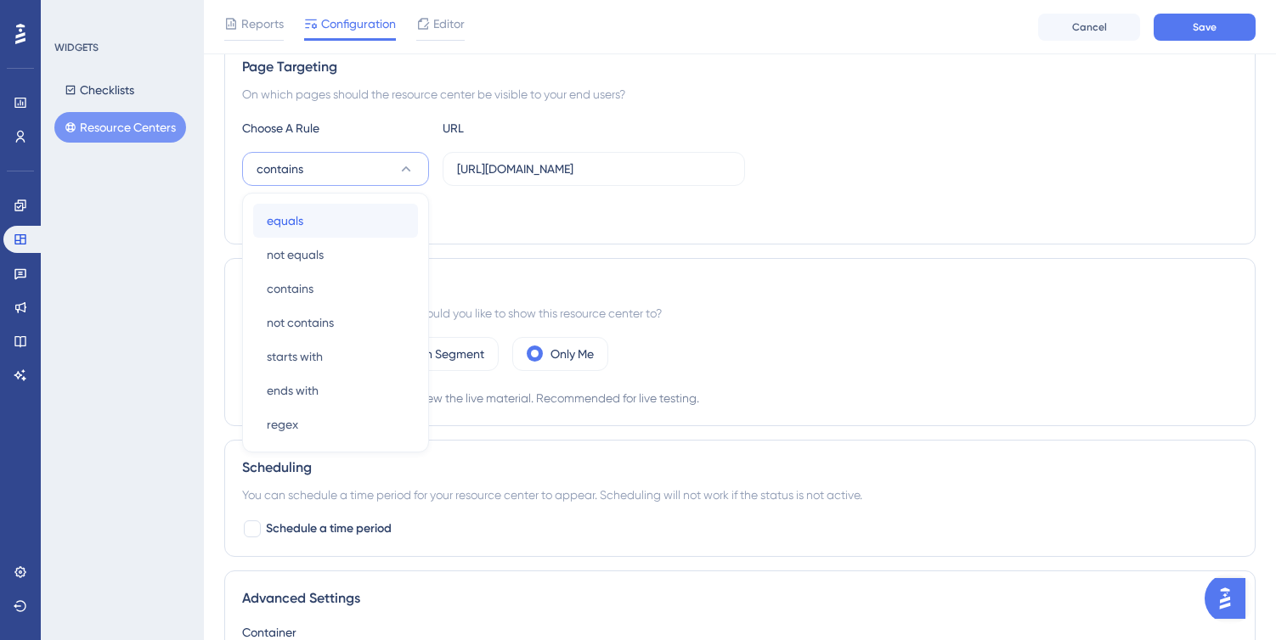
click at [351, 227] on div "equals equals" at bounding box center [336, 221] width 138 height 34
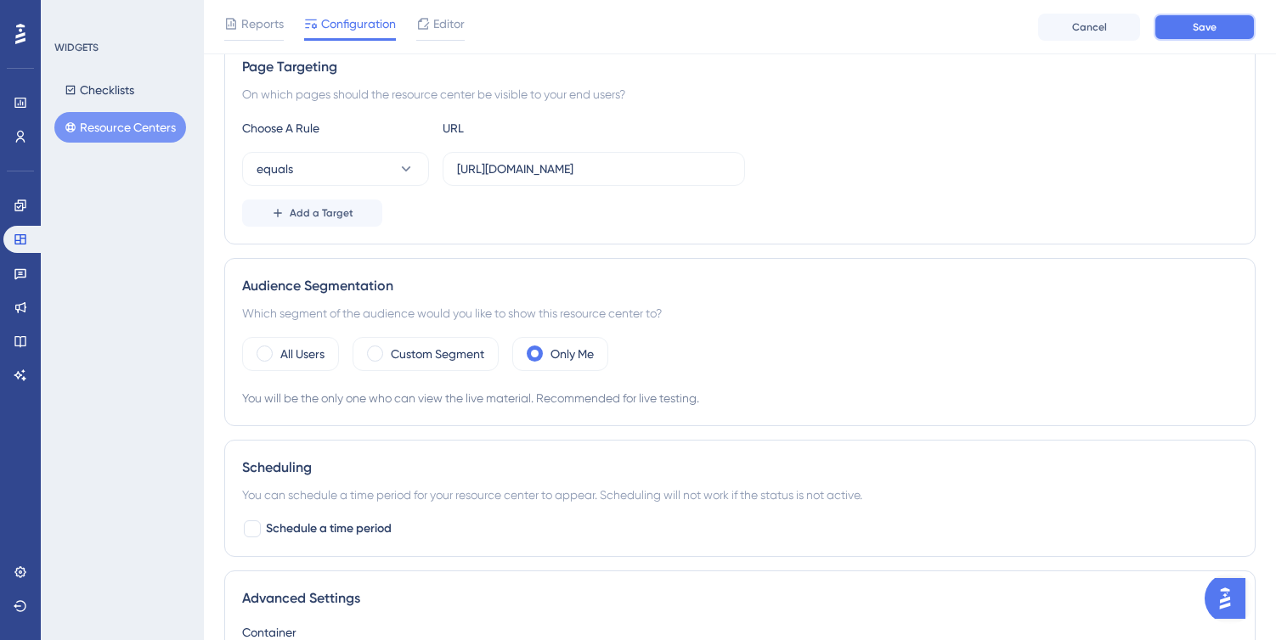
click at [1219, 17] on button "Save" at bounding box center [1204, 27] width 102 height 27
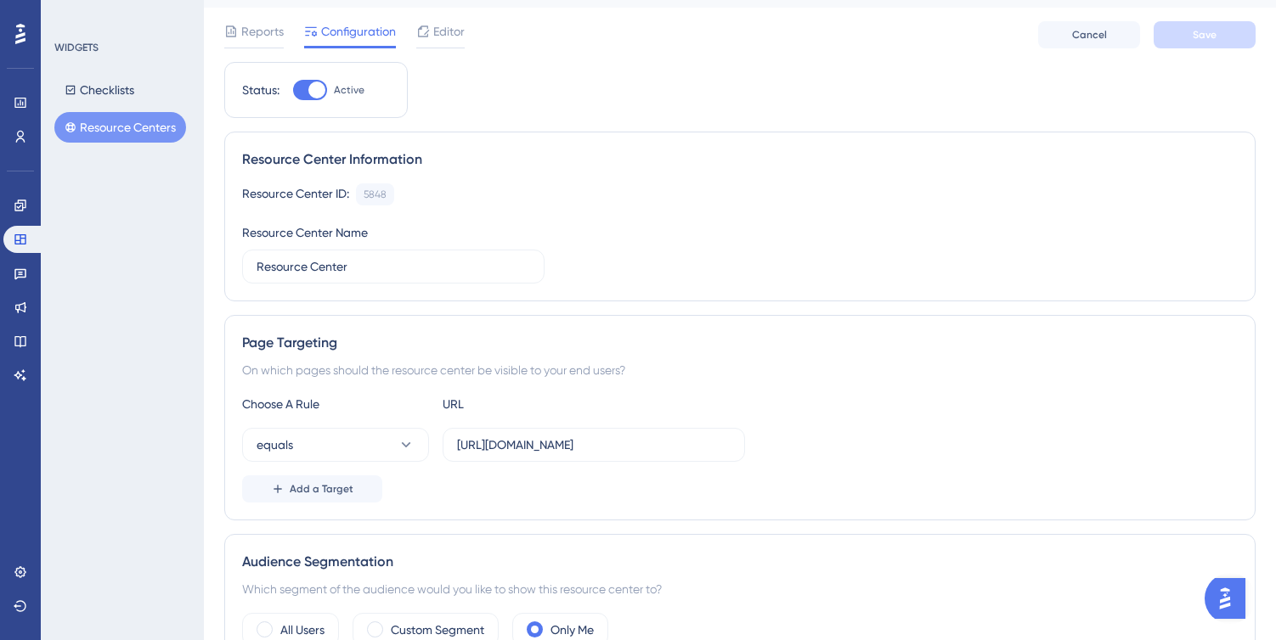
scroll to position [0, 0]
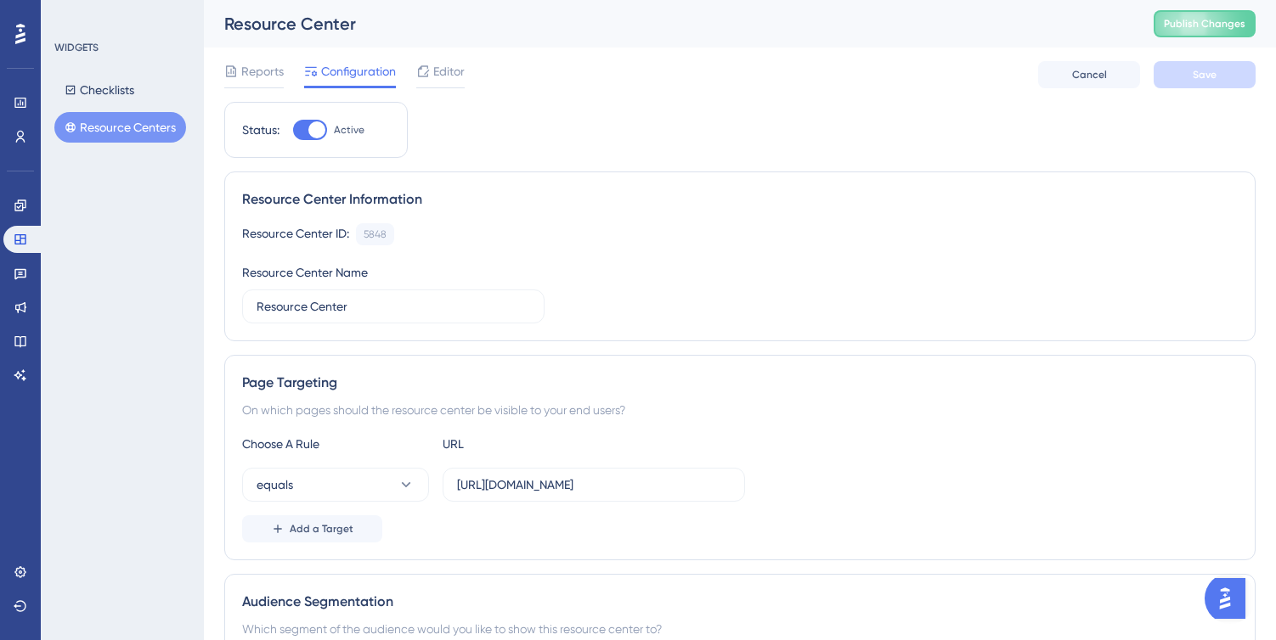
click at [65, 133] on button "Resource Centers" at bounding box center [120, 127] width 132 height 31
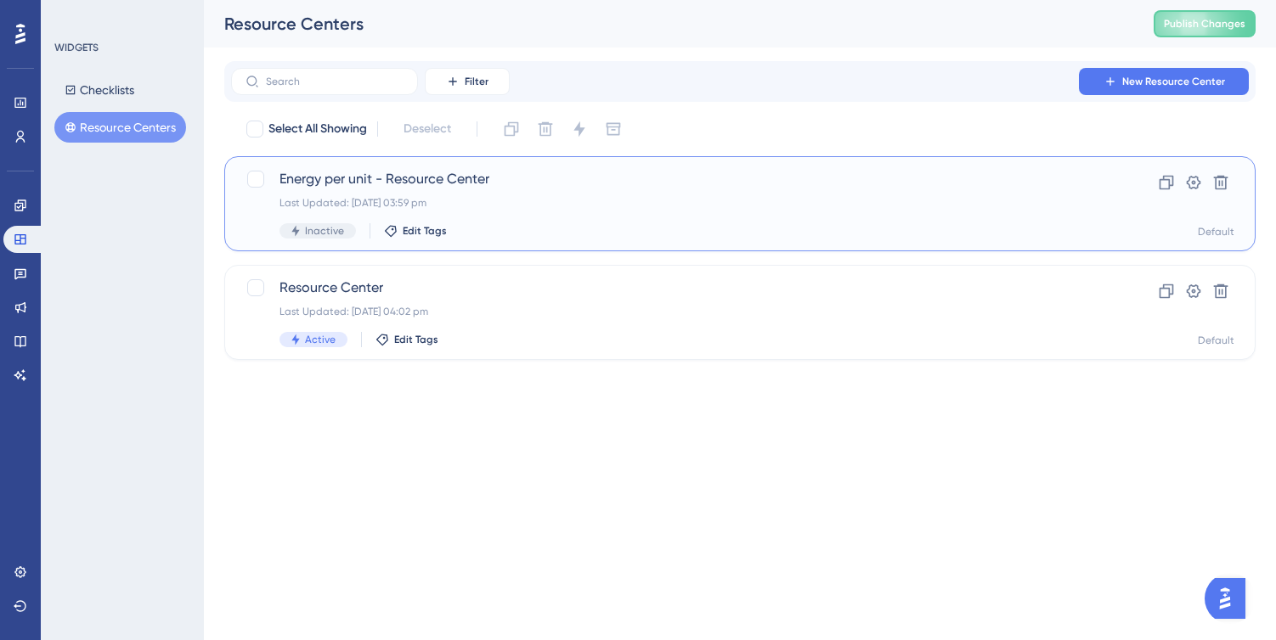
click at [555, 220] on div "Energy per unit - Resource Center Last Updated: [DATE] 03:59 pm Inactive Edit T…" at bounding box center [671, 204] width 785 height 70
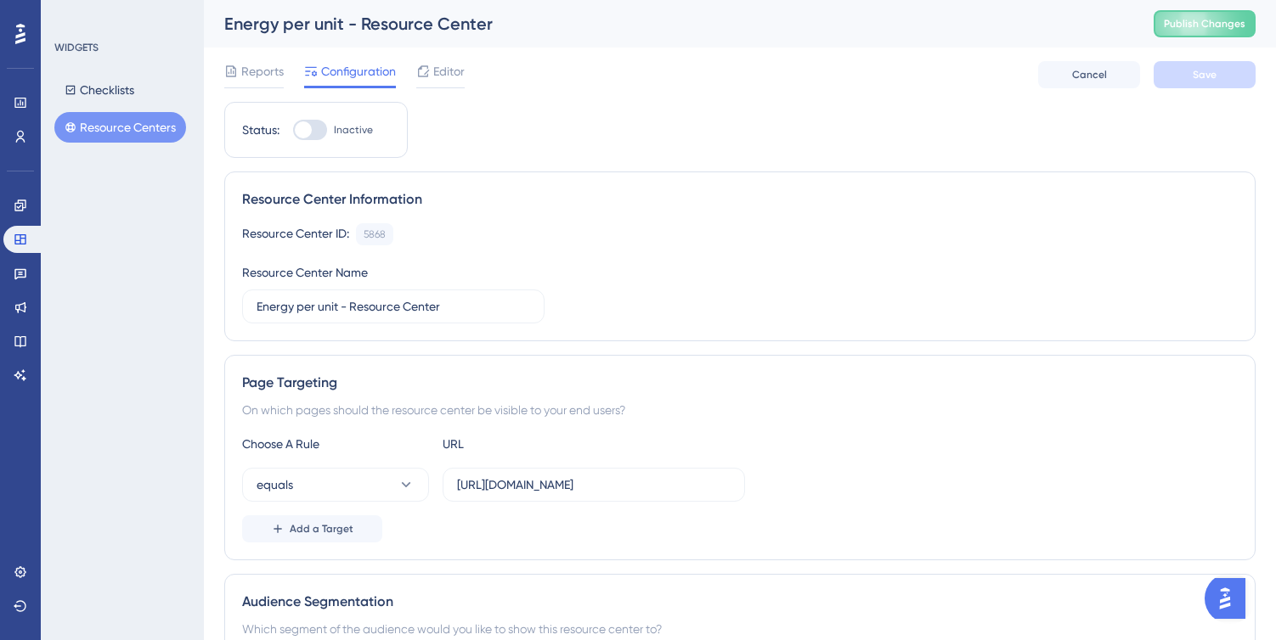
click at [307, 124] on div at bounding box center [303, 129] width 17 height 17
click at [293, 130] on input "Inactive" at bounding box center [292, 130] width 1 height 1
checkbox input "true"
click at [1198, 79] on span "Save" at bounding box center [1204, 75] width 24 height 14
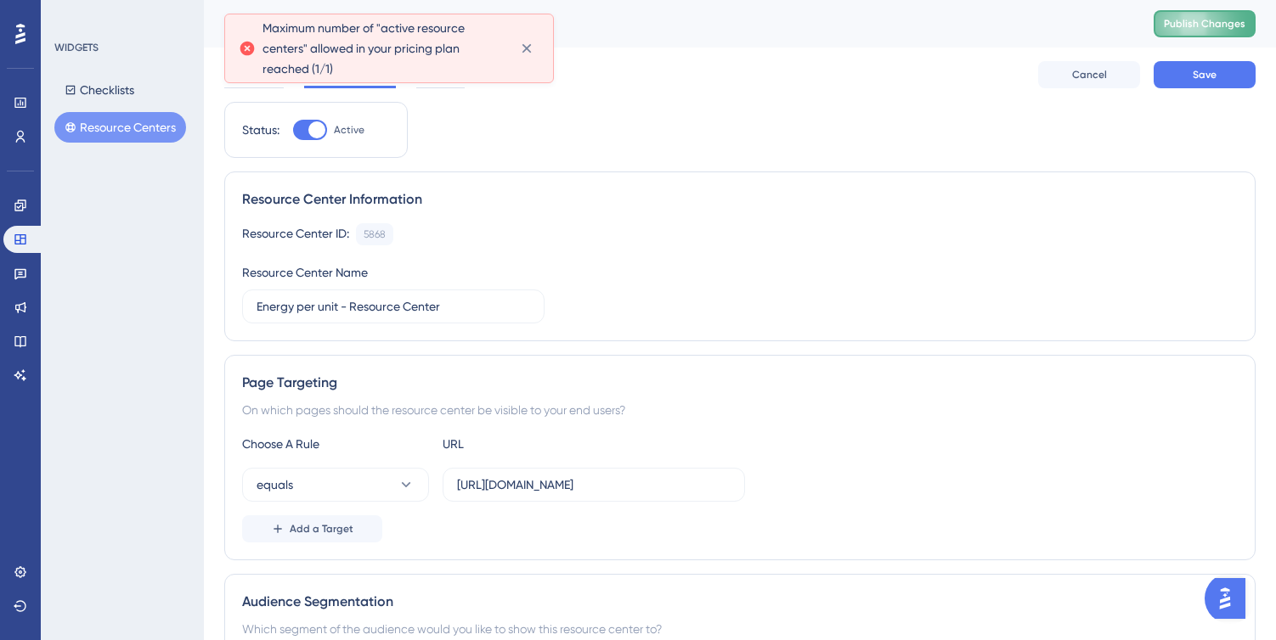
click at [1203, 28] on span "Publish Changes" at bounding box center [1205, 24] width 82 height 14
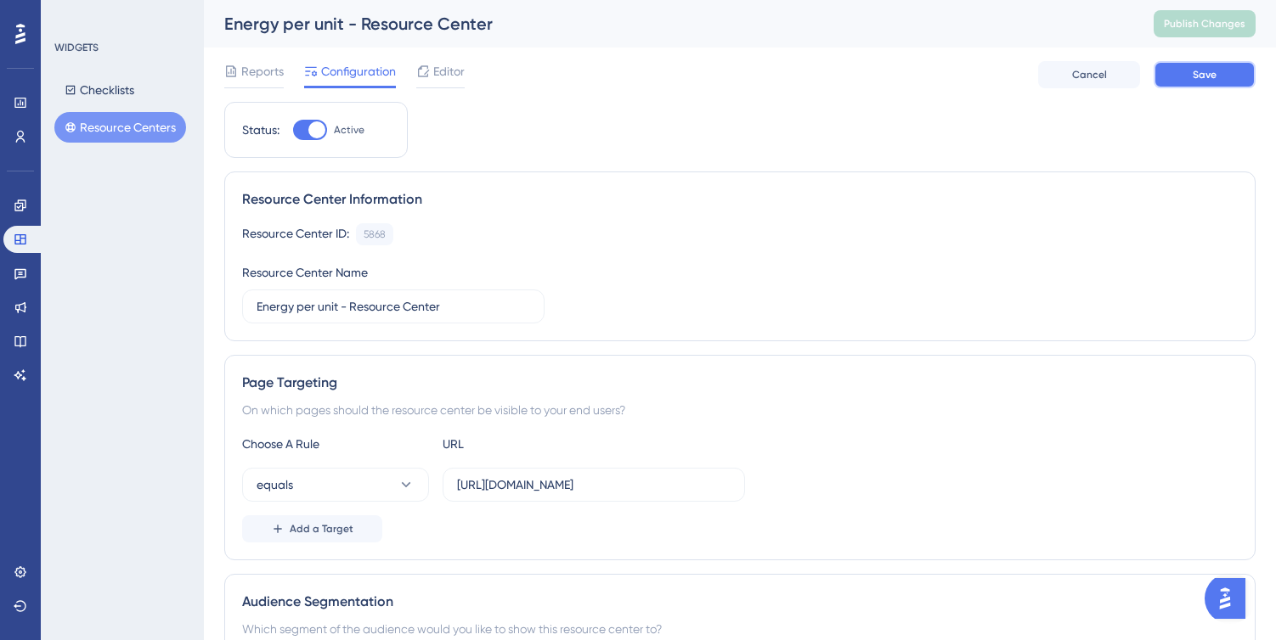
click at [1207, 80] on span "Save" at bounding box center [1204, 75] width 24 height 14
click at [132, 126] on button "Resource Centers" at bounding box center [120, 127] width 132 height 31
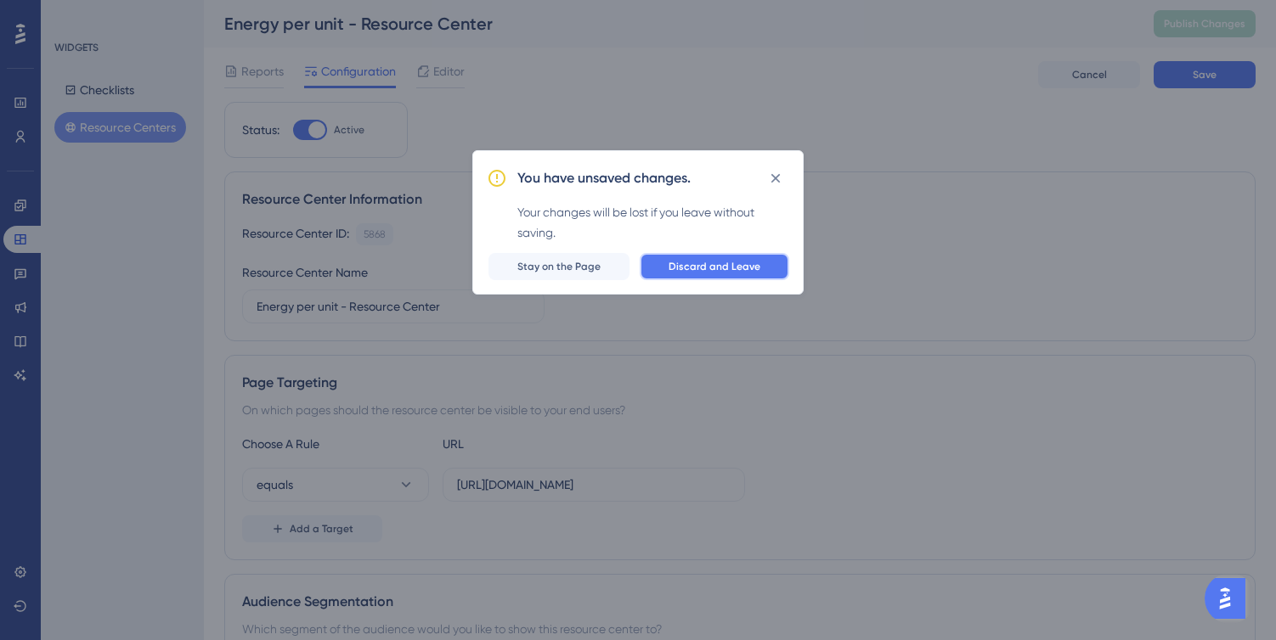
click at [674, 263] on span "Discard and Leave" at bounding box center [714, 267] width 92 height 14
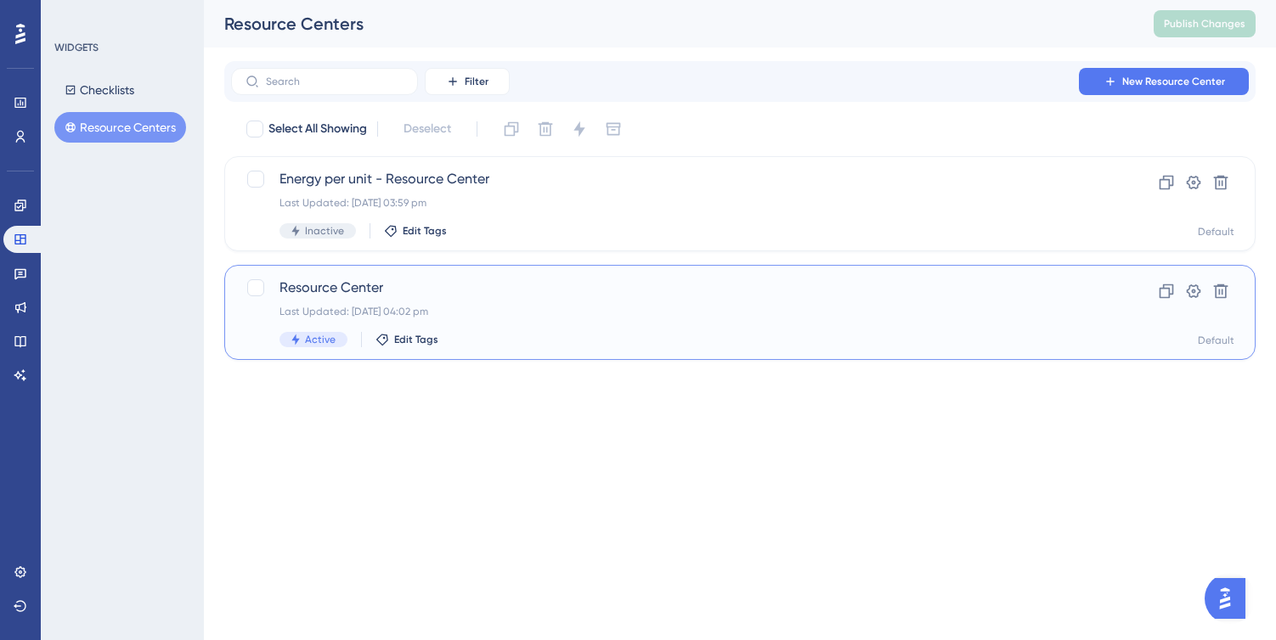
click at [631, 294] on span "Resource Center" at bounding box center [671, 288] width 785 height 20
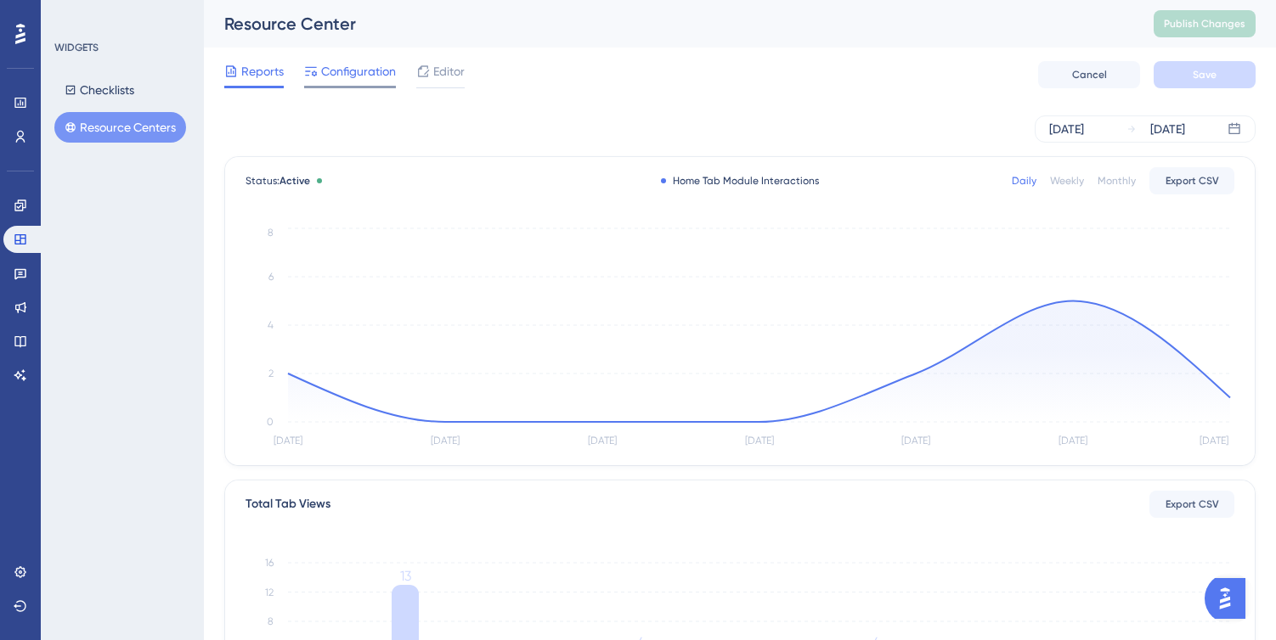
click at [371, 79] on span "Configuration" at bounding box center [358, 71] width 75 height 20
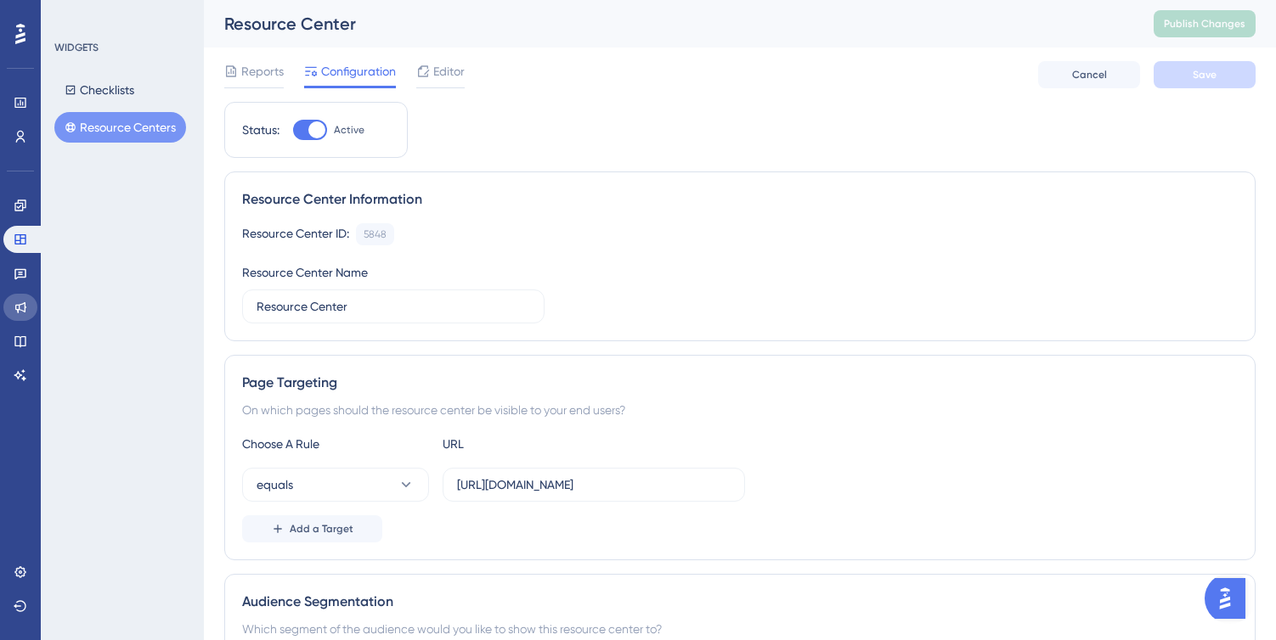
click at [19, 303] on icon at bounding box center [21, 308] width 14 height 14
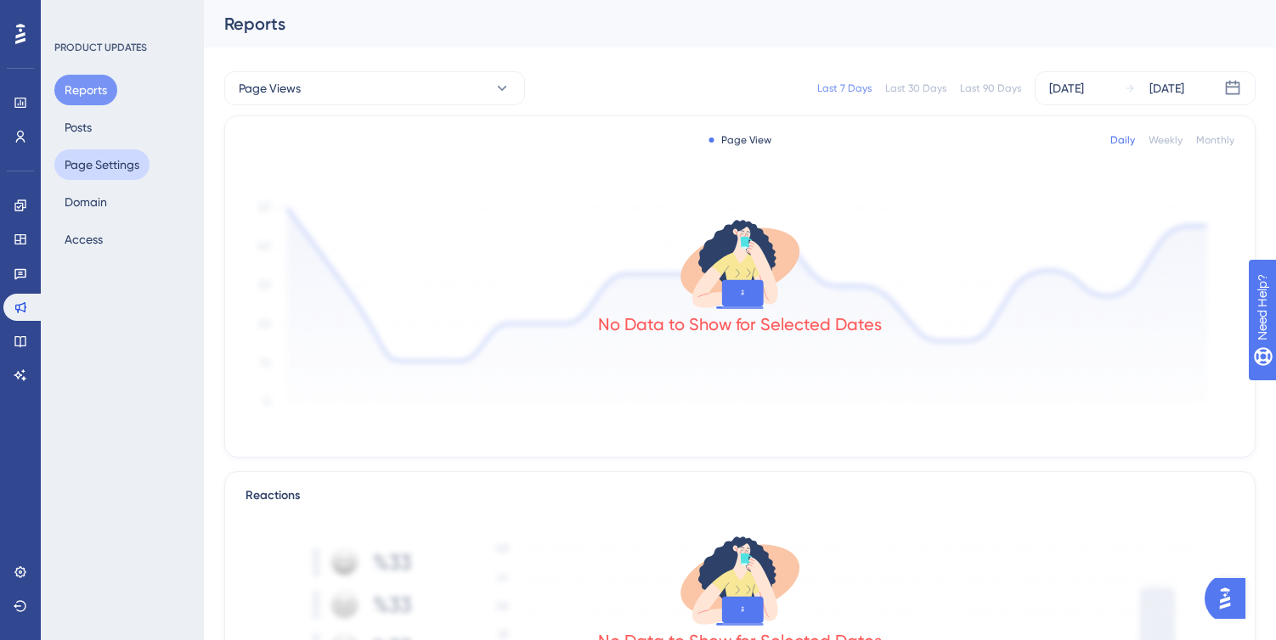
click at [125, 167] on button "Page Settings" at bounding box center [101, 164] width 95 height 31
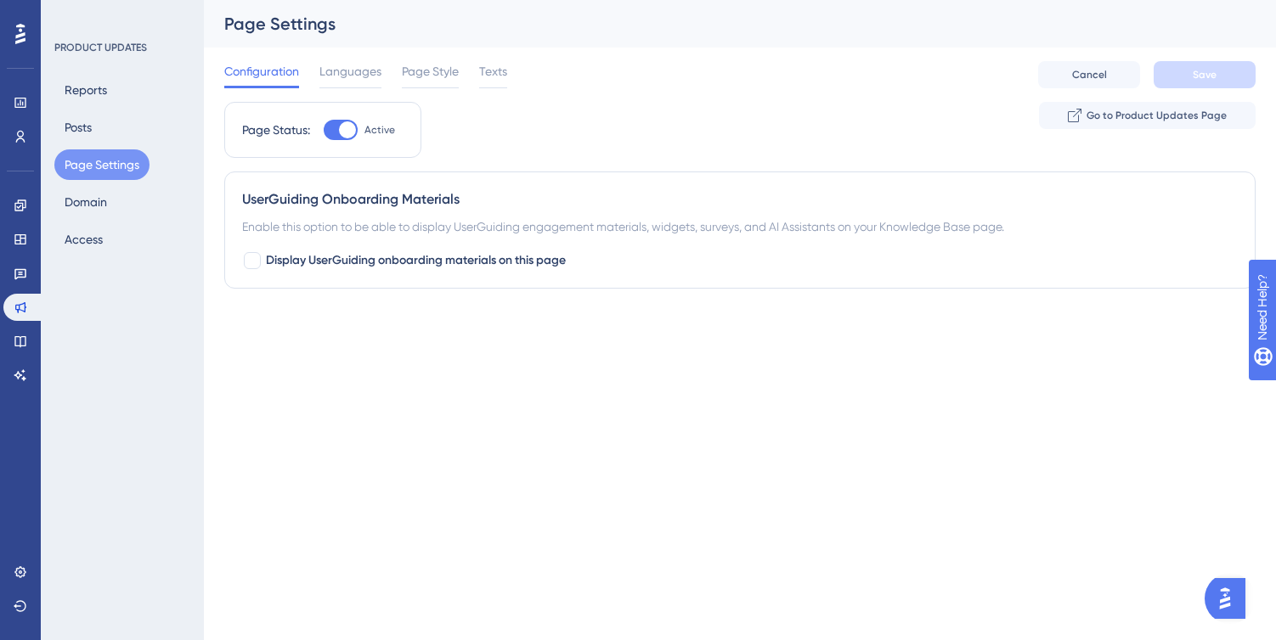
click at [633, 251] on div "Display UserGuiding onboarding materials on this page" at bounding box center [739, 261] width 995 height 20
click at [247, 262] on div at bounding box center [252, 260] width 17 height 17
checkbox input "true"
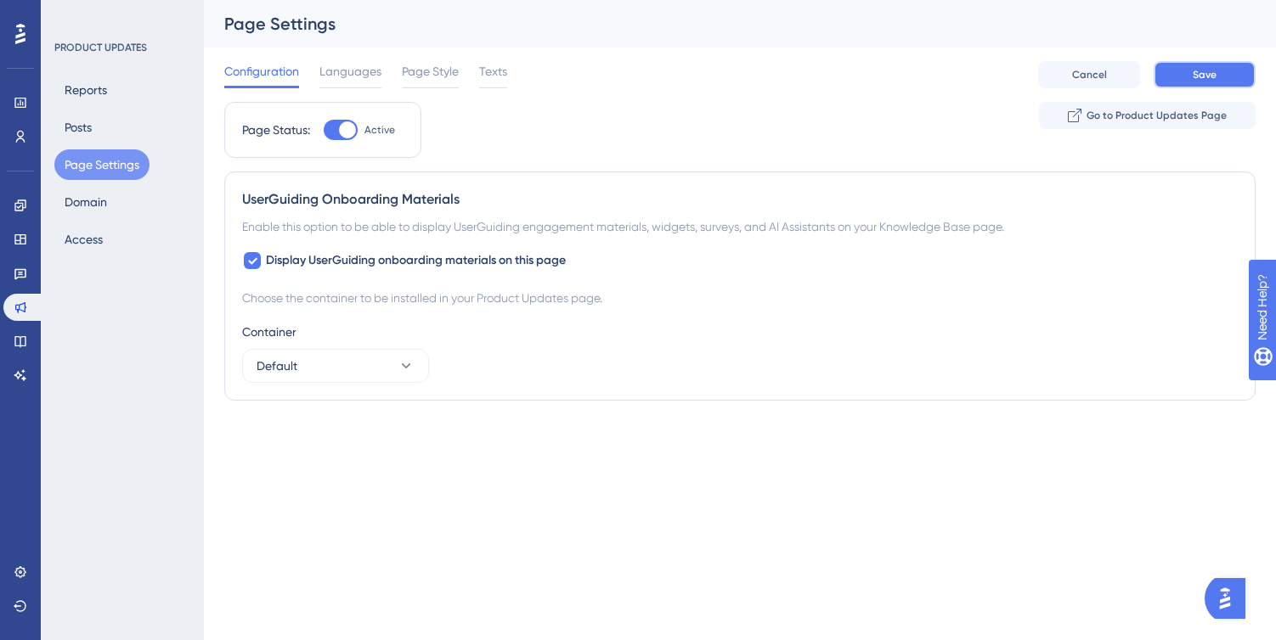
click at [1203, 75] on span "Save" at bounding box center [1204, 75] width 24 height 14
click at [392, 363] on button "Default" at bounding box center [335, 366] width 187 height 34
click at [1080, 118] on icon at bounding box center [1075, 116] width 14 height 14
click at [421, 74] on span "Page Style" at bounding box center [430, 71] width 57 height 20
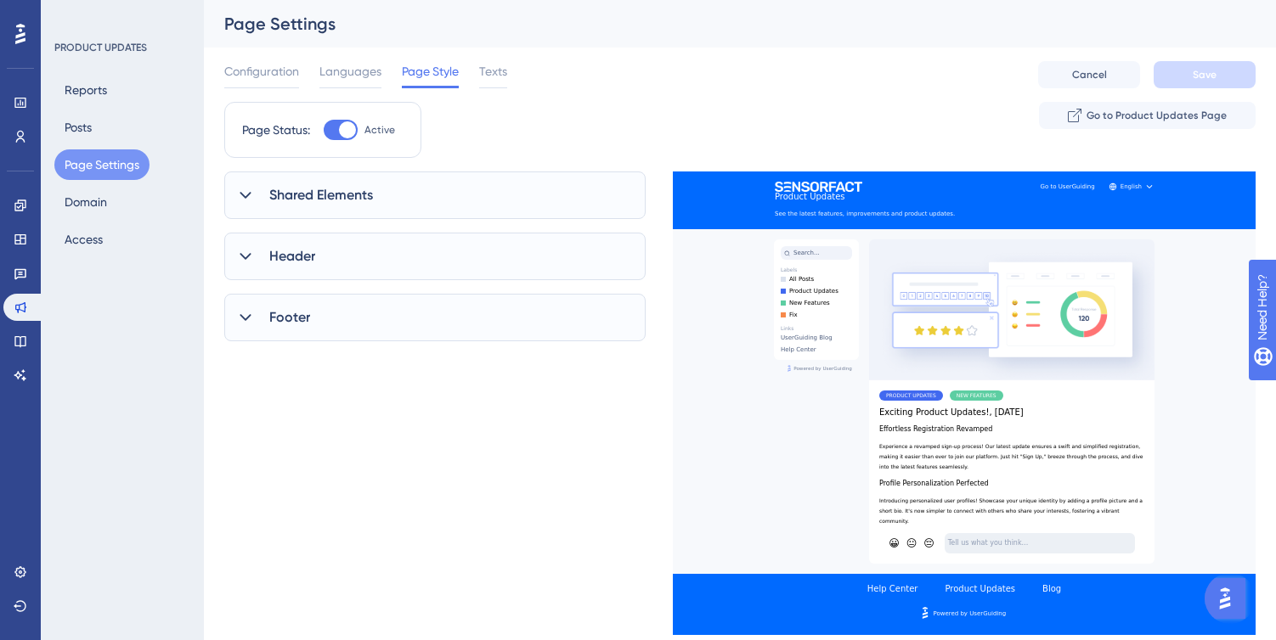
click at [242, 194] on icon at bounding box center [245, 195] width 11 height 7
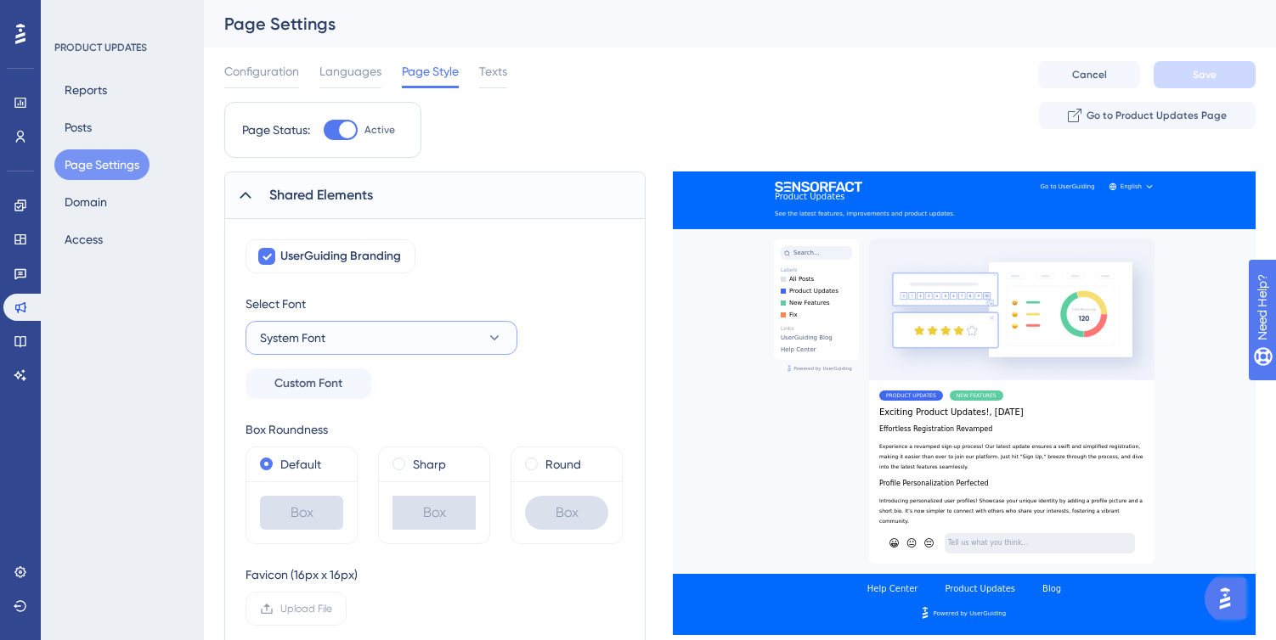
click at [386, 335] on button "System Font" at bounding box center [381, 338] width 272 height 34
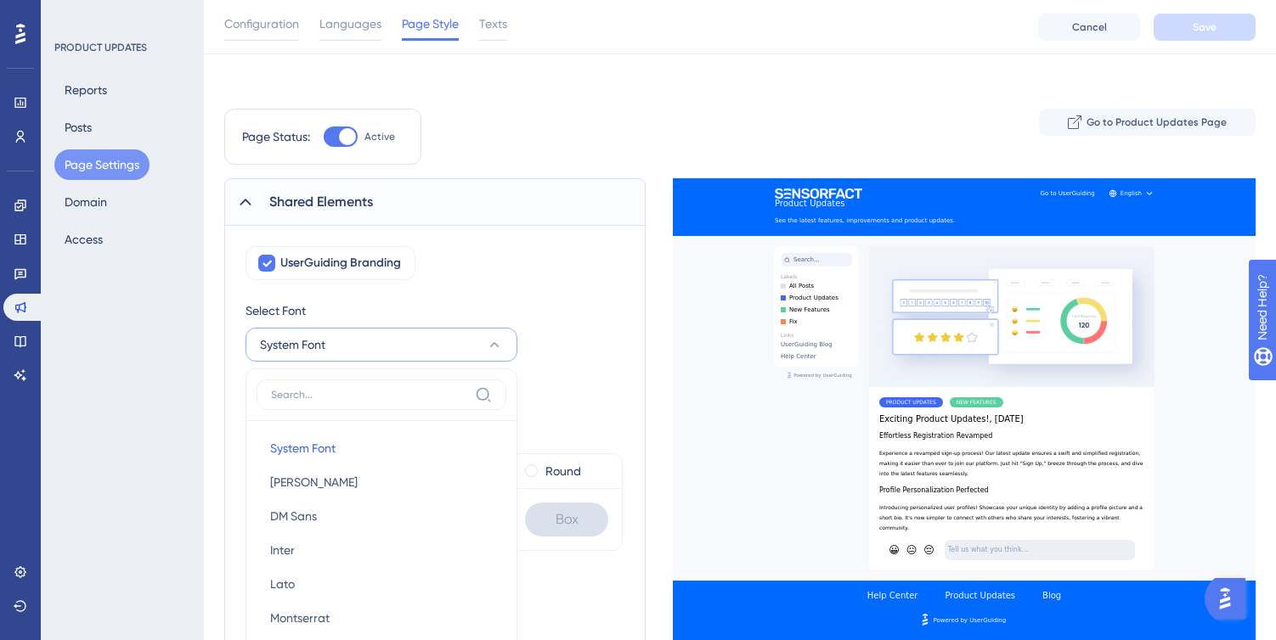
scroll to position [219, 0]
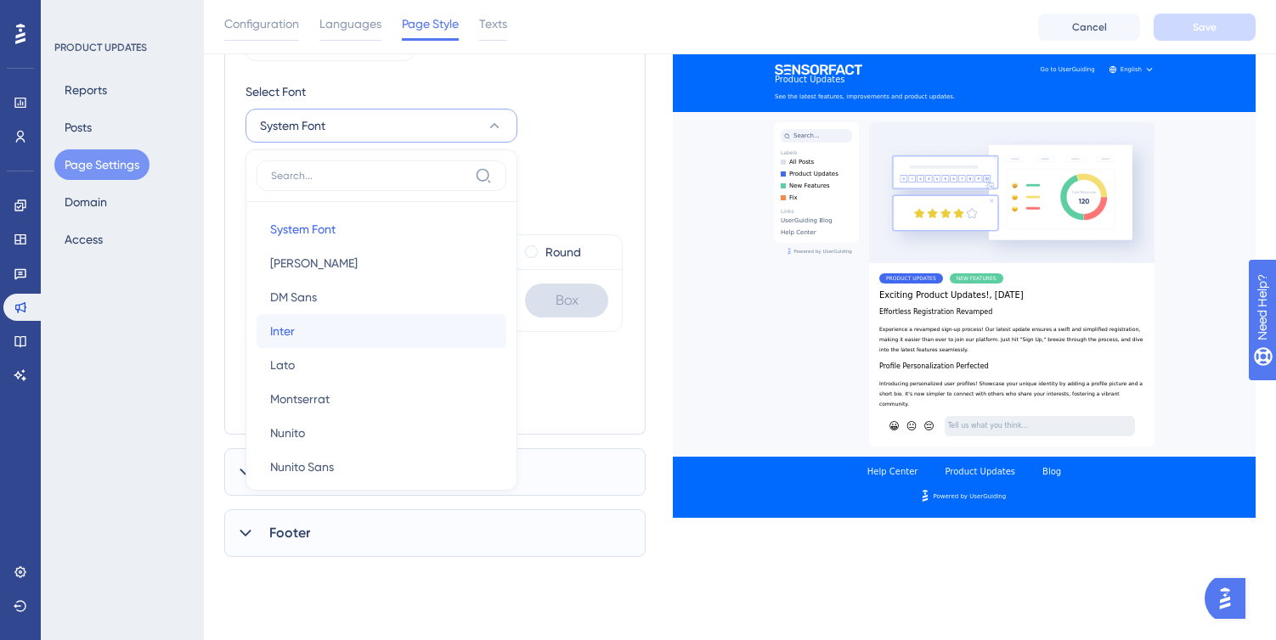
click at [386, 335] on button "Inter Inter" at bounding box center [382, 331] width 250 height 34
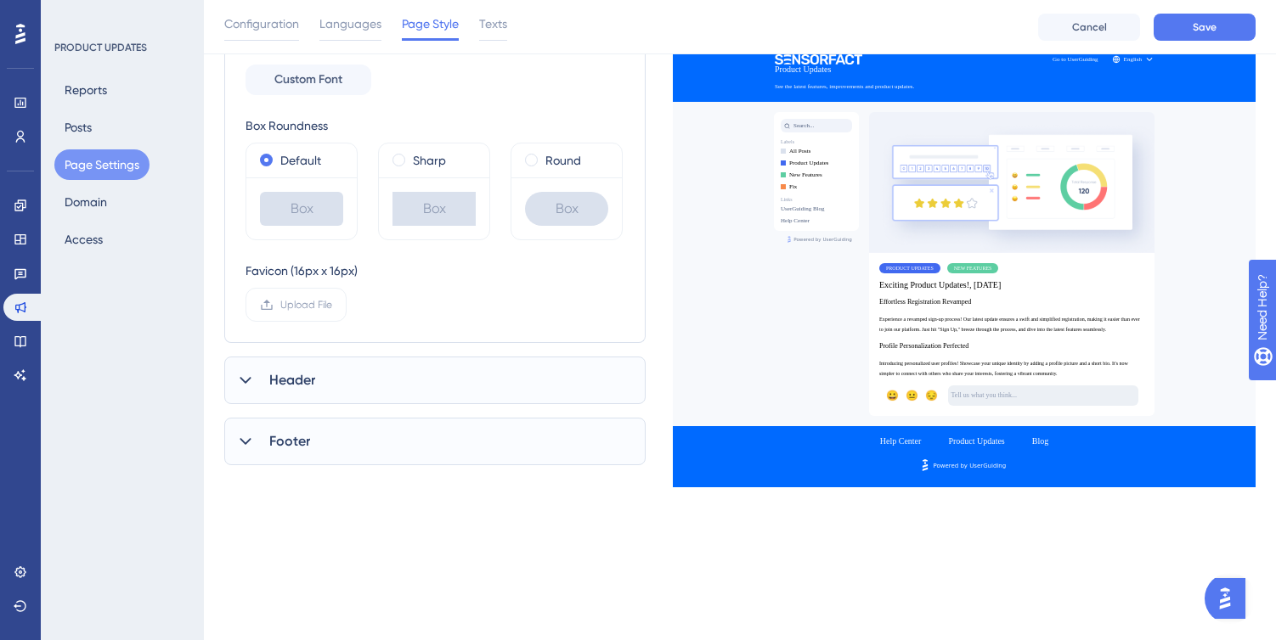
scroll to position [315, 0]
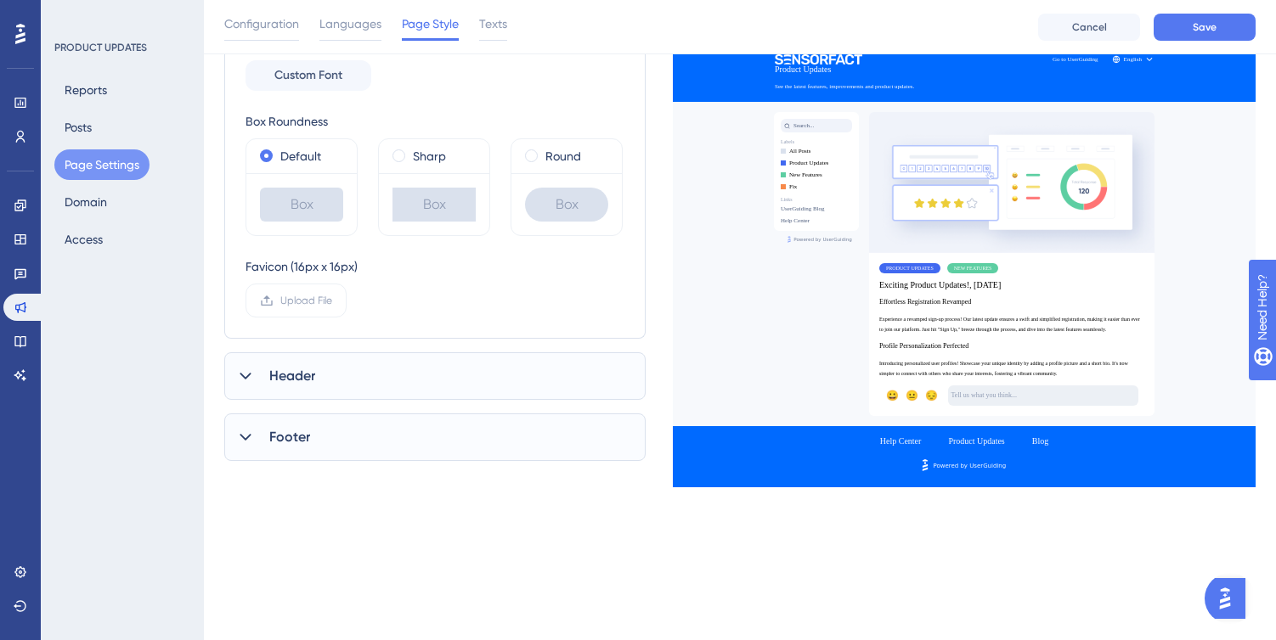
click at [382, 367] on div "Header" at bounding box center [434, 376] width 421 height 48
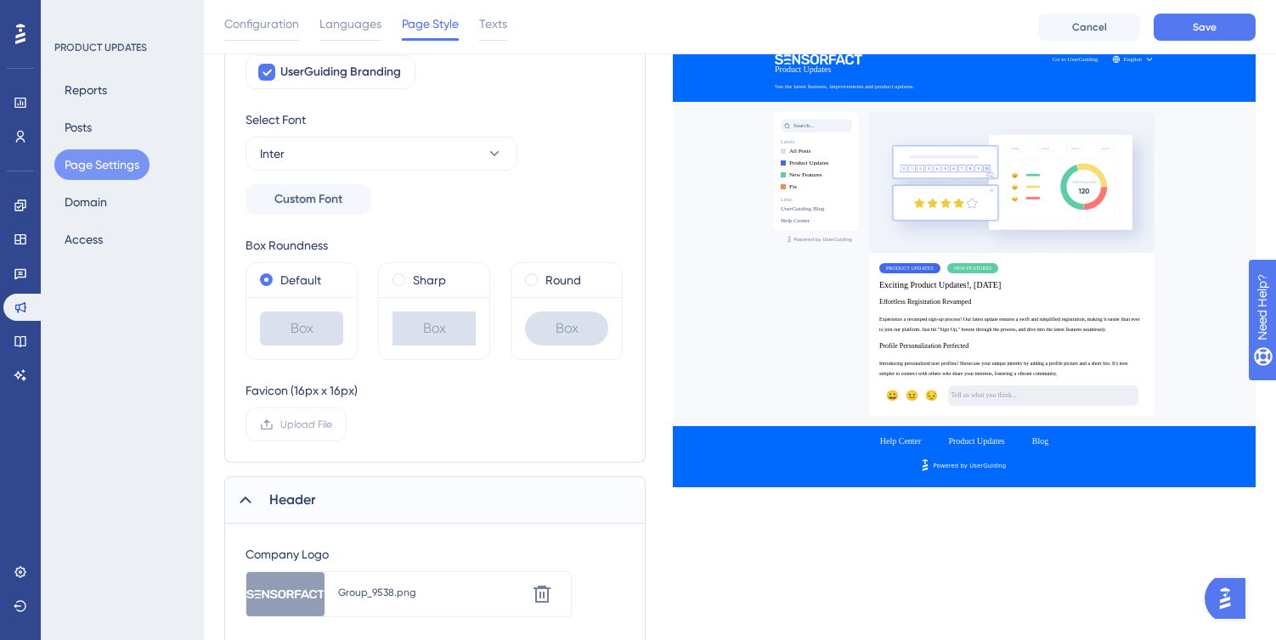
scroll to position [116, 0]
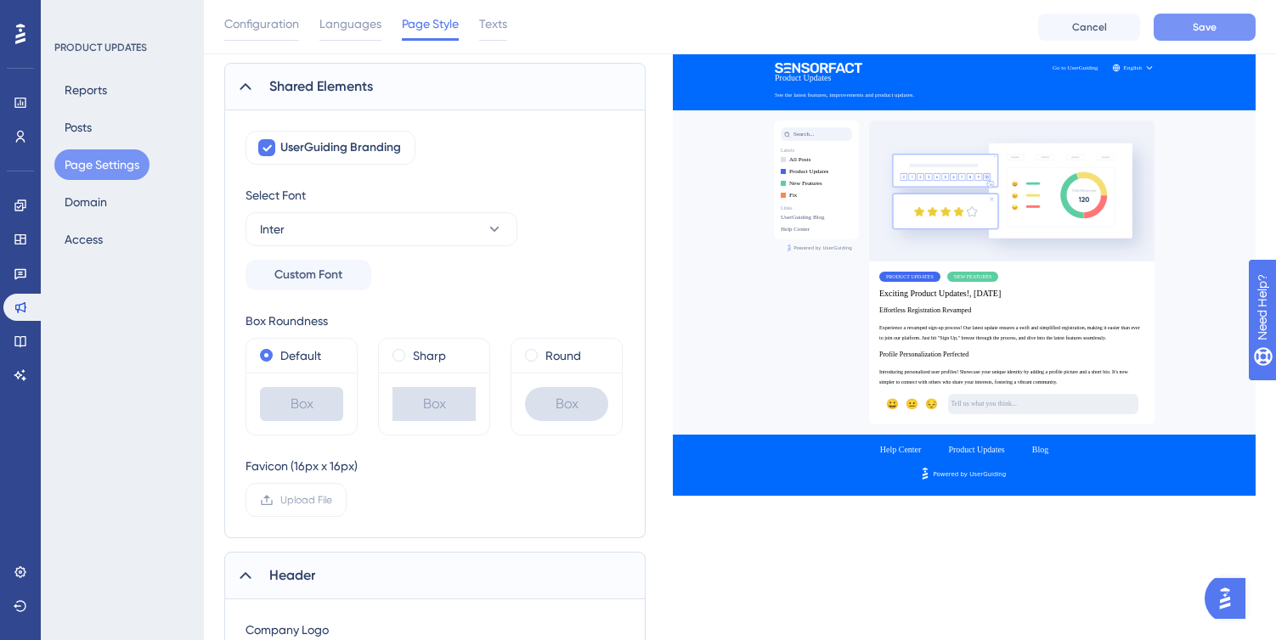
click at [1205, 23] on span "Save" at bounding box center [1204, 27] width 24 height 14
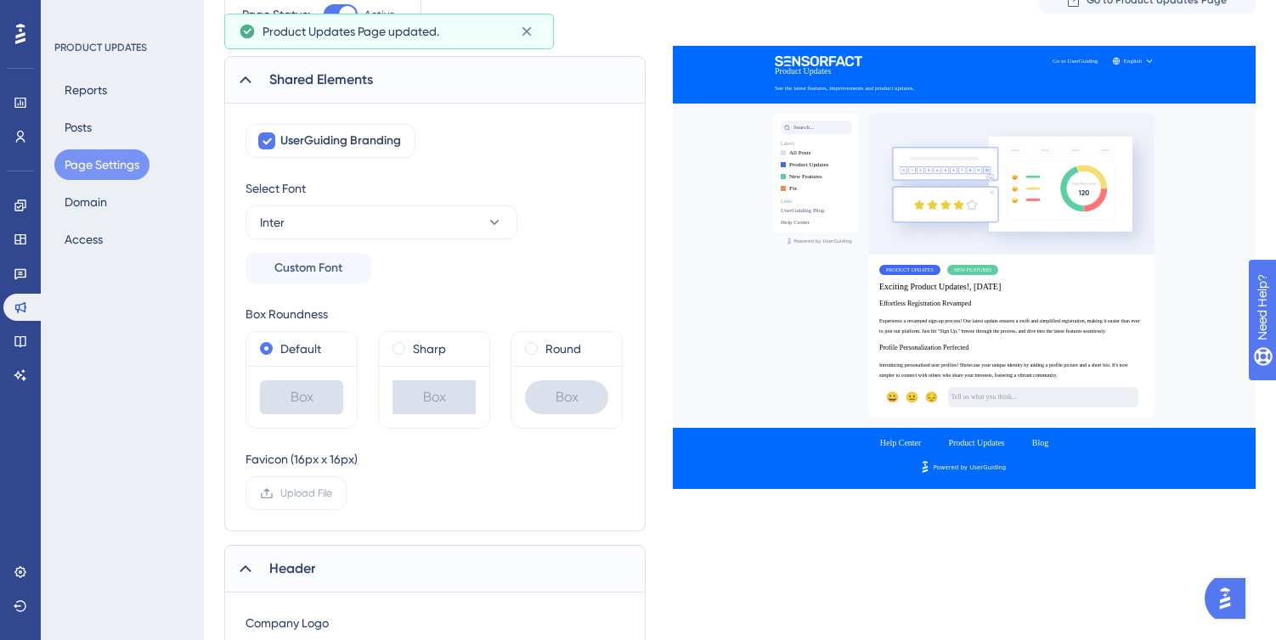
scroll to position [0, 0]
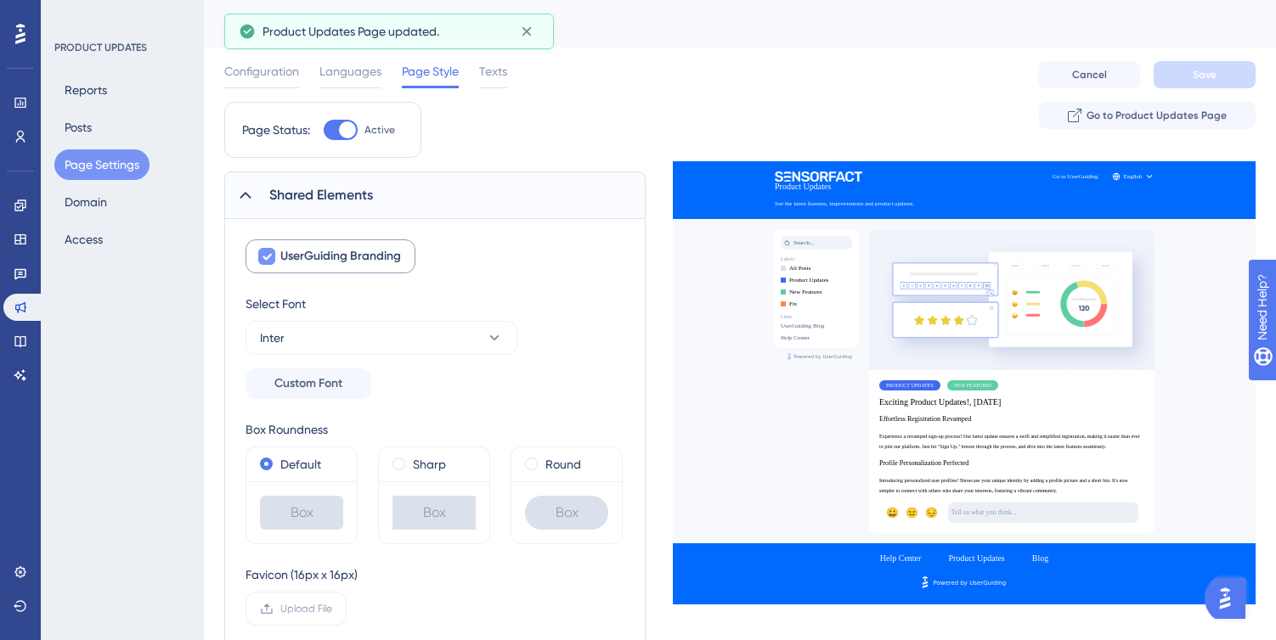
click at [268, 255] on icon at bounding box center [267, 257] width 10 height 14
checkbox input "false"
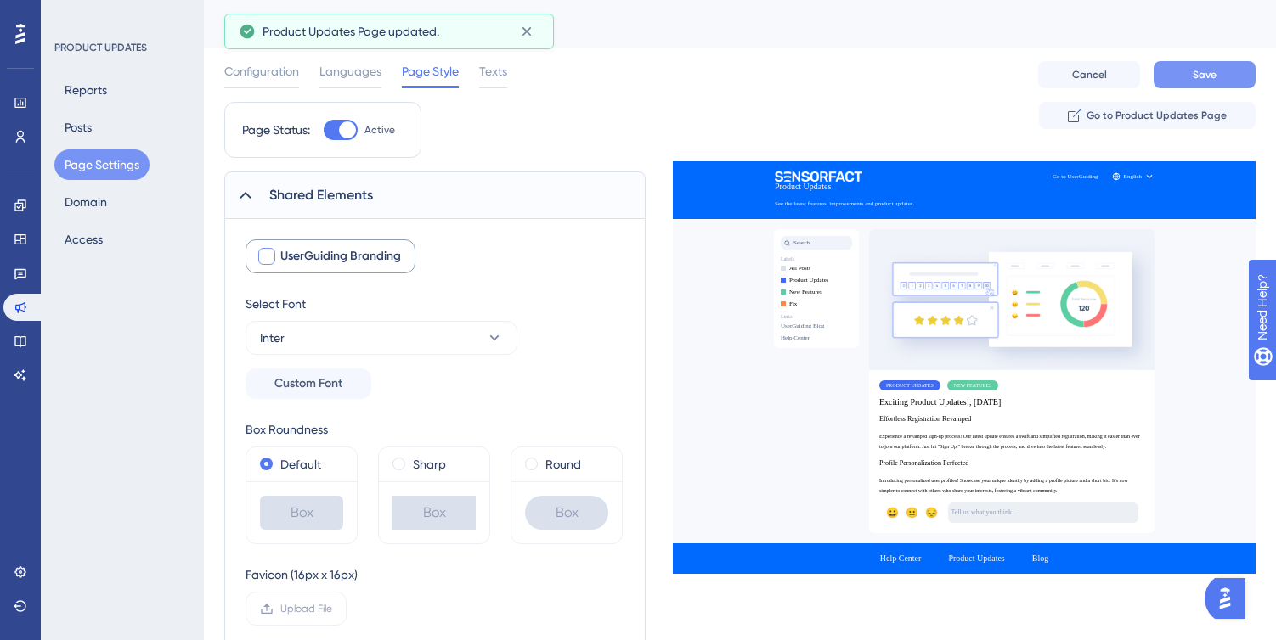
click at [1229, 70] on button "Save" at bounding box center [1204, 74] width 102 height 27
click at [496, 79] on span "Texts" at bounding box center [493, 71] width 28 height 20
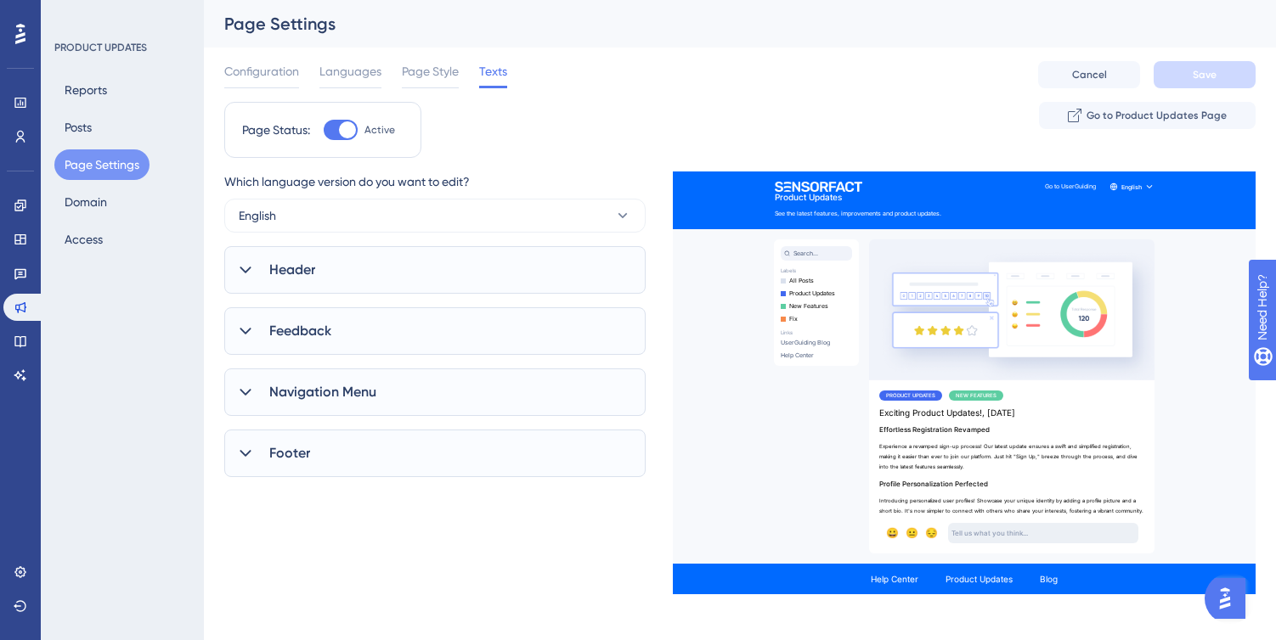
click at [245, 273] on icon at bounding box center [245, 270] width 17 height 17
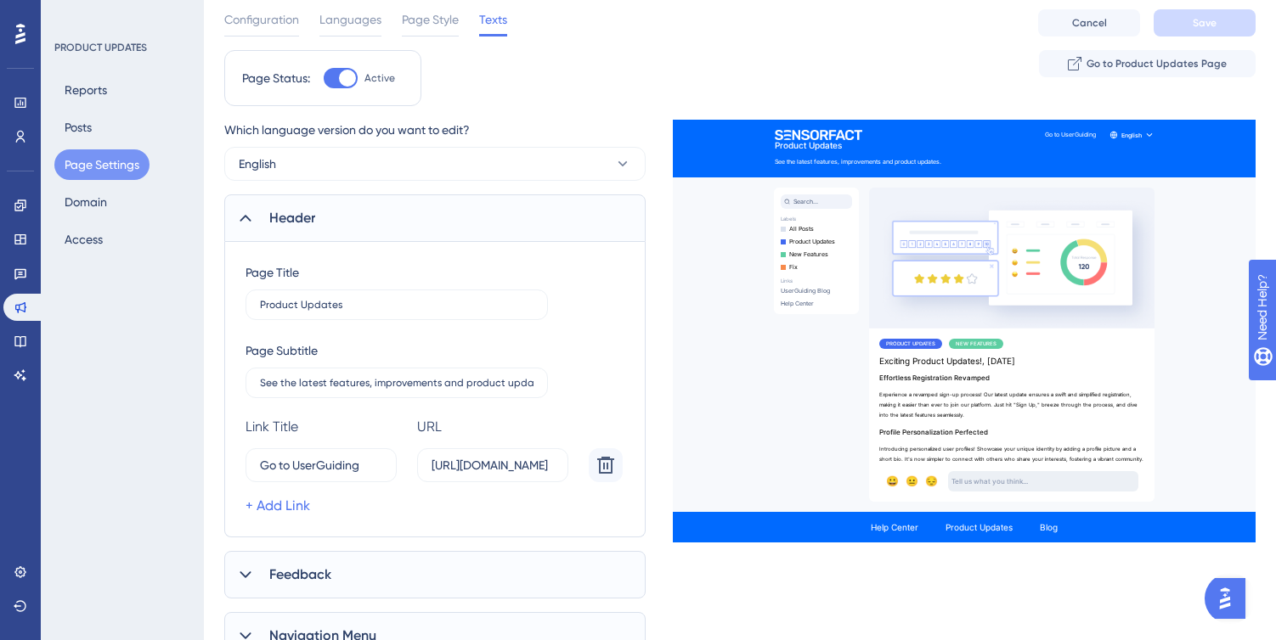
scroll to position [57, 0]
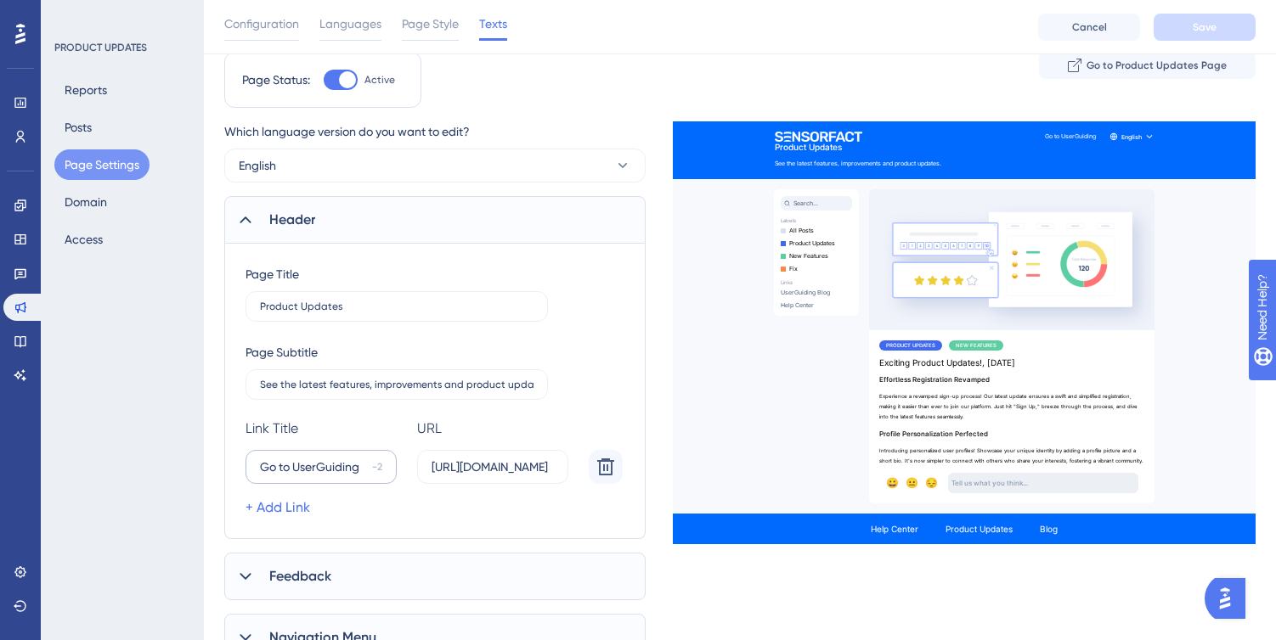
click at [376, 465] on div "-2" at bounding box center [377, 467] width 10 height 14
click at [365, 465] on input "Go to UserGuiding" at bounding box center [312, 467] width 105 height 19
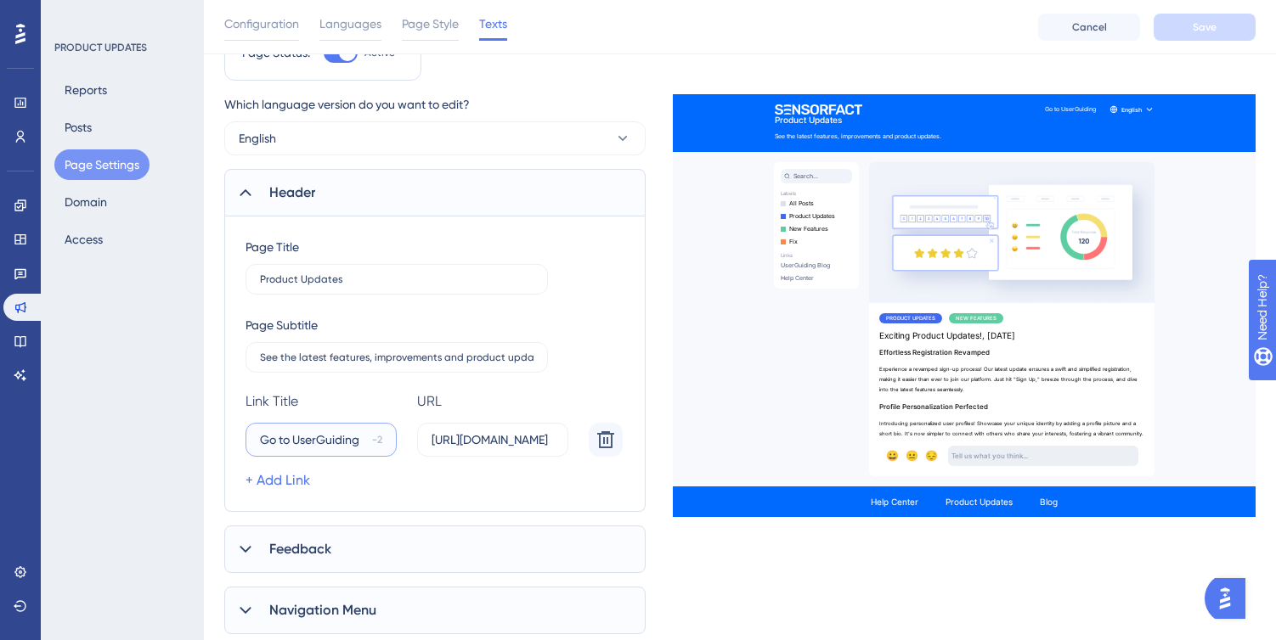
scroll to position [104, 0]
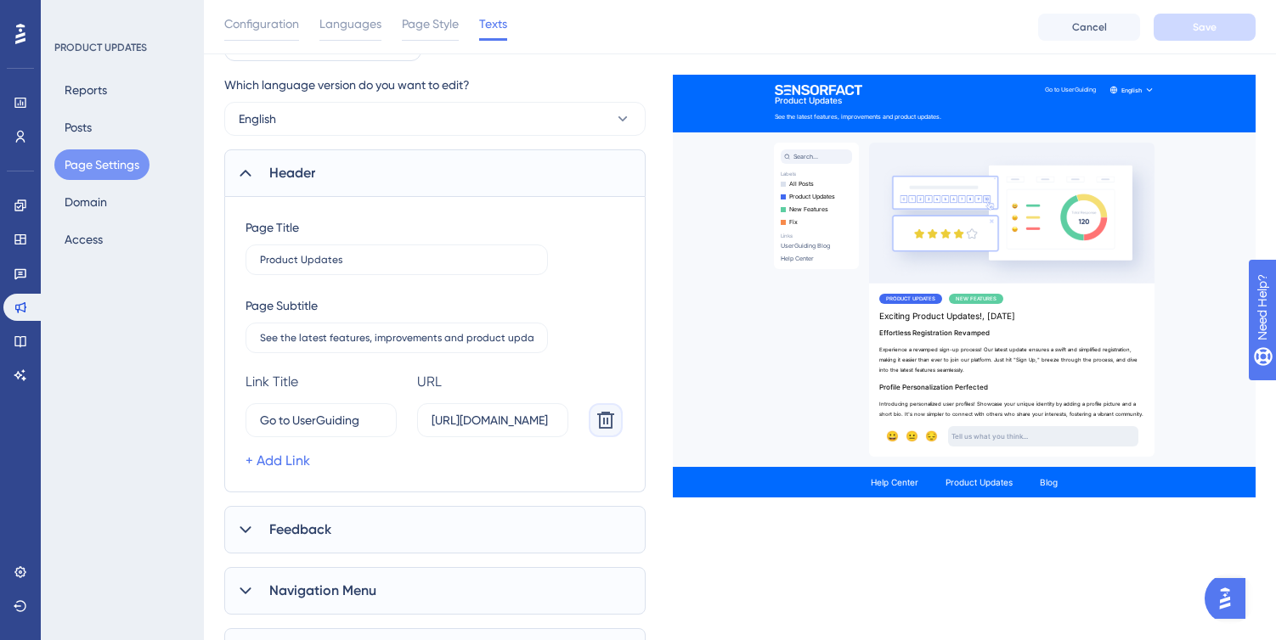
click at [608, 421] on icon at bounding box center [605, 420] width 20 height 20
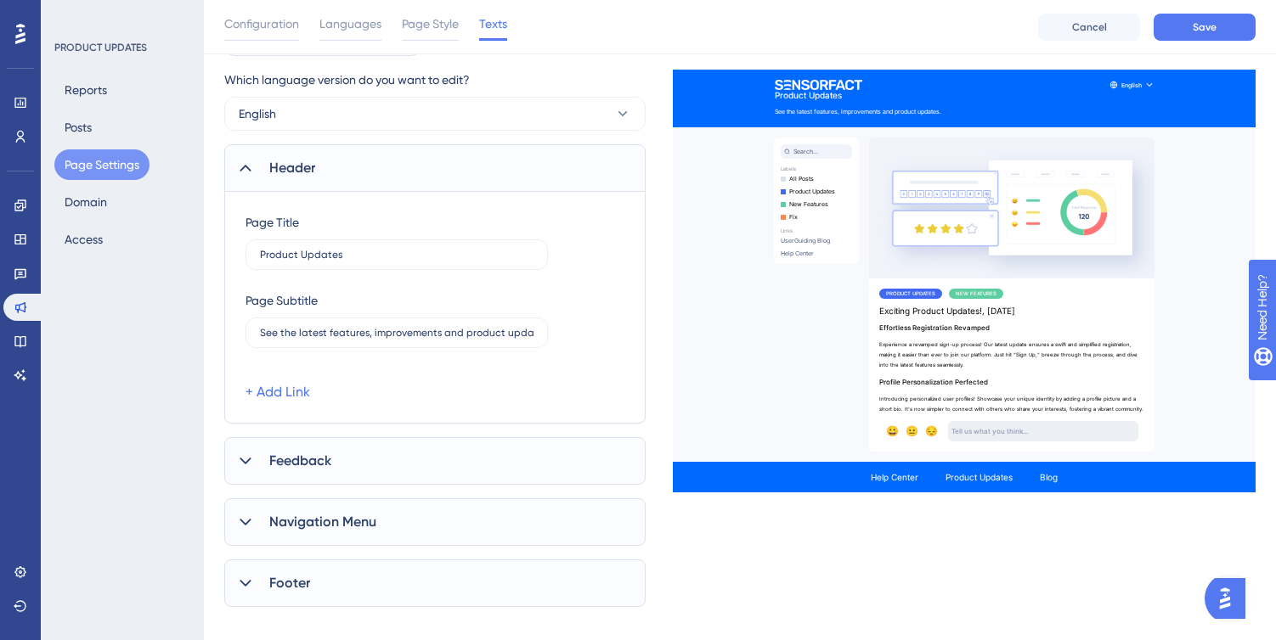
scroll to position [133, 0]
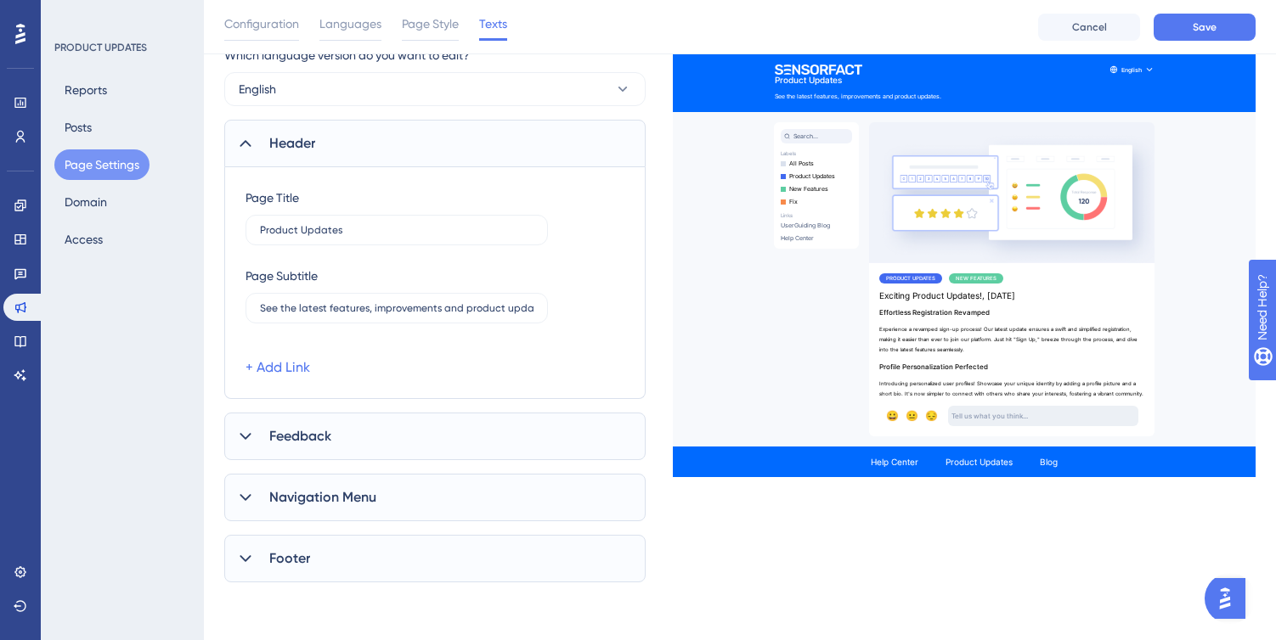
click at [548, 436] on div "Feedback" at bounding box center [434, 437] width 421 height 48
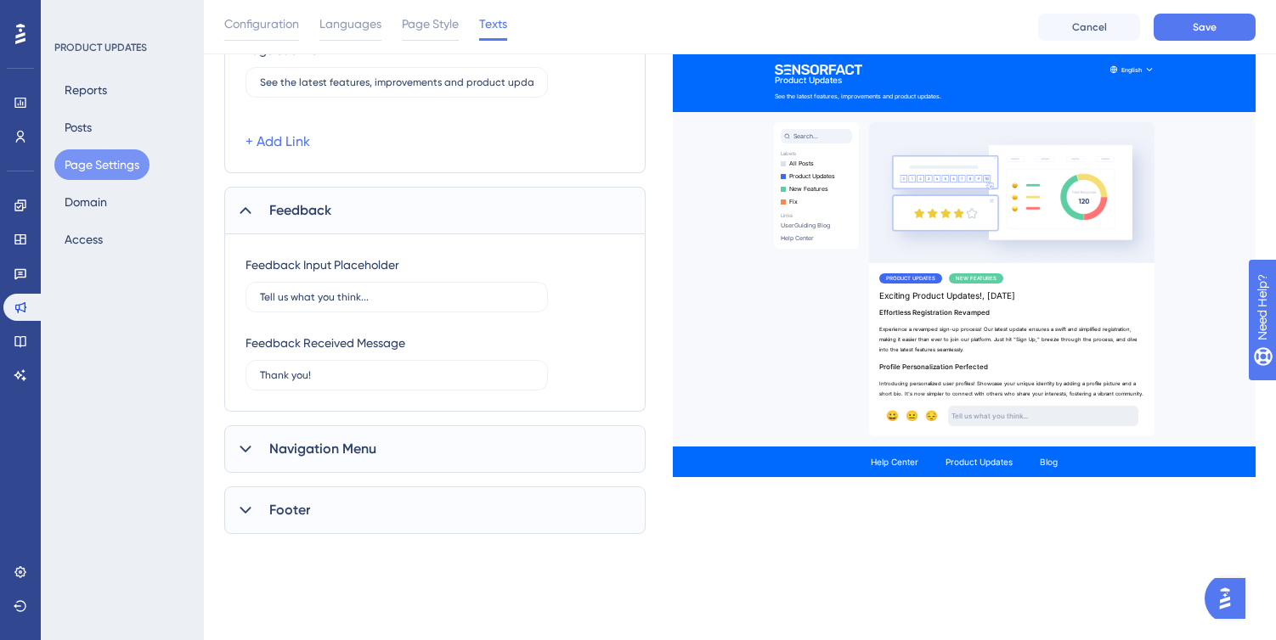
scroll to position [370, 0]
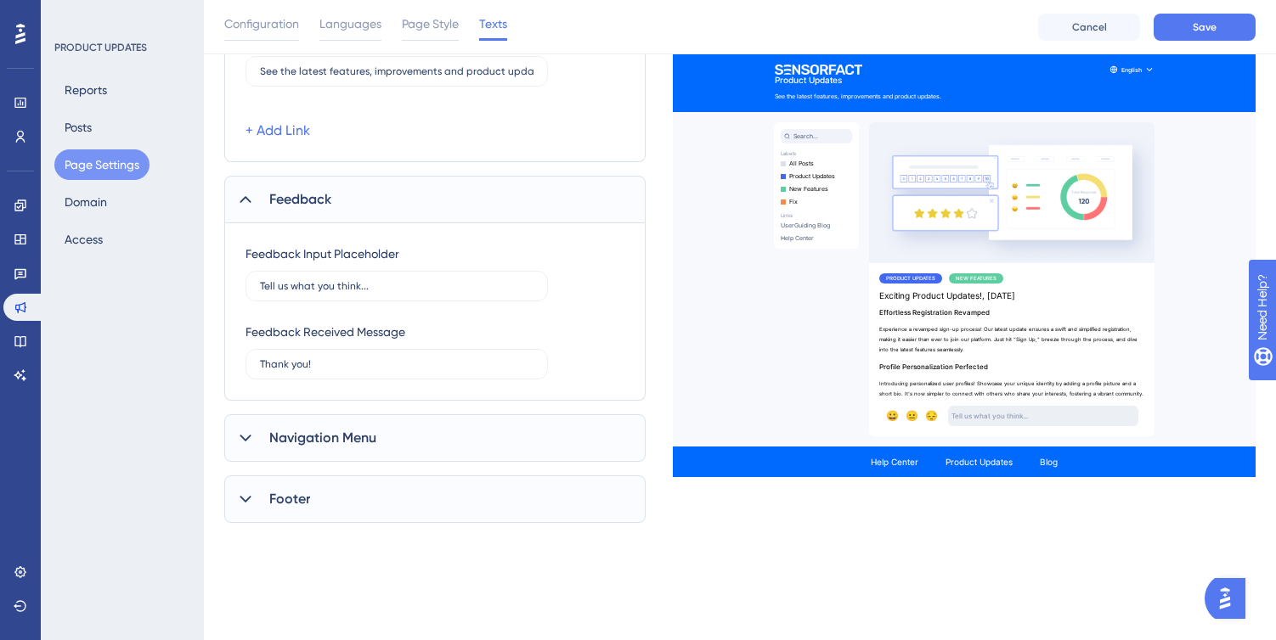
click at [511, 437] on div "Navigation Menu" at bounding box center [434, 438] width 421 height 48
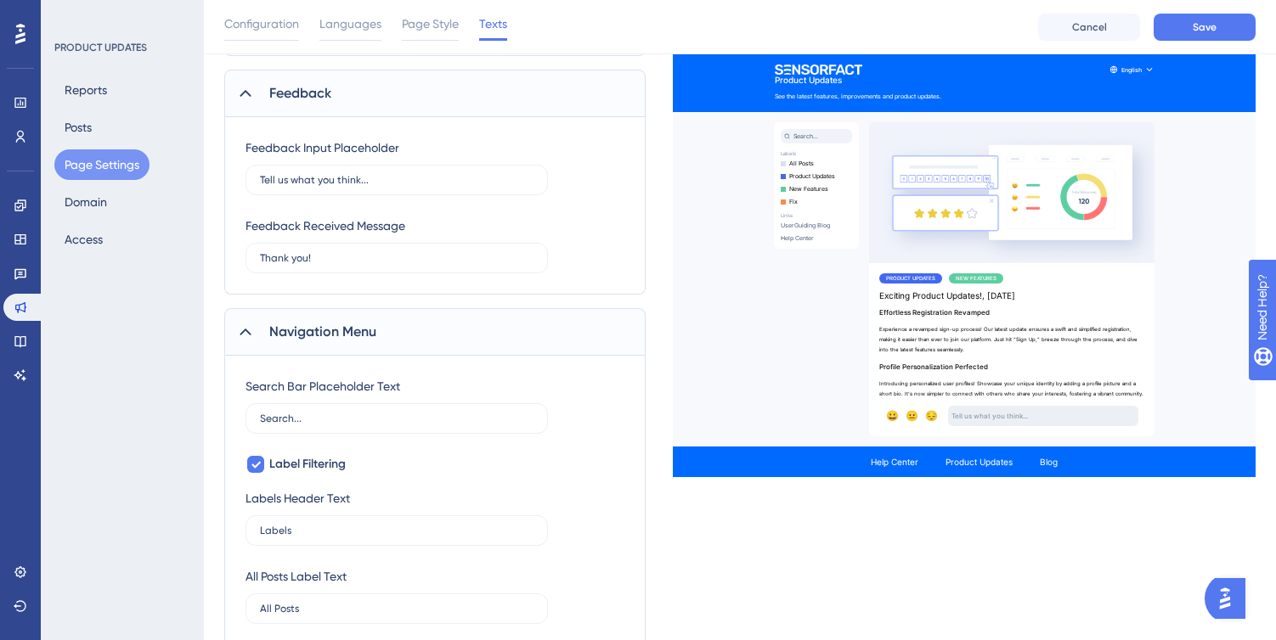
scroll to position [476, 0]
click at [254, 462] on icon at bounding box center [256, 466] width 10 height 14
click at [254, 462] on div at bounding box center [255, 465] width 17 height 17
checkbox input "true"
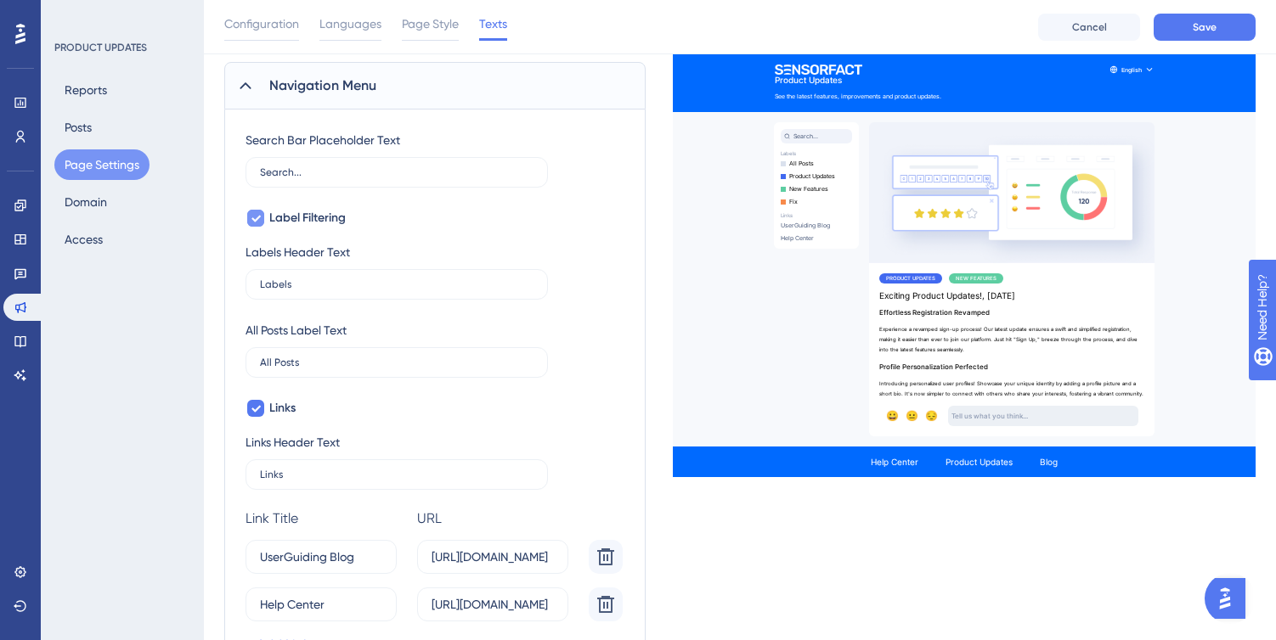
scroll to position [724, 0]
click at [253, 412] on icon at bounding box center [256, 408] width 10 height 14
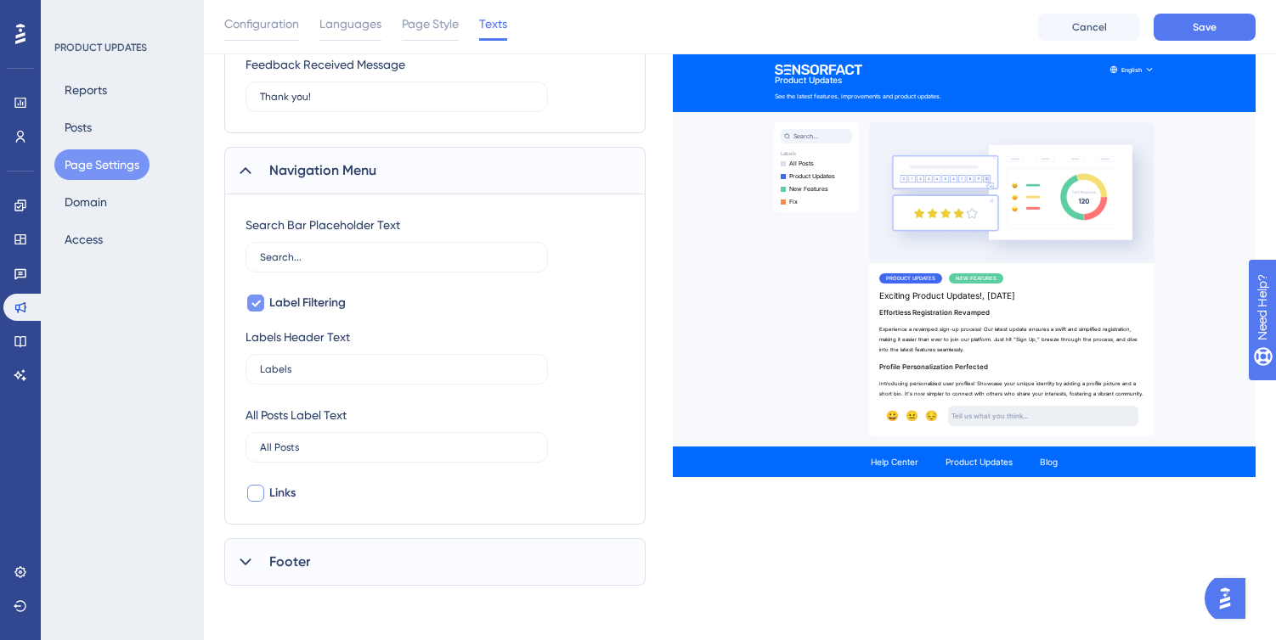
click at [253, 412] on div "All Posts Label Text" at bounding box center [295, 415] width 101 height 20
click at [261, 490] on div at bounding box center [255, 493] width 17 height 17
checkbox input "true"
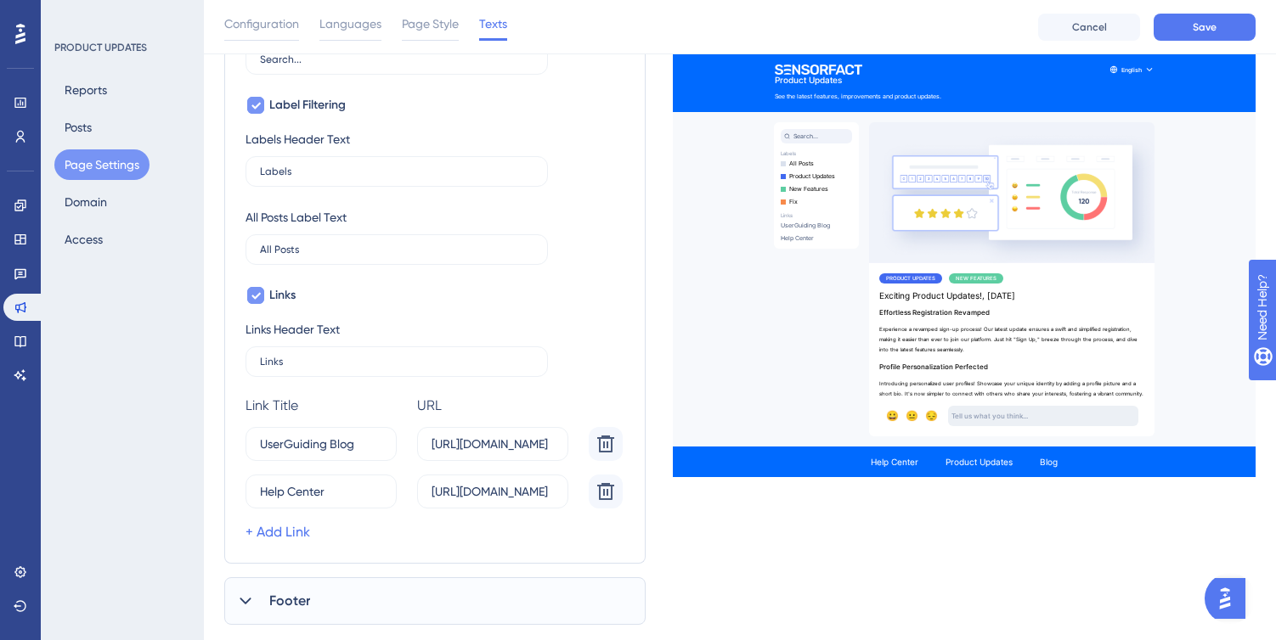
scroll to position [837, 0]
click at [599, 445] on icon at bounding box center [605, 442] width 17 height 17
type input "Help Center"
type input "[URL][DOMAIN_NAME]"
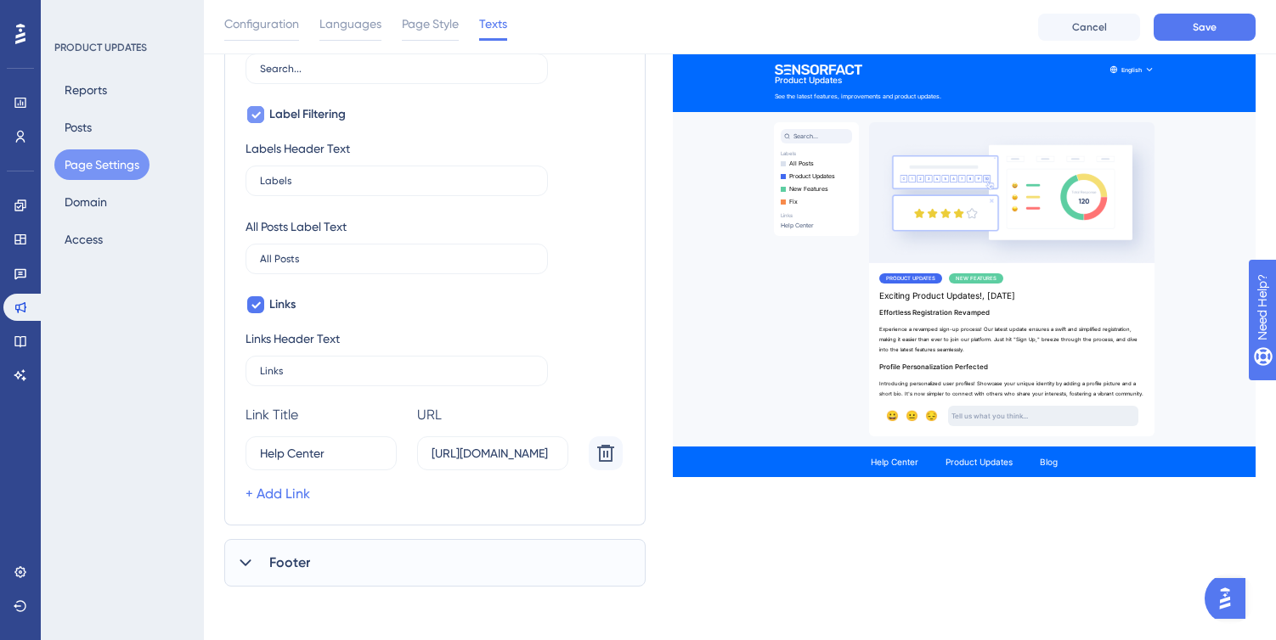
click at [524, 550] on div "Footer" at bounding box center [434, 563] width 421 height 48
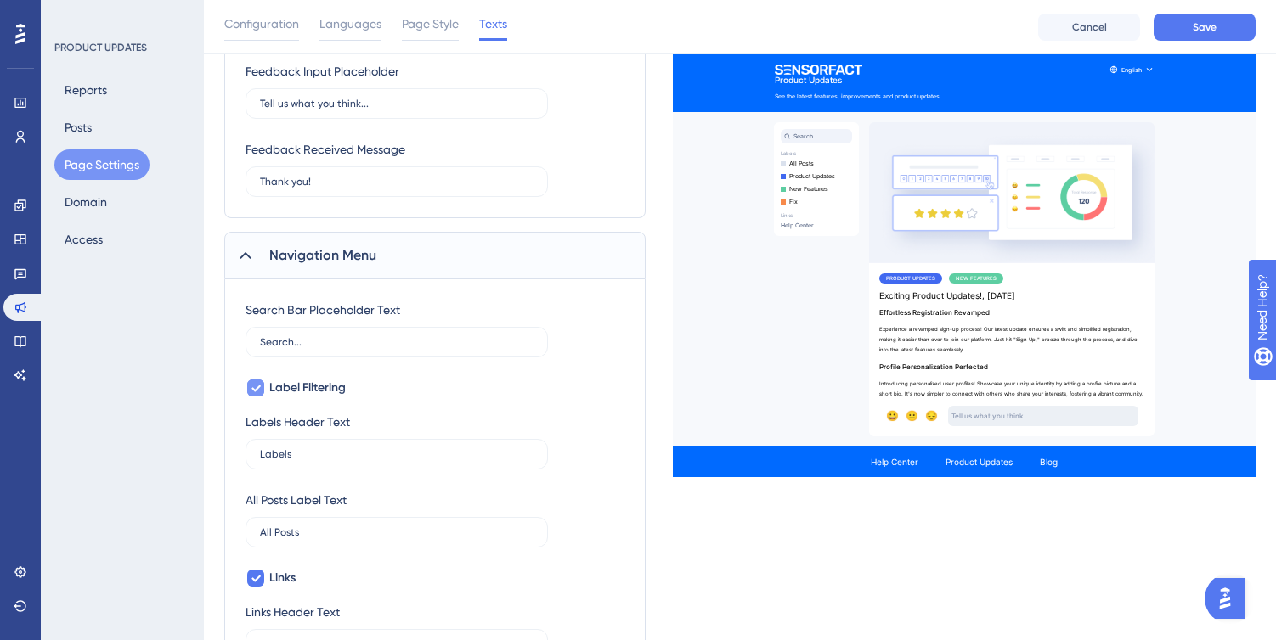
scroll to position [0, 0]
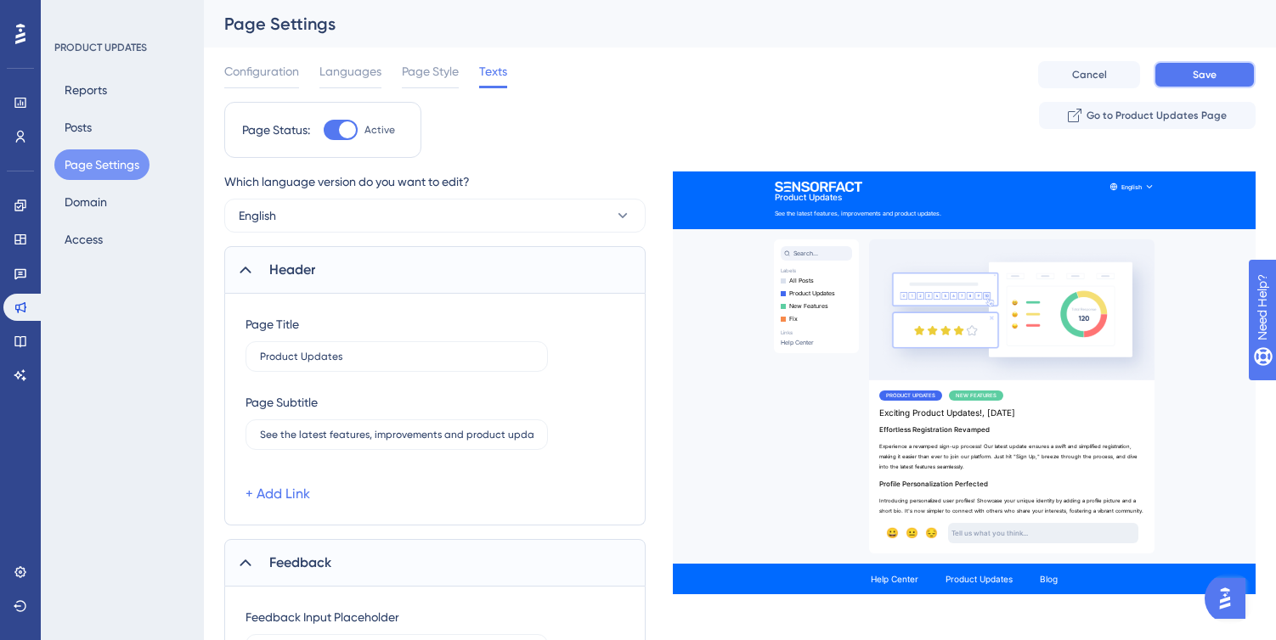
click at [1203, 66] on button "Save" at bounding box center [1204, 74] width 102 height 27
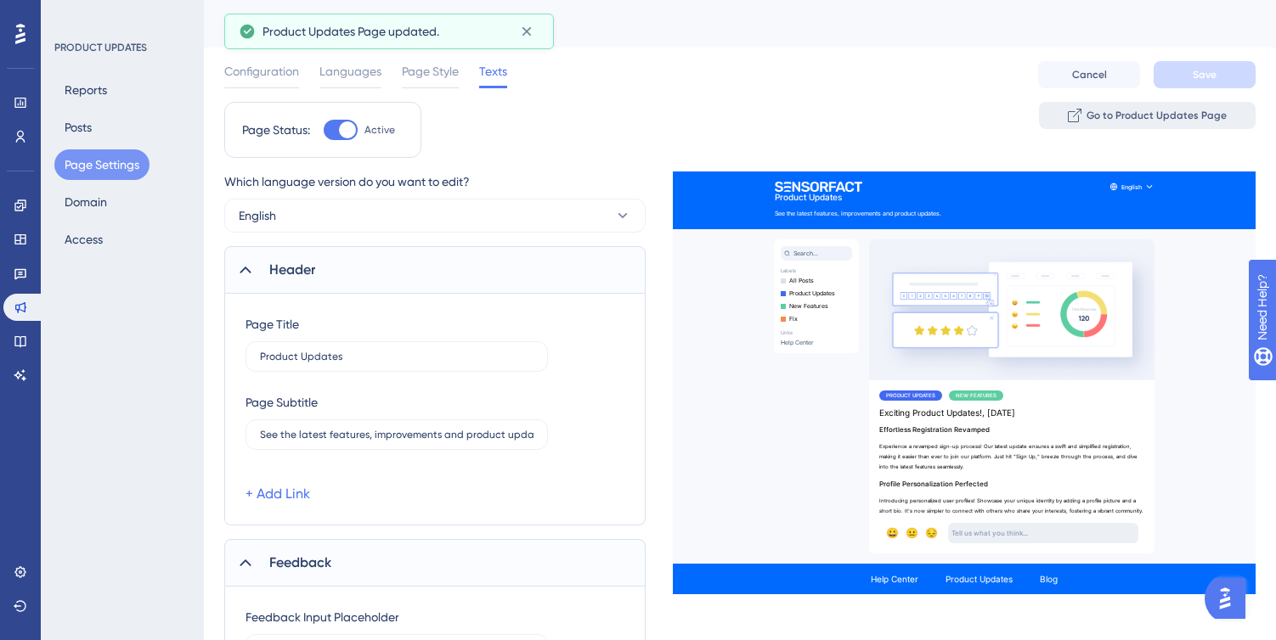
click at [1156, 116] on span "Go to Product Updates Page" at bounding box center [1156, 116] width 140 height 14
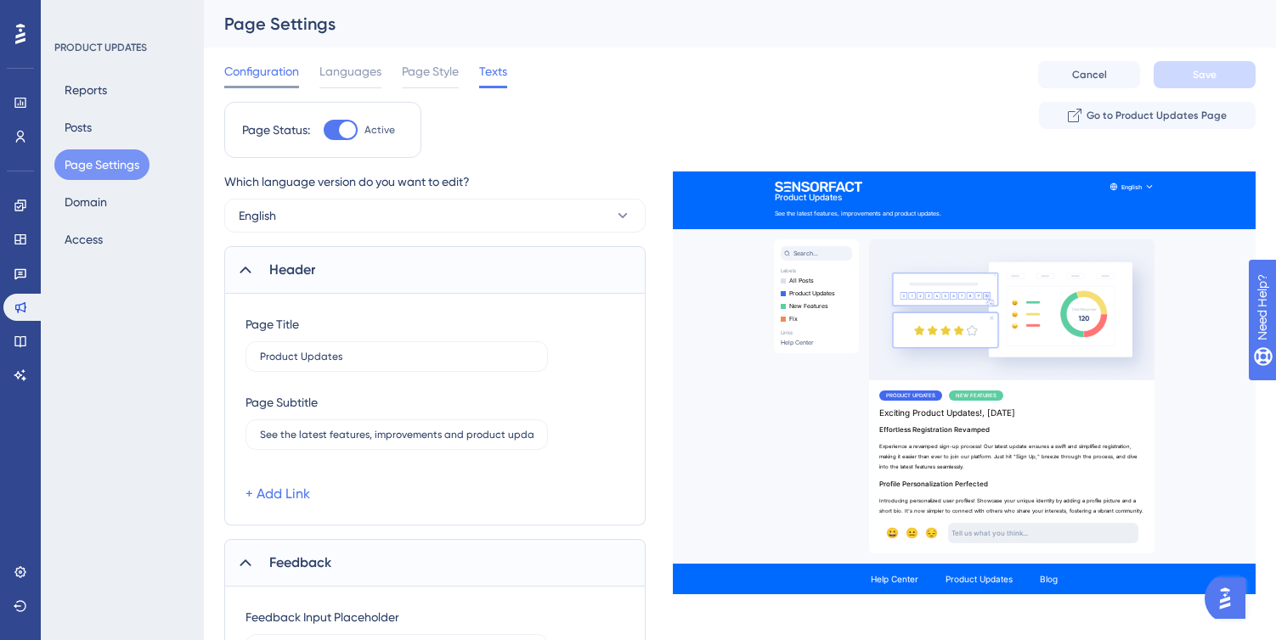
click at [265, 70] on span "Configuration" at bounding box center [261, 71] width 75 height 20
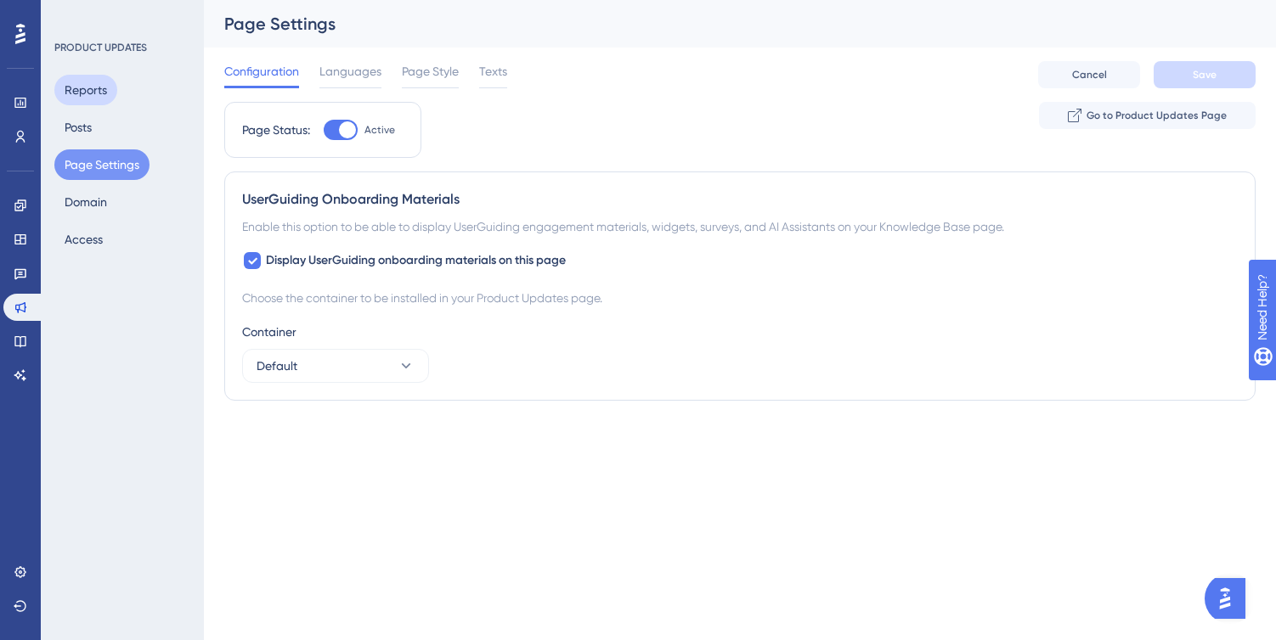
click at [101, 90] on button "Reports" at bounding box center [85, 90] width 63 height 31
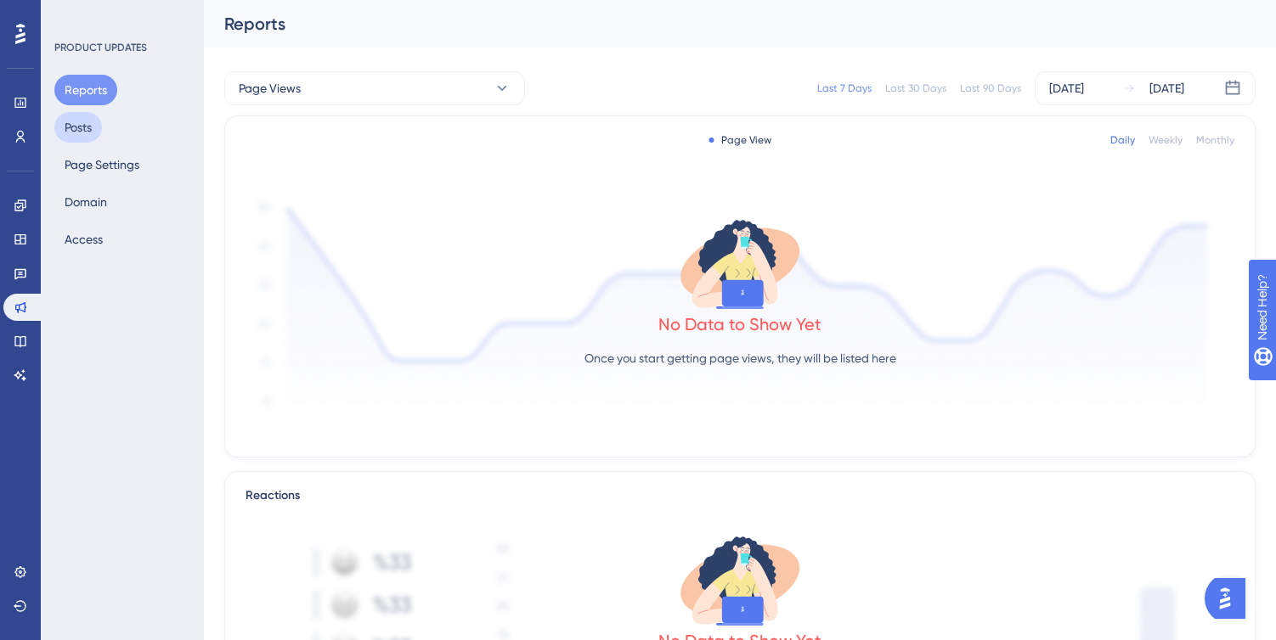
click at [101, 131] on button "Posts" at bounding box center [78, 127] width 48 height 31
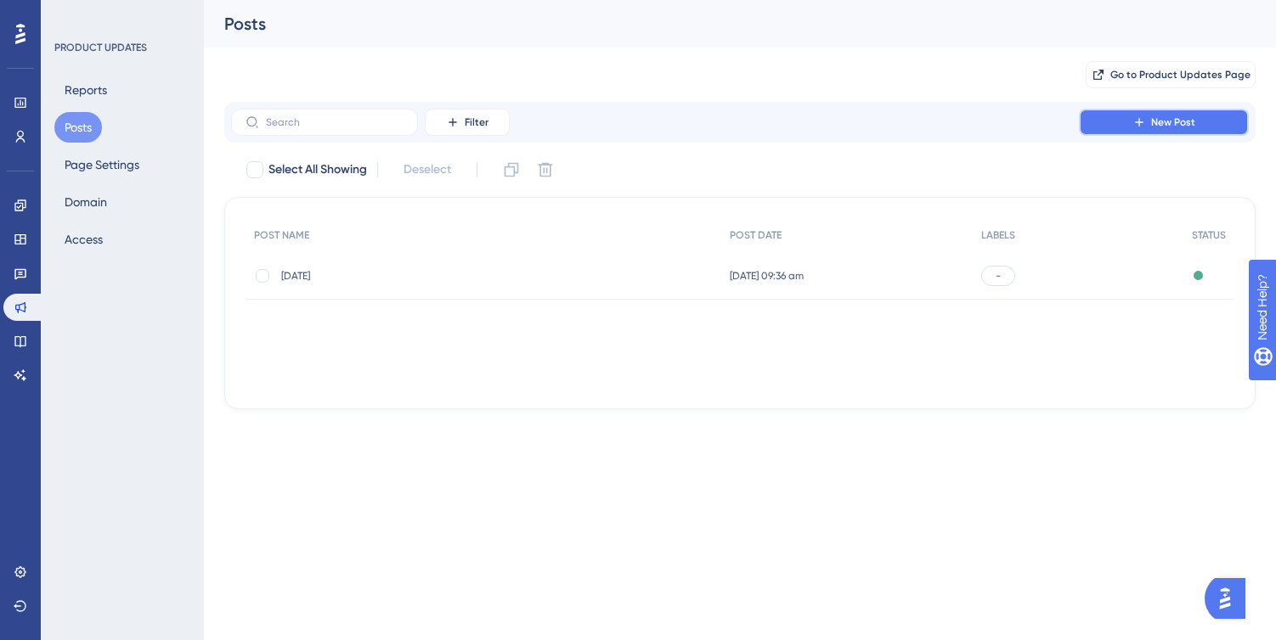
click at [1139, 121] on icon at bounding box center [1139, 122] width 8 height 8
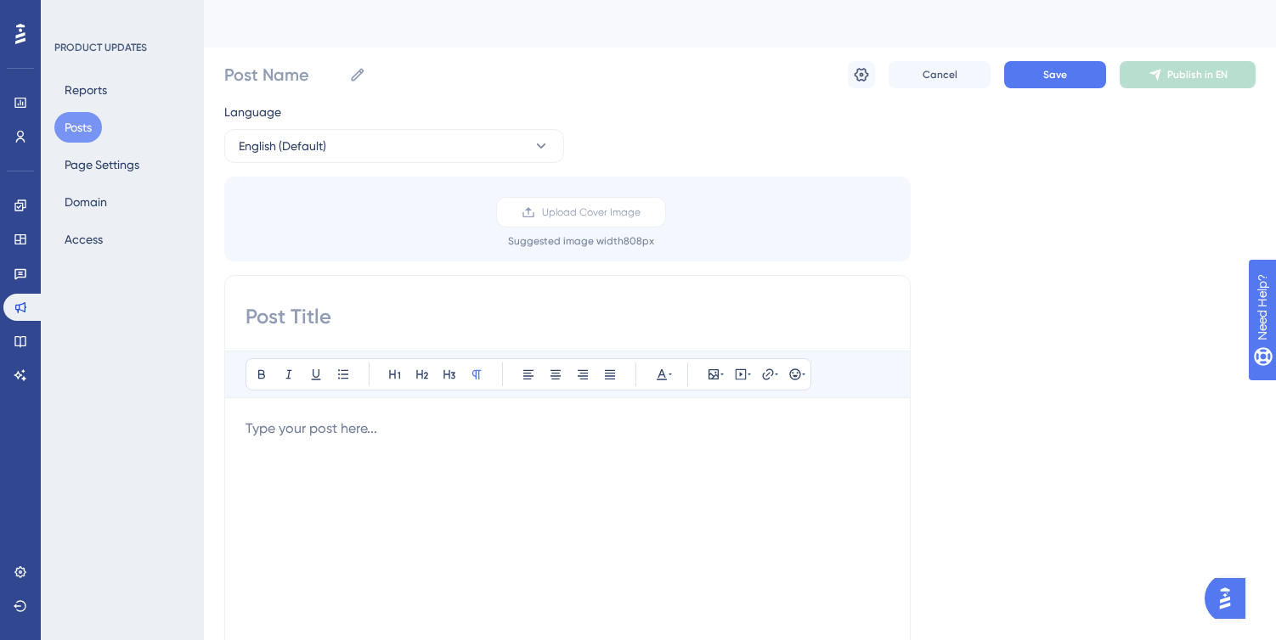
click at [367, 323] on input at bounding box center [567, 316] width 644 height 27
paste input "Calculate and save energy per unit"
type input "Calculate and save energy per unit"
click at [330, 435] on p at bounding box center [567, 429] width 644 height 20
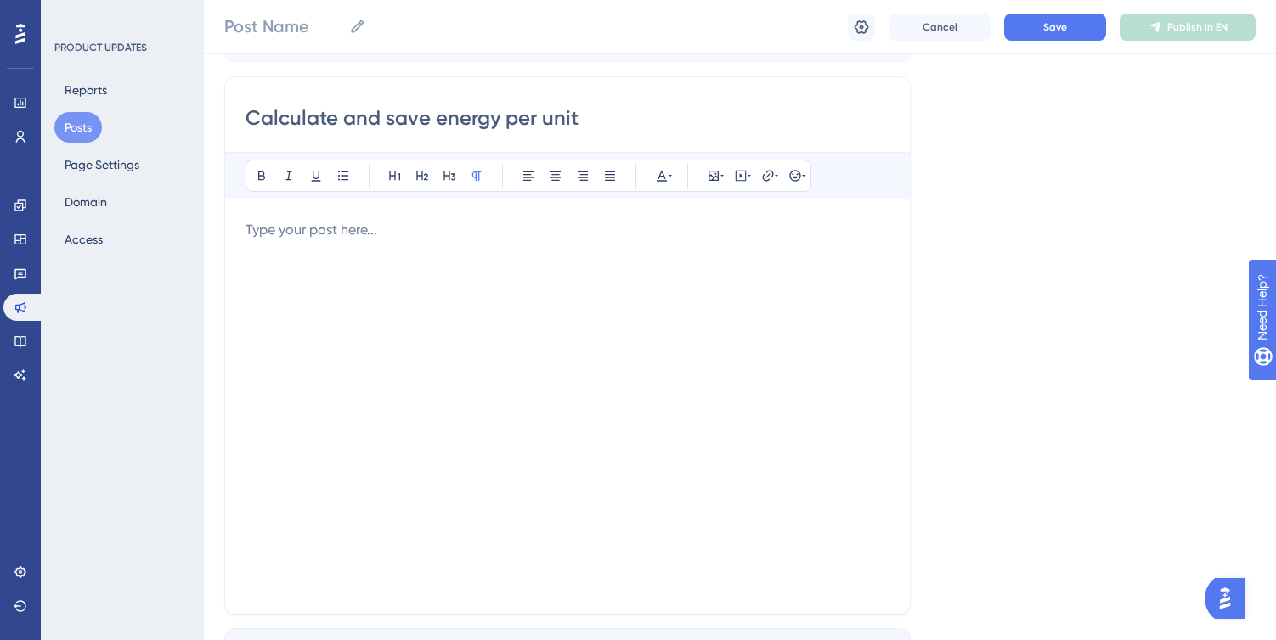
scroll to position [189, 0]
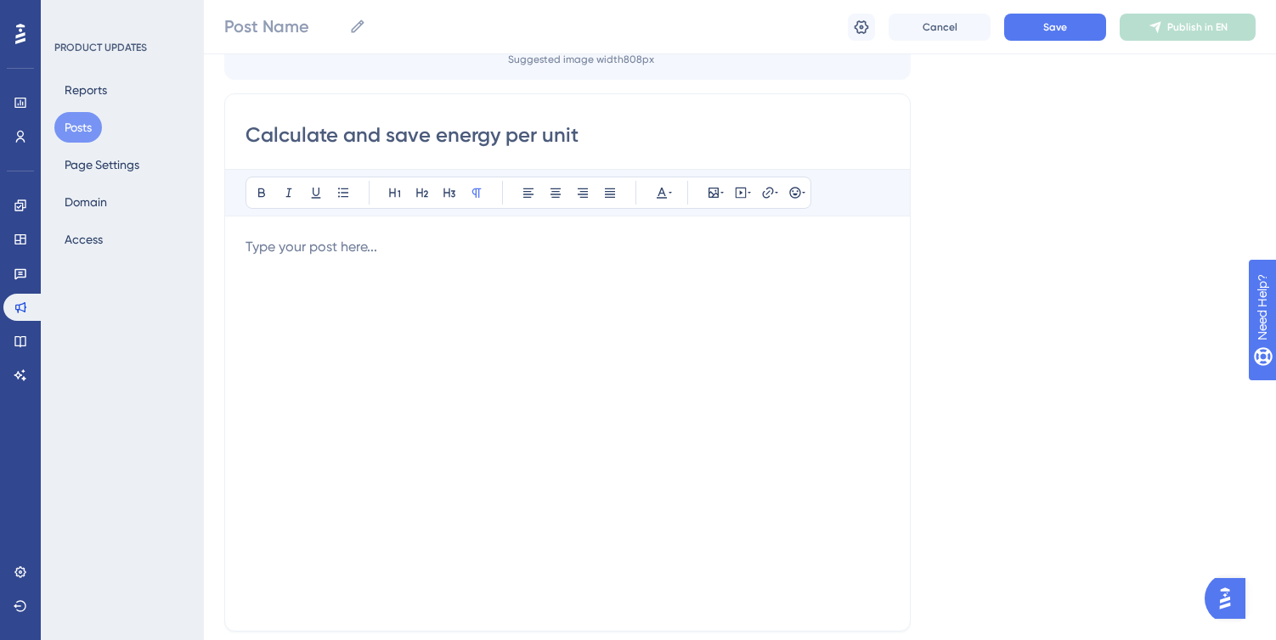
click at [528, 277] on div at bounding box center [567, 424] width 644 height 374
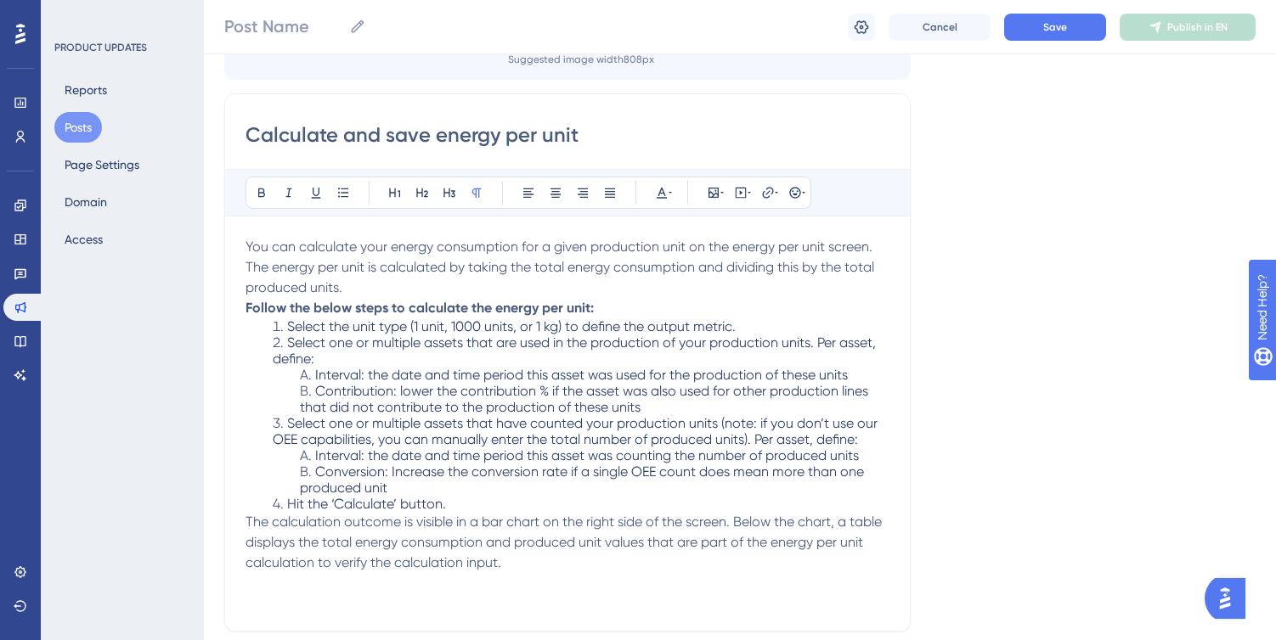
scroll to position [191, 0]
click at [381, 285] on p "You can calculate your energy consumption for a given production unit on the en…" at bounding box center [567, 264] width 644 height 61
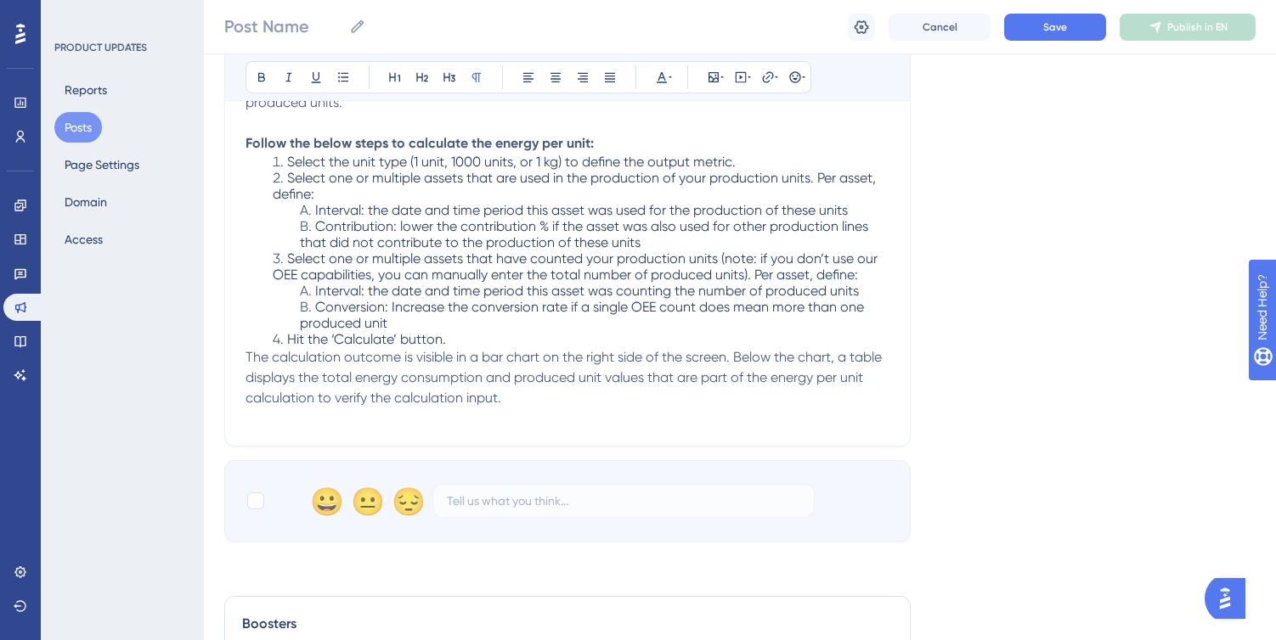
scroll to position [375, 0]
click at [541, 392] on p "The calculation outcome is visible in a bar chart on the right side of the scre…" at bounding box center [567, 377] width 644 height 61
click at [736, 75] on icon at bounding box center [741, 77] width 14 height 14
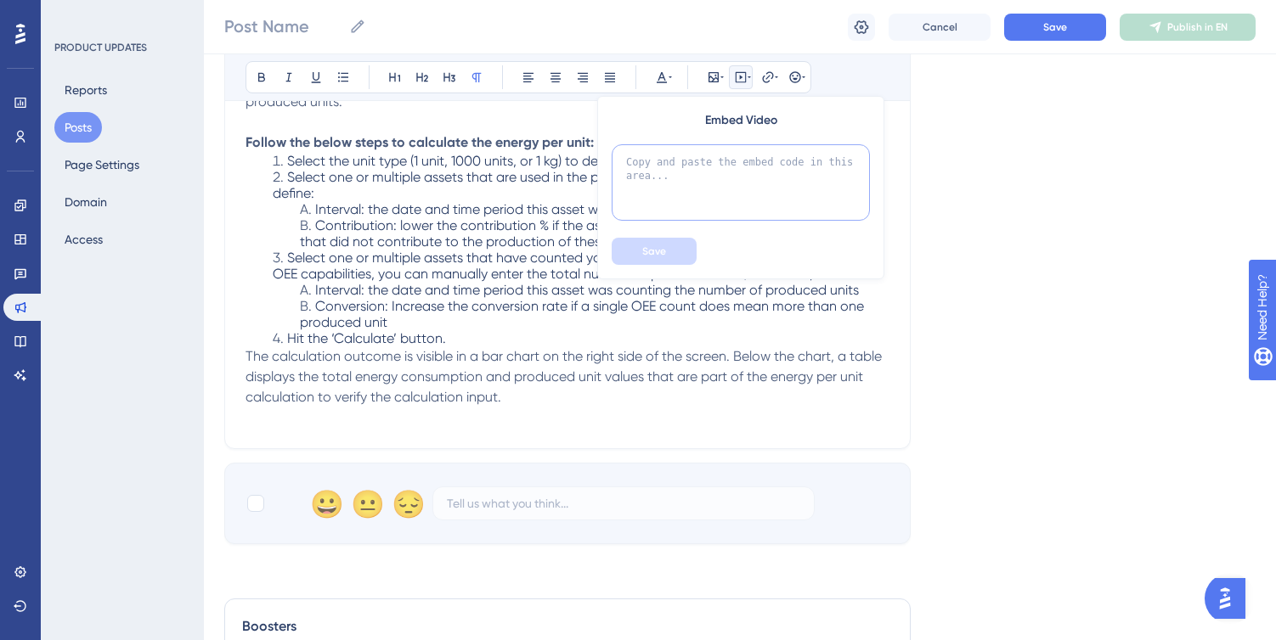
click at [716, 173] on textarea at bounding box center [741, 182] width 258 height 76
paste textarea "[URL][DOMAIN_NAME]"
type textarea "[URL][DOMAIN_NAME]"
click at [660, 250] on span "Save" at bounding box center [654, 252] width 24 height 14
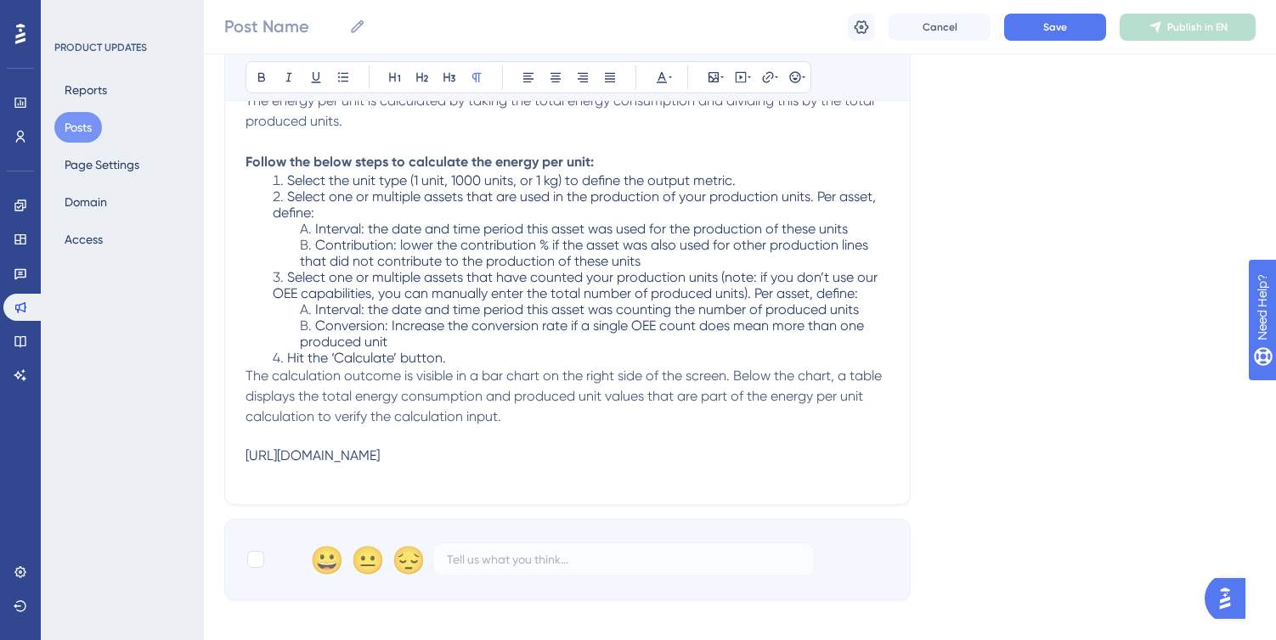
scroll to position [335, 0]
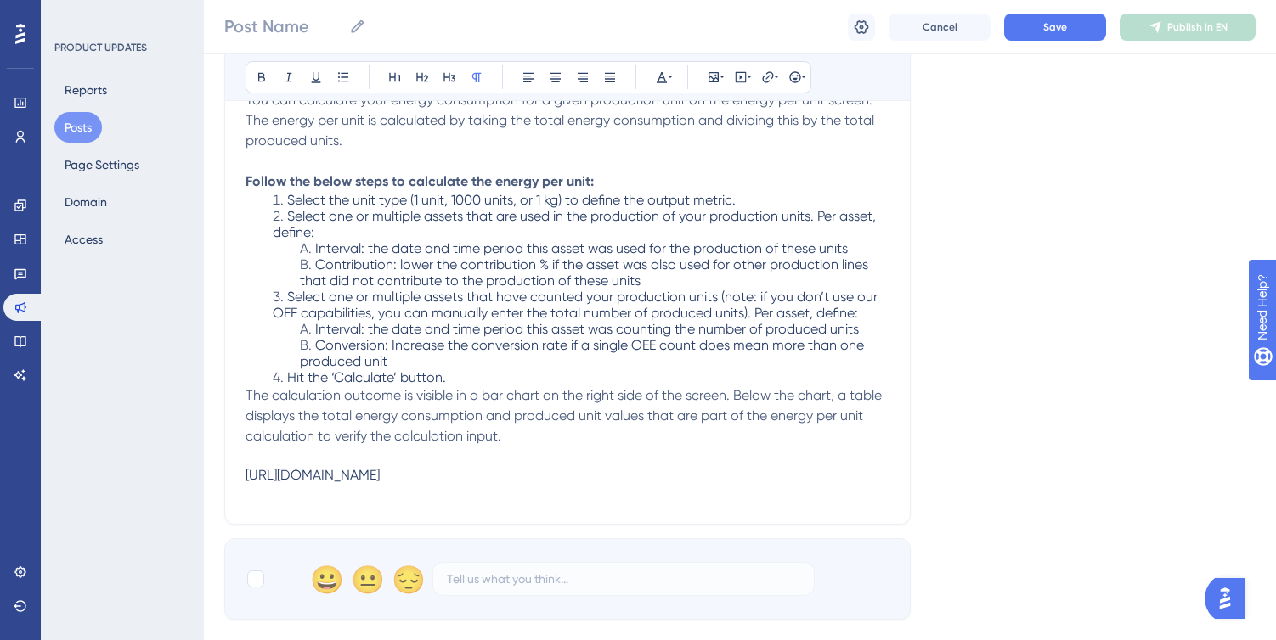
click at [753, 78] on div "Bold Italic Underline Bullet Point Heading 1 Heading 2 Heading 3 Normal Align L…" at bounding box center [528, 77] width 566 height 32
click at [744, 76] on icon at bounding box center [741, 77] width 14 height 14
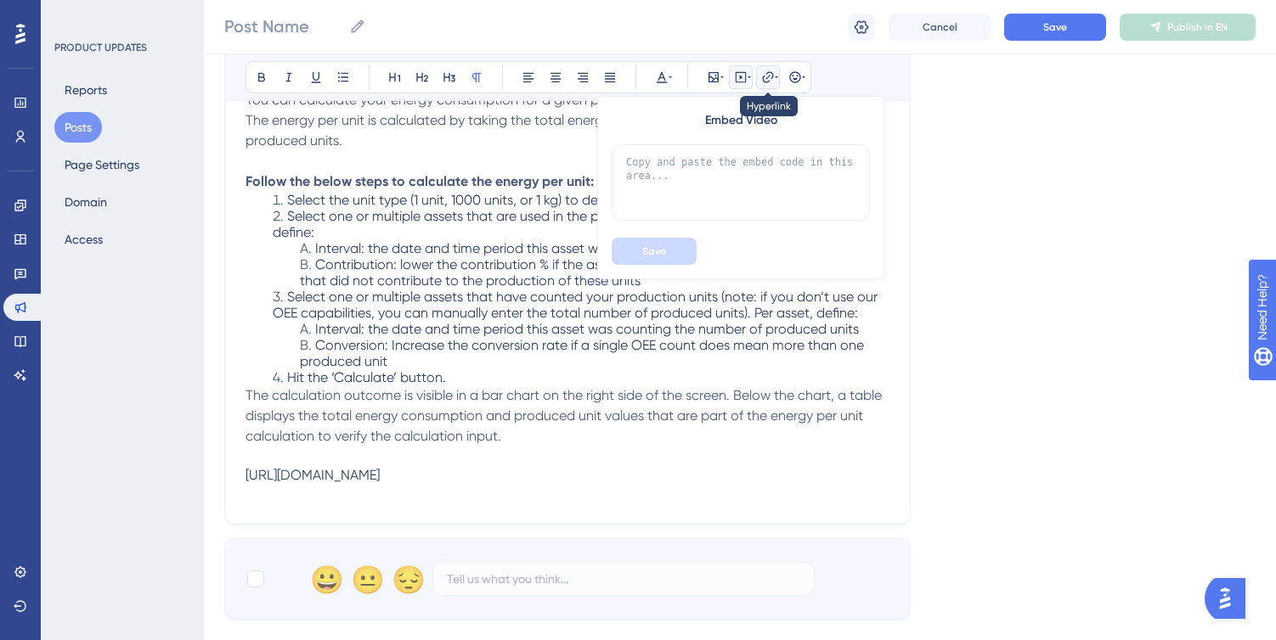
click at [770, 79] on icon at bounding box center [768, 77] width 14 height 14
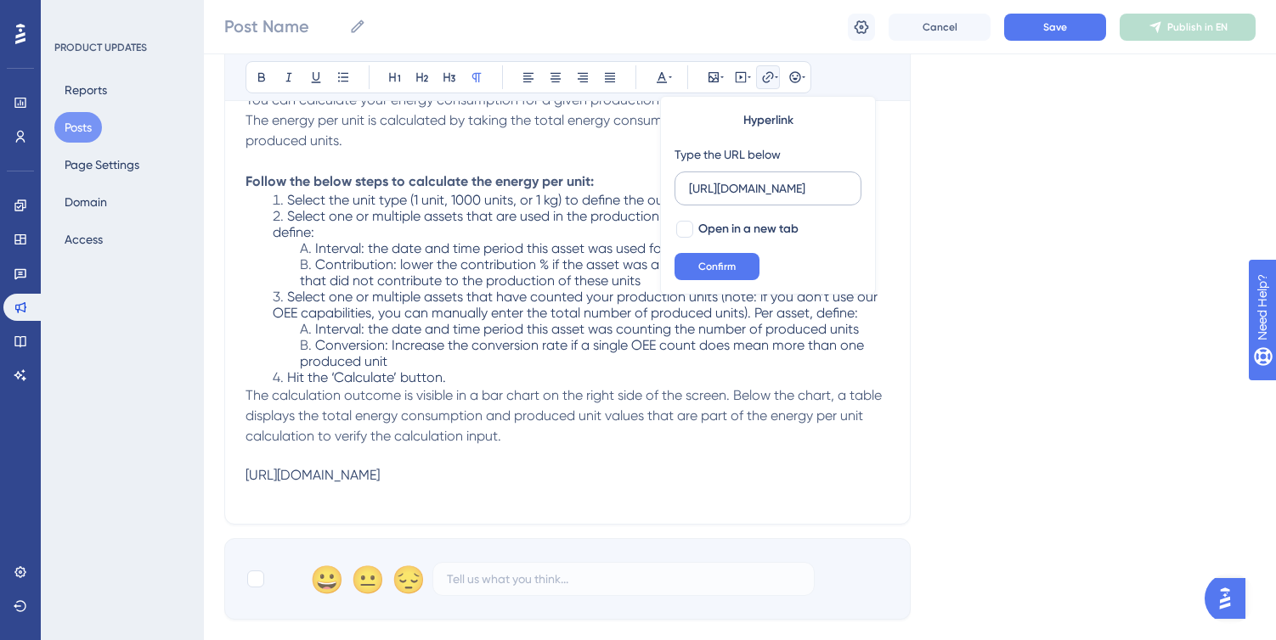
scroll to position [0, 184]
type input "[URL][DOMAIN_NAME]"
click at [689, 234] on div at bounding box center [684, 229] width 17 height 17
checkbox input "true"
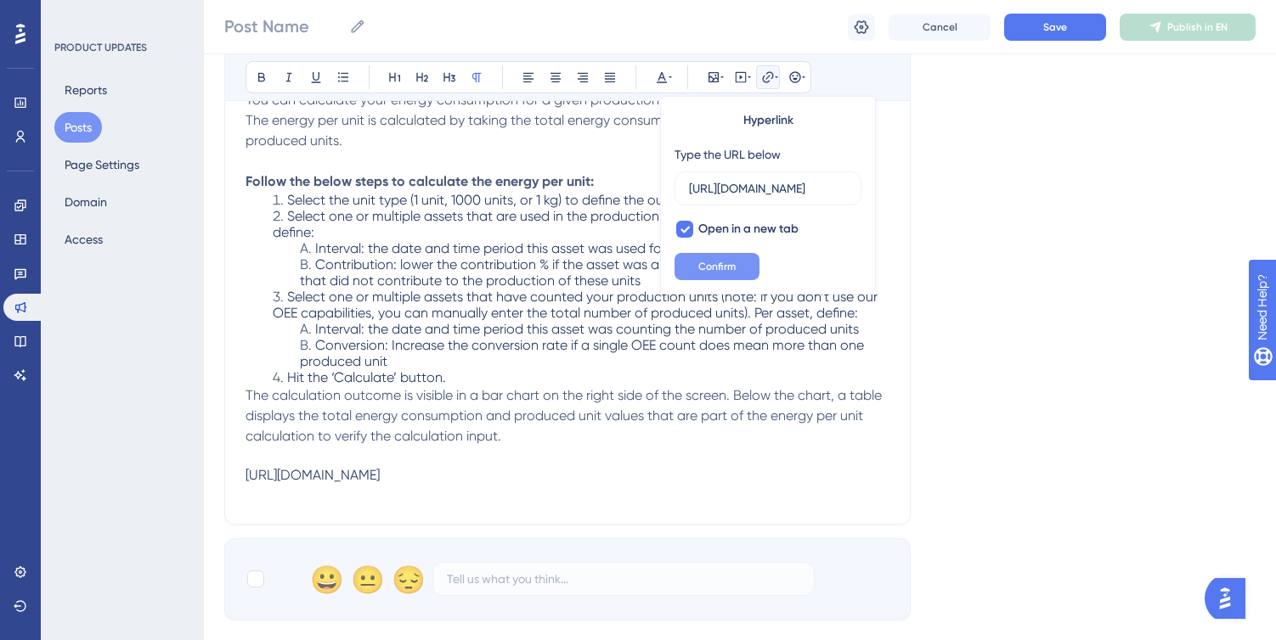
click at [701, 263] on span "Confirm" at bounding box center [716, 267] width 37 height 14
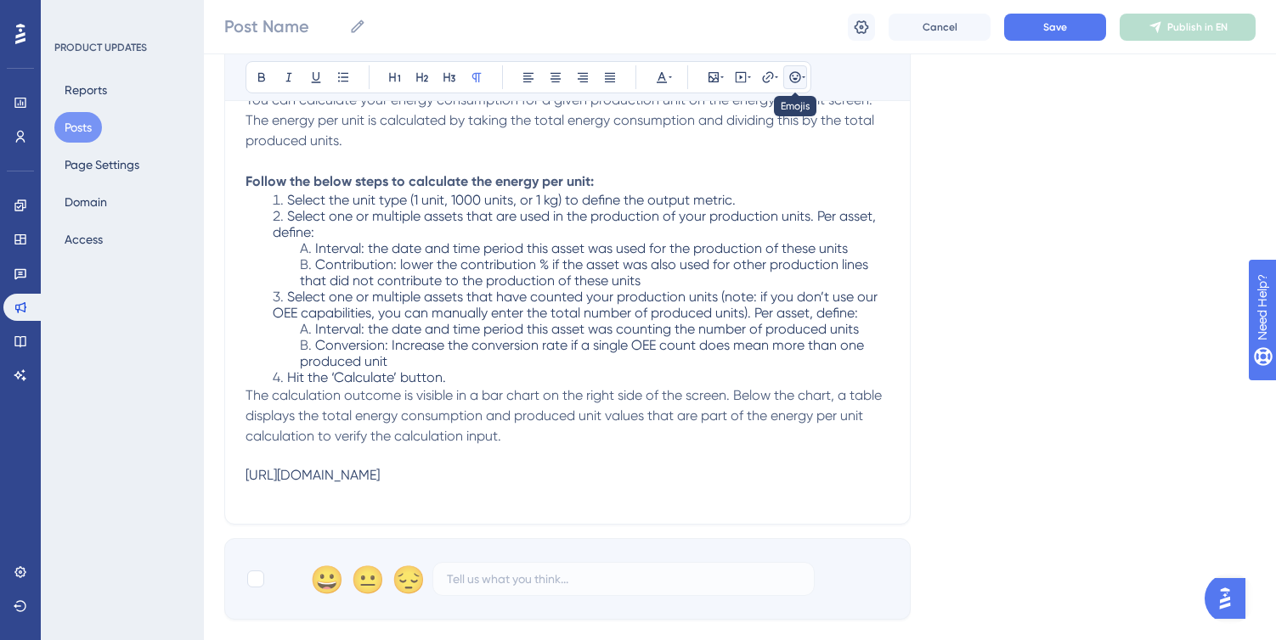
click at [798, 72] on icon at bounding box center [794, 76] width 11 height 11
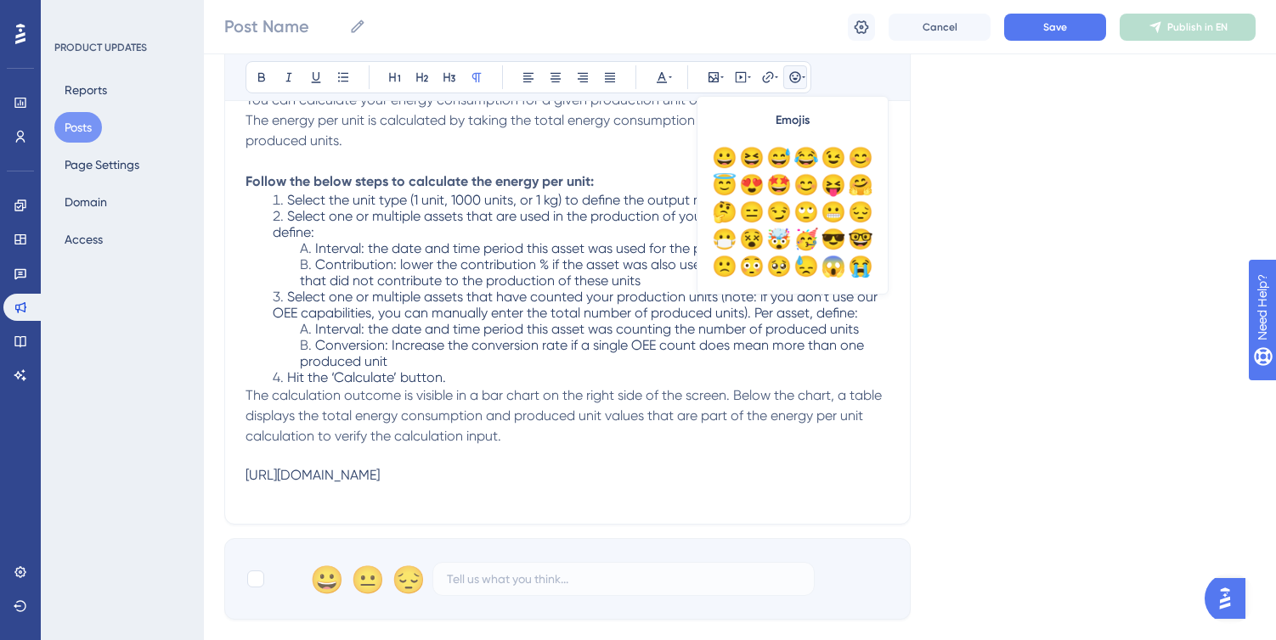
click at [581, 379] on li "Hit the ‘Calculate’ button." at bounding box center [581, 377] width 617 height 16
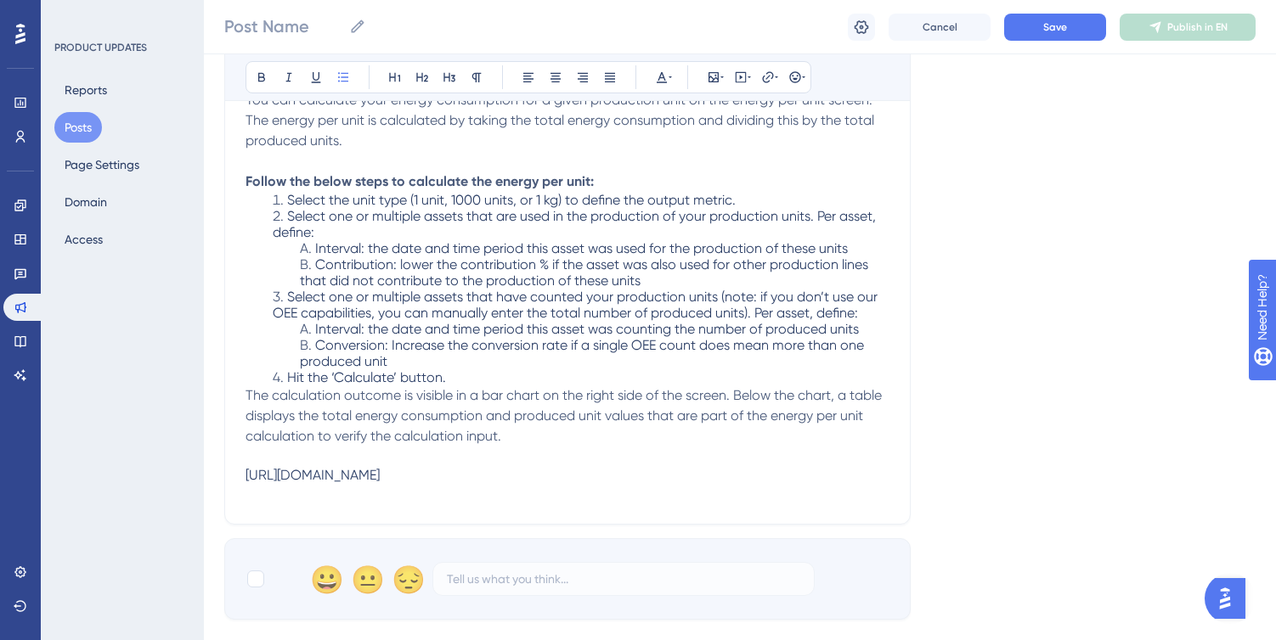
click at [606, 462] on p at bounding box center [567, 457] width 644 height 20
click at [661, 467] on div "[URL][DOMAIN_NAME]" at bounding box center [567, 475] width 644 height 16
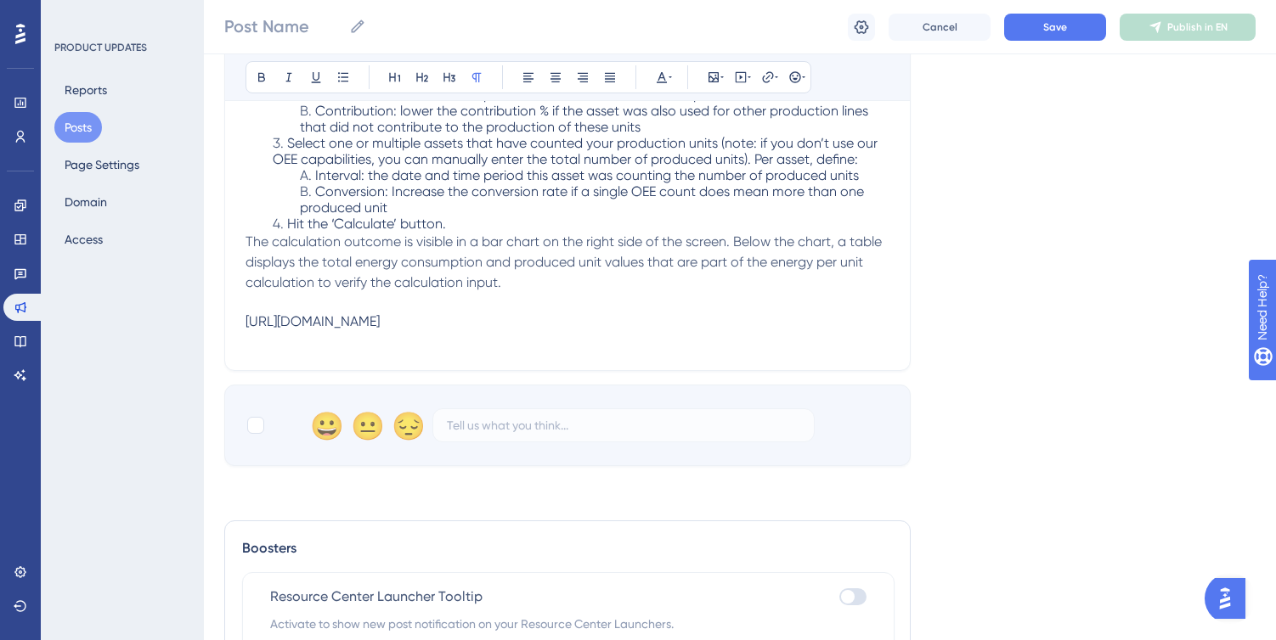
scroll to position [400, 0]
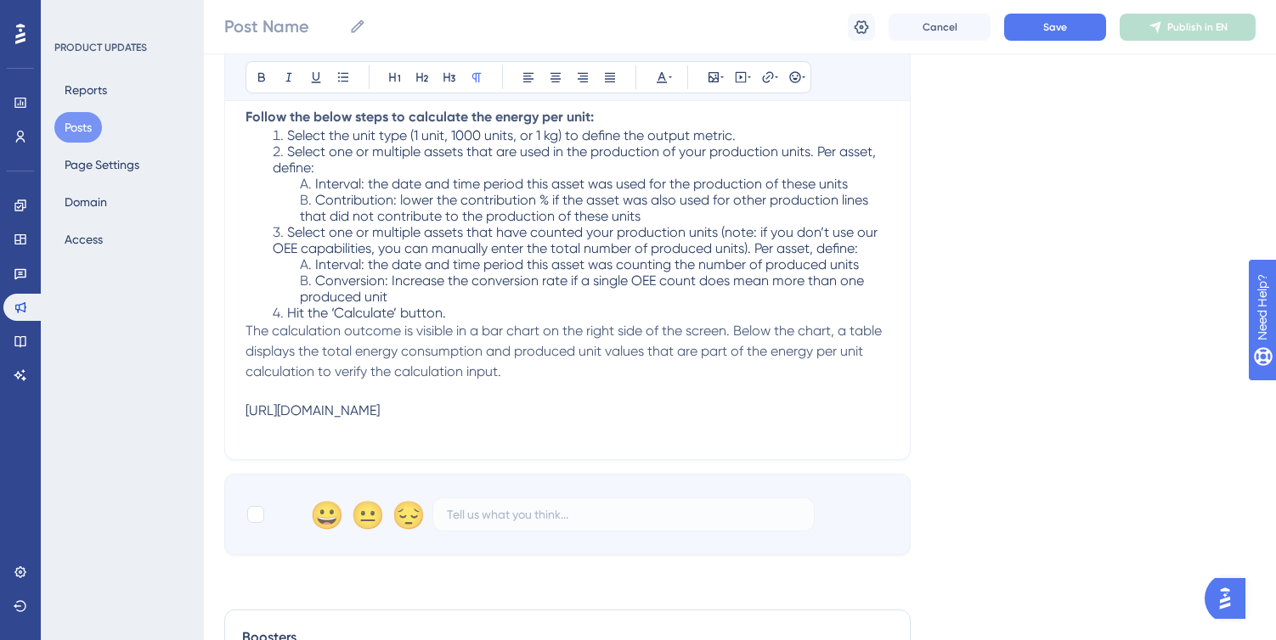
click at [693, 405] on div "[URL][DOMAIN_NAME]" at bounding box center [567, 411] width 644 height 16
click at [645, 408] on div "[URL][DOMAIN_NAME]" at bounding box center [567, 411] width 644 height 16
click at [631, 403] on div "[URL][DOMAIN_NAME]" at bounding box center [567, 411] width 644 height 16
click at [601, 409] on div "[URL][DOMAIN_NAME]" at bounding box center [567, 411] width 644 height 16
click at [530, 358] on p "The calculation outcome is visible in a bar chart on the right side of the scre…" at bounding box center [567, 351] width 644 height 61
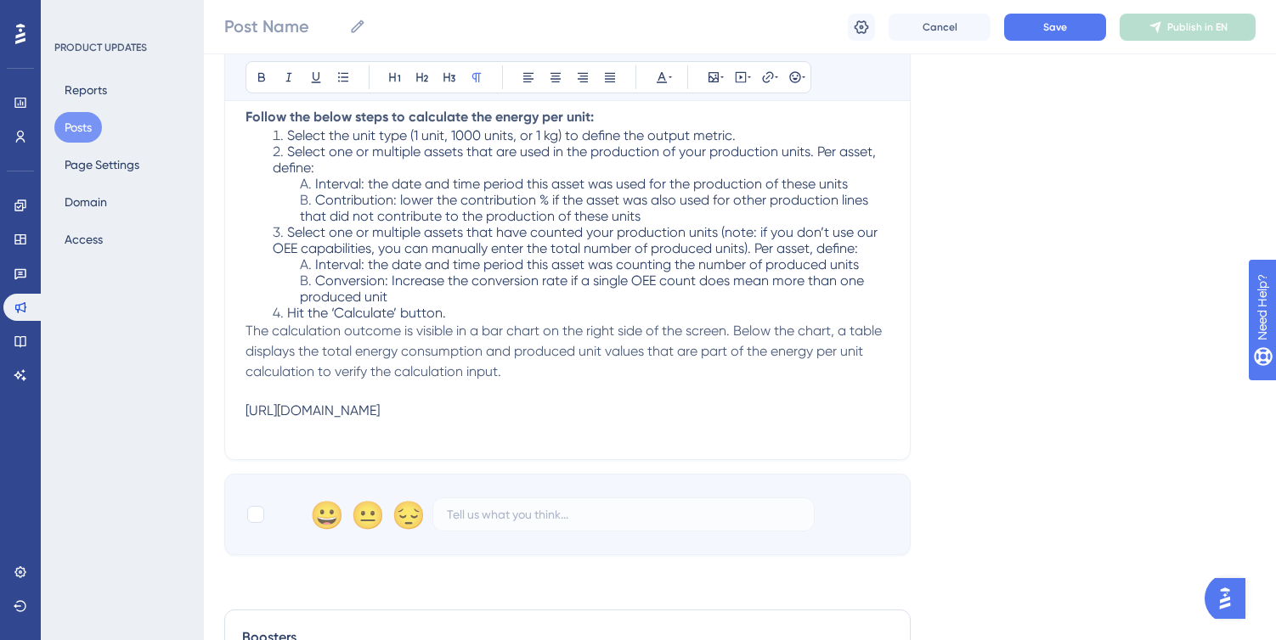
click at [520, 404] on div "[URL][DOMAIN_NAME]" at bounding box center [567, 411] width 644 height 16
click at [636, 408] on div "[URL][DOMAIN_NAME]" at bounding box center [567, 411] width 644 height 16
click at [576, 433] on p at bounding box center [567, 429] width 644 height 20
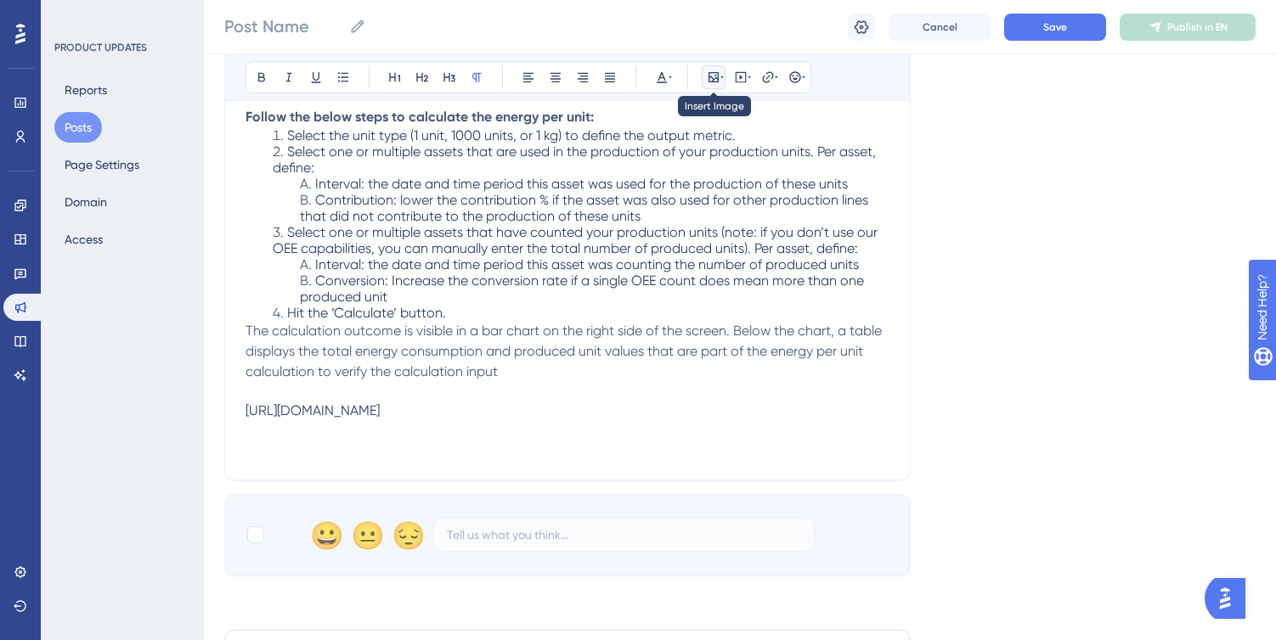
click at [708, 77] on icon at bounding box center [714, 77] width 14 height 14
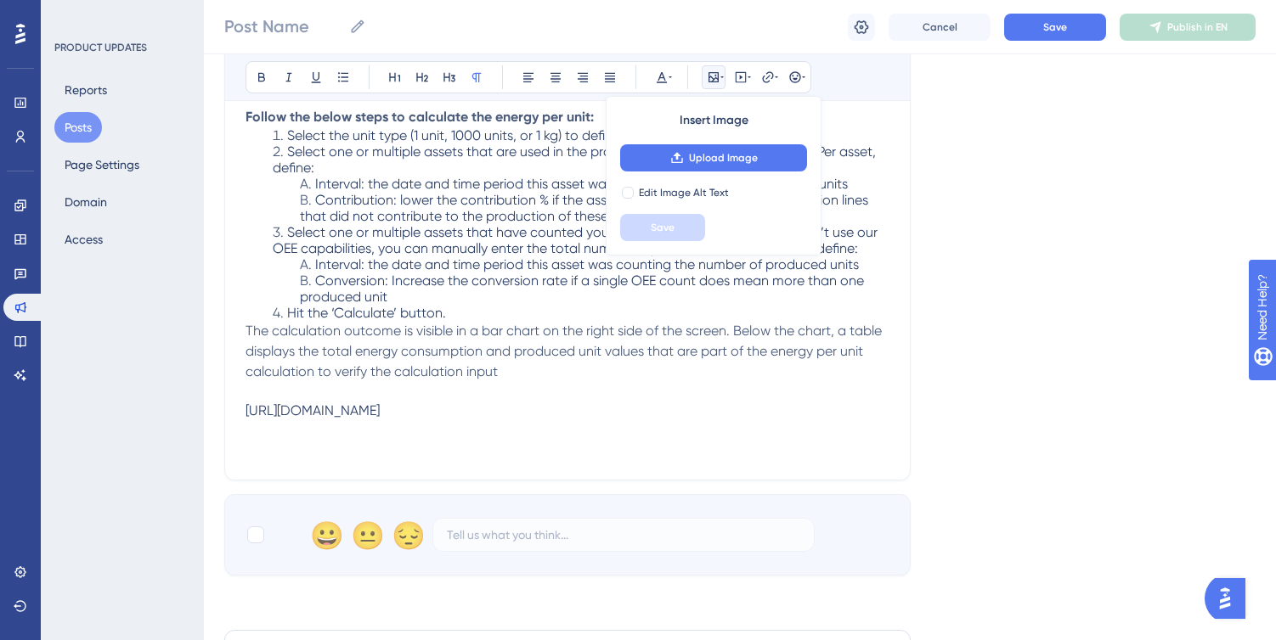
click at [852, 155] on span "Select one or multiple assets that are used in the production of your productio…" at bounding box center [576, 160] width 606 height 32
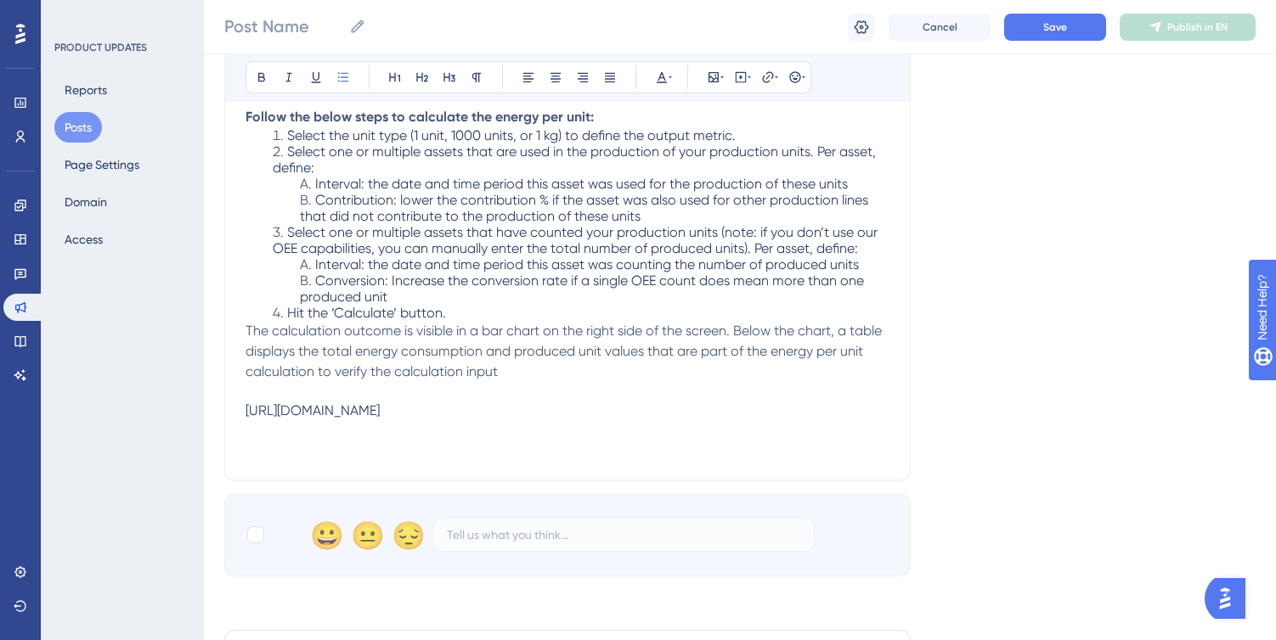
click at [360, 447] on p at bounding box center [567, 449] width 644 height 20
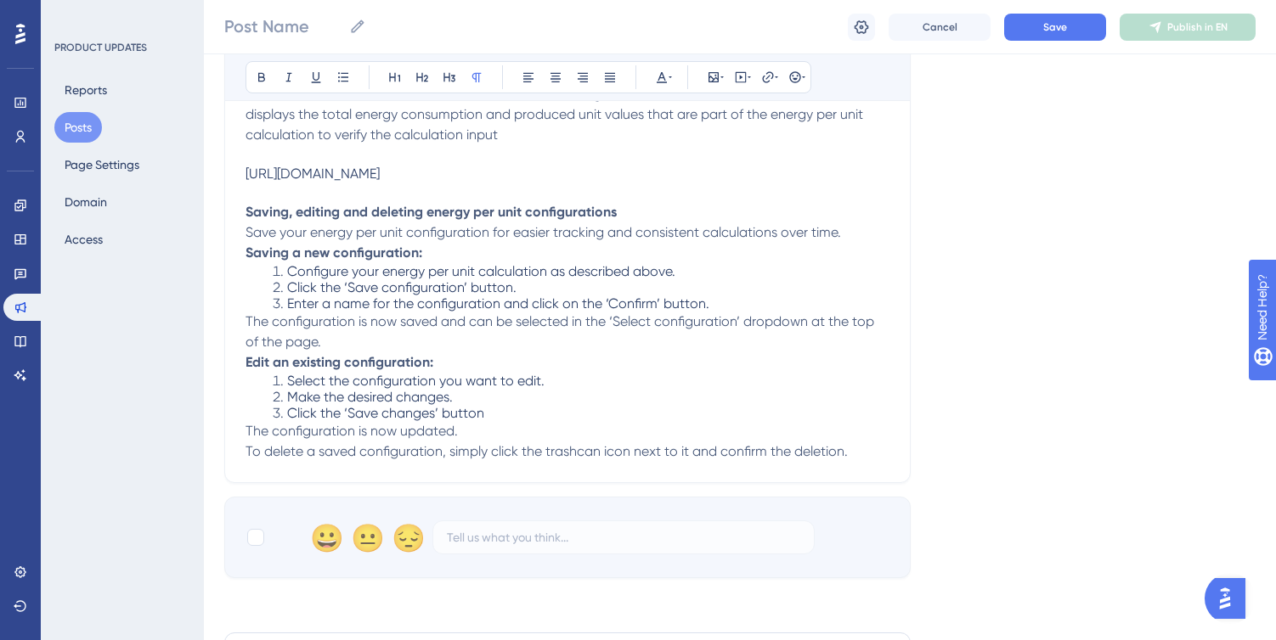
scroll to position [665, 0]
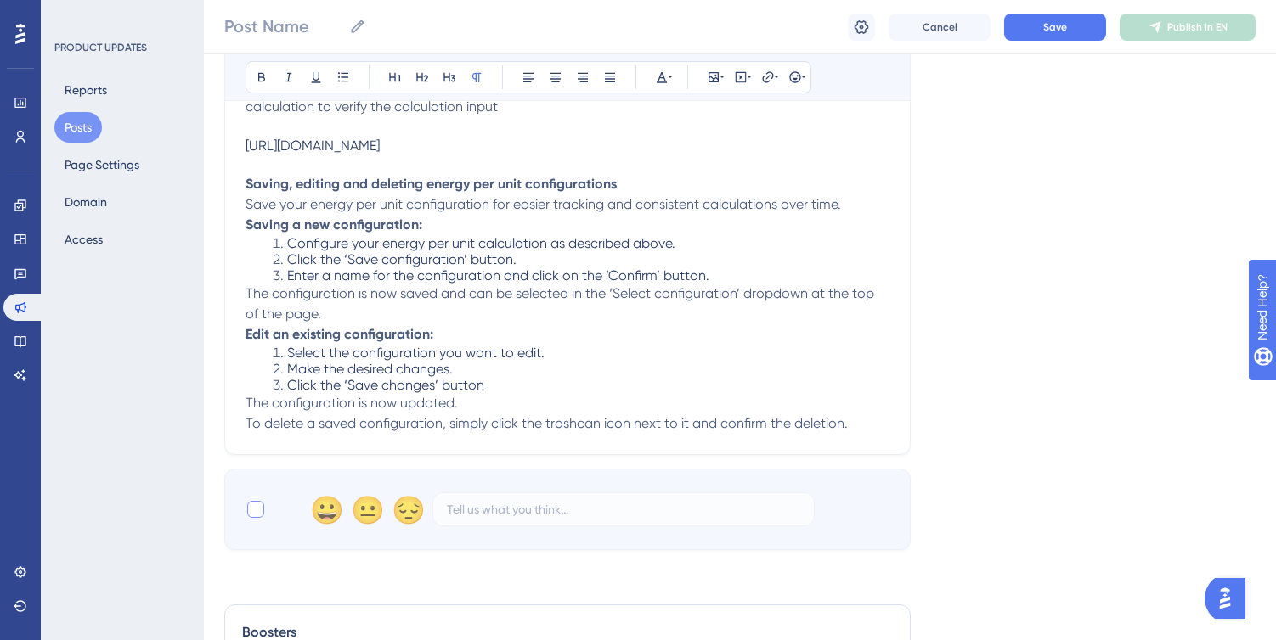
click at [262, 505] on div at bounding box center [255, 509] width 17 height 17
checkbox input "true"
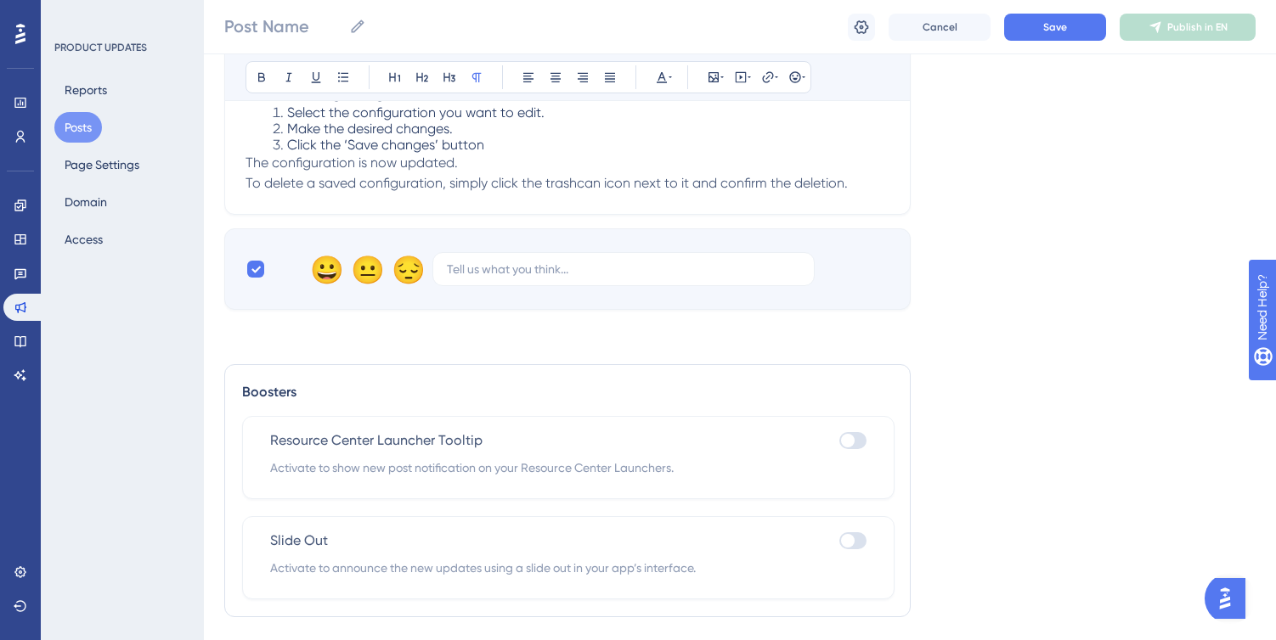
scroll to position [944, 0]
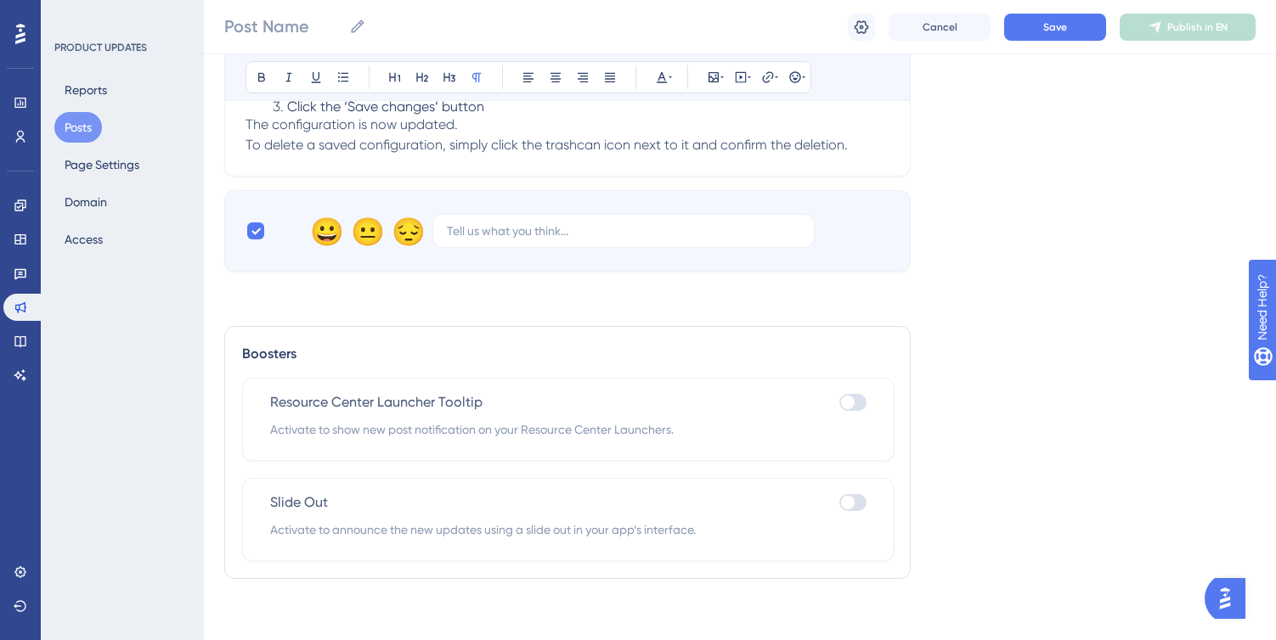
click at [855, 394] on div at bounding box center [852, 402] width 27 height 17
click at [839, 403] on input "checkbox" at bounding box center [838, 403] width 1 height 1
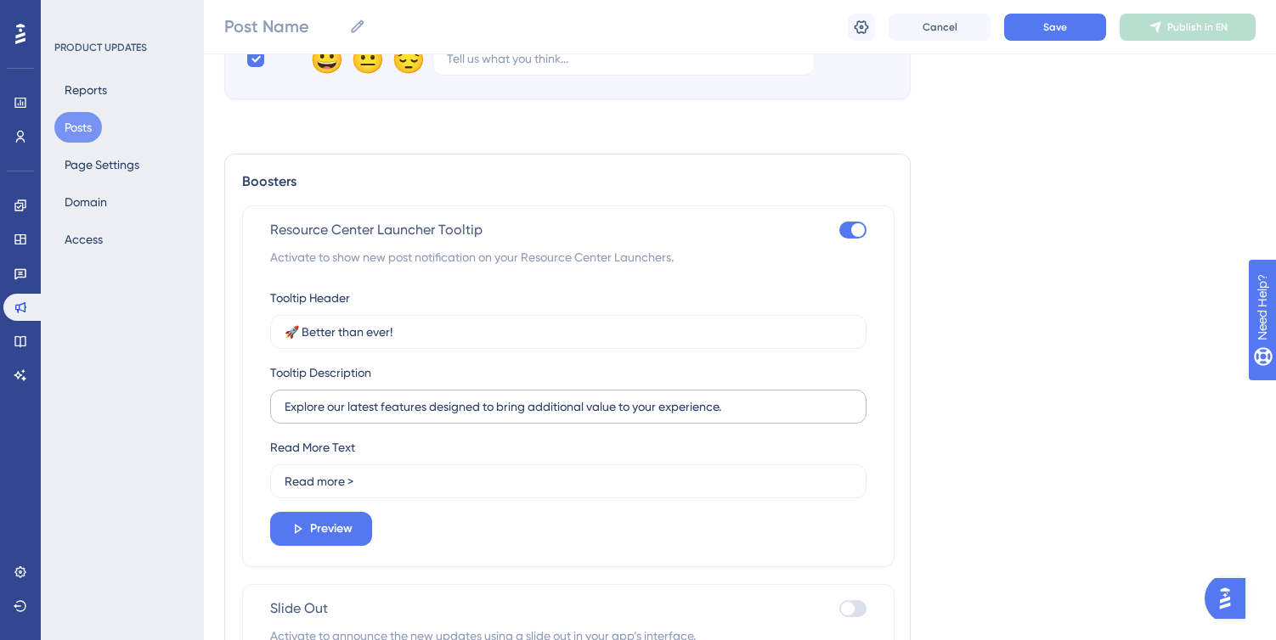
scroll to position [1147, 0]
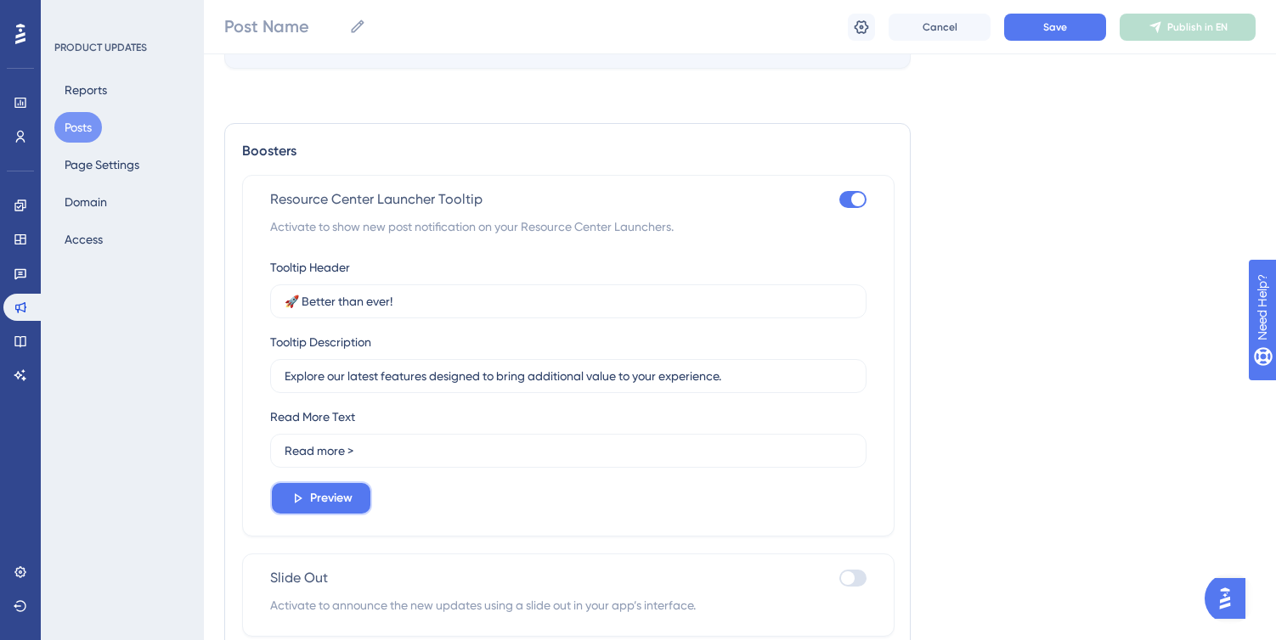
click at [343, 488] on span "Preview" at bounding box center [331, 498] width 42 height 20
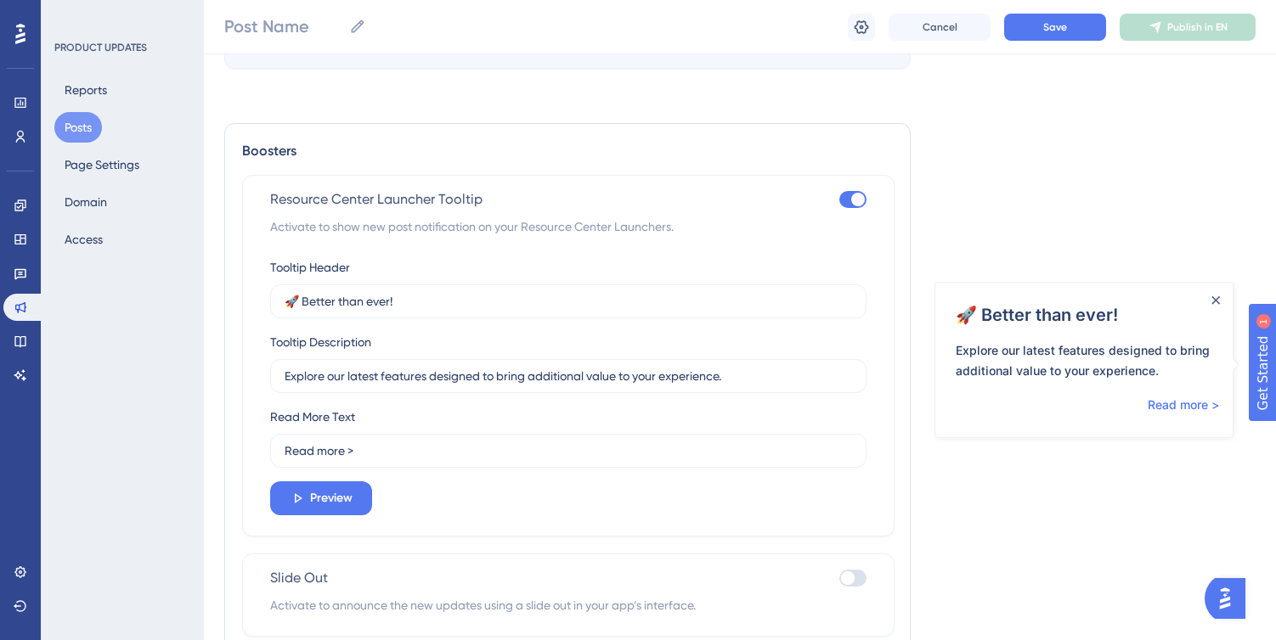
click at [855, 195] on div at bounding box center [858, 200] width 14 height 14
click at [839, 200] on input "checkbox" at bounding box center [838, 200] width 1 height 1
checkbox input "false"
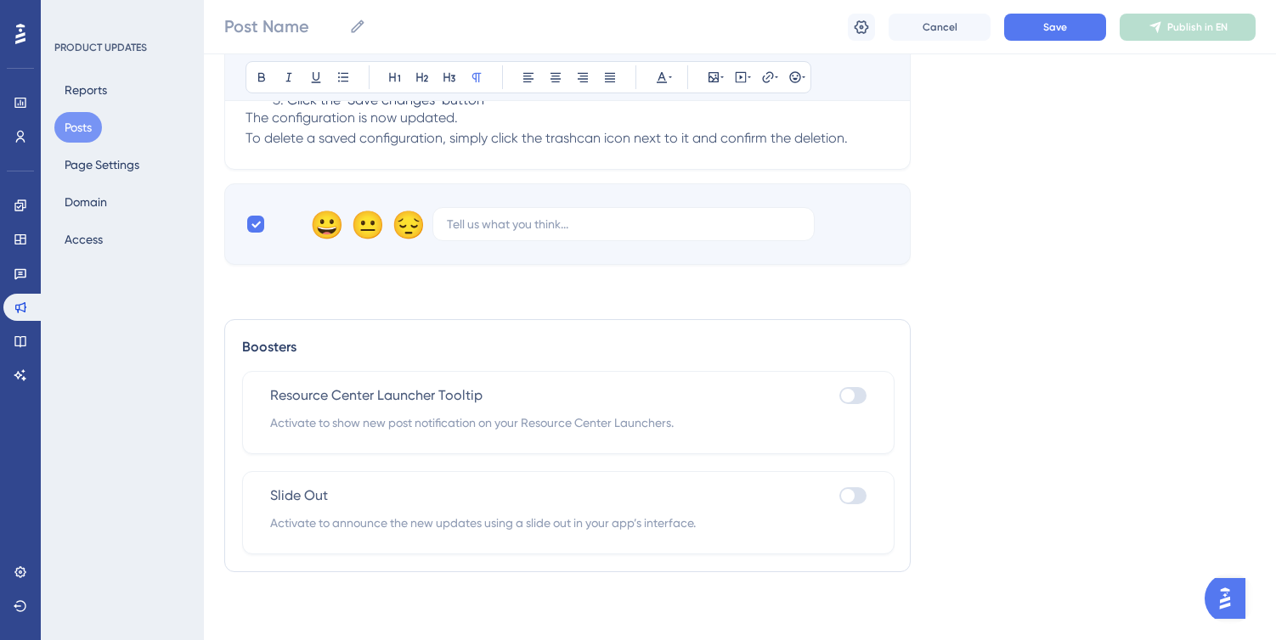
scroll to position [944, 0]
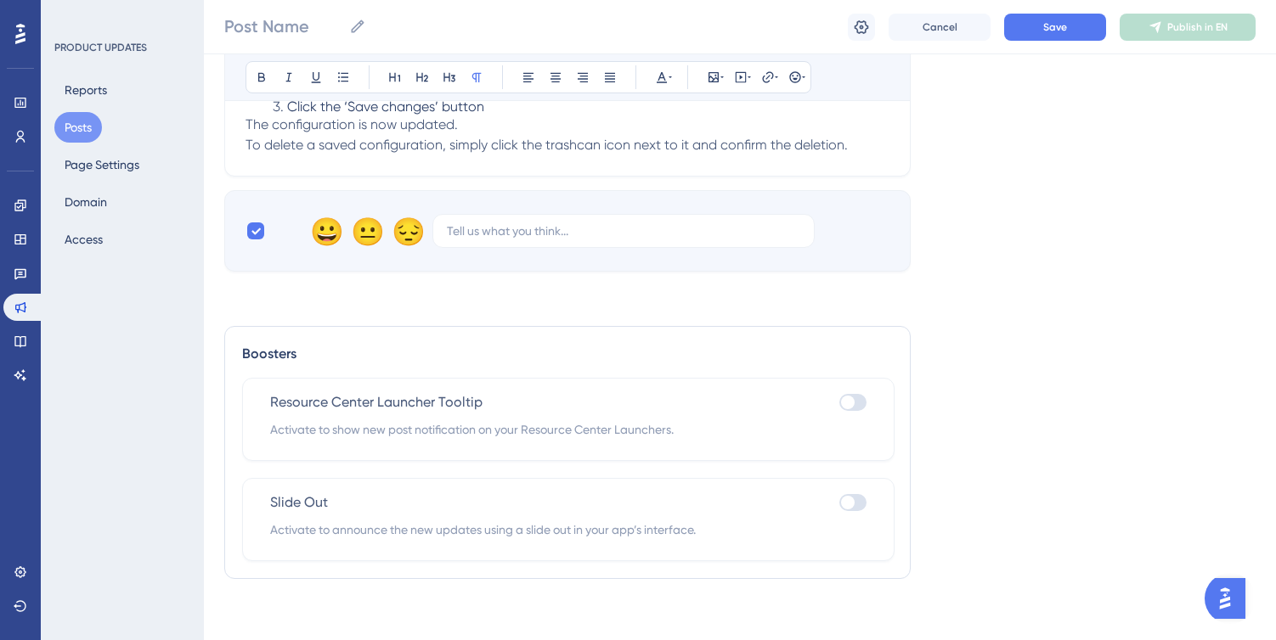
click at [854, 495] on div at bounding box center [852, 502] width 27 height 17
click at [839, 503] on input "checkbox" at bounding box center [838, 503] width 1 height 1
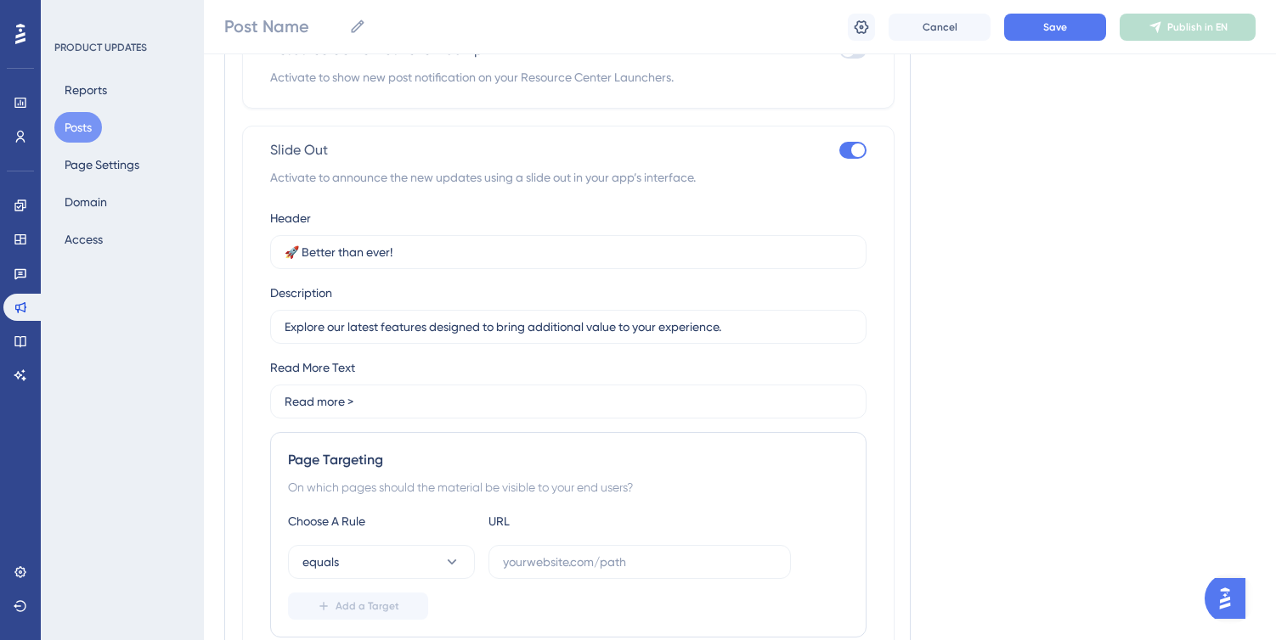
scroll to position [1223, 0]
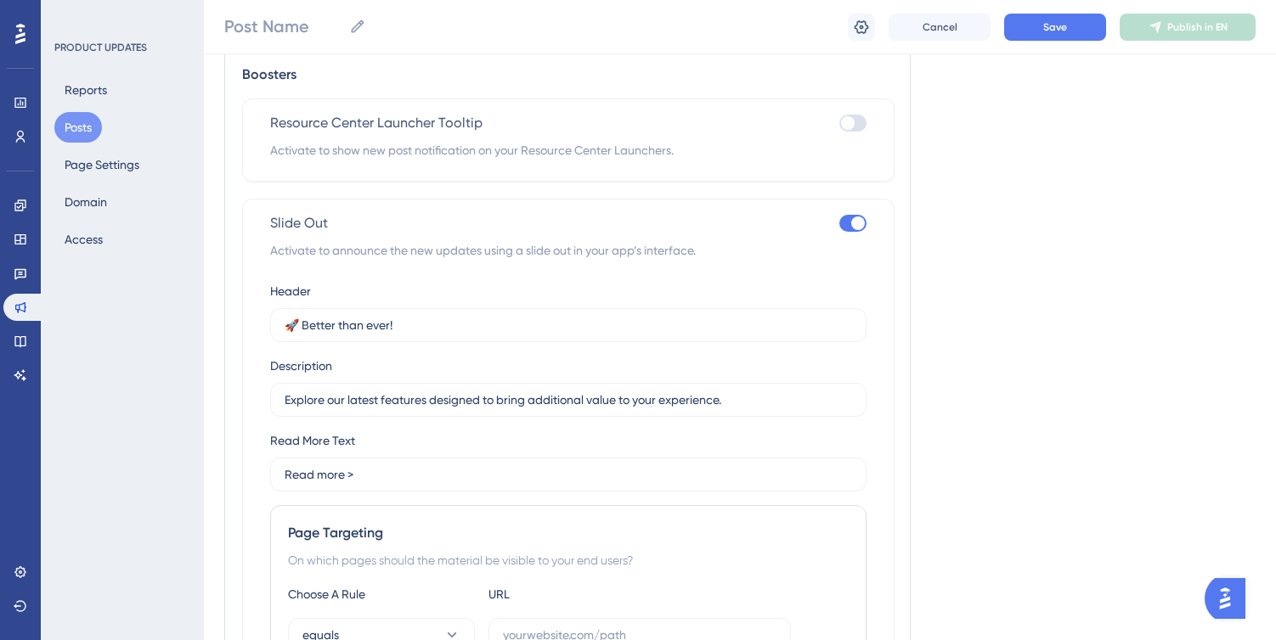
click at [854, 217] on div at bounding box center [858, 224] width 14 height 14
click at [839, 223] on input "checkbox" at bounding box center [838, 223] width 1 height 1
checkbox input "false"
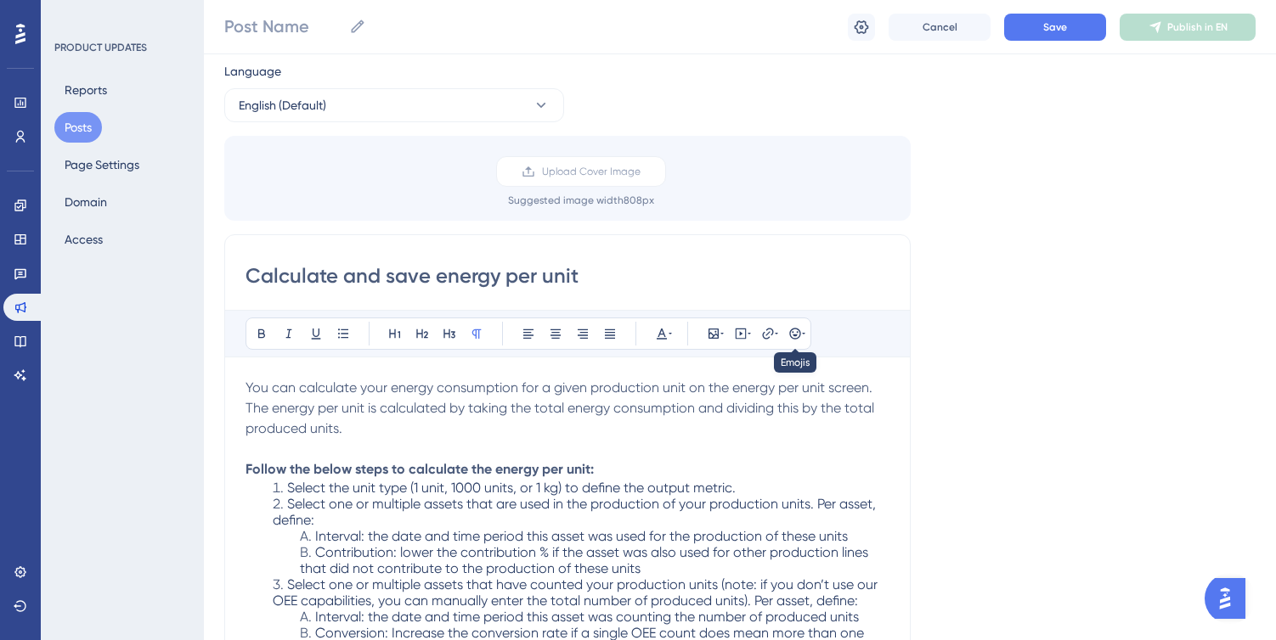
scroll to position [0, 0]
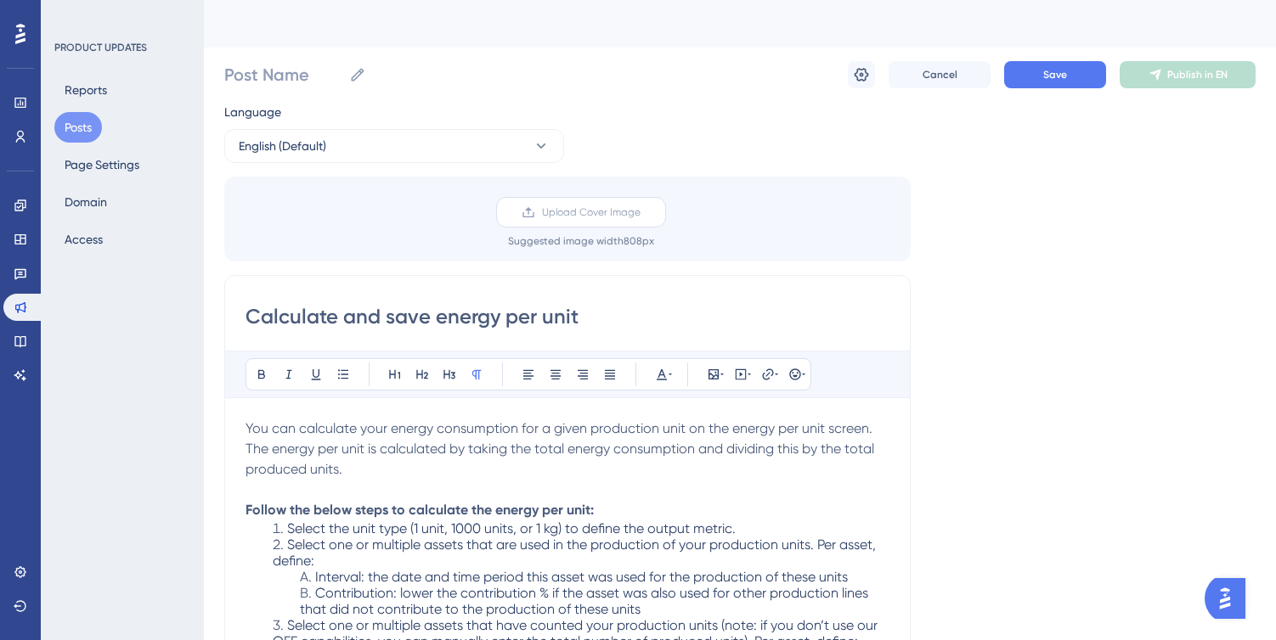
click at [559, 217] on span "Upload Cover Image" at bounding box center [591, 213] width 99 height 14
click at [640, 212] on input "Upload Cover Image" at bounding box center [640, 212] width 0 height 0
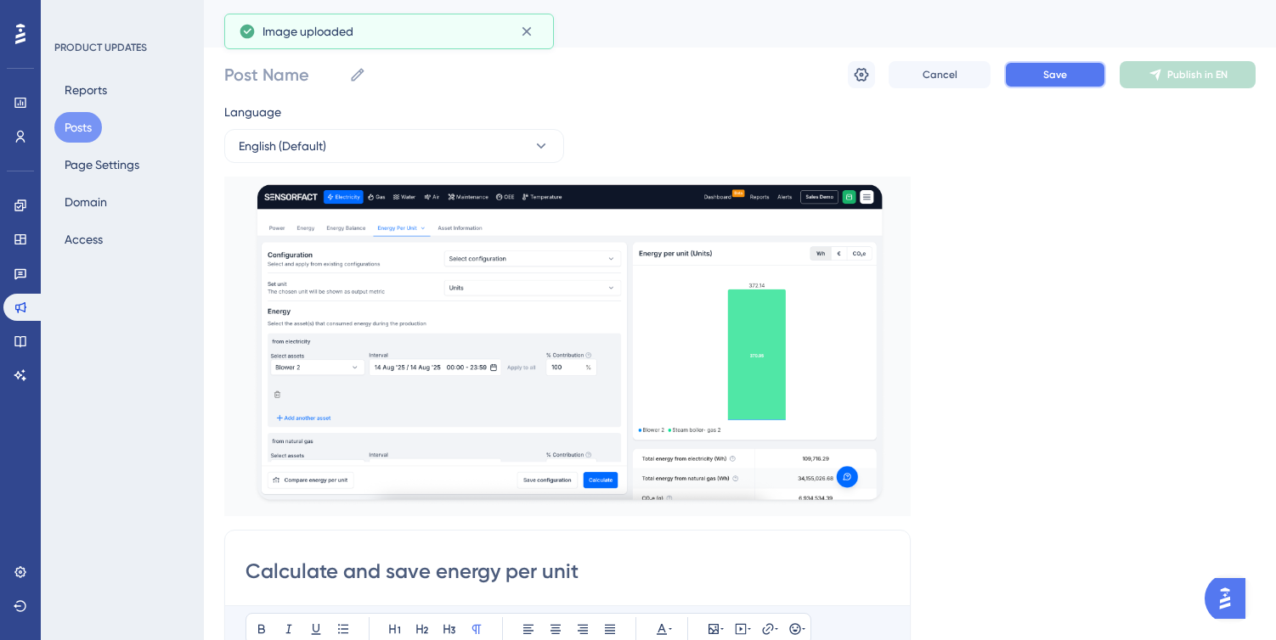
click at [1025, 83] on button "Save" at bounding box center [1055, 74] width 102 height 27
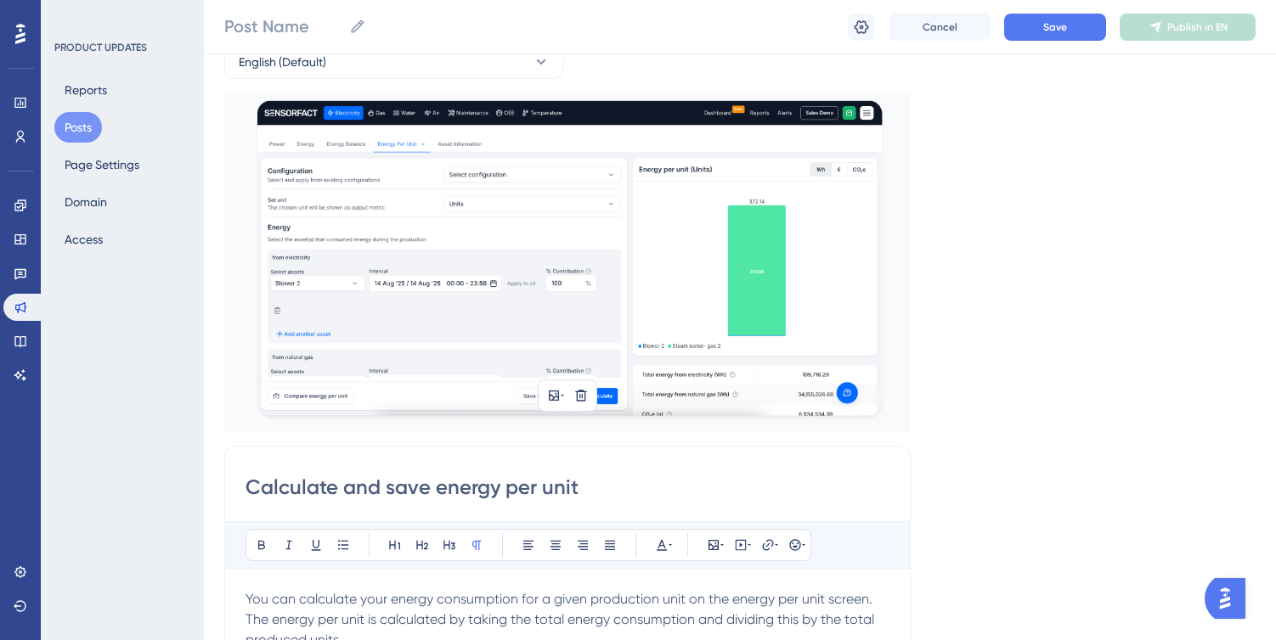
scroll to position [124, 0]
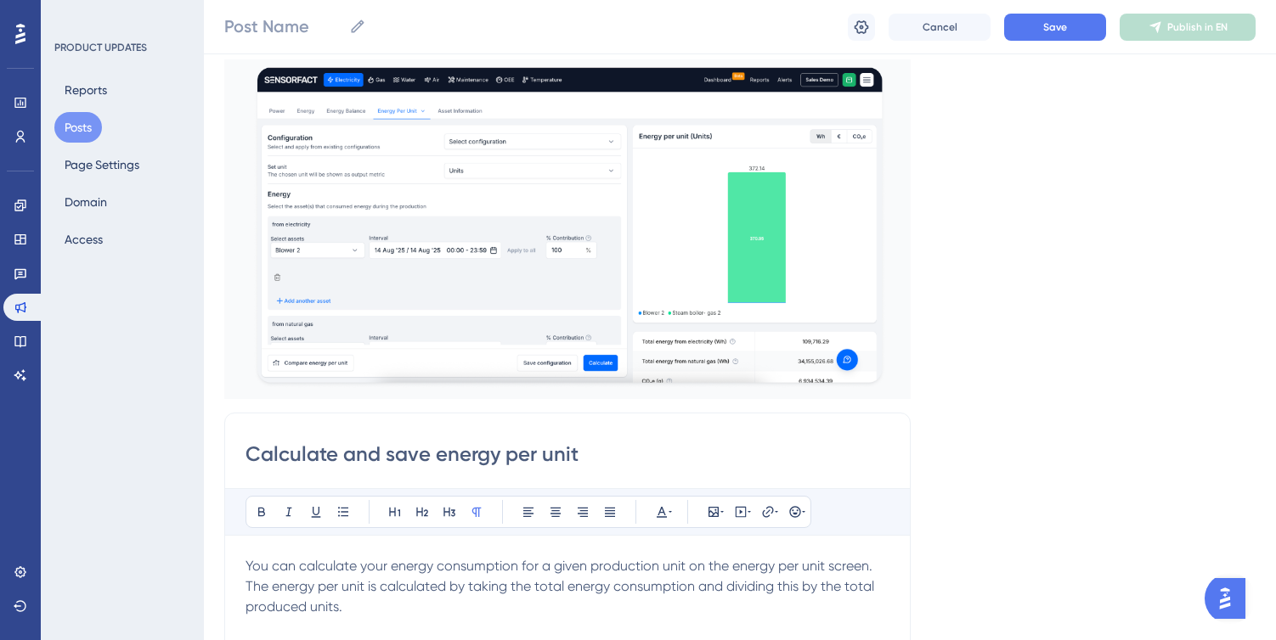
drag, startPoint x: 581, startPoint y: 453, endPoint x: 186, endPoint y: 448, distance: 395.0
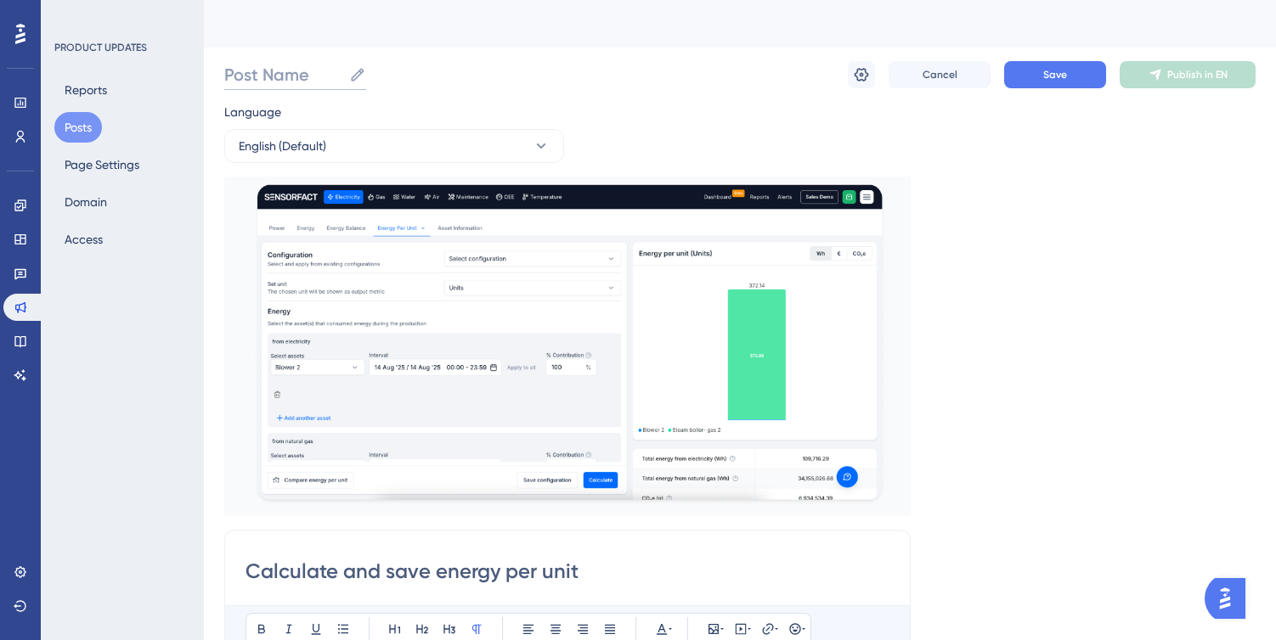
click at [276, 77] on input "Post Name" at bounding box center [283, 75] width 118 height 24
paste input "Calculate and save energy per unit"
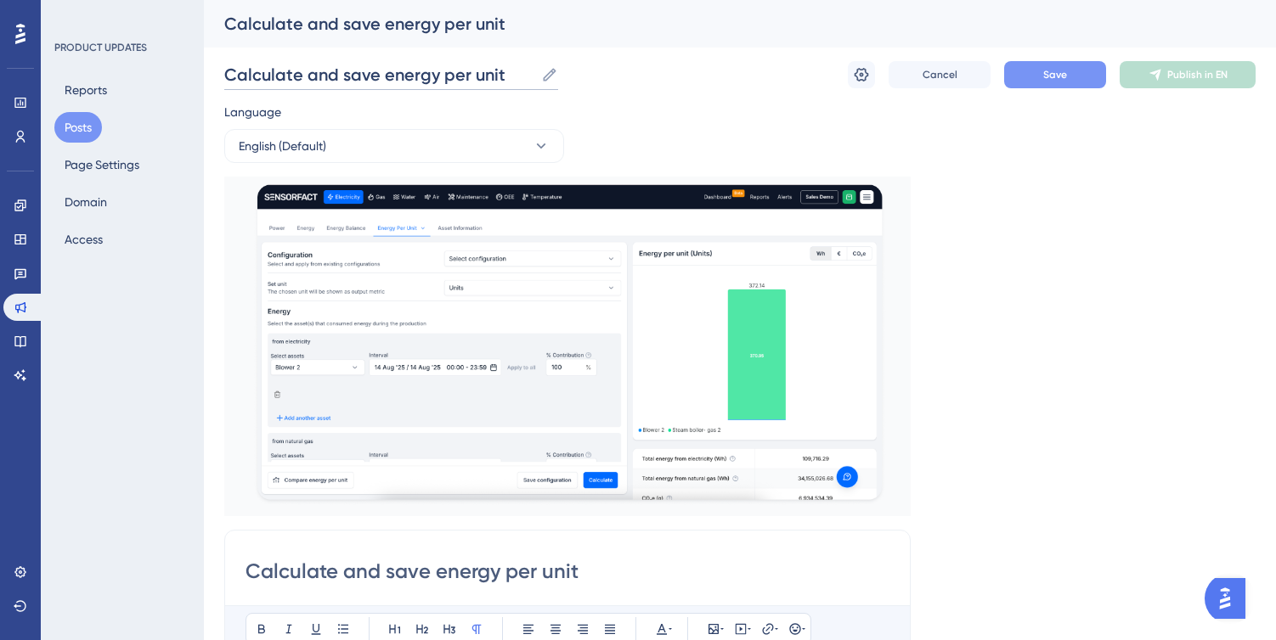
type input "Calculate and save energy per unit"
click at [1056, 80] on span "Save" at bounding box center [1055, 75] width 24 height 14
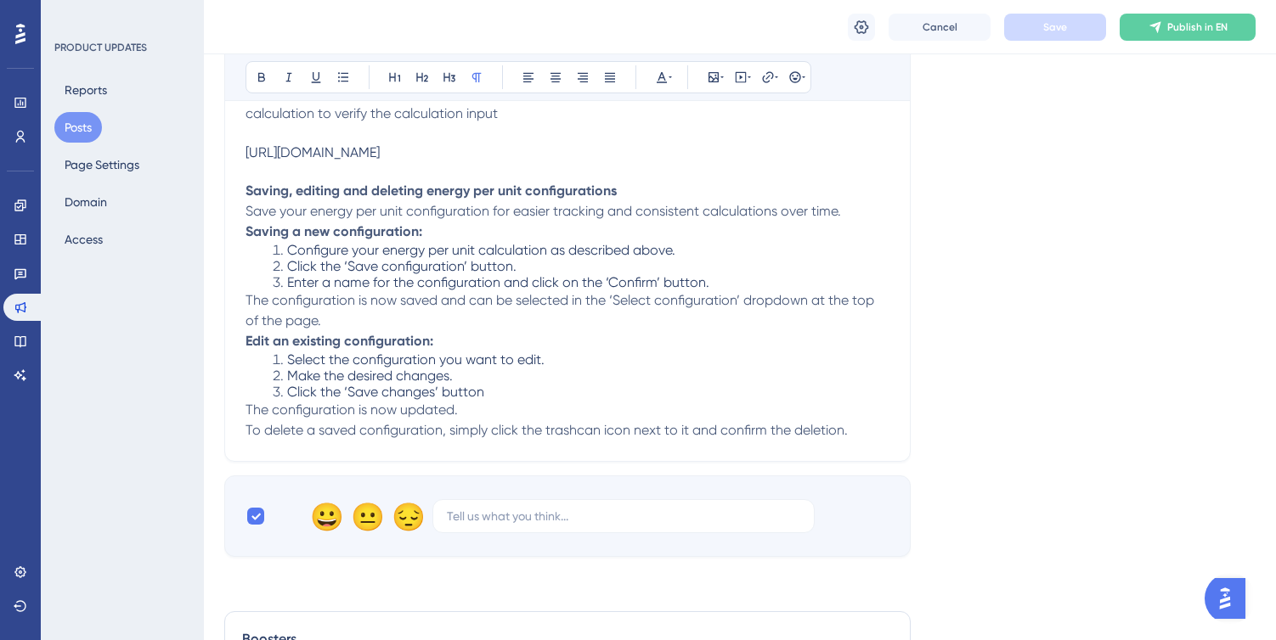
scroll to position [905, 0]
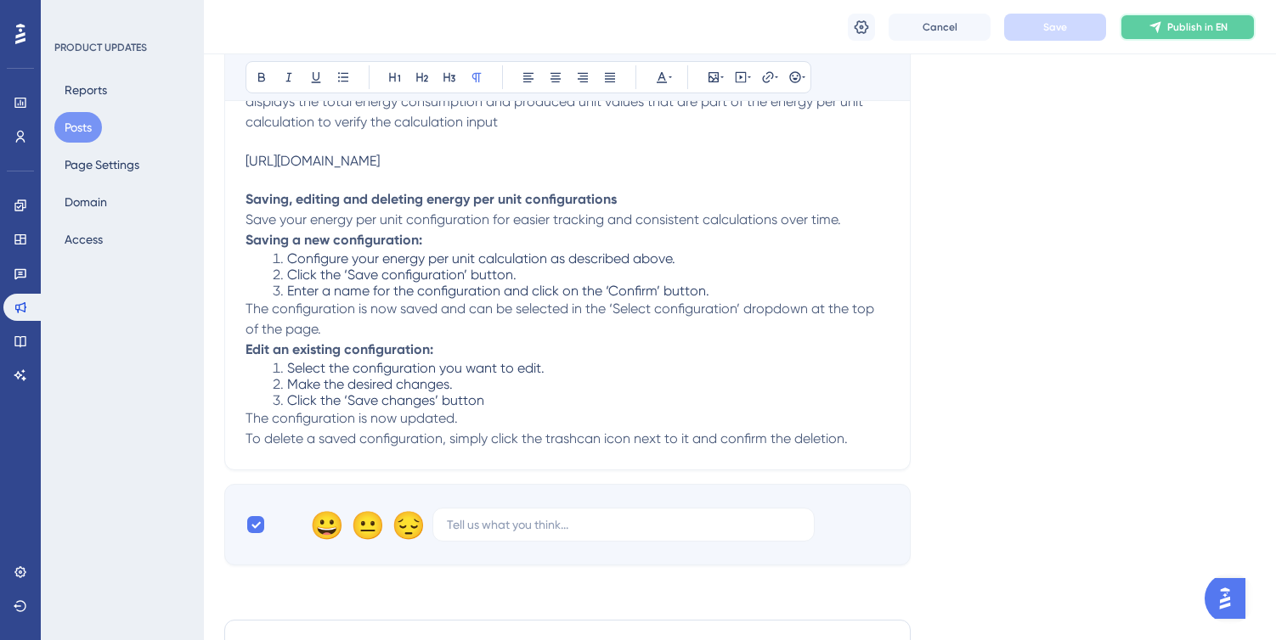
click at [1254, 20] on button "Publish in EN" at bounding box center [1187, 27] width 136 height 27
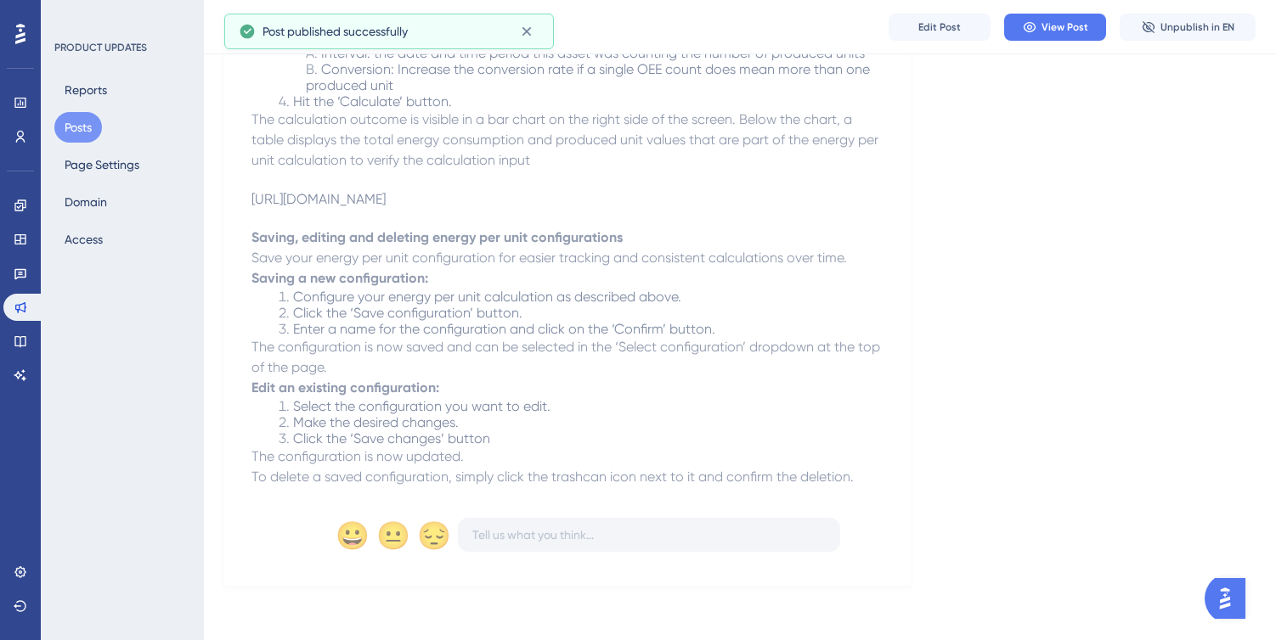
scroll to position [837, 0]
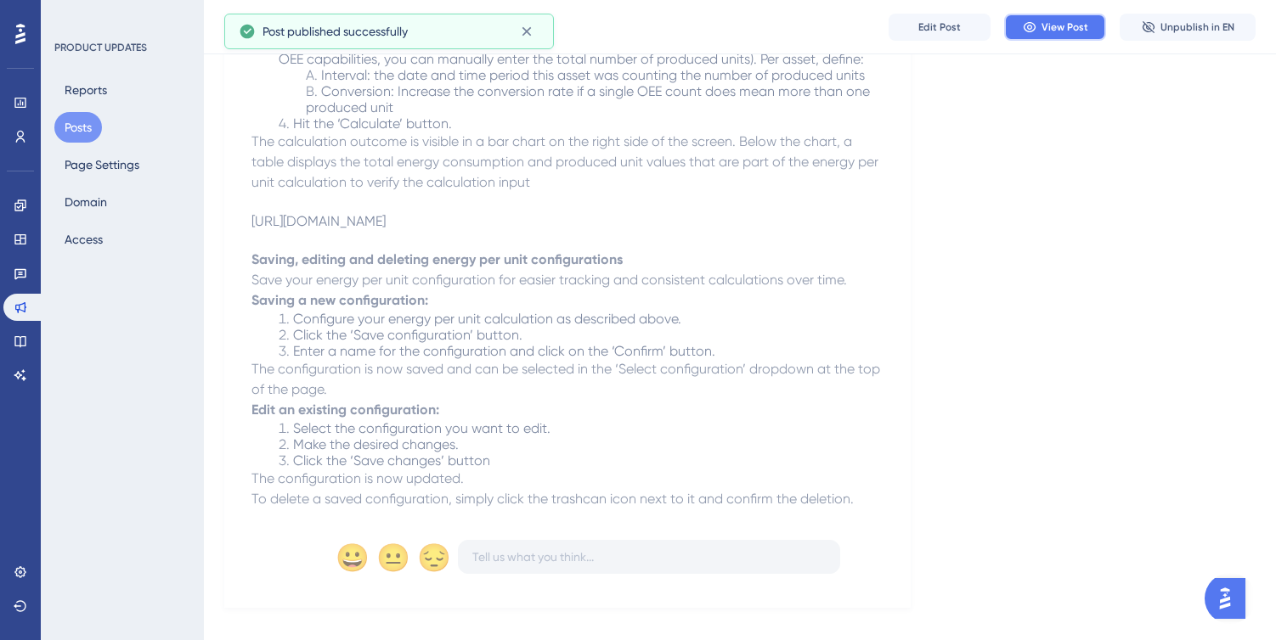
click at [1057, 26] on span "View Post" at bounding box center [1064, 27] width 47 height 14
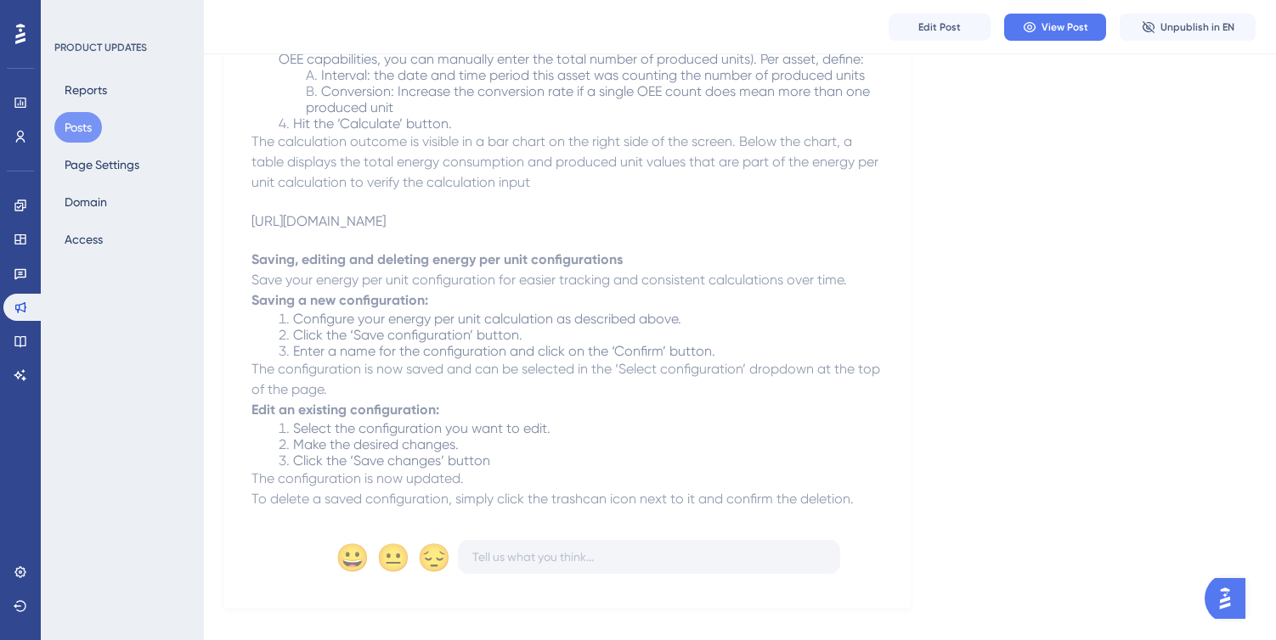
click at [618, 219] on div "[URL][DOMAIN_NAME]" at bounding box center [567, 221] width 632 height 16
click at [646, 218] on div "[URL][DOMAIN_NAME]" at bounding box center [567, 221] width 632 height 16
click at [946, 24] on span "Edit Post" at bounding box center [939, 27] width 42 height 14
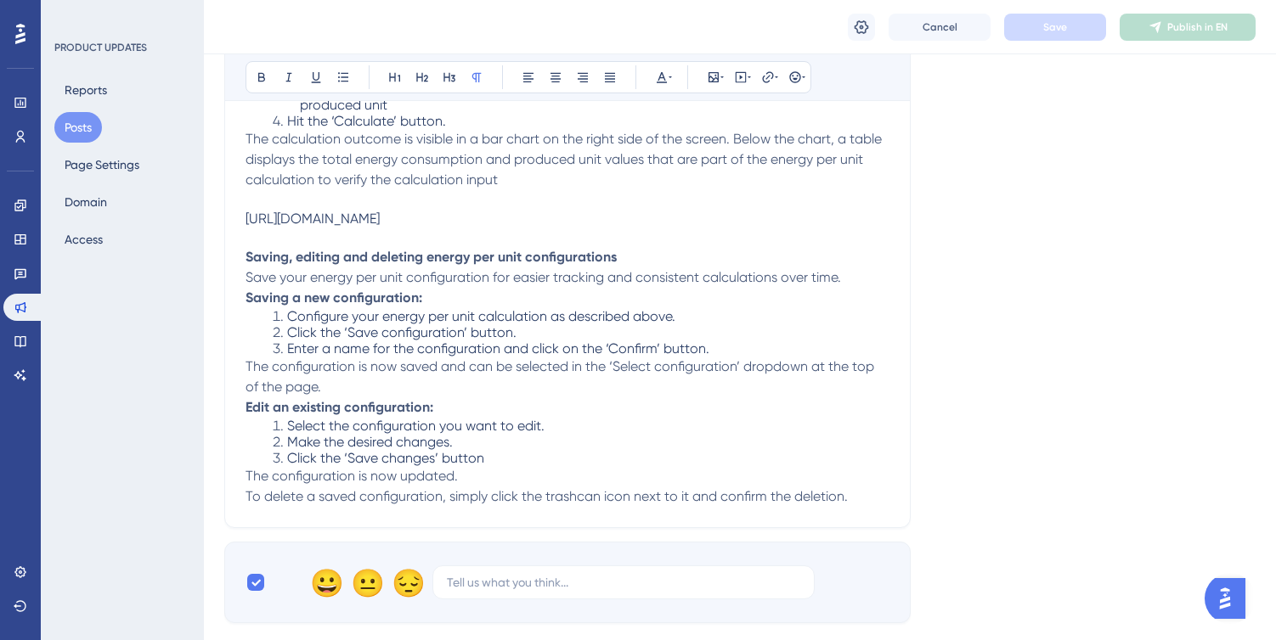
scroll to position [843, 0]
click at [482, 218] on div "[URL][DOMAIN_NAME]" at bounding box center [567, 222] width 644 height 16
click at [508, 214] on div "[URL][DOMAIN_NAME]" at bounding box center [567, 222] width 644 height 16
click at [669, 214] on div "[URL][DOMAIN_NAME]" at bounding box center [567, 222] width 644 height 16
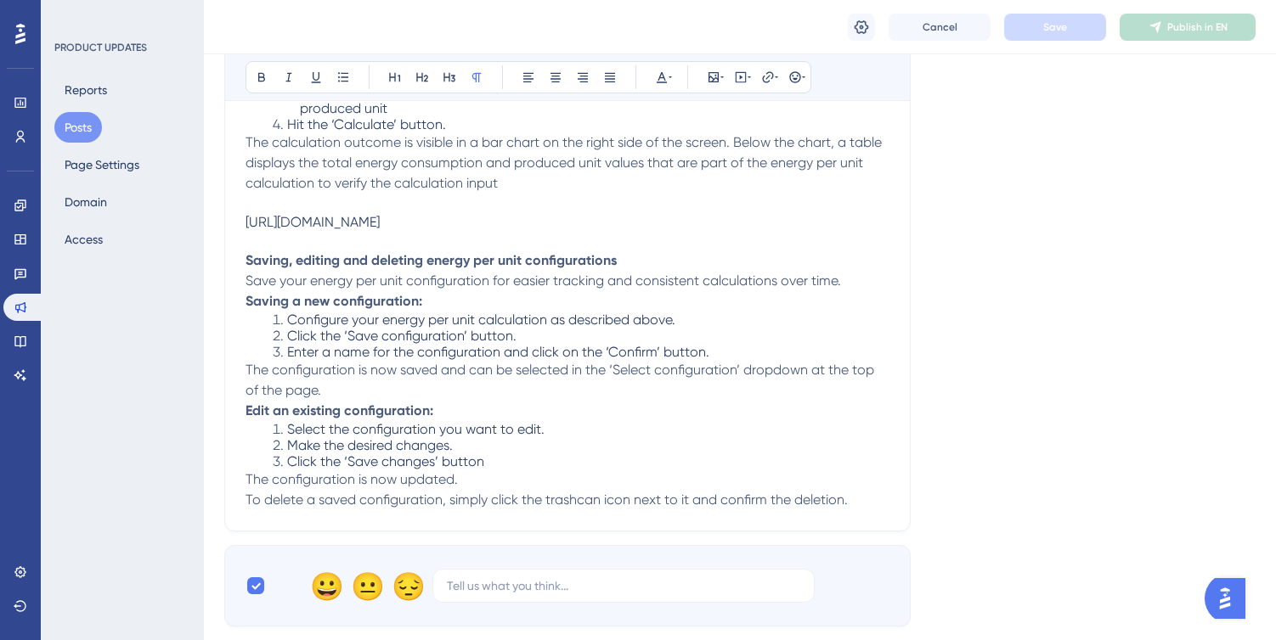
click at [582, 221] on div "[URL][DOMAIN_NAME]" at bounding box center [567, 222] width 644 height 16
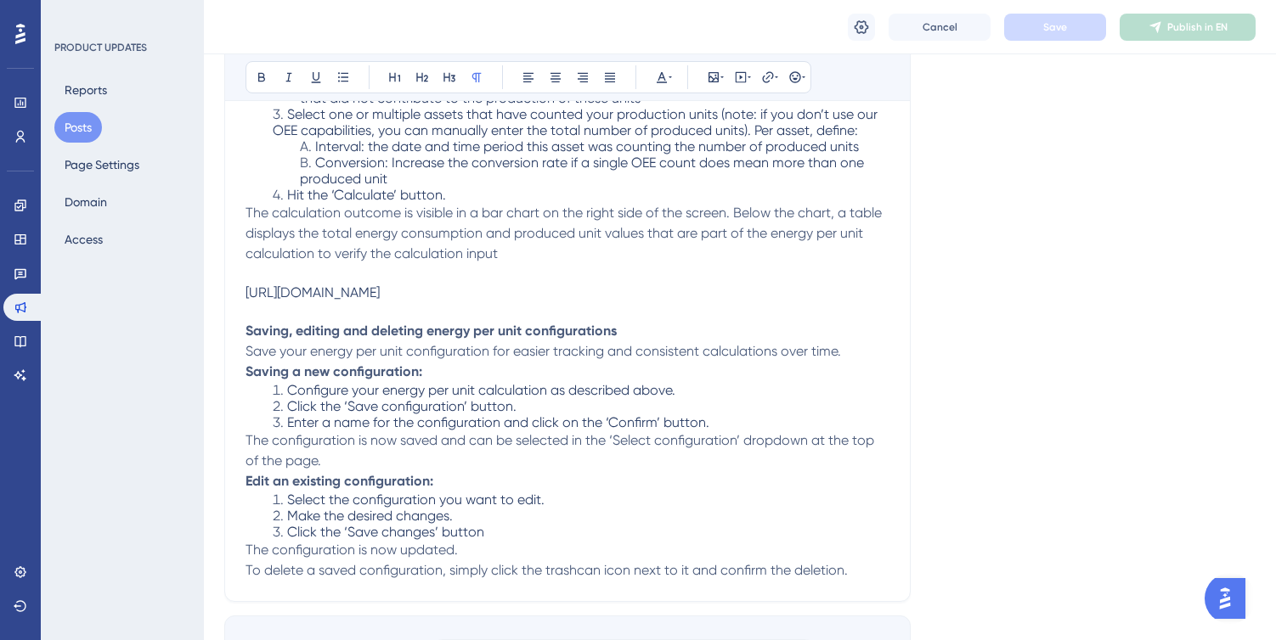
scroll to position [754, 0]
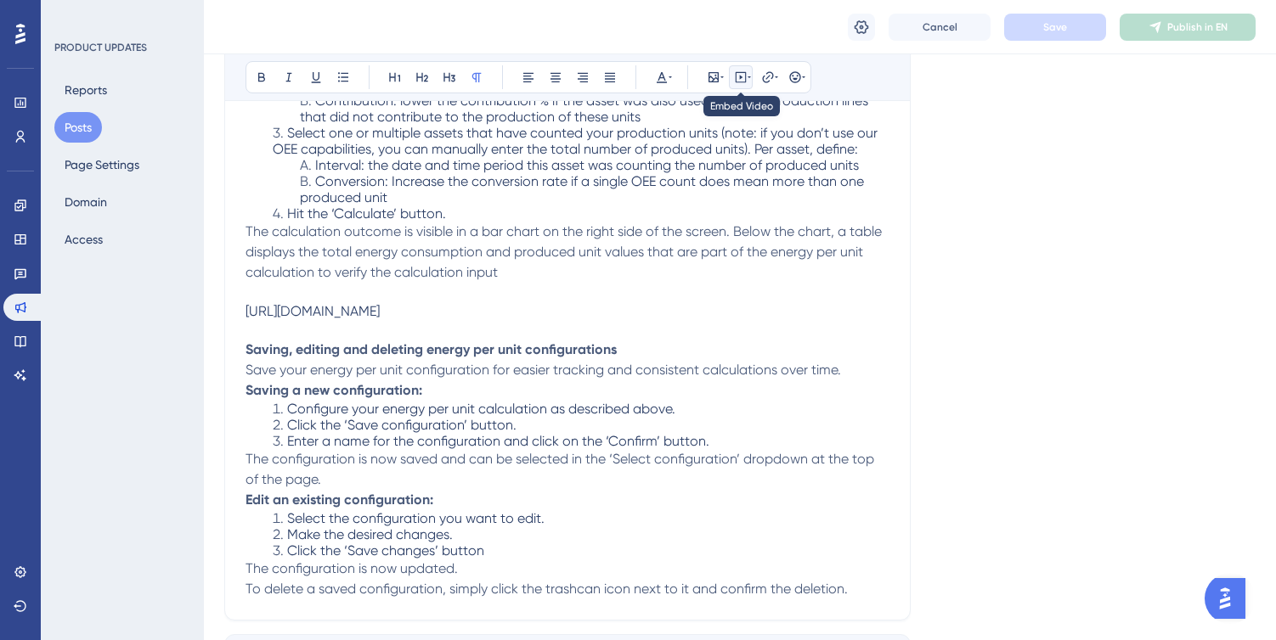
click at [737, 76] on icon at bounding box center [741, 77] width 14 height 14
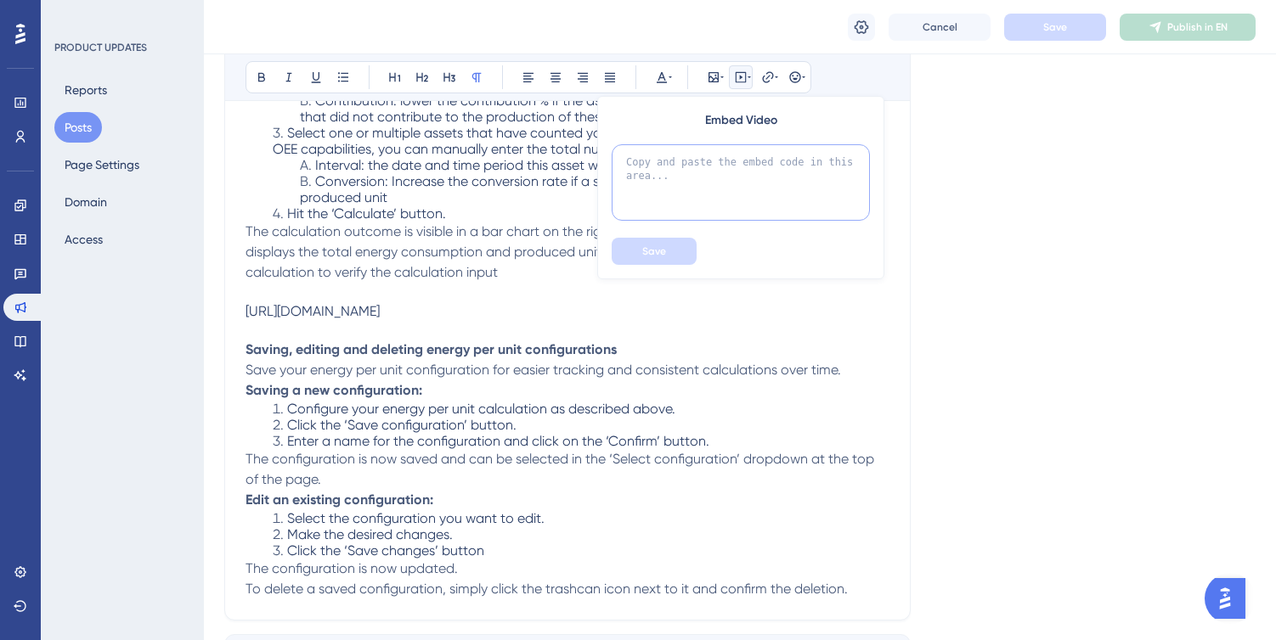
click at [688, 158] on textarea at bounding box center [741, 182] width 258 height 76
paste textarea "<div class="hs-embed-wrapper" style="position: relative; overflow: hidden; widt…"
type textarea "<div class="hs-embed-wrapper" style="position: relative; overflow: hidden; widt…"
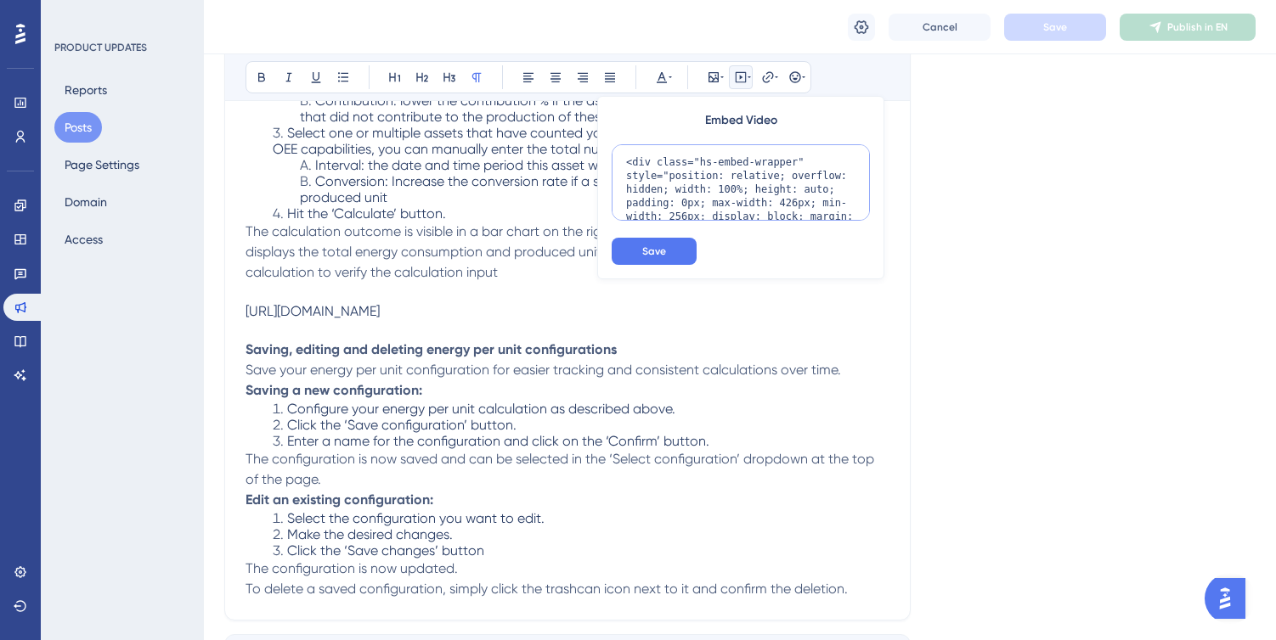
scroll to position [247, 0]
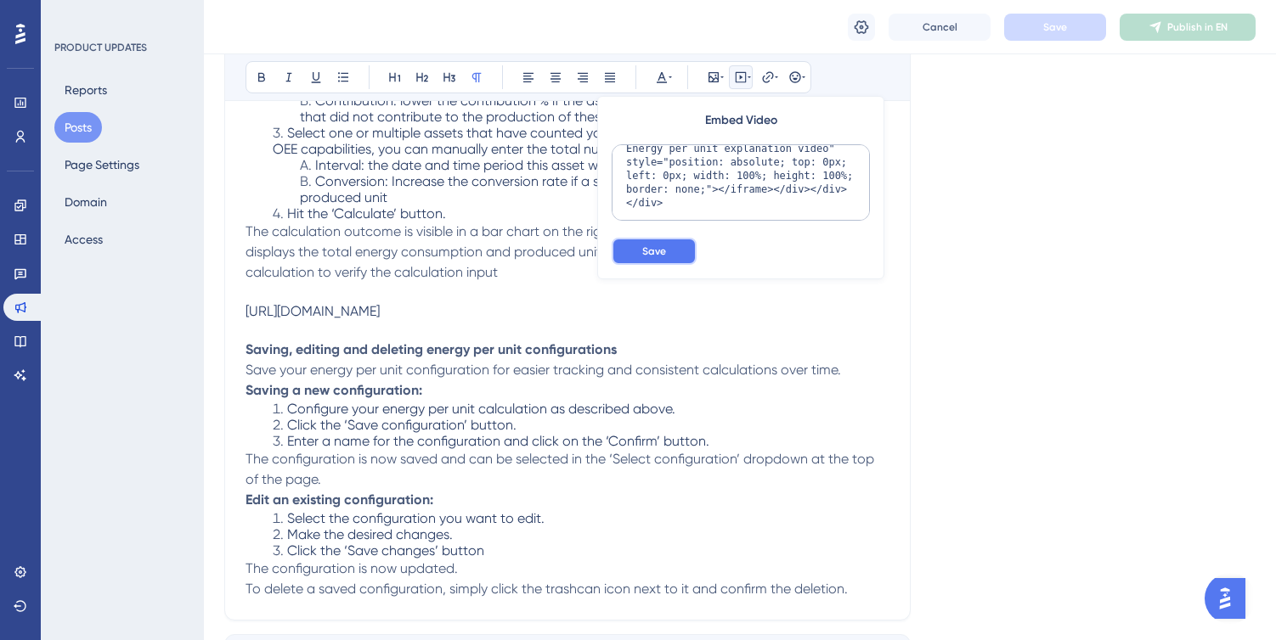
click at [655, 257] on span "Save" at bounding box center [654, 252] width 24 height 14
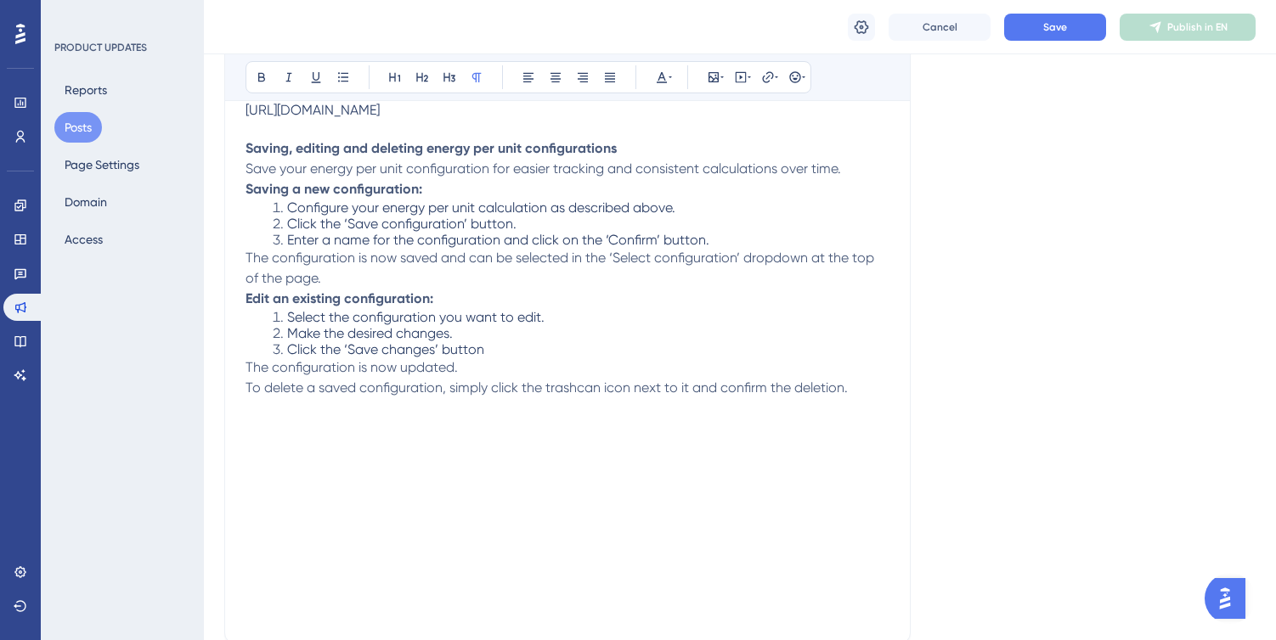
scroll to position [913, 0]
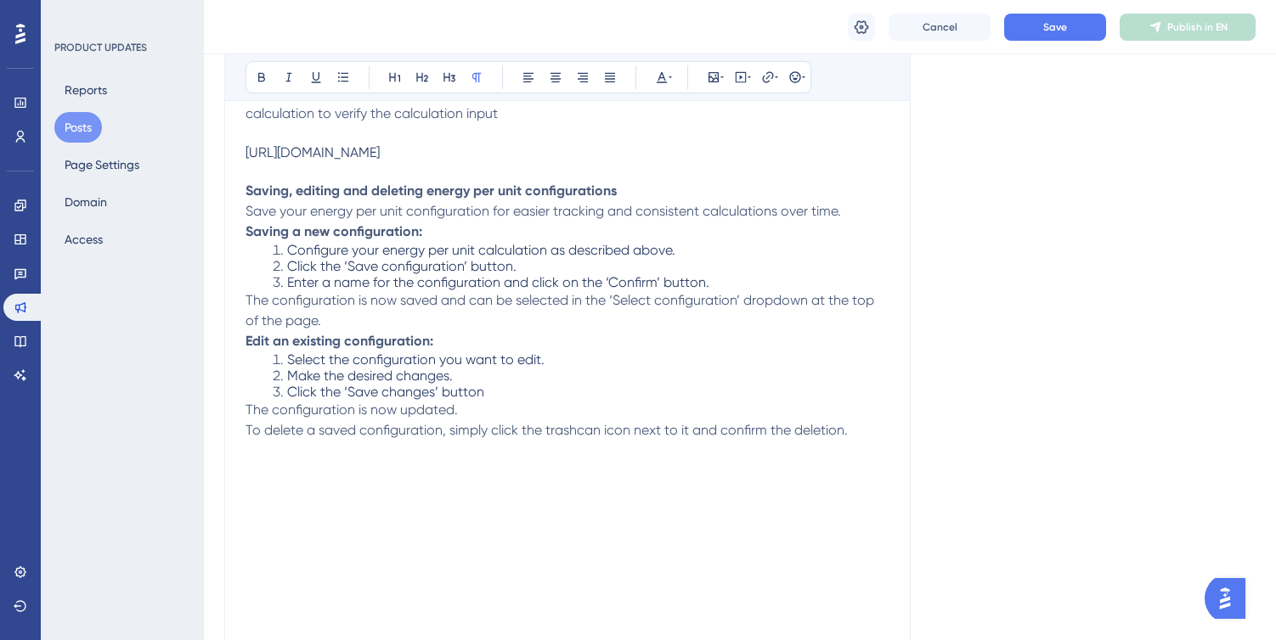
click at [596, 161] on p at bounding box center [567, 171] width 644 height 20
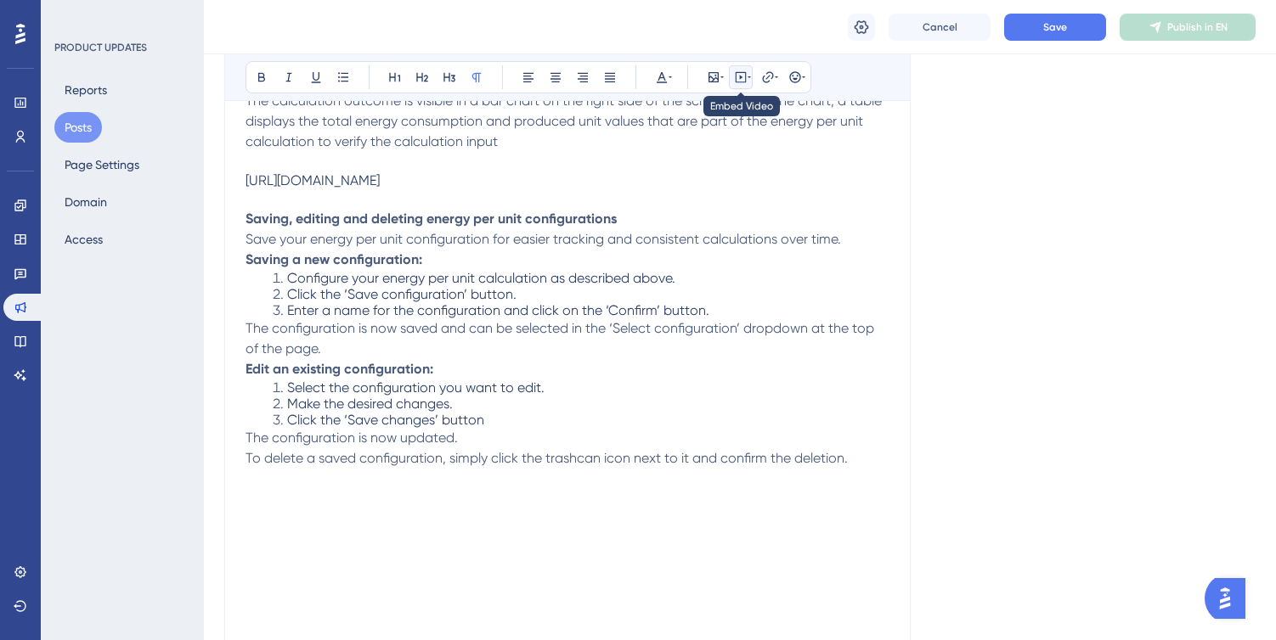
click at [737, 80] on icon at bounding box center [741, 77] width 14 height 14
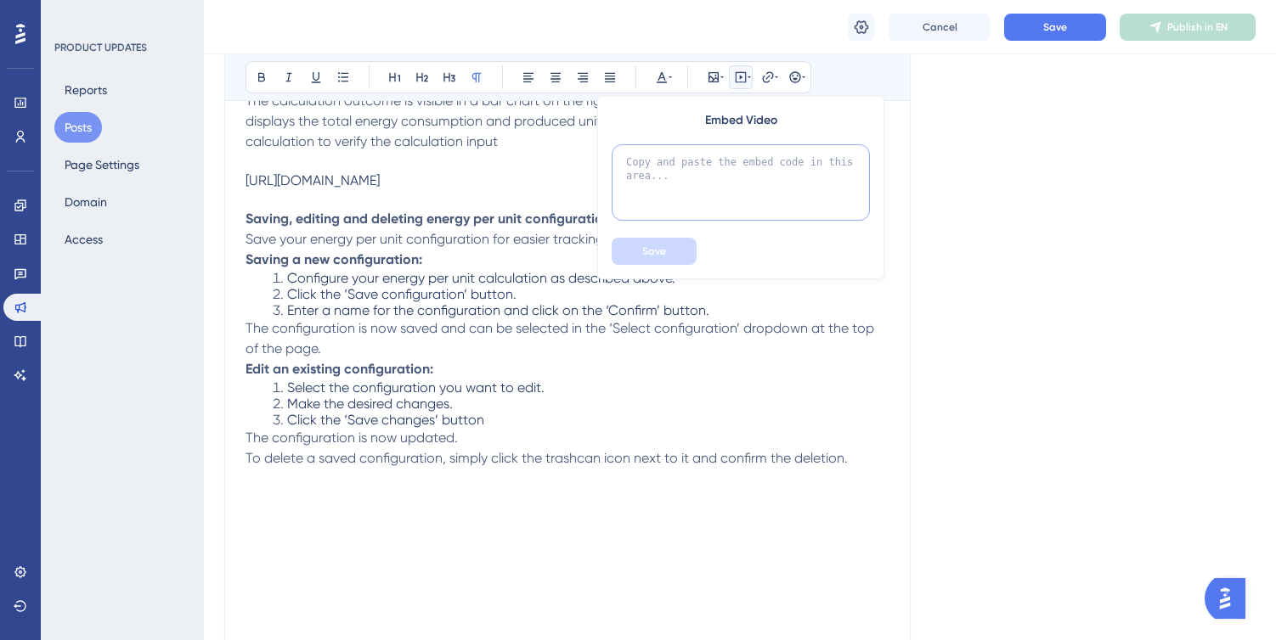
click at [705, 172] on textarea at bounding box center [741, 182] width 258 height 76
paste textarea "<div class="hs-embed-wrapper" style="position: relative; overflow: hidden; widt…"
type textarea "<div class="hs-embed-wrapper" style="position: relative; overflow: hidden; widt…"
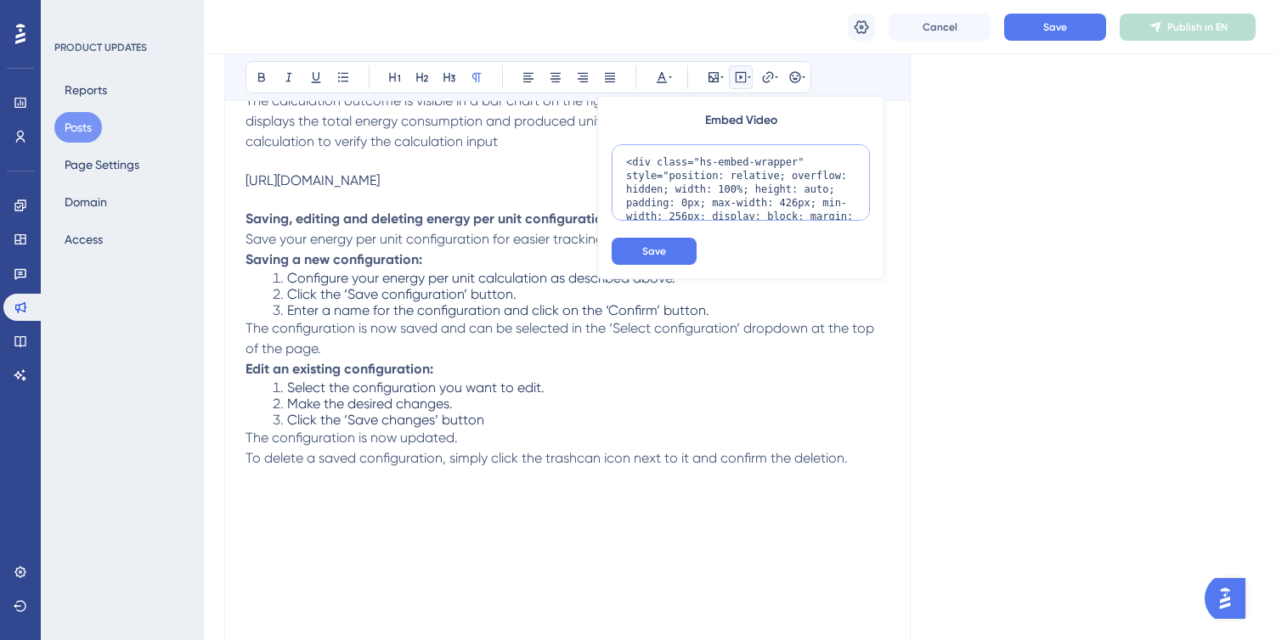
scroll to position [247, 0]
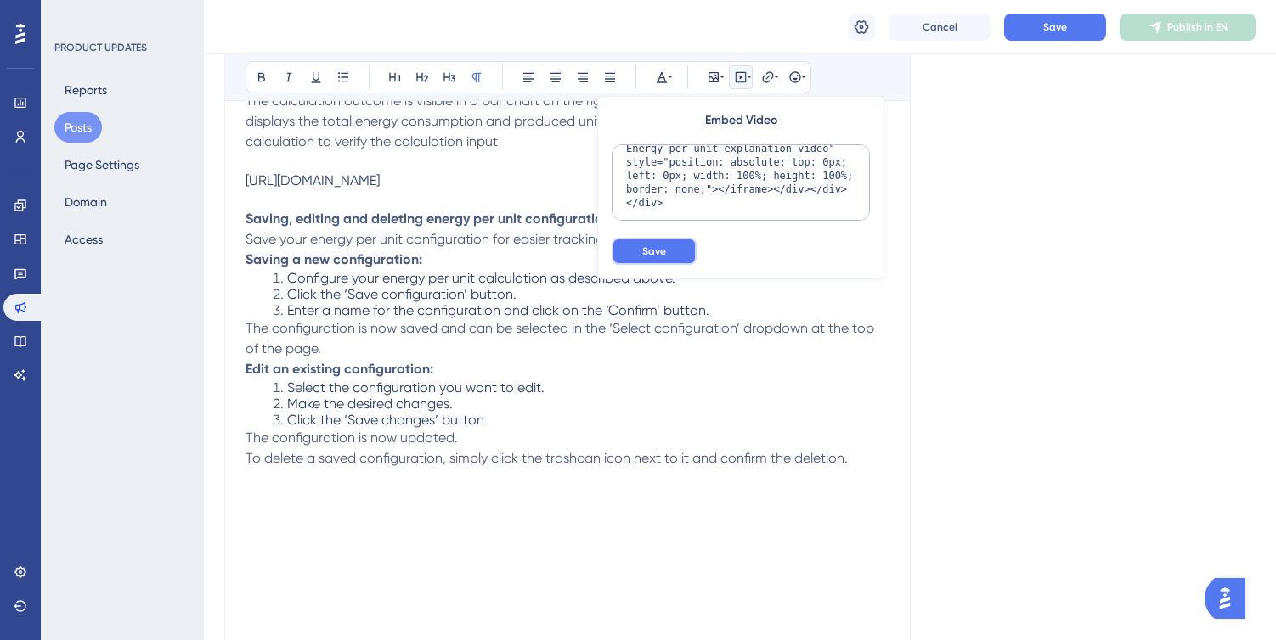
click at [671, 249] on button "Save" at bounding box center [654, 251] width 85 height 27
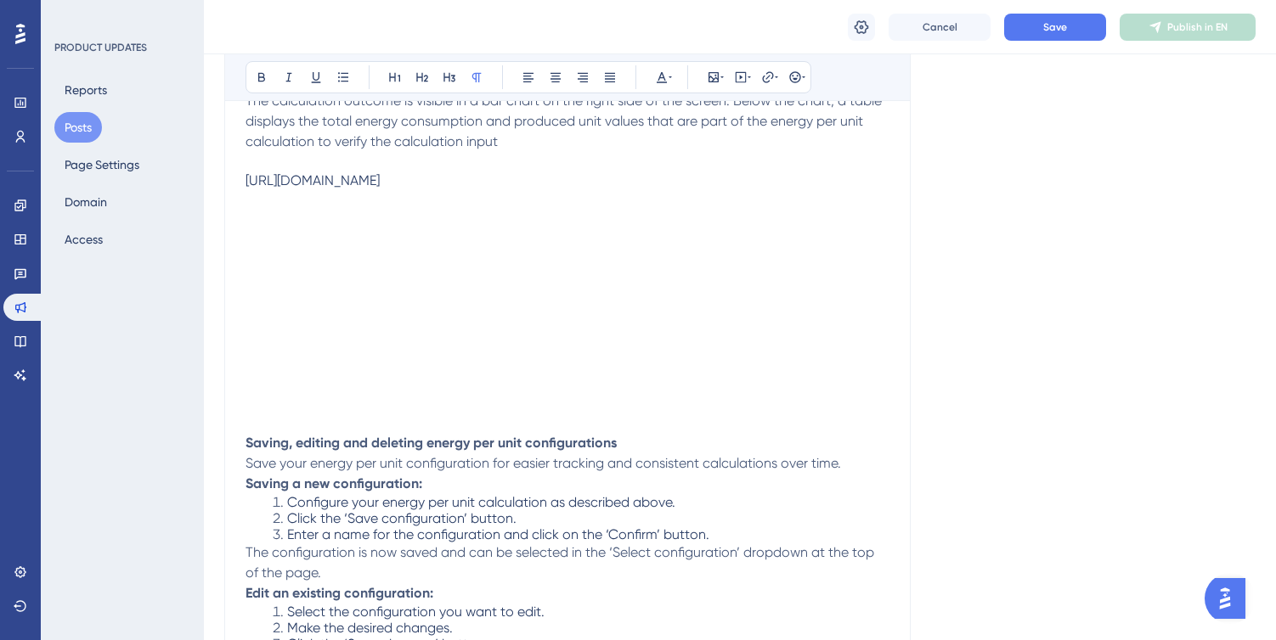
click at [637, 172] on div "[URL][DOMAIN_NAME]" at bounding box center [567, 180] width 644 height 16
click at [606, 174] on div "[URL][DOMAIN_NAME]" at bounding box center [567, 180] width 644 height 16
click at [506, 152] on p at bounding box center [567, 162] width 644 height 20
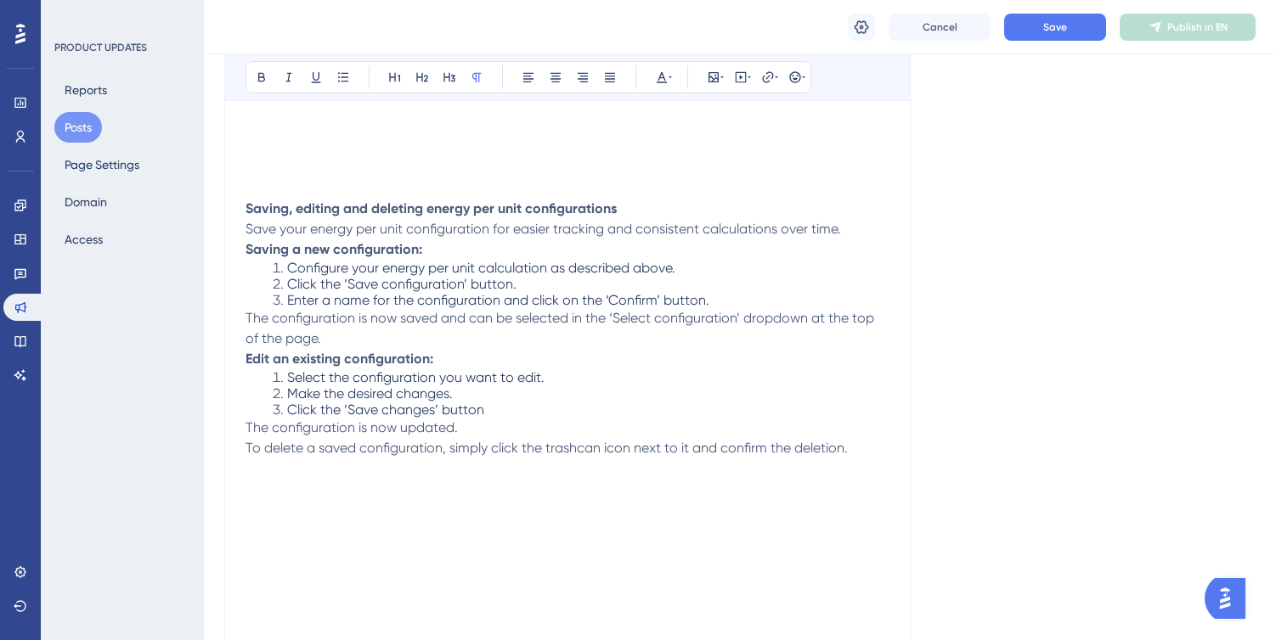
scroll to position [1096, 0]
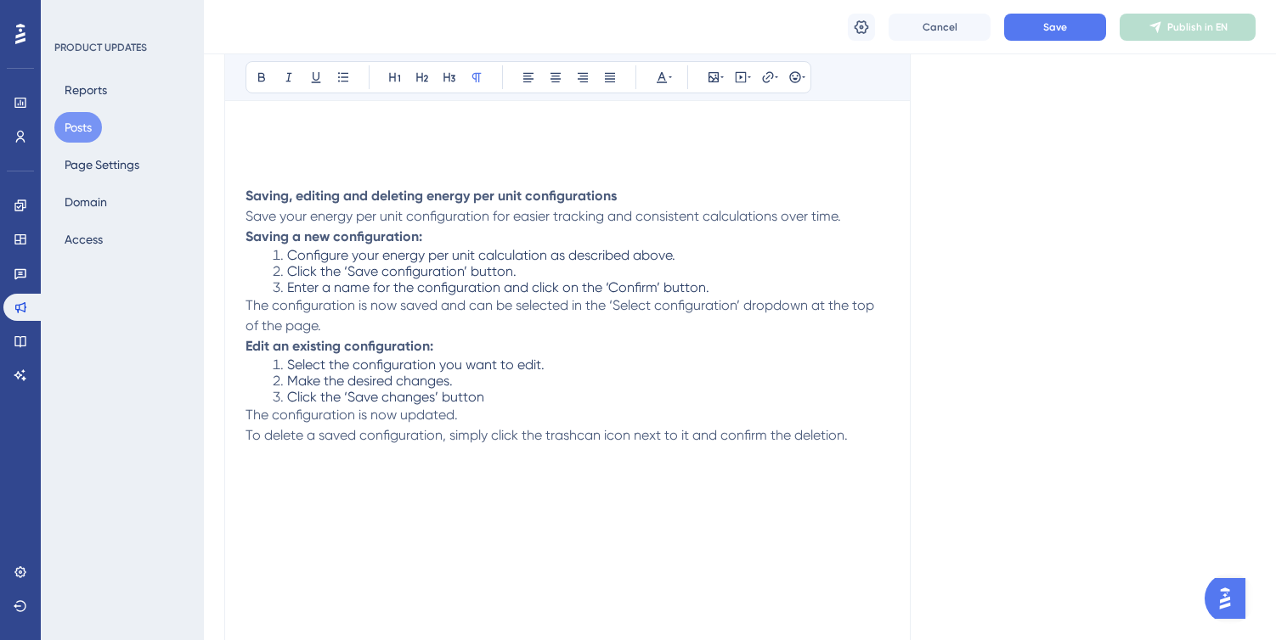
click at [380, 503] on div at bounding box center [567, 548] width 644 height 204
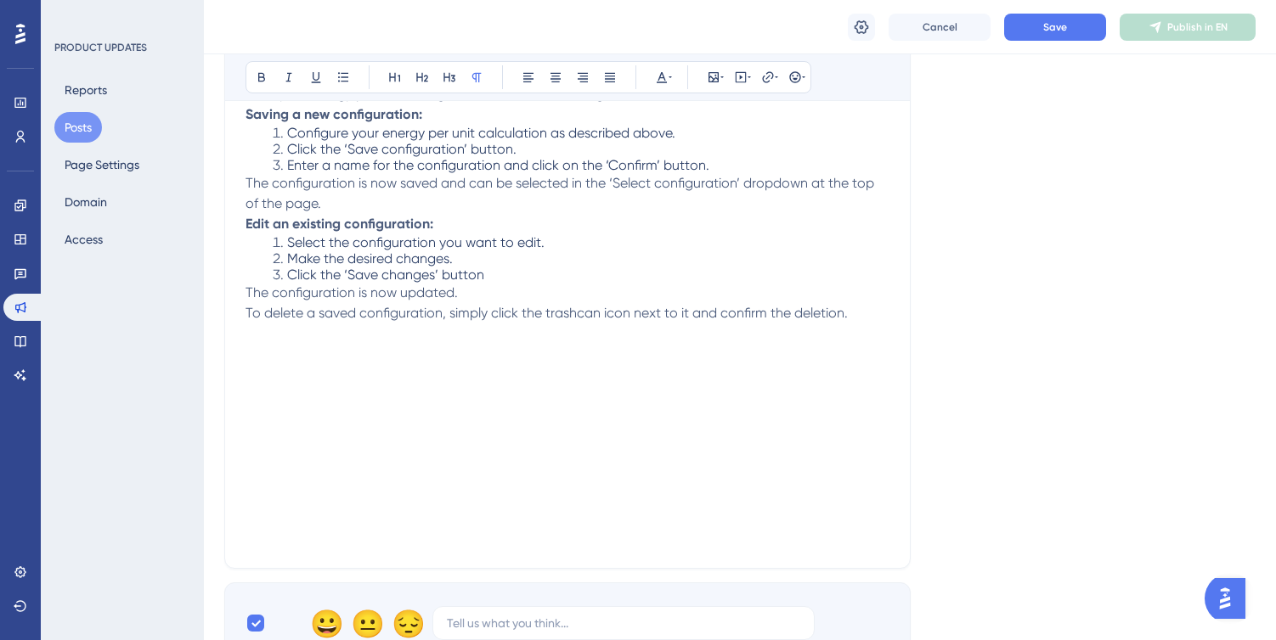
scroll to position [1224, 0]
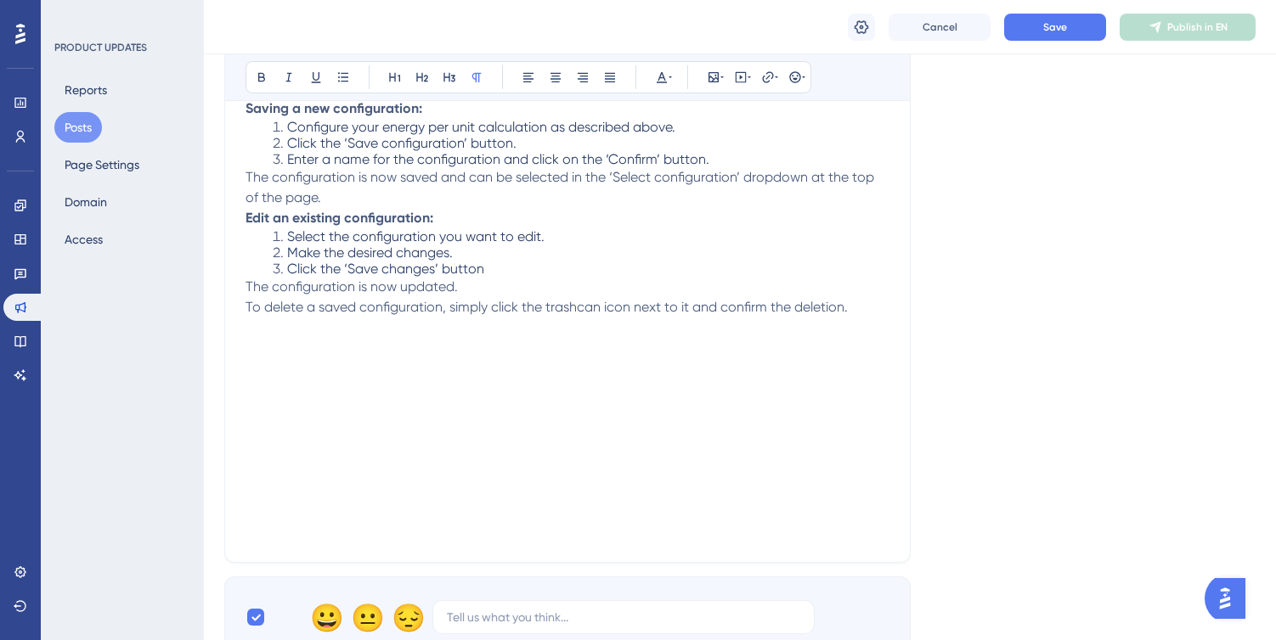
click at [781, 528] on p at bounding box center [567, 532] width 644 height 20
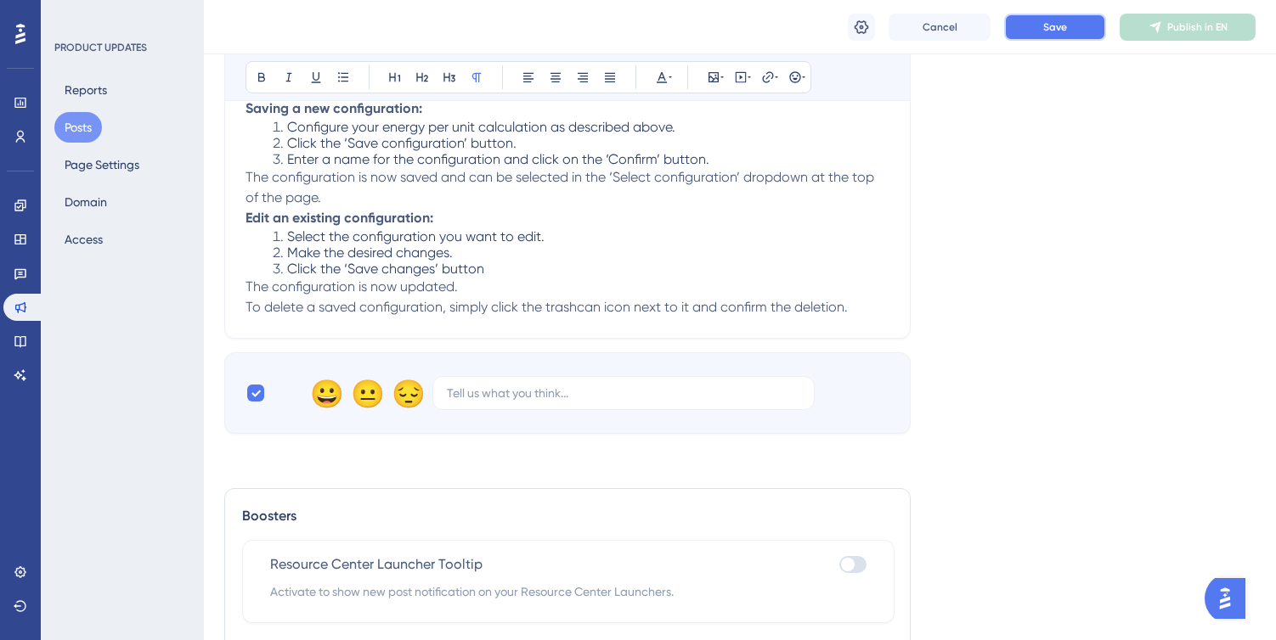
click at [1057, 31] on span "Save" at bounding box center [1055, 27] width 24 height 14
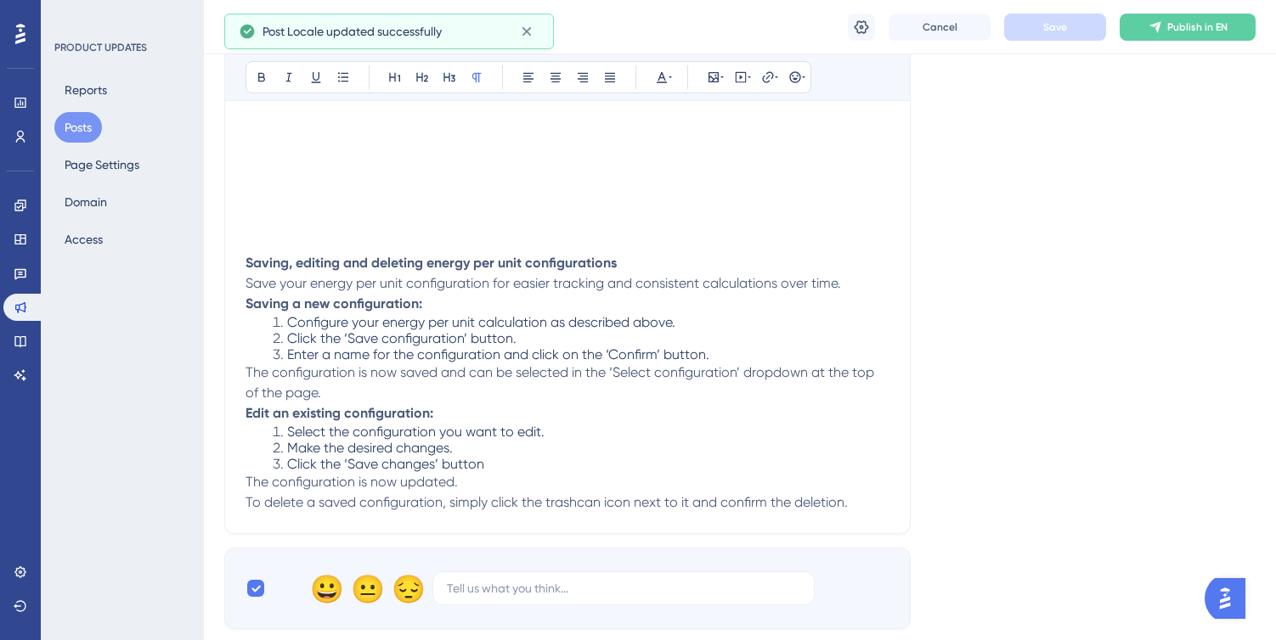
scroll to position [643, 0]
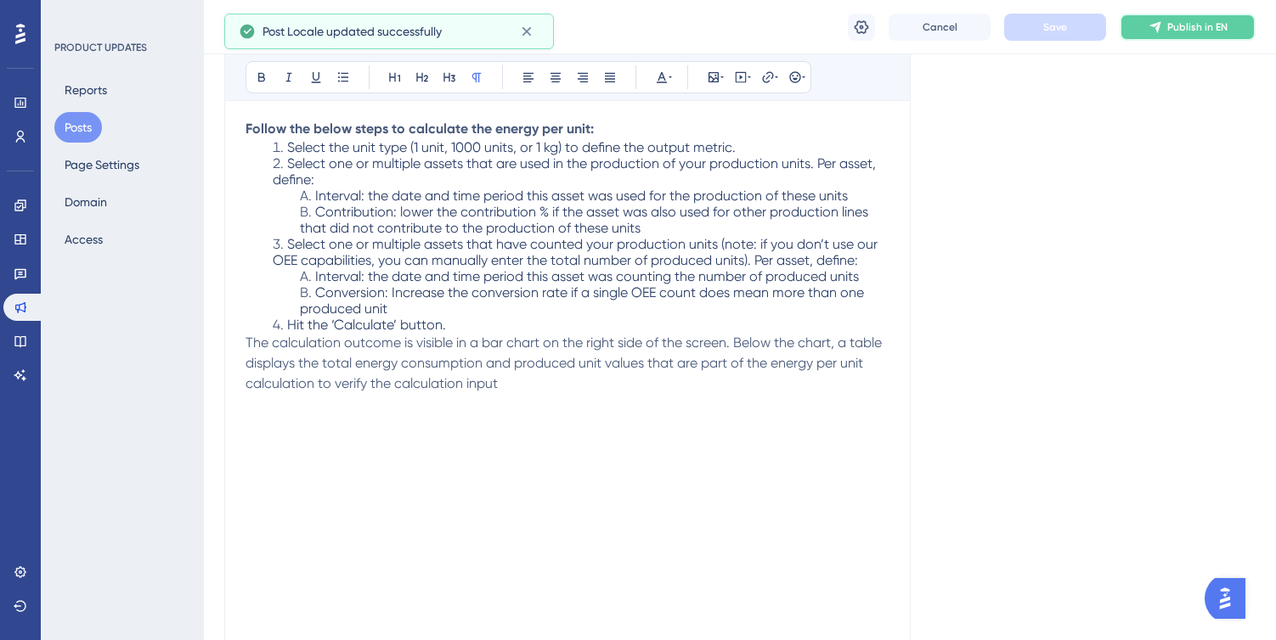
click at [1159, 25] on icon at bounding box center [1154, 26] width 11 height 11
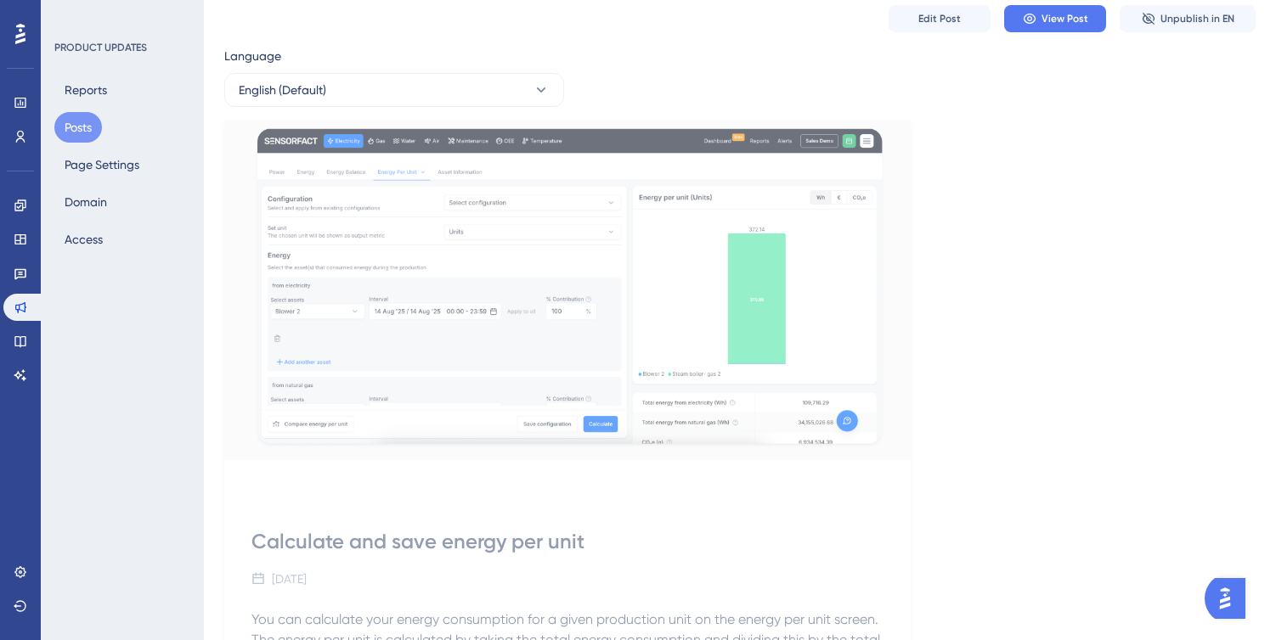
scroll to position [0, 0]
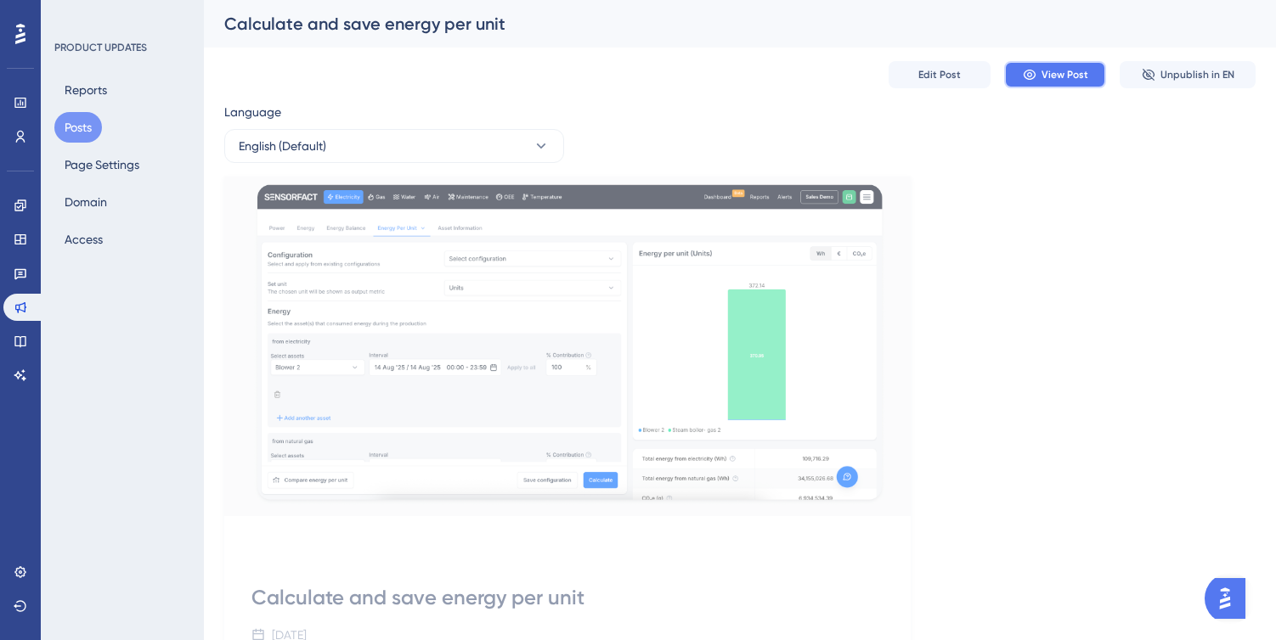
click at [1048, 80] on span "View Post" at bounding box center [1064, 75] width 47 height 14
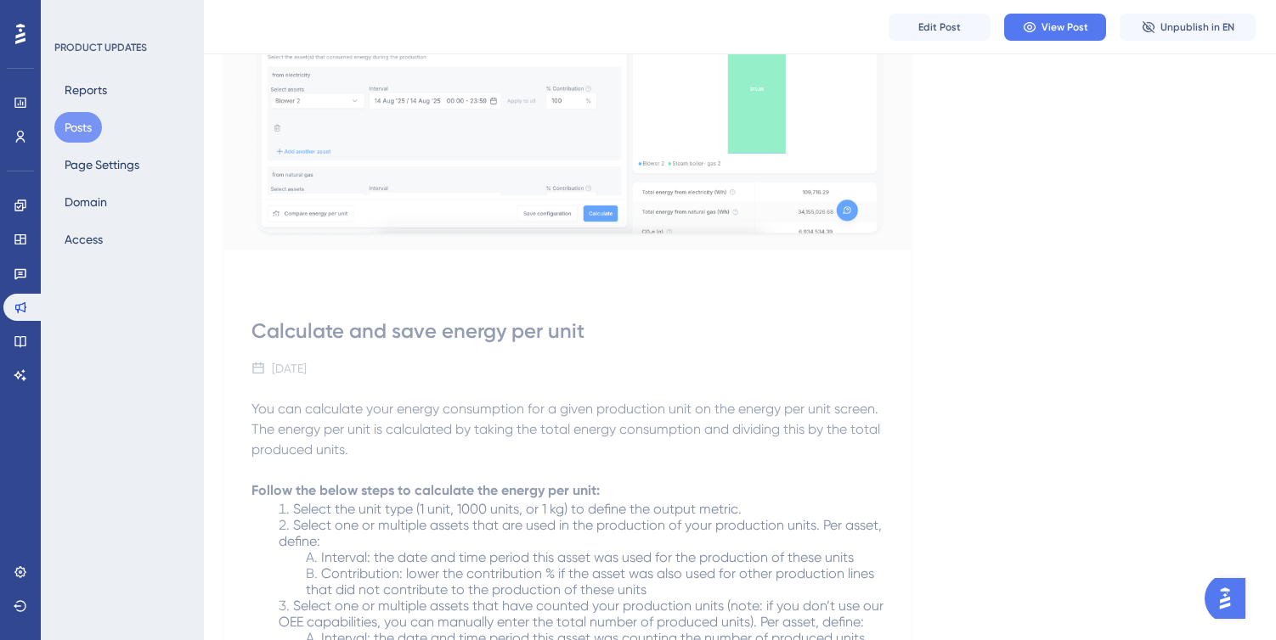
scroll to position [435, 0]
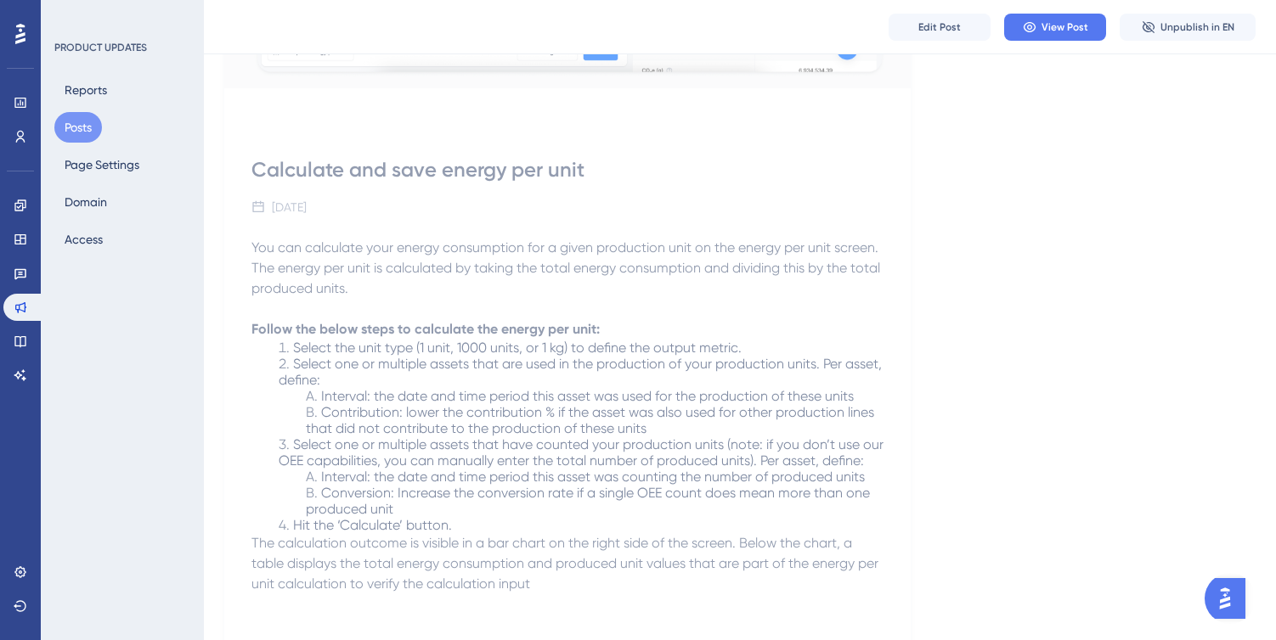
click at [670, 417] on span "Contribution: lower the contribution % if the asset was also used for other pro…" at bounding box center [592, 420] width 572 height 32
click at [678, 472] on span "Interval: the date and time period this asset was counting the number of produc…" at bounding box center [593, 477] width 544 height 16
click at [939, 24] on span "Edit Post" at bounding box center [939, 27] width 42 height 14
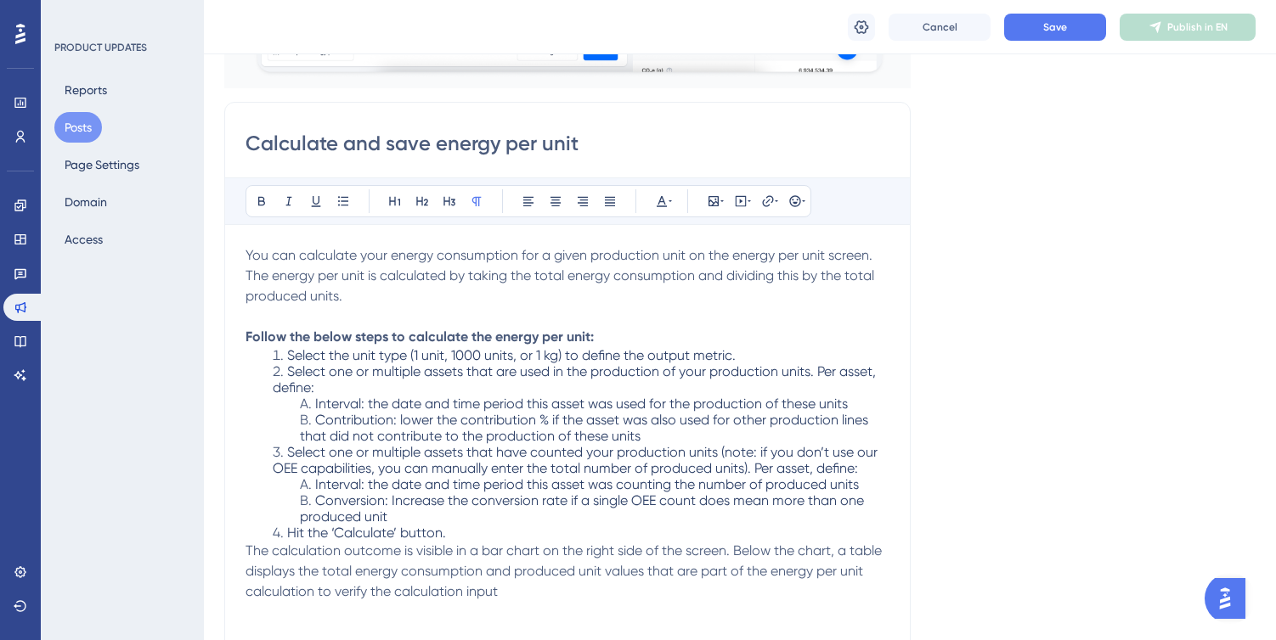
click at [625, 466] on span "Select one or multiple assets that have counted your production units (note: if…" at bounding box center [577, 460] width 608 height 32
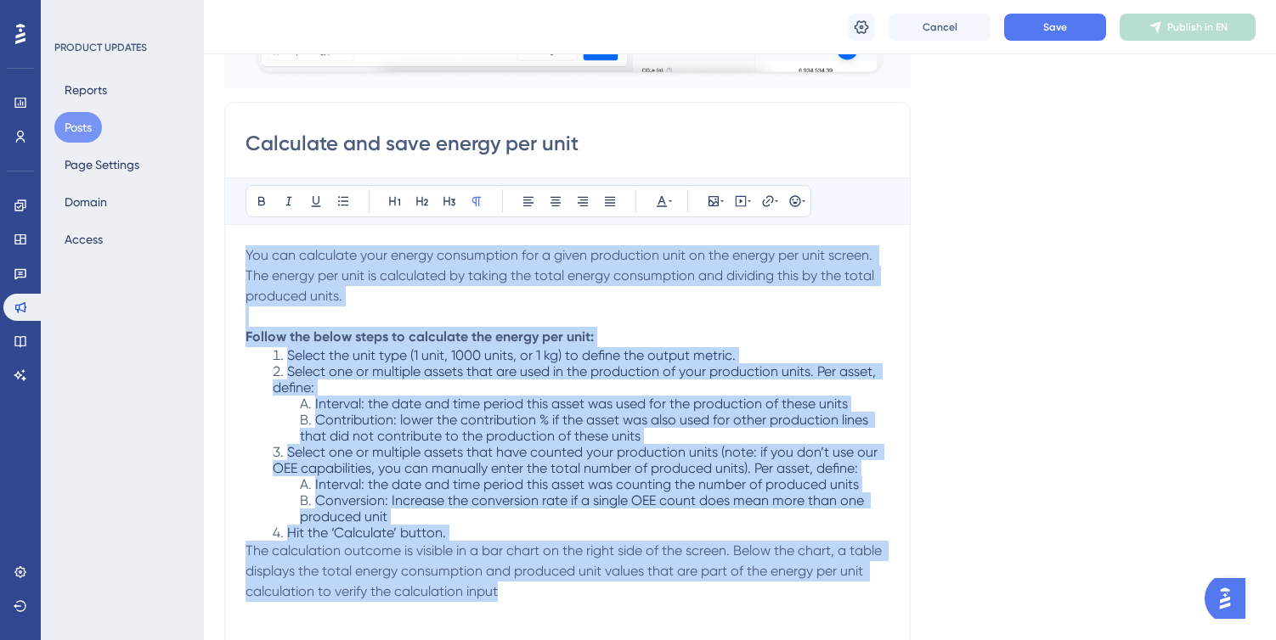
drag, startPoint x: 246, startPoint y: 258, endPoint x: 533, endPoint y: 584, distance: 433.3
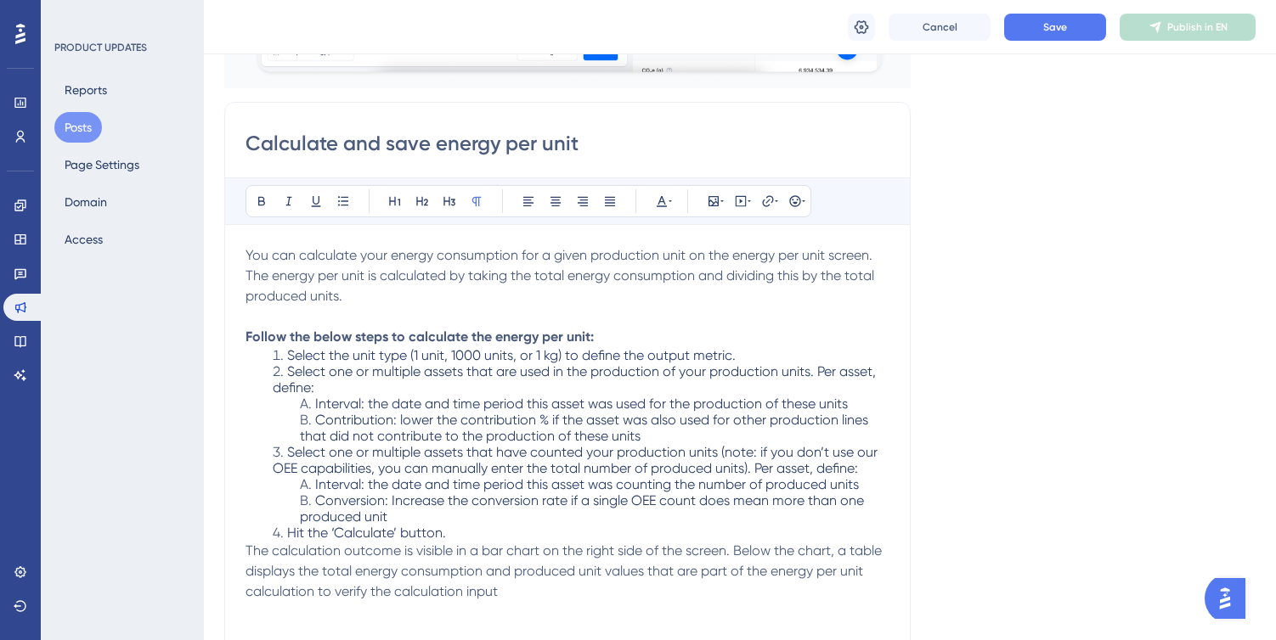
click at [387, 320] on p at bounding box center [567, 317] width 644 height 20
drag, startPoint x: 242, startPoint y: 250, endPoint x: 342, endPoint y: 304, distance: 114.0
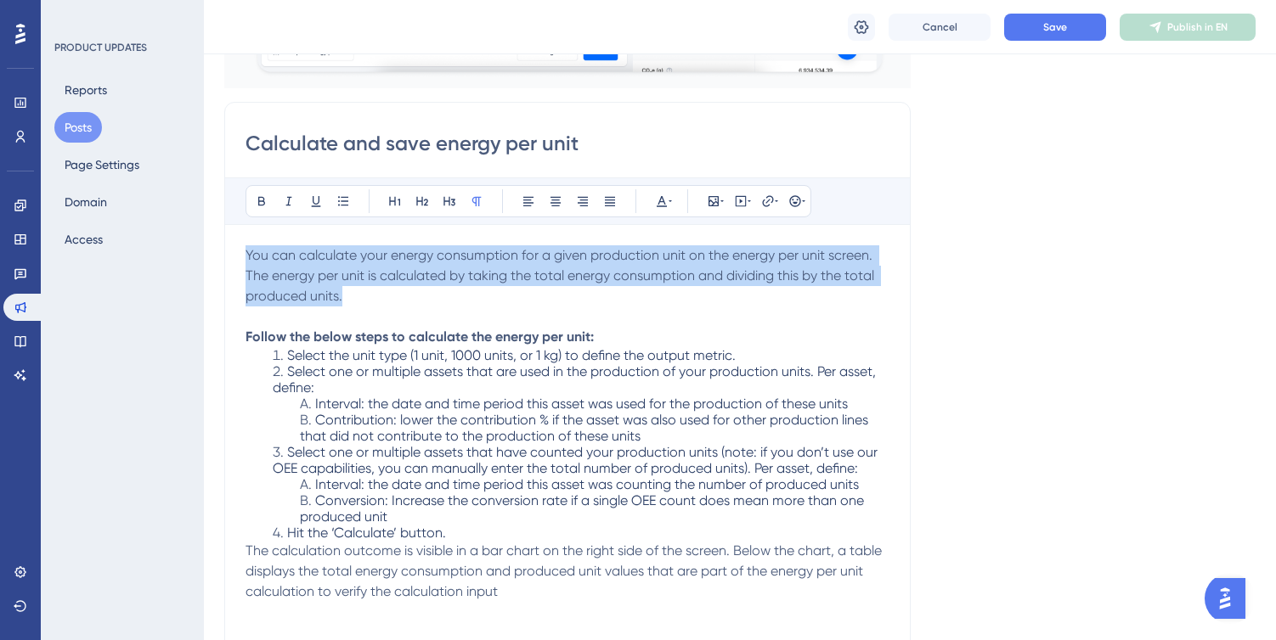
drag, startPoint x: 352, startPoint y: 302, endPoint x: 223, endPoint y: 251, distance: 138.3
click at [223, 251] on div "Performance Users Engagement Widgets Feedback Product Updates Knowledge Base AI…" at bounding box center [740, 647] width 1072 height 2165
click at [665, 200] on icon at bounding box center [662, 202] width 14 height 14
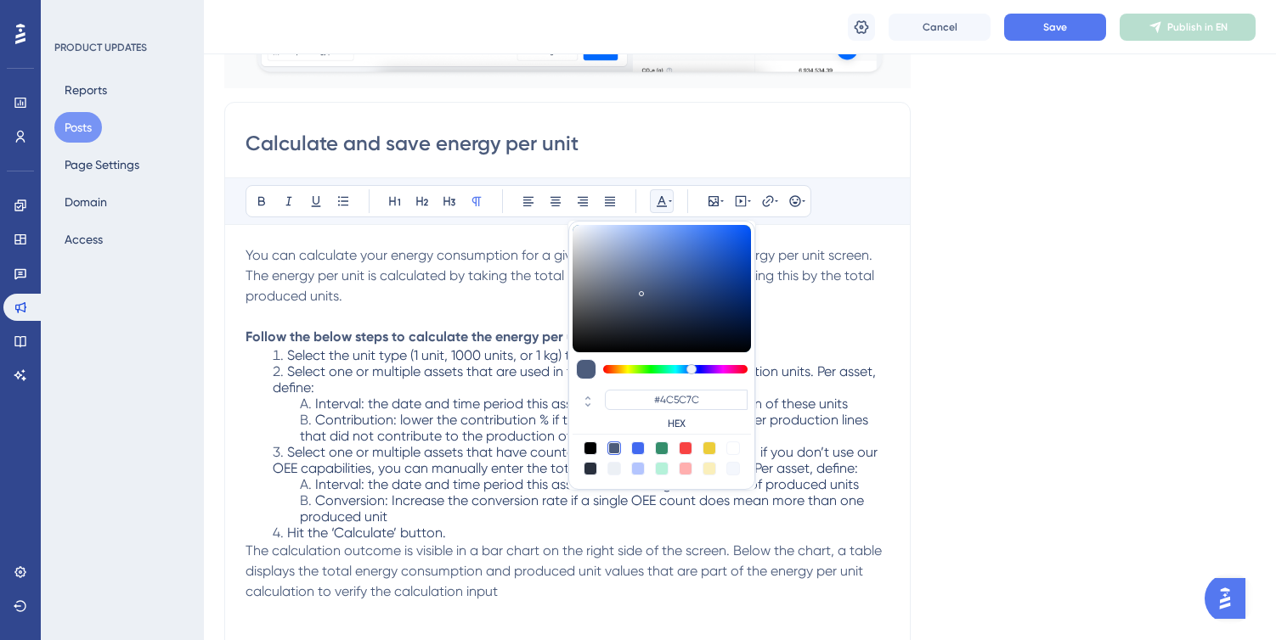
click at [501, 349] on span "Select the unit type (1 unit, 1000 units, or 1 kg) to define the output metric." at bounding box center [511, 355] width 448 height 16
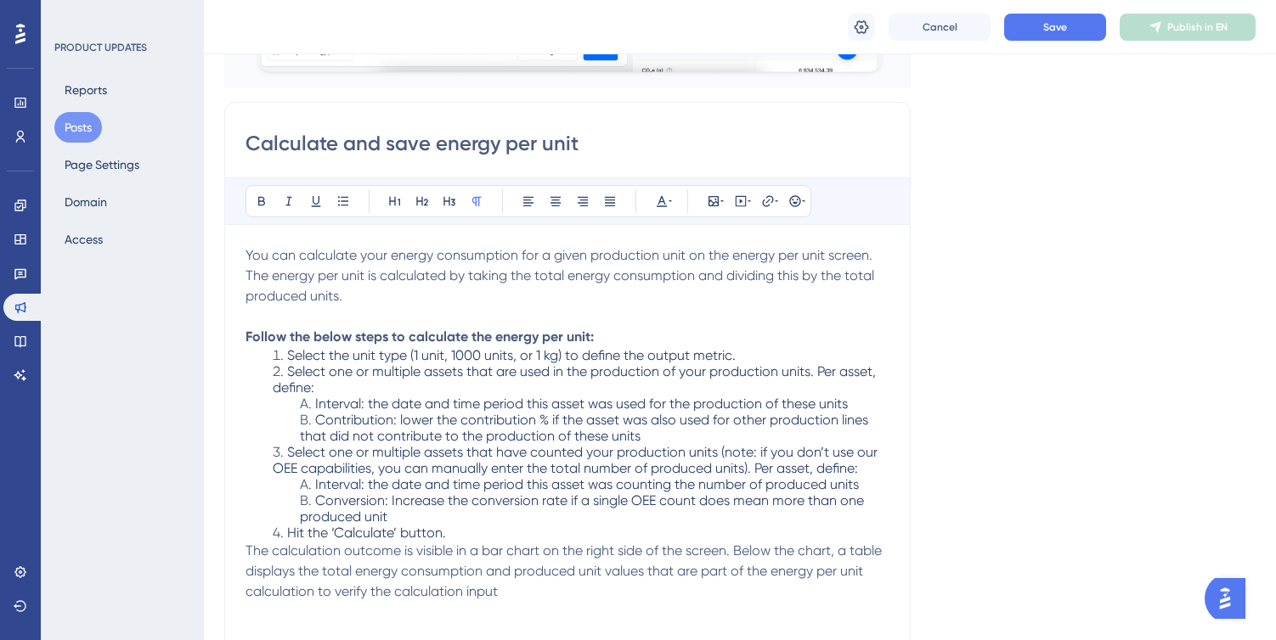
drag, startPoint x: 358, startPoint y: 306, endPoint x: 239, endPoint y: 251, distance: 131.5
drag, startPoint x: 239, startPoint y: 251, endPoint x: 335, endPoint y: 283, distance: 101.0
click at [335, 290] on span "You can calculate your energy consumption for a given production unit on the en…" at bounding box center [561, 275] width 632 height 57
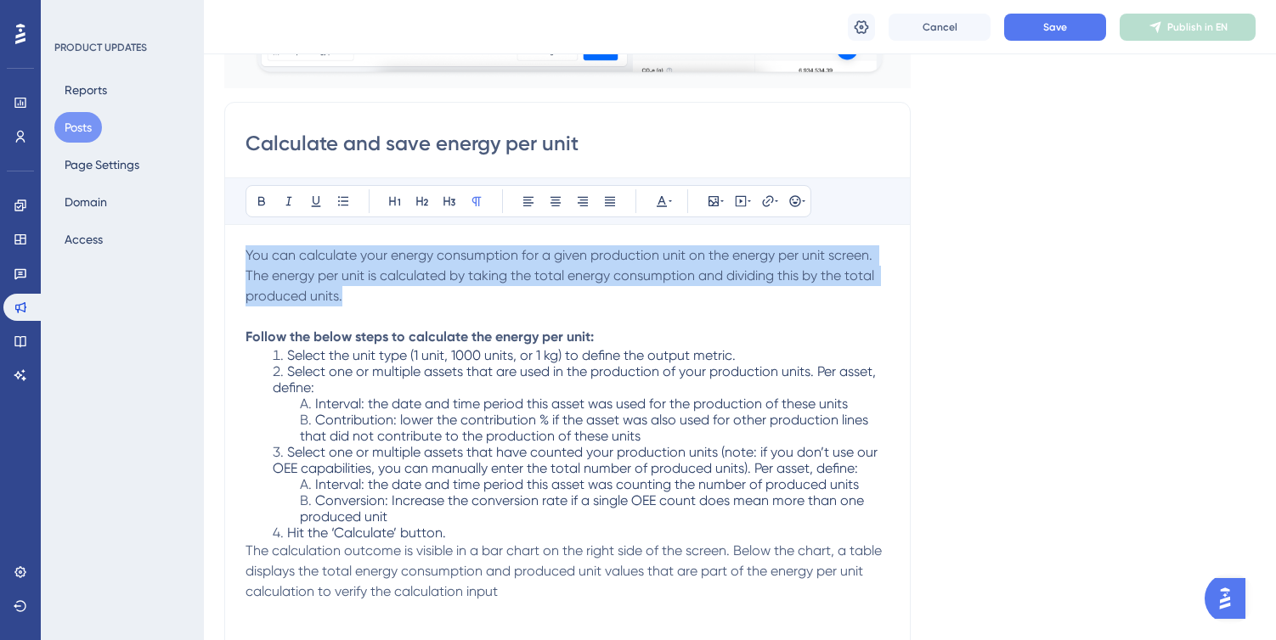
drag, startPoint x: 348, startPoint y: 296, endPoint x: 245, endPoint y: 254, distance: 111.2
click at [245, 254] on p "You can calculate your energy consumption for a given production unit on the en…" at bounding box center [567, 275] width 644 height 61
click at [476, 200] on icon at bounding box center [476, 201] width 9 height 9
click at [478, 202] on icon at bounding box center [476, 201] width 9 height 9
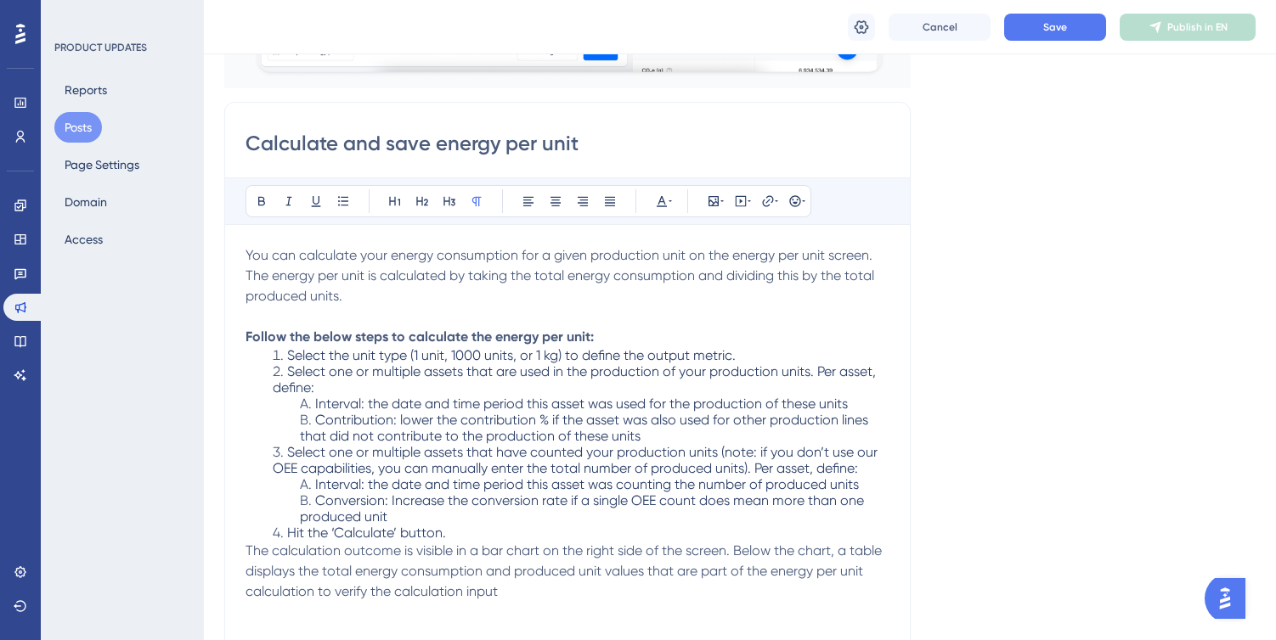
click at [445, 315] on p at bounding box center [567, 317] width 644 height 20
click at [442, 355] on span "Select the unit type (1 unit, 1000 units, or 1 kg) to define the output metric." at bounding box center [511, 355] width 448 height 16
click at [598, 340] on p "Follow the below steps to calculate the energy per unit:" at bounding box center [567, 337] width 644 height 20
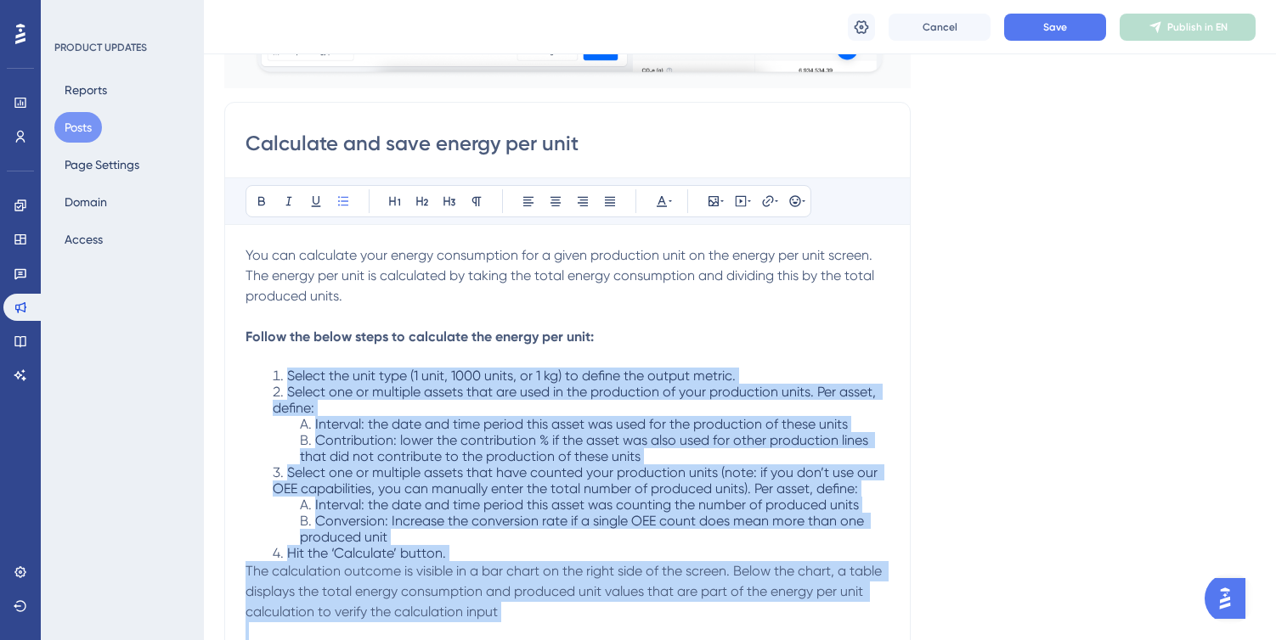
drag, startPoint x: 273, startPoint y: 374, endPoint x: 516, endPoint y: 625, distance: 349.0
click at [482, 200] on icon at bounding box center [477, 202] width 14 height 14
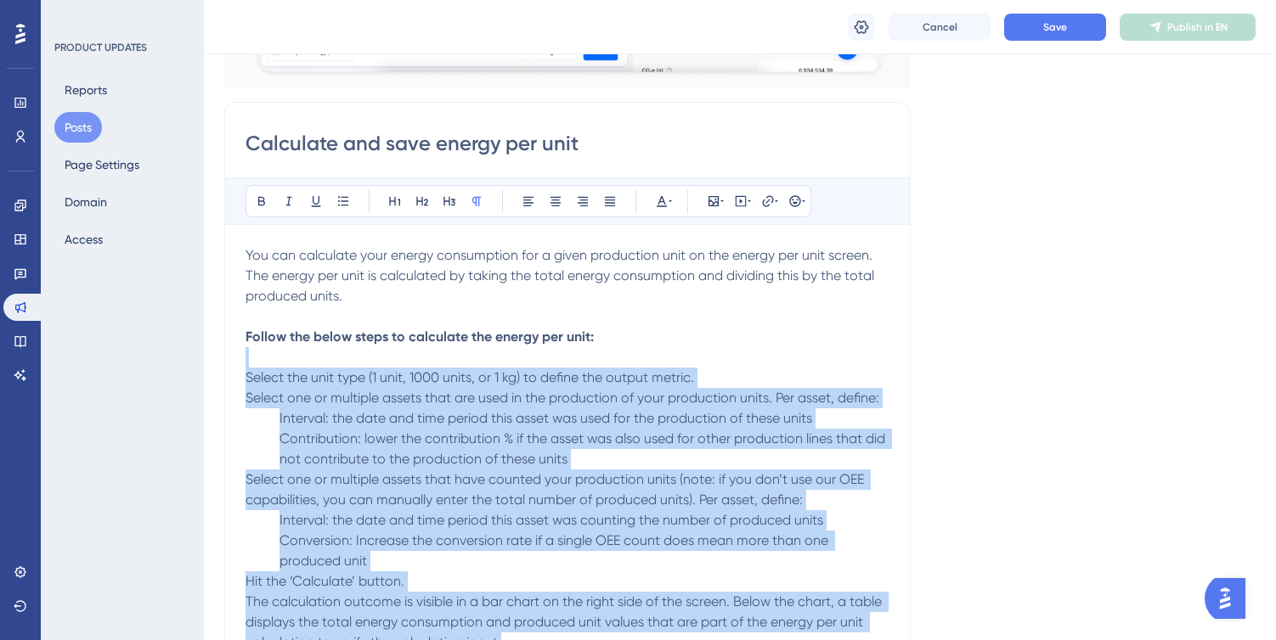
click at [398, 460] on span "Contribution: lower the contribution % if the asset was also used for other pro…" at bounding box center [583, 449] width 609 height 37
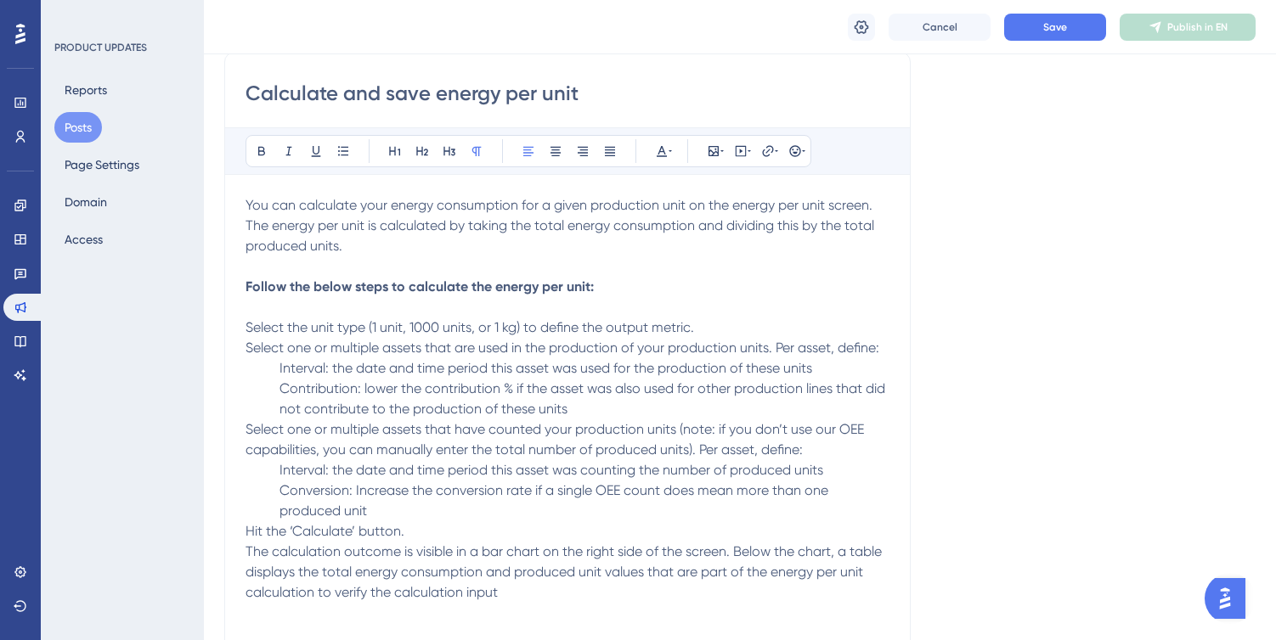
scroll to position [493, 0]
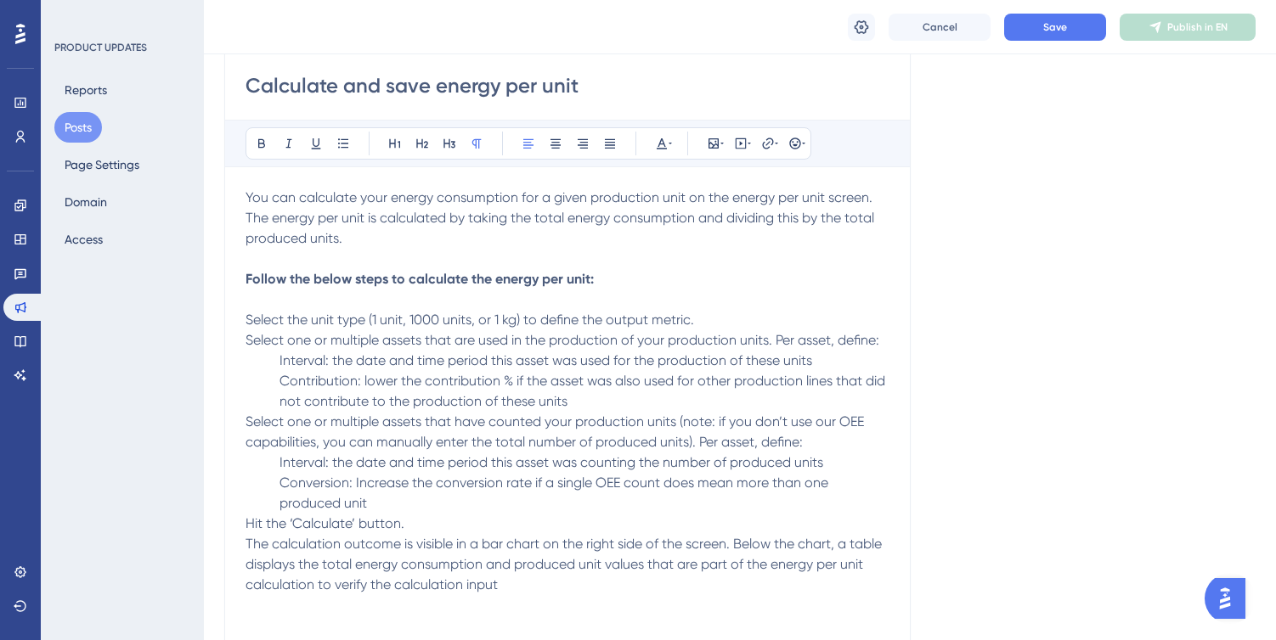
click at [282, 357] on span "Interval: the date and time period this asset was used for the production of th…" at bounding box center [545, 360] width 533 height 16
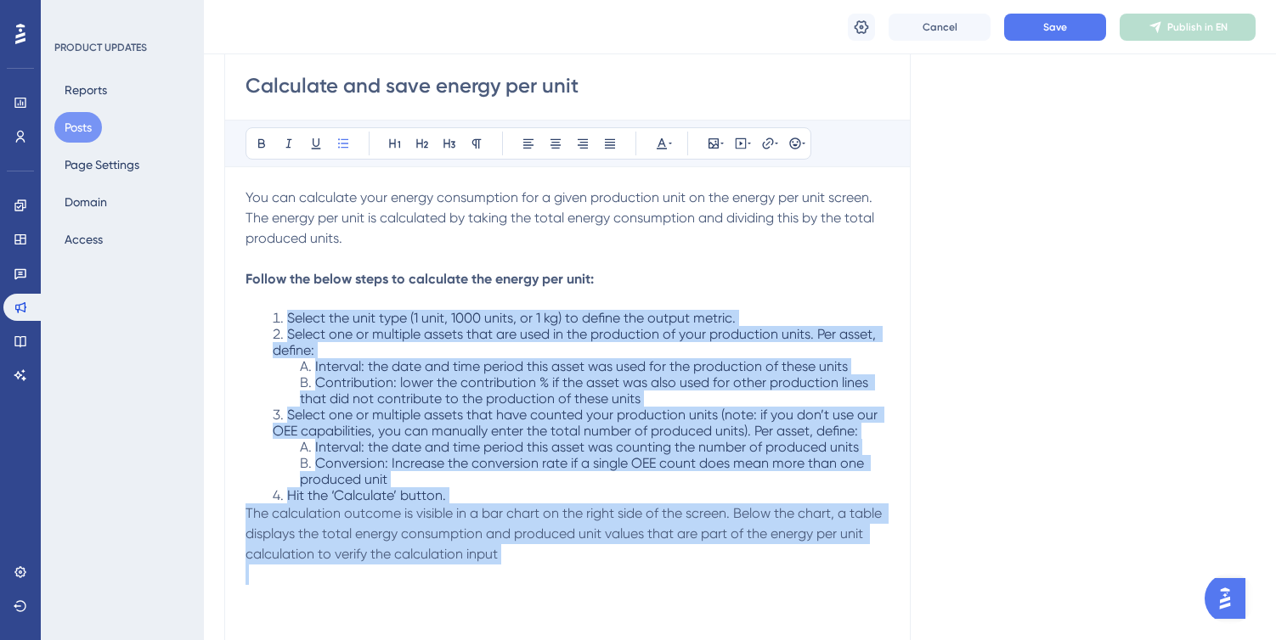
click at [940, 272] on div "Language English (Default) Insert an Image Delete Calculate and save energy per…" at bounding box center [739, 480] width 1031 height 1728
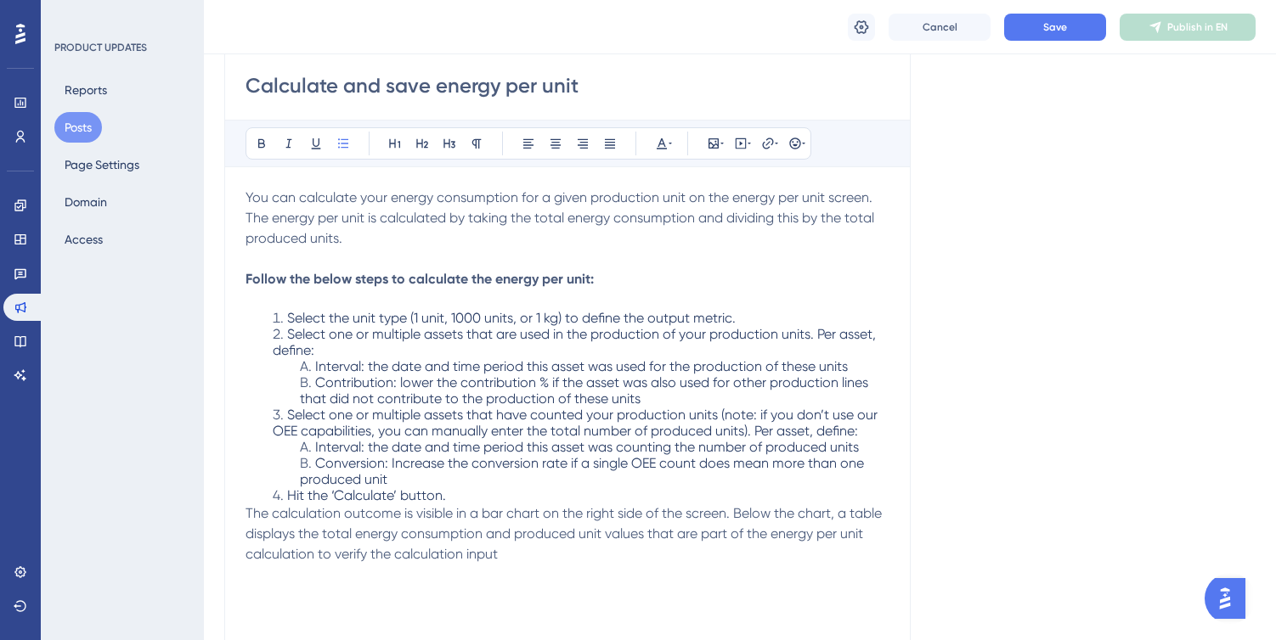
click at [1066, 11] on div "Cancel Save Publish in EN" at bounding box center [740, 27] width 1072 height 54
click at [1066, 24] on span "Save" at bounding box center [1055, 27] width 24 height 14
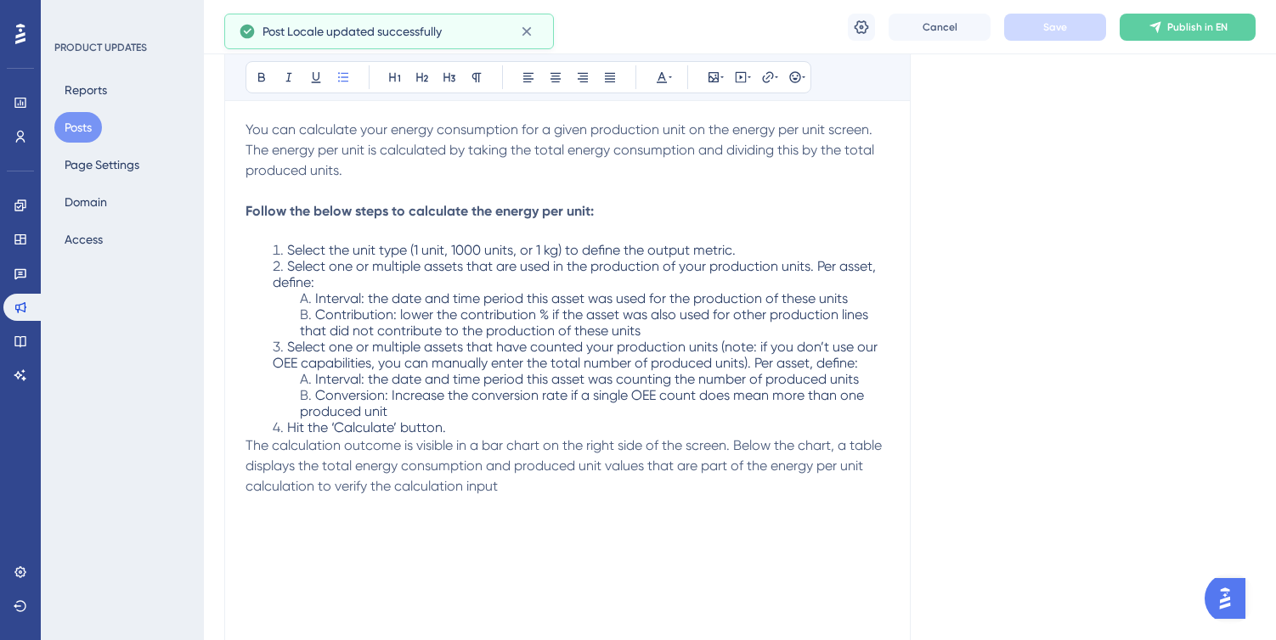
scroll to position [606, 0]
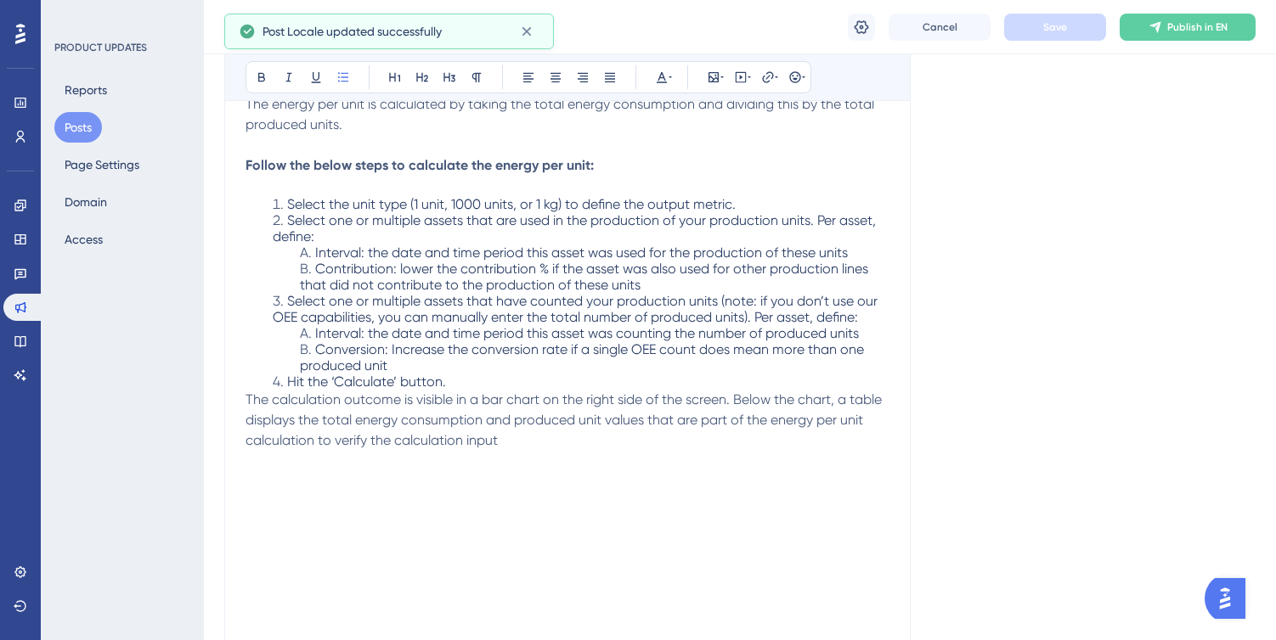
click at [481, 420] on span "The calculation outcome is visible in a bar chart on the right side of the scre…" at bounding box center [565, 420] width 640 height 57
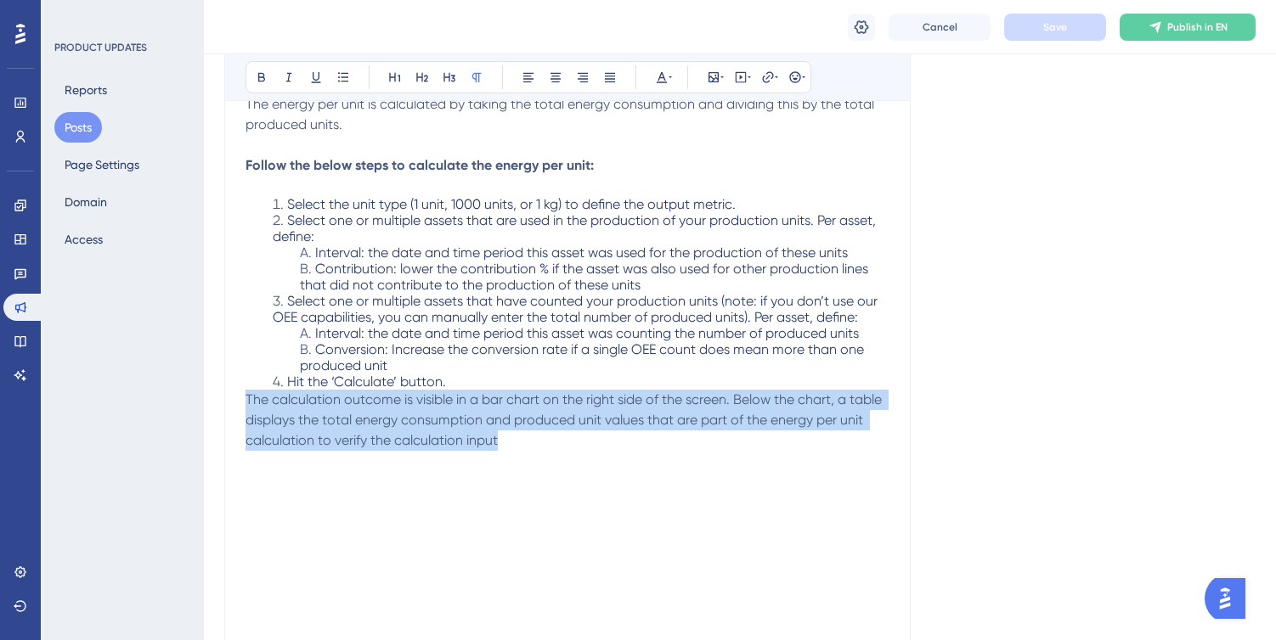
drag, startPoint x: 518, startPoint y: 437, endPoint x: 237, endPoint y: 393, distance: 284.6
click at [237, 393] on div "Calculate and save energy per unit Bold Italic Underline Bullet Point Heading 1…" at bounding box center [567, 532] width 686 height 1205
click at [477, 79] on icon at bounding box center [477, 77] width 14 height 14
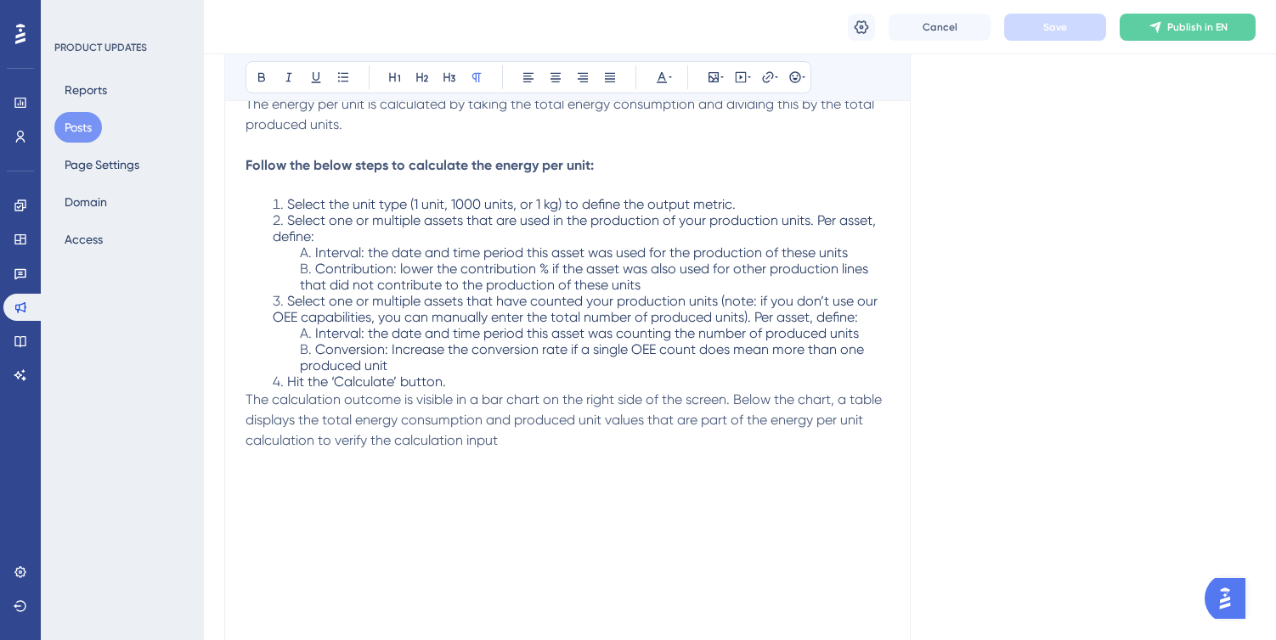
click at [458, 364] on li "Conversion: Increase the conversion rate if a single OEE count does mean more t…" at bounding box center [594, 357] width 589 height 32
click at [475, 380] on li "Hit the ‘Calculate’ button." at bounding box center [581, 382] width 617 height 16
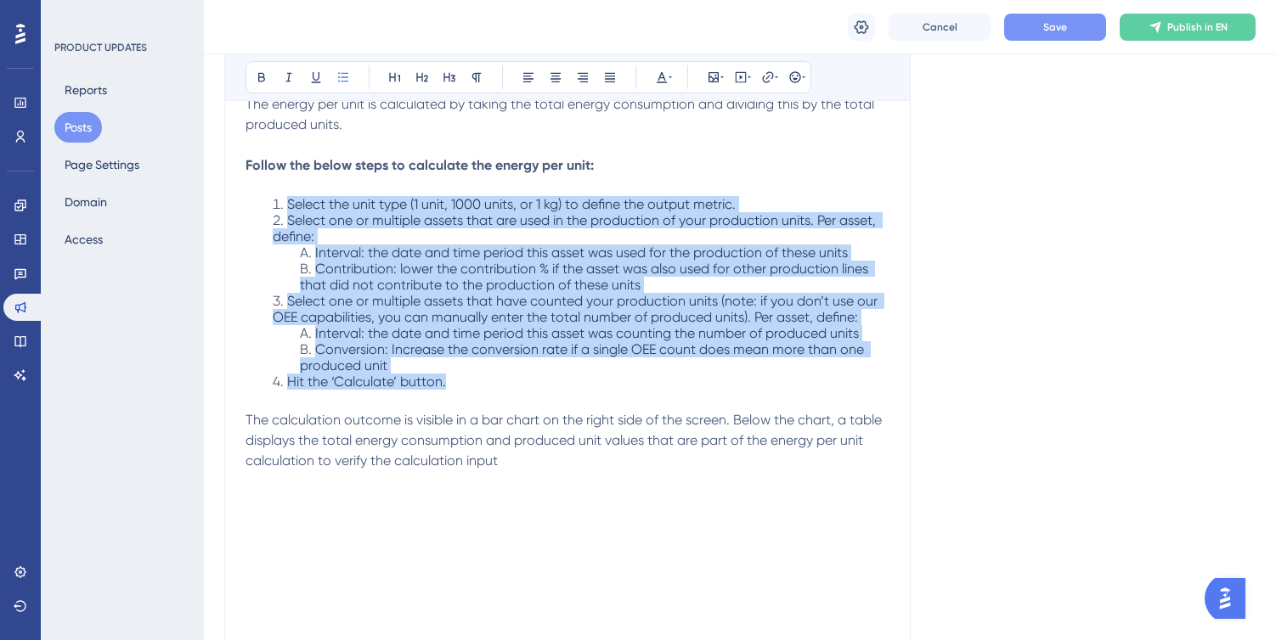
drag, startPoint x: 448, startPoint y: 379, endPoint x: 262, endPoint y: 198, distance: 258.9
click at [262, 198] on ol "Select the unit type (1 unit, 1000 units, or 1 kg) to define the output metric.…" at bounding box center [567, 293] width 644 height 194
click at [369, 252] on span "Interval: the date and time period this asset was used for the production of th…" at bounding box center [581, 253] width 533 height 16
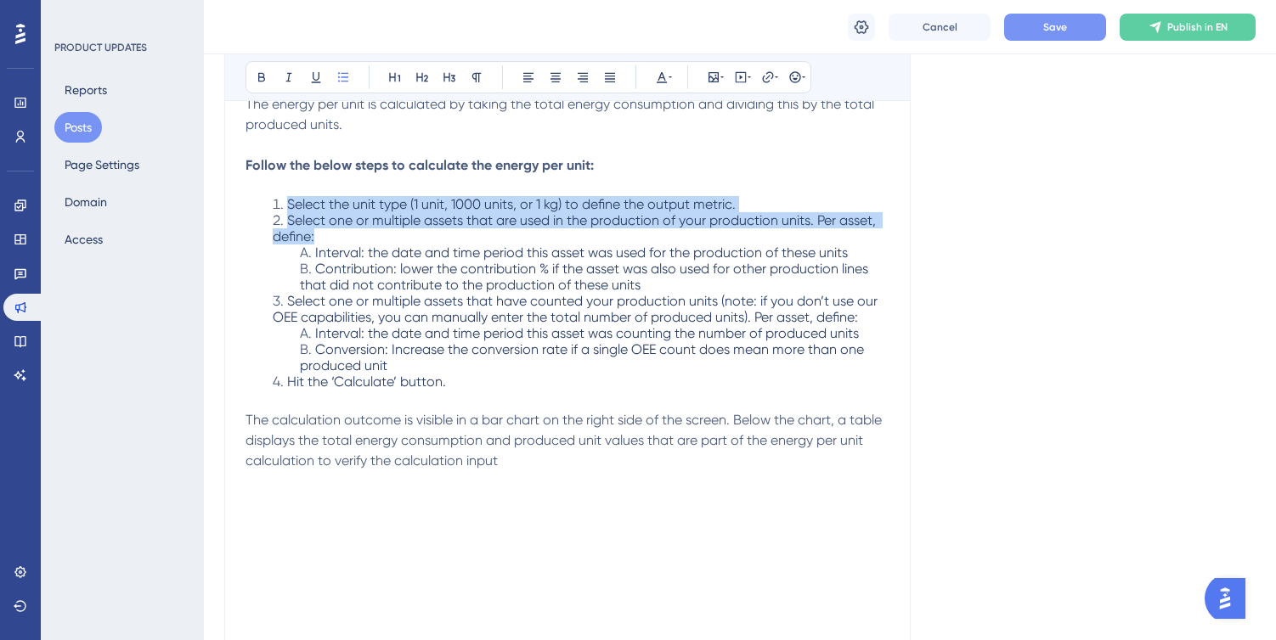
drag, startPoint x: 326, startPoint y: 234, endPoint x: 258, endPoint y: 200, distance: 76.0
click at [258, 200] on ol "Select the unit type (1 unit, 1000 units, or 1 kg) to define the output metric.…" at bounding box center [567, 293] width 644 height 194
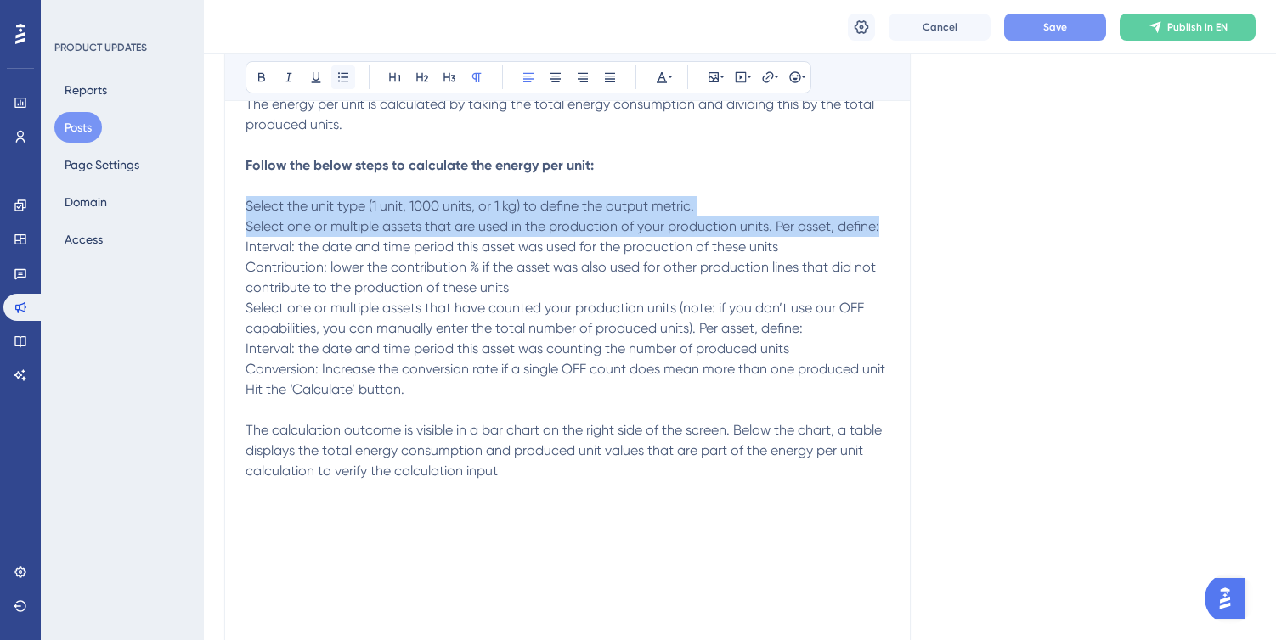
click at [344, 76] on icon at bounding box center [343, 76] width 10 height 9
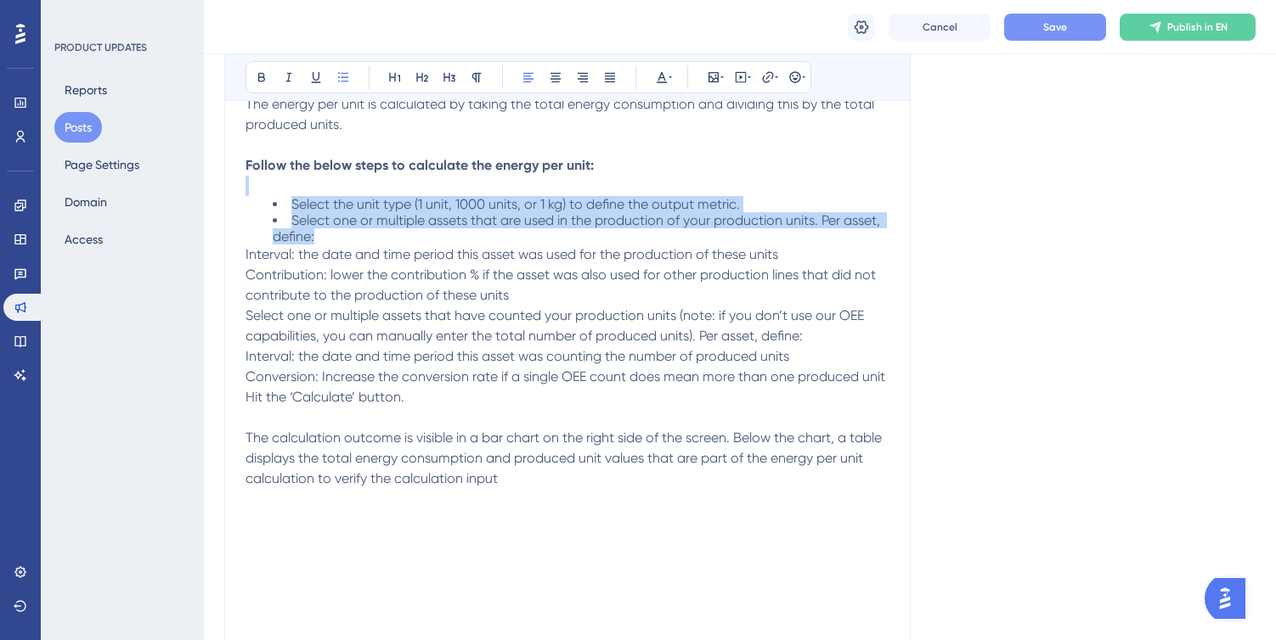
click at [283, 207] on li "Select the unit type (1 unit, 1000 units, or 1 kg) to define the output metric." at bounding box center [581, 204] width 617 height 16
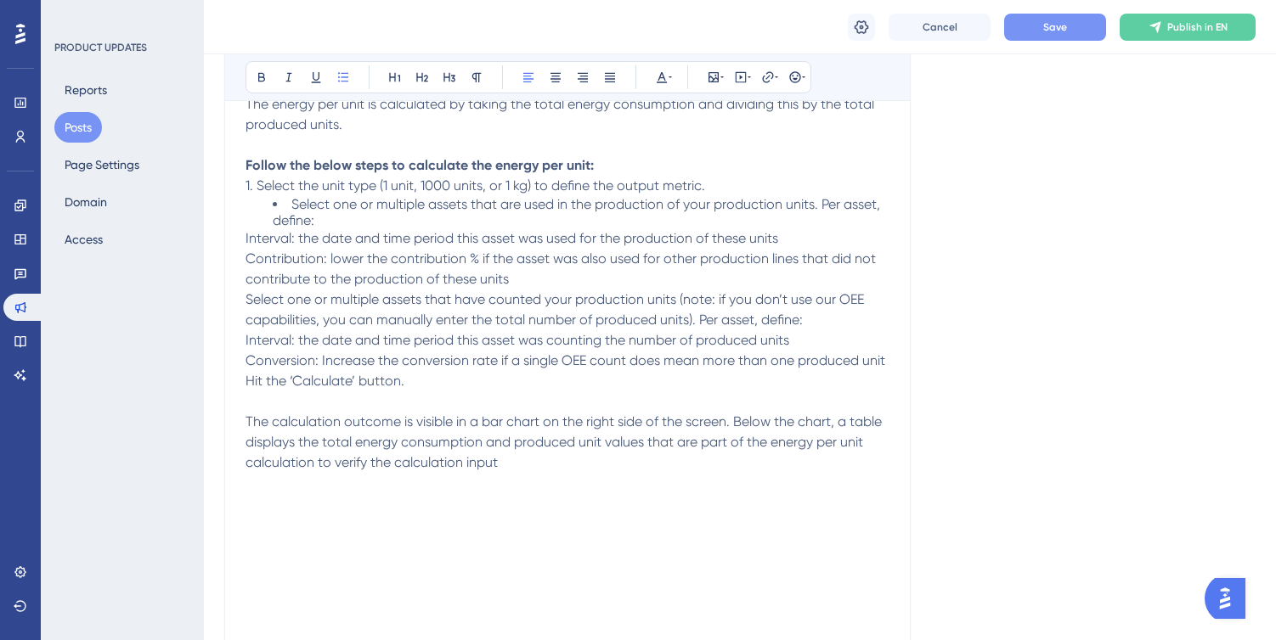
click at [288, 210] on li "Select one or multiple assets that are used in the production of your productio…" at bounding box center [581, 212] width 617 height 32
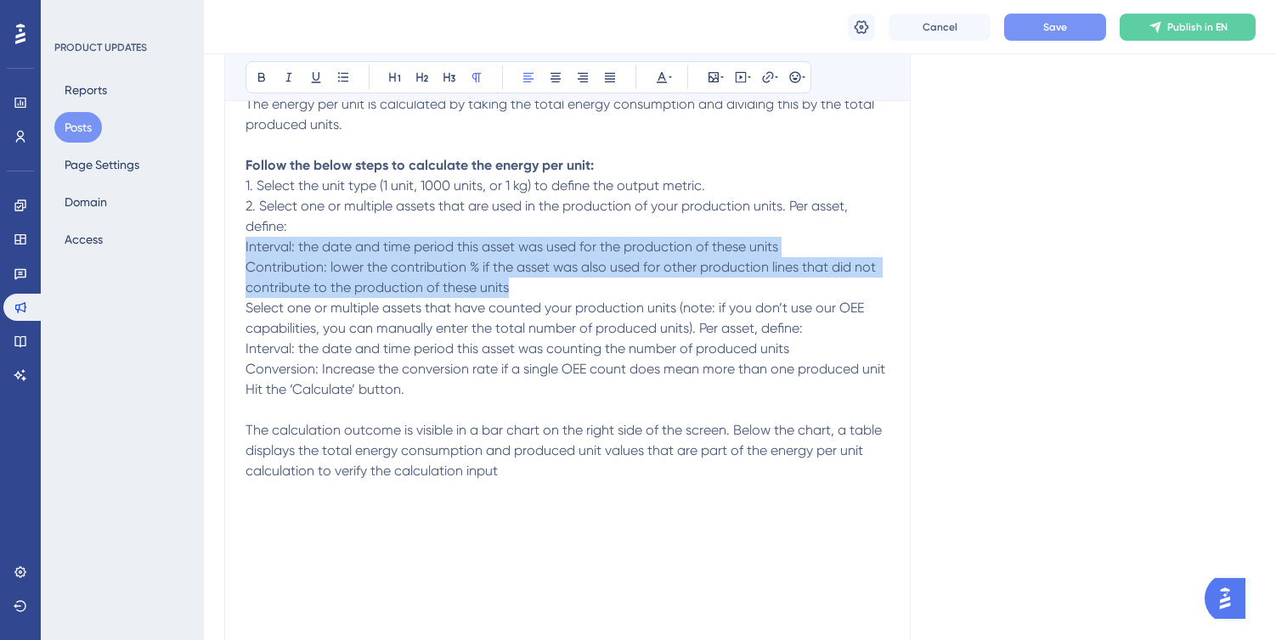
drag, startPoint x: 246, startPoint y: 246, endPoint x: 544, endPoint y: 279, distance: 300.0
click at [544, 279] on div "You can calculate your energy consumption for a given production unit on the en…" at bounding box center [567, 609] width 644 height 1071
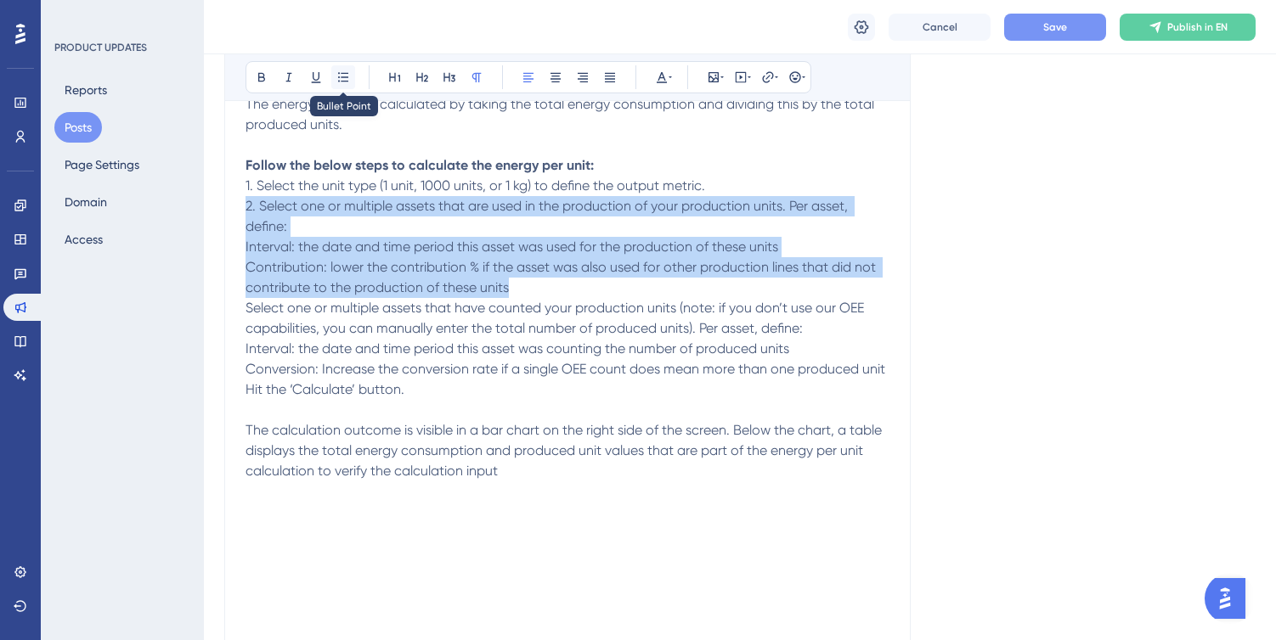
click at [345, 76] on icon at bounding box center [343, 77] width 14 height 14
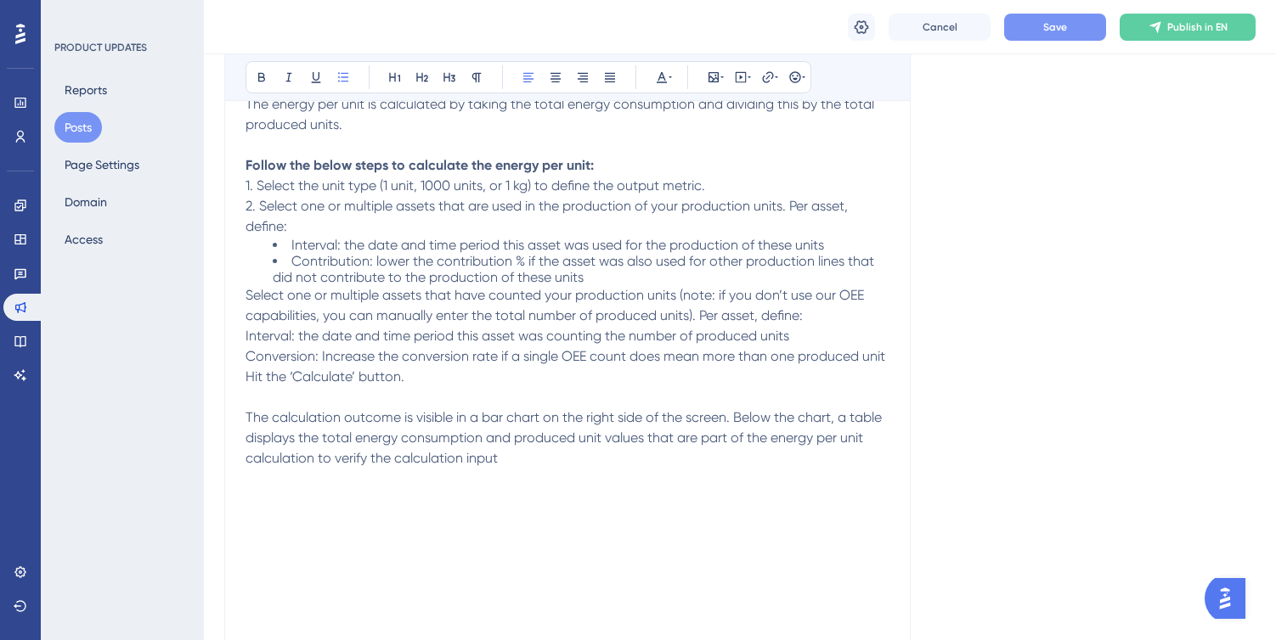
click at [246, 294] on span "Select one or multiple assets that have counted your production units (note: if…" at bounding box center [556, 305] width 622 height 37
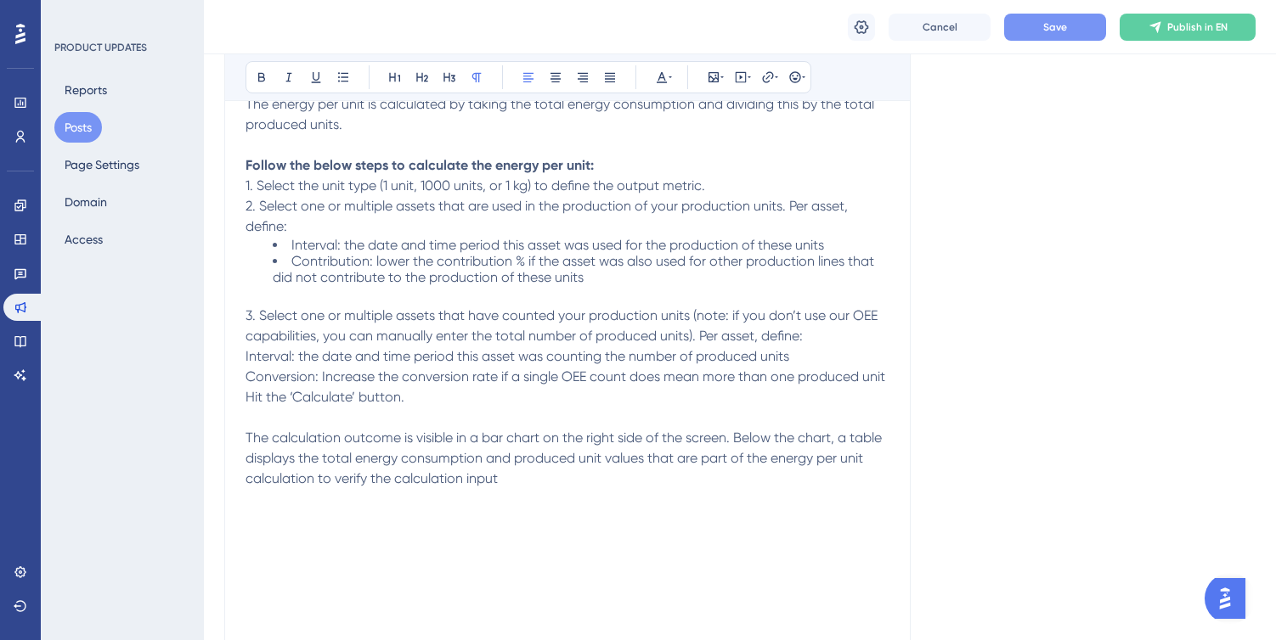
click at [246, 354] on span "Interval: the date and time period this asset was counting the number of produc…" at bounding box center [517, 356] width 544 height 16
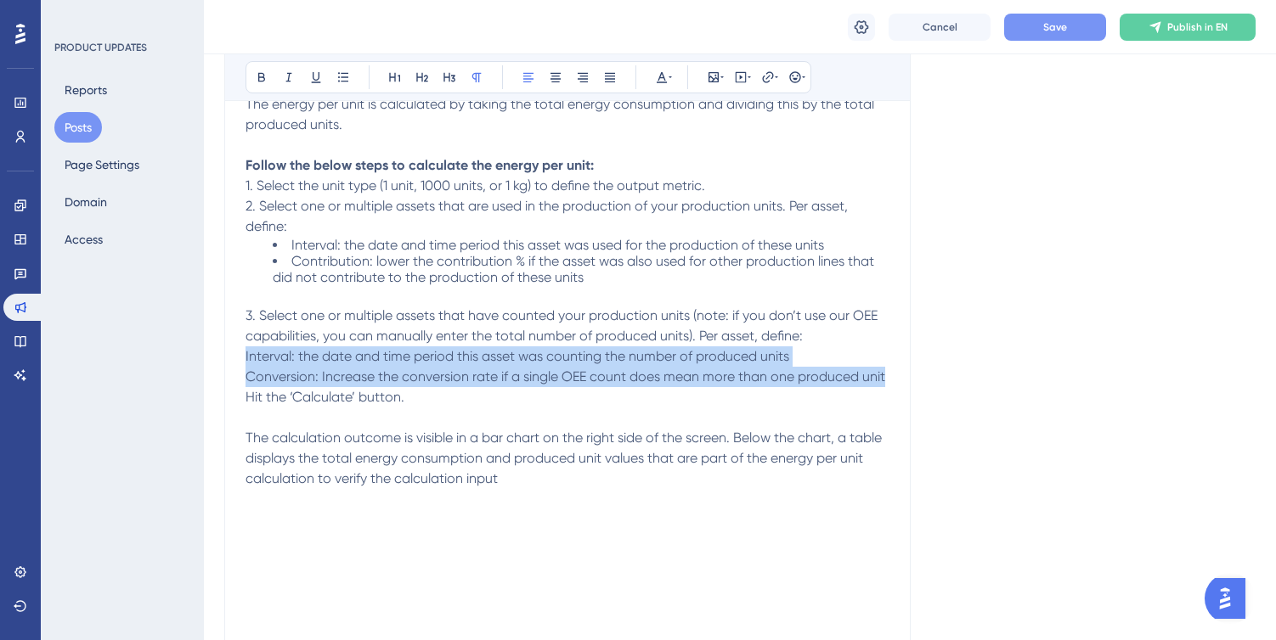
drag, startPoint x: 245, startPoint y: 352, endPoint x: 890, endPoint y: 379, distance: 645.2
click at [890, 379] on div "Calculate and save energy per unit Bold Italic Underline Bullet Point Heading 1…" at bounding box center [567, 551] width 686 height 1243
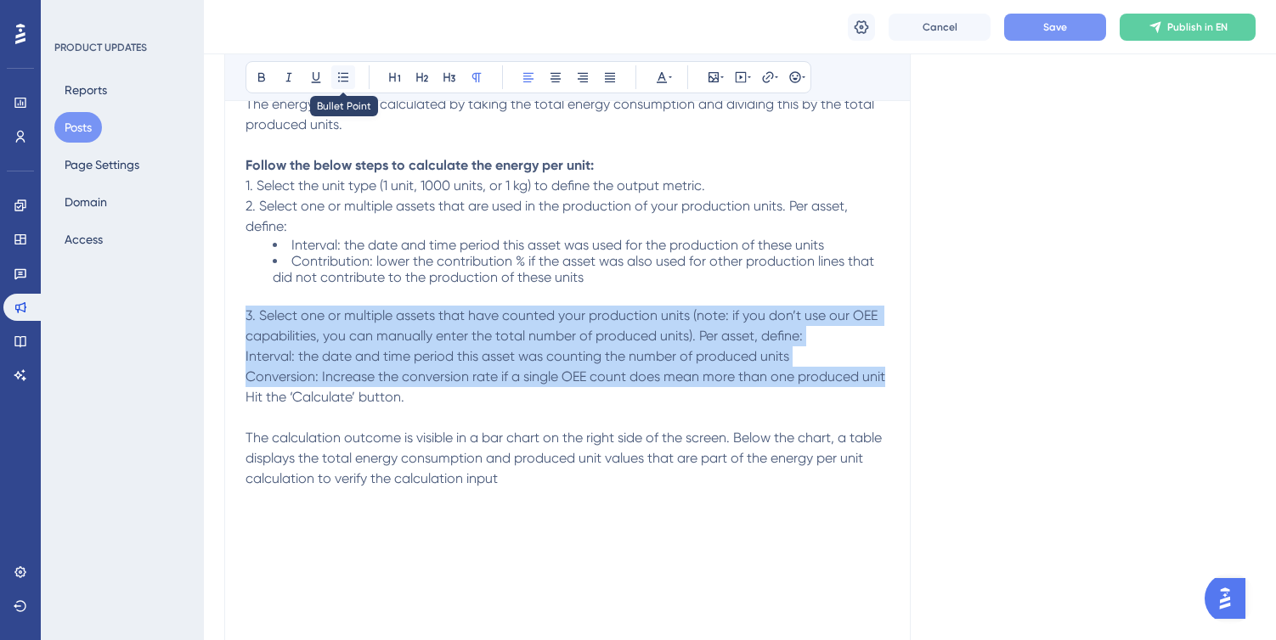
click at [346, 78] on icon at bounding box center [343, 77] width 14 height 14
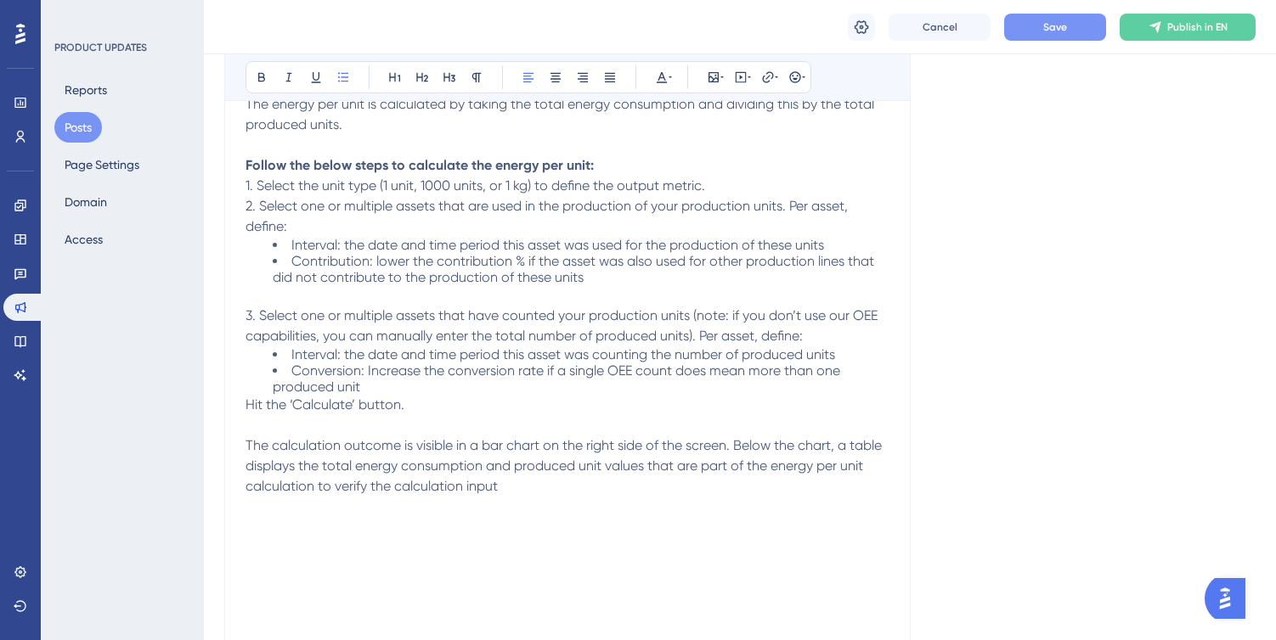
click at [411, 384] on li "Conversion: Increase the conversion rate if a single OEE count does mean more t…" at bounding box center [581, 379] width 617 height 32
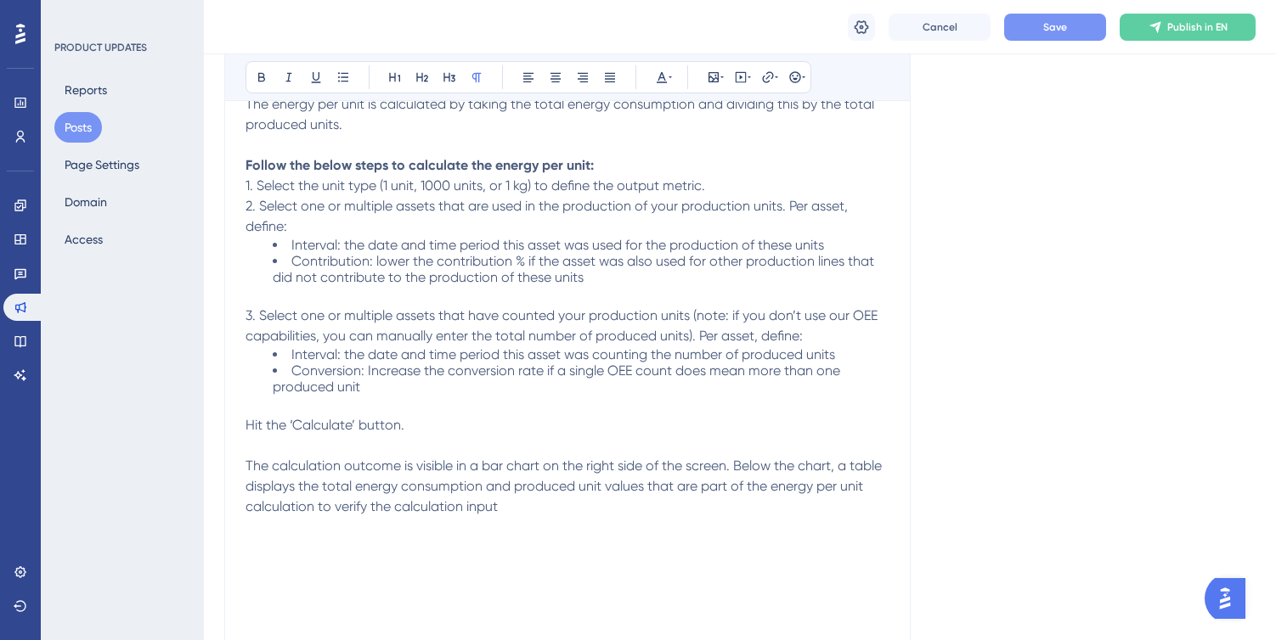
click at [250, 422] on span "Hit the ‘Calculate’ button." at bounding box center [324, 425] width 159 height 16
click at [245, 422] on span "Hit the ‘Calculate’ button." at bounding box center [324, 425] width 159 height 16
click at [492, 487] on span "The calculation outcome is visible in a bar chart on the right side of the scre…" at bounding box center [565, 486] width 640 height 57
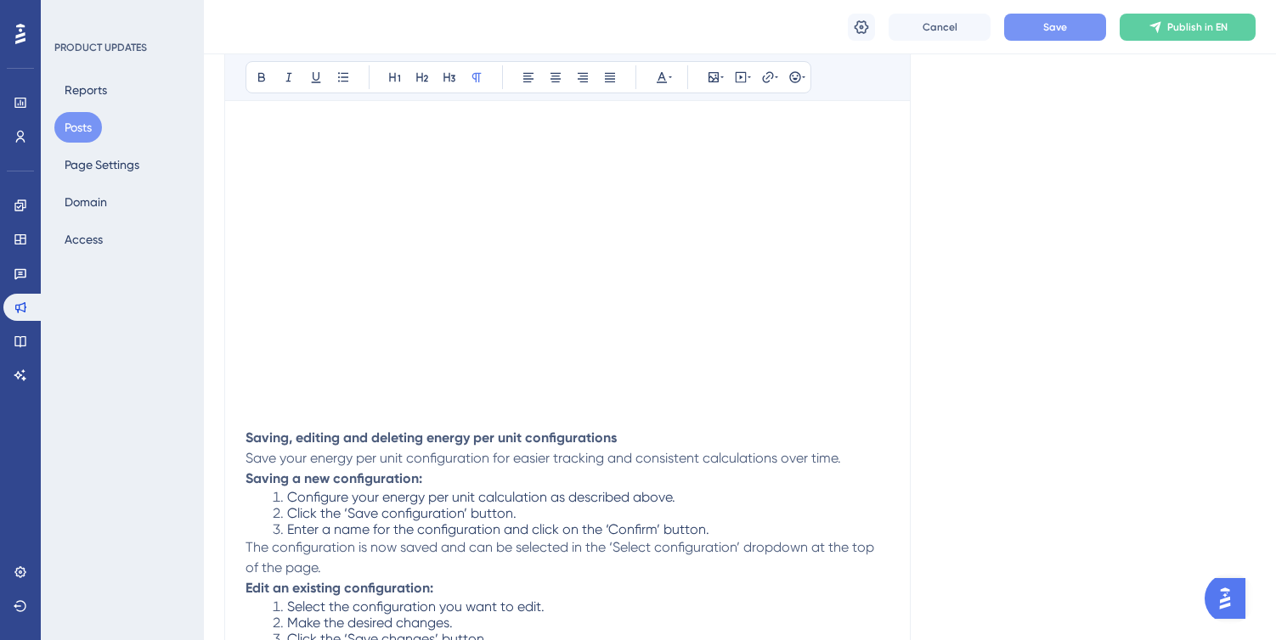
scroll to position [1251, 0]
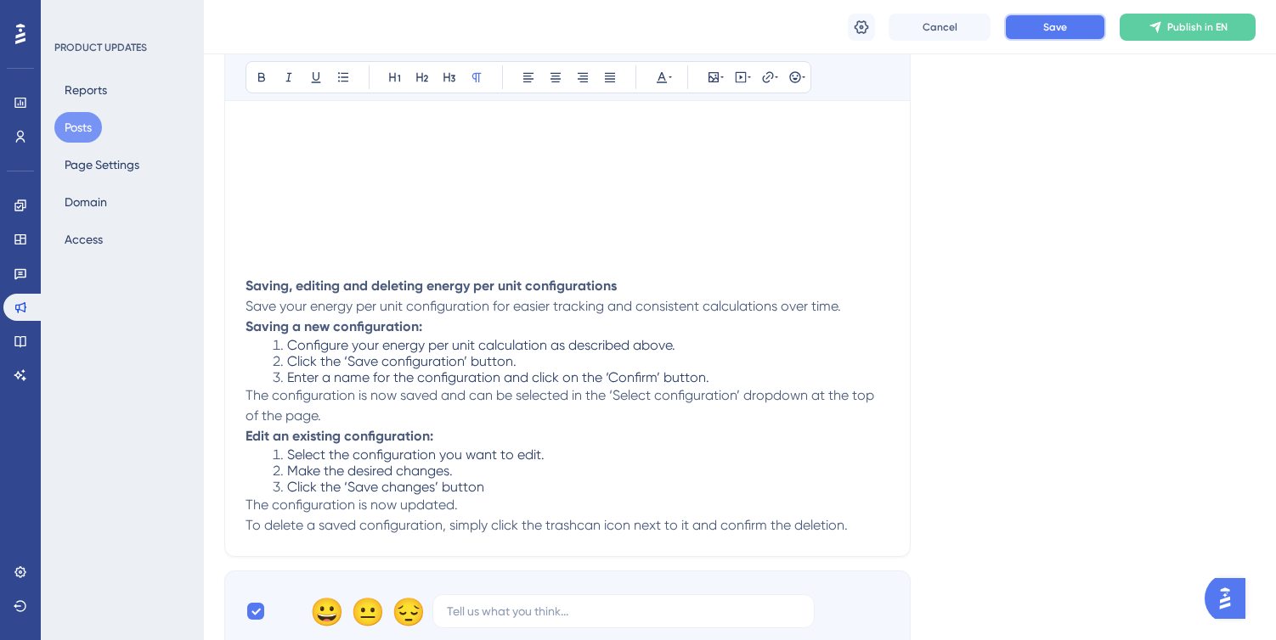
click at [1035, 20] on button "Save" at bounding box center [1055, 27] width 102 height 27
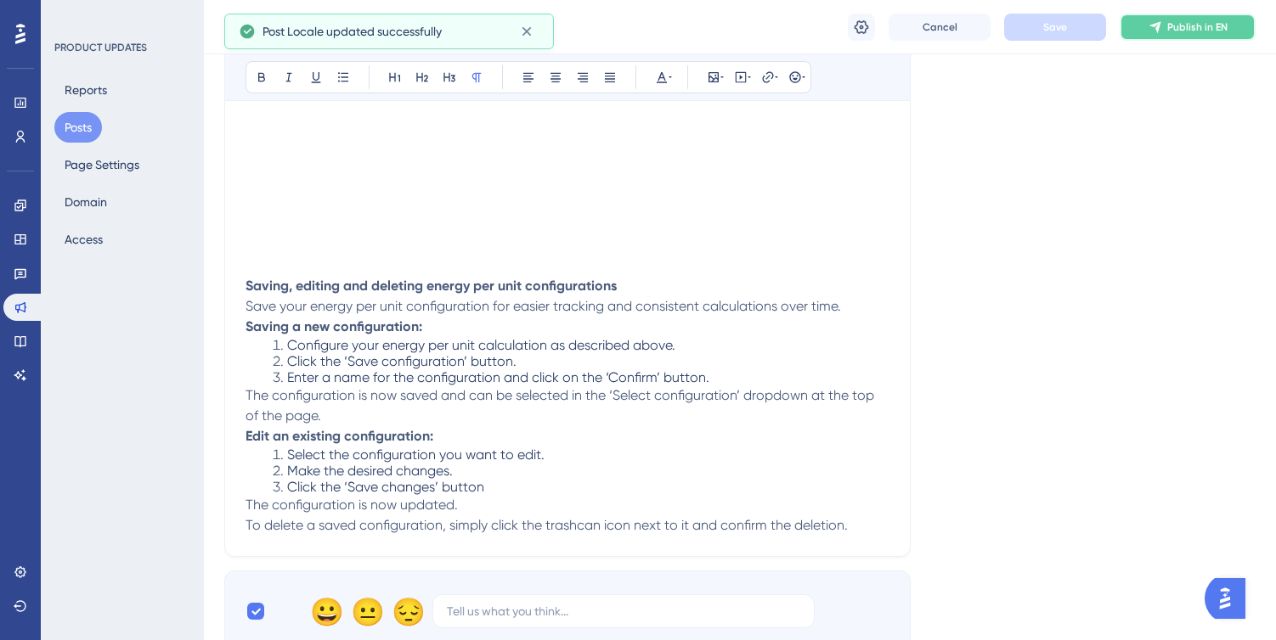
click at [1194, 25] on span "Publish in EN" at bounding box center [1197, 27] width 60 height 14
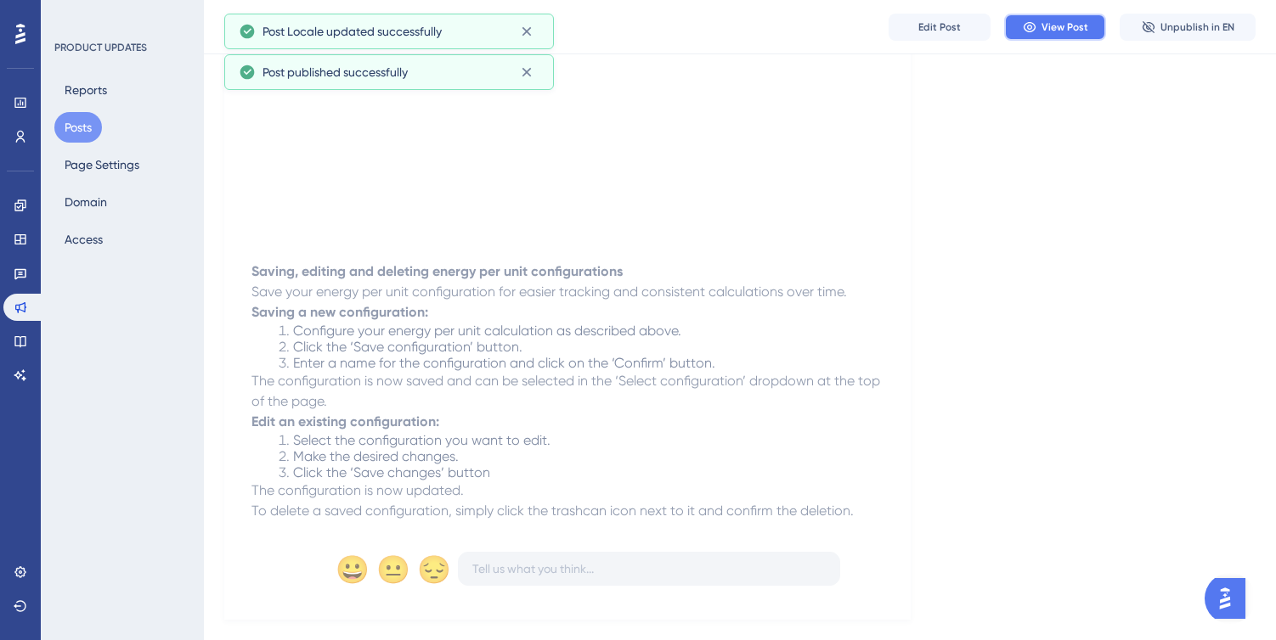
click at [1037, 36] on button "View Post" at bounding box center [1055, 27] width 102 height 27
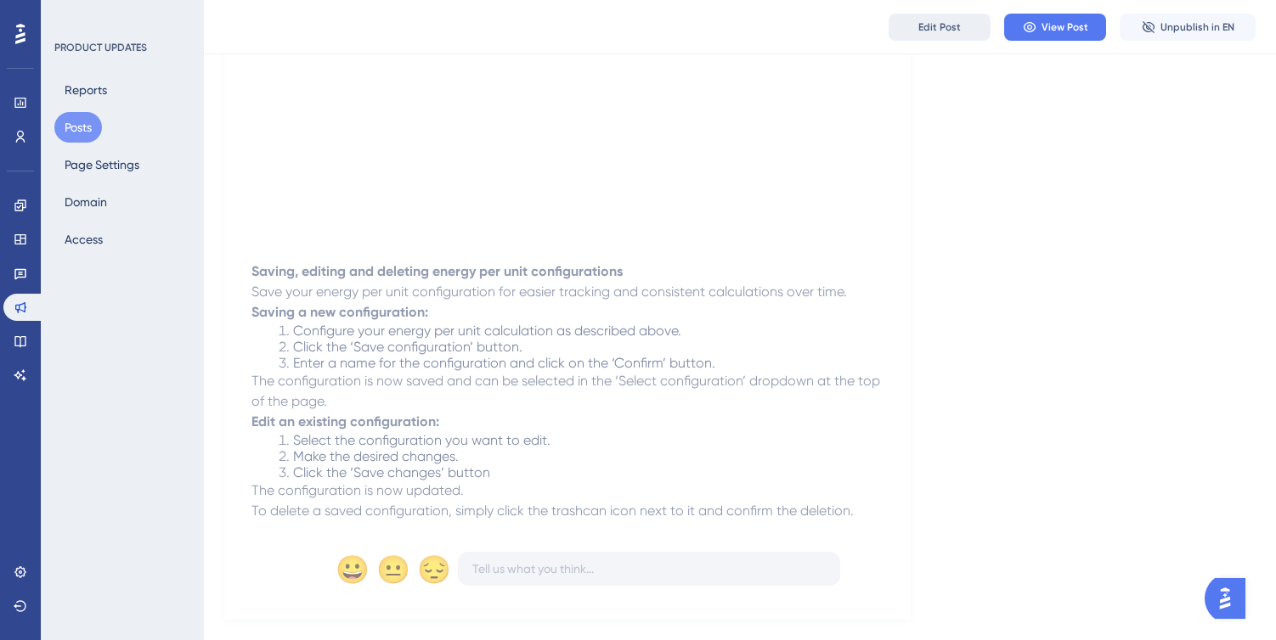
click at [950, 31] on span "Edit Post" at bounding box center [939, 27] width 42 height 14
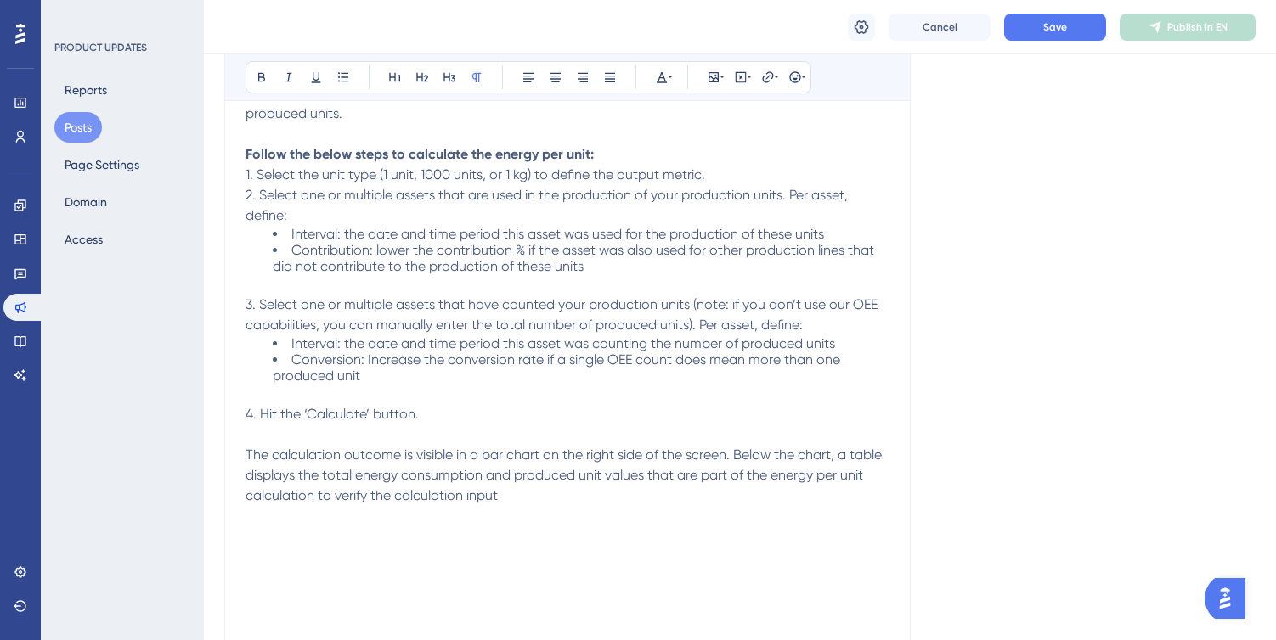
scroll to position [598, 0]
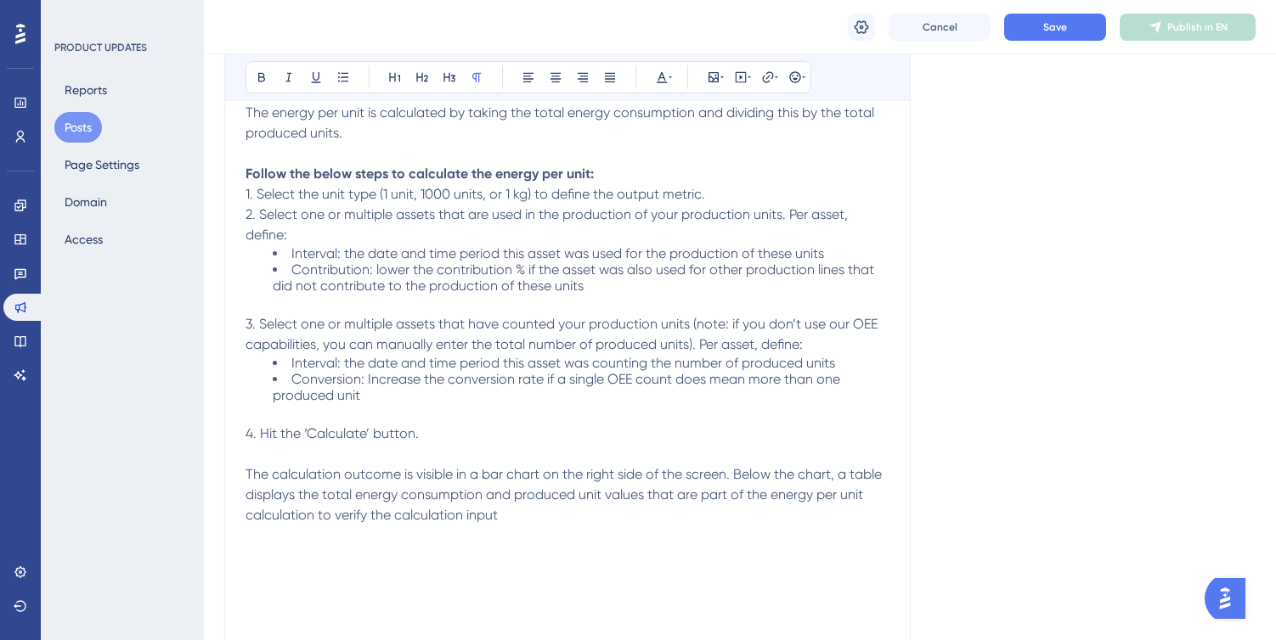
click at [632, 178] on p "Follow the below steps to calculate the energy per unit:" at bounding box center [567, 174] width 644 height 20
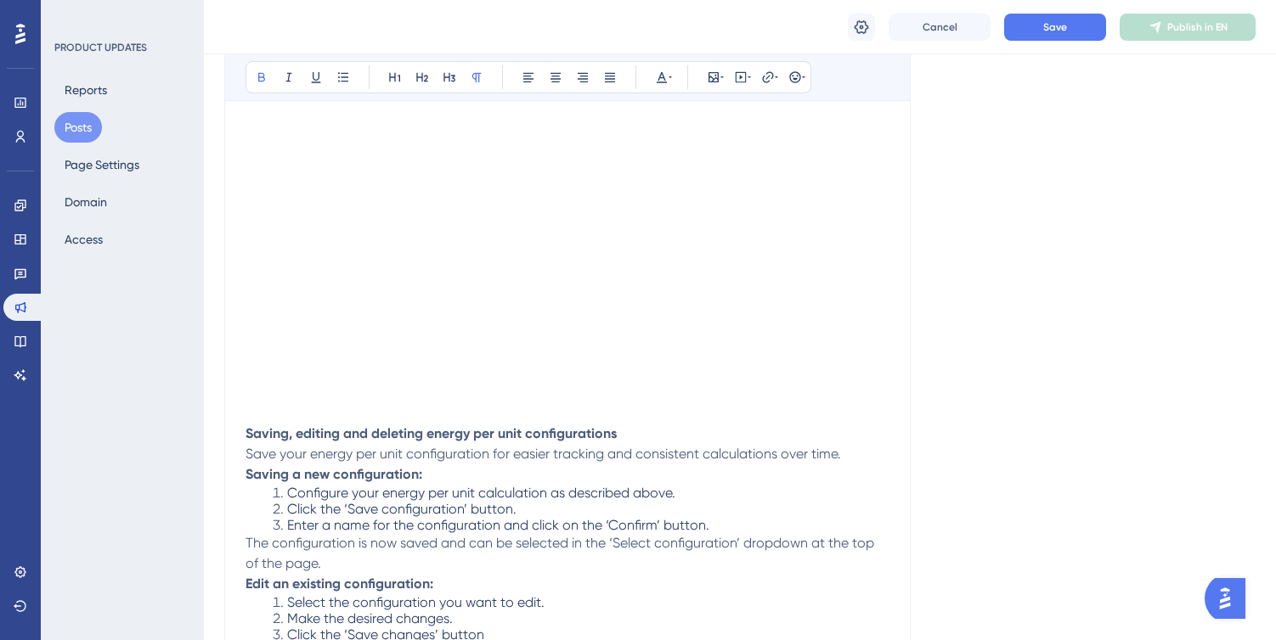
scroll to position [1139, 0]
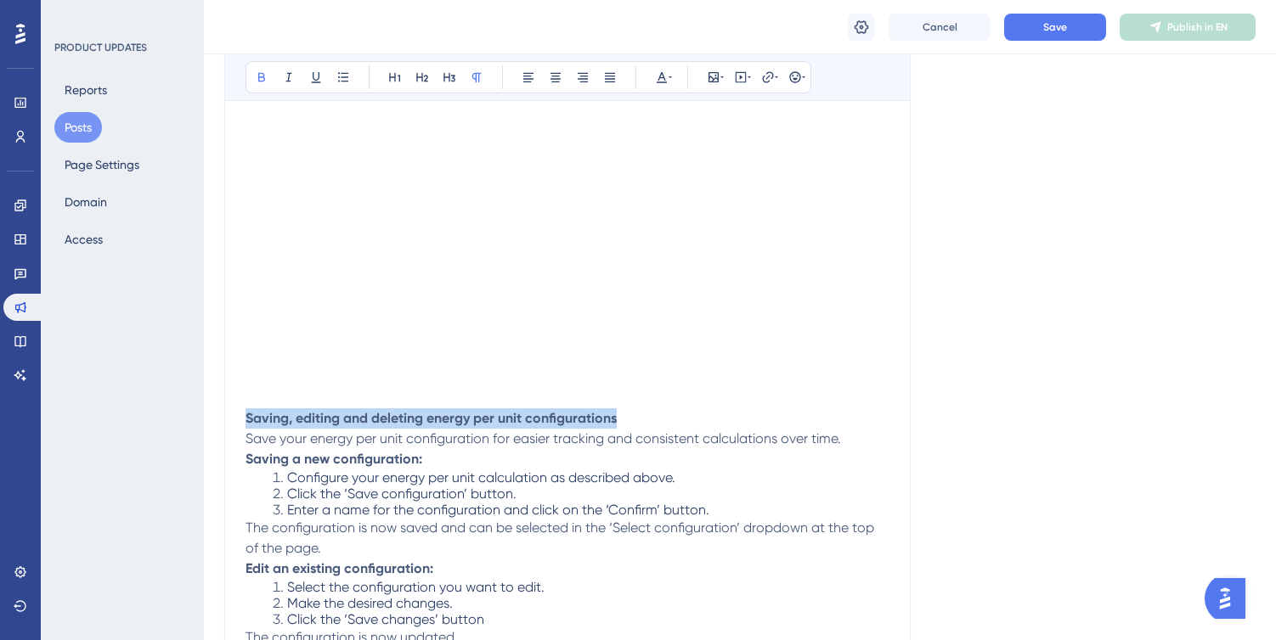
drag, startPoint x: 633, startPoint y: 414, endPoint x: 245, endPoint y: 417, distance: 388.2
click at [245, 417] on p "Saving, editing and deleting energy per unit configurations" at bounding box center [567, 419] width 644 height 20
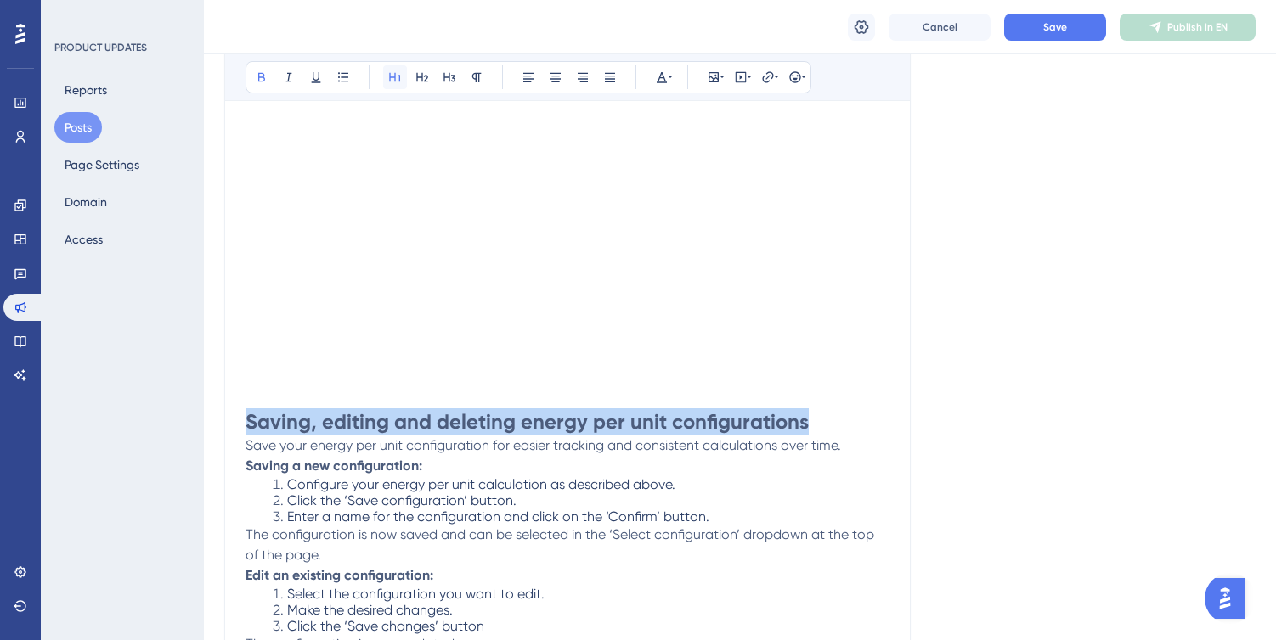
click at [397, 76] on icon at bounding box center [395, 77] width 14 height 14
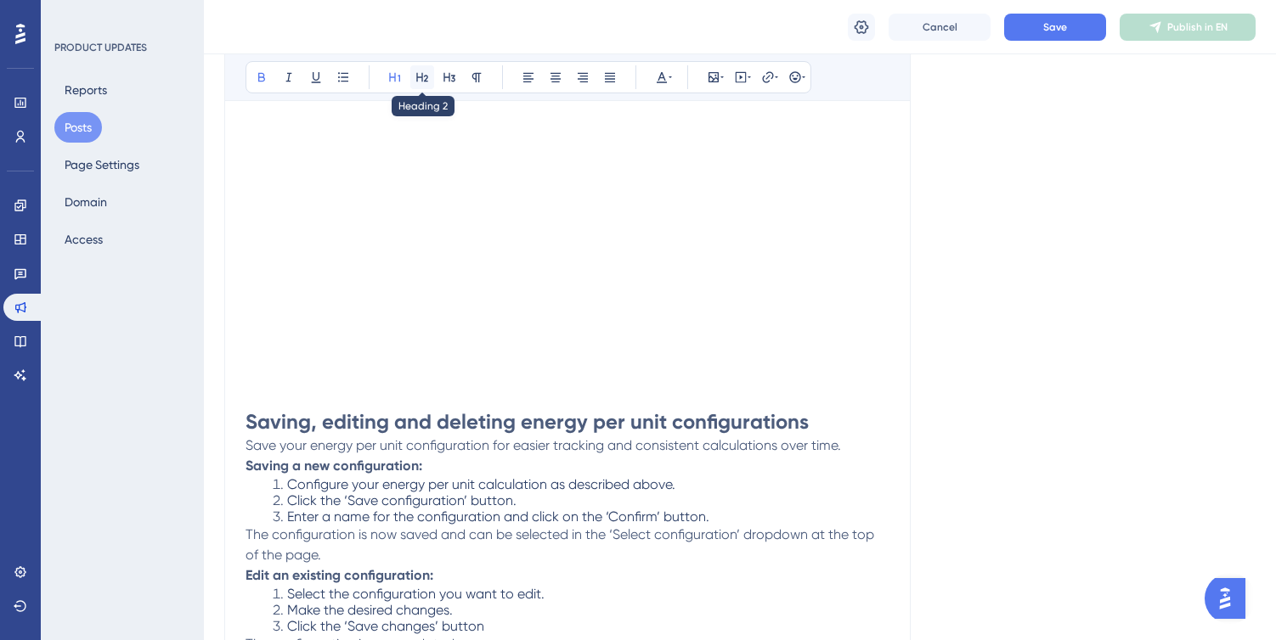
click at [420, 78] on icon at bounding box center [422, 77] width 14 height 14
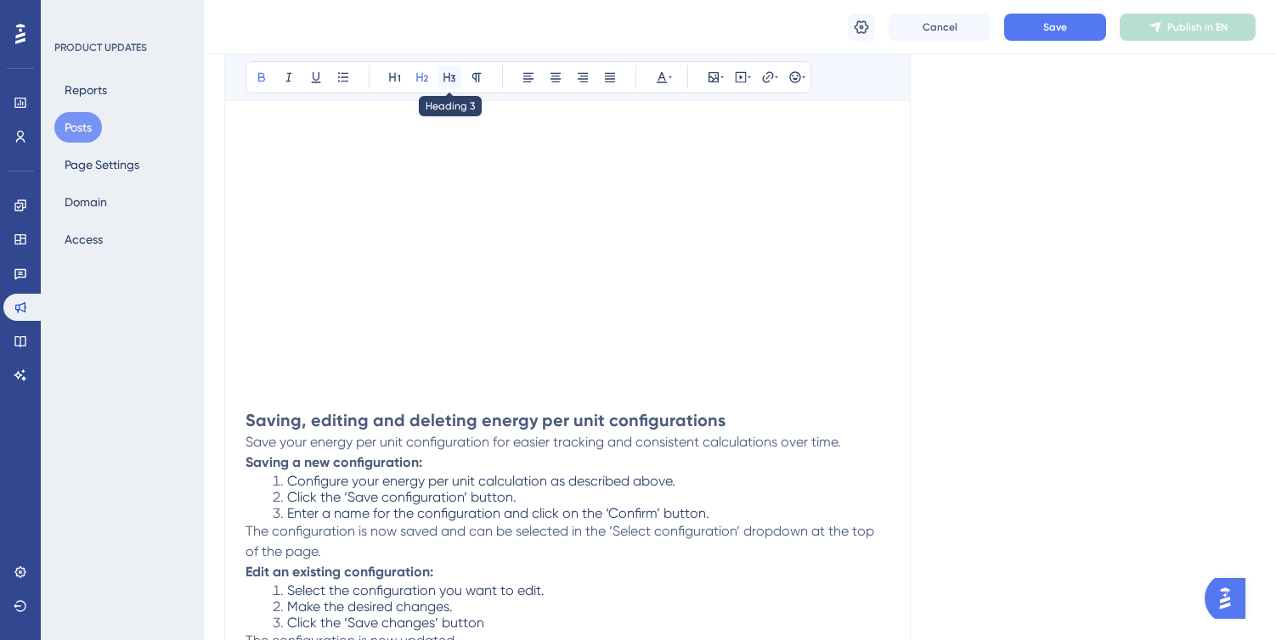
click at [451, 72] on icon at bounding box center [450, 77] width 14 height 14
click at [494, 415] on strong "Saving, editing and deleting energy per unit configurations" at bounding box center [448, 418] width 406 height 19
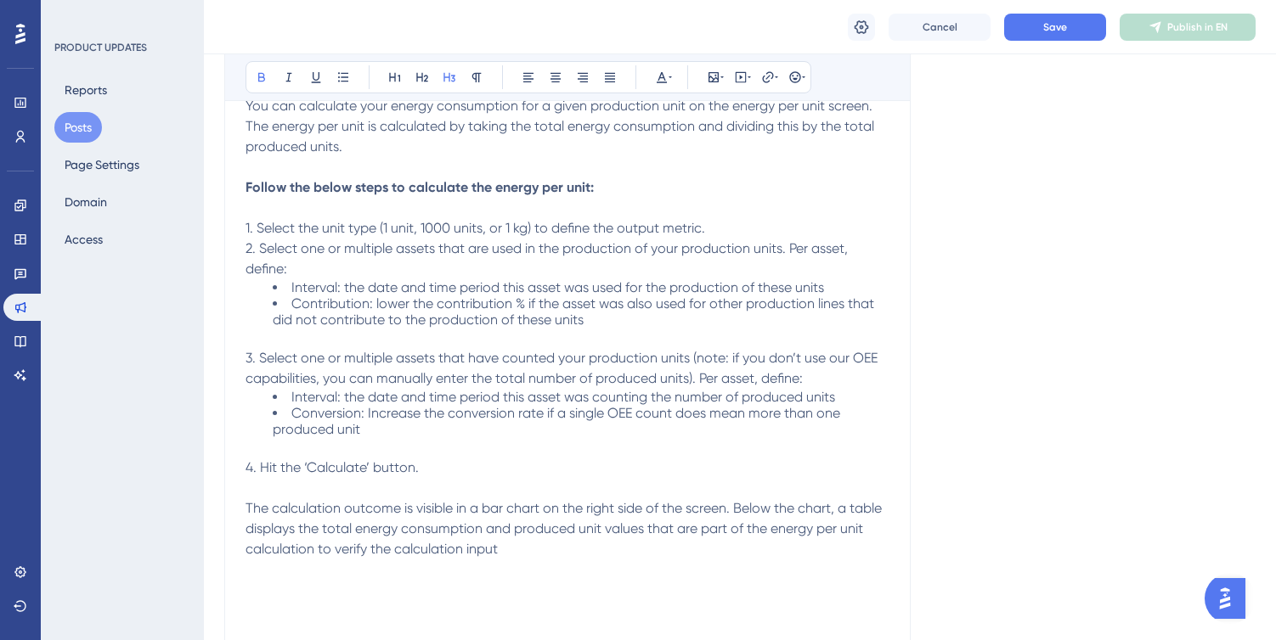
scroll to position [569, 0]
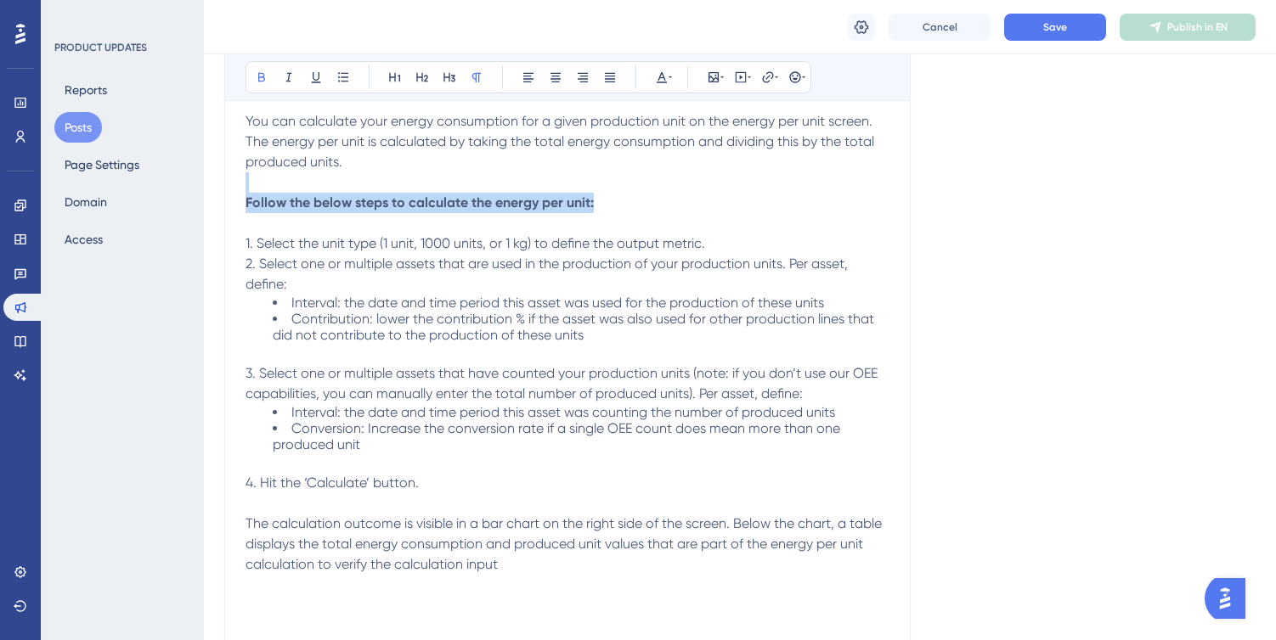
drag, startPoint x: 609, startPoint y: 200, endPoint x: 234, endPoint y: 192, distance: 375.5
click at [234, 192] on div "Calculate and save energy per unit Bold Italic Underline Bullet Point Heading 1…" at bounding box center [567, 614] width 686 height 1292
click at [451, 75] on icon at bounding box center [449, 77] width 12 height 9
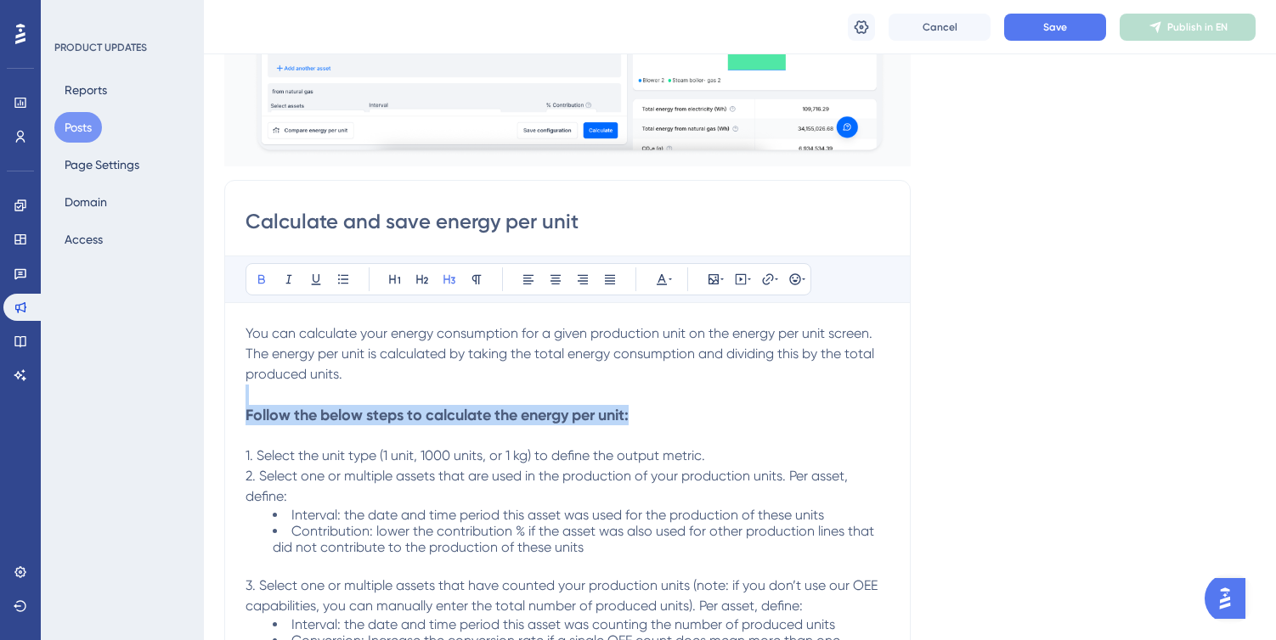
scroll to position [351, 0]
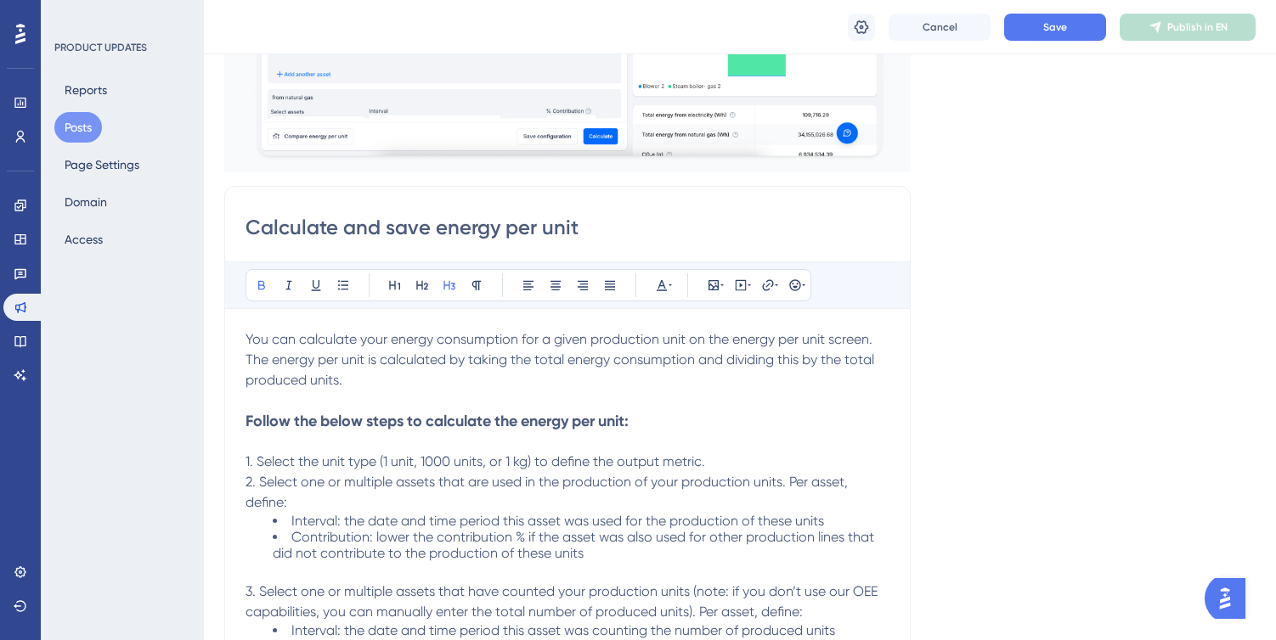
drag, startPoint x: 591, startPoint y: 227, endPoint x: 211, endPoint y: 216, distance: 380.7
click at [393, 285] on icon at bounding box center [394, 285] width 11 height 9
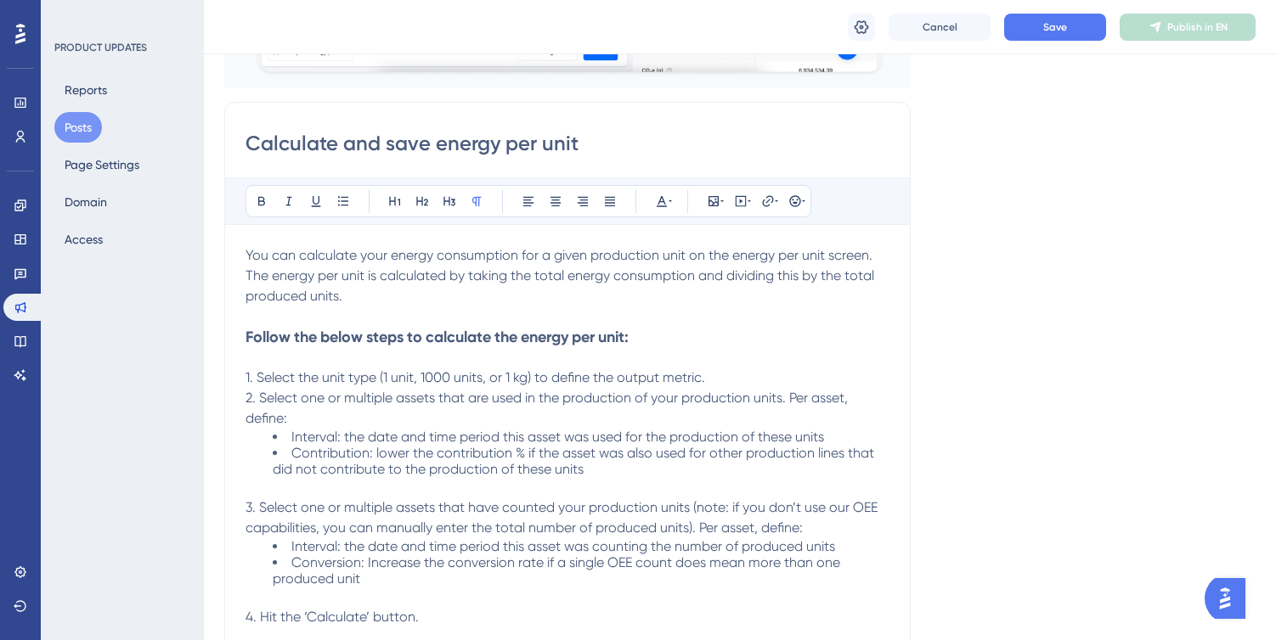
click at [439, 426] on p "2. Select one or multiple assets that are used in the production of your produc…" at bounding box center [567, 408] width 644 height 41
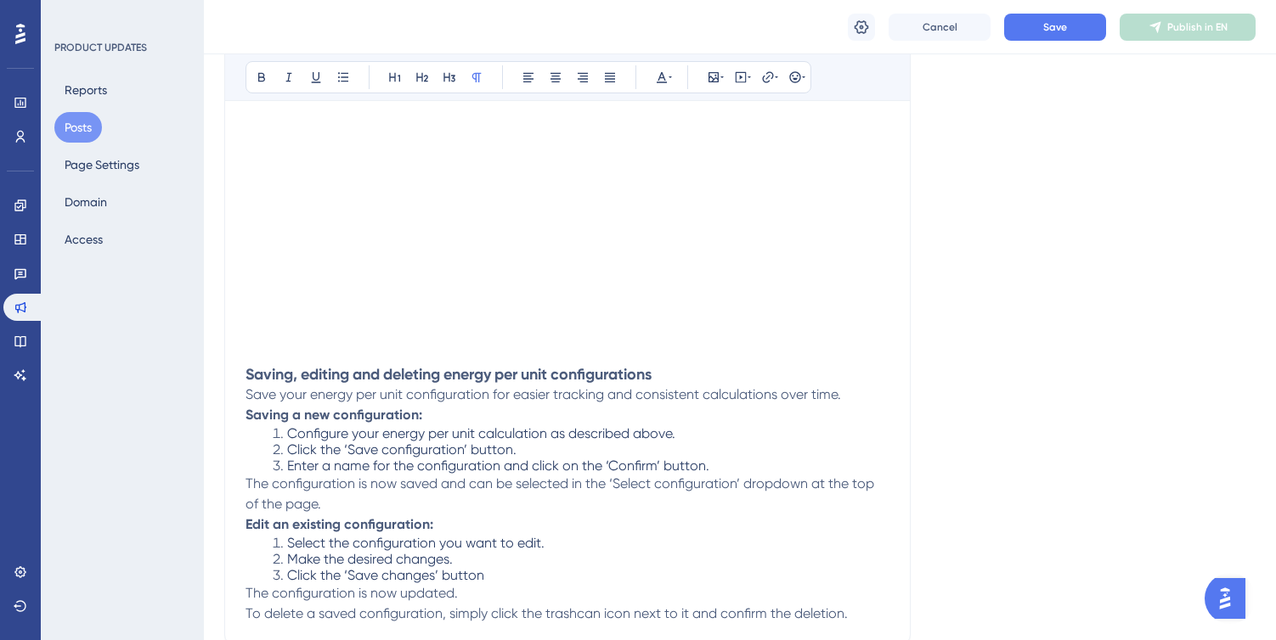
scroll to position [1218, 0]
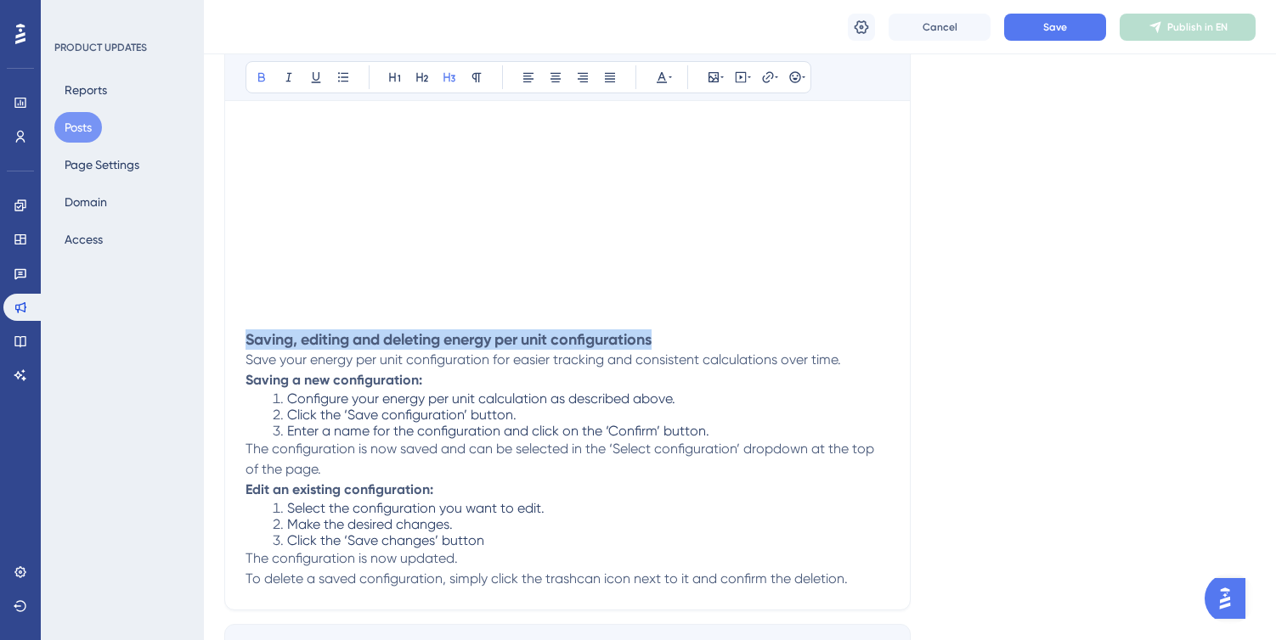
drag, startPoint x: 673, startPoint y: 335, endPoint x: 232, endPoint y: 335, distance: 440.8
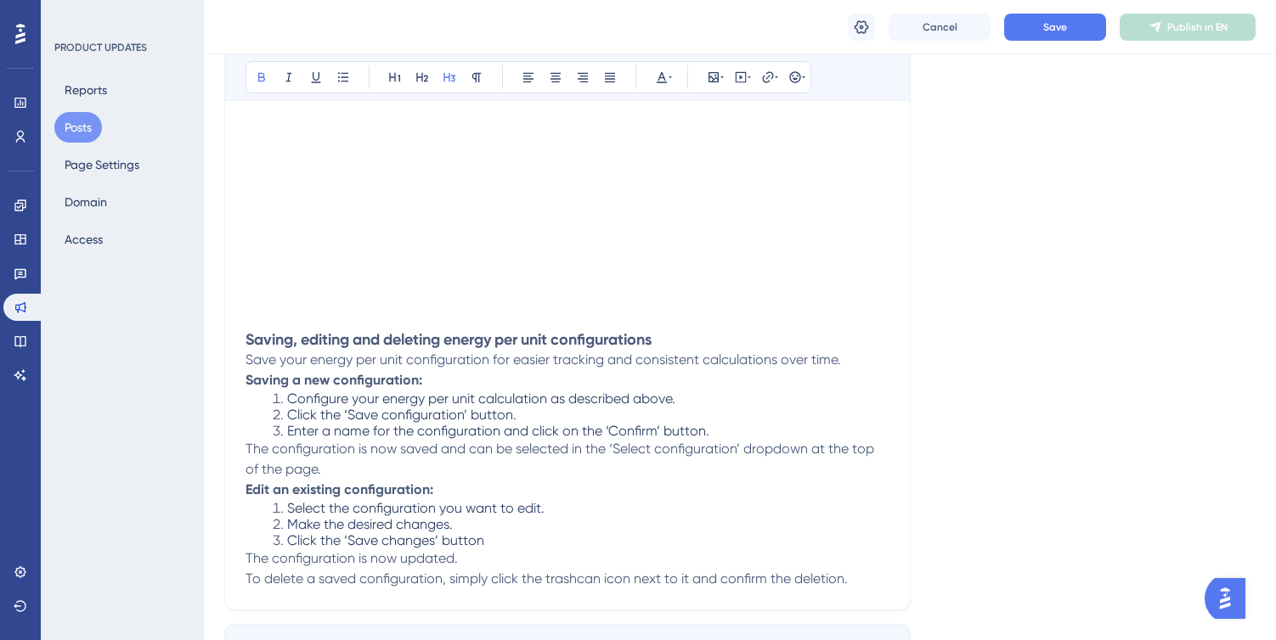
click at [684, 338] on h3 "Saving, editing and deleting energy per unit configurations" at bounding box center [567, 340] width 644 height 20
click at [249, 380] on strong "Saving a new configuration:" at bounding box center [333, 380] width 177 height 16
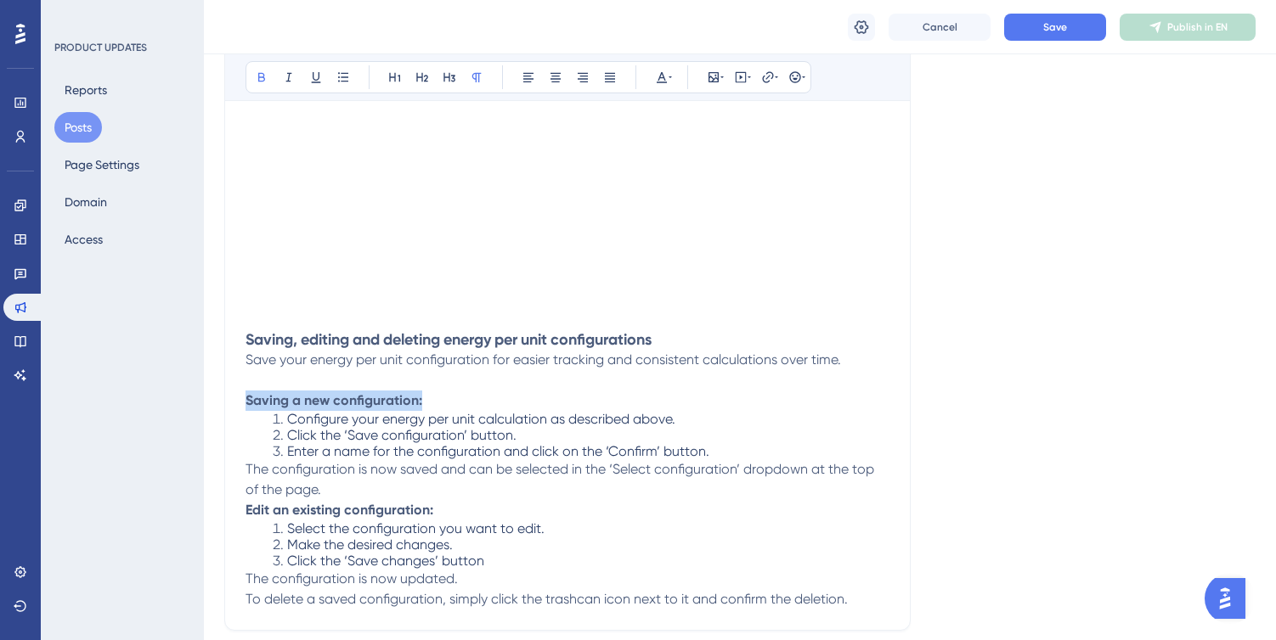
drag, startPoint x: 246, startPoint y: 398, endPoint x: 460, endPoint y: 398, distance: 213.2
click at [460, 398] on p "Saving a new configuration:" at bounding box center [567, 401] width 644 height 20
click at [455, 76] on icon at bounding box center [450, 77] width 14 height 14
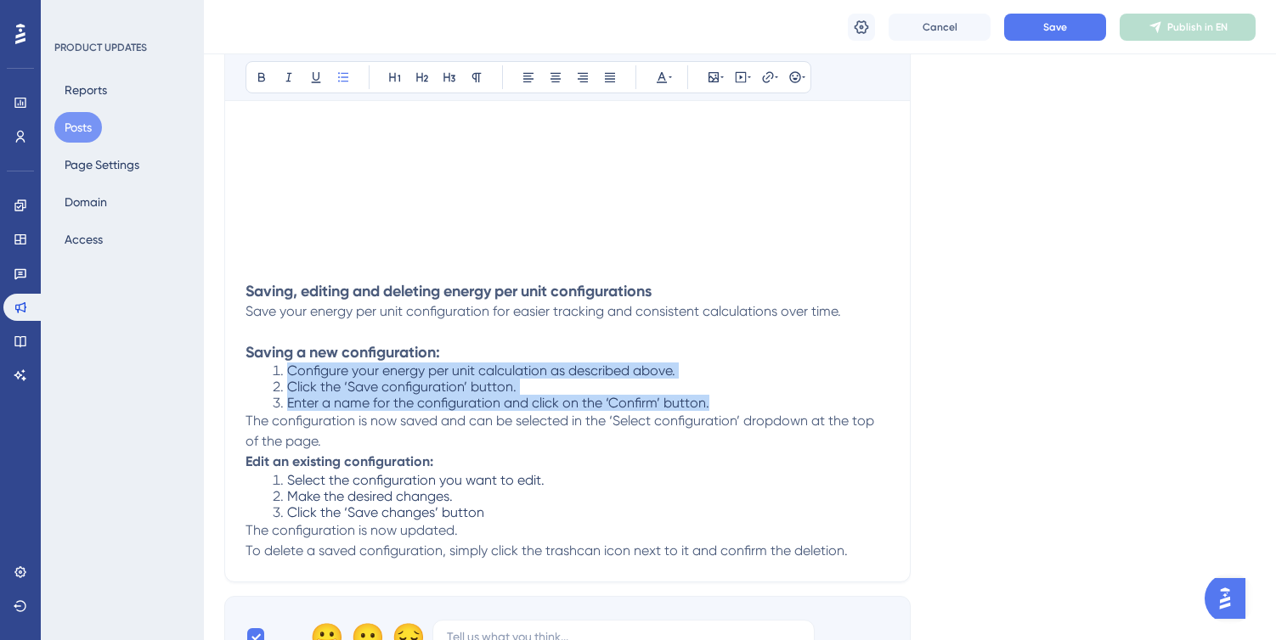
drag, startPoint x: 273, startPoint y: 367, endPoint x: 730, endPoint y: 396, distance: 457.9
click at [730, 396] on ol "Configure your energy per unit calculation as described above. Click the ‘Save …" at bounding box center [567, 387] width 644 height 48
click at [471, 75] on icon at bounding box center [477, 77] width 14 height 14
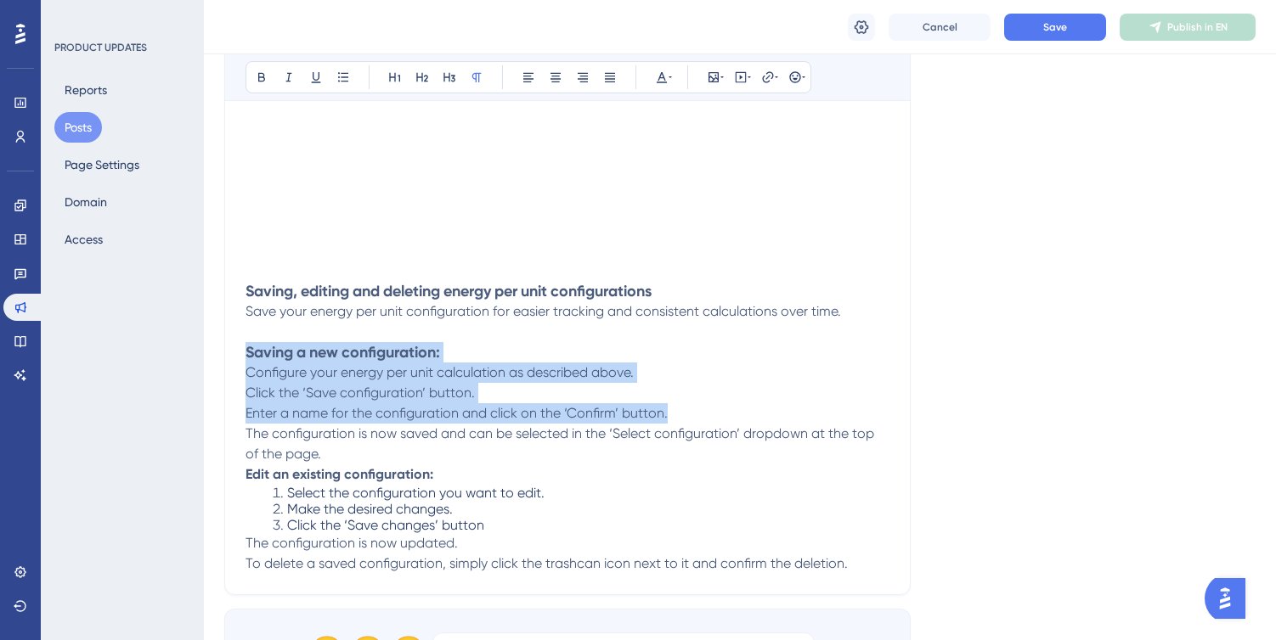
click at [251, 368] on span "Configure your energy per unit calculation as described above." at bounding box center [439, 372] width 388 height 16
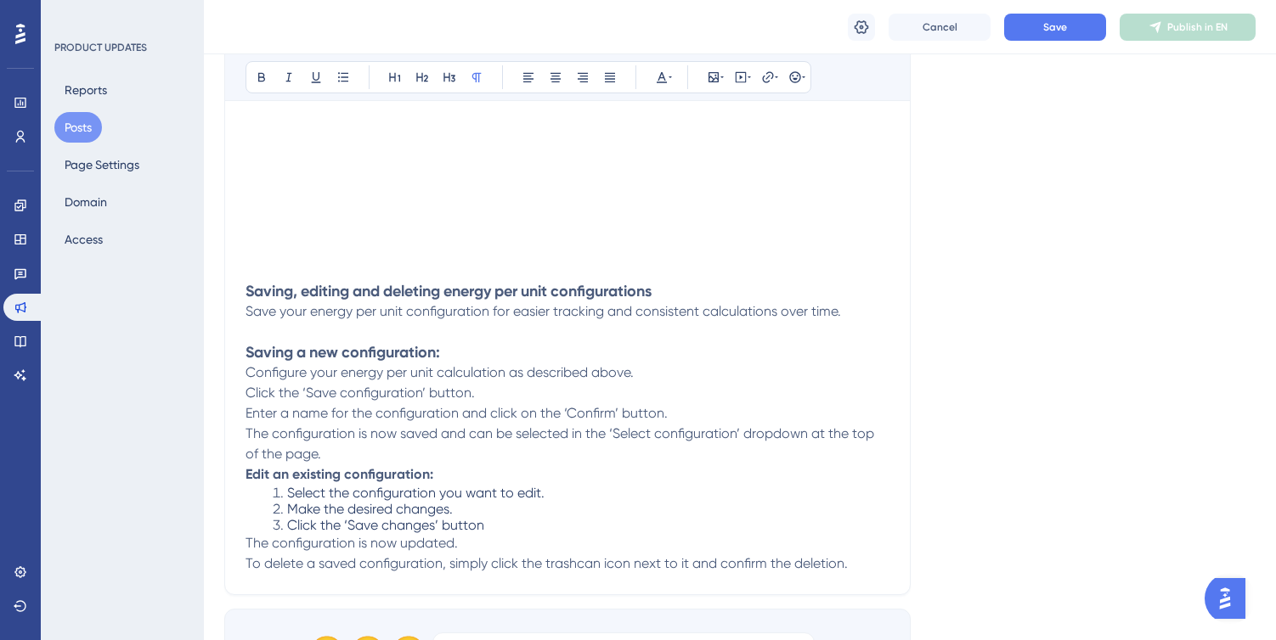
click at [476, 356] on h3 "Saving a new configuration:" at bounding box center [567, 352] width 644 height 20
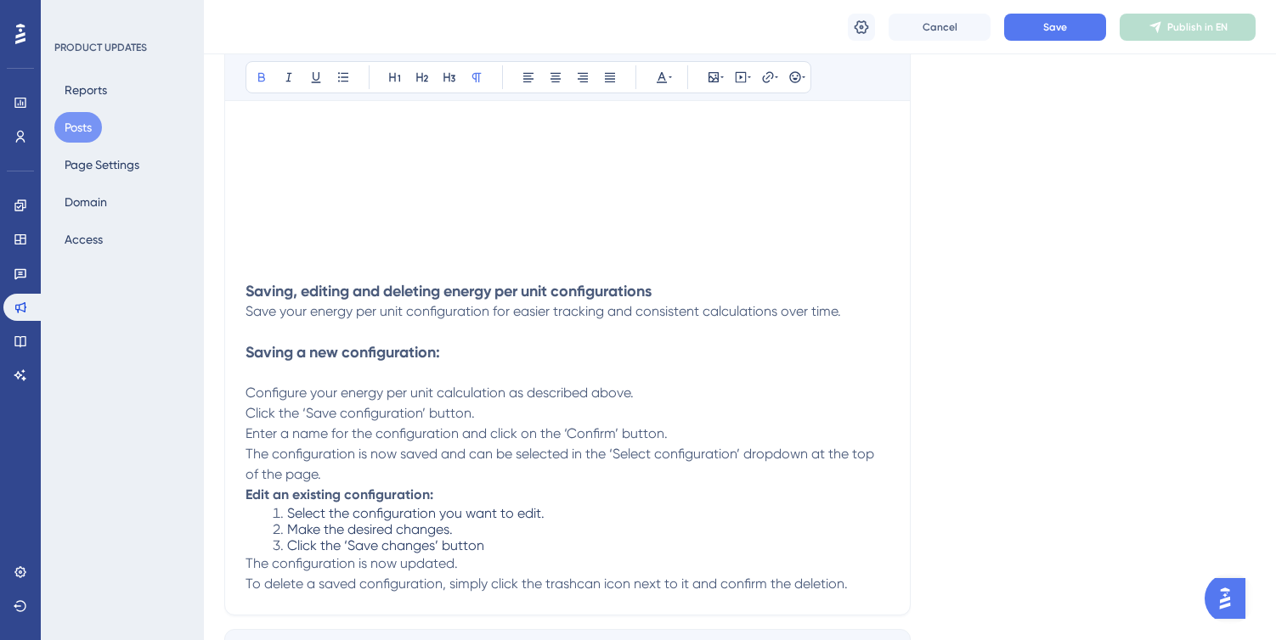
click at [251, 386] on span "Configure your energy per unit calculation as described above." at bounding box center [439, 393] width 388 height 16
click at [248, 429] on span "Enter a name for the configuration and click on the ‘Confirm’ button." at bounding box center [456, 434] width 422 height 16
click at [389, 364] on p at bounding box center [567, 373] width 644 height 20
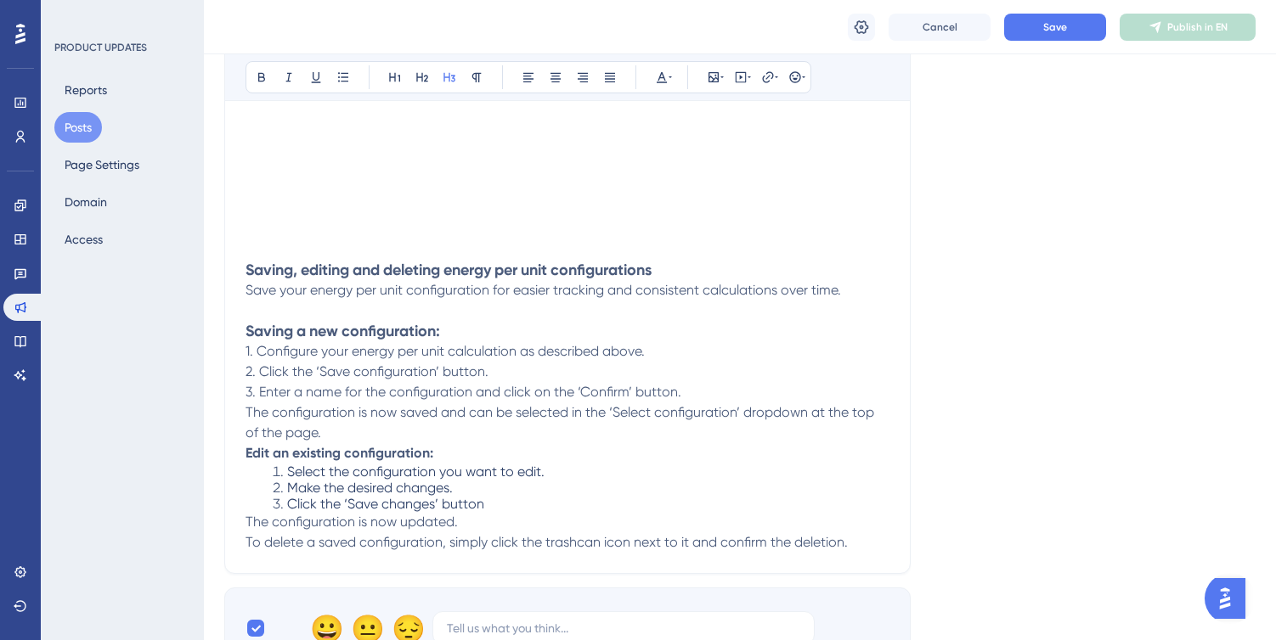
scroll to position [1288, 0]
drag, startPoint x: 579, startPoint y: 392, endPoint x: 628, endPoint y: 392, distance: 48.4
click at [628, 392] on span "3. Enter a name for the configuration and click on the ‘Confirm’ button." at bounding box center [463, 391] width 436 height 16
click at [262, 81] on icon at bounding box center [261, 77] width 7 height 9
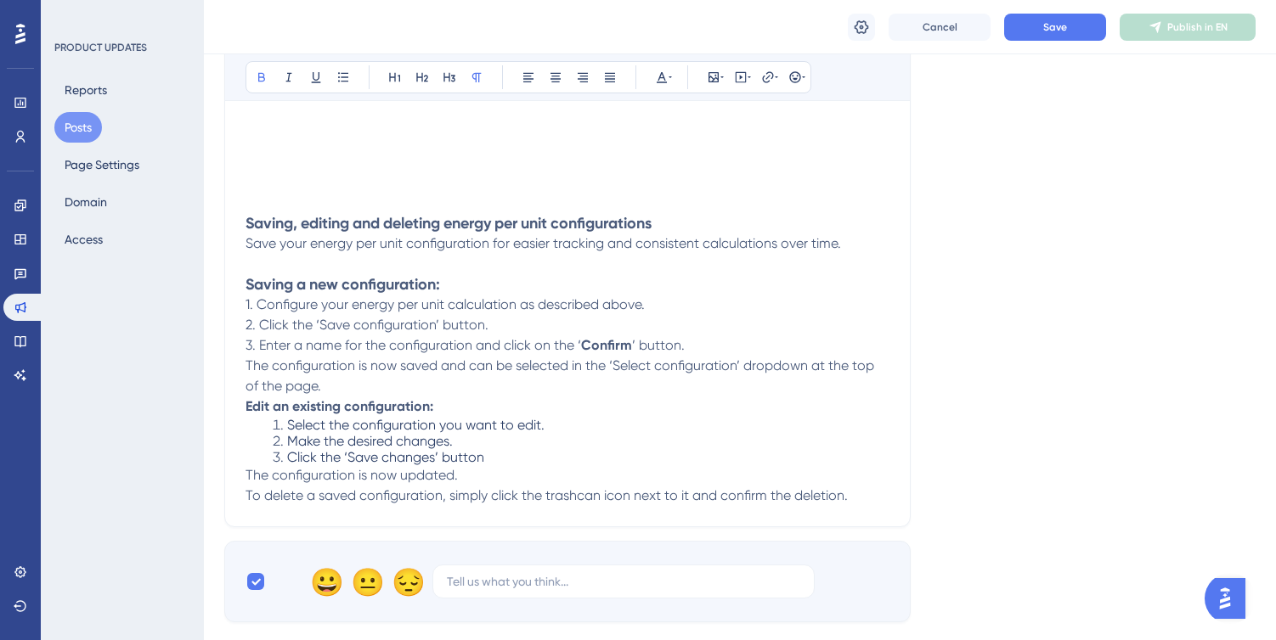
click at [629, 402] on p "Edit an existing configuration:" at bounding box center [567, 407] width 644 height 20
click at [724, 342] on p "3. Enter a name for the configuration and click on the ‘ Confirm ’ button." at bounding box center [567, 345] width 644 height 20
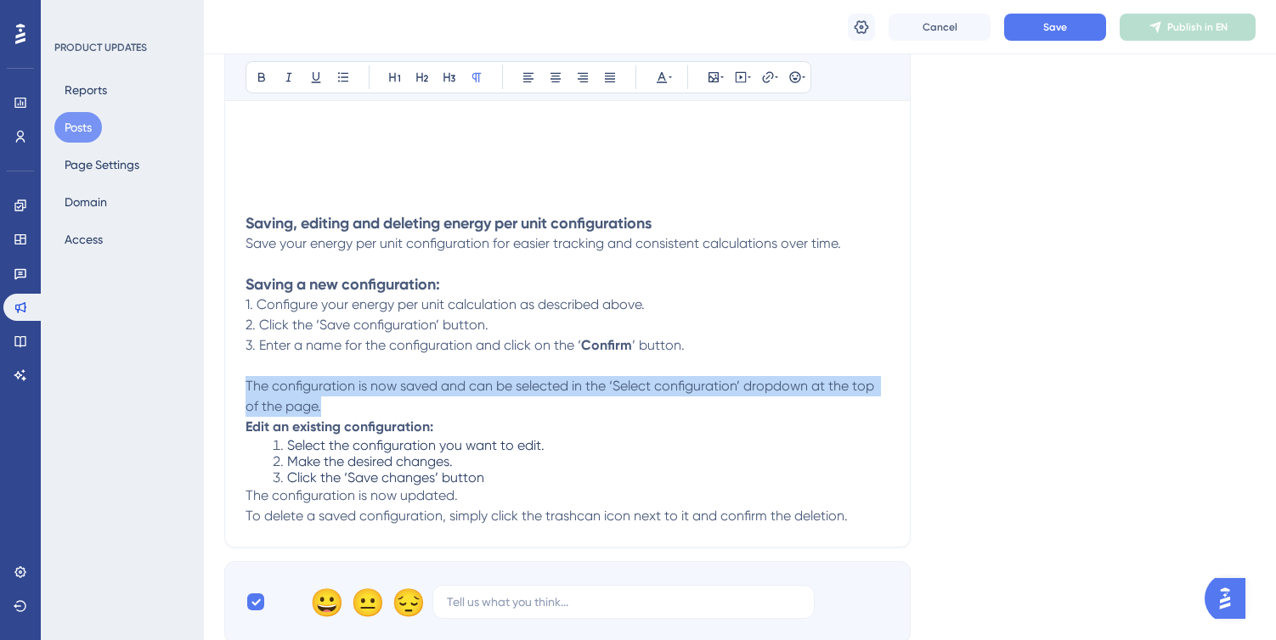
drag, startPoint x: 246, startPoint y: 381, endPoint x: 347, endPoint y: 407, distance: 103.4
click at [347, 407] on p "The configuration is now saved and can be selected in the ‘Select configuration…" at bounding box center [567, 396] width 644 height 41
click at [477, 78] on icon at bounding box center [477, 77] width 14 height 14
click at [335, 412] on p "The configuration is now saved and can be selected in the ‘Select configuration…" at bounding box center [567, 396] width 644 height 41
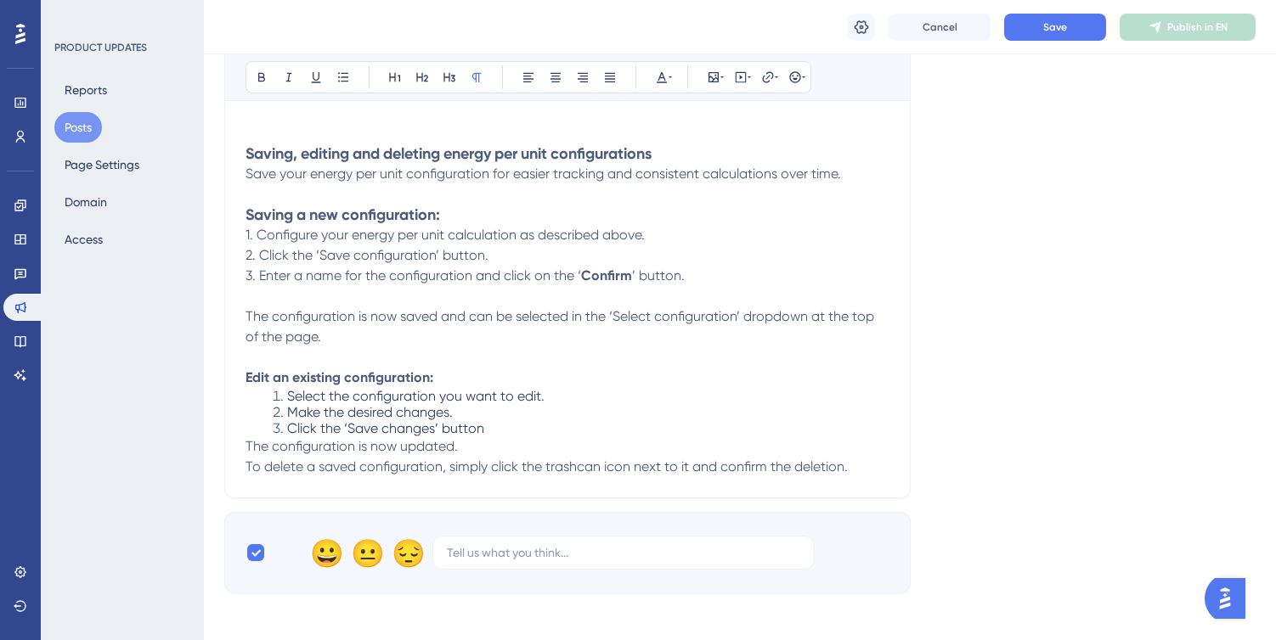
scroll to position [1414, 0]
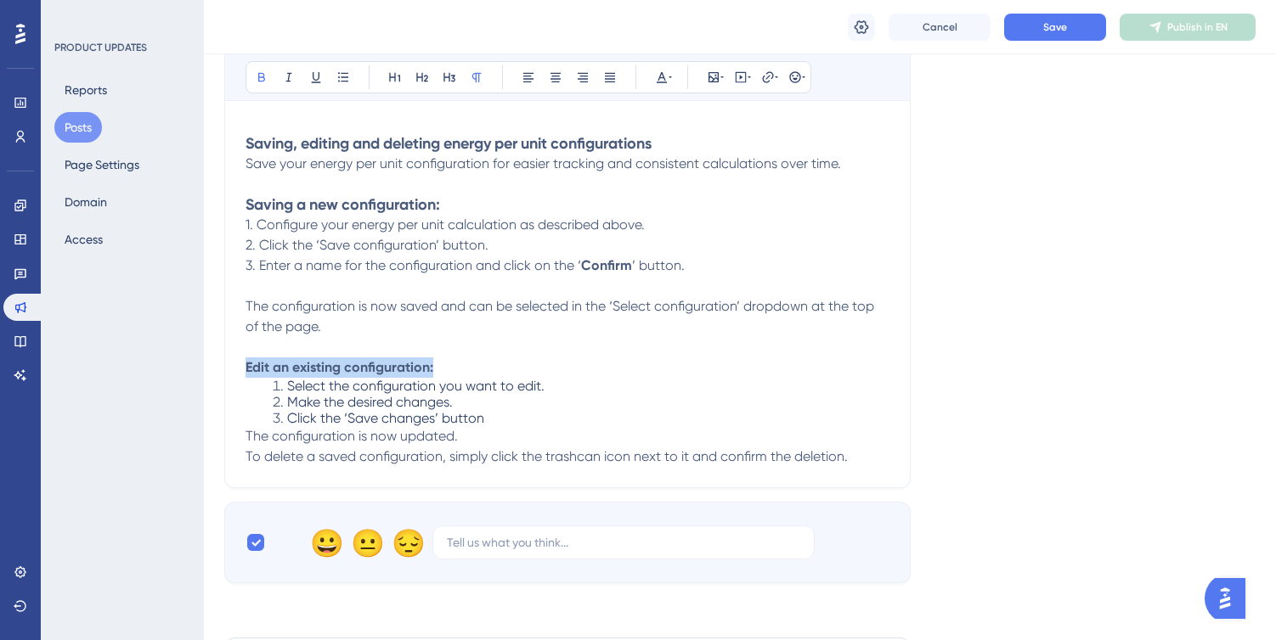
drag, startPoint x: 245, startPoint y: 365, endPoint x: 518, endPoint y: 365, distance: 273.5
click at [518, 365] on p "Edit an existing configuration:" at bounding box center [567, 368] width 644 height 20
click at [450, 80] on icon at bounding box center [450, 77] width 14 height 14
click at [483, 363] on h3 "Edit an existing configuration:" at bounding box center [567, 368] width 644 height 20
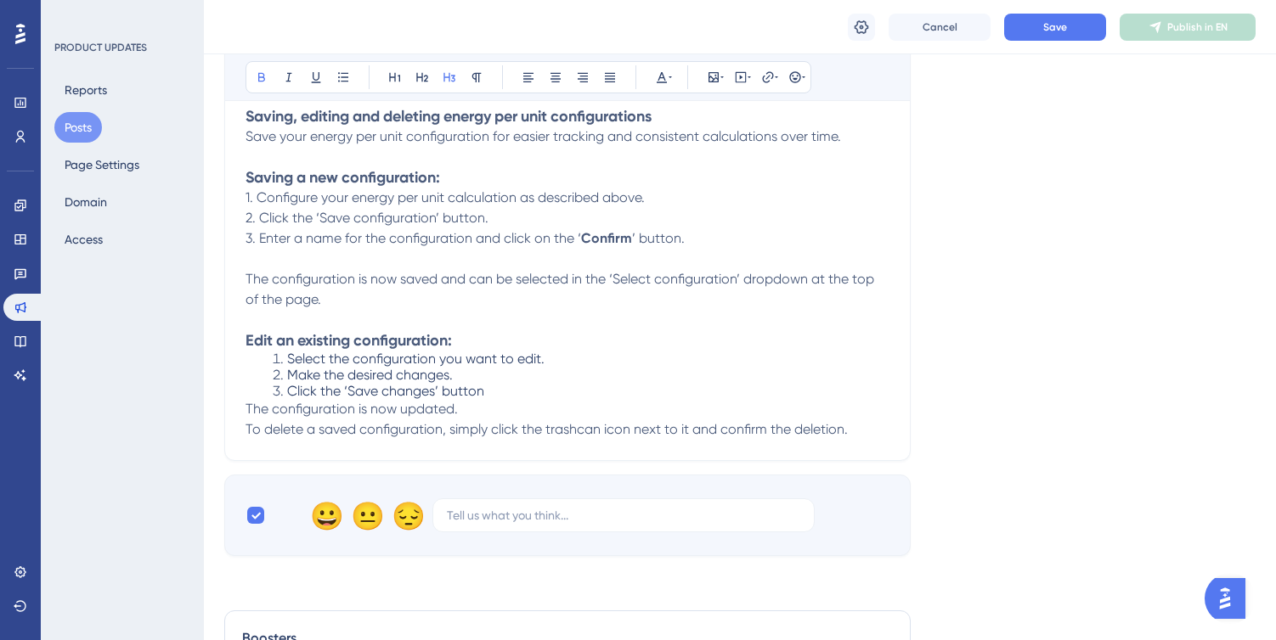
click at [489, 384] on ol "Select the configuration you want to edit. Make the desired changes. Click the …" at bounding box center [567, 375] width 644 height 48
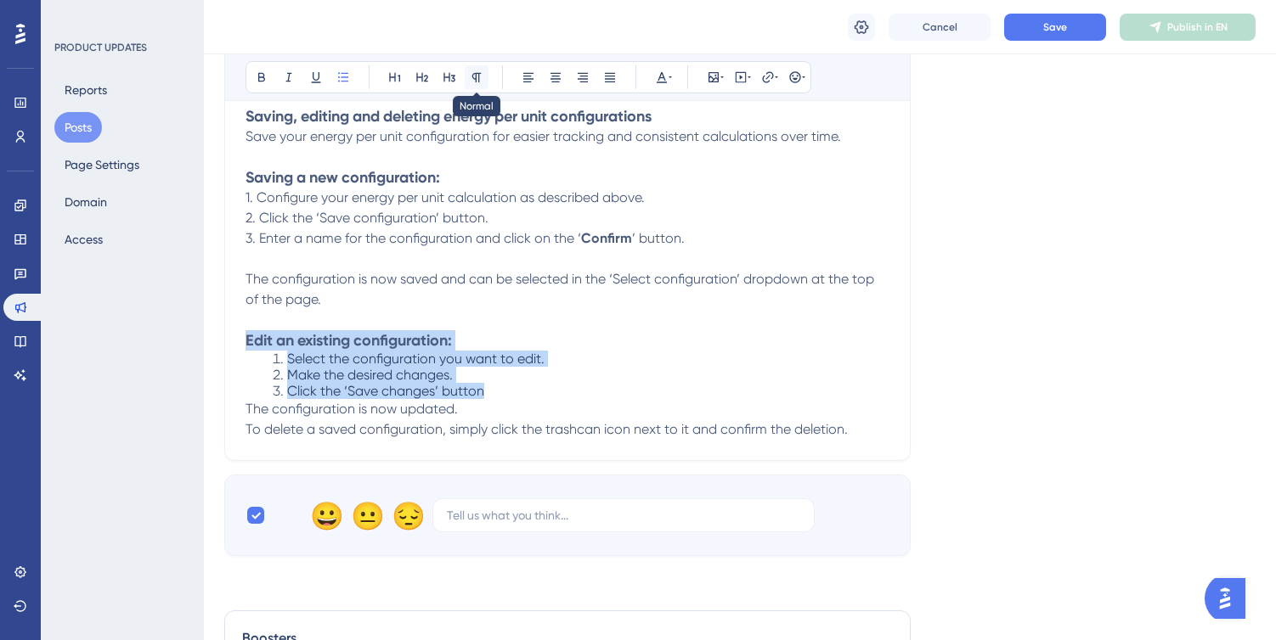
click at [479, 81] on icon at bounding box center [476, 77] width 9 height 9
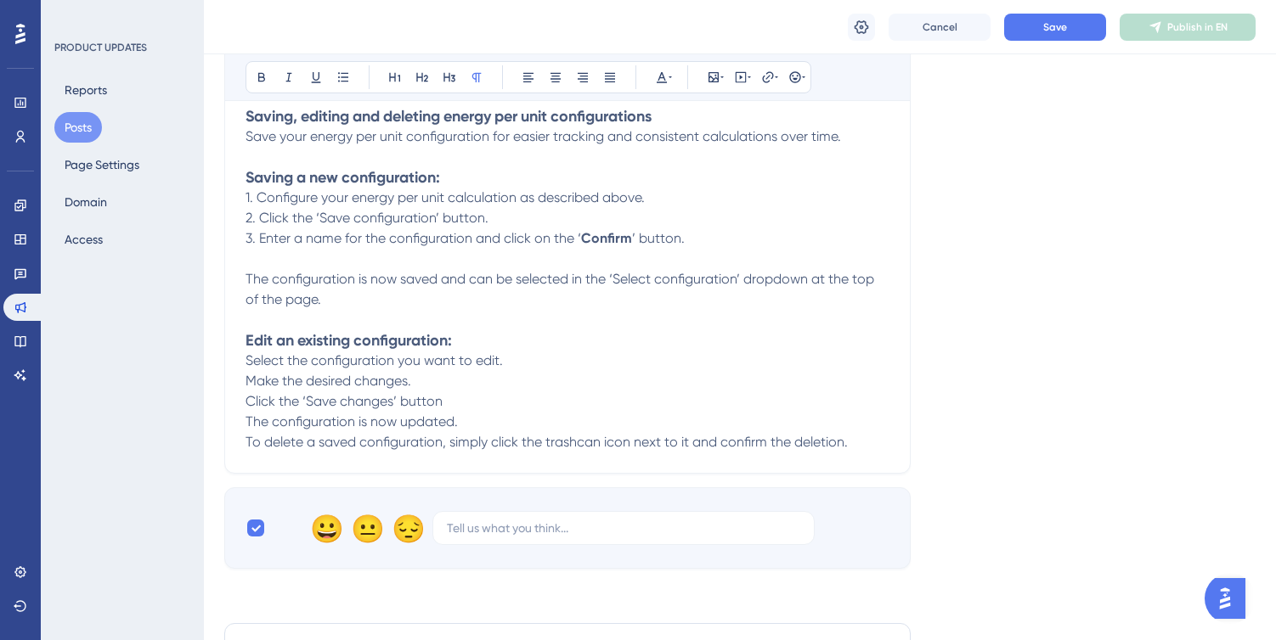
click at [248, 357] on span "Select the configuration you want to edit." at bounding box center [373, 360] width 257 height 16
click at [245, 381] on span "Make the desired changes." at bounding box center [328, 381] width 166 height 16
click at [245, 400] on span "Click the ‘Save changes’ button" at bounding box center [343, 401] width 197 height 16
drag, startPoint x: 320, startPoint y: 401, endPoint x: 405, endPoint y: 402, distance: 84.9
click at [405, 402] on span "3. Click the ‘Save changes’ button" at bounding box center [350, 401] width 211 height 16
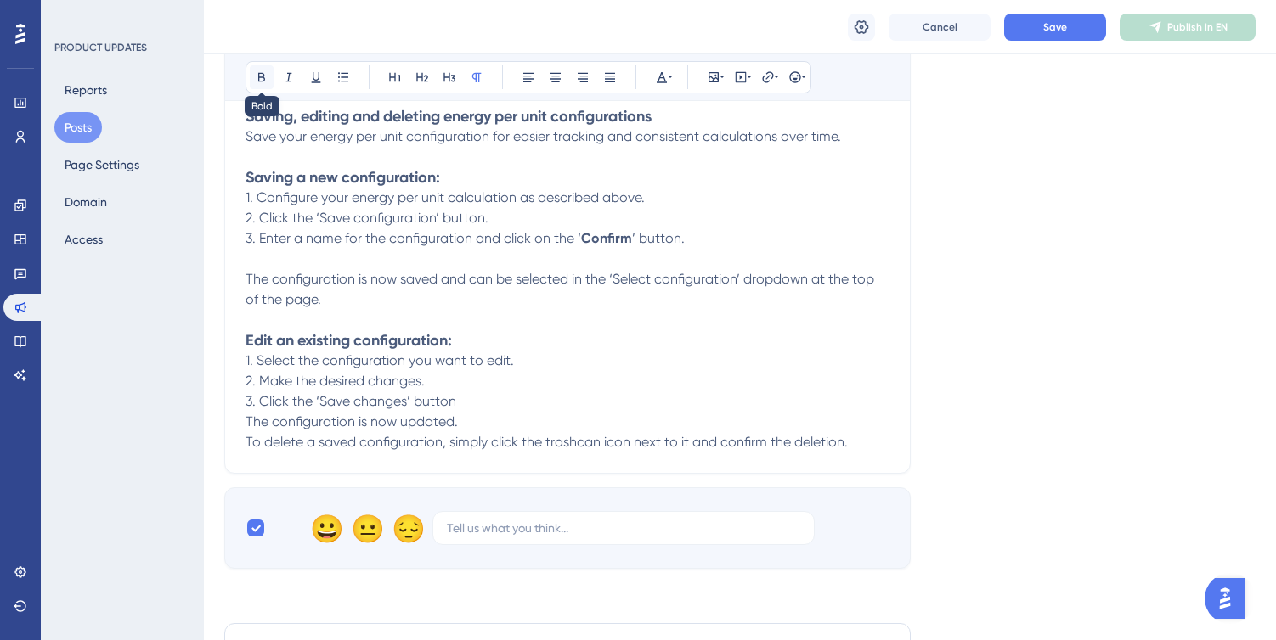
click at [260, 75] on icon at bounding box center [262, 77] width 14 height 14
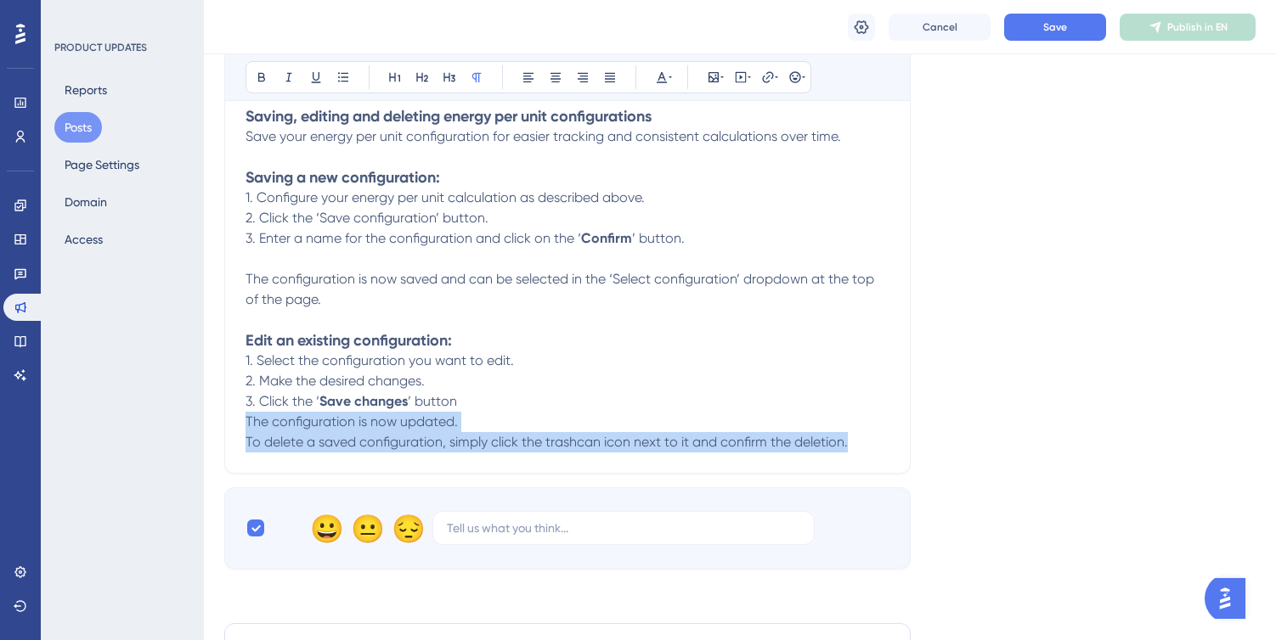
drag, startPoint x: 245, startPoint y: 419, endPoint x: 867, endPoint y: 438, distance: 622.0
click at [475, 75] on icon at bounding box center [477, 77] width 14 height 14
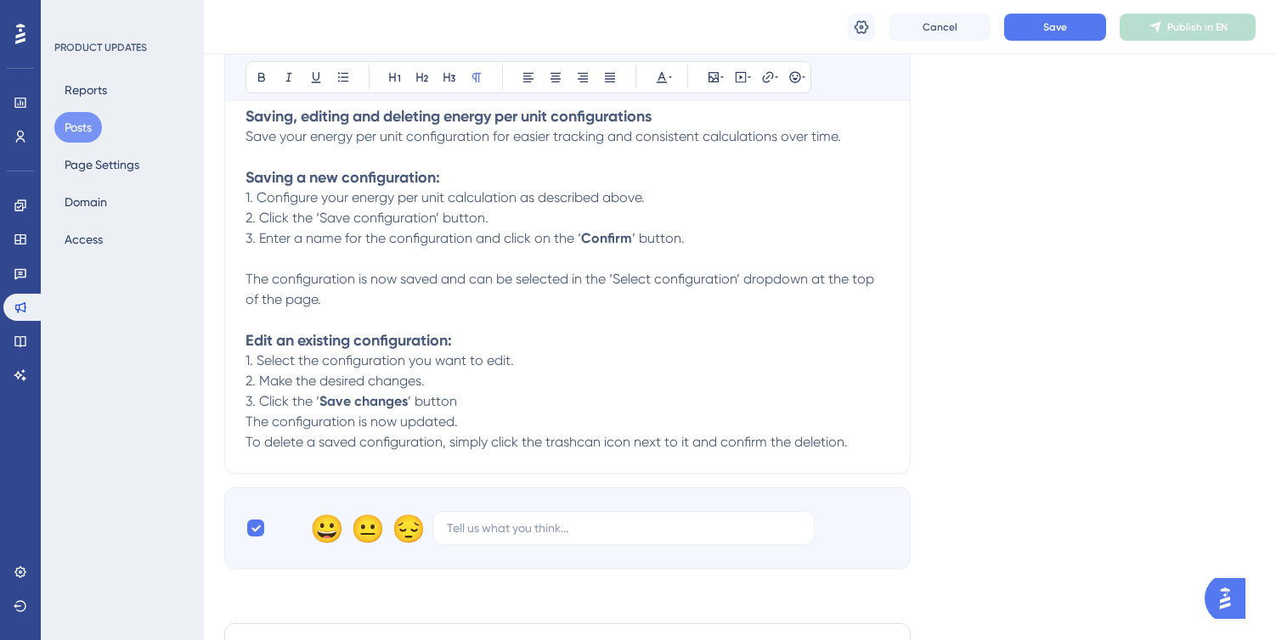
click at [596, 352] on p "1. Select the configuration you want to edit." at bounding box center [567, 361] width 644 height 20
click at [1045, 17] on button "Save" at bounding box center [1055, 27] width 102 height 27
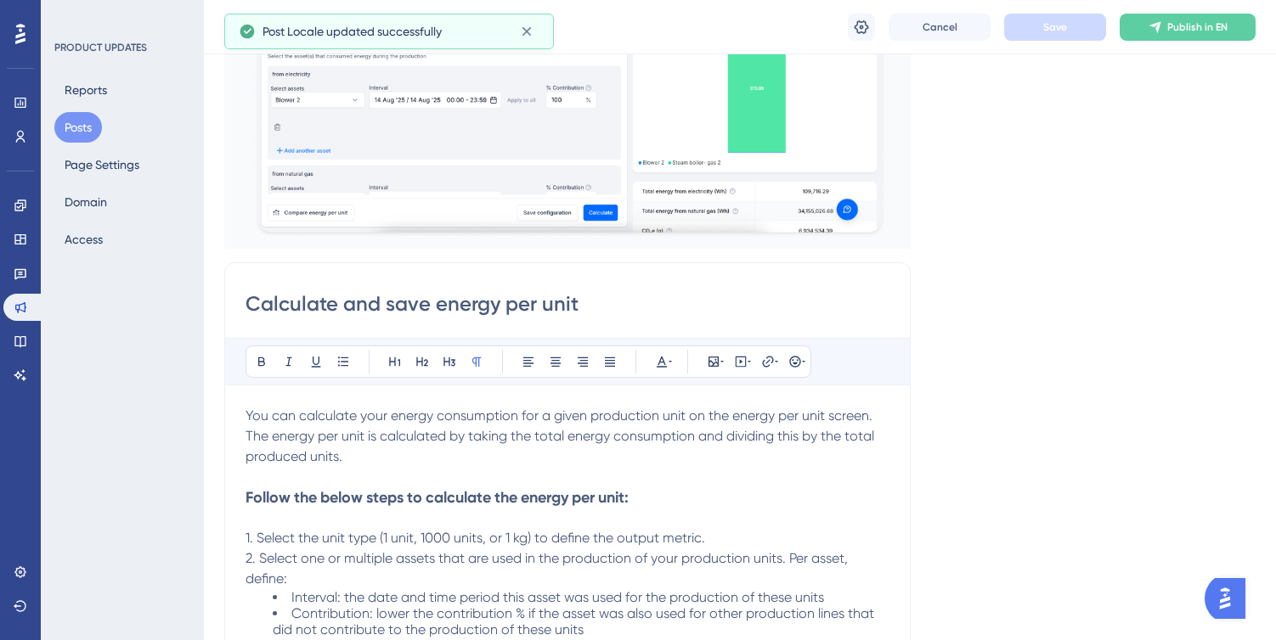
scroll to position [0, 0]
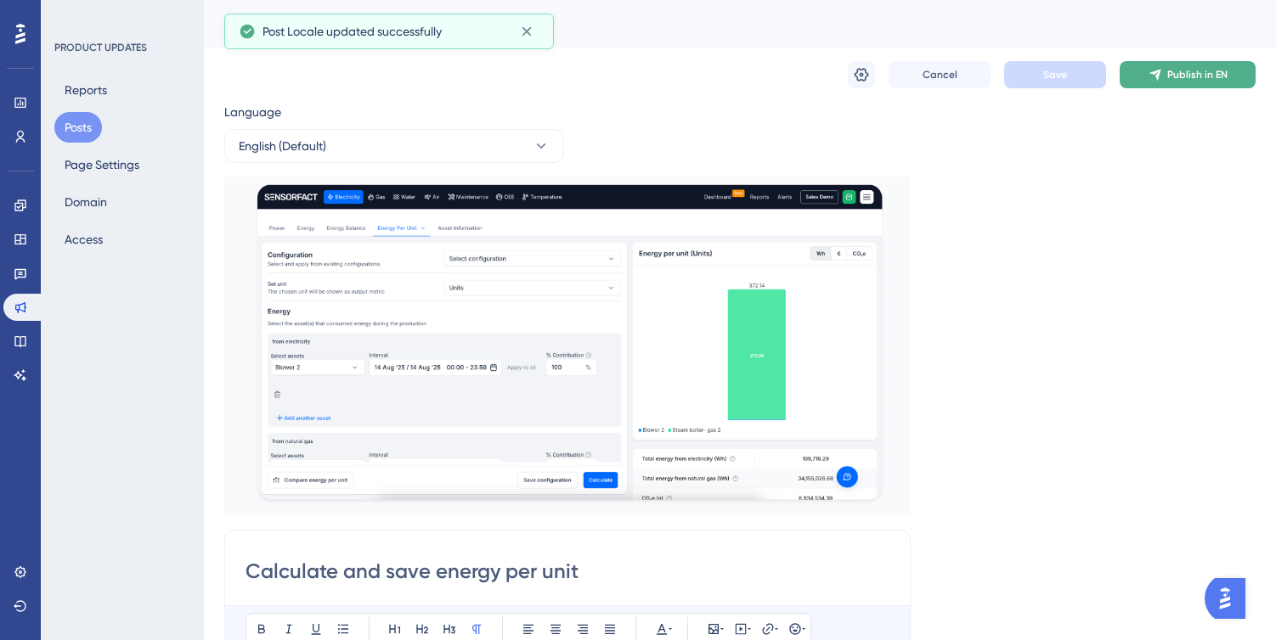
click at [1157, 71] on icon at bounding box center [1154, 75] width 11 height 11
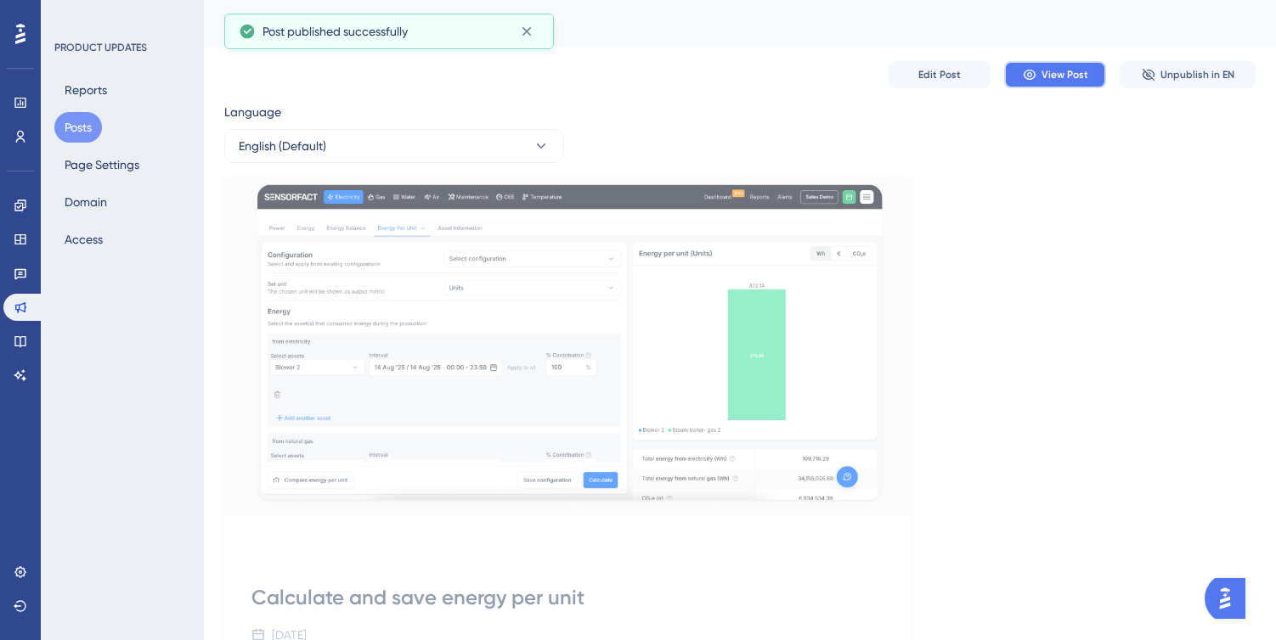
click at [1036, 75] on button "View Post" at bounding box center [1055, 74] width 102 height 27
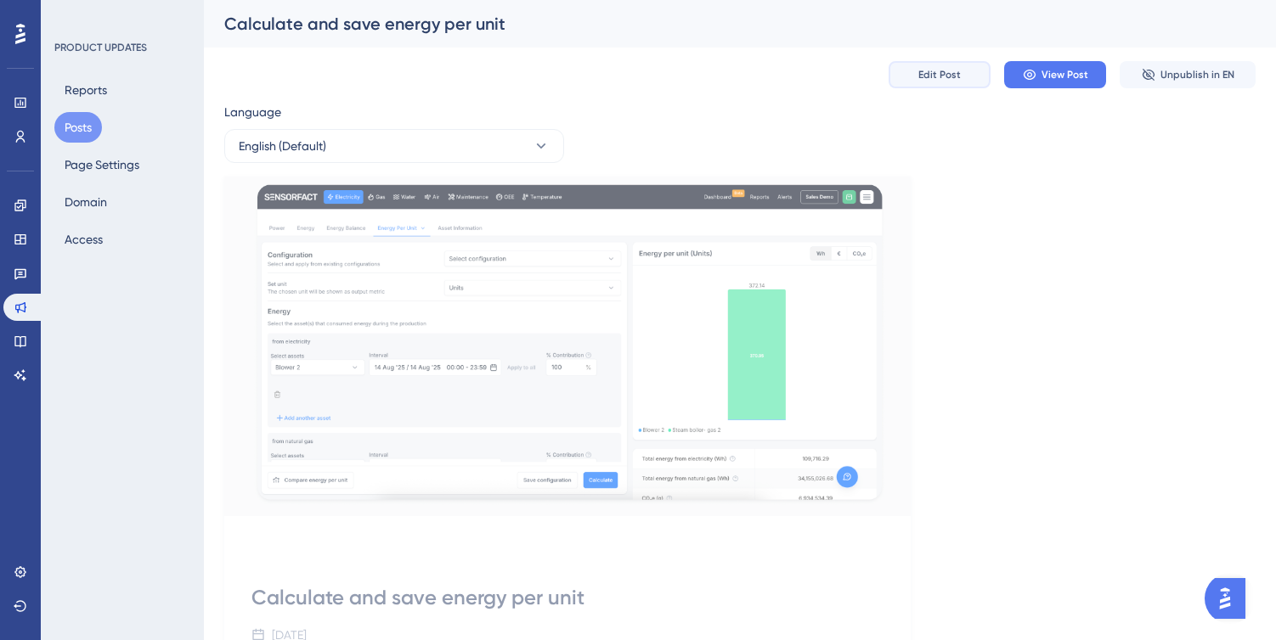
click at [950, 68] on span "Edit Post" at bounding box center [939, 75] width 42 height 14
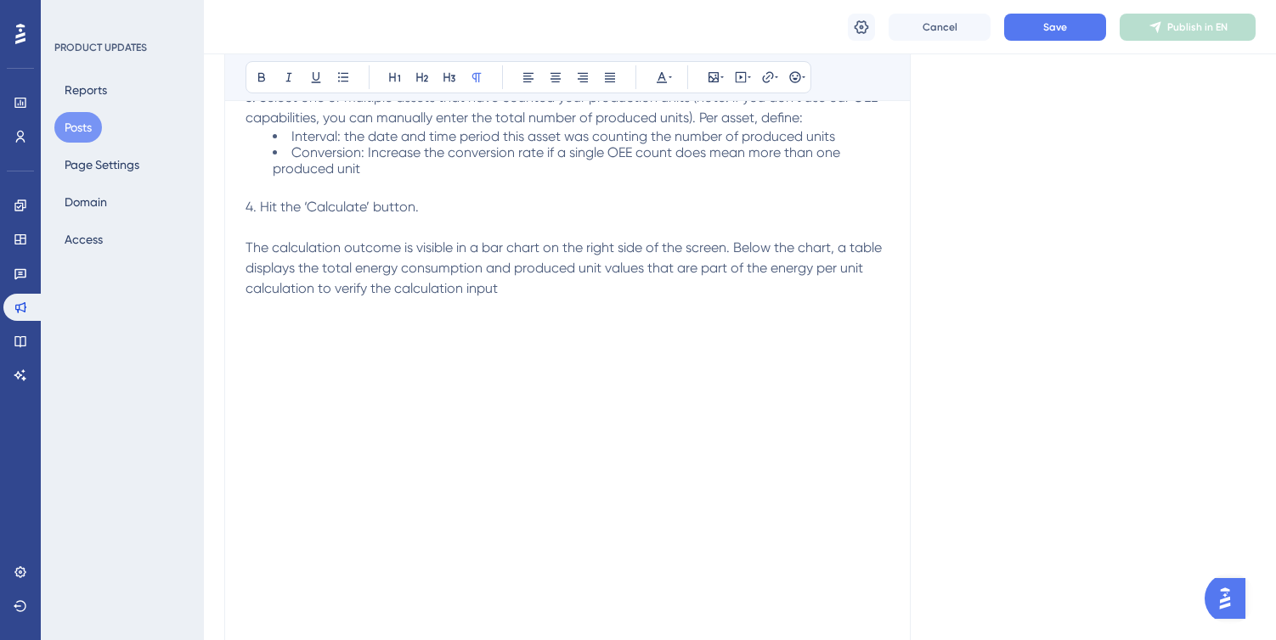
scroll to position [839, 0]
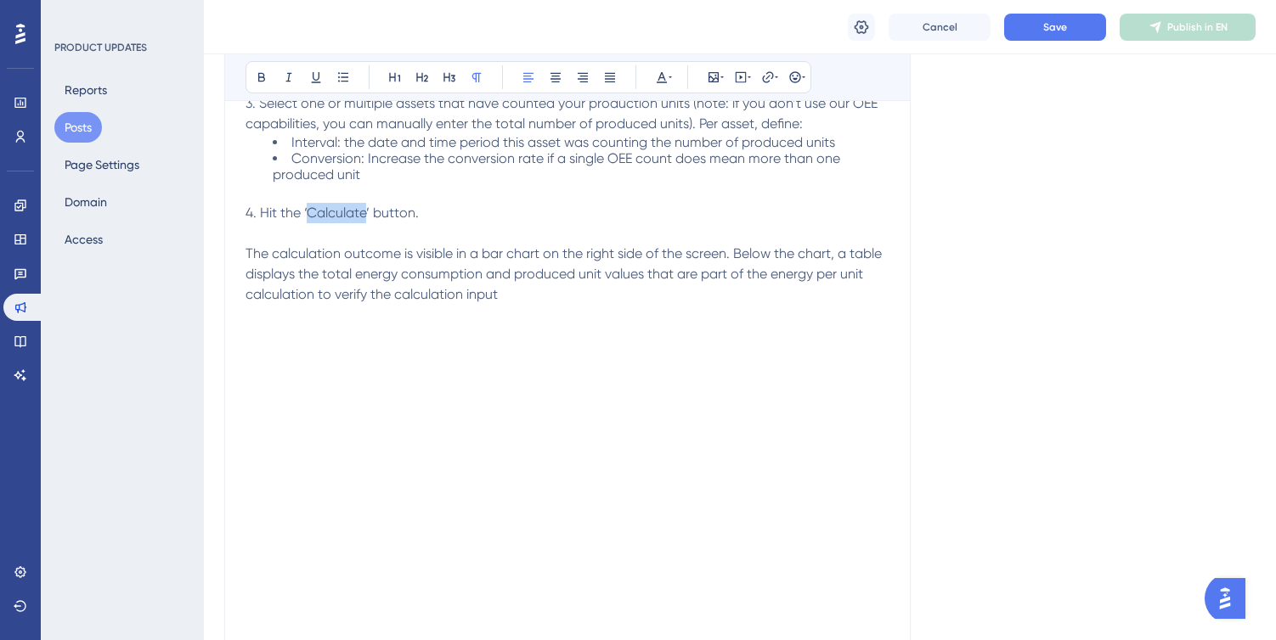
drag, startPoint x: 309, startPoint y: 206, endPoint x: 365, endPoint y: 211, distance: 56.3
click at [365, 211] on span "4. Hit the ‘Calculate’ button." at bounding box center [331, 213] width 173 height 16
click at [255, 80] on icon at bounding box center [262, 77] width 14 height 14
click at [456, 230] on p at bounding box center [567, 233] width 644 height 20
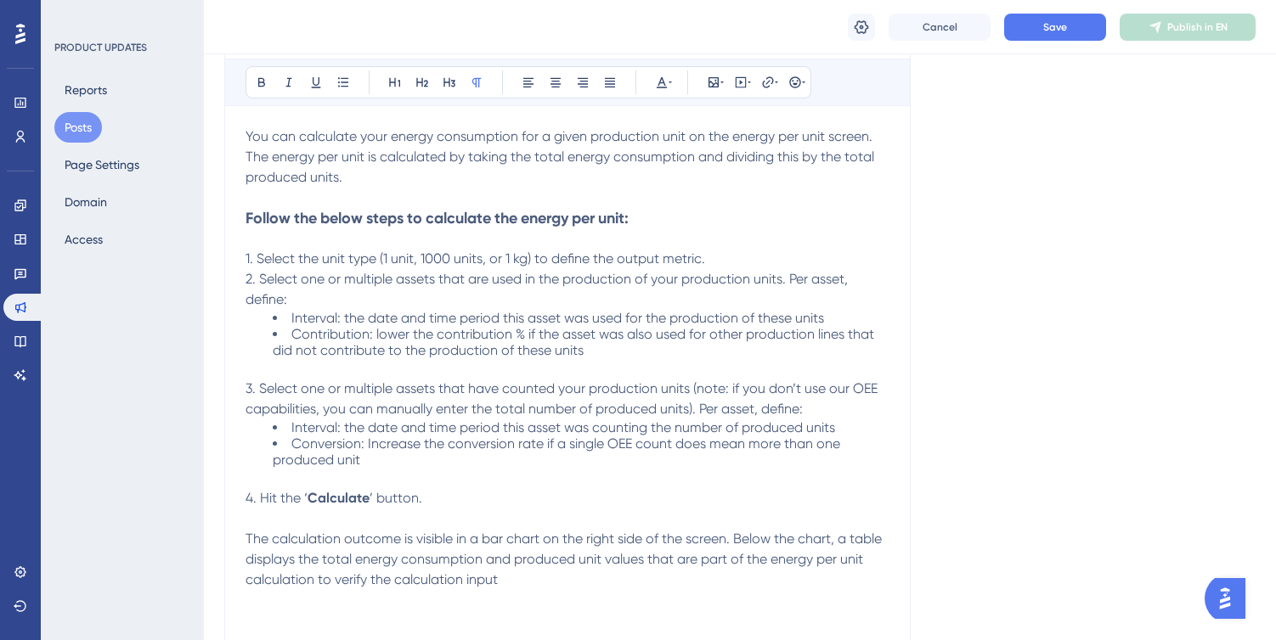
scroll to position [503, 0]
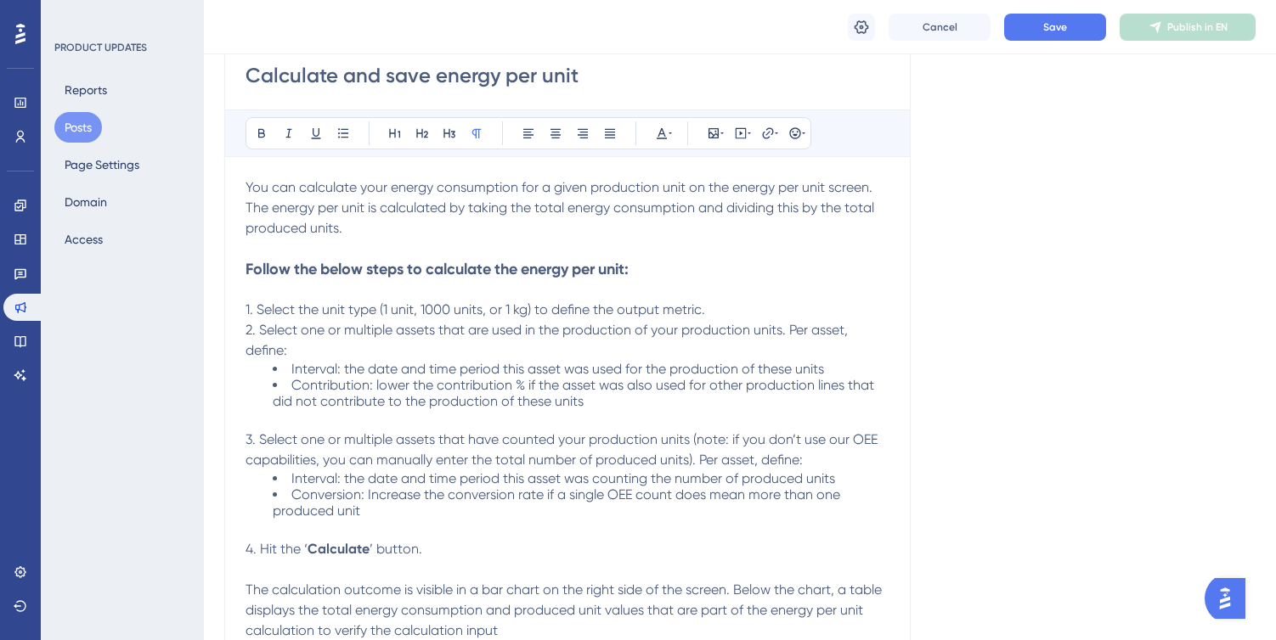
click at [395, 290] on p at bounding box center [567, 289] width 644 height 20
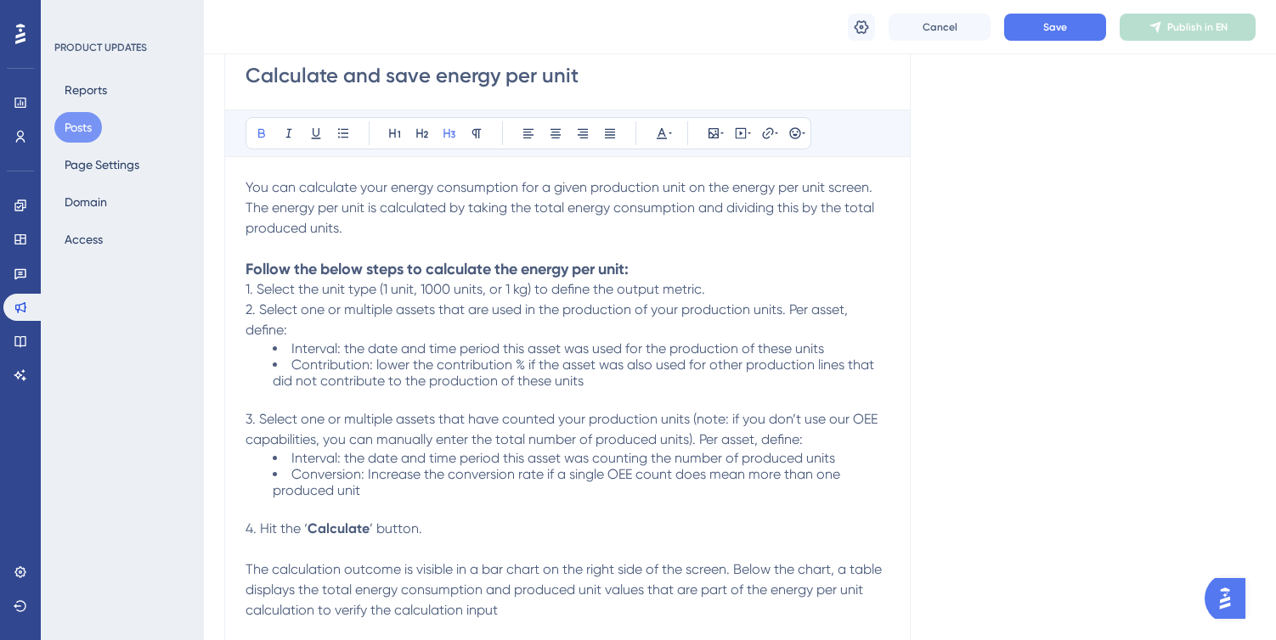
click at [246, 288] on span "1. Select the unit type (1 unit, 1000 units, or 1 kg) to define the output metr…" at bounding box center [475, 289] width 460 height 16
click at [245, 308] on span "2. Select one or multiple assets that are used in the production of your produc…" at bounding box center [548, 320] width 606 height 37
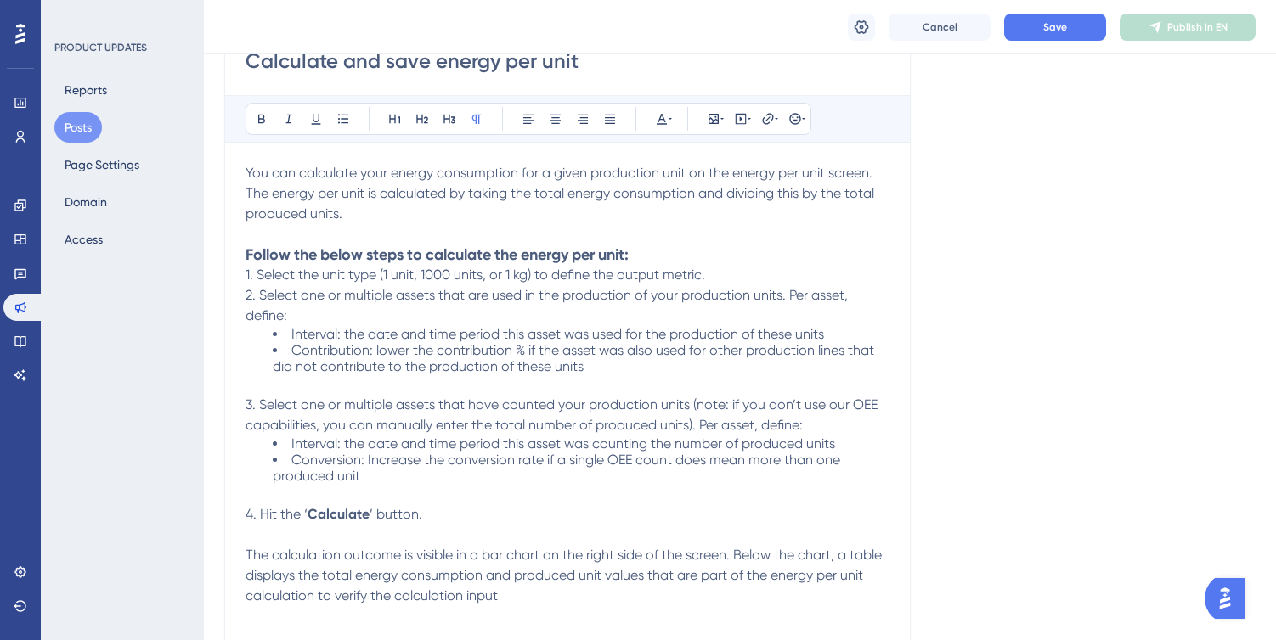
scroll to position [519, 0]
click at [246, 401] on span "3. Select one or multiple assets that have counted your production units (note:…" at bounding box center [562, 413] width 635 height 37
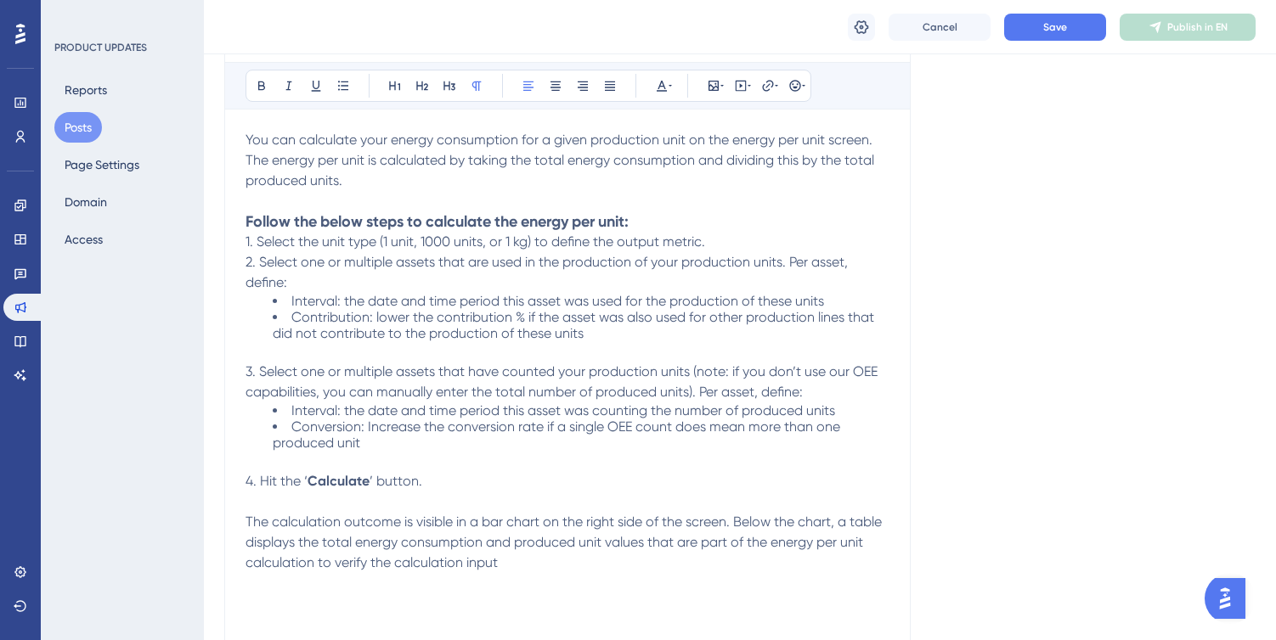
scroll to position [582, 0]
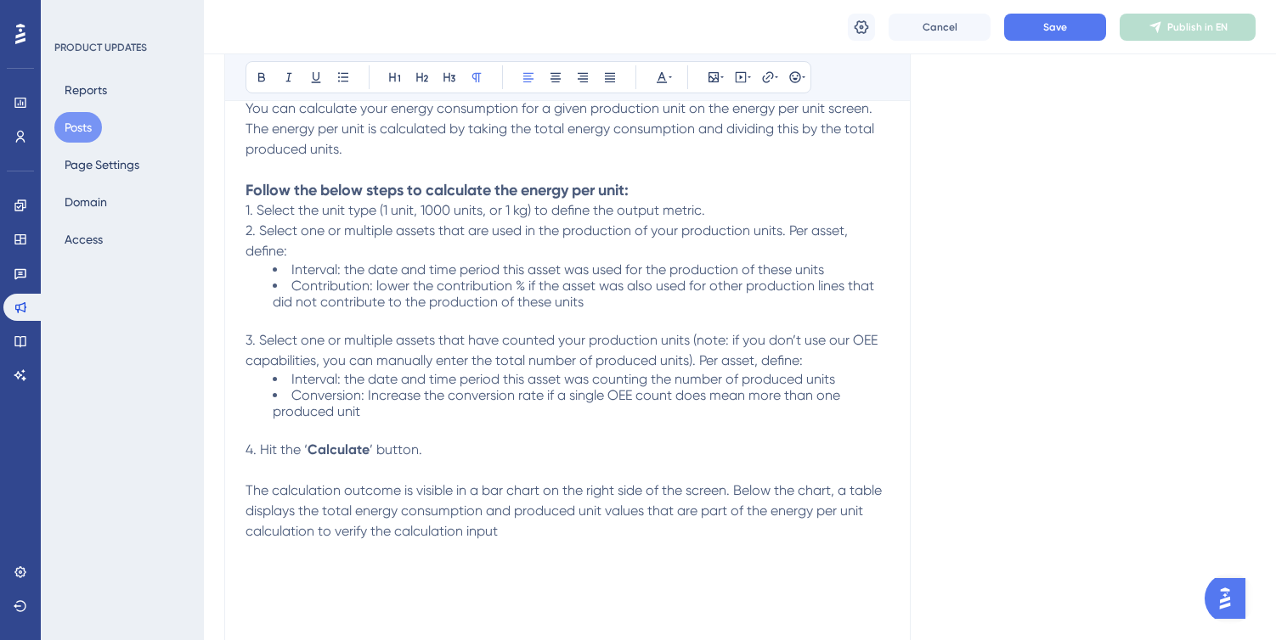
click at [247, 449] on span "4. Hit the ‘" at bounding box center [276, 450] width 62 height 16
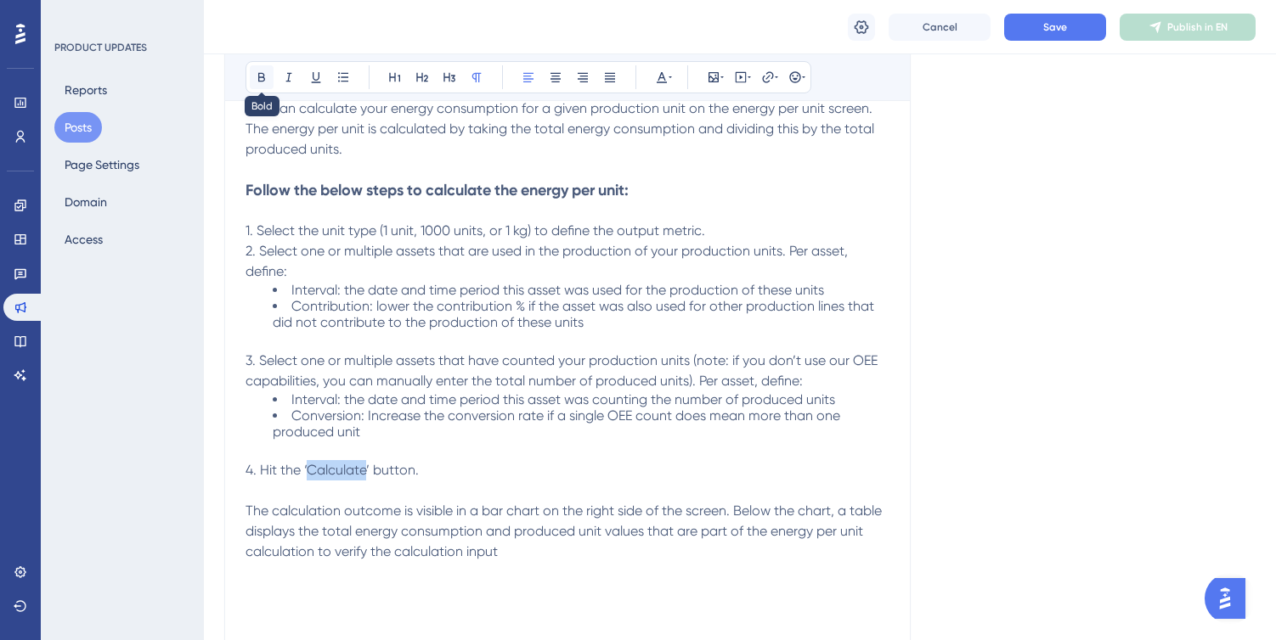
click at [264, 74] on icon at bounding box center [262, 77] width 14 height 14
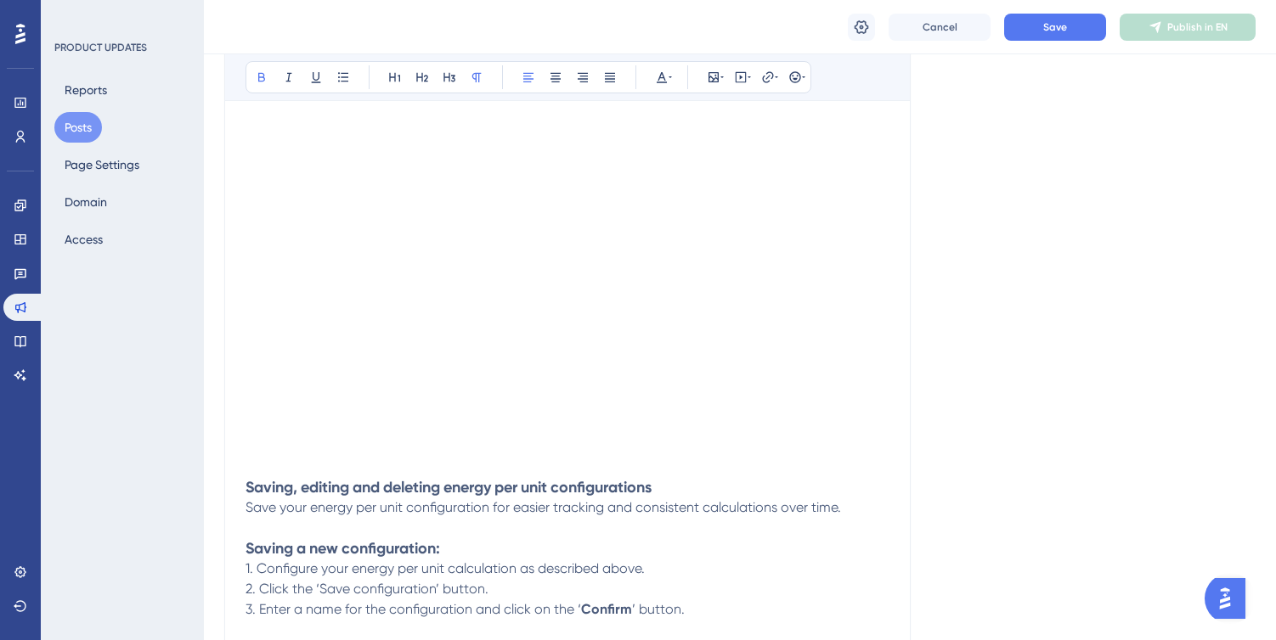
scroll to position [1161, 0]
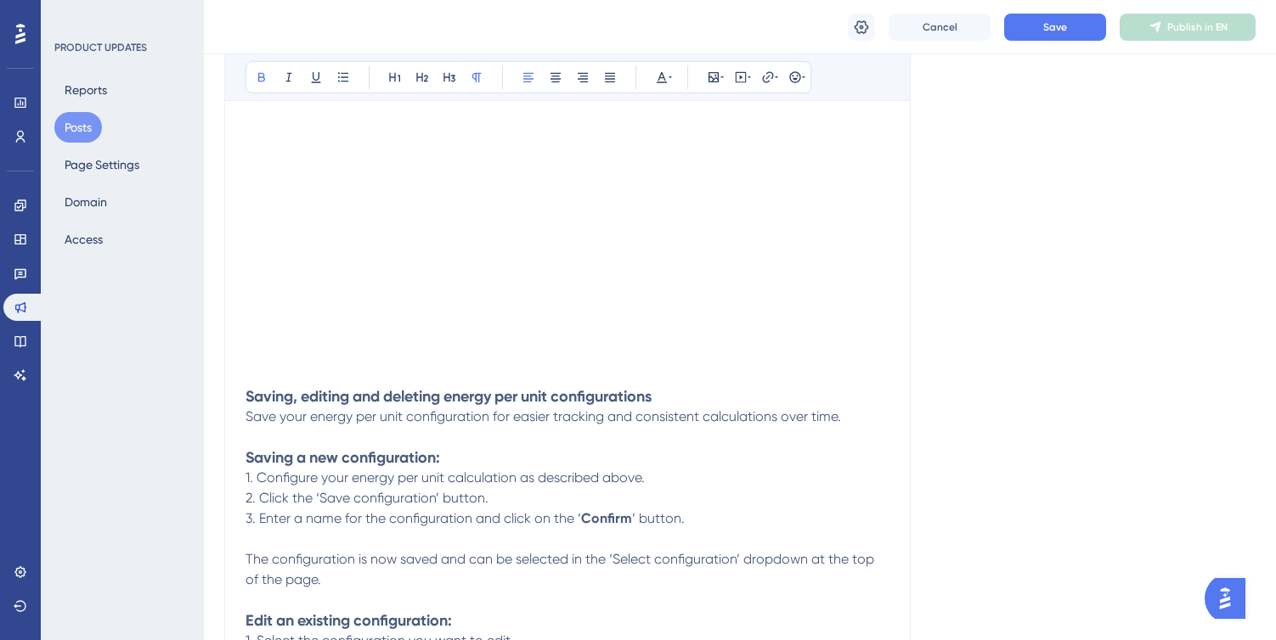
click at [454, 448] on h3 "Saving a new configuration:" at bounding box center [567, 458] width 644 height 20
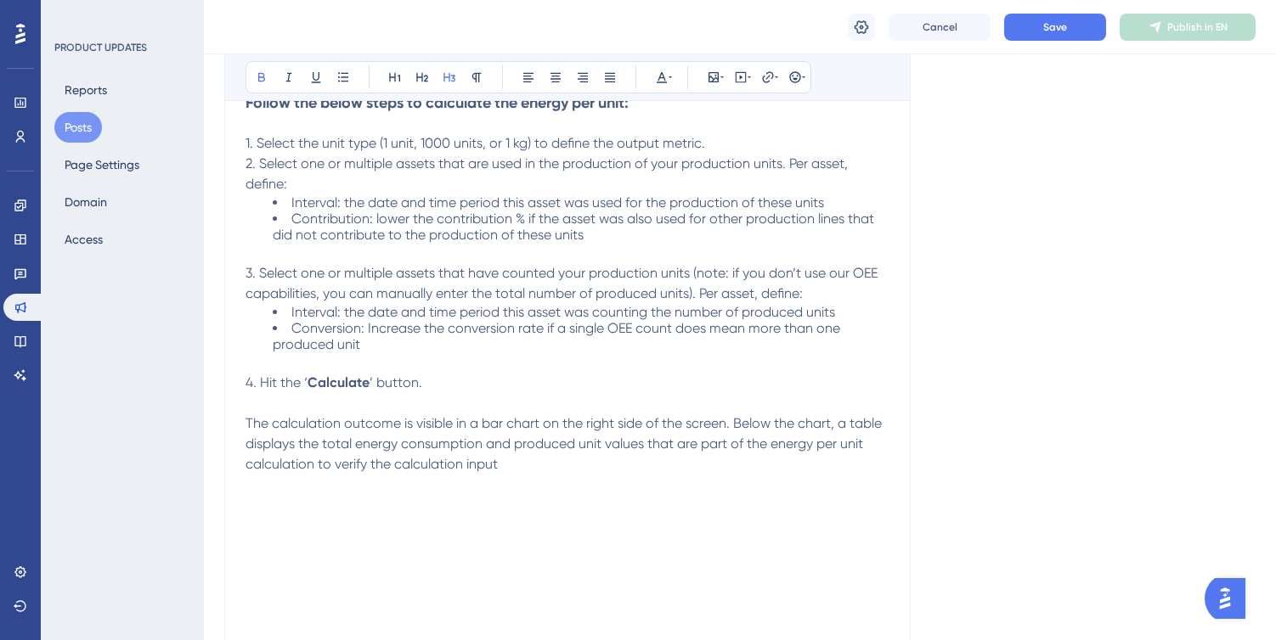
scroll to position [545, 0]
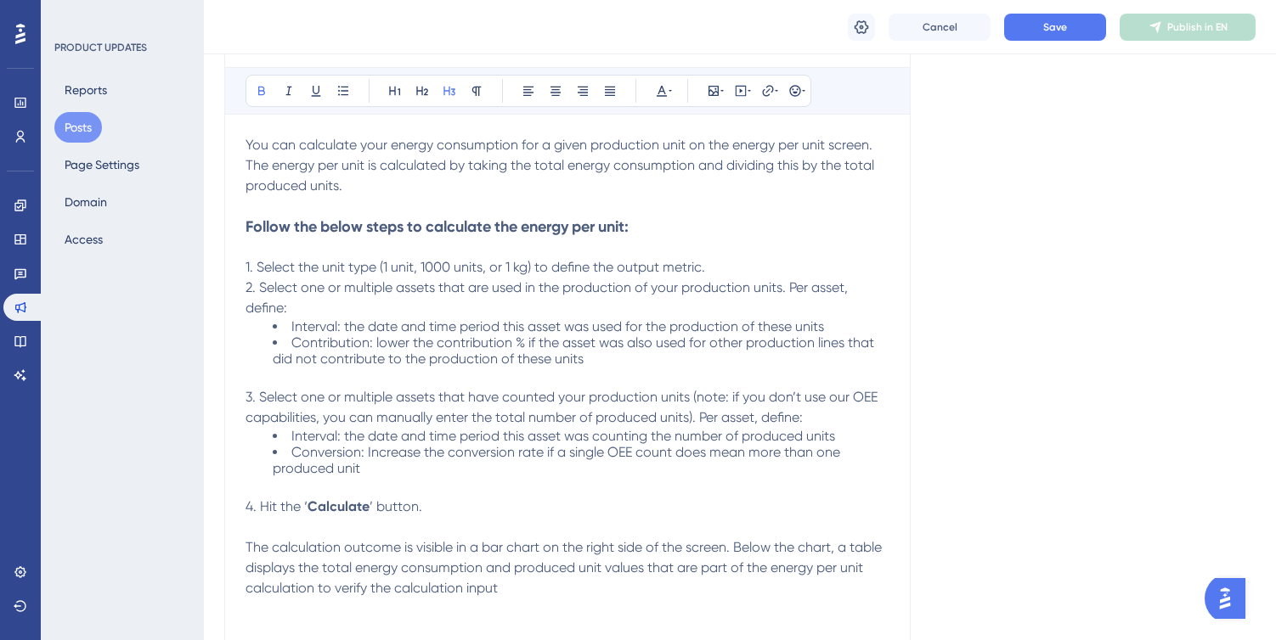
click at [445, 249] on p at bounding box center [567, 247] width 644 height 20
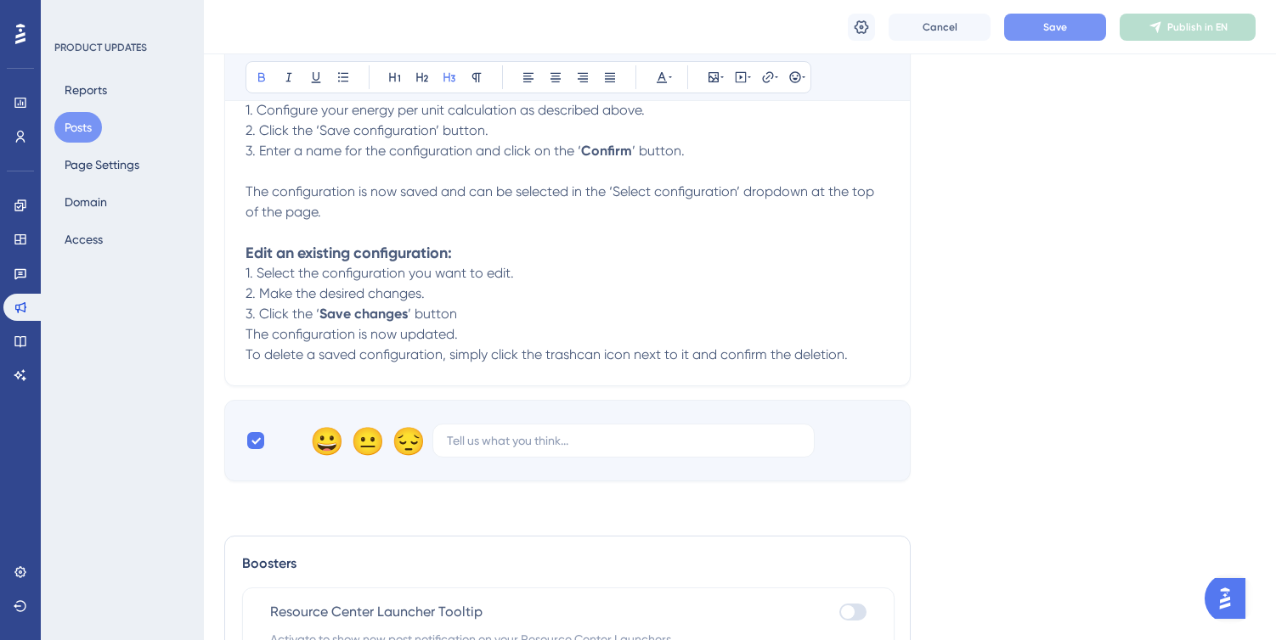
scroll to position [1520, 0]
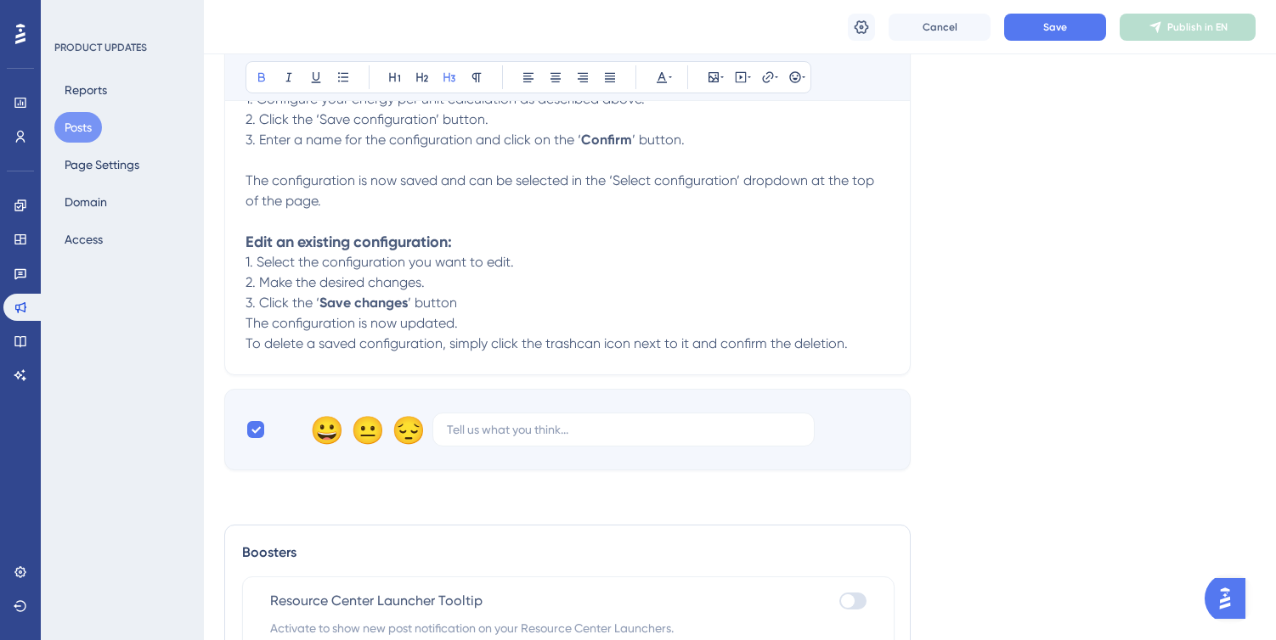
click at [505, 299] on p "3. Click the ‘ Save changes ’ button" at bounding box center [567, 303] width 644 height 20
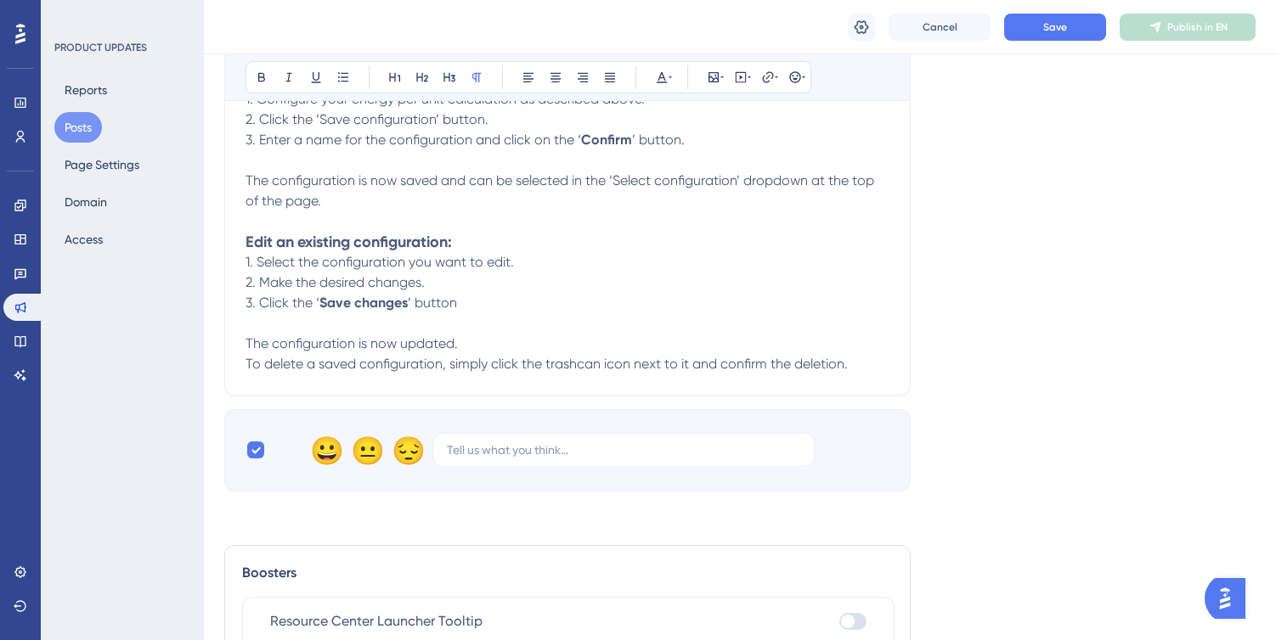
click at [463, 338] on p "The configuration is now updated." at bounding box center [567, 344] width 644 height 20
click at [1067, 21] on button "Save" at bounding box center [1055, 27] width 102 height 27
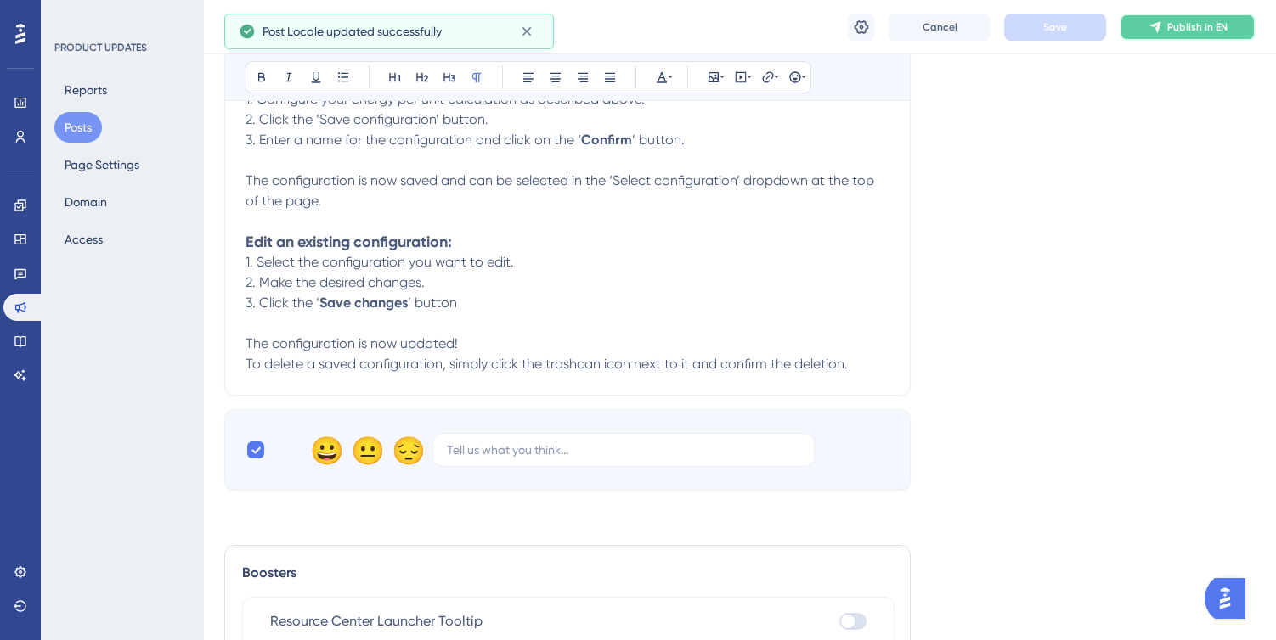
click at [1166, 21] on button "Publish in EN" at bounding box center [1187, 27] width 136 height 27
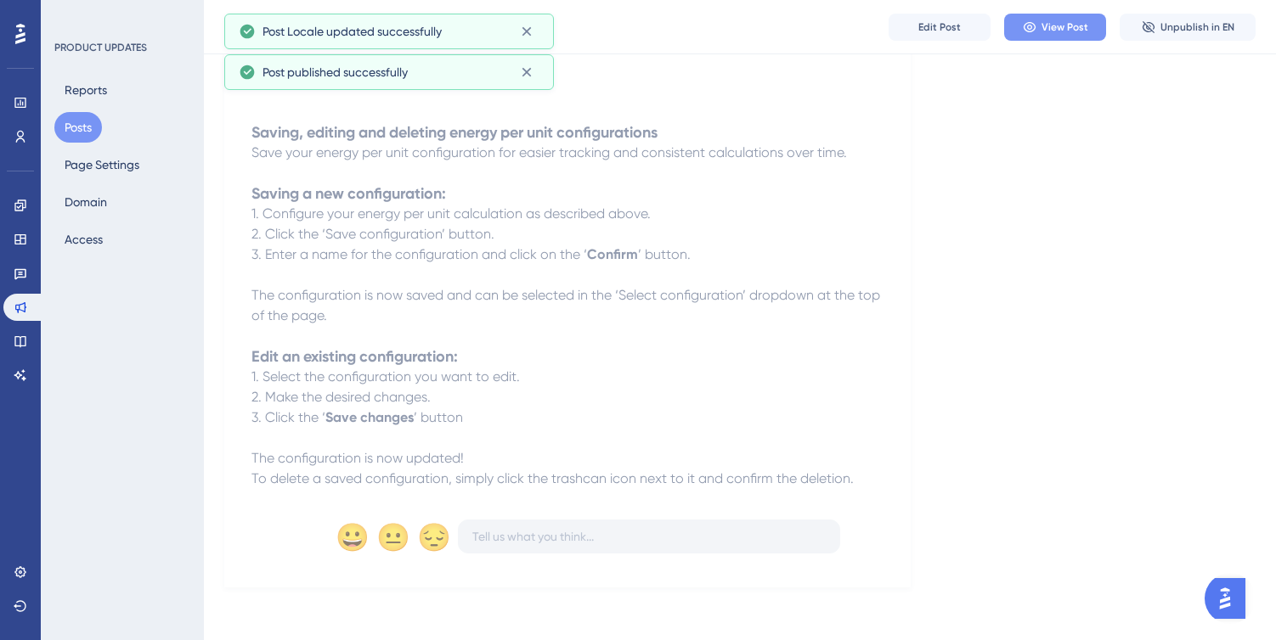
click at [1056, 31] on span "View Post" at bounding box center [1064, 27] width 47 height 14
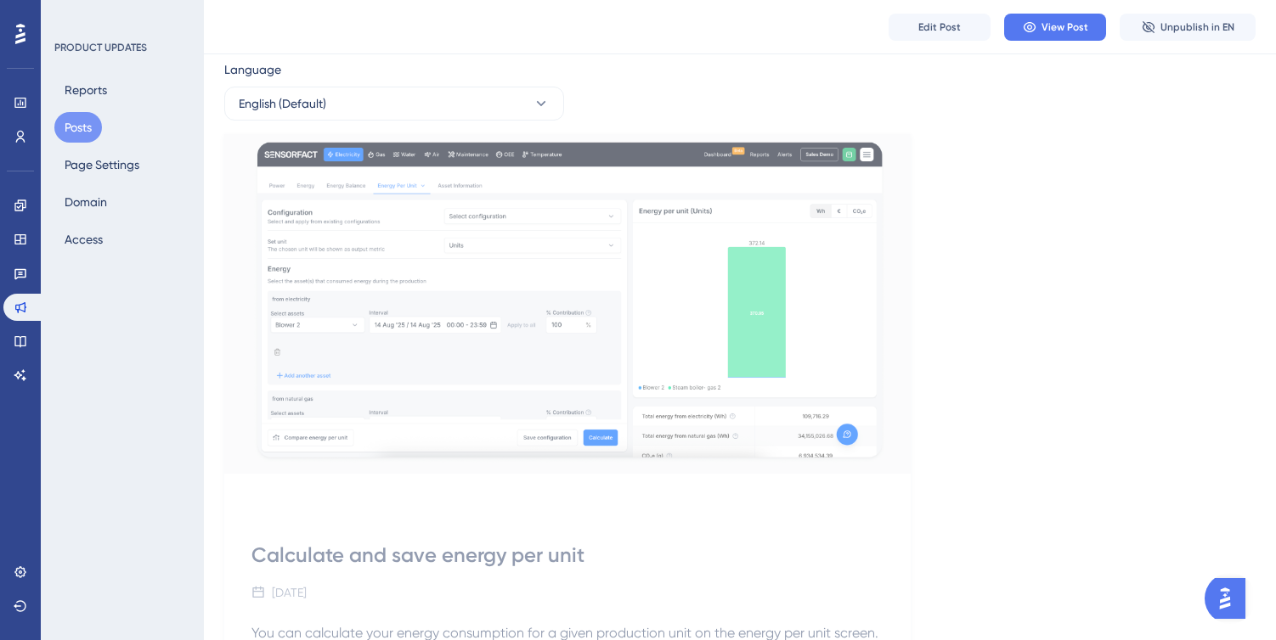
scroll to position [0, 0]
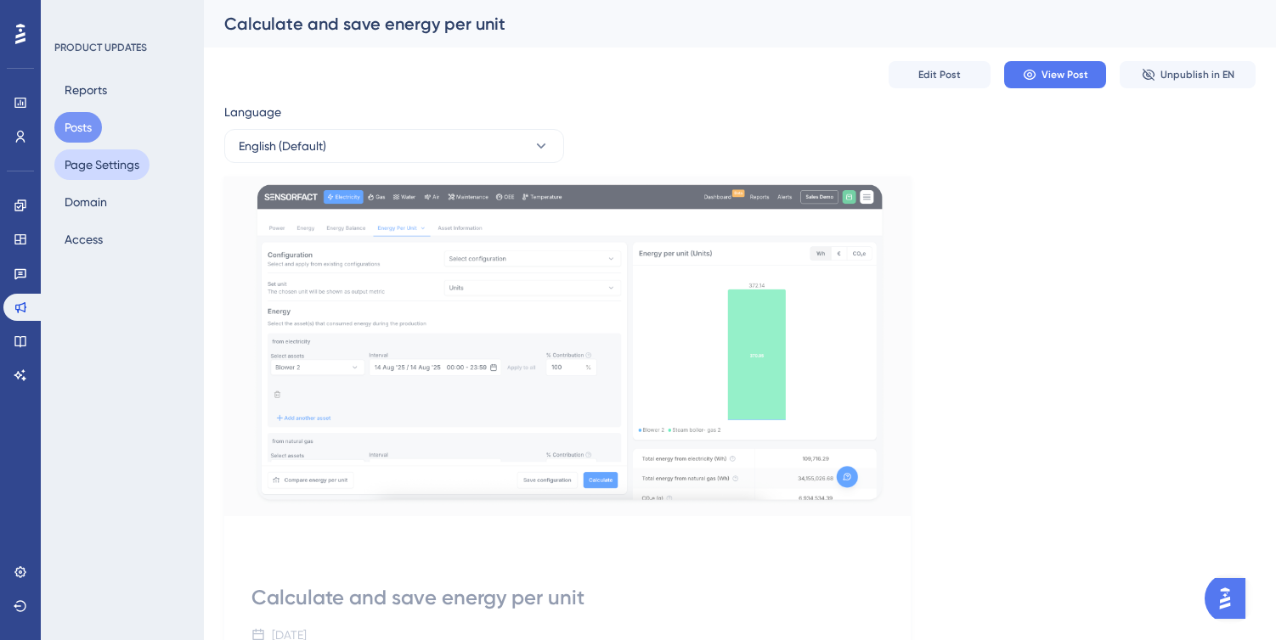
click at [72, 164] on button "Page Settings" at bounding box center [101, 164] width 95 height 31
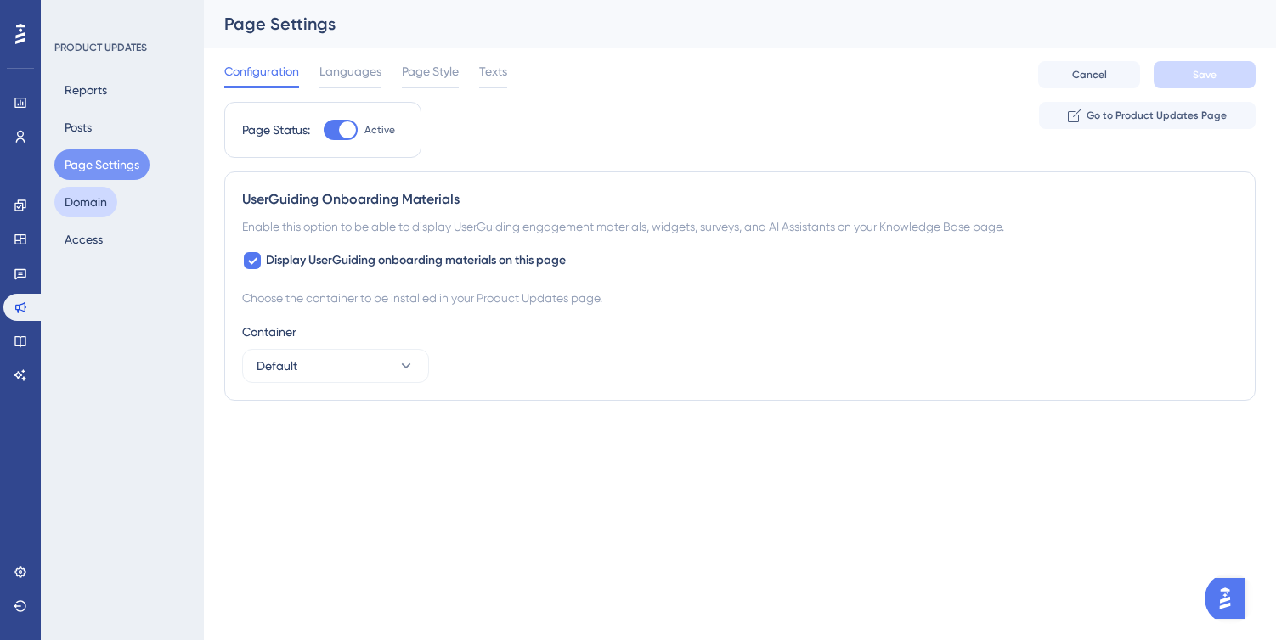
click at [82, 199] on button "Domain" at bounding box center [85, 202] width 63 height 31
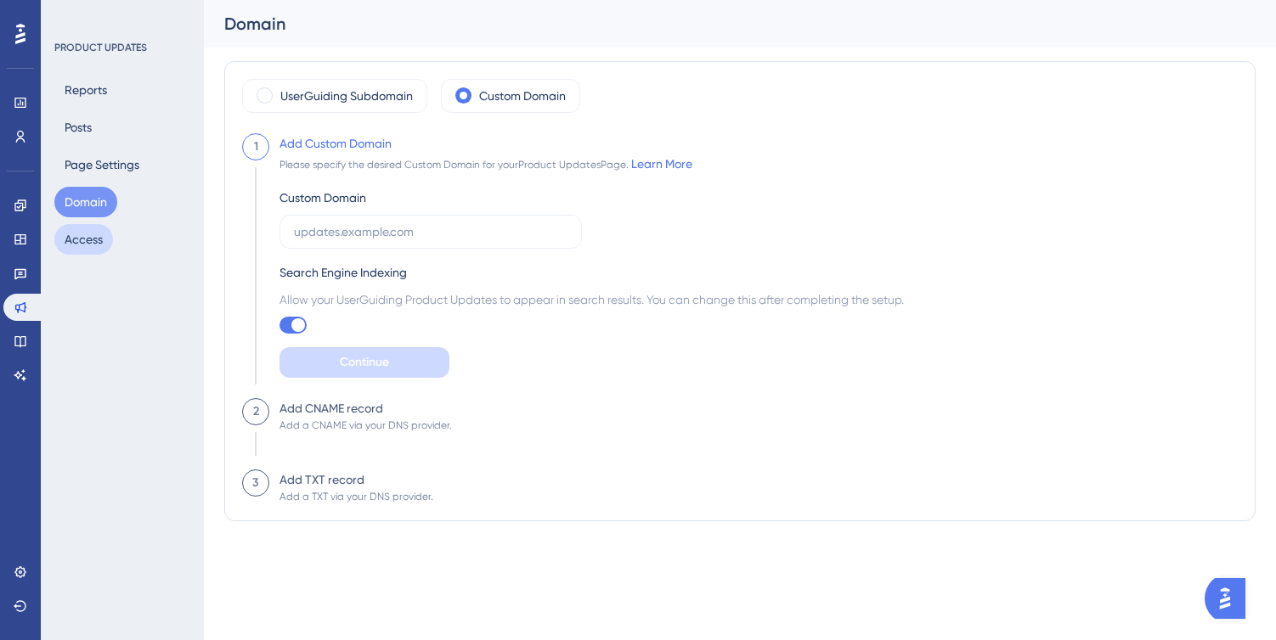
click at [85, 247] on button "Access" at bounding box center [83, 239] width 59 height 31
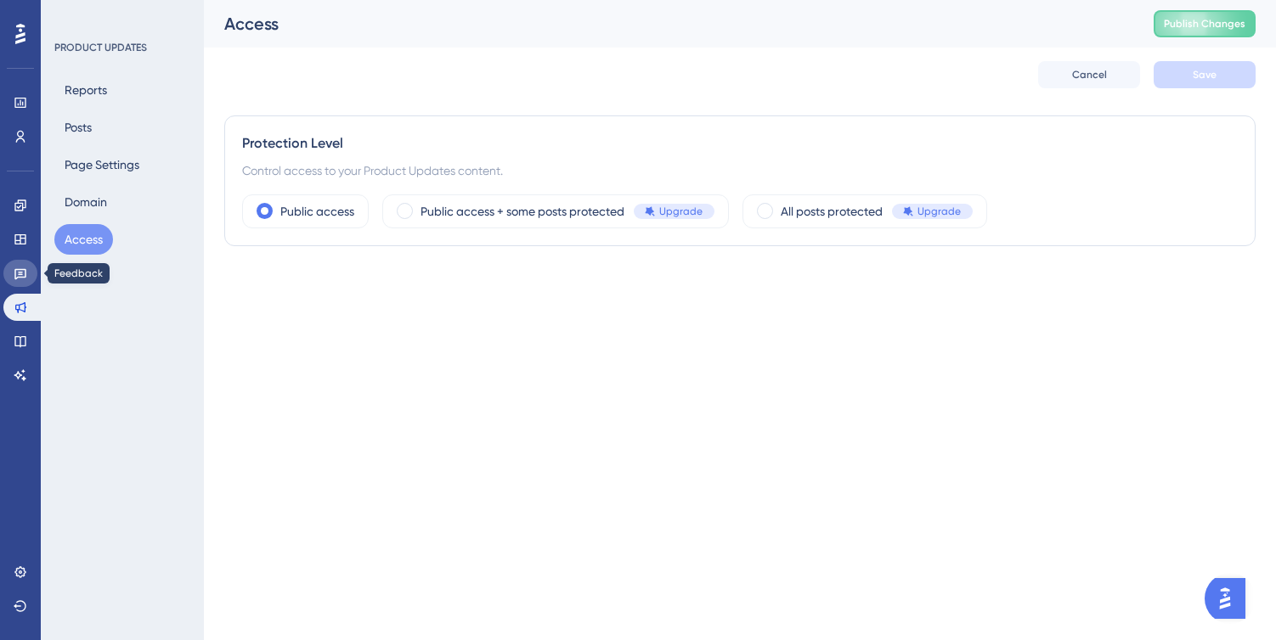
click at [18, 270] on icon at bounding box center [21, 274] width 14 height 14
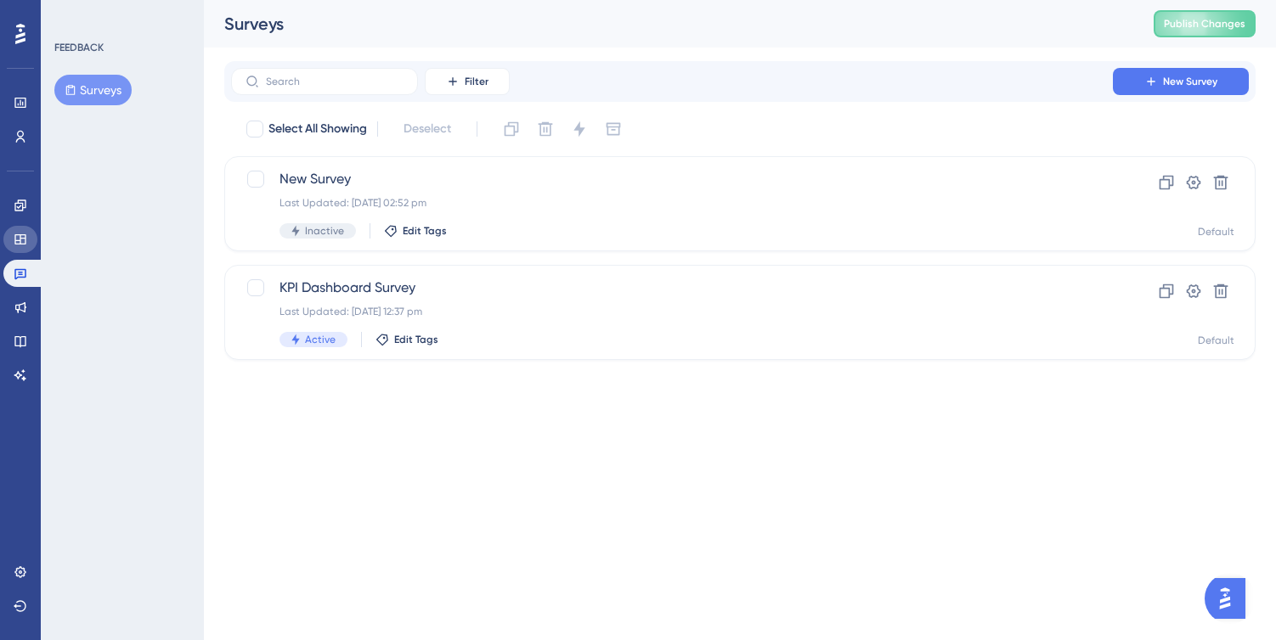
click at [23, 233] on icon at bounding box center [21, 240] width 14 height 14
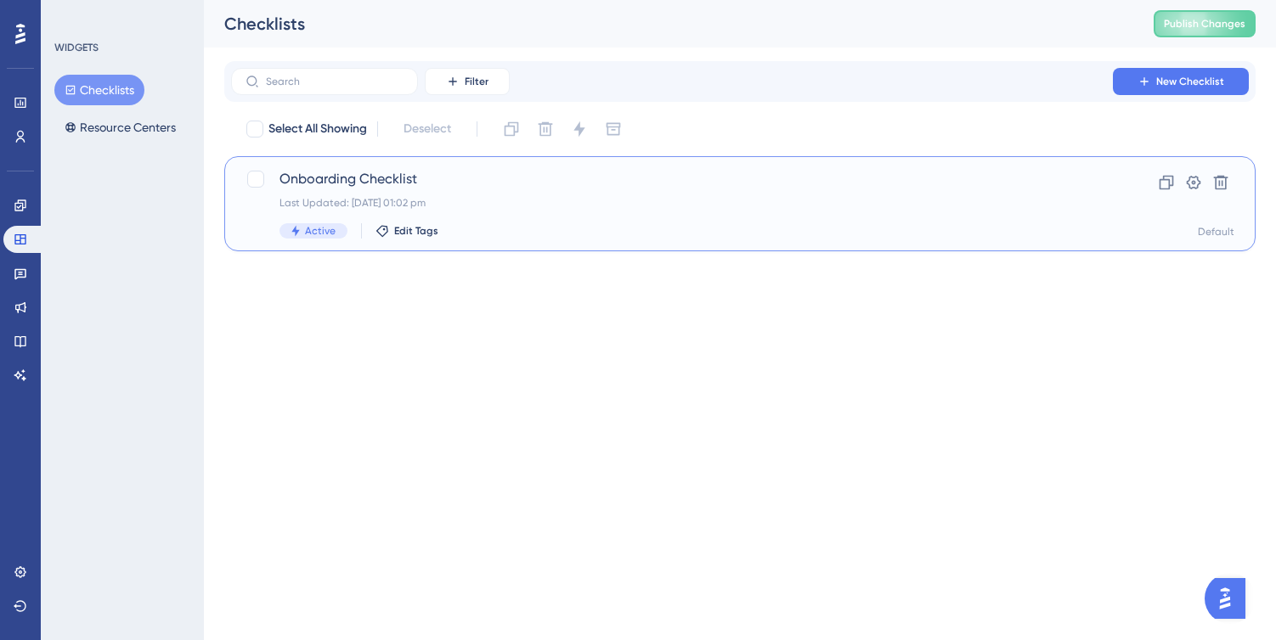
click at [509, 193] on div "Onboarding Checklist Last Updated: [DATE] 01:02 pm Active Edit Tags" at bounding box center [671, 204] width 785 height 70
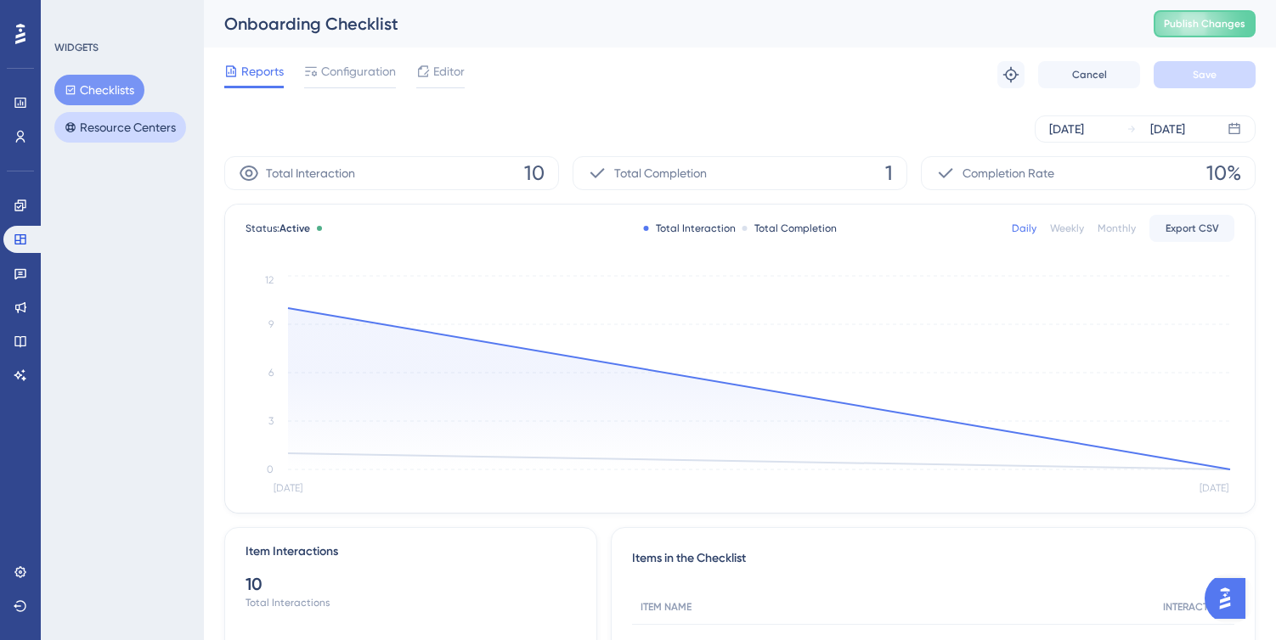
click at [145, 124] on button "Resource Centers" at bounding box center [120, 127] width 132 height 31
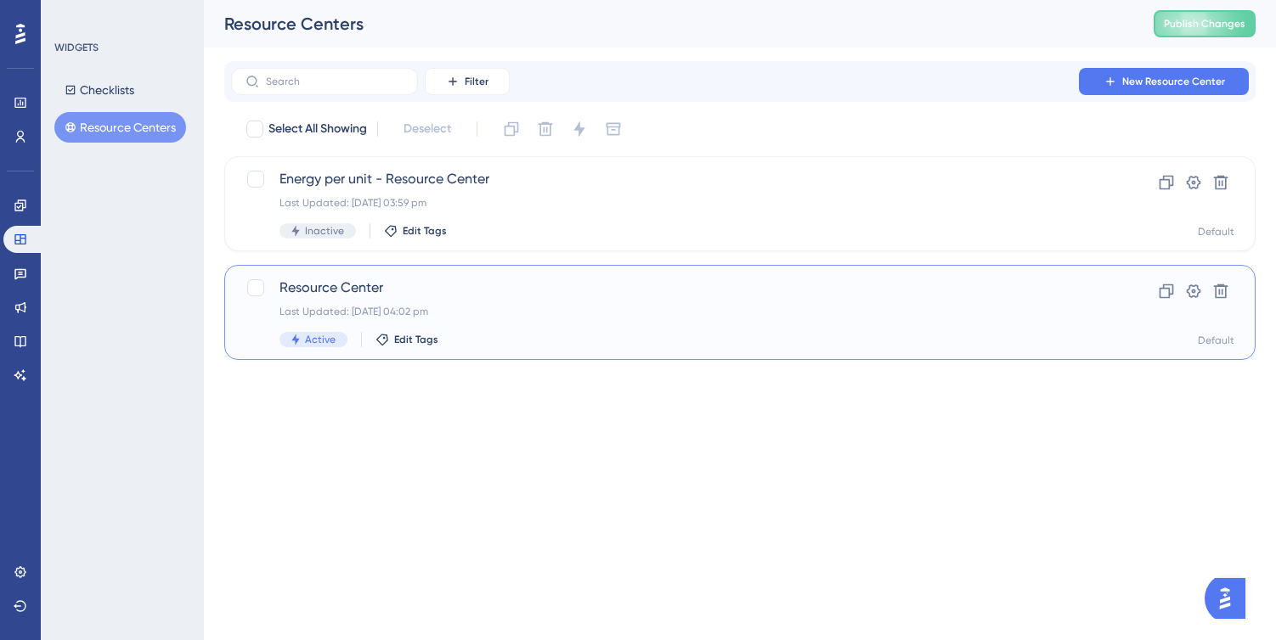
click at [517, 308] on div "Last Updated: [DATE] 04:02 pm" at bounding box center [671, 312] width 785 height 14
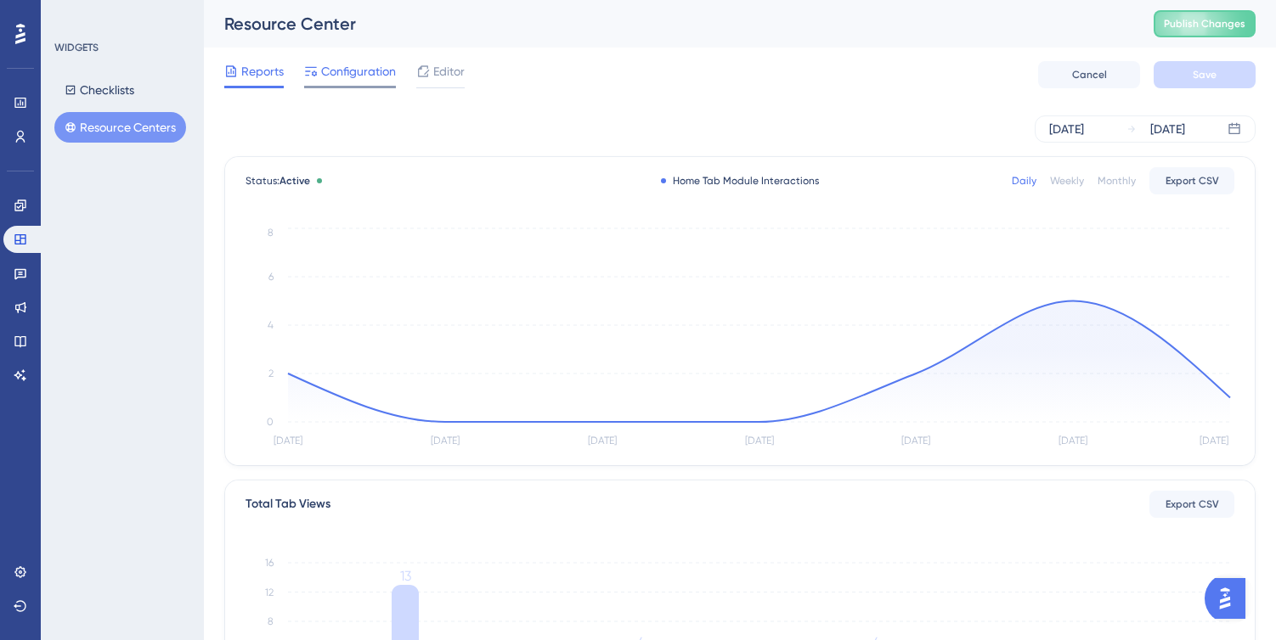
click at [360, 70] on span "Configuration" at bounding box center [358, 71] width 75 height 20
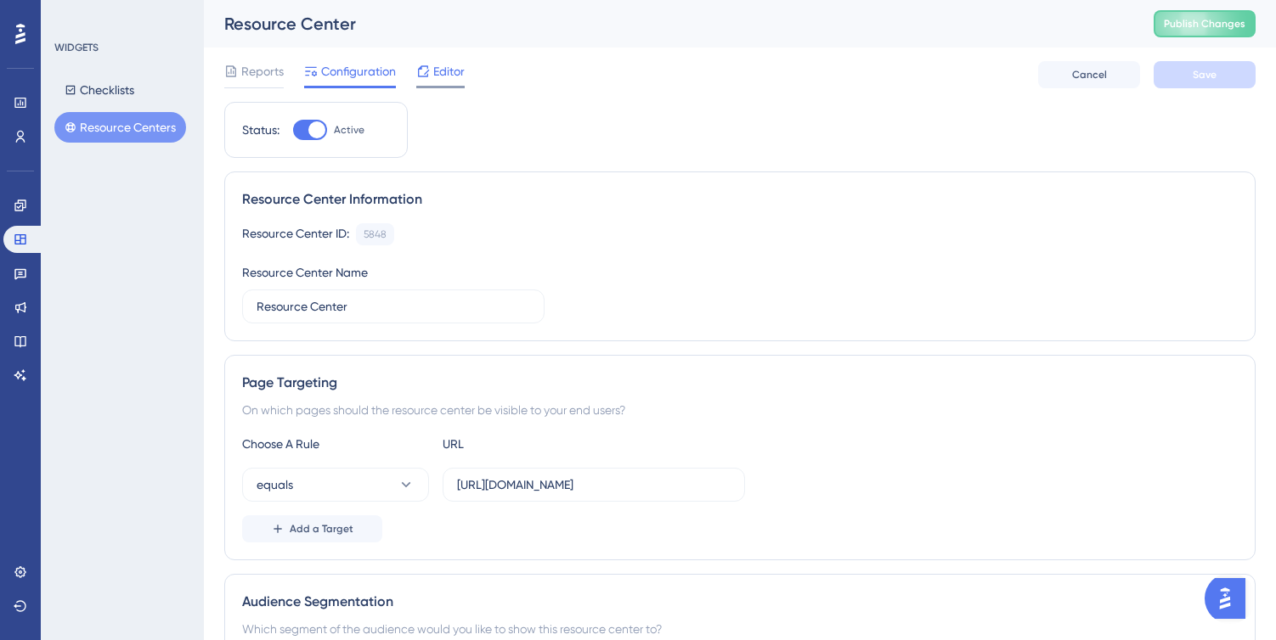
click at [437, 79] on span "Editor" at bounding box center [448, 71] width 31 height 20
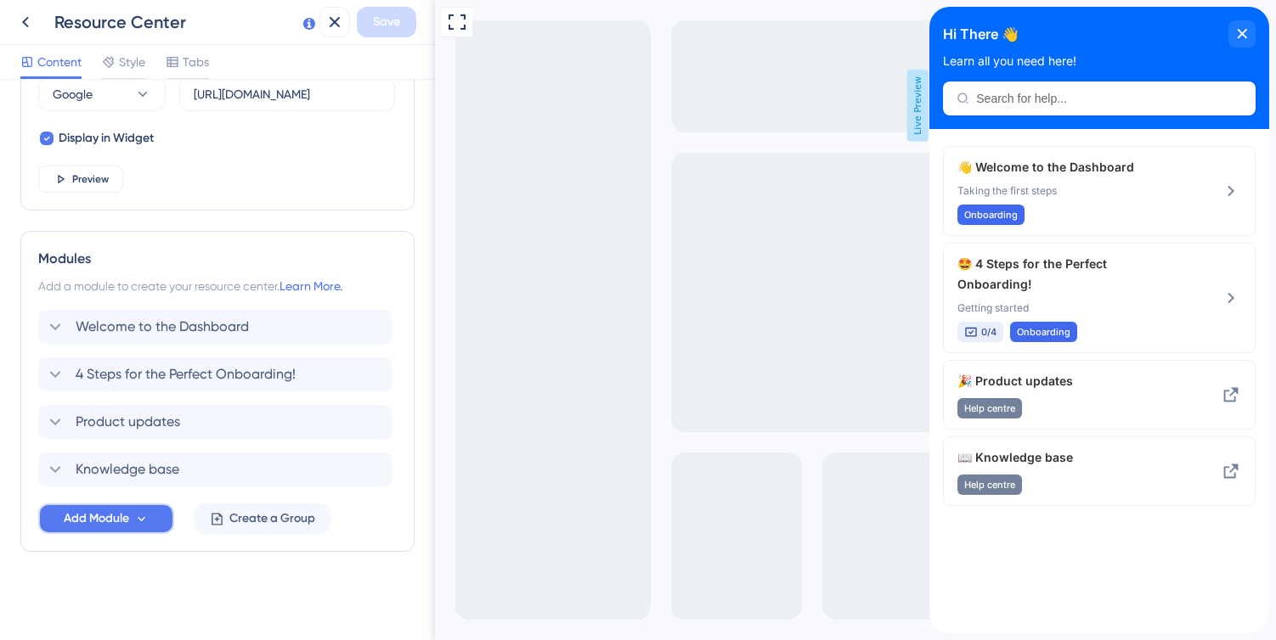
click at [161, 519] on button "Add Module" at bounding box center [106, 519] width 136 height 31
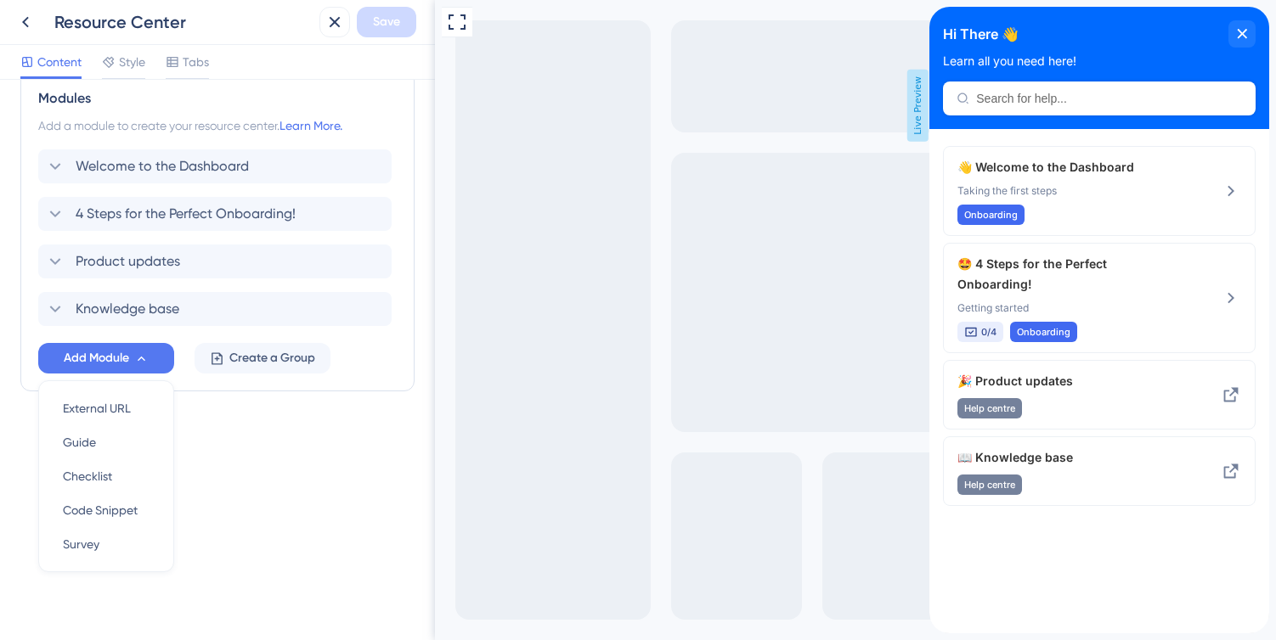
click at [227, 499] on div "Resource Center Header Title Hi There 👋 17 Hi There 👋 Subtitle Learn all you ne…" at bounding box center [217, 360] width 435 height 561
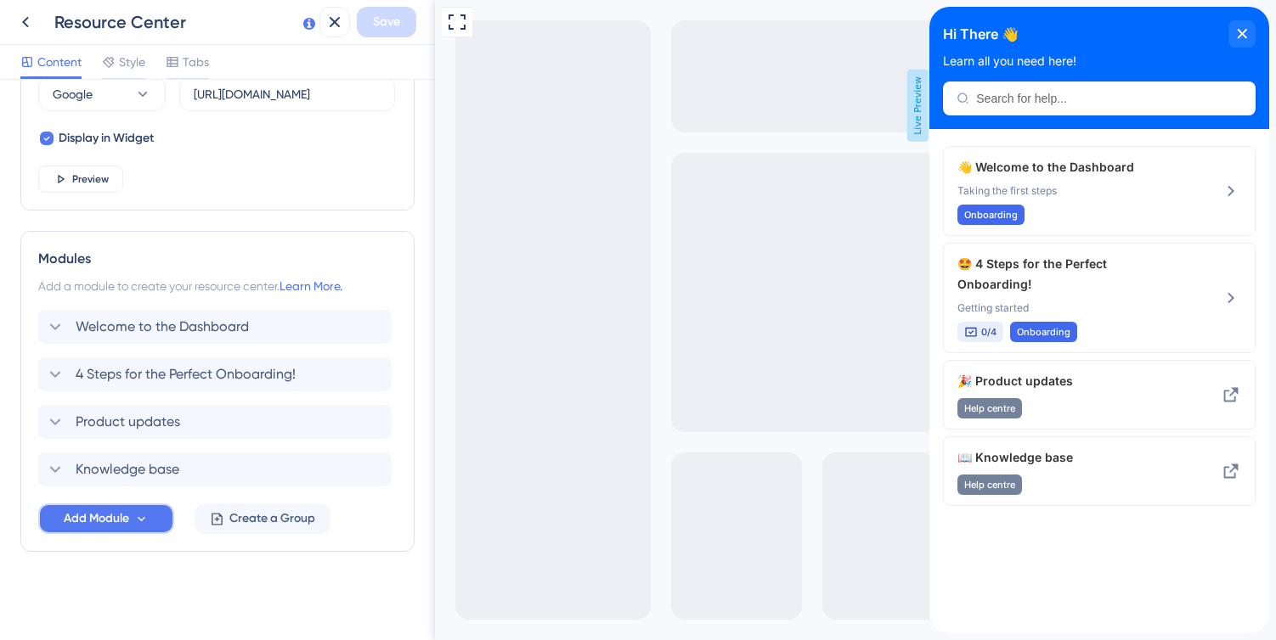
click at [108, 521] on span "Add Module" at bounding box center [96, 519] width 65 height 20
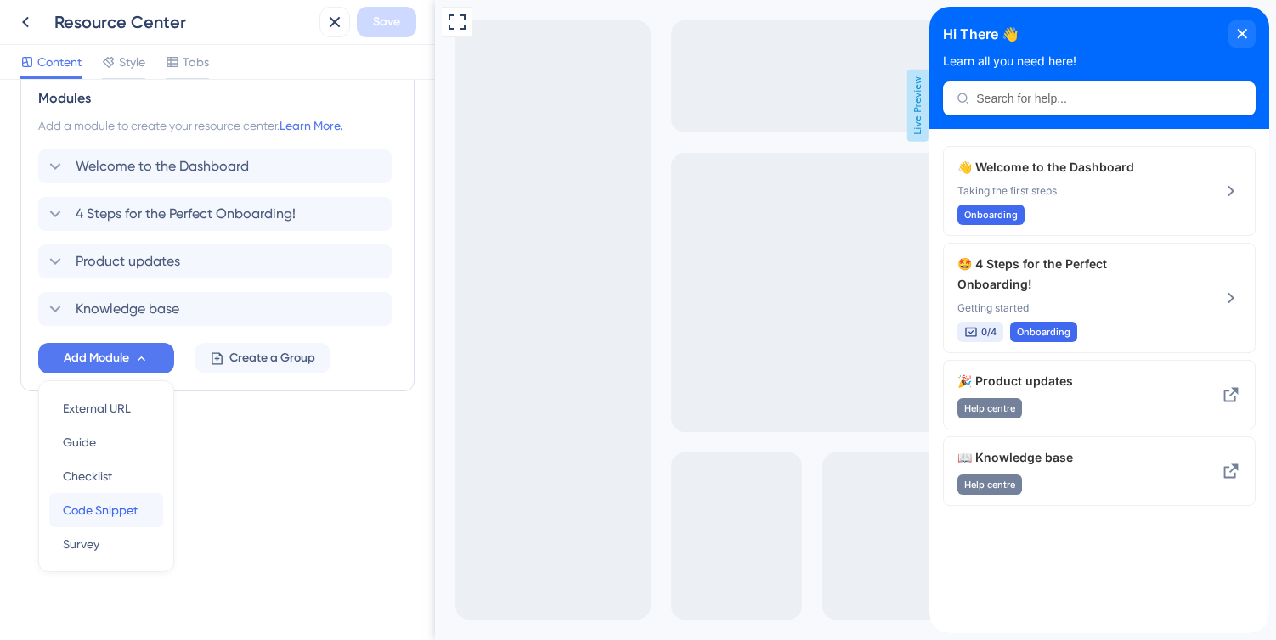
click at [106, 507] on span "Code Snippet" at bounding box center [100, 510] width 75 height 20
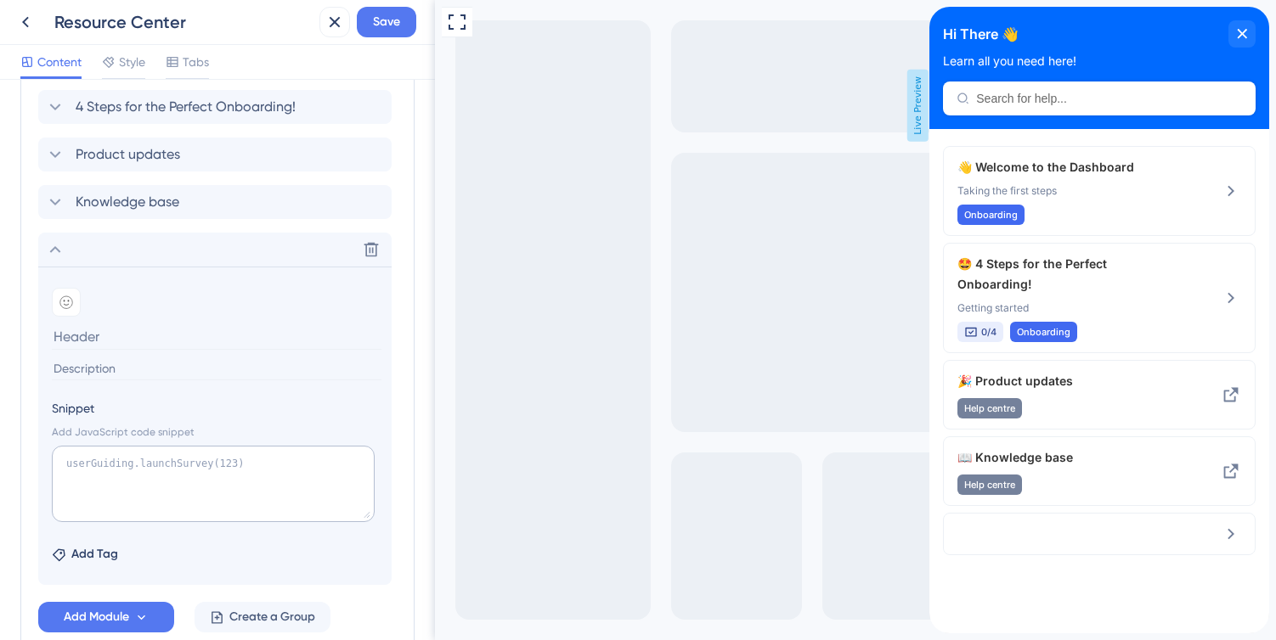
scroll to position [910, 0]
click at [181, 483] on textarea at bounding box center [213, 482] width 323 height 76
paste textarea "[URL][DOMAIN_NAME]"
type textarea "[URL][DOMAIN_NAME]"
drag, startPoint x: 257, startPoint y: 500, endPoint x: 61, endPoint y: 458, distance: 200.7
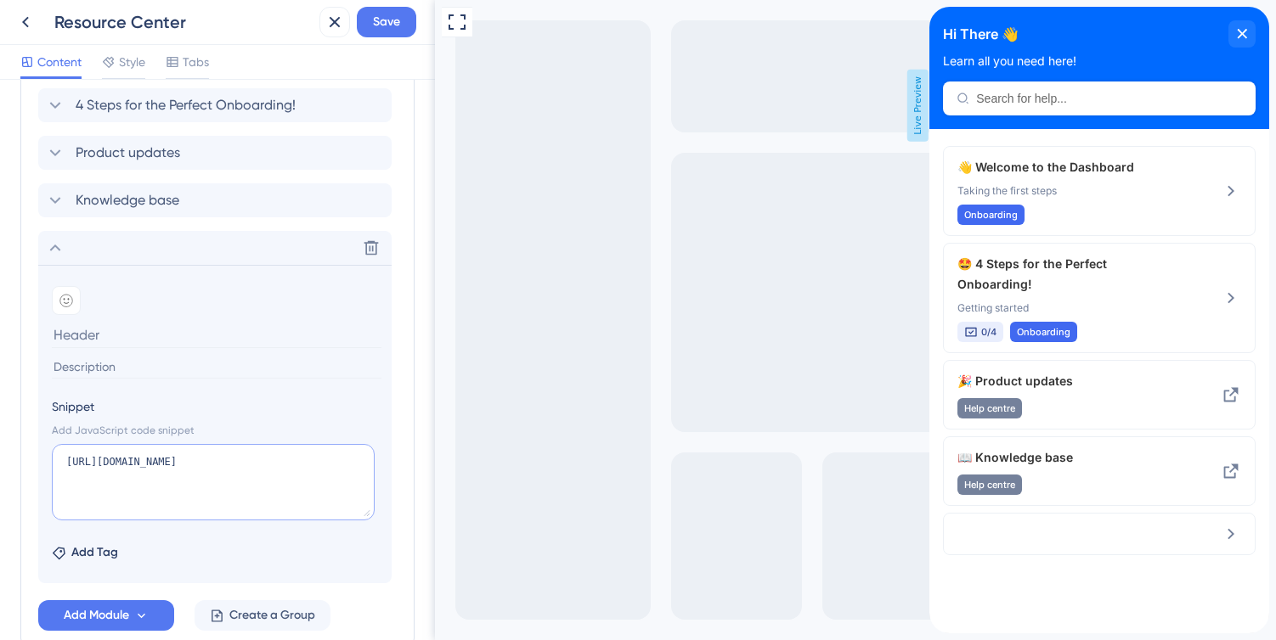
click at [65, 456] on textarea "[URL][DOMAIN_NAME]" at bounding box center [213, 482] width 323 height 76
click at [198, 59] on span "Tabs" at bounding box center [196, 62] width 26 height 20
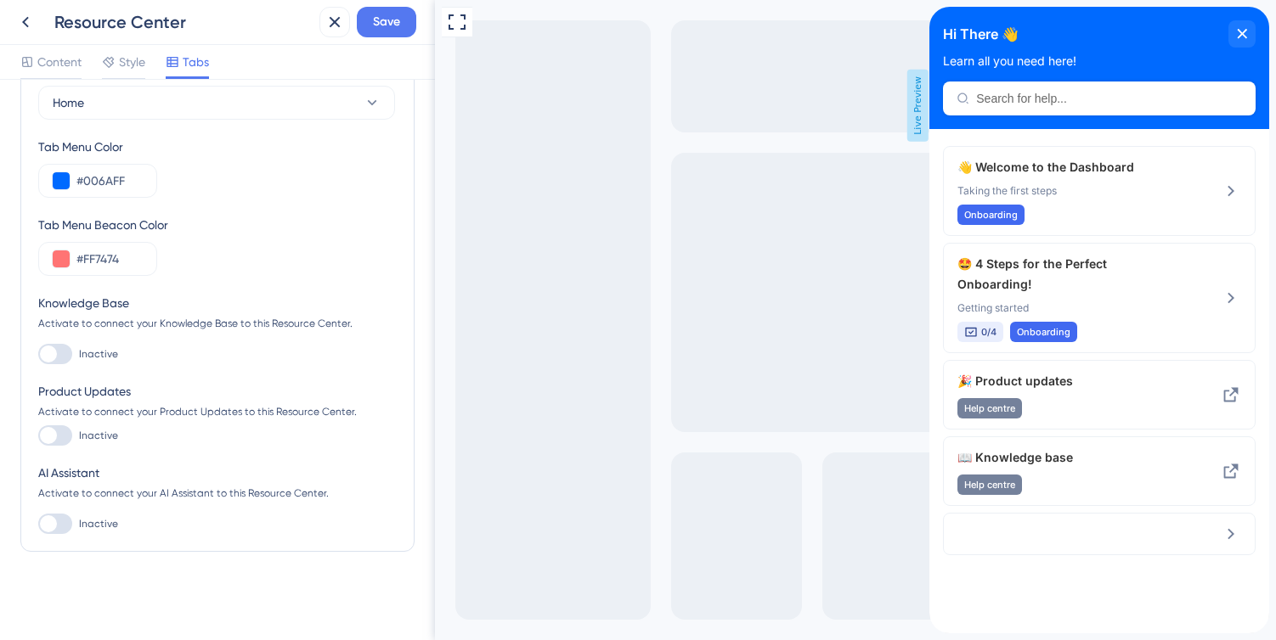
click at [55, 431] on div at bounding box center [48, 435] width 17 height 17
click at [38, 436] on input "Inactive" at bounding box center [37, 436] width 1 height 1
checkbox input "true"
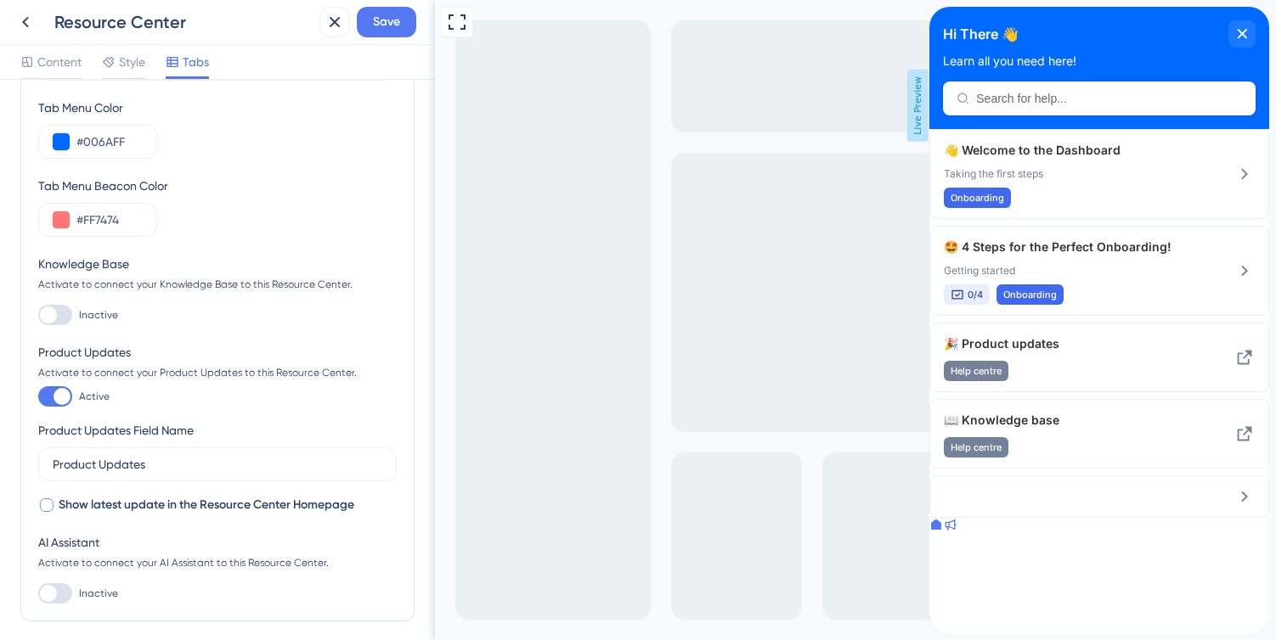
scroll to position [97, 0]
click at [47, 507] on div at bounding box center [47, 507] width 14 height 14
checkbox input "true"
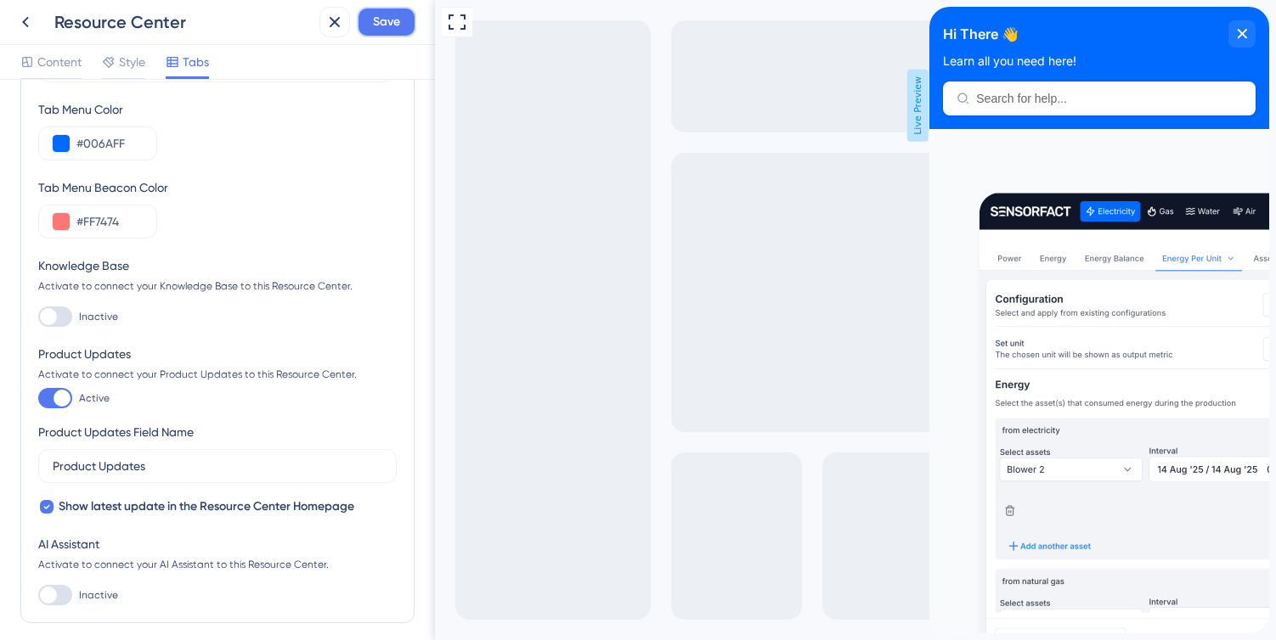
click at [387, 25] on span "Save" at bounding box center [386, 22] width 27 height 20
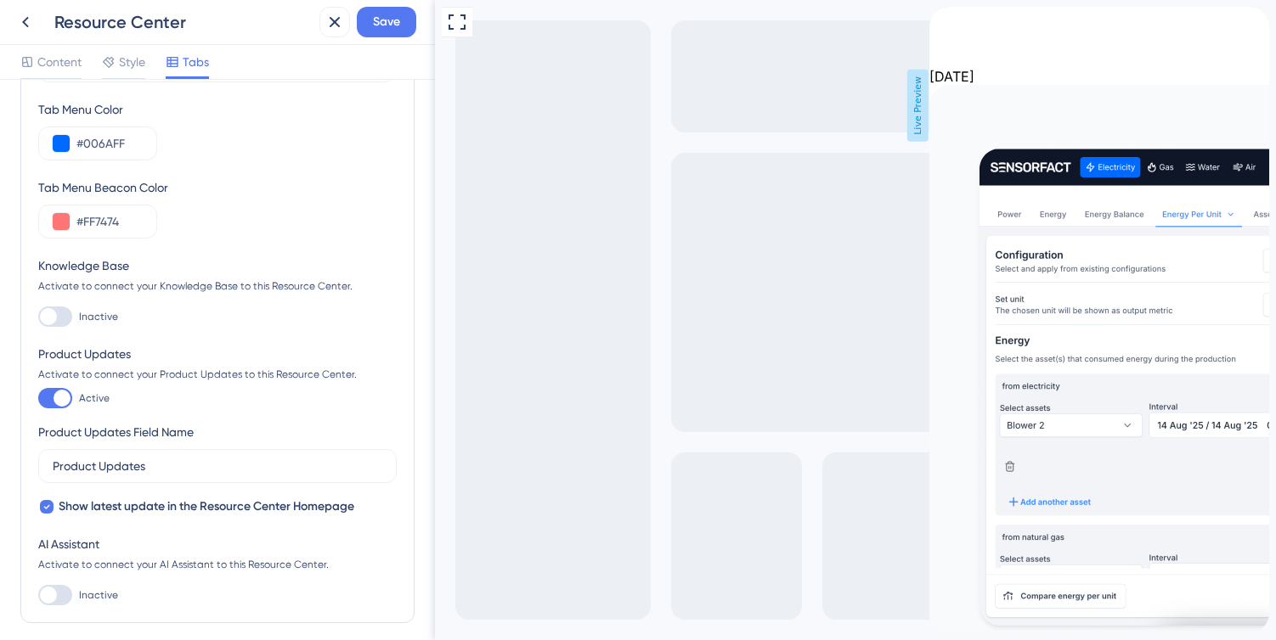
click at [943, 24] on div "back to header" at bounding box center [936, 15] width 14 height 17
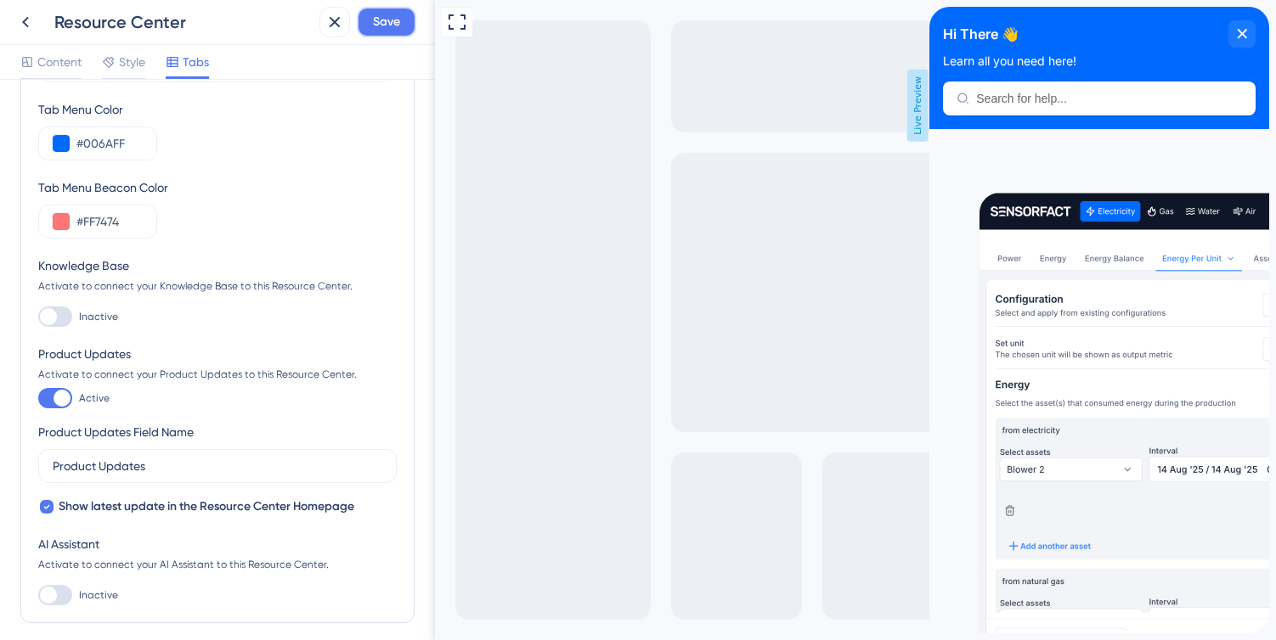
click at [391, 23] on span "Save" at bounding box center [386, 22] width 27 height 20
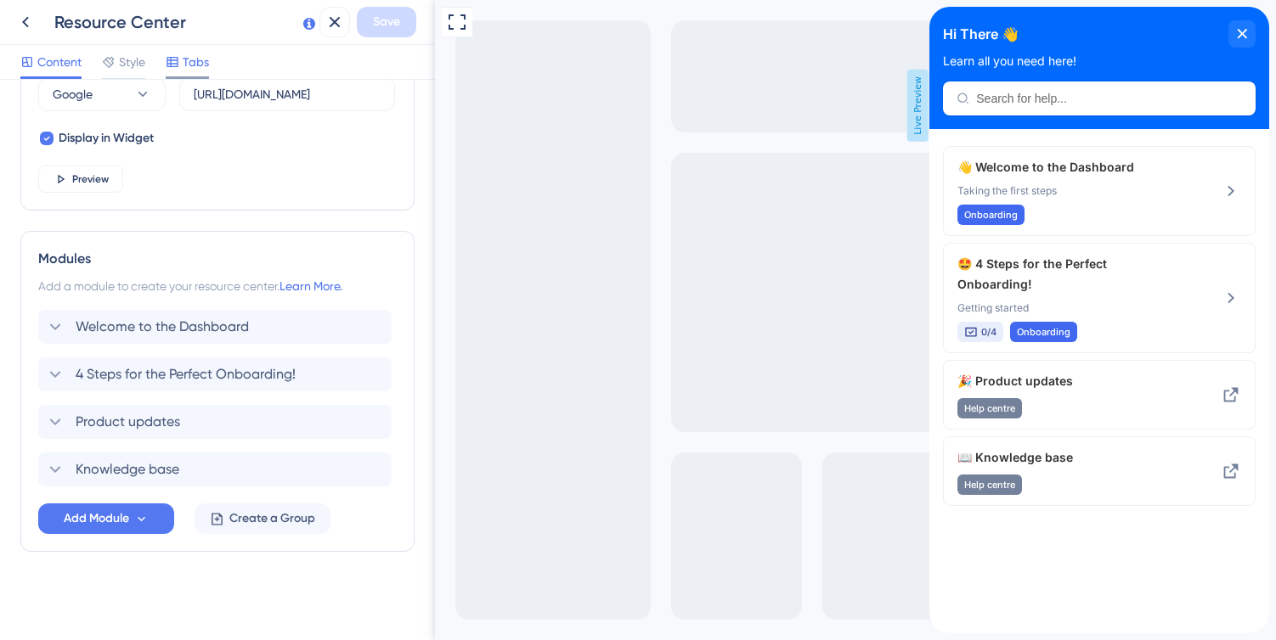
click at [189, 65] on span "Tabs" at bounding box center [196, 62] width 26 height 20
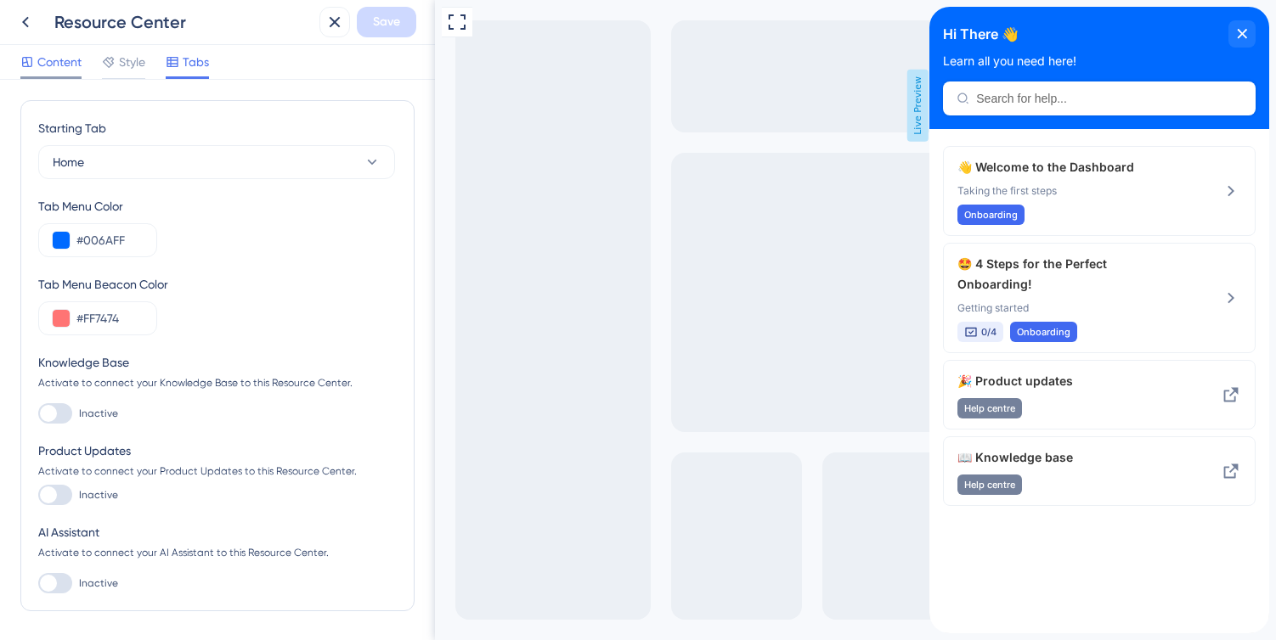
click at [60, 62] on span "Content" at bounding box center [59, 62] width 44 height 20
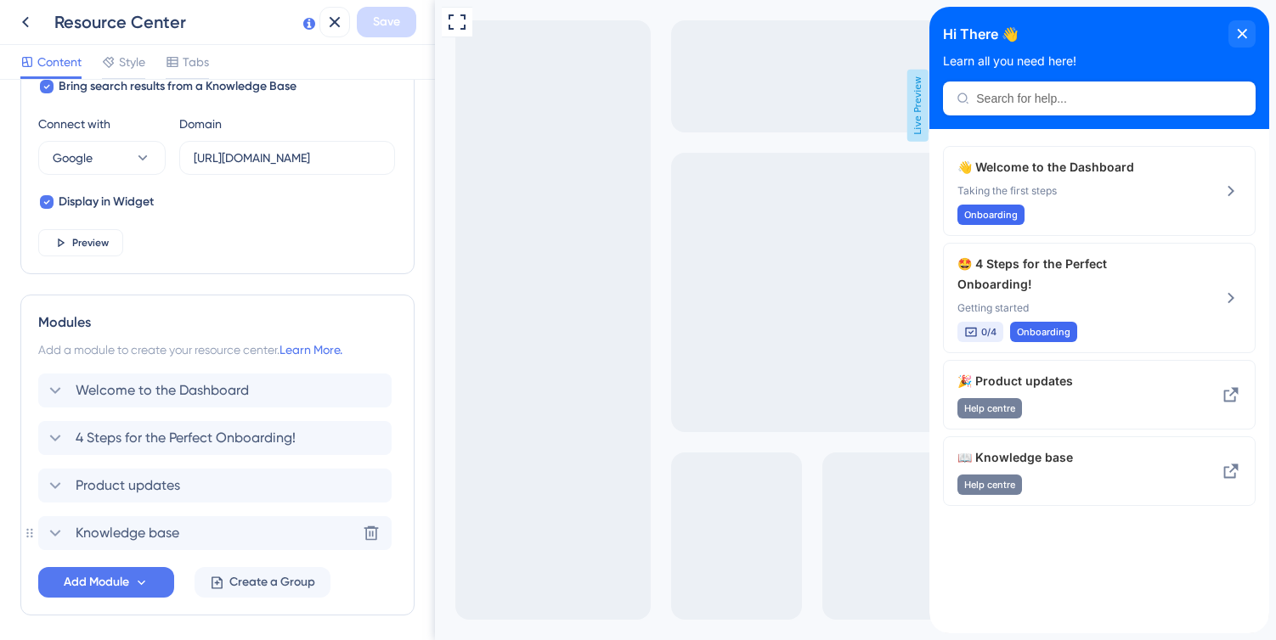
scroll to position [640, 0]
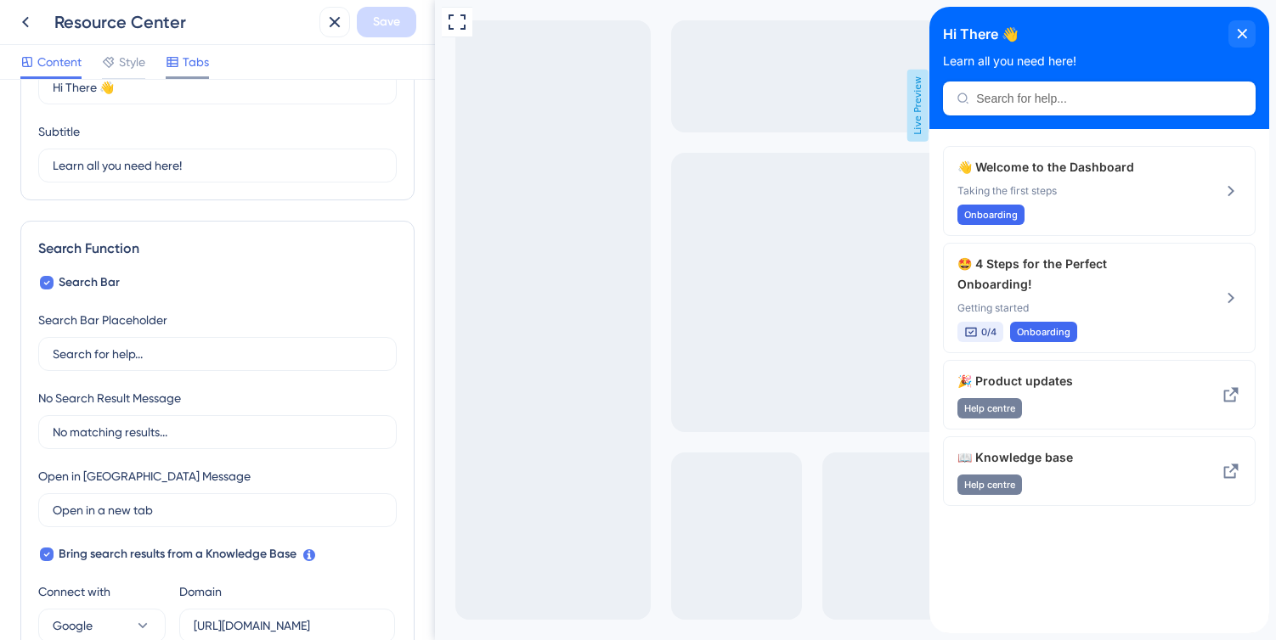
click at [190, 60] on span "Tabs" at bounding box center [196, 62] width 26 height 20
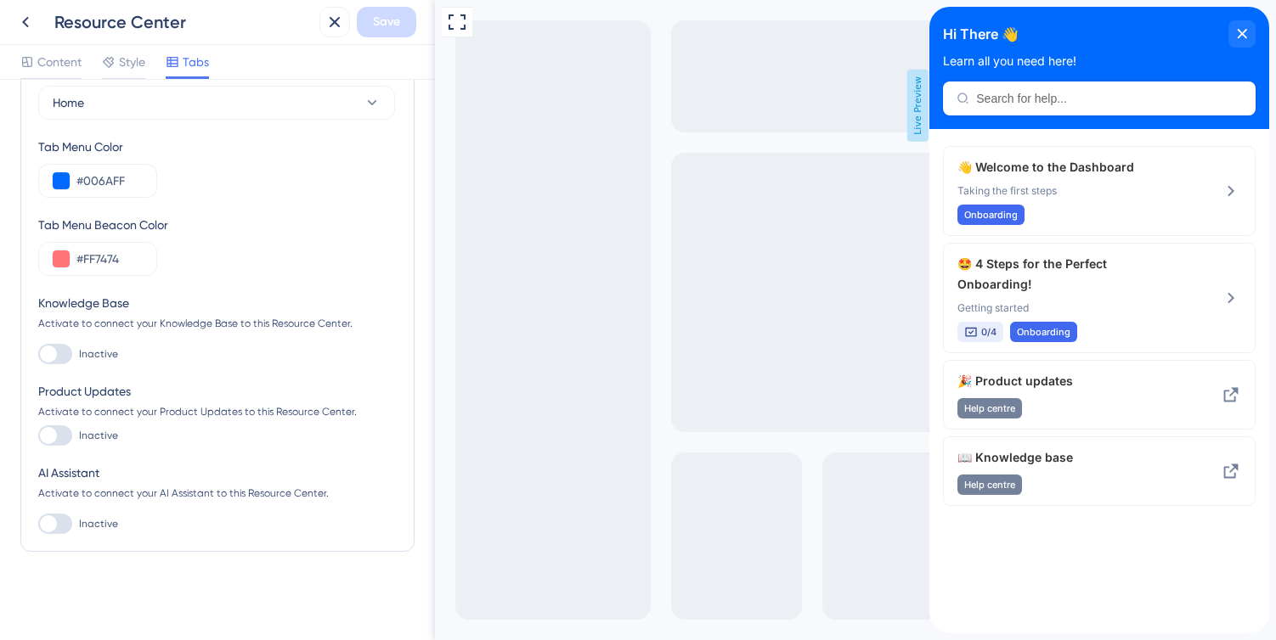
click at [51, 438] on div at bounding box center [48, 435] width 17 height 17
click at [38, 437] on input "Inactive" at bounding box center [37, 436] width 1 height 1
checkbox input "true"
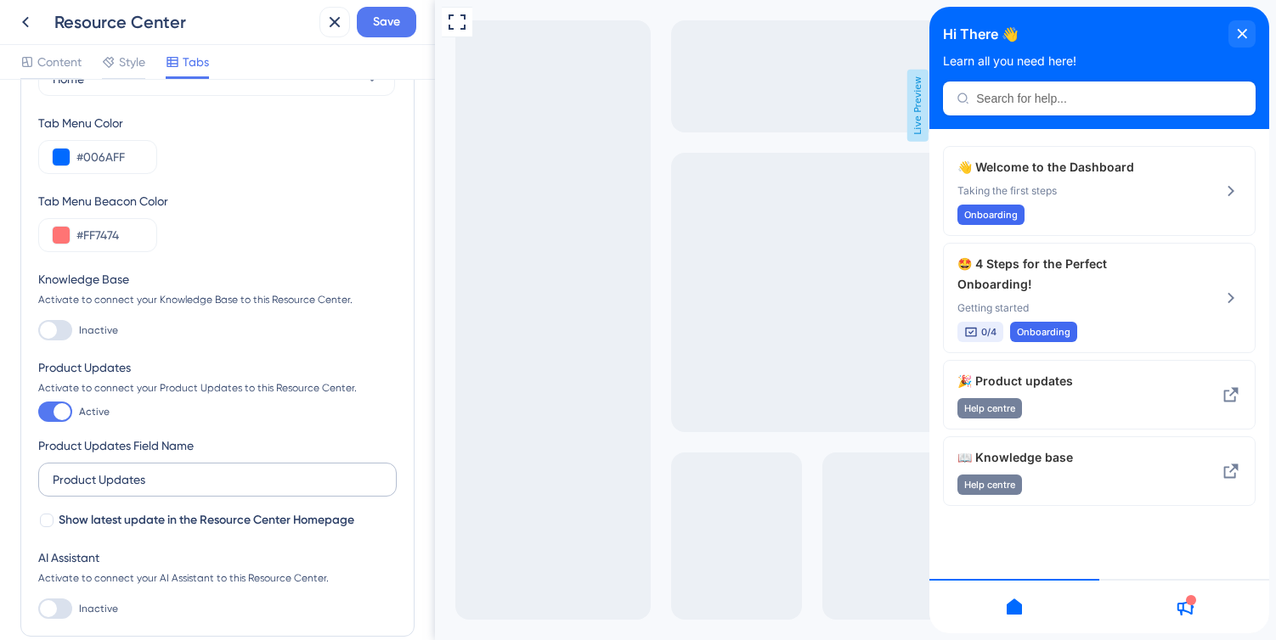
scroll to position [96, 0]
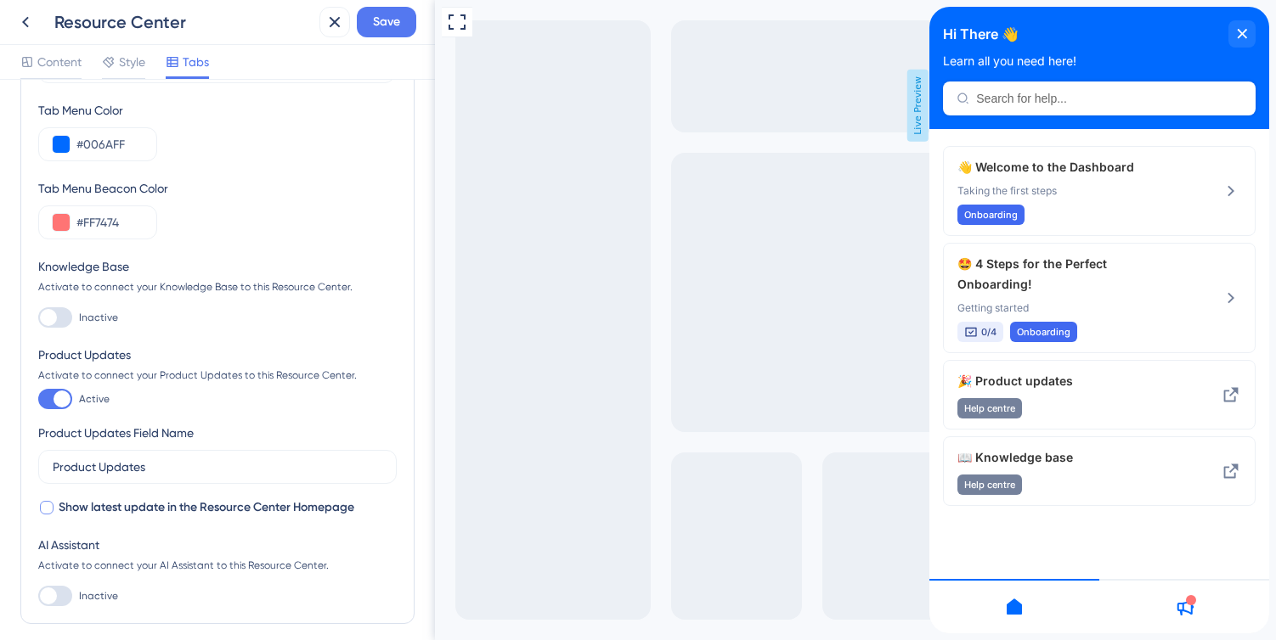
click at [48, 507] on div at bounding box center [47, 508] width 14 height 14
checkbox input "true"
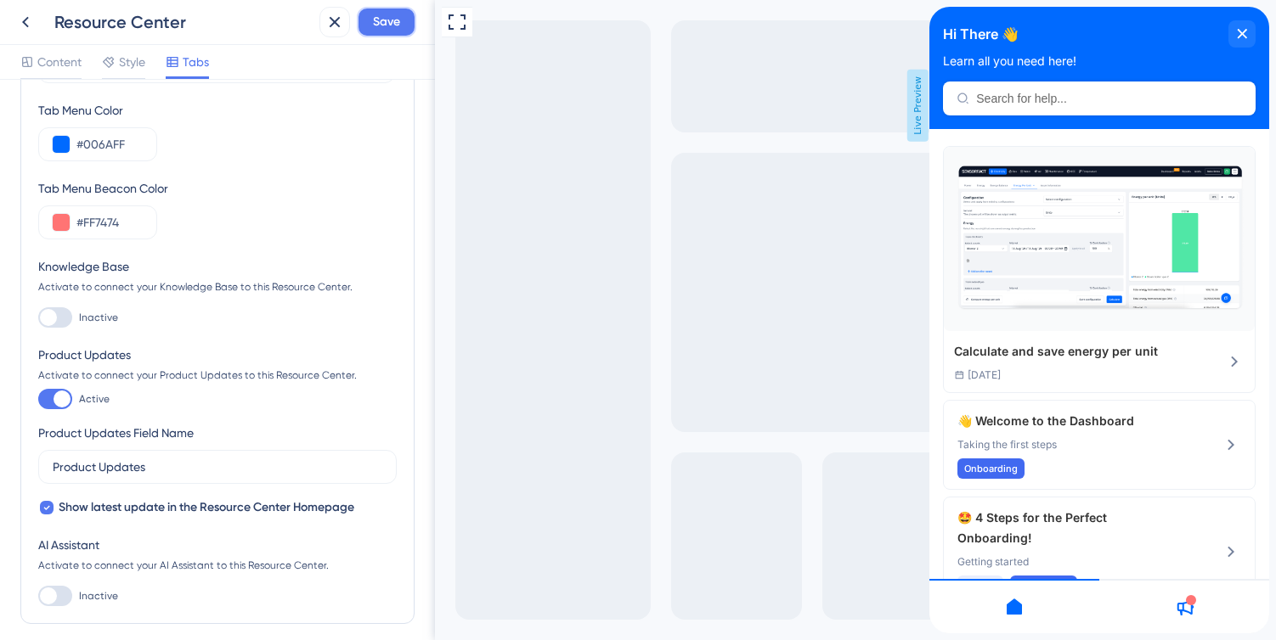
click at [392, 14] on span "Save" at bounding box center [386, 22] width 27 height 20
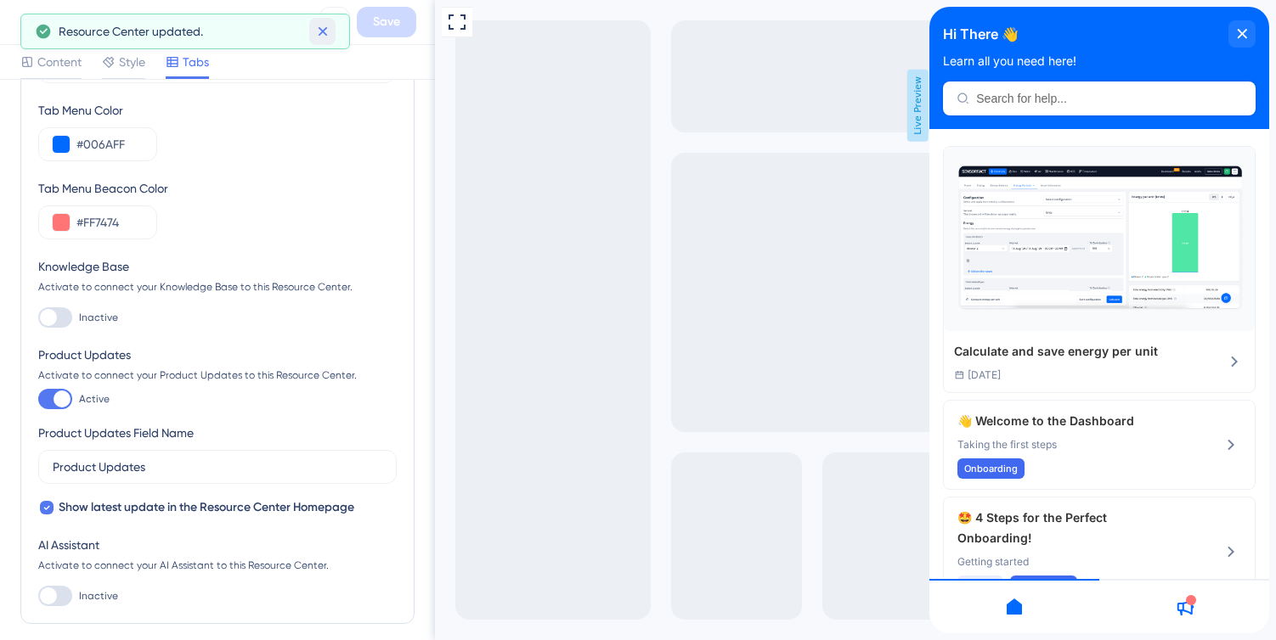
click at [334, 27] on button at bounding box center [322, 31] width 26 height 27
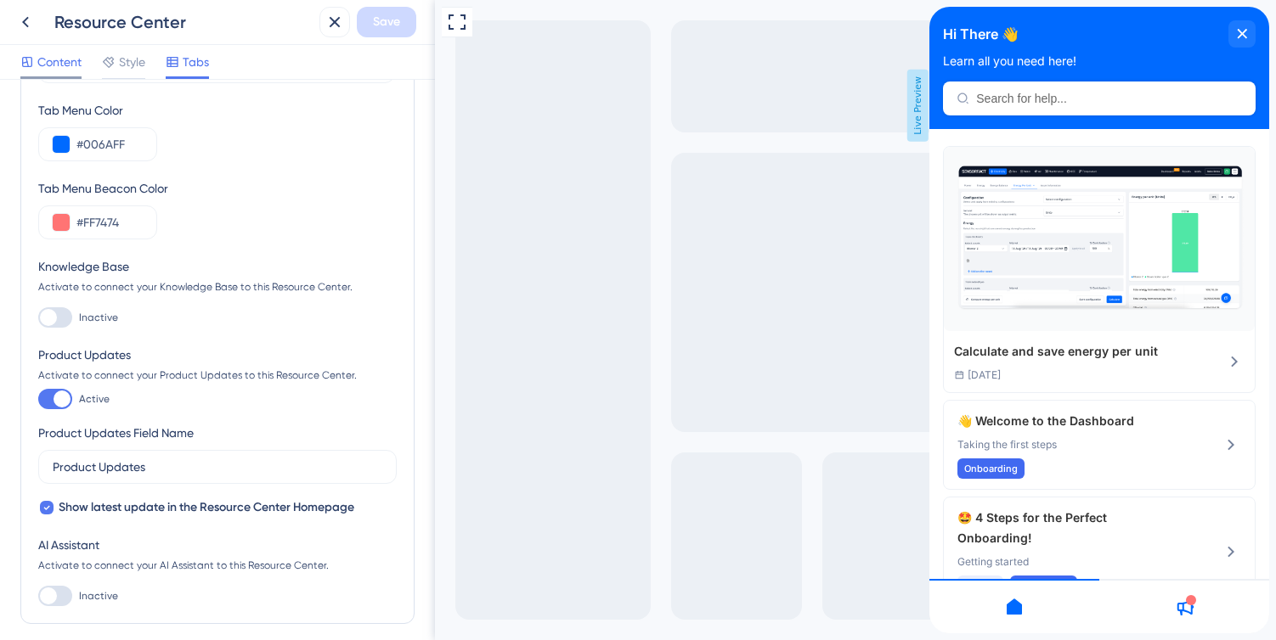
click at [67, 65] on span "Content" at bounding box center [59, 62] width 44 height 20
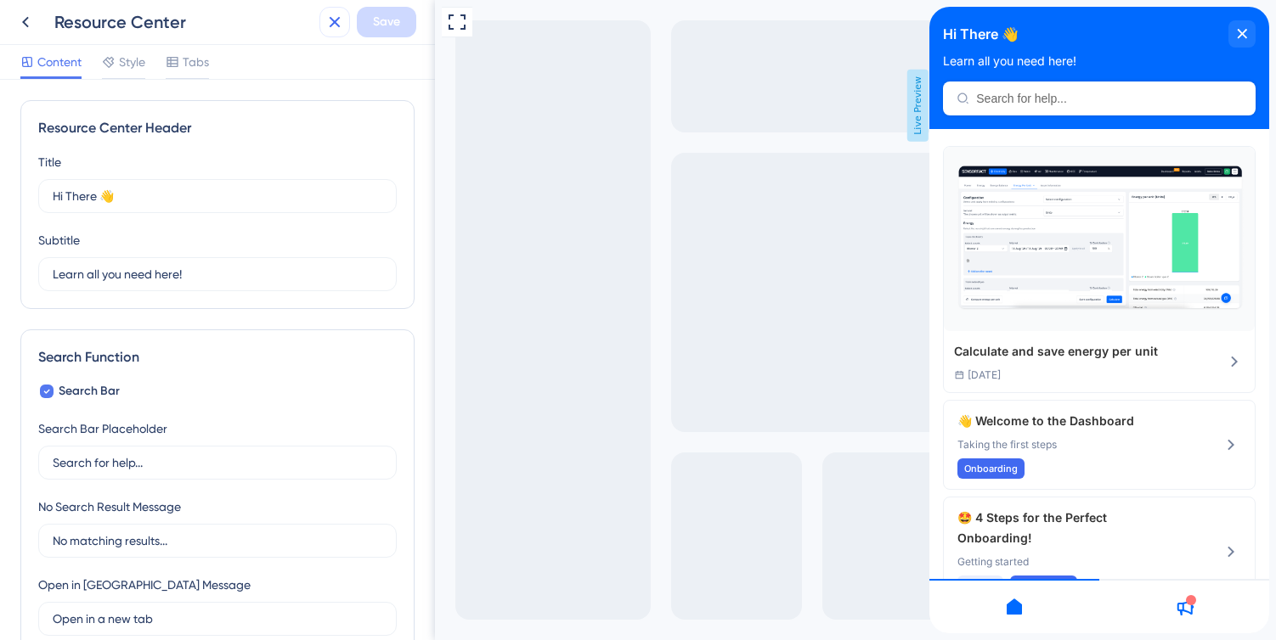
click at [346, 19] on button at bounding box center [334, 22] width 31 height 31
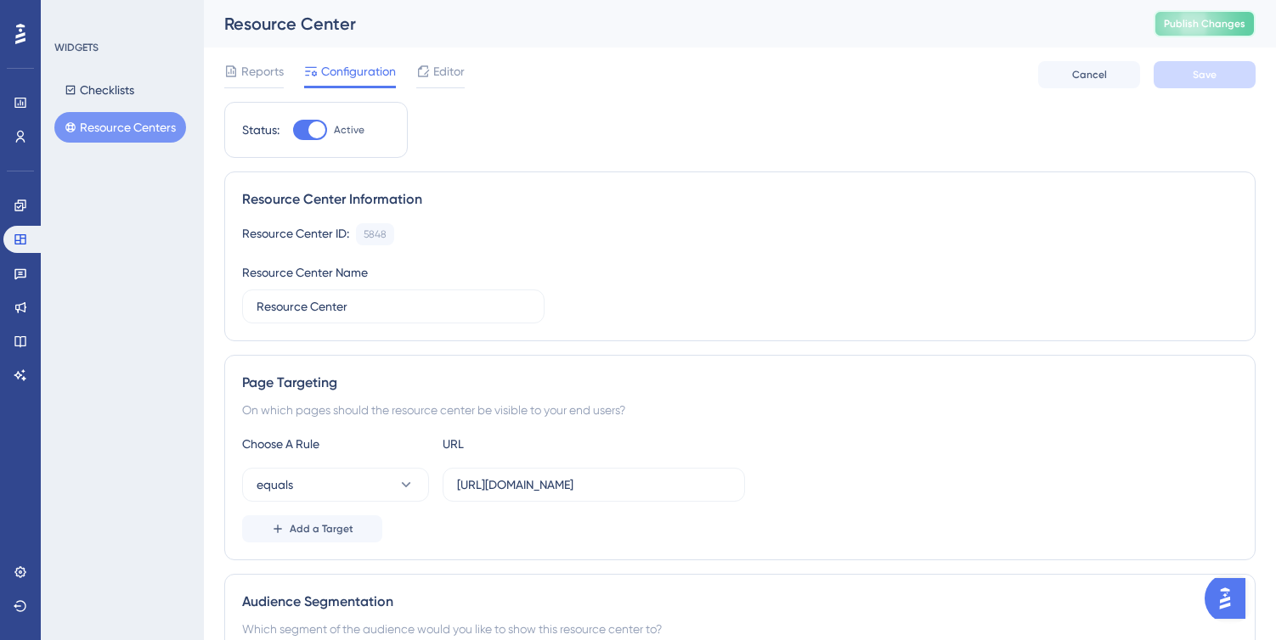
click at [1159, 25] on button "Publish Changes" at bounding box center [1204, 23] width 102 height 27
